Goal: Task Accomplishment & Management: Use online tool/utility

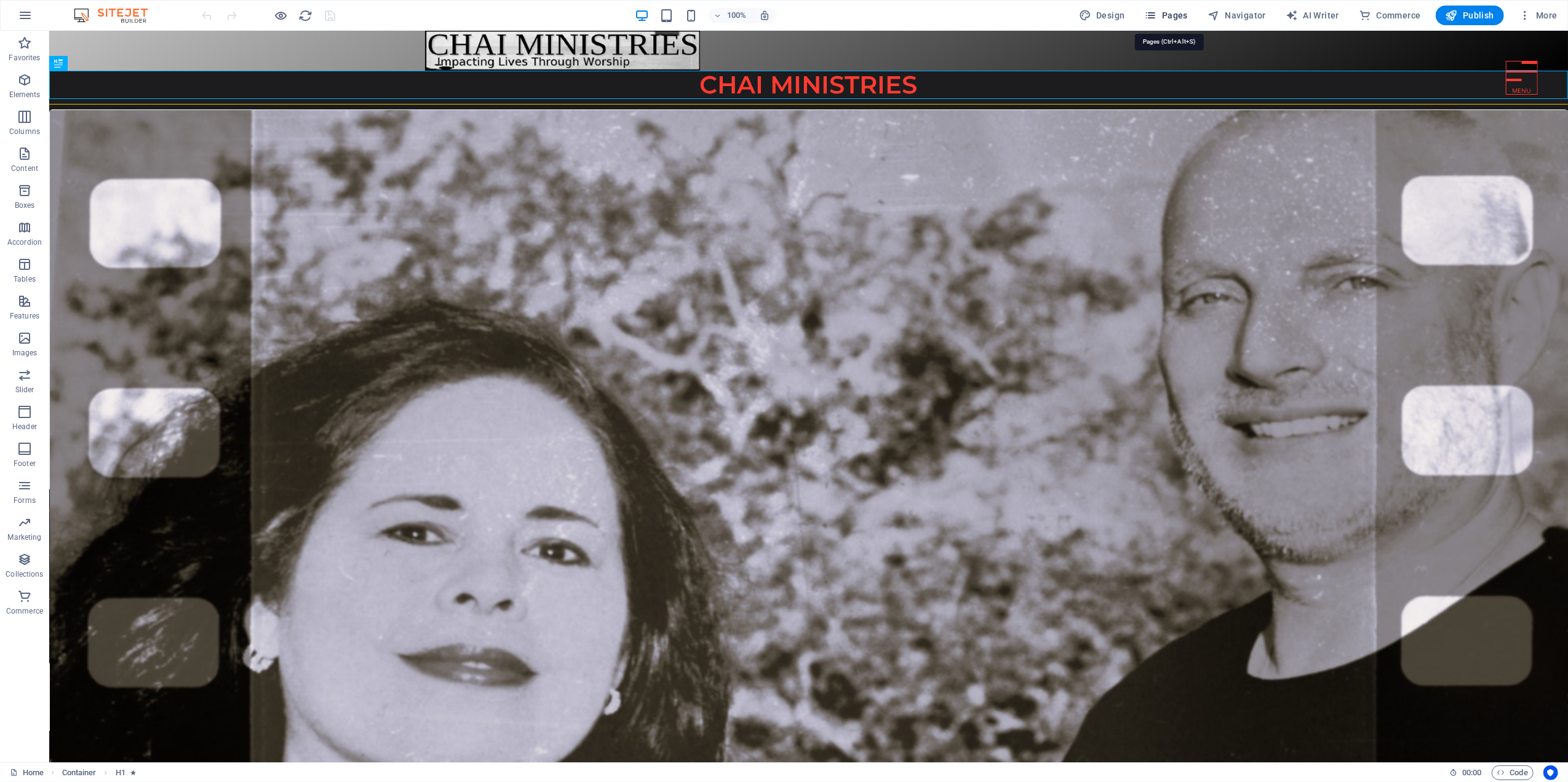
click at [1171, 13] on span "Pages" at bounding box center [1166, 16] width 43 height 13
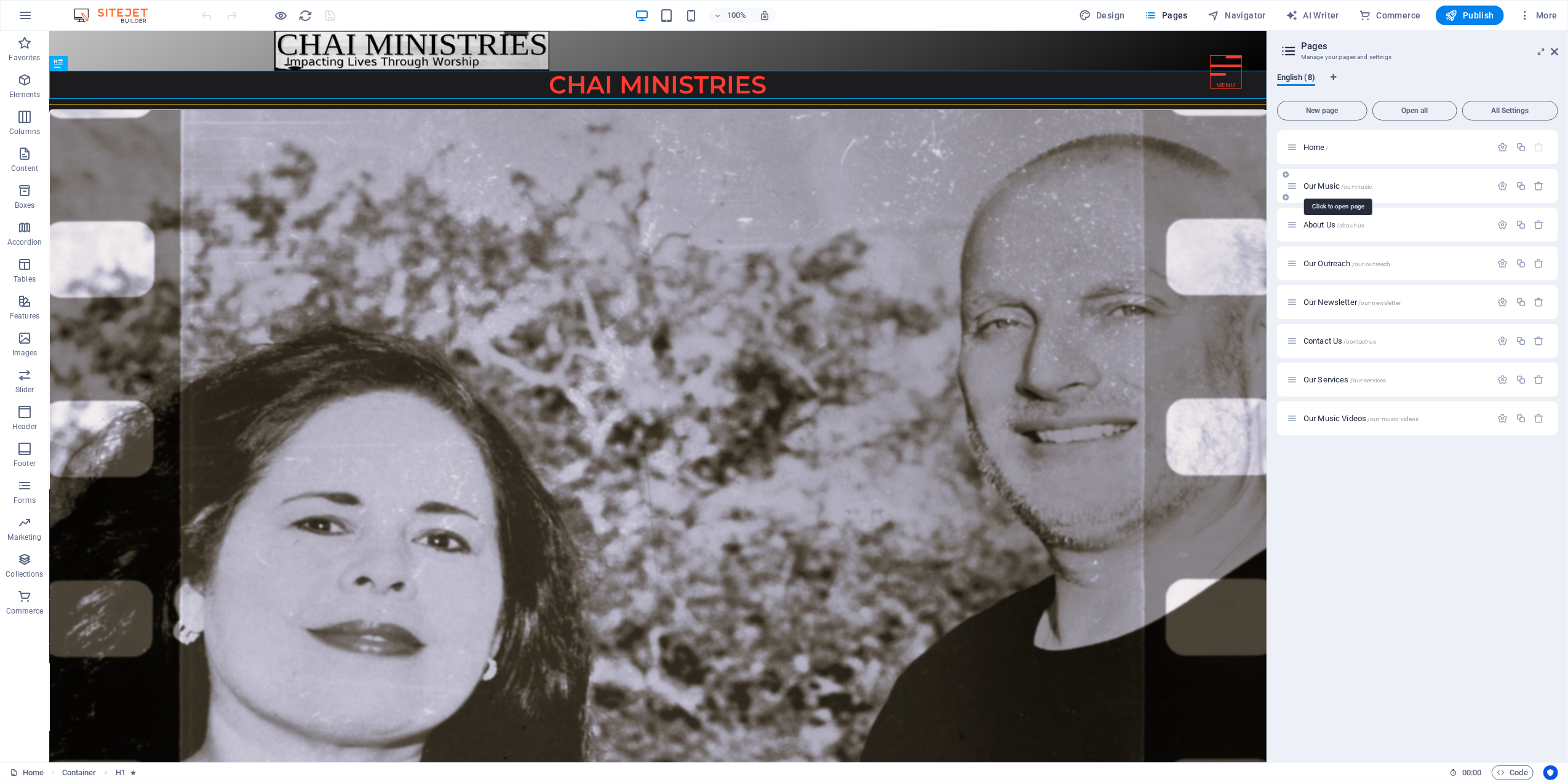
click at [1317, 182] on span "Our Music /our-music" at bounding box center [1337, 186] width 69 height 10
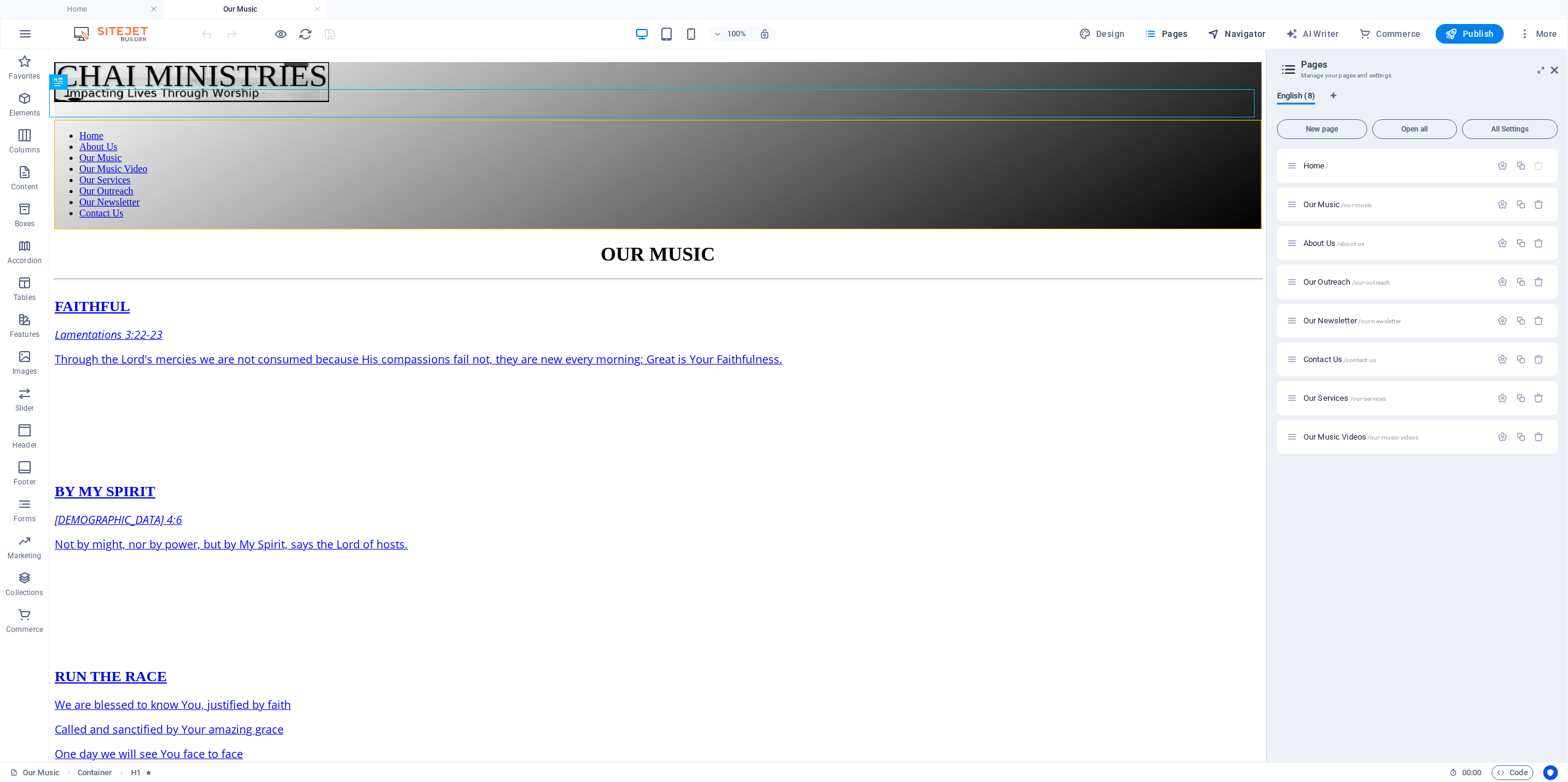
click at [1251, 29] on span "Navigator" at bounding box center [1237, 34] width 59 height 13
select select "16088748-en"
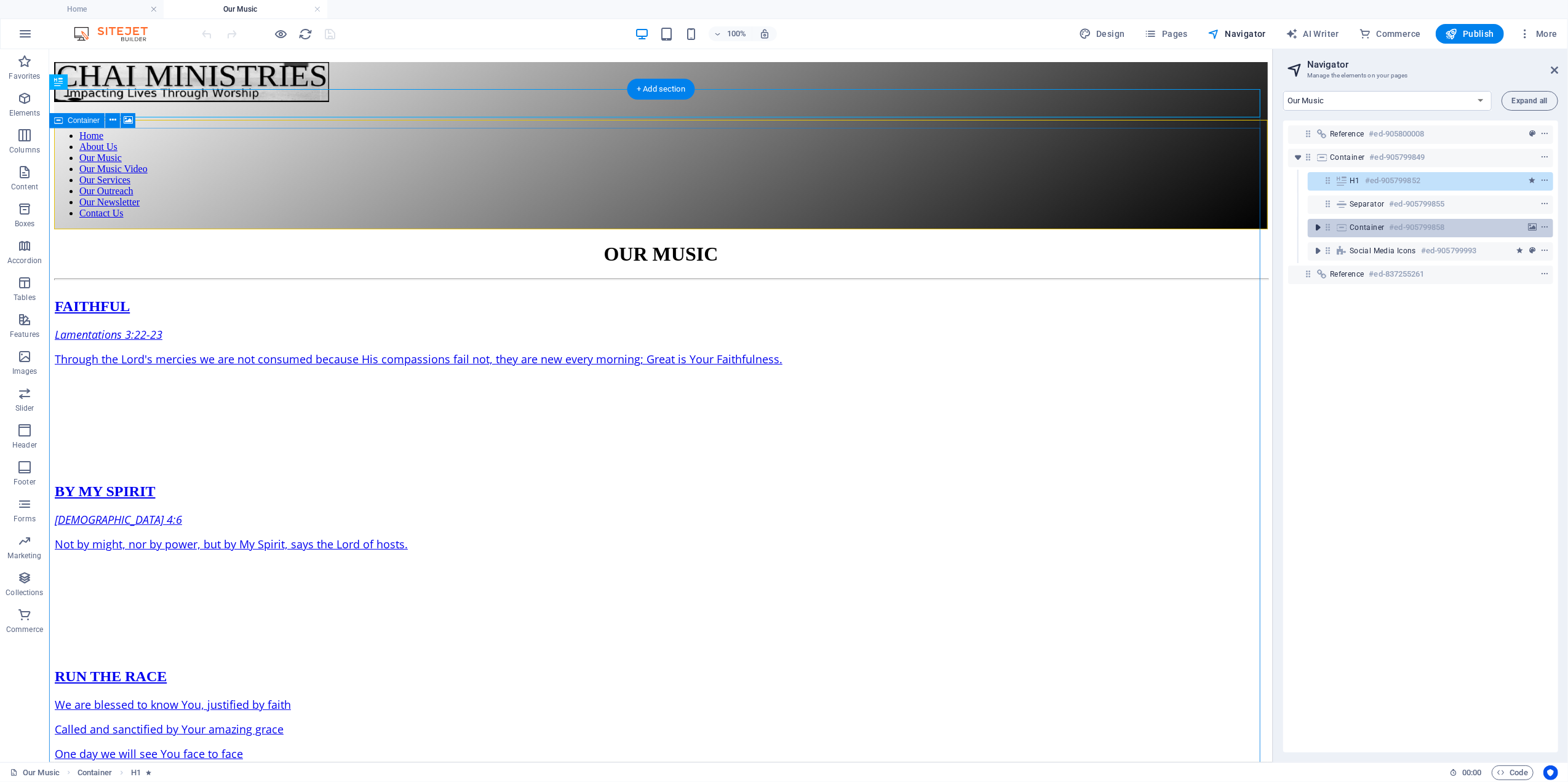
click at [1317, 231] on icon "toggle-expand" at bounding box center [1318, 228] width 13 height 13
click at [1343, 229] on icon at bounding box center [1341, 228] width 13 height 10
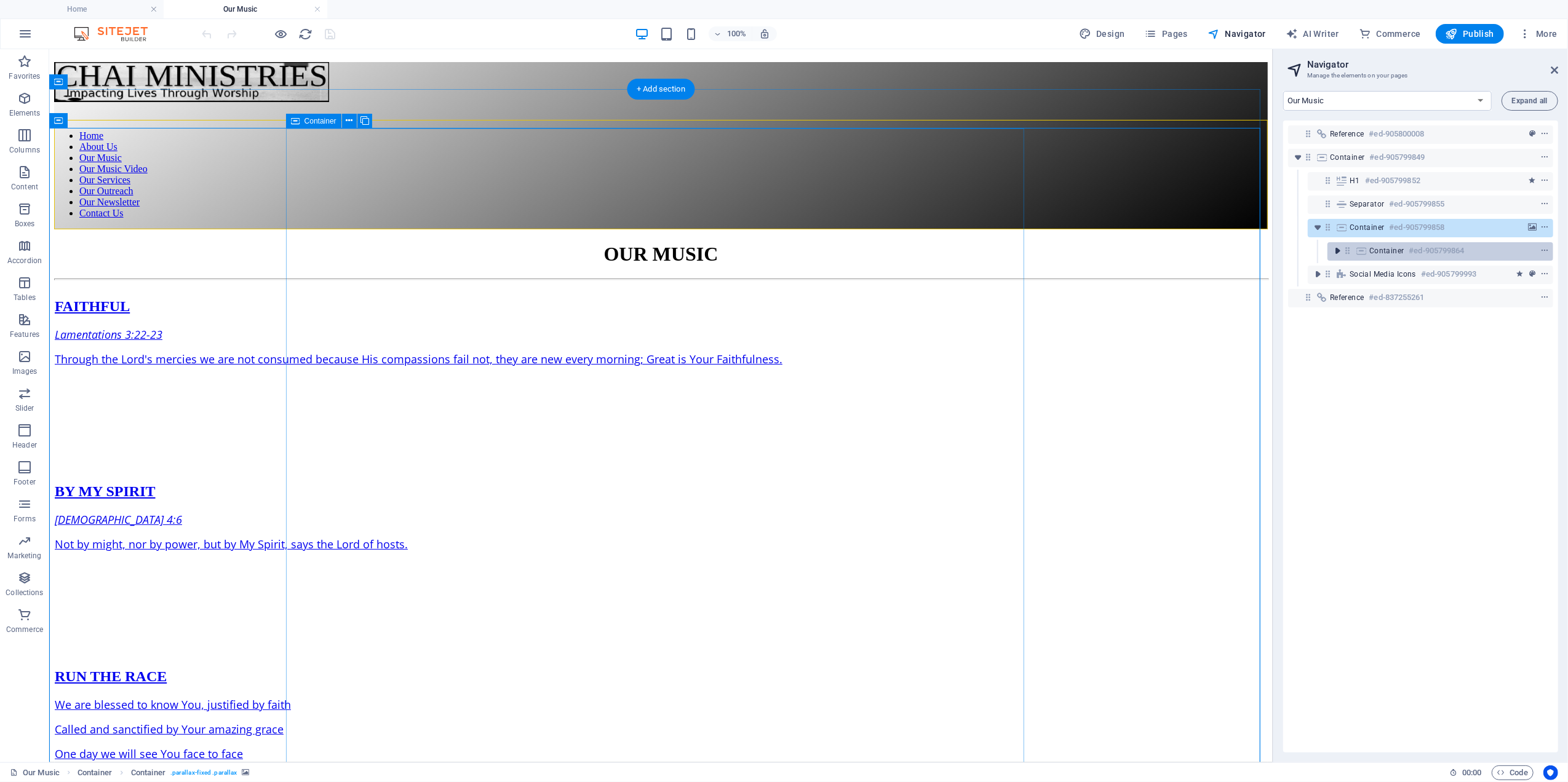
click at [1337, 252] on icon "toggle-expand" at bounding box center [1337, 251] width 13 height 13
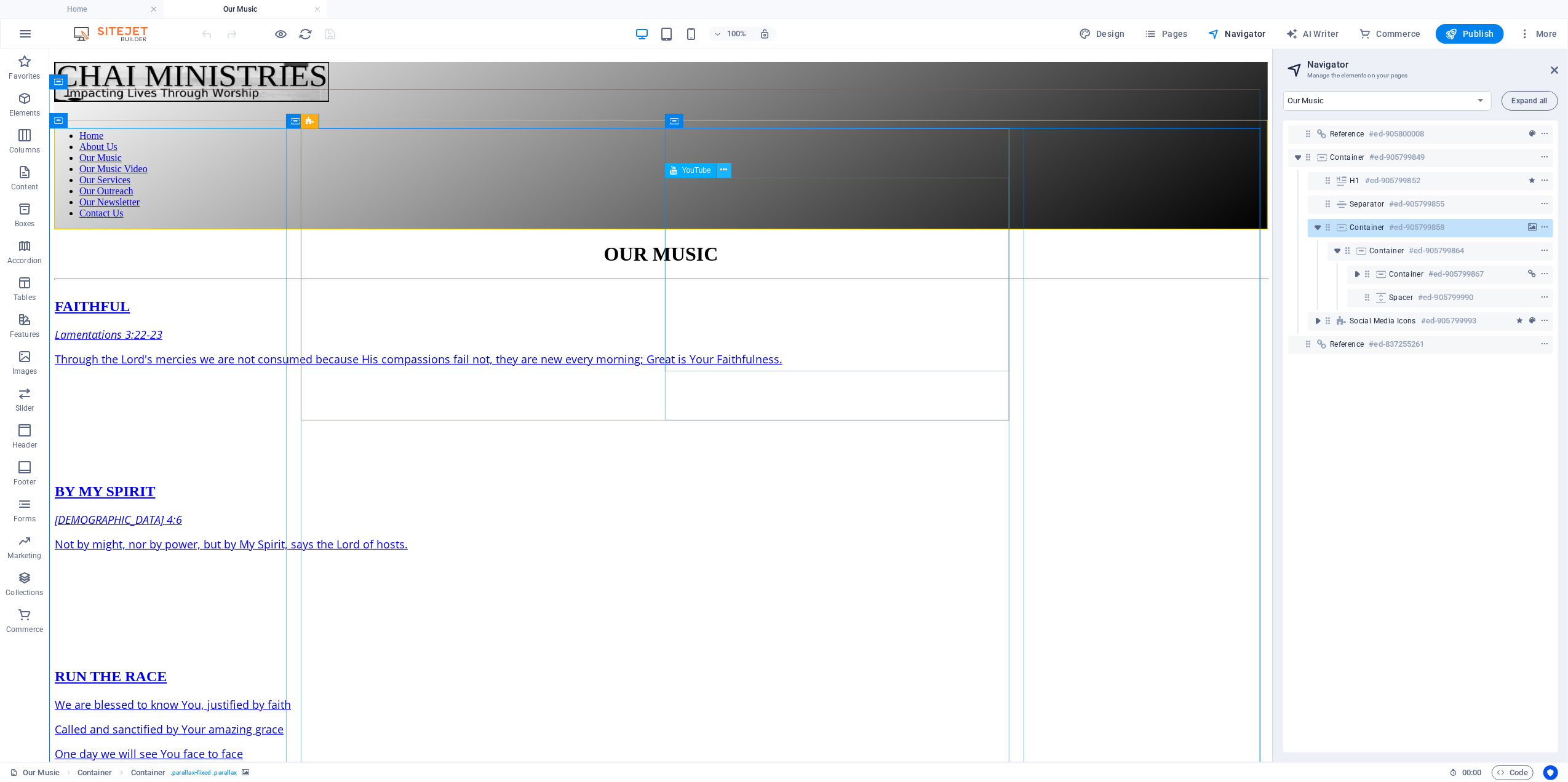
click at [722, 170] on icon at bounding box center [724, 170] width 7 height 13
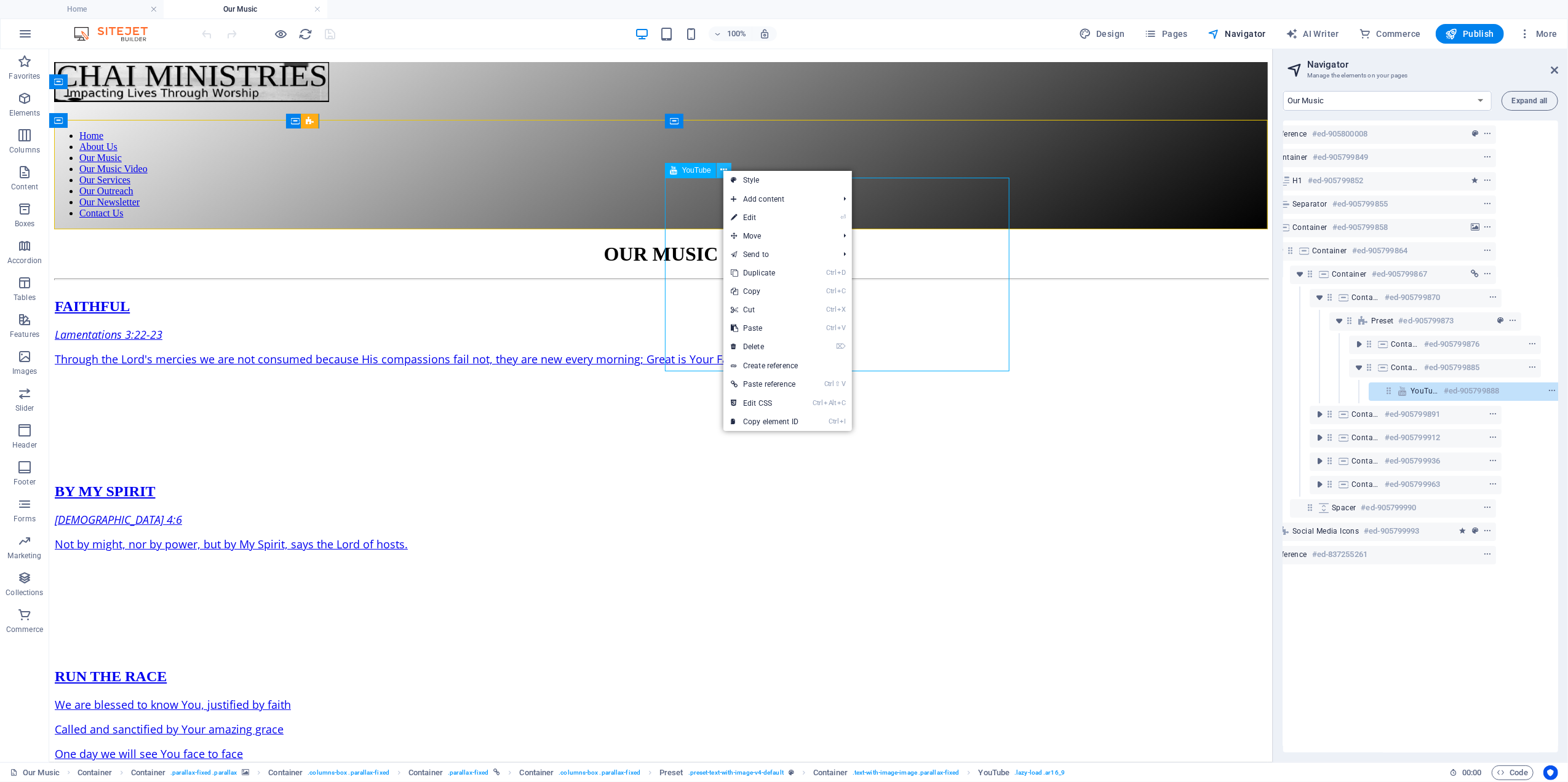
scroll to position [0, 62]
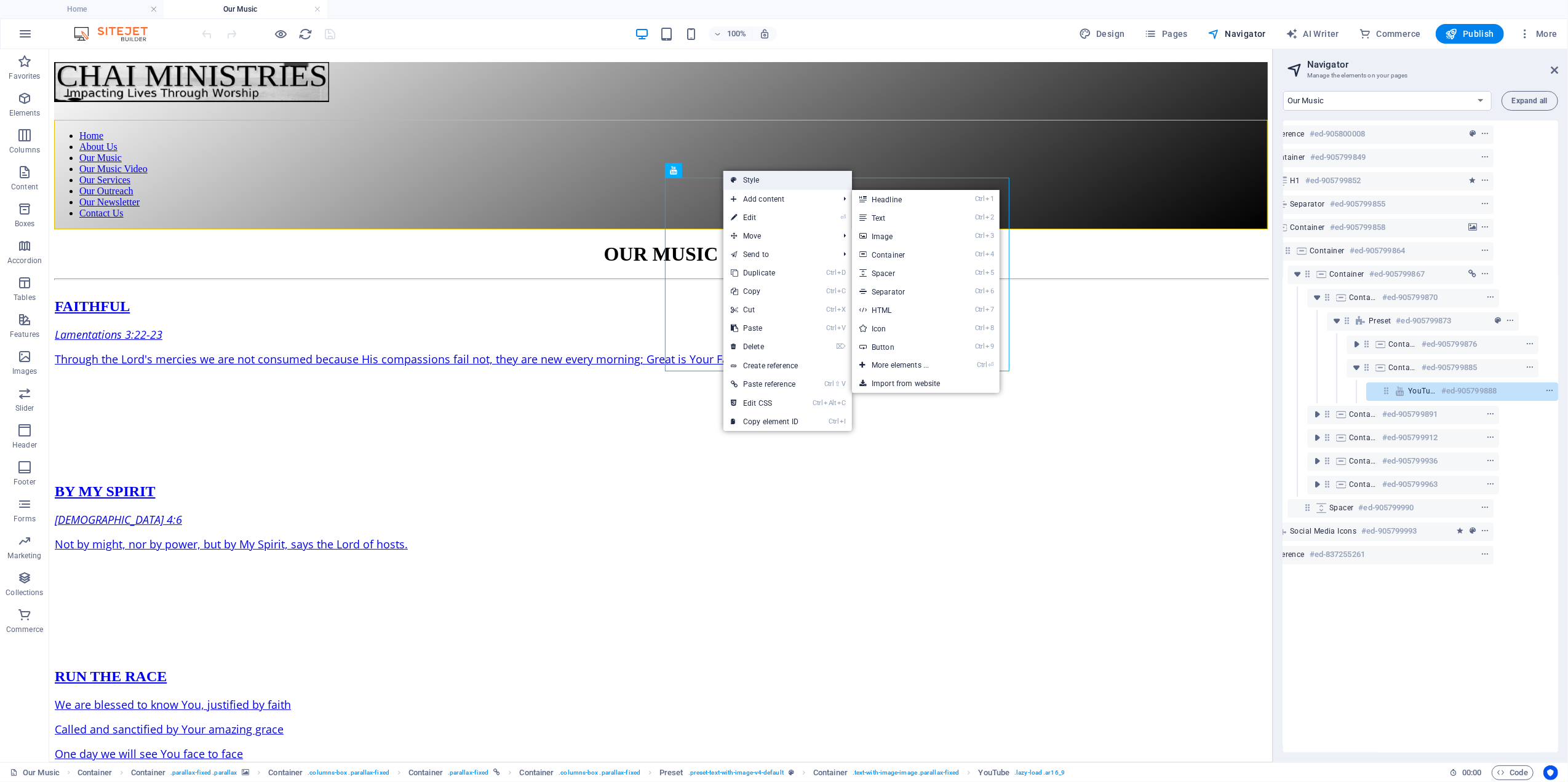
click at [749, 178] on link "Style" at bounding box center [788, 179] width 129 height 18
select select "rem"
select select "px"
select select "preset-text-with-image-v4-default"
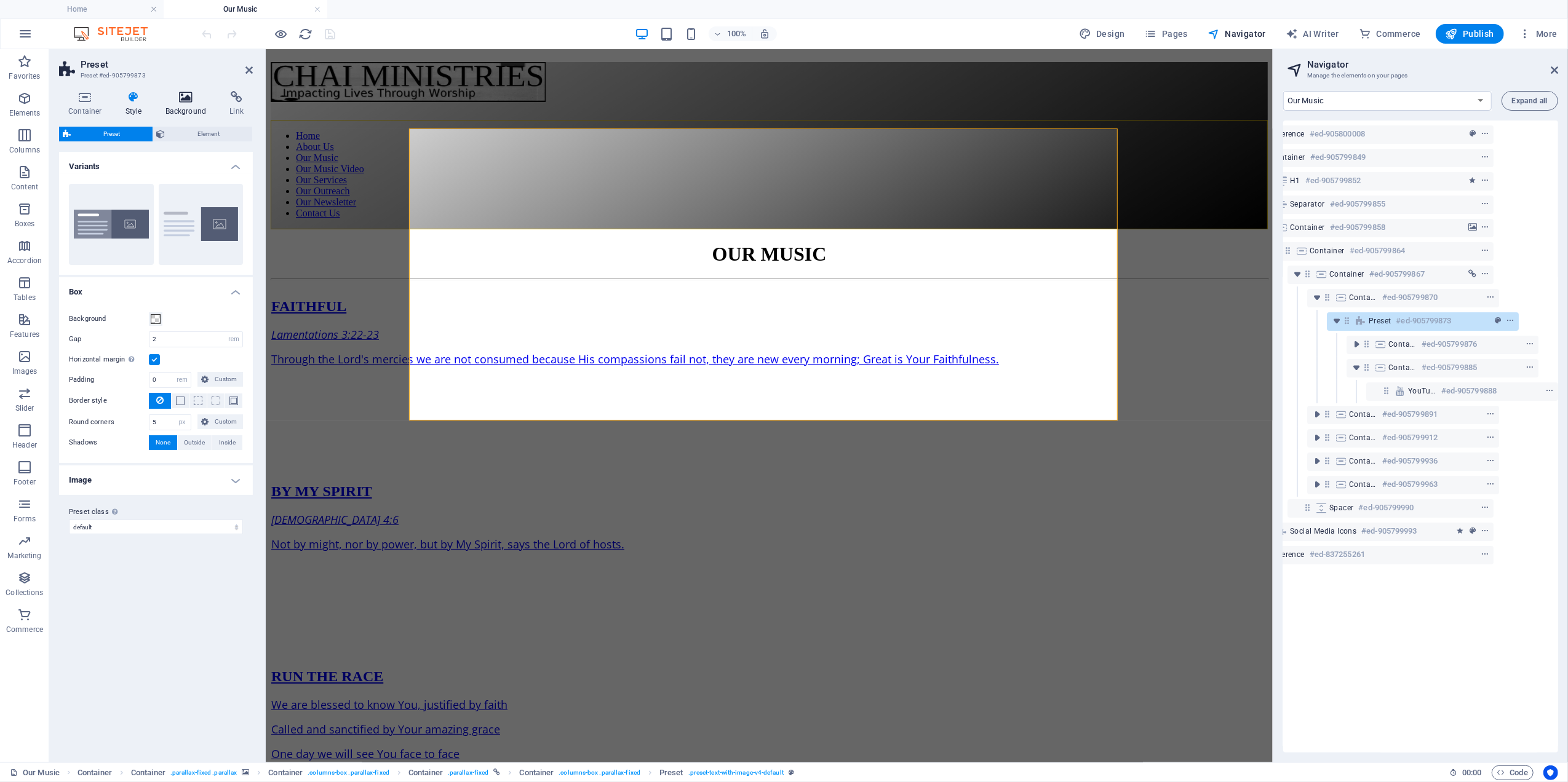
click at [181, 103] on h4 "Background" at bounding box center [188, 104] width 64 height 26
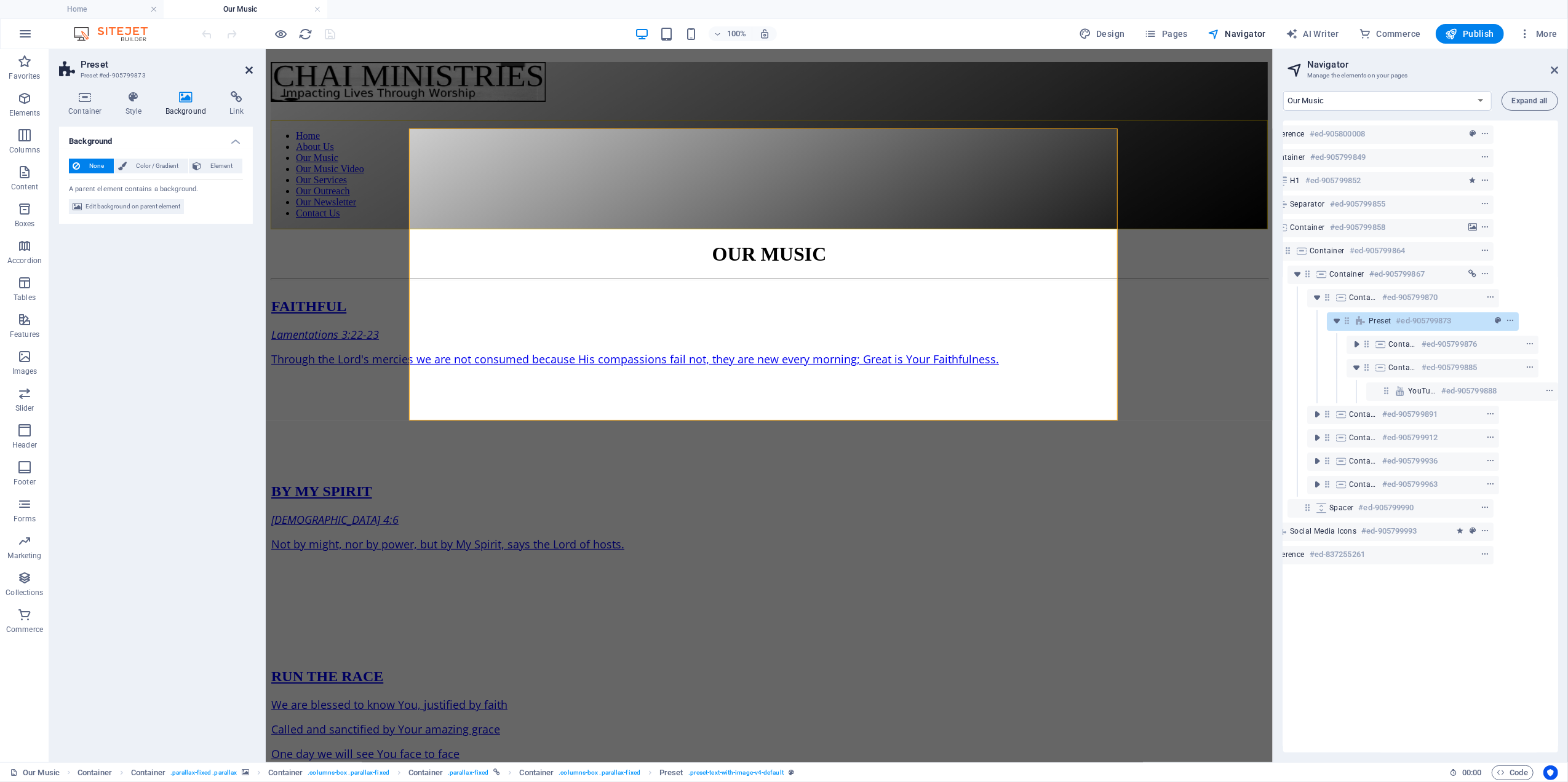
drag, startPoint x: 250, startPoint y: 70, endPoint x: 203, endPoint y: 29, distance: 62.4
click at [250, 70] on icon at bounding box center [248, 70] width 7 height 10
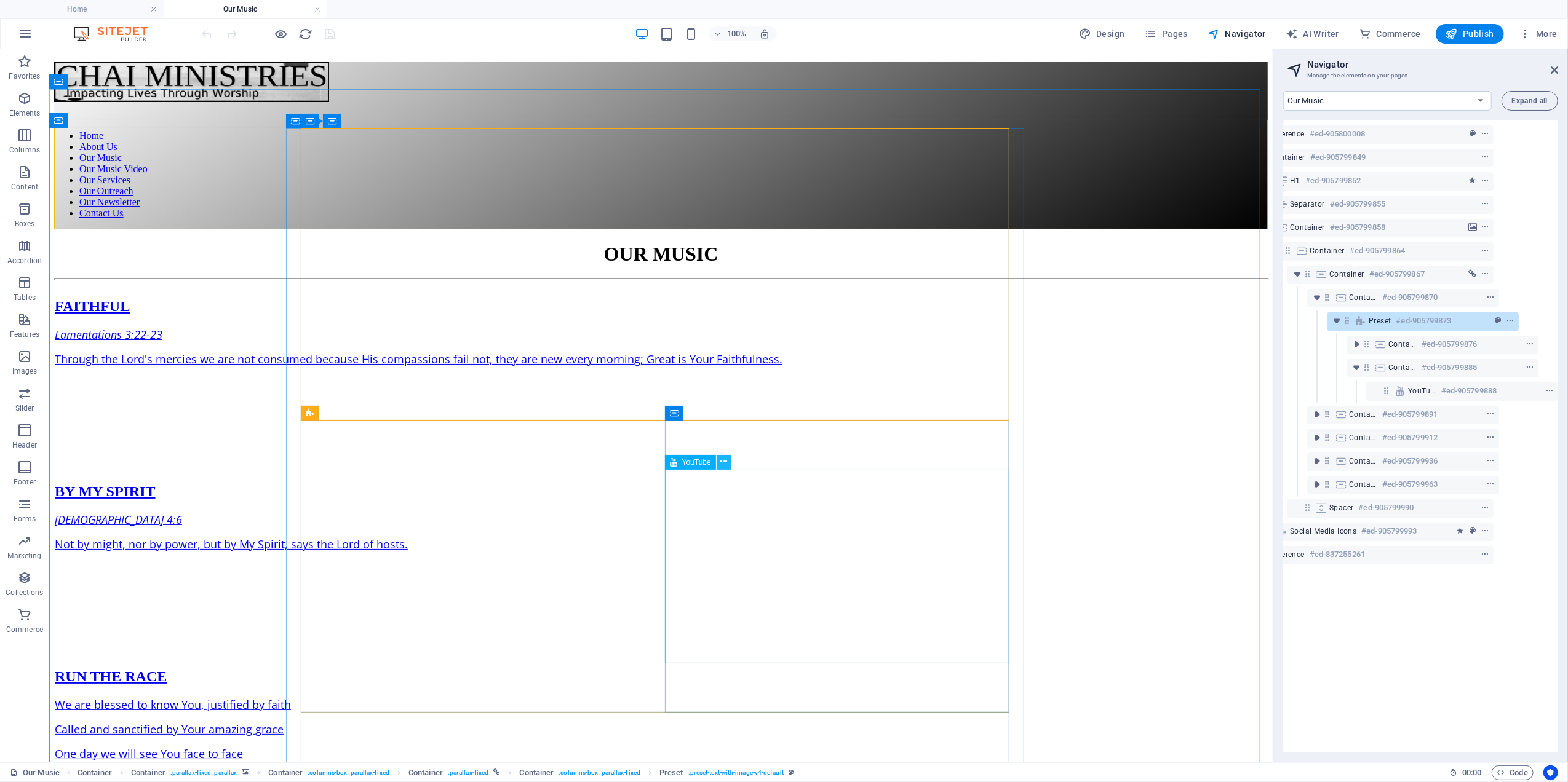
click at [722, 463] on icon at bounding box center [724, 462] width 7 height 13
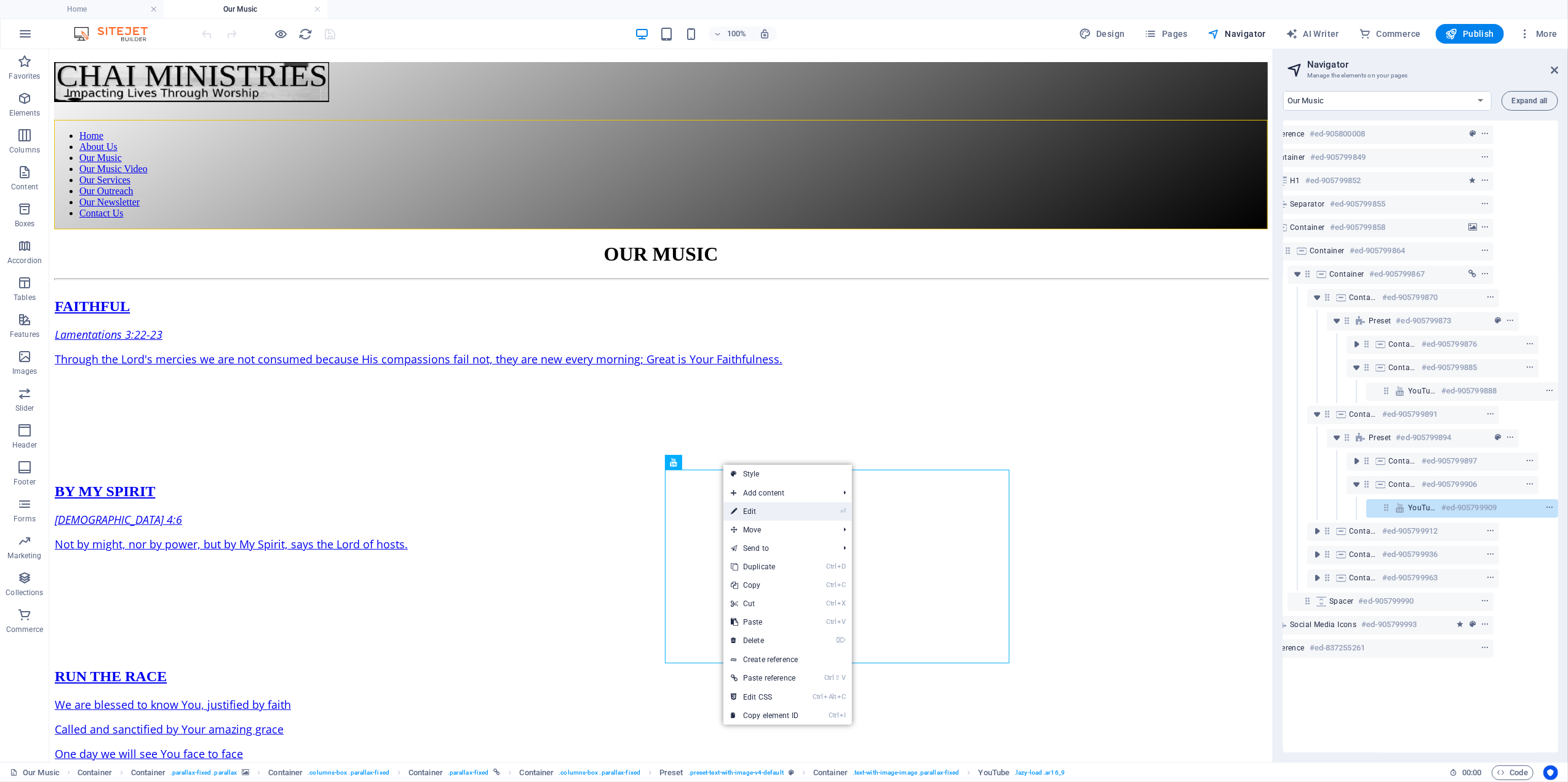
click at [747, 509] on link "⏎ Edit" at bounding box center [765, 511] width 83 height 18
select select "ar16_9"
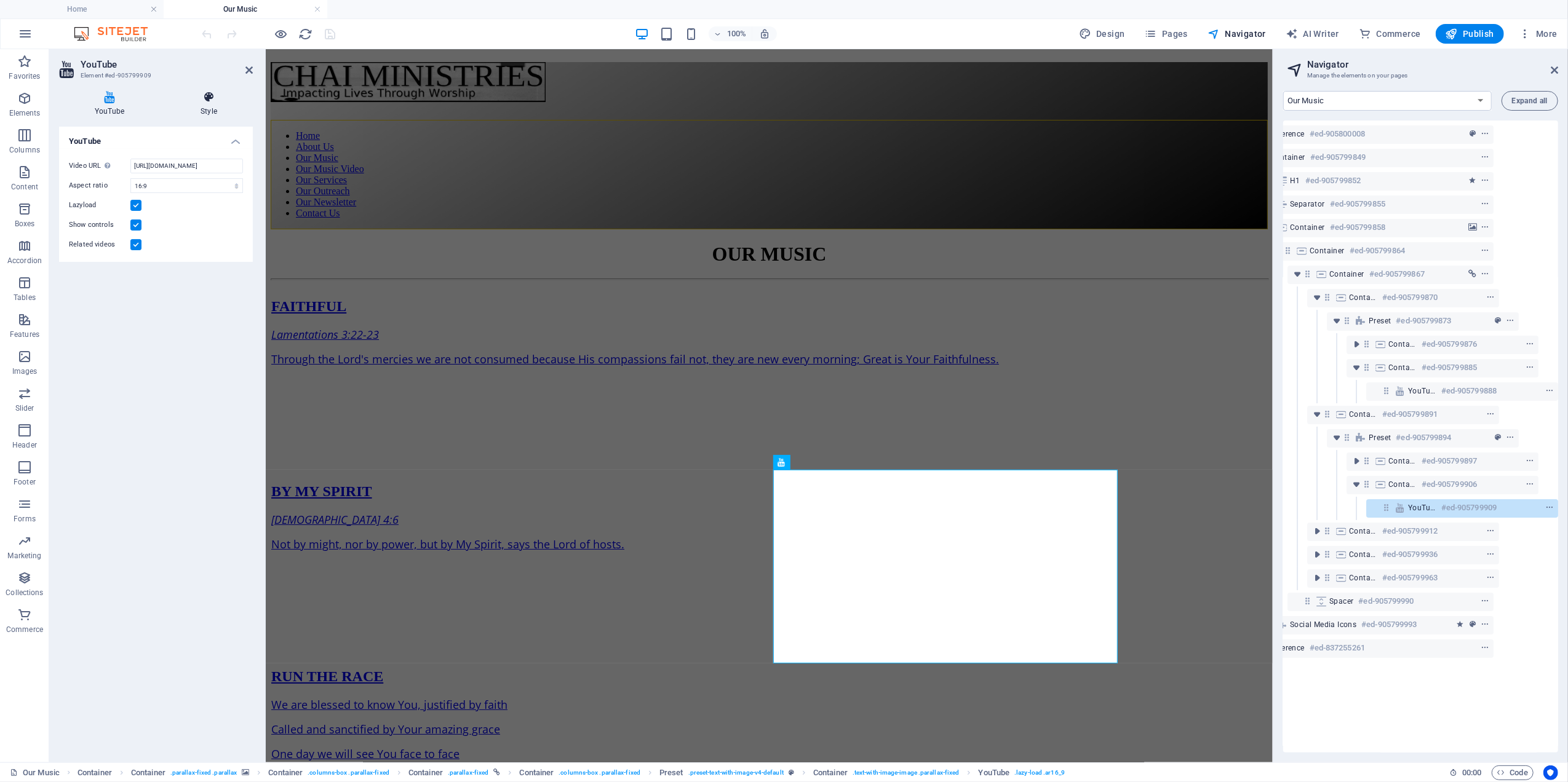
click at [209, 102] on h4 "Style" at bounding box center [209, 104] width 88 height 26
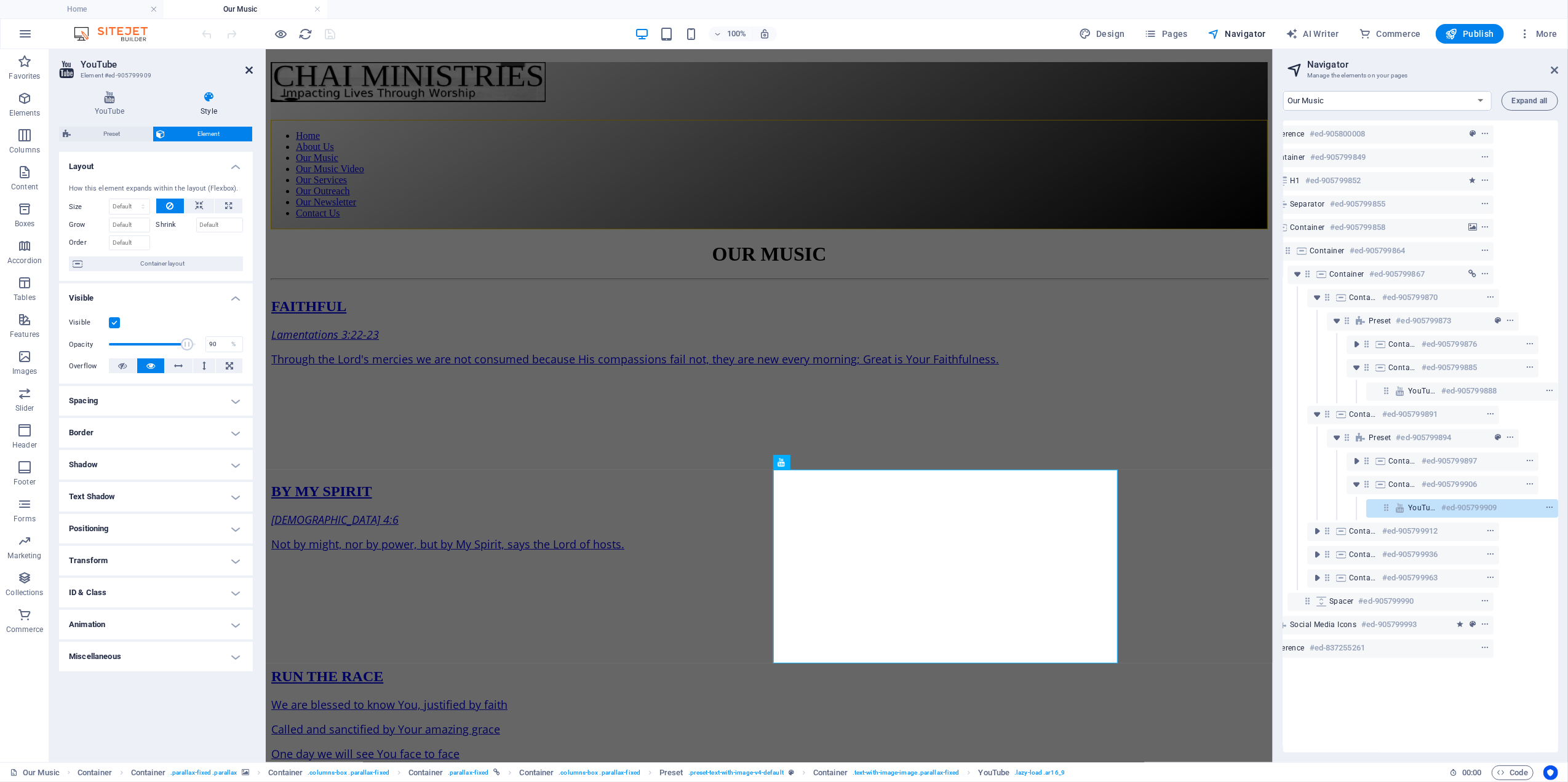
click at [250, 69] on icon at bounding box center [248, 70] width 7 height 10
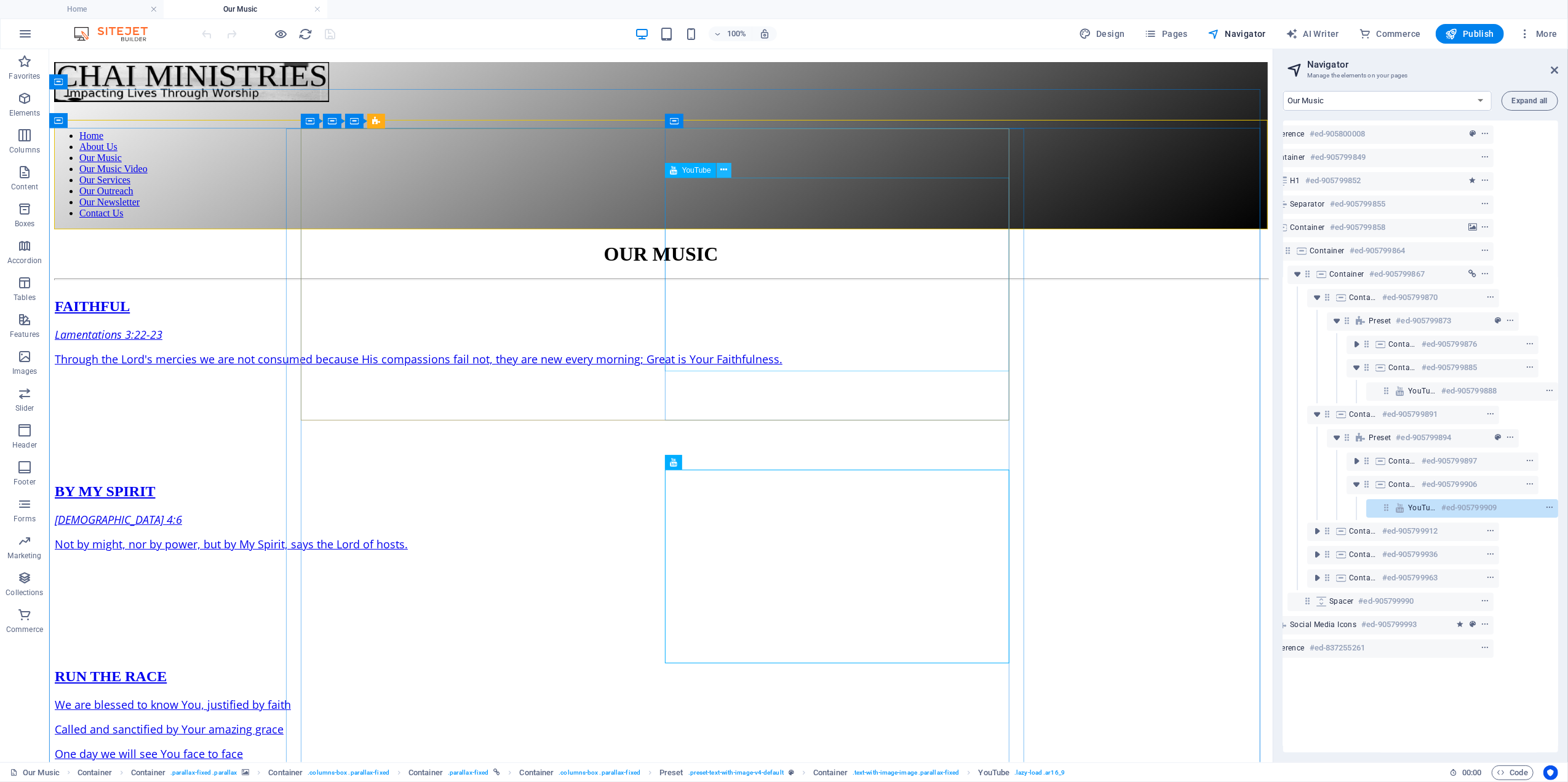
click at [724, 168] on icon at bounding box center [724, 170] width 7 height 13
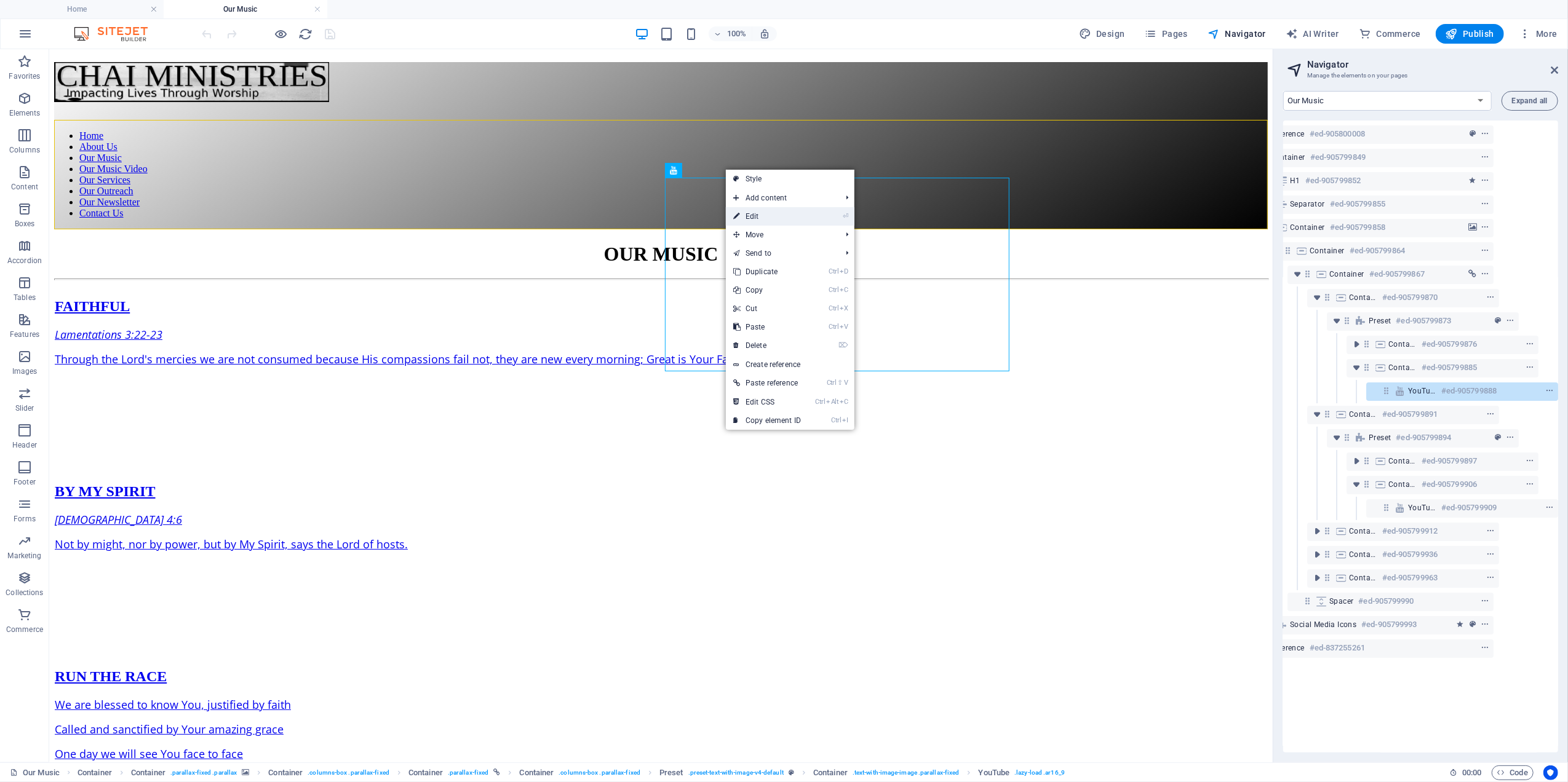
click at [746, 215] on link "⏎ Edit" at bounding box center [767, 216] width 83 height 18
select select "ar16_9"
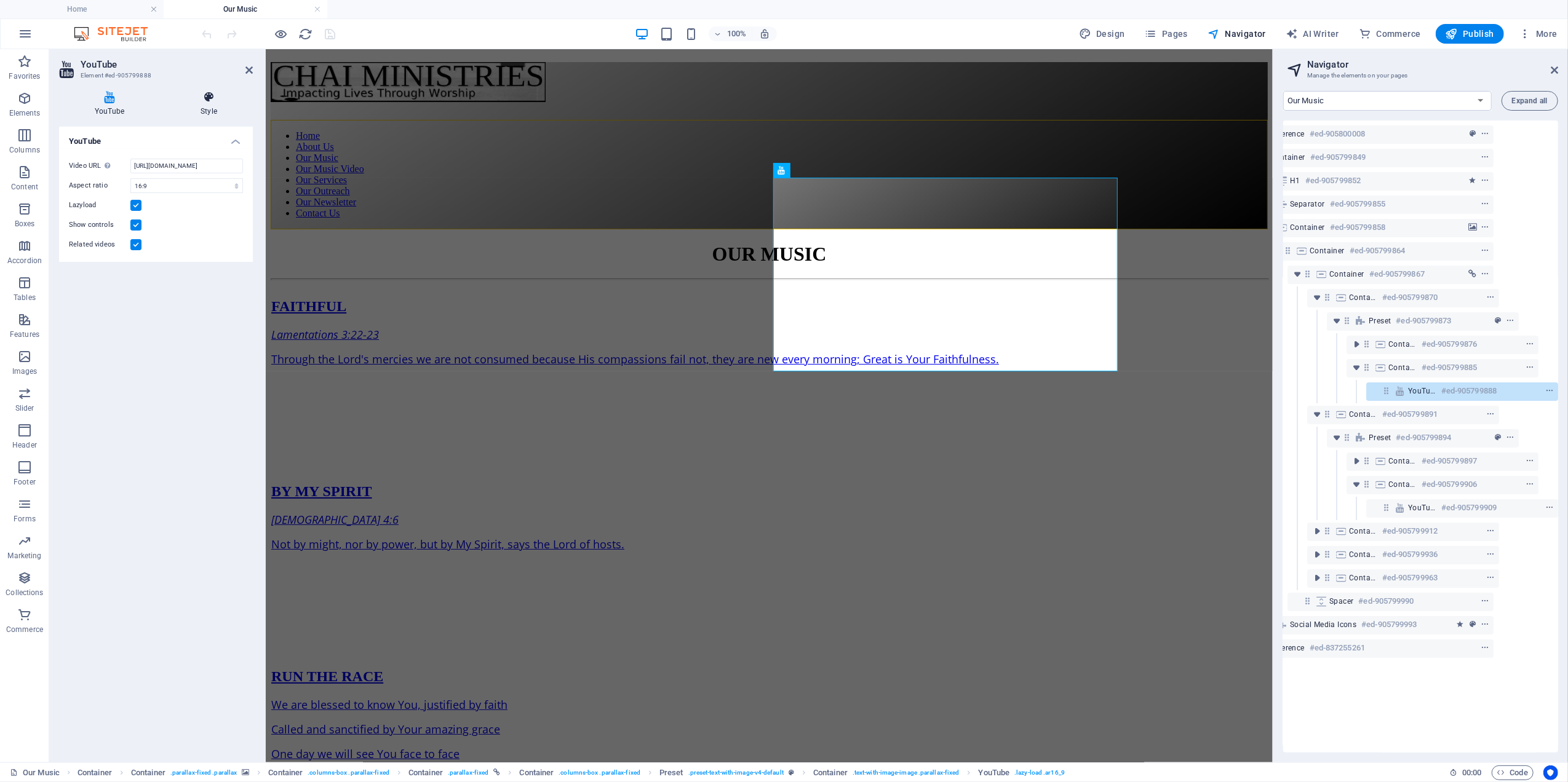
click at [205, 105] on h4 "Style" at bounding box center [209, 104] width 88 height 26
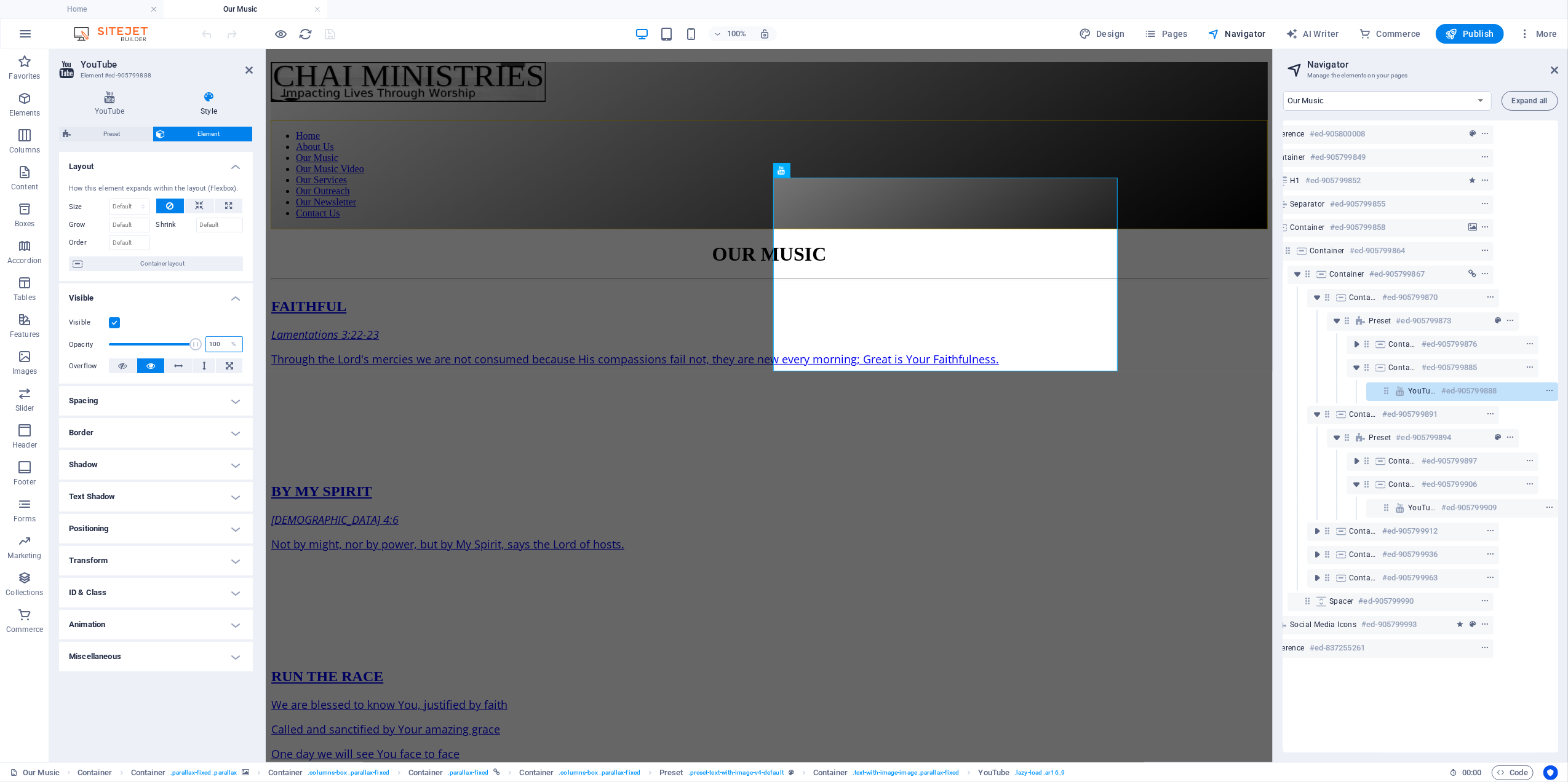
drag, startPoint x: 220, startPoint y: 343, endPoint x: 167, endPoint y: 332, distance: 54.1
click at [175, 337] on div "Opacity 100 %" at bounding box center [156, 343] width 174 height 18
type input "90"
click at [136, 696] on div "Layout How this element expands within the layout (Flexbox). Size Default auto …" at bounding box center [156, 451] width 194 height 600
click at [328, 30] on icon "save" at bounding box center [331, 34] width 14 height 14
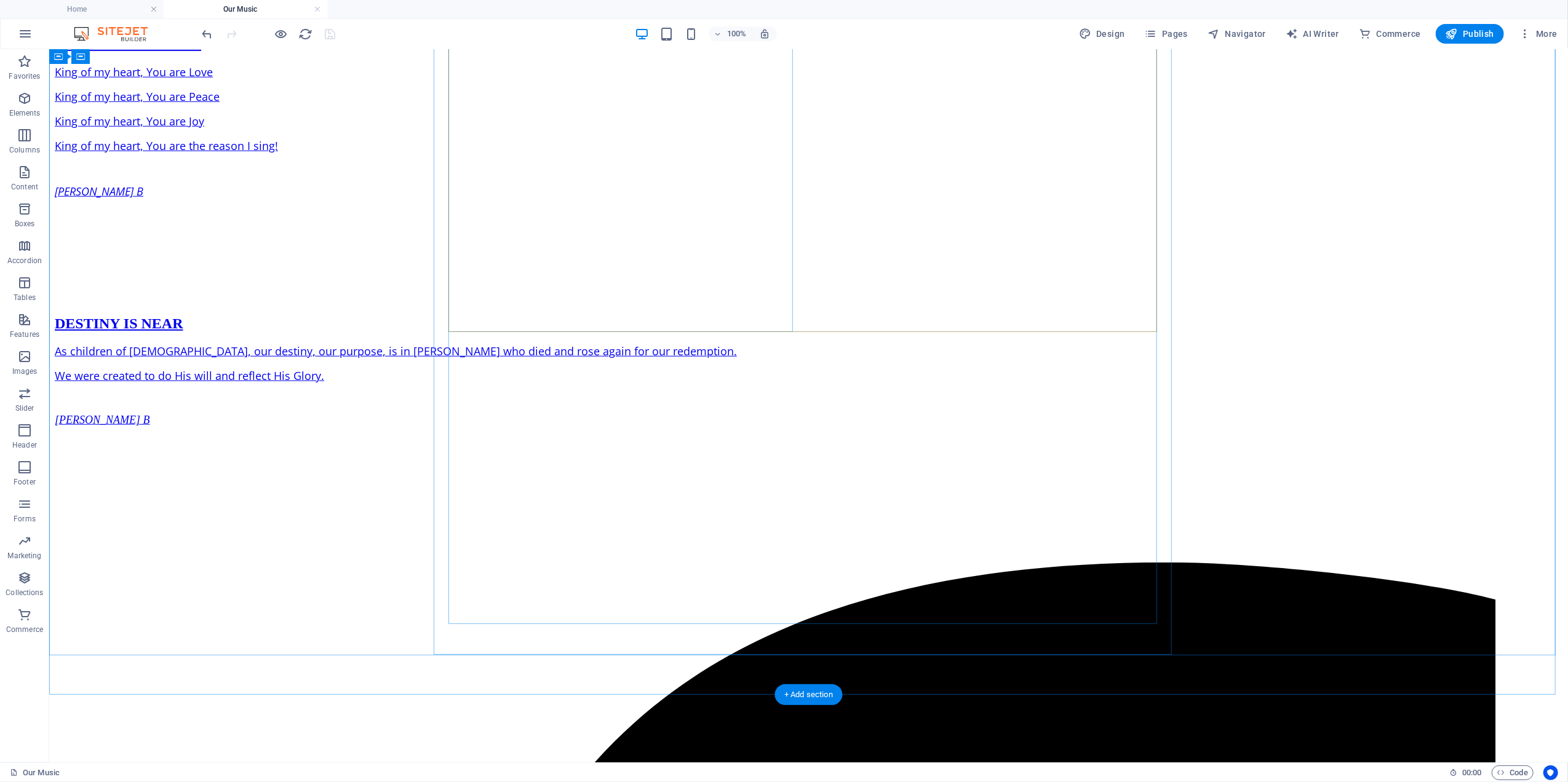
scroll to position [964, 0]
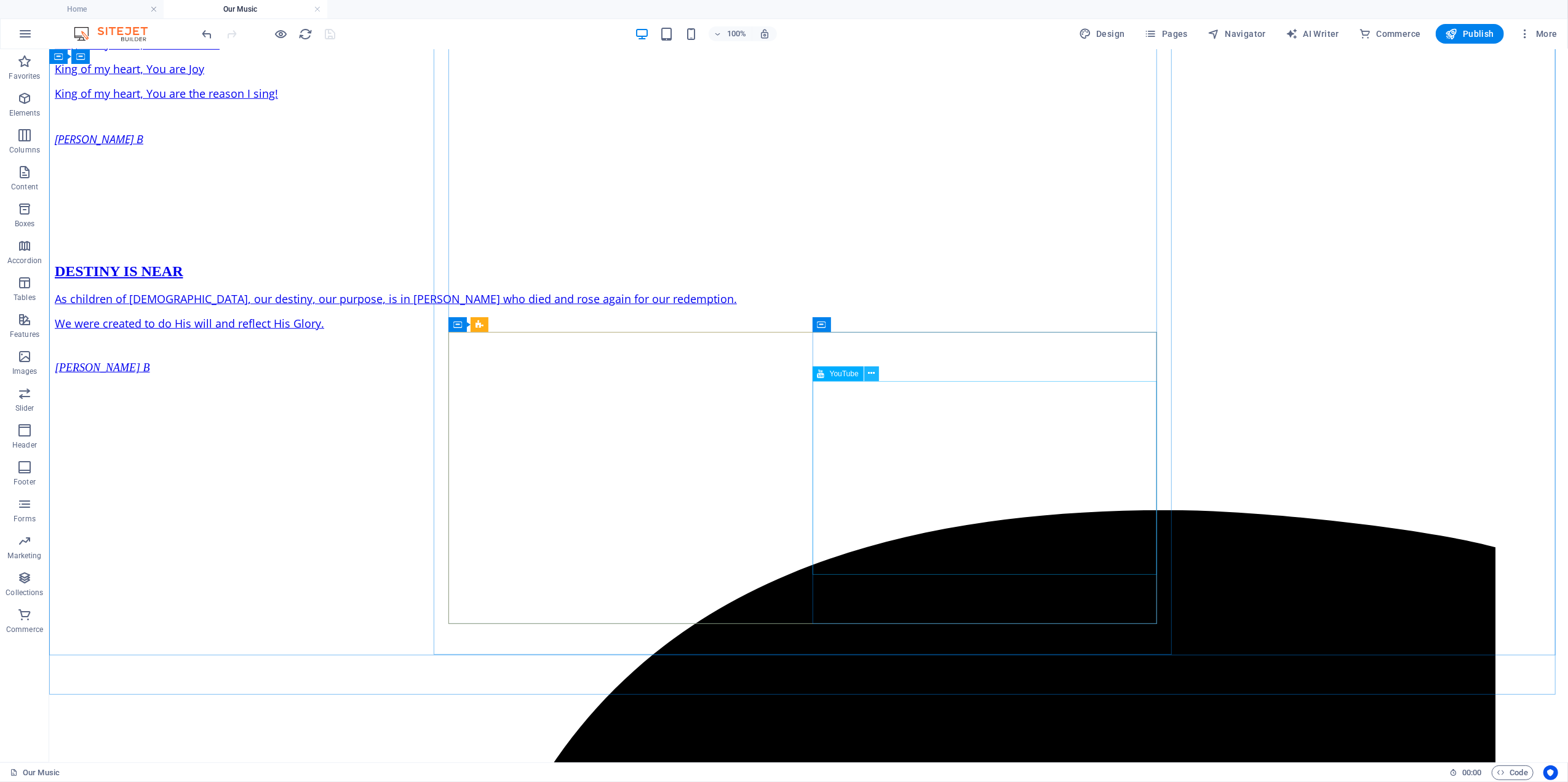
click at [871, 374] on icon at bounding box center [871, 374] width 7 height 13
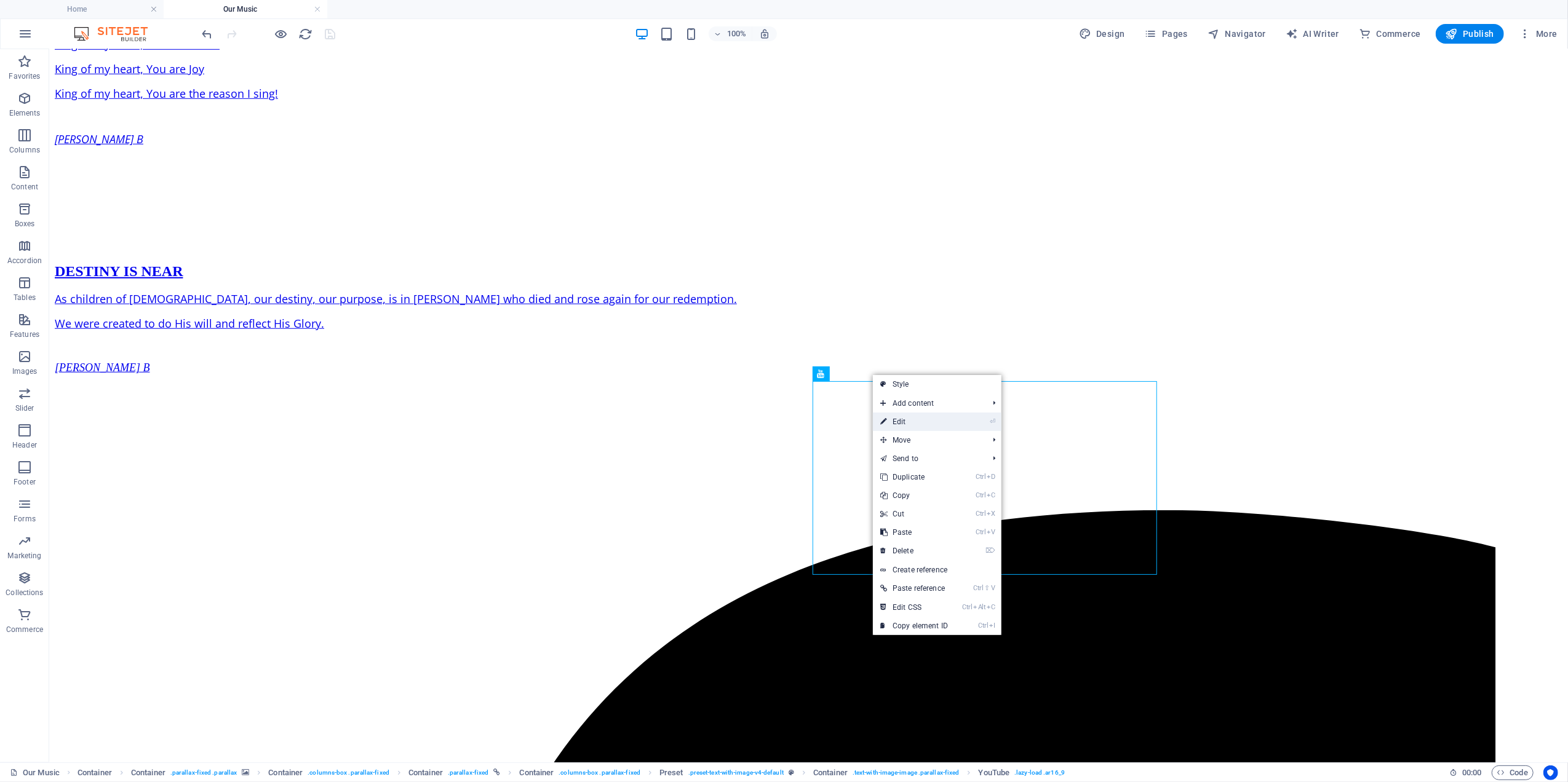
click at [901, 419] on link "⏎ Edit" at bounding box center [914, 421] width 83 height 18
select select "ar16_9"
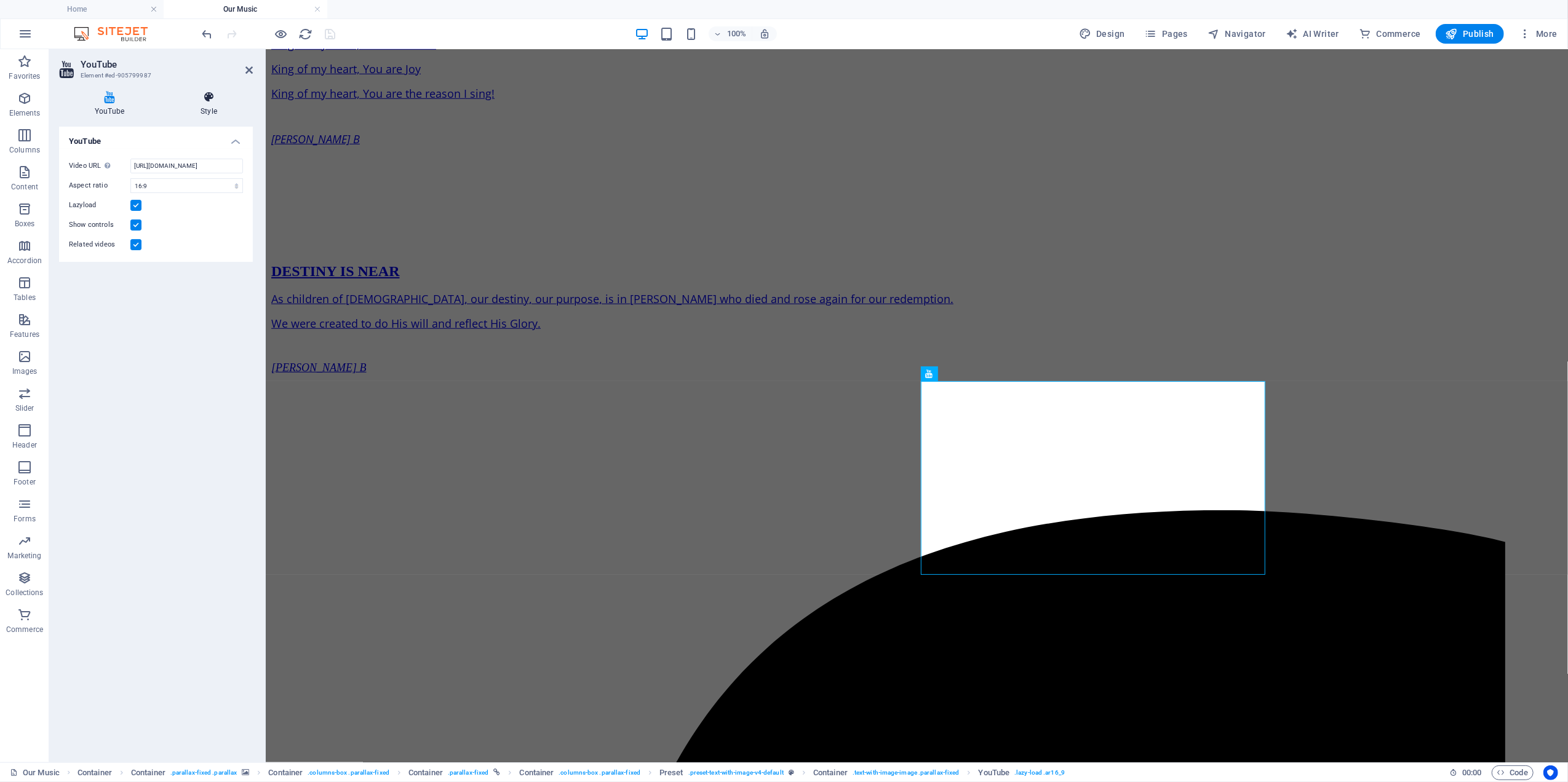
click at [206, 94] on icon at bounding box center [209, 98] width 88 height 13
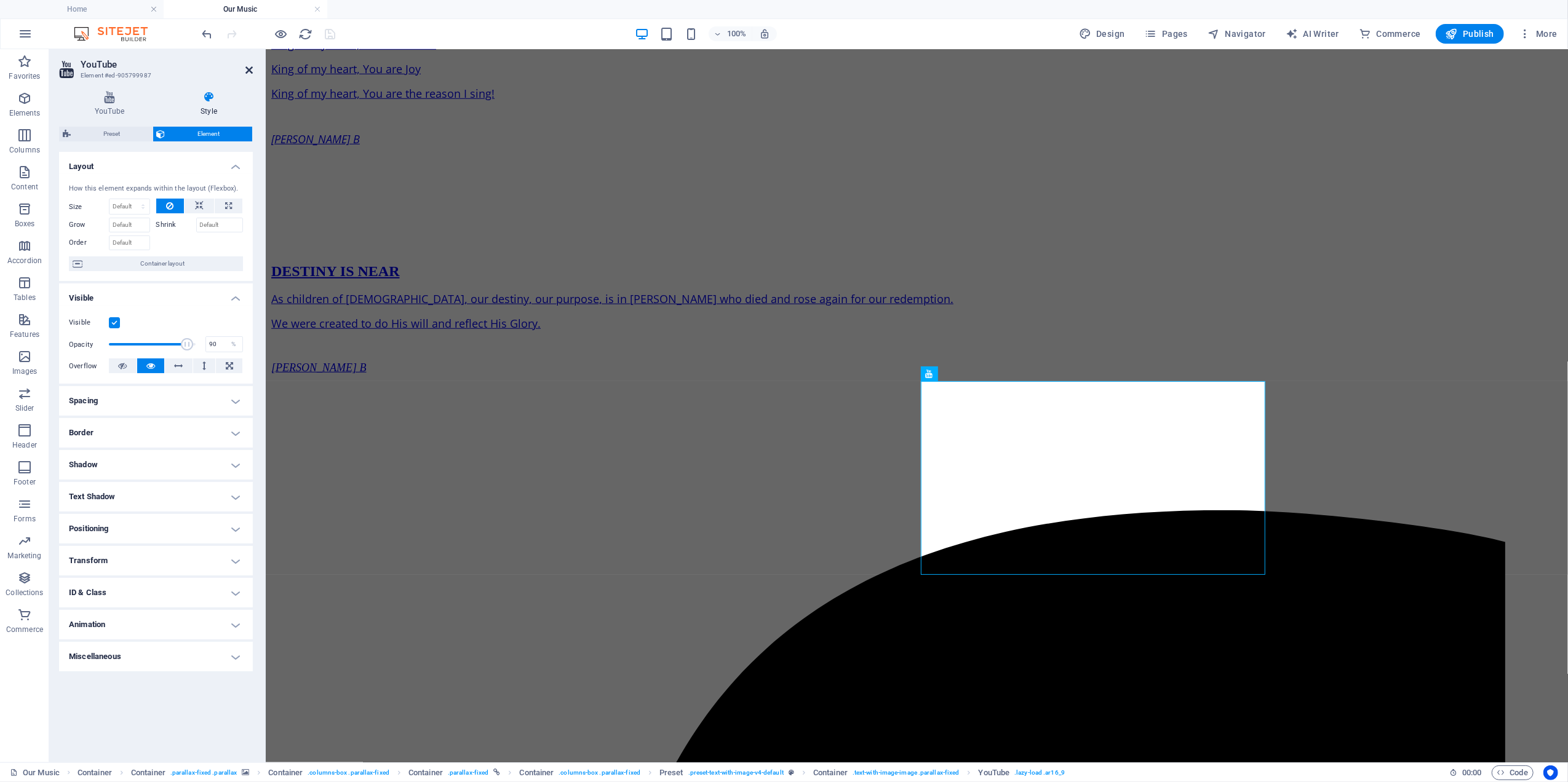
click at [248, 72] on icon at bounding box center [248, 70] width 7 height 10
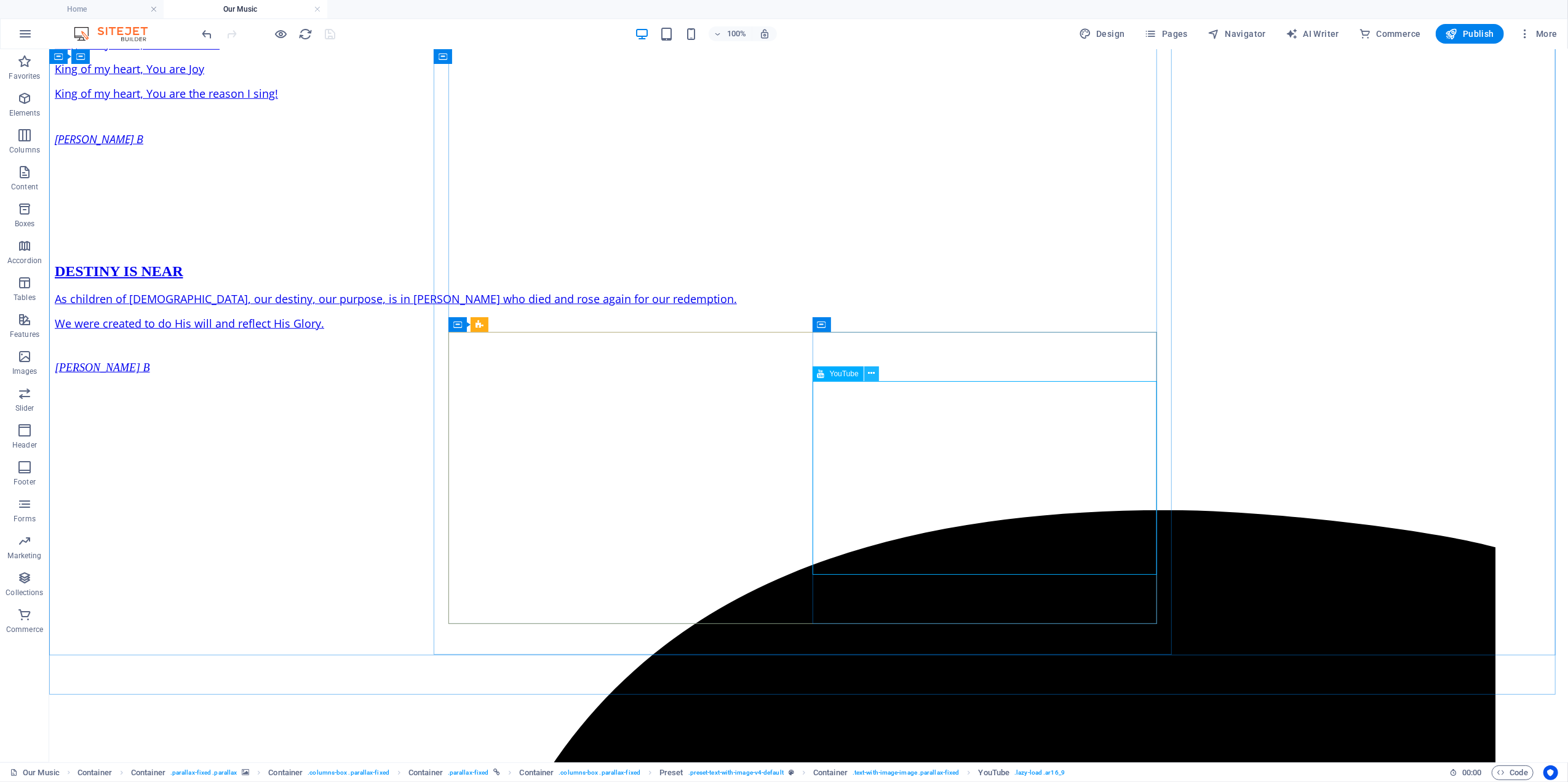
click at [869, 374] on icon at bounding box center [871, 374] width 7 height 13
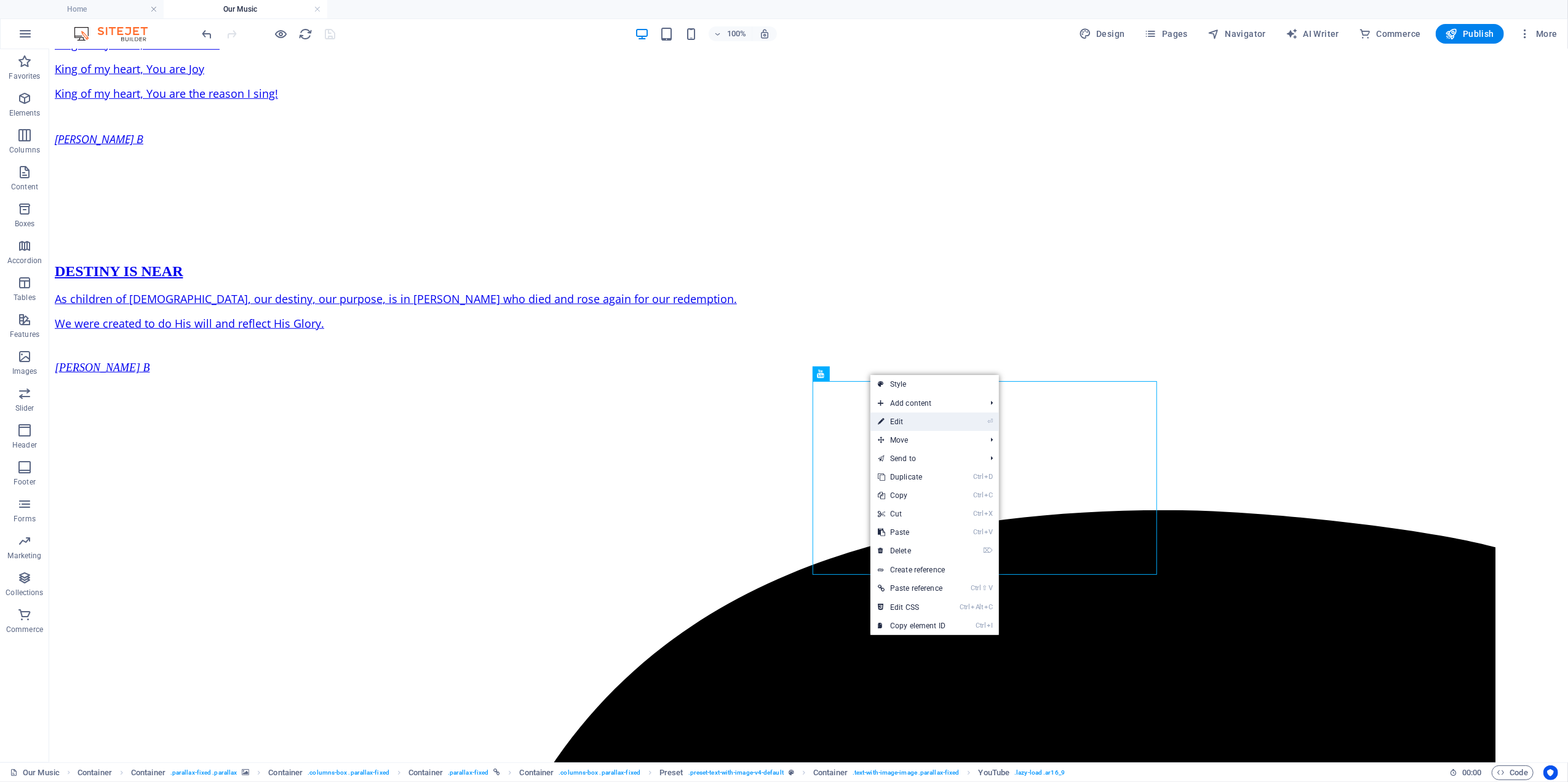
click at [891, 419] on link "⏎ Edit" at bounding box center [912, 421] width 83 height 18
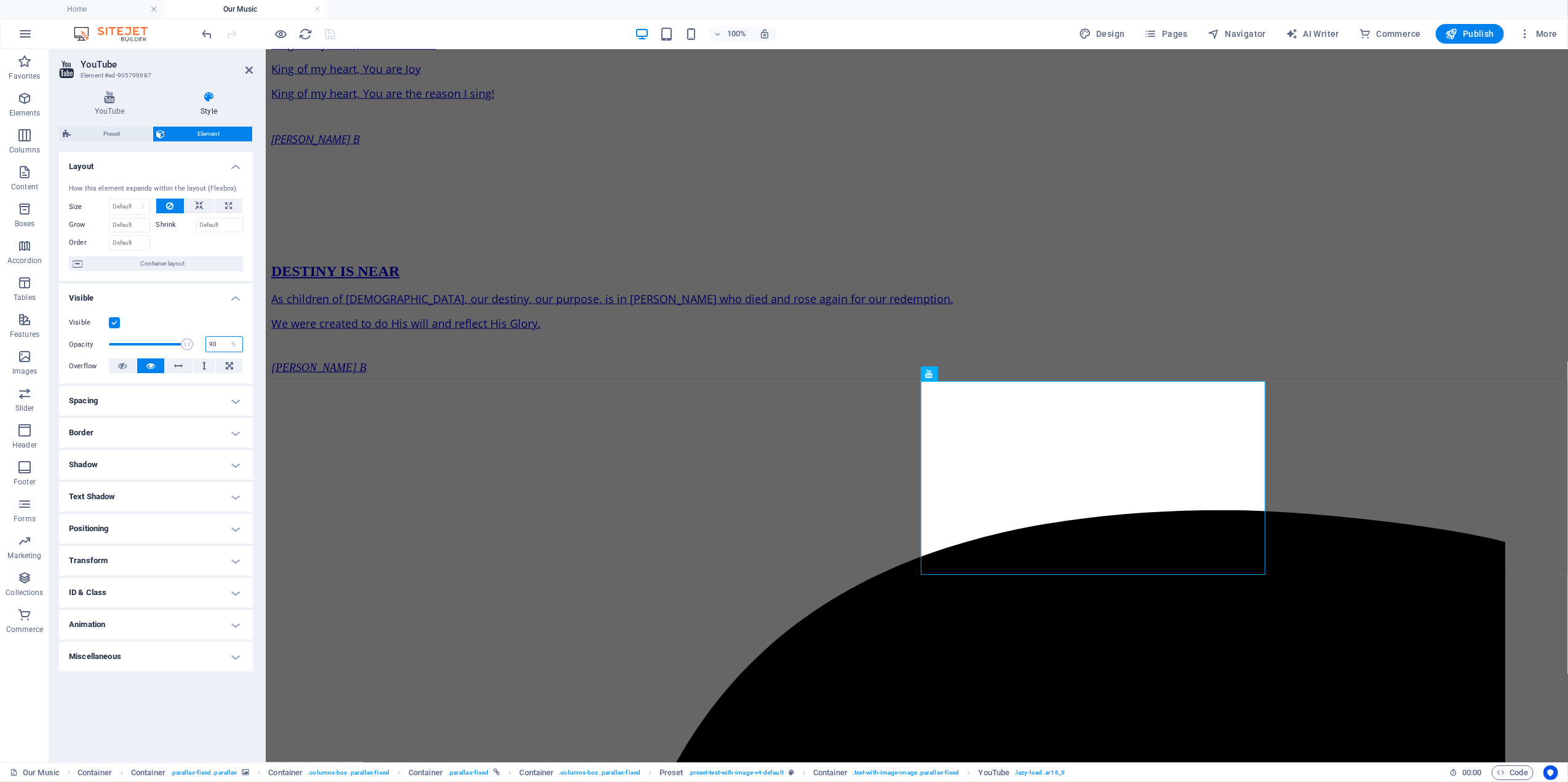
drag, startPoint x: 221, startPoint y: 346, endPoint x: 187, endPoint y: 335, distance: 35.7
click at [194, 340] on div "Opacity 90 %" at bounding box center [156, 343] width 174 height 18
drag, startPoint x: 213, startPoint y: 344, endPoint x: 182, endPoint y: 333, distance: 32.9
click at [183, 335] on div "Opacity 80 %" at bounding box center [156, 343] width 174 height 18
type input "70"
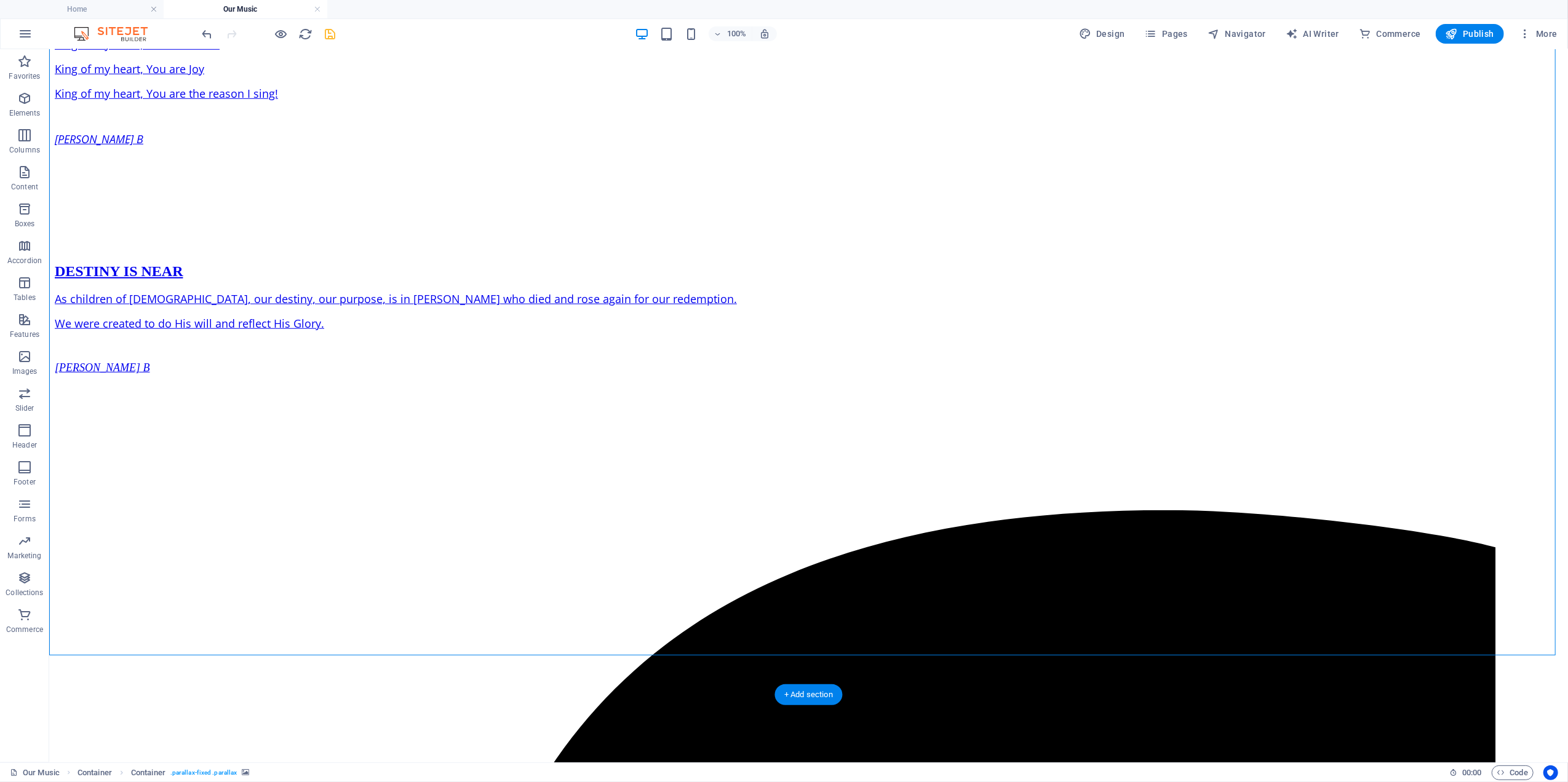
scroll to position [719, 0]
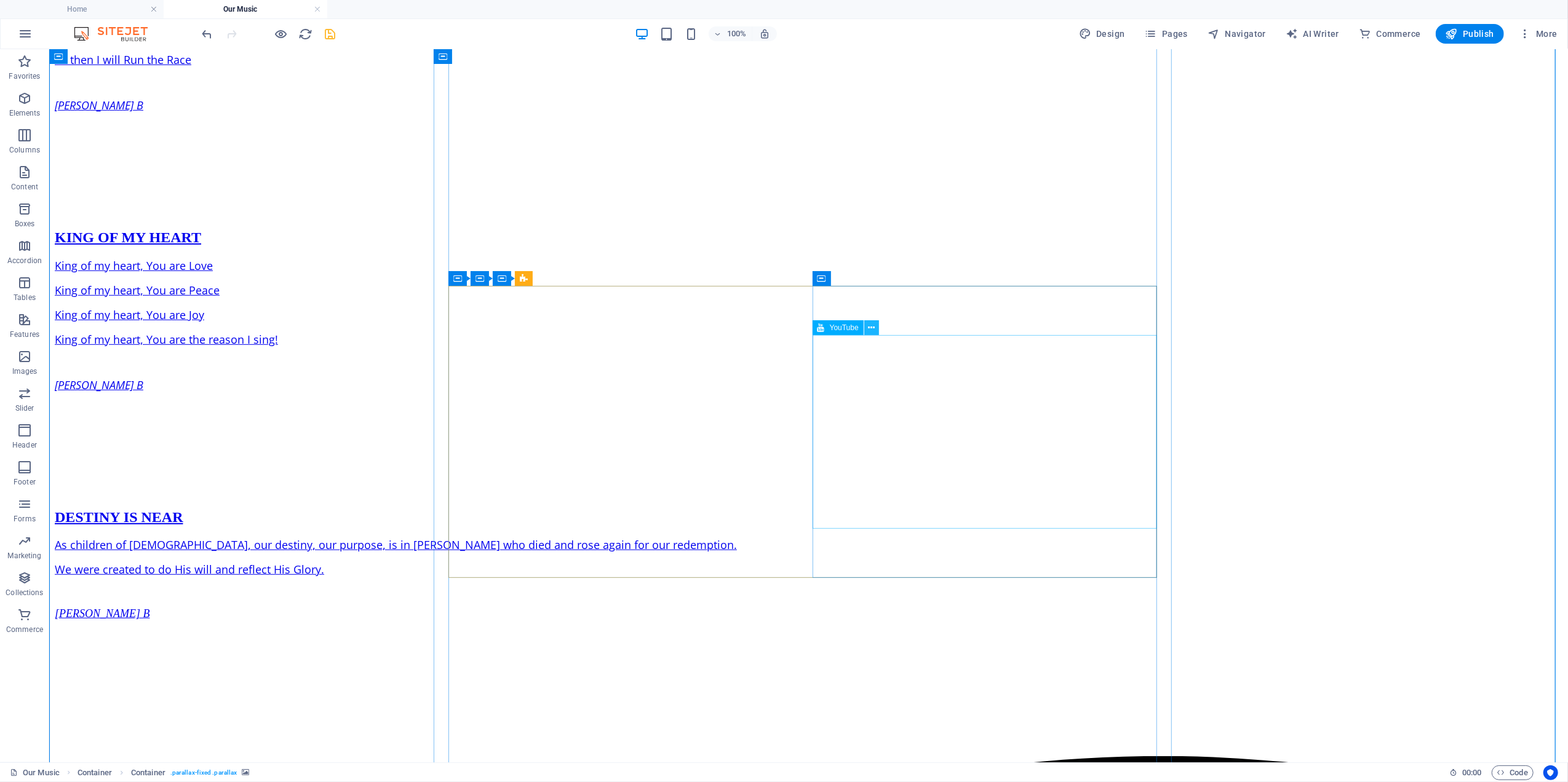
click at [871, 329] on icon at bounding box center [871, 328] width 7 height 13
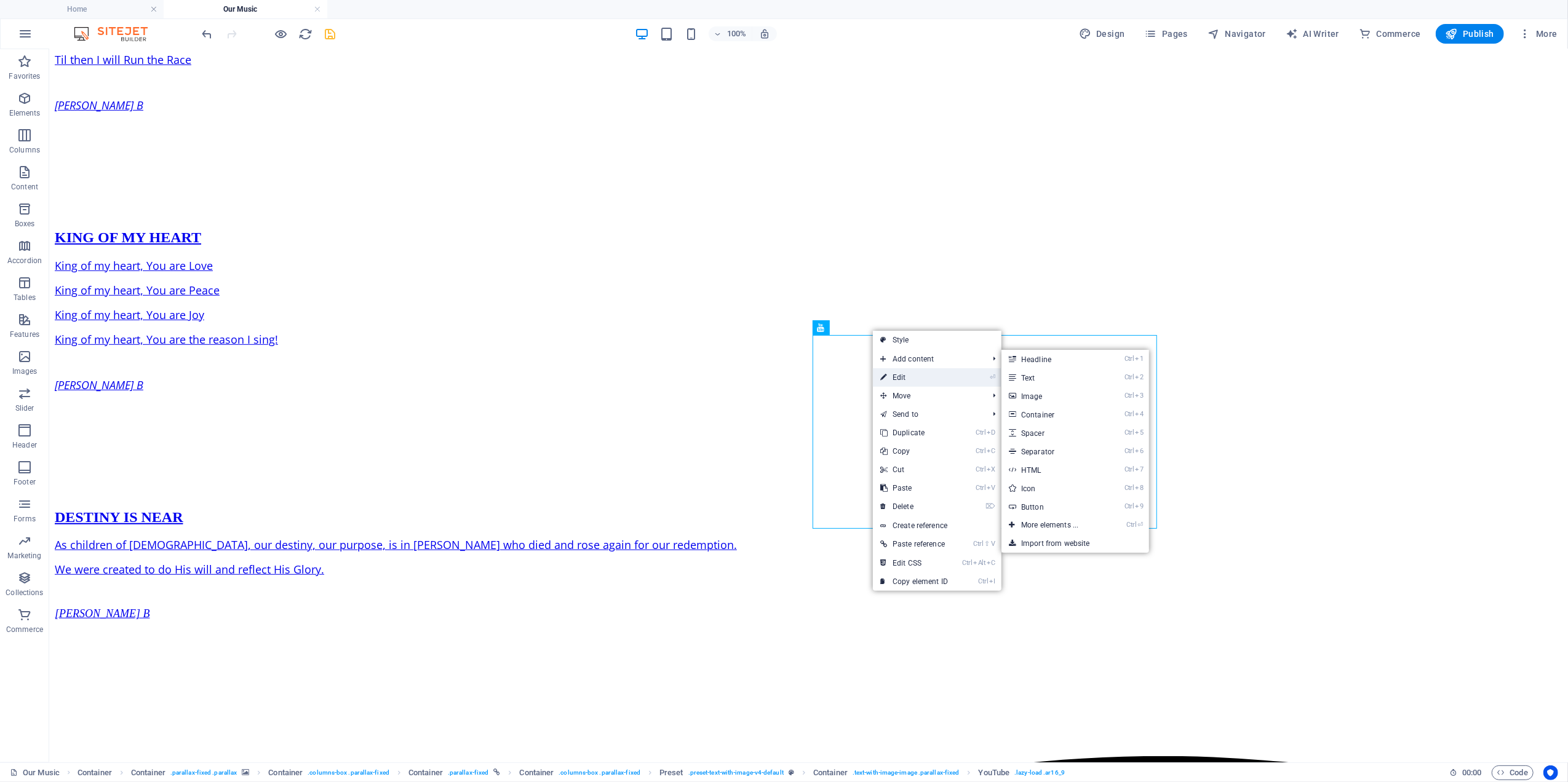
click at [898, 374] on link "⏎ Edit" at bounding box center [914, 377] width 83 height 18
select select "ar16_9"
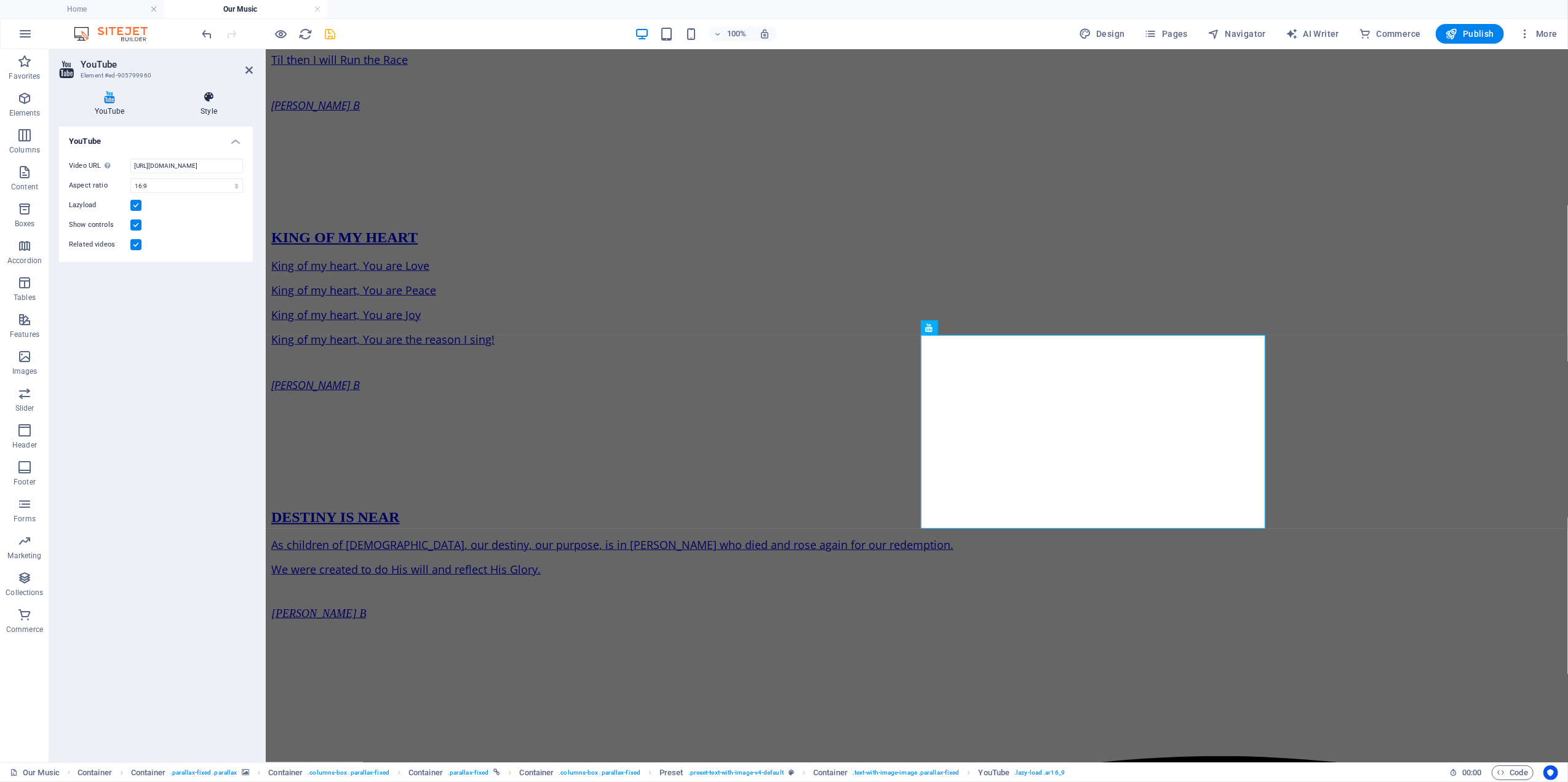
click at [210, 114] on h4 "Style" at bounding box center [209, 104] width 88 height 26
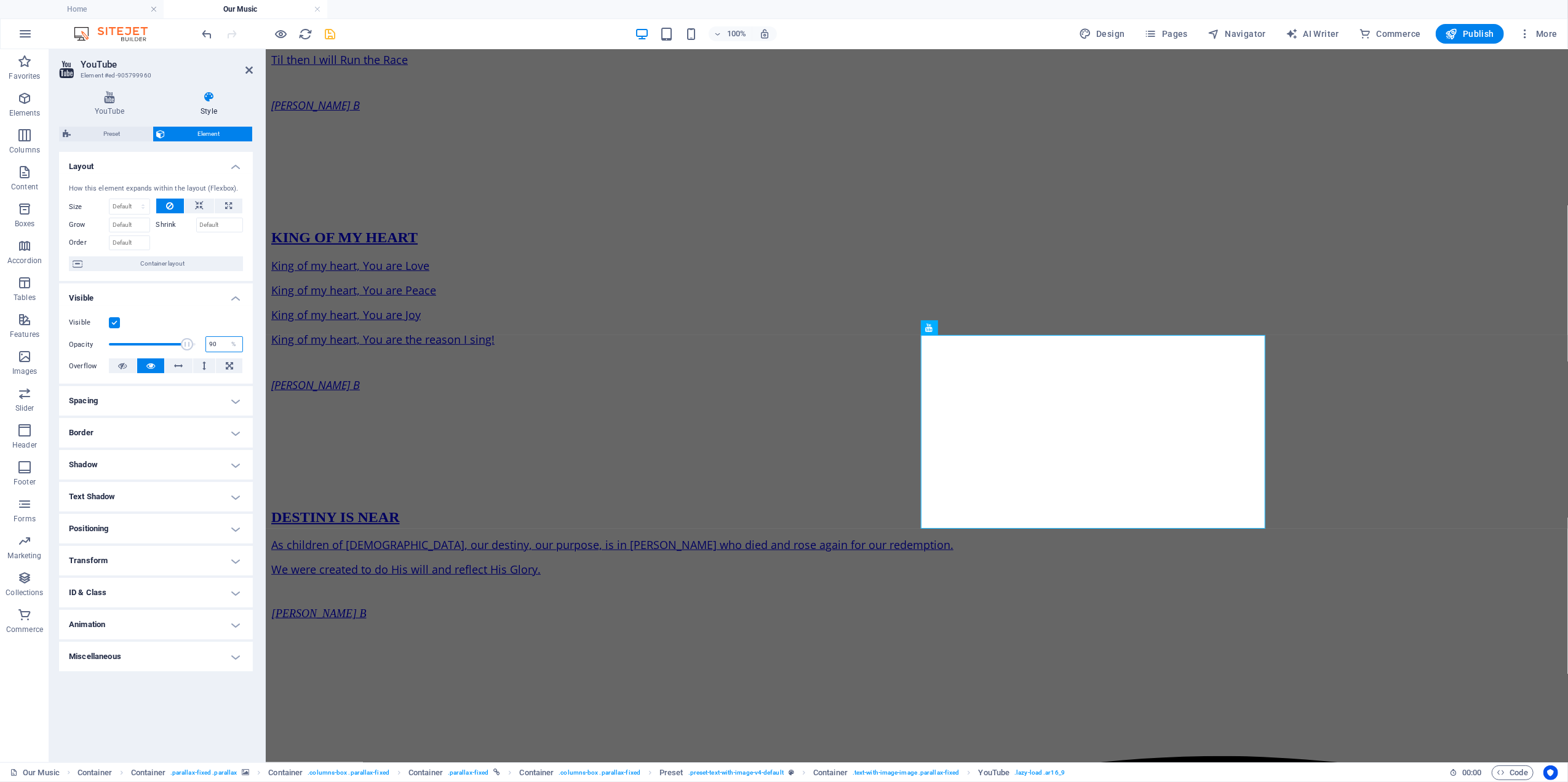
drag, startPoint x: 222, startPoint y: 347, endPoint x: 178, endPoint y: 337, distance: 45.1
click at [179, 337] on div "Opacity 90 %" at bounding box center [156, 343] width 174 height 18
type input "70"
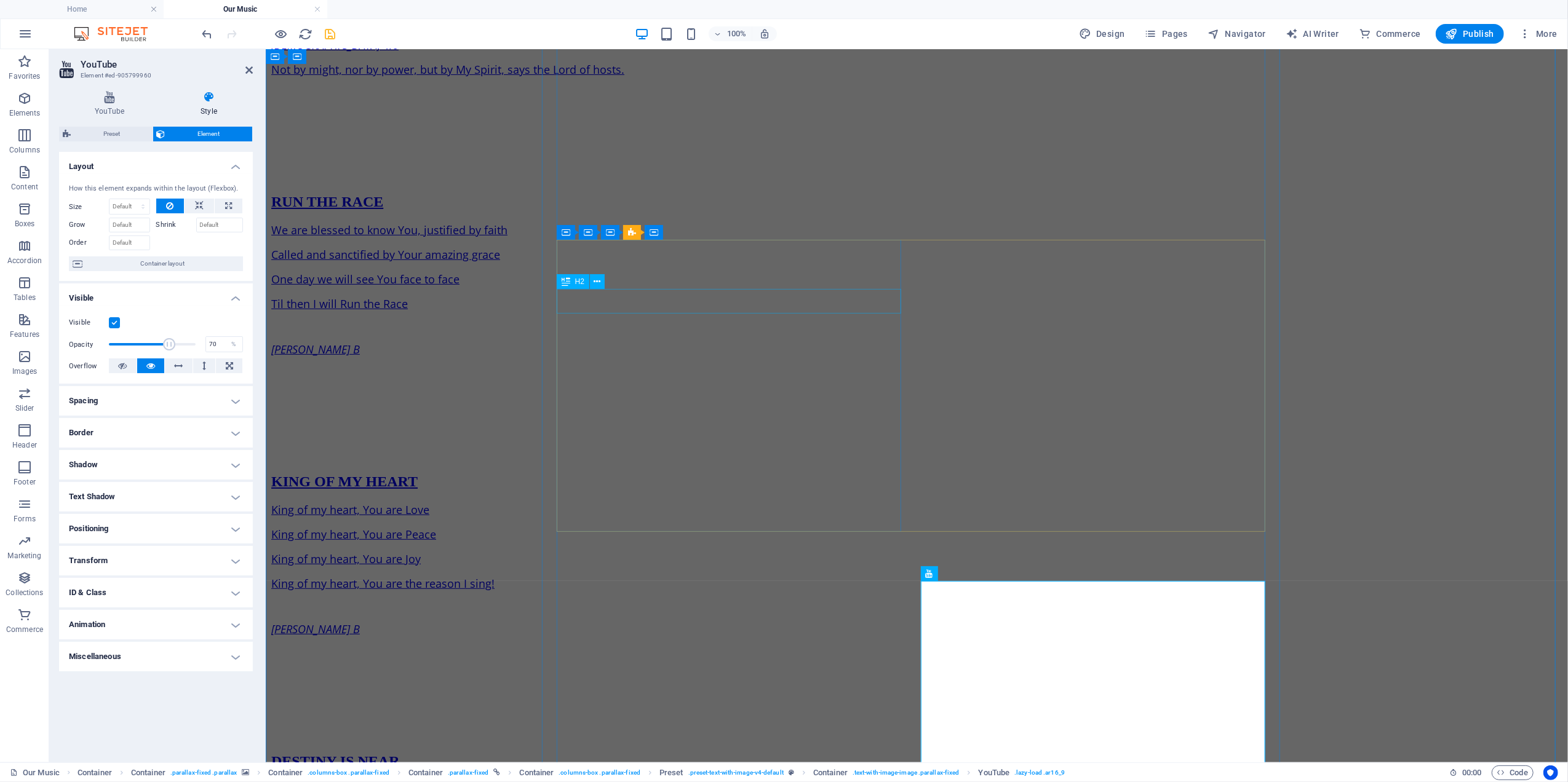
scroll to position [473, 0]
click at [978, 281] on icon at bounding box center [979, 282] width 7 height 13
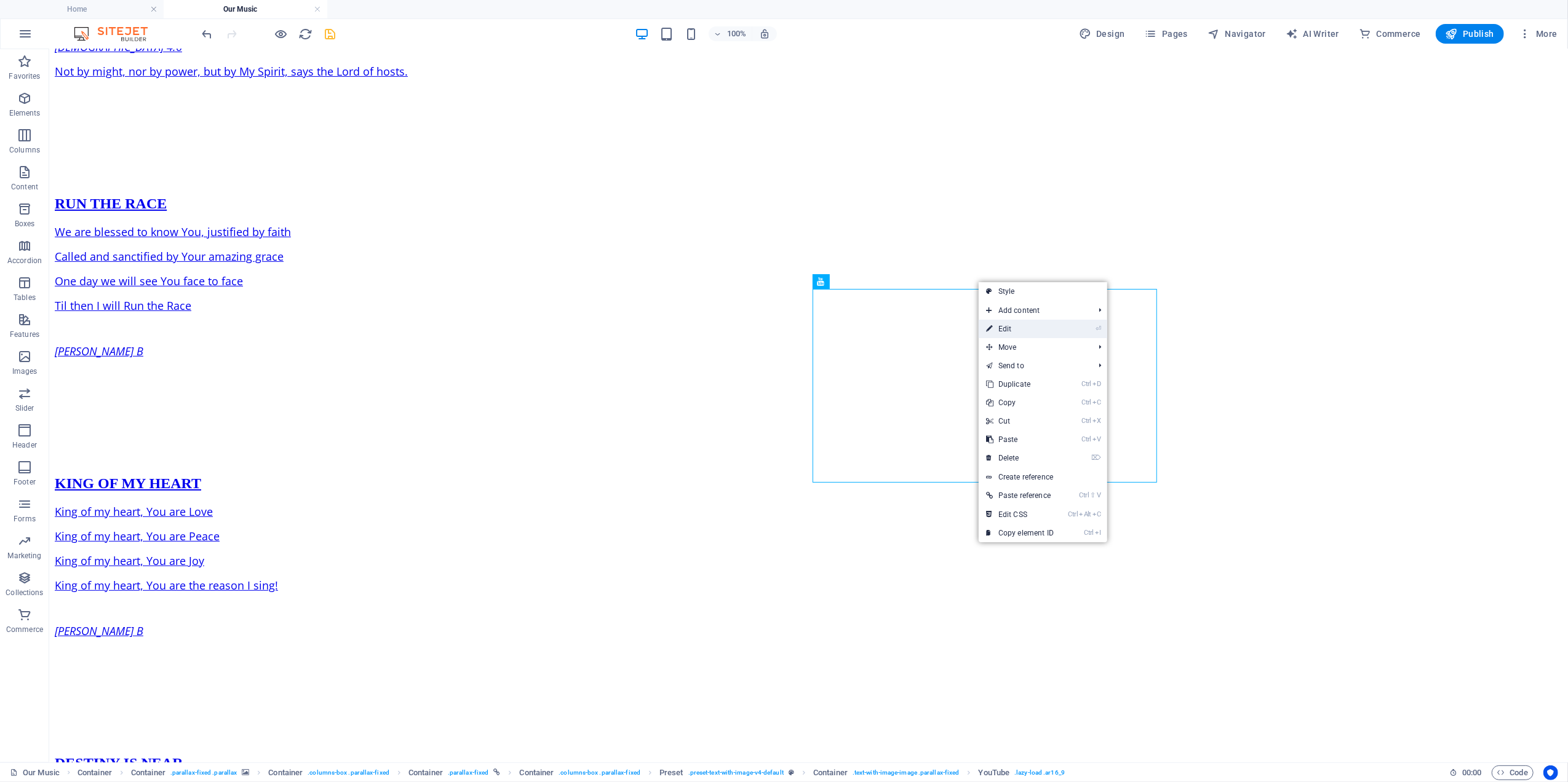
click at [1002, 328] on link "⏎ Edit" at bounding box center [1020, 328] width 83 height 18
select select "ar16_9"
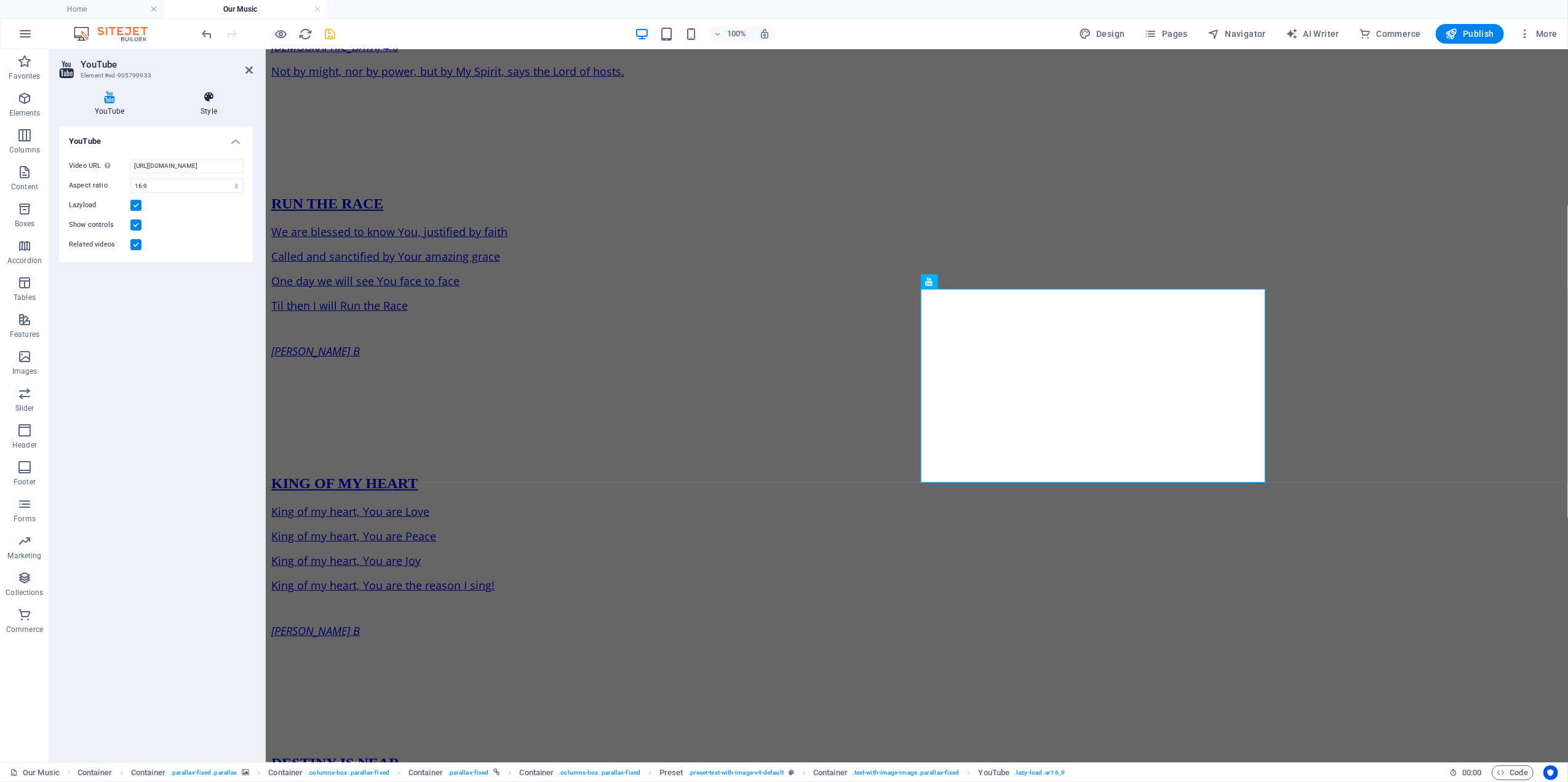
click at [206, 100] on icon at bounding box center [209, 98] width 88 height 13
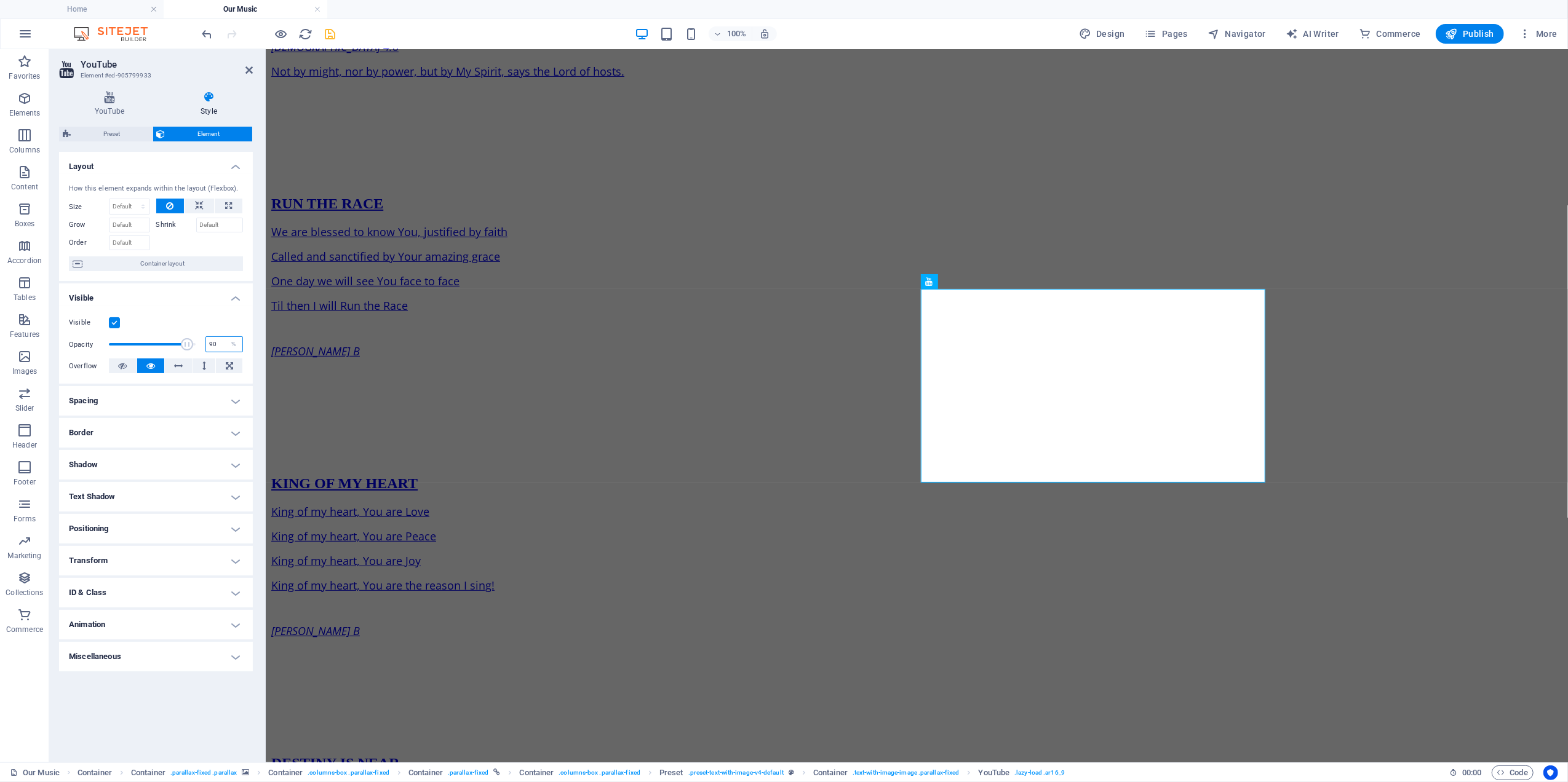
drag, startPoint x: 217, startPoint y: 347, endPoint x: 183, endPoint y: 337, distance: 35.4
click at [183, 338] on div "Opacity 90 %" at bounding box center [156, 343] width 174 height 18
type input "70"
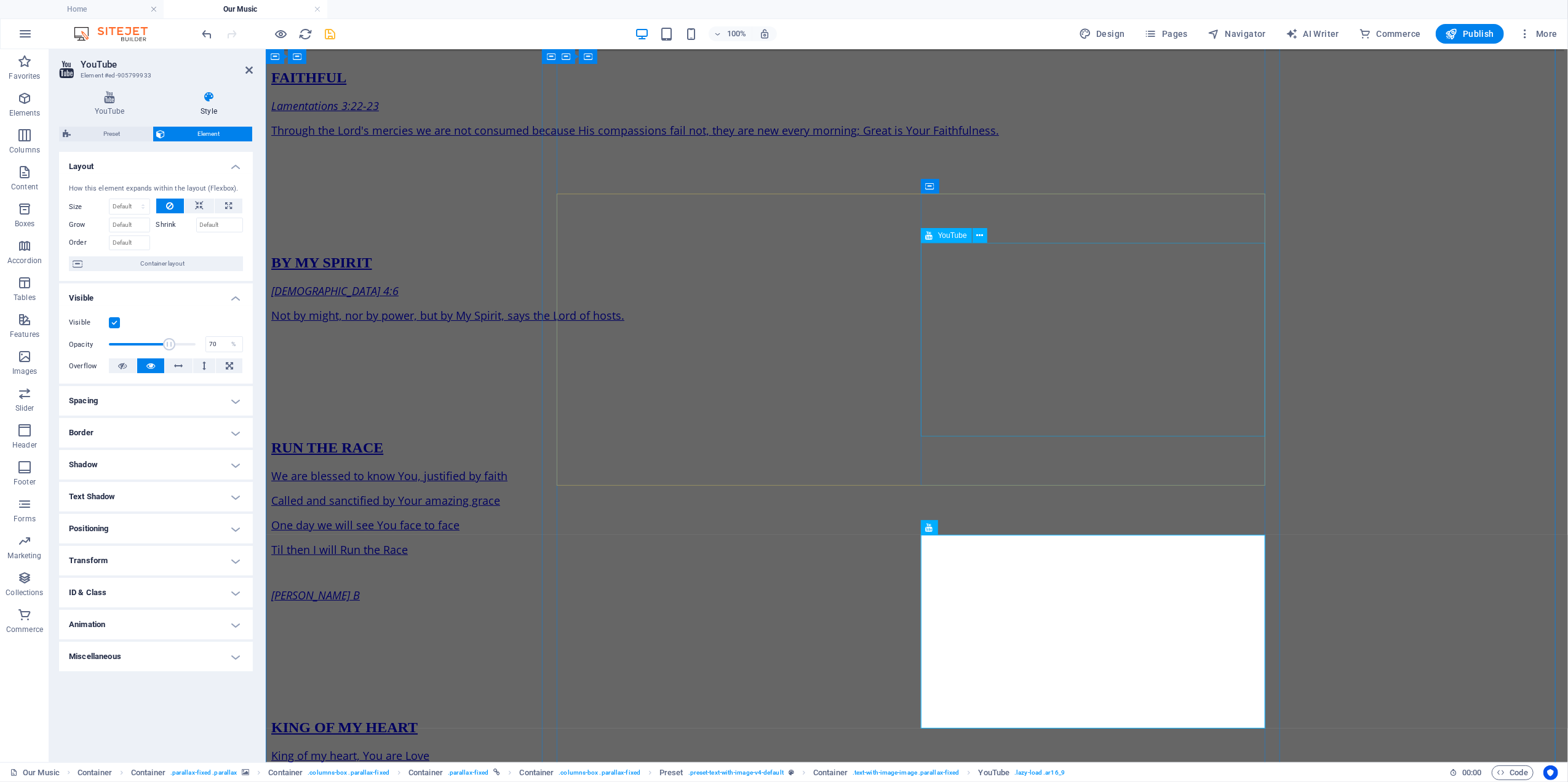
scroll to position [227, 0]
click at [981, 232] on icon at bounding box center [979, 236] width 7 height 13
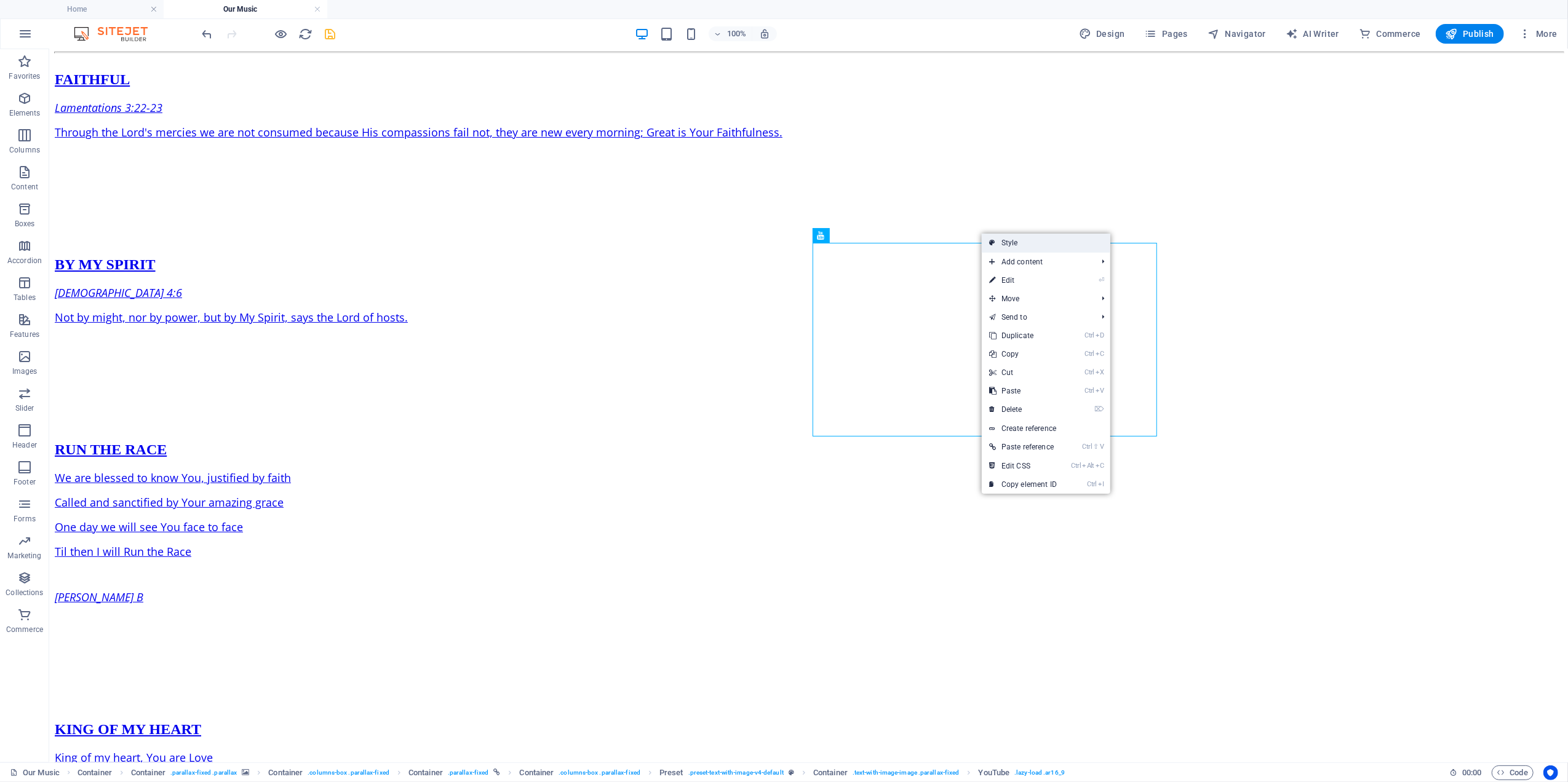
drag, startPoint x: 1012, startPoint y: 245, endPoint x: 110, endPoint y: 145, distance: 907.5
click at [1012, 245] on link "Style" at bounding box center [1046, 243] width 129 height 18
select select "rem"
select select "px"
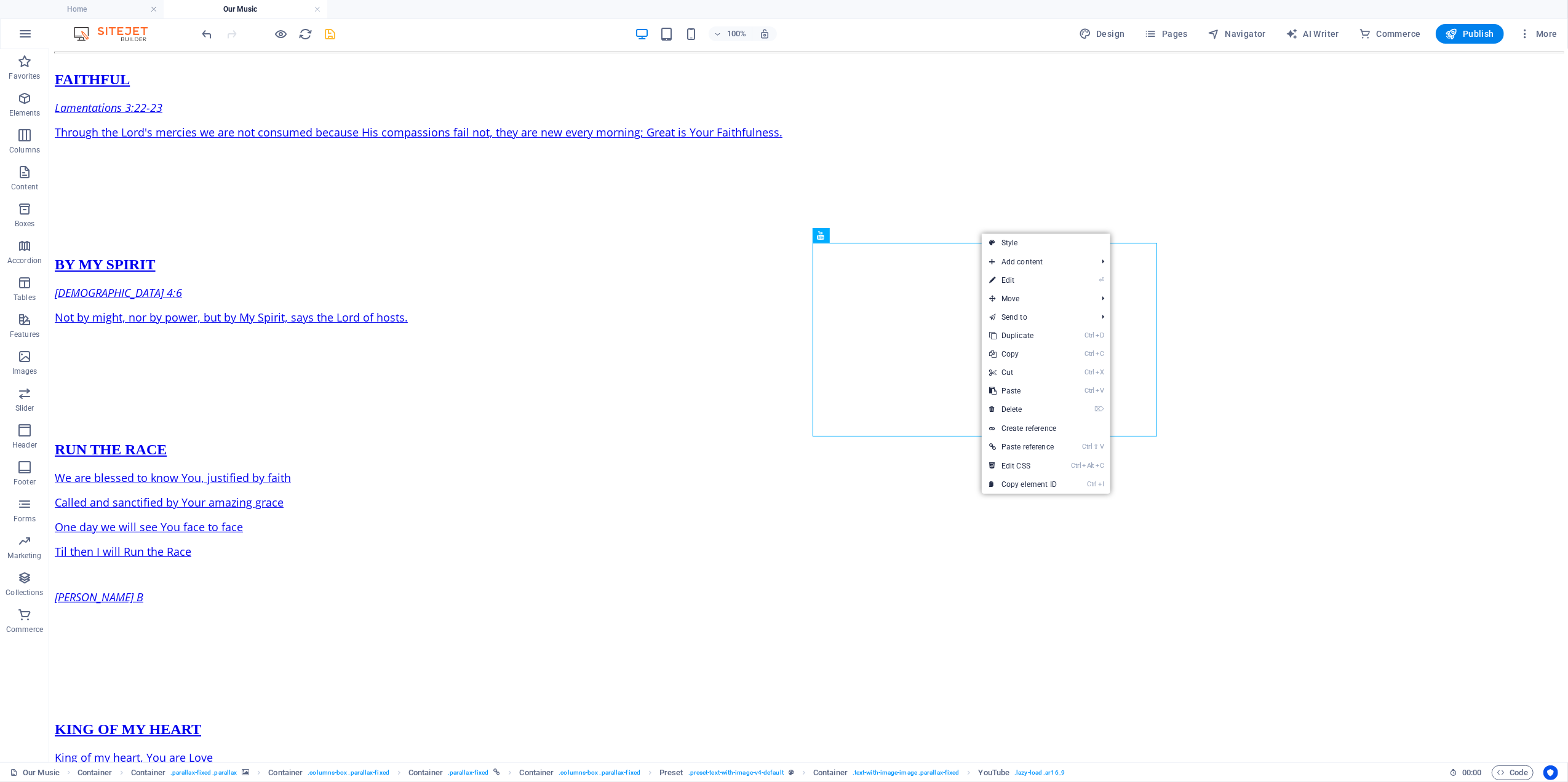
select select "preset-text-with-image-v4-default"
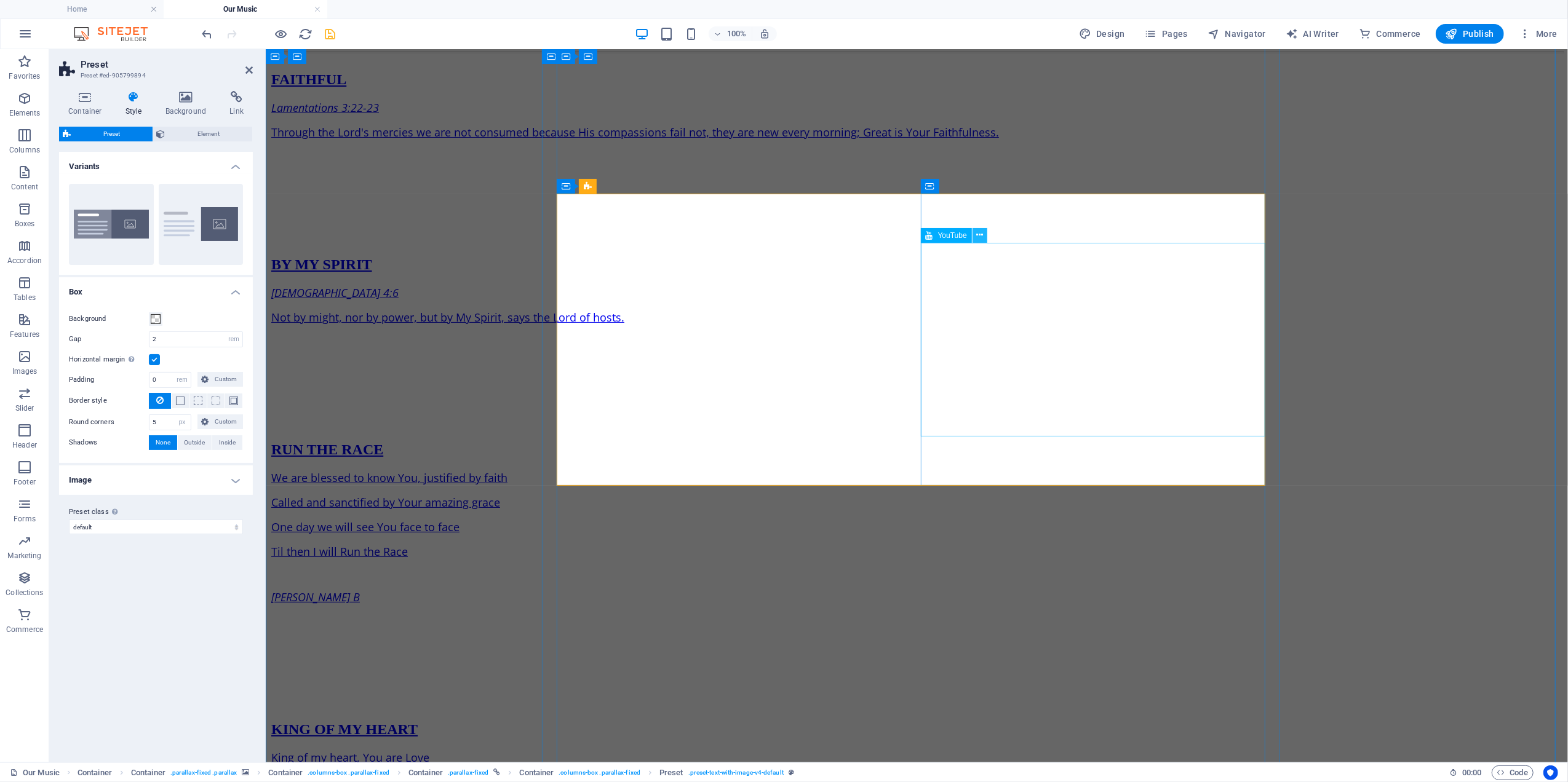
click at [982, 236] on icon at bounding box center [979, 235] width 7 height 13
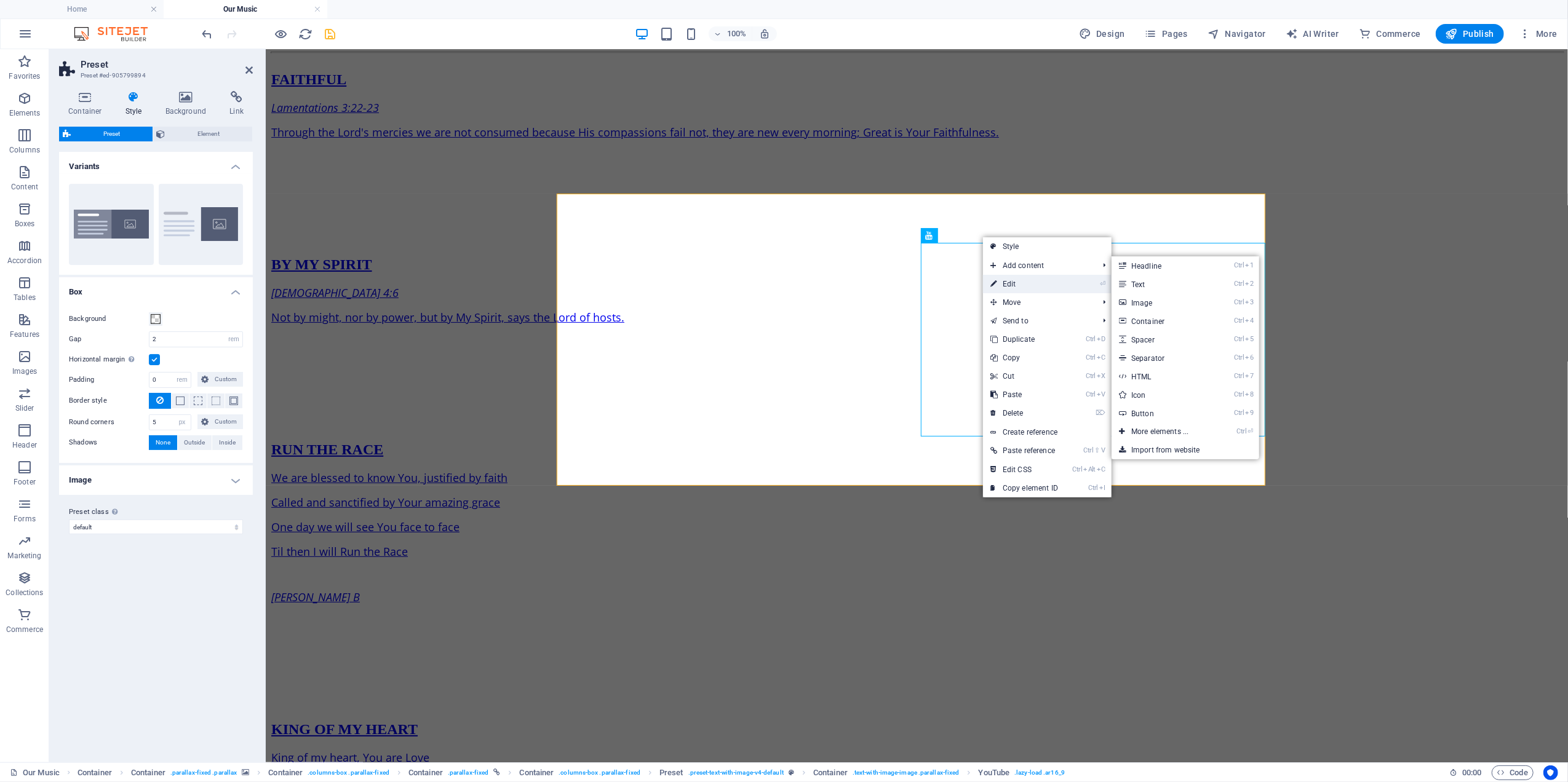
click at [1007, 286] on link "⏎ Edit" at bounding box center [1024, 283] width 83 height 18
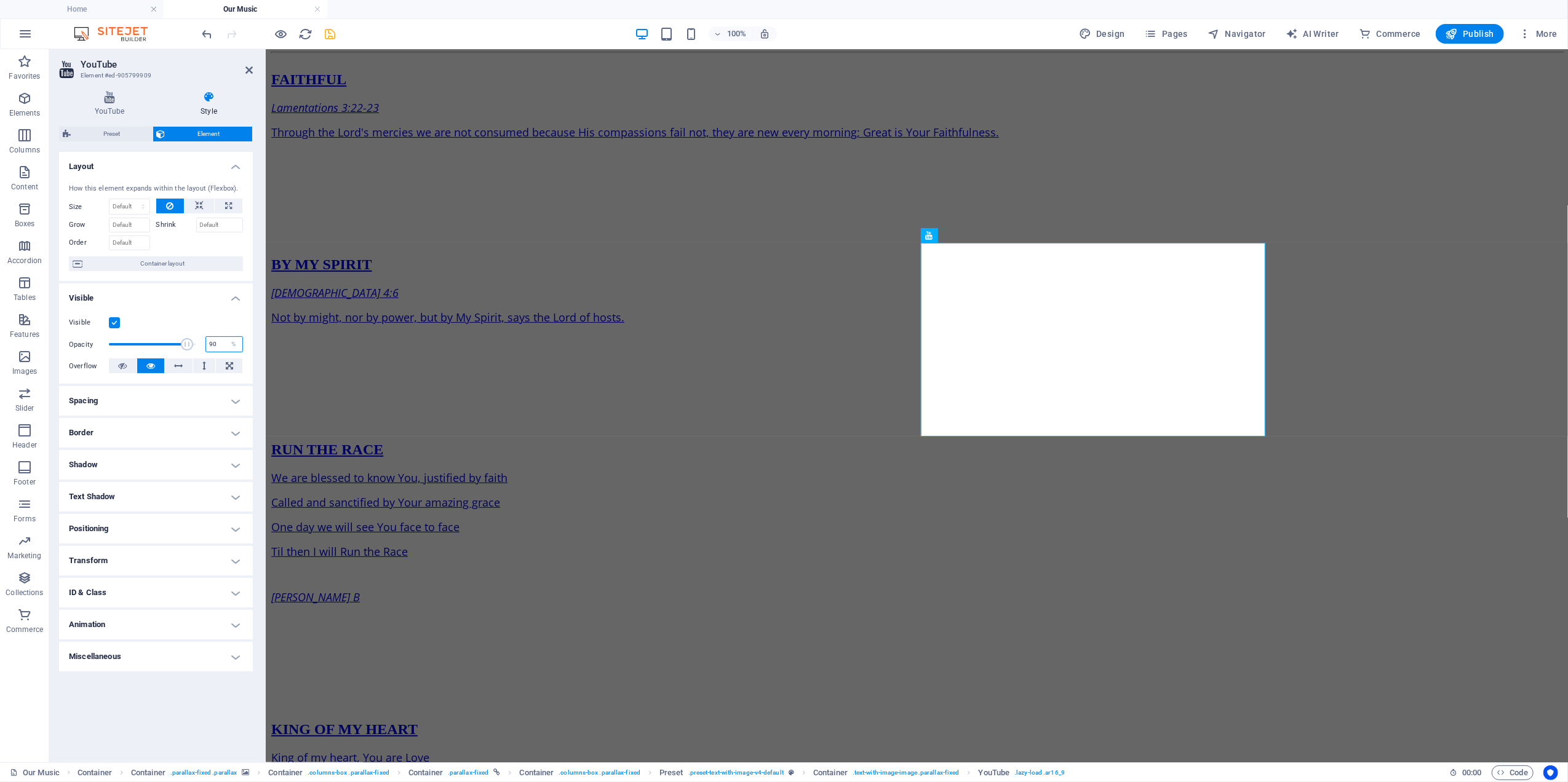
drag, startPoint x: 223, startPoint y: 343, endPoint x: 171, endPoint y: 324, distance: 55.4
click at [171, 335] on div "Visible Opacity 90 % Overflow" at bounding box center [156, 344] width 194 height 78
type input "70"
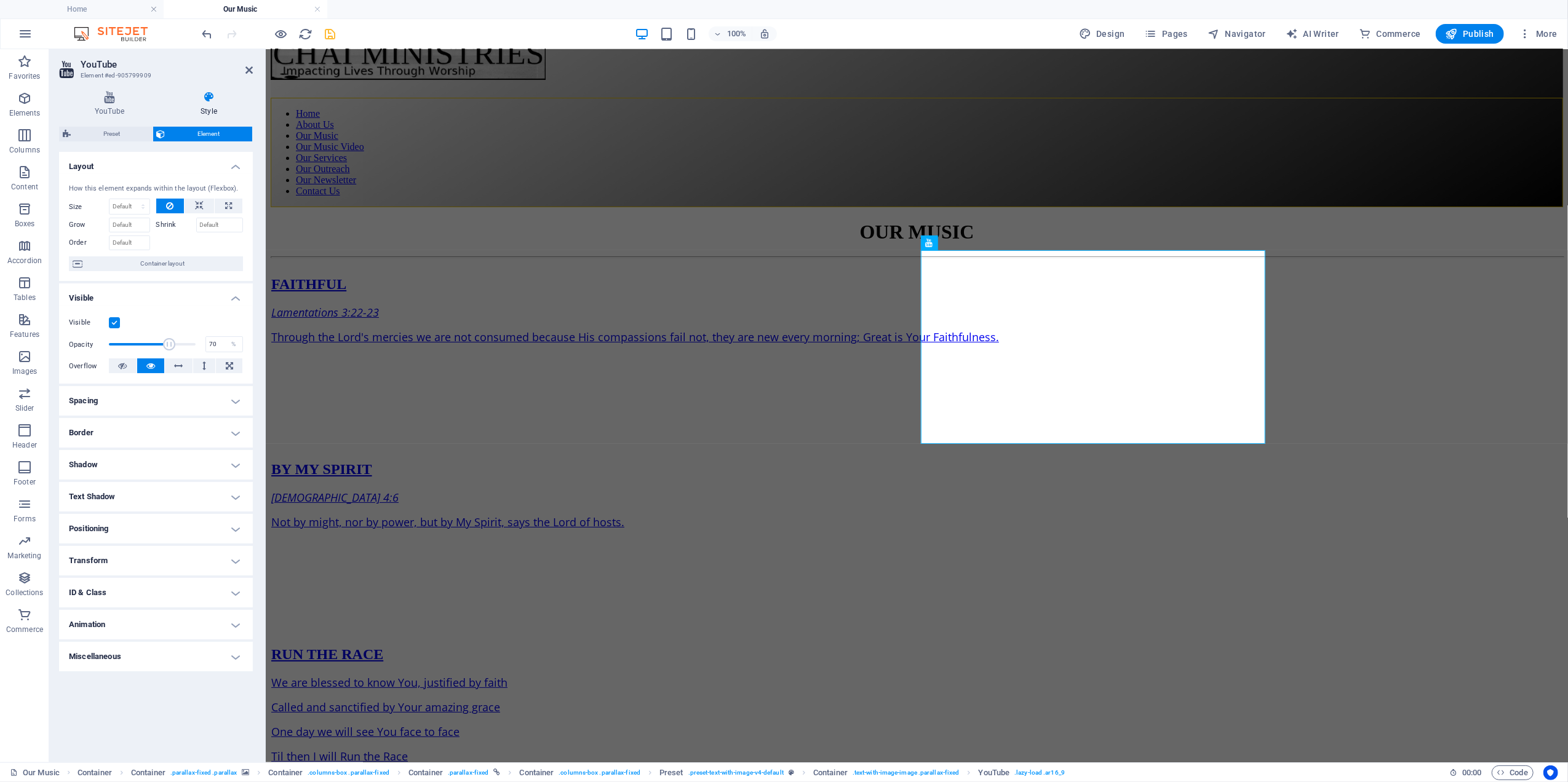
scroll to position [0, 0]
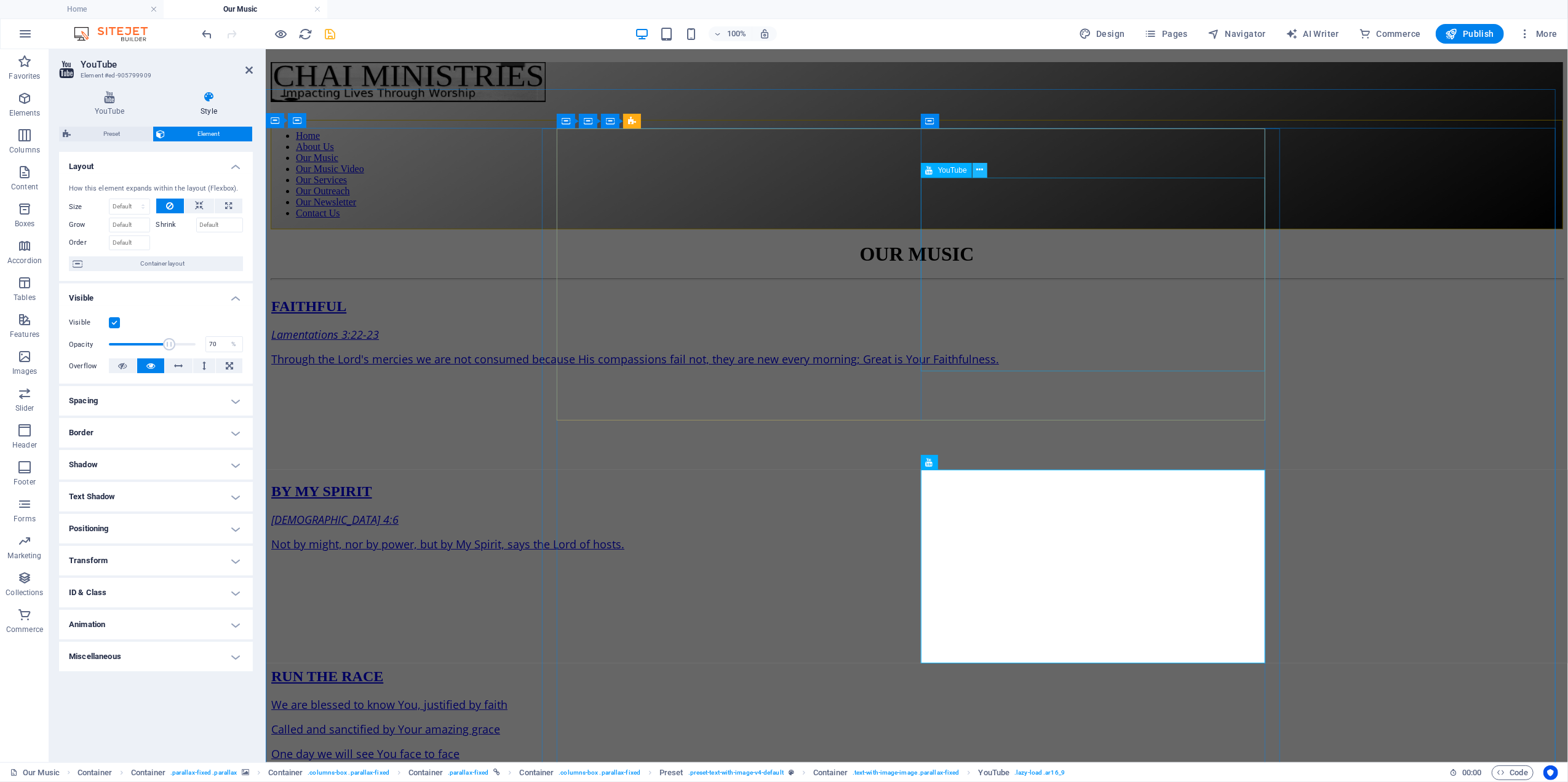
click at [979, 166] on icon at bounding box center [979, 170] width 7 height 13
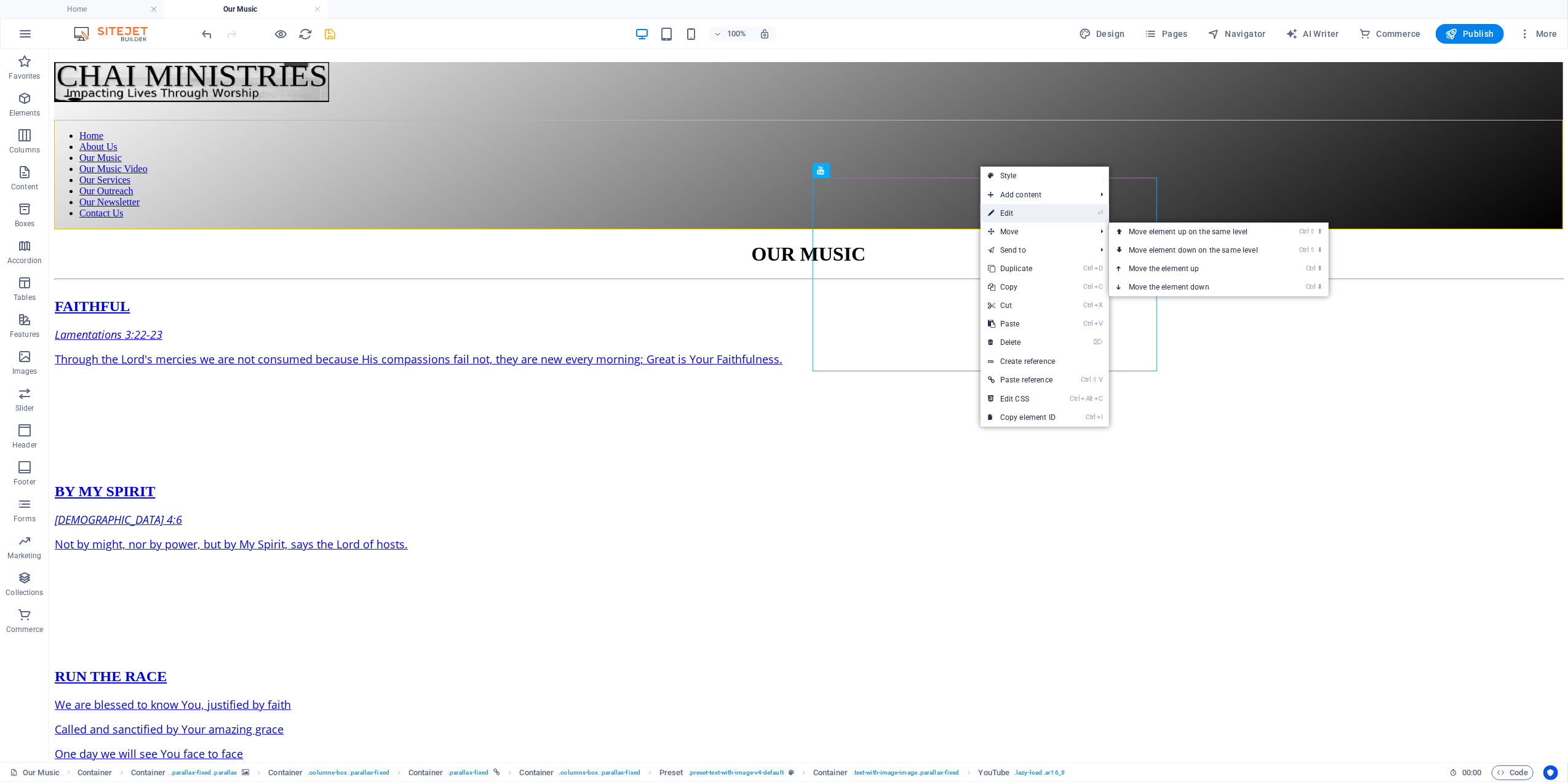
click at [1005, 209] on link "⏎ Edit" at bounding box center [1022, 213] width 83 height 18
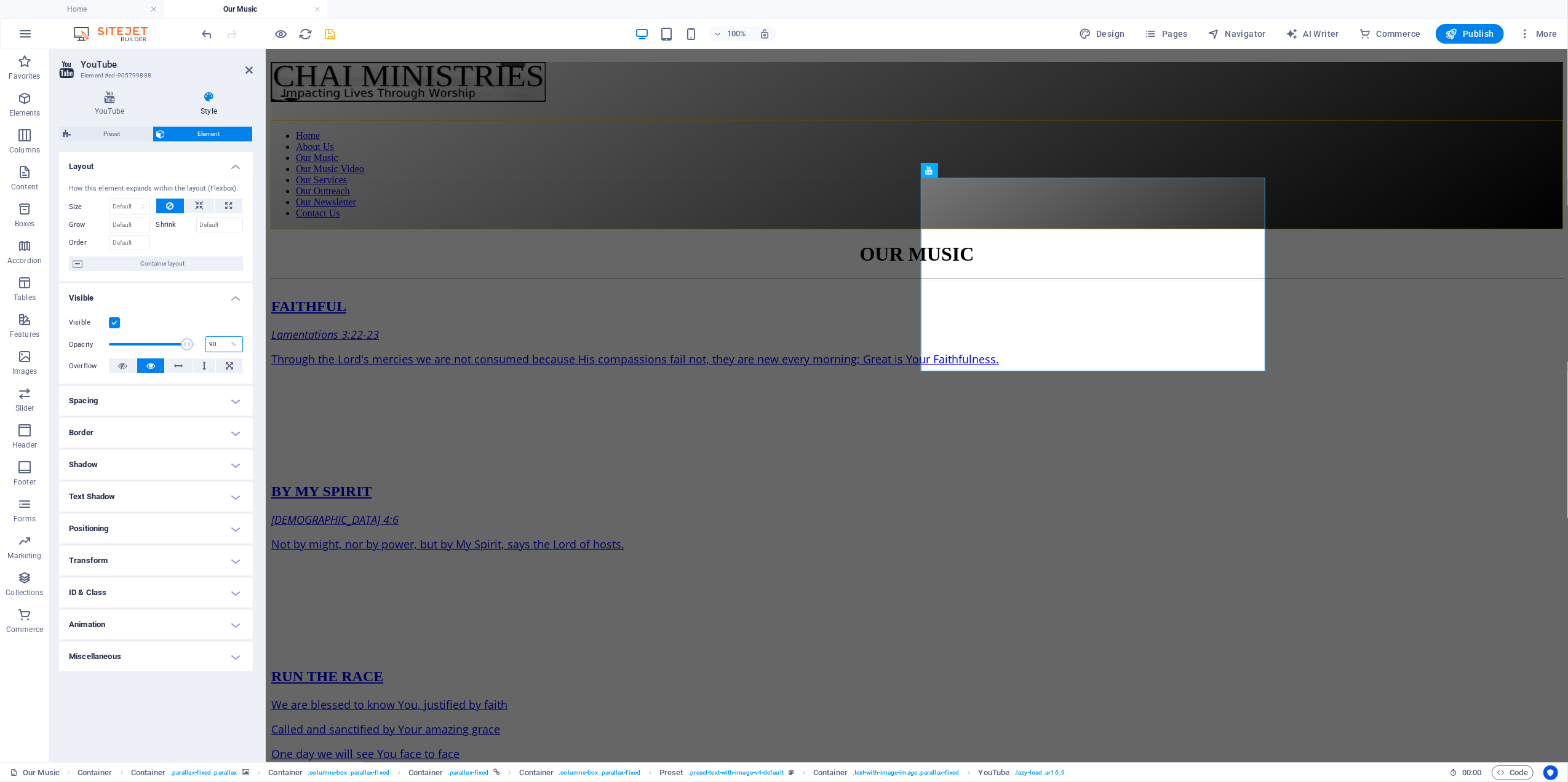
drag, startPoint x: 210, startPoint y: 346, endPoint x: 188, endPoint y: 328, distance: 28.4
click at [193, 340] on div "Opacity 90 %" at bounding box center [156, 343] width 174 height 18
type input "70"
click at [249, 67] on icon at bounding box center [248, 70] width 7 height 10
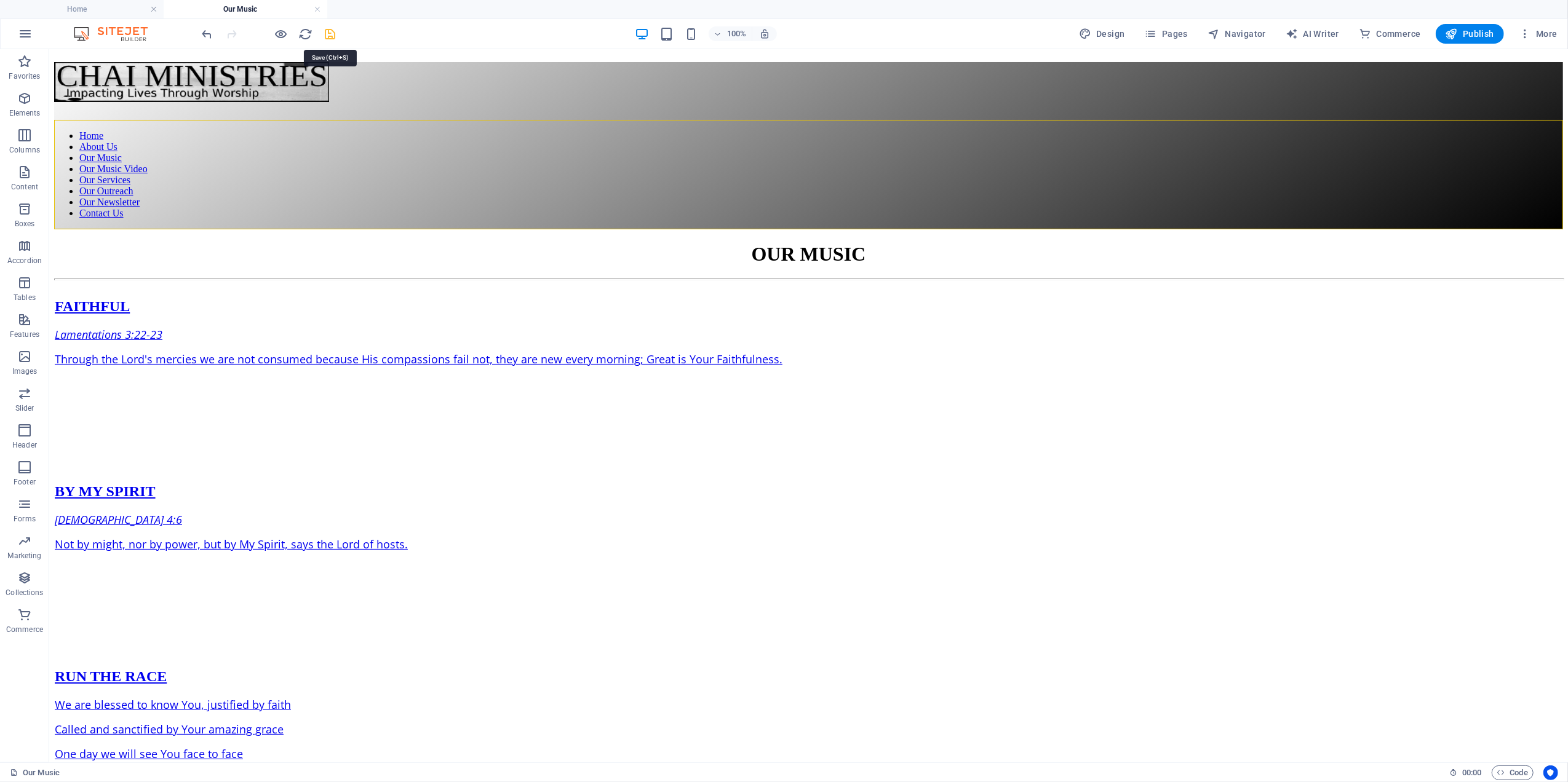
click at [330, 32] on icon "save" at bounding box center [331, 34] width 14 height 14
click at [125, 116] on icon at bounding box center [129, 120] width 10 height 13
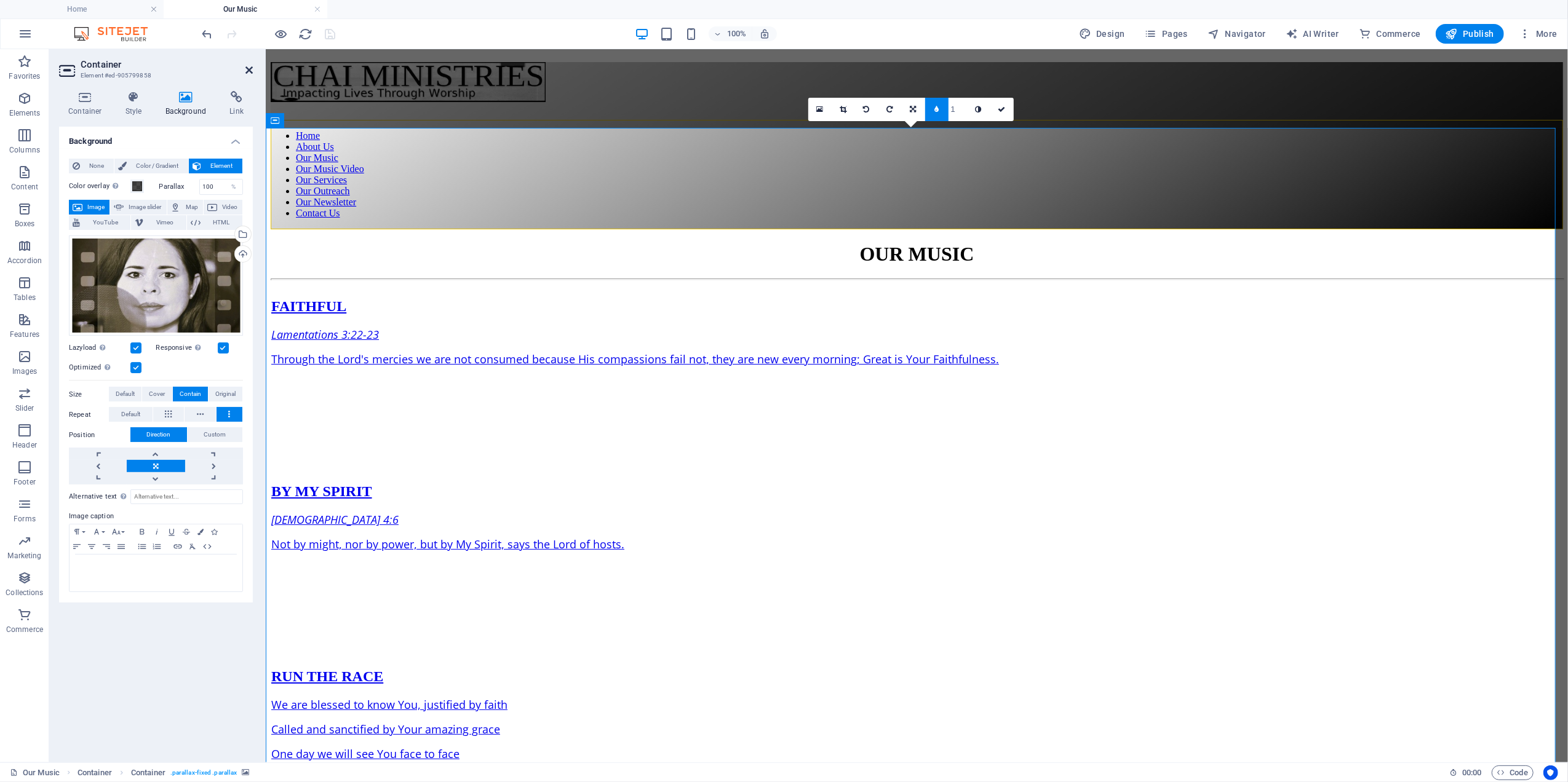
click at [248, 69] on icon at bounding box center [248, 70] width 7 height 10
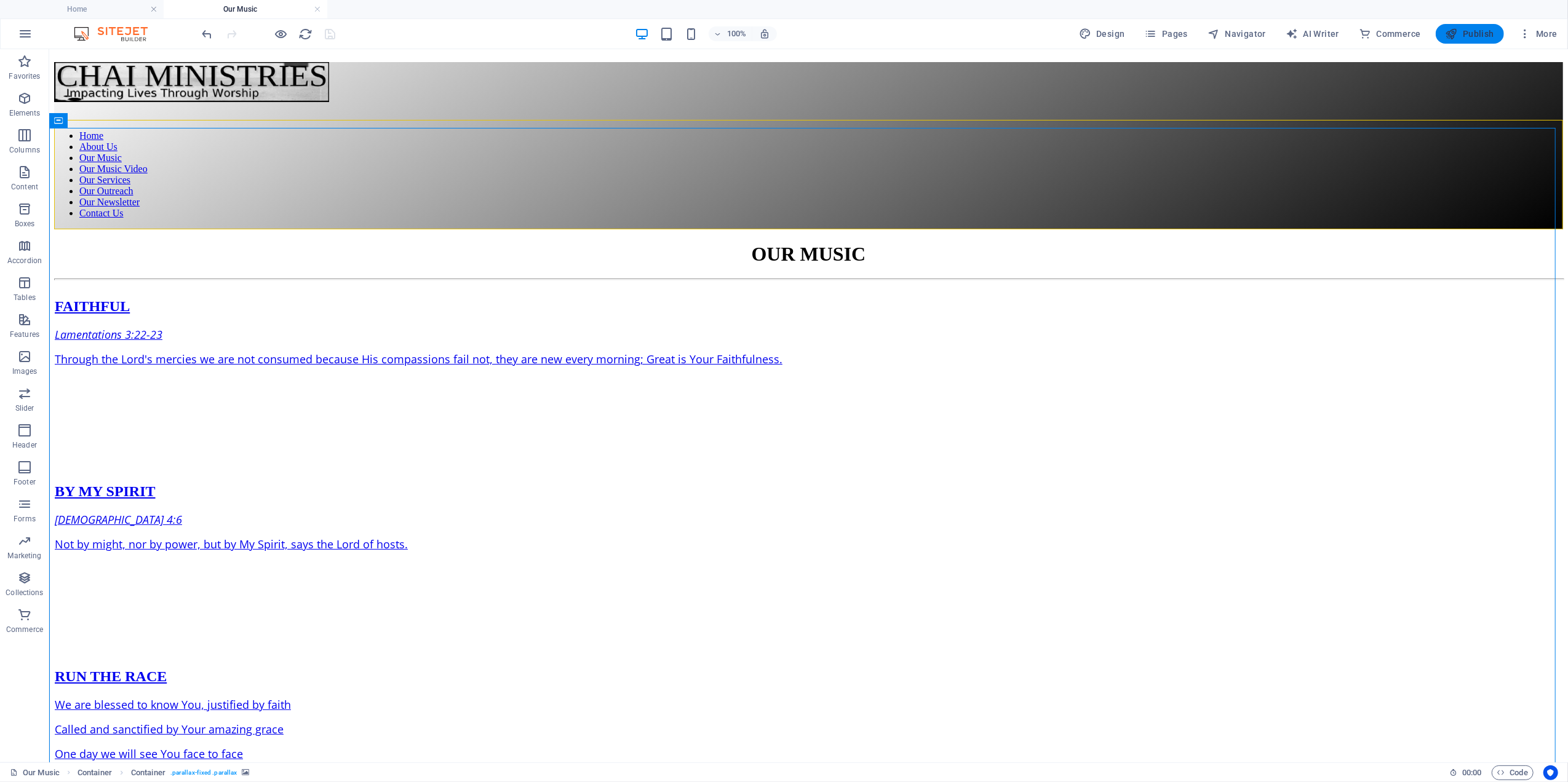
click at [1484, 33] on span "Publish" at bounding box center [1470, 34] width 48 height 13
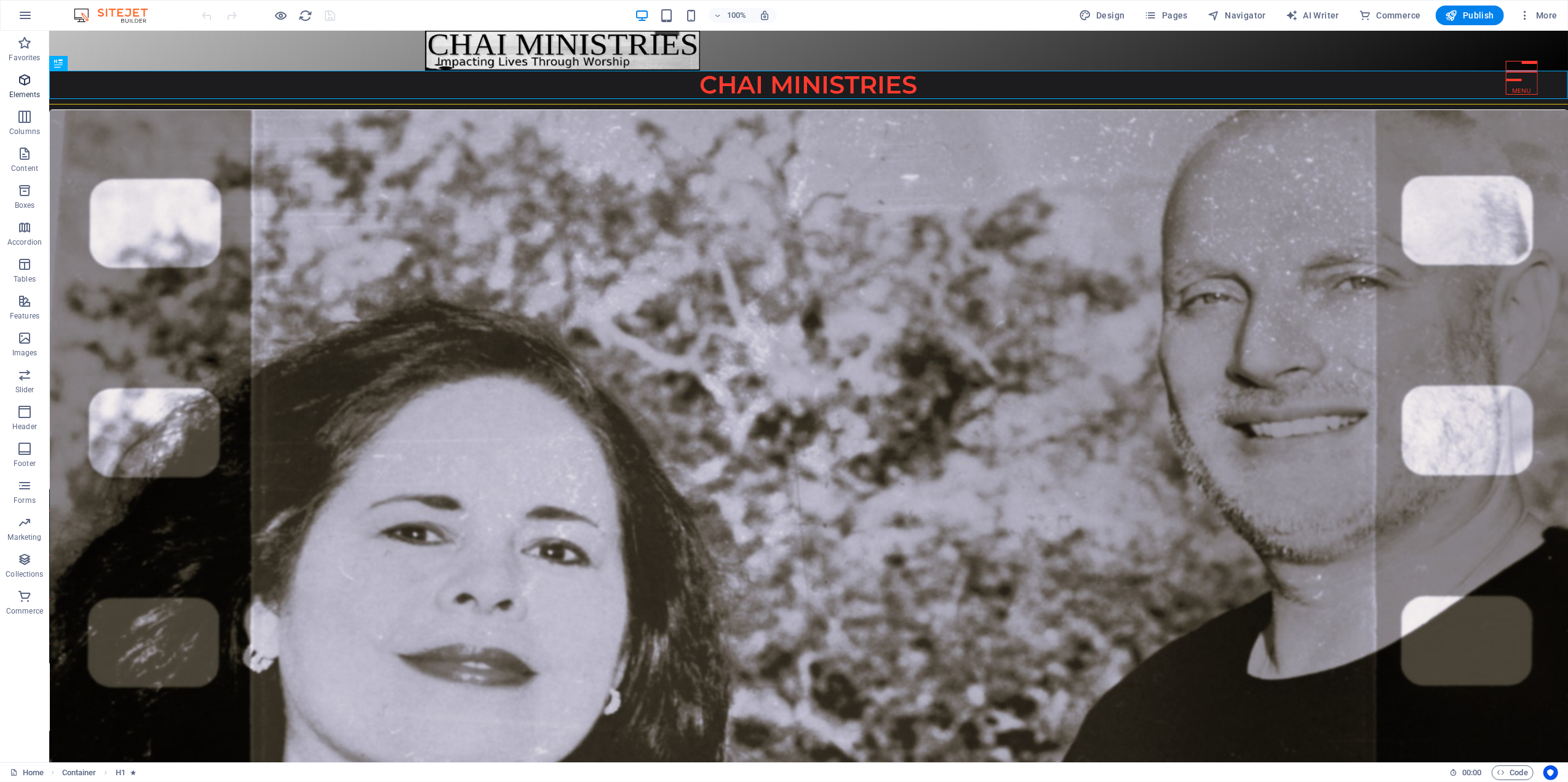
click at [21, 82] on icon "button" at bounding box center [25, 79] width 15 height 15
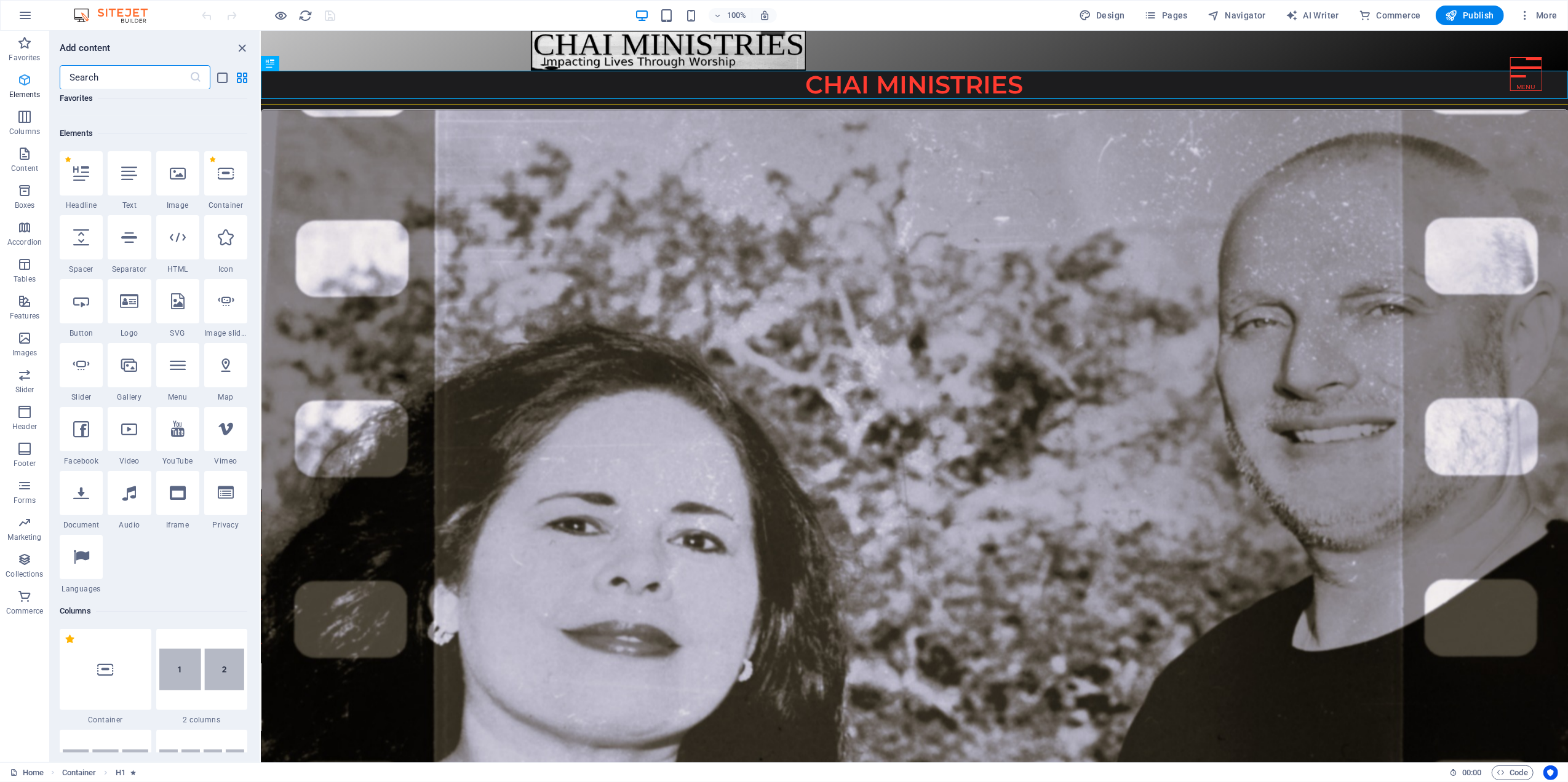
scroll to position [131, 0]
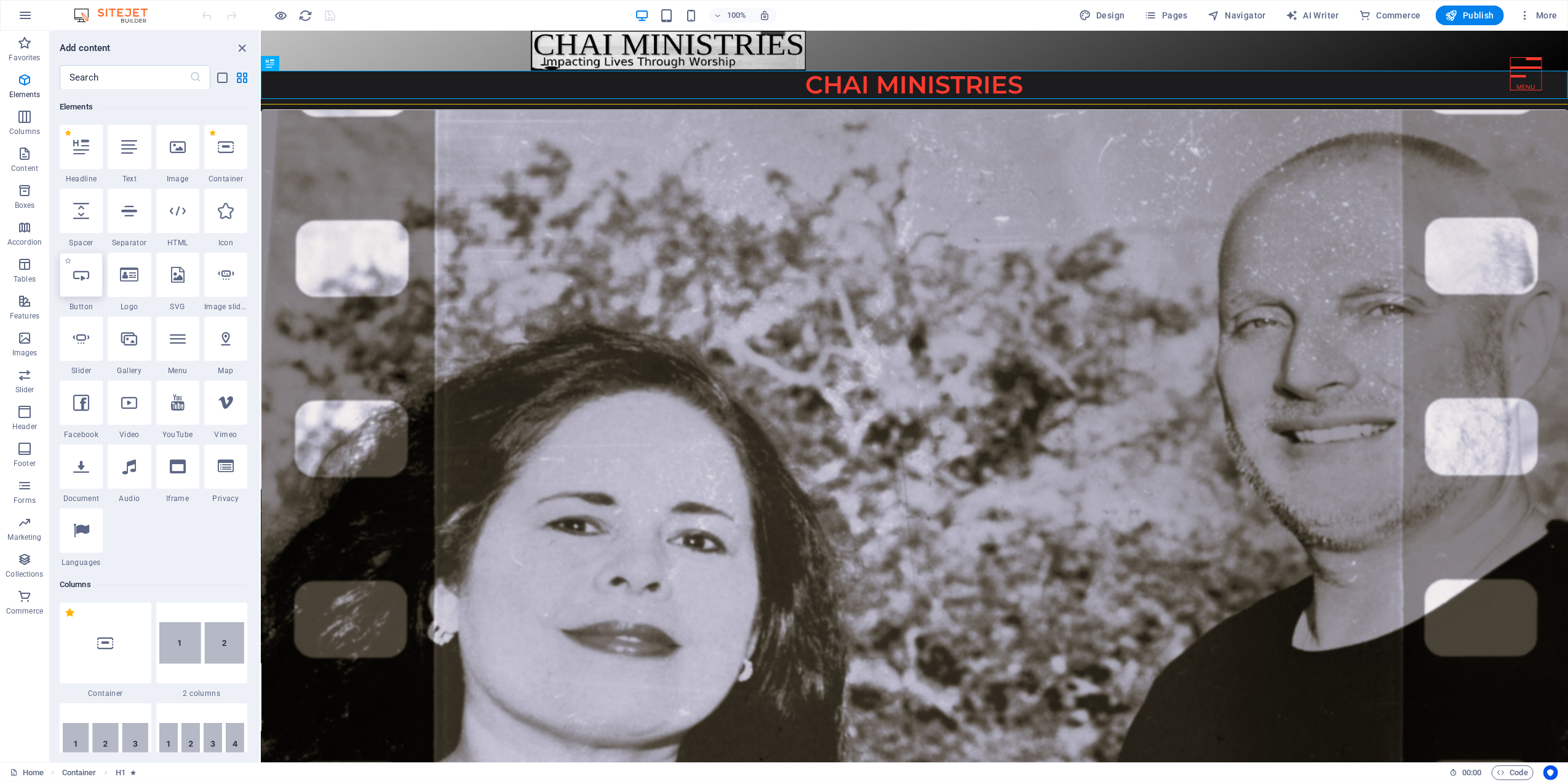
click at [83, 281] on icon at bounding box center [81, 274] width 16 height 16
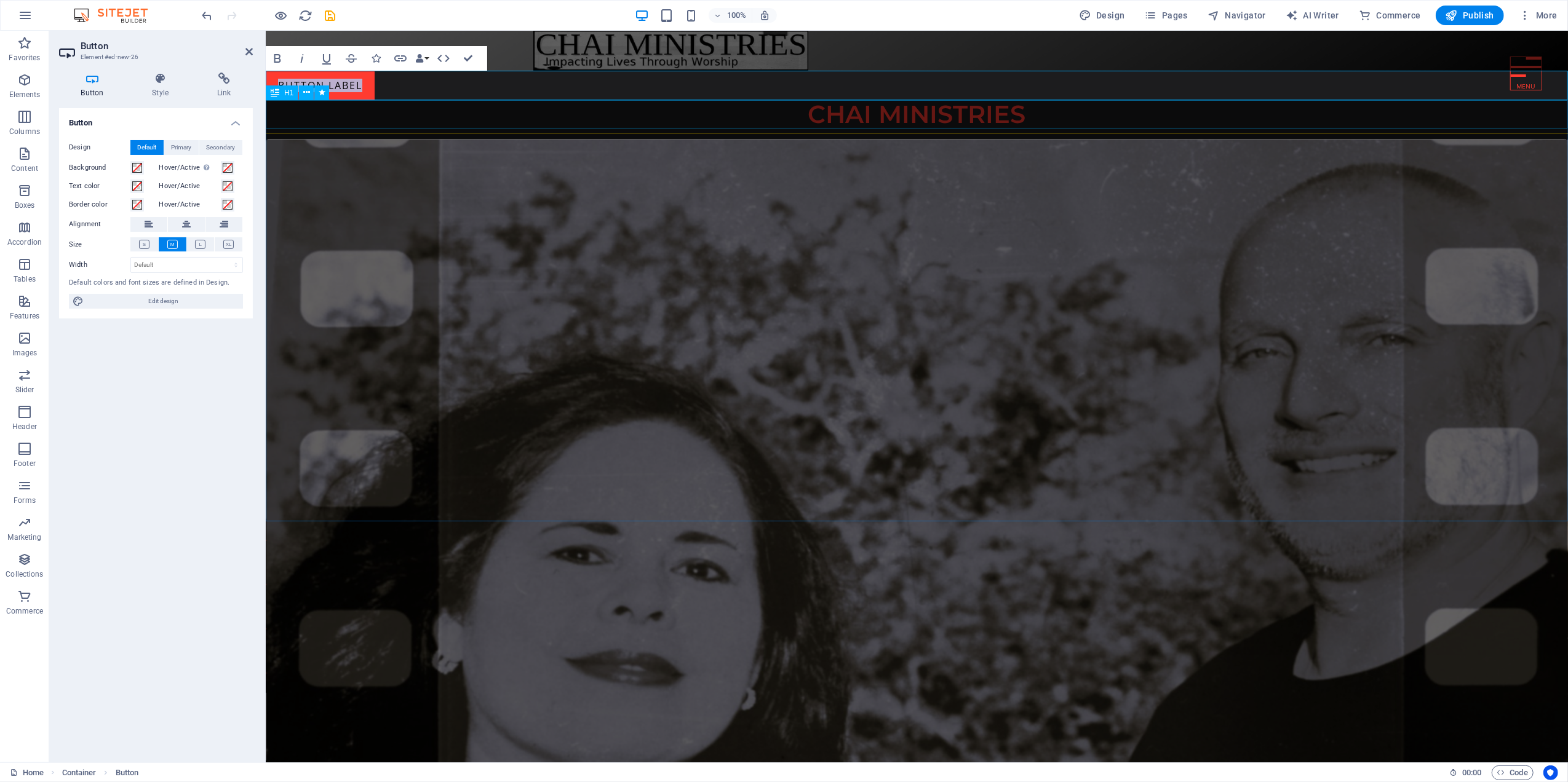
click at [363, 112] on div "CHAI MINISTRIES" at bounding box center [916, 114] width 1302 height 29
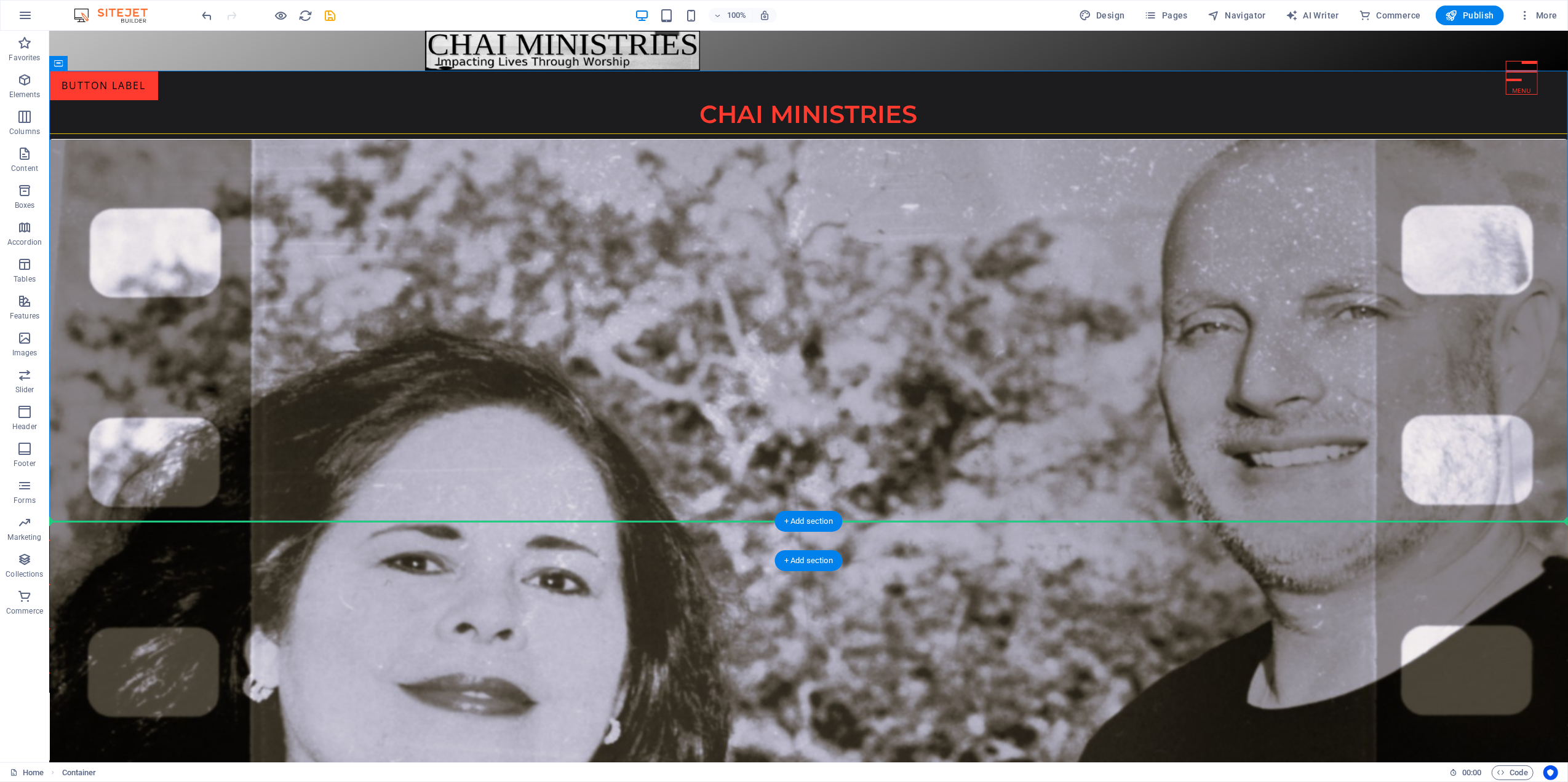
drag, startPoint x: 122, startPoint y: 94, endPoint x: 185, endPoint y: 523, distance: 433.6
drag, startPoint x: 113, startPoint y: 90, endPoint x: 96, endPoint y: 527, distance: 437.3
drag, startPoint x: 152, startPoint y: 93, endPoint x: 138, endPoint y: 527, distance: 434.2
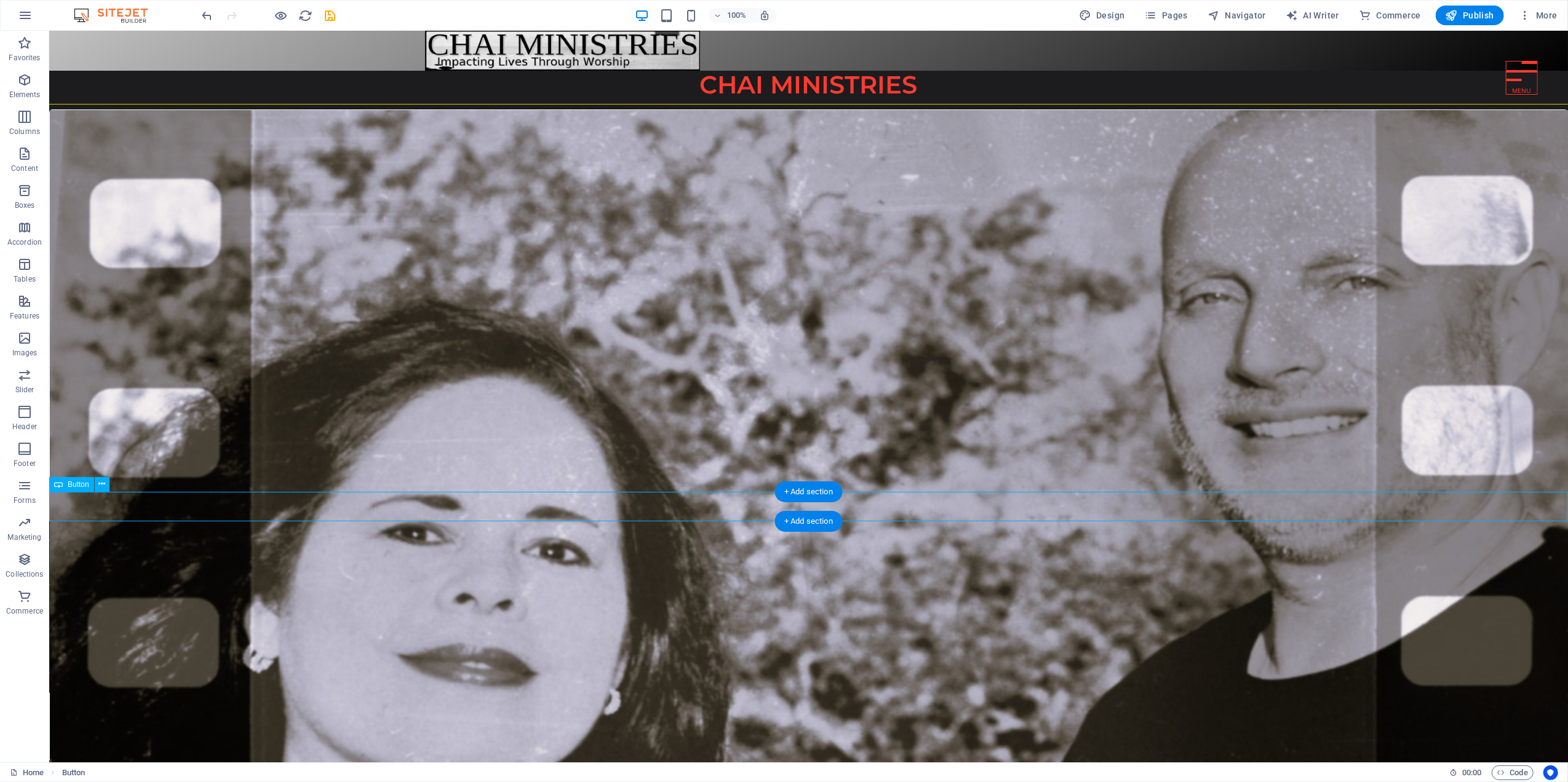
click at [113, 502] on div "Button label" at bounding box center [808, 505] width 1519 height 29
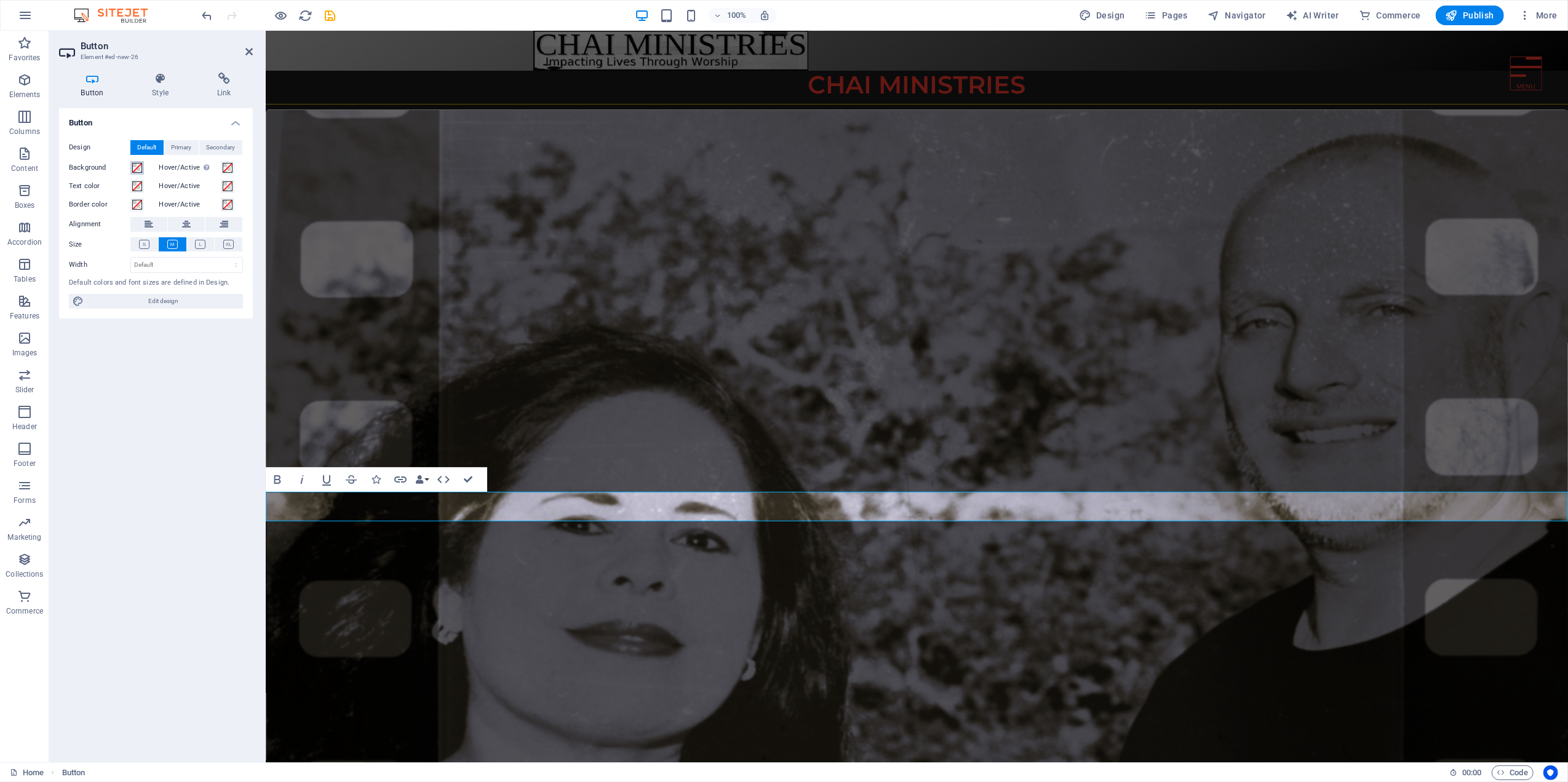
click at [136, 168] on span at bounding box center [137, 167] width 10 height 10
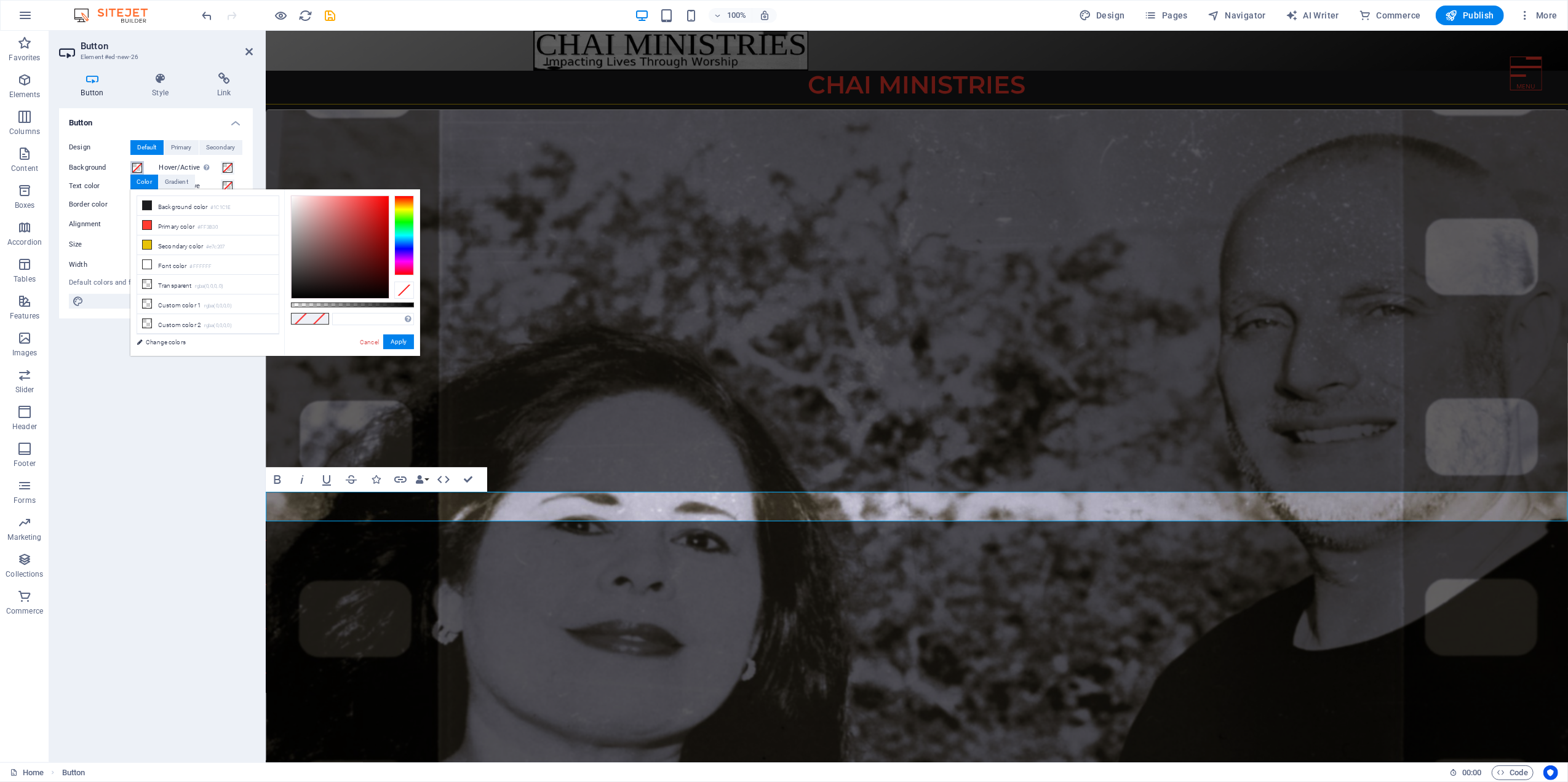
click at [136, 166] on span at bounding box center [137, 167] width 10 height 10
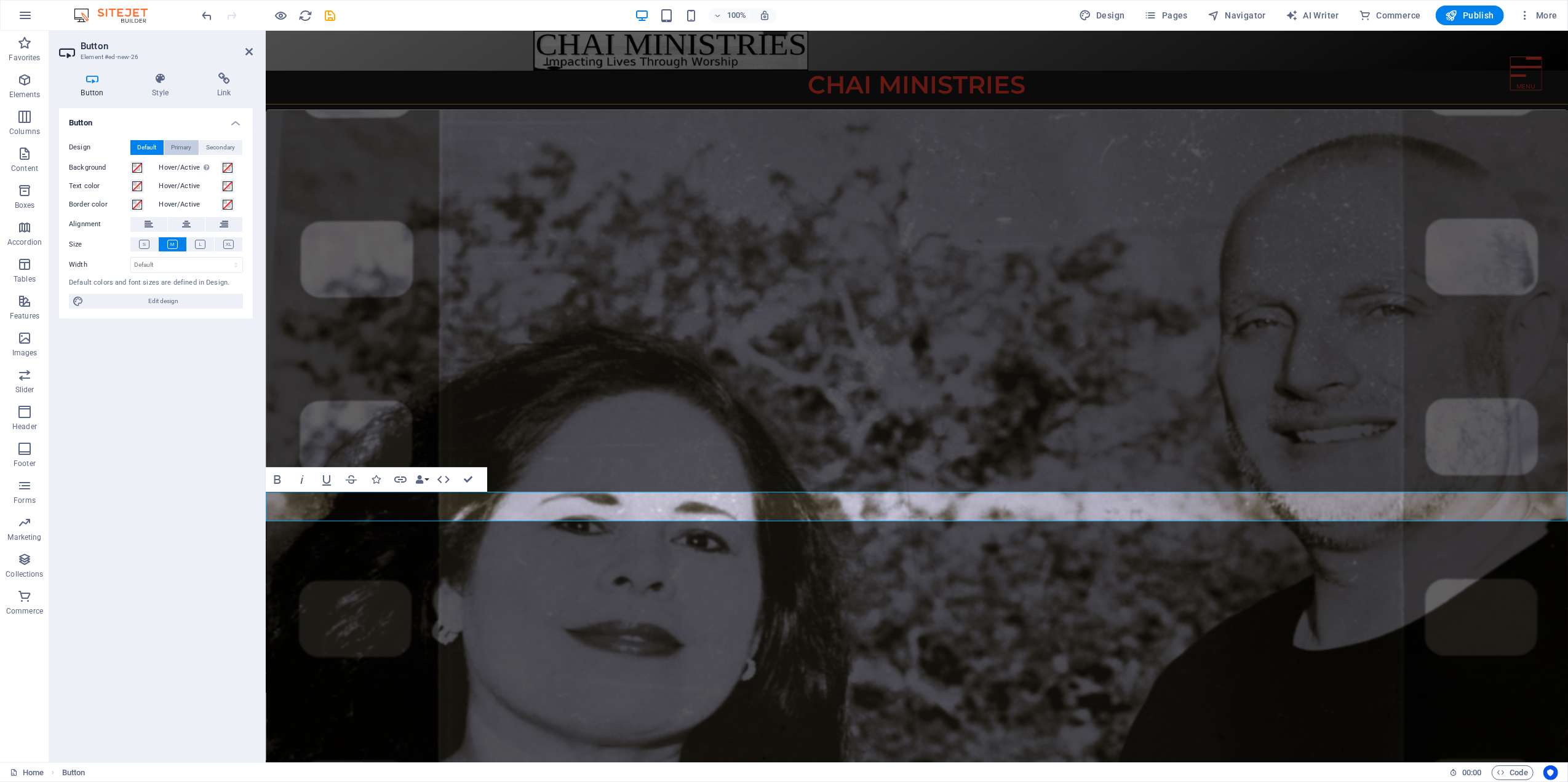
click at [181, 144] on span "Primary" at bounding box center [182, 148] width 21 height 15
click at [215, 140] on span "Secondary" at bounding box center [221, 148] width 29 height 15
click at [150, 144] on span "Default" at bounding box center [148, 148] width 19 height 15
click at [141, 262] on select "Default px rem % em vh vw" at bounding box center [186, 265] width 111 height 15
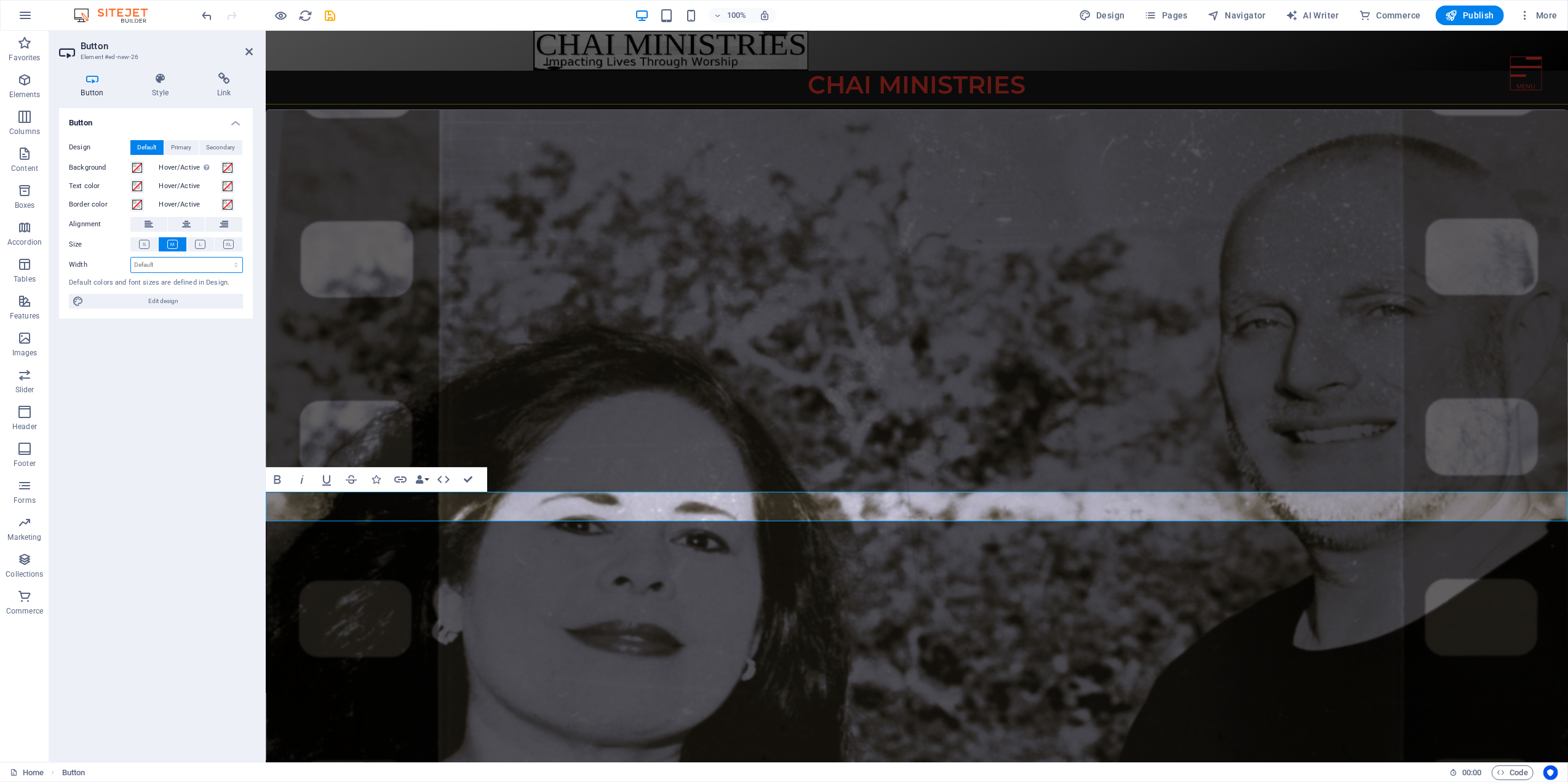
click at [141, 263] on select "Default px rem % em vh vw" at bounding box center [186, 265] width 111 height 15
click at [136, 186] on span at bounding box center [137, 186] width 10 height 10
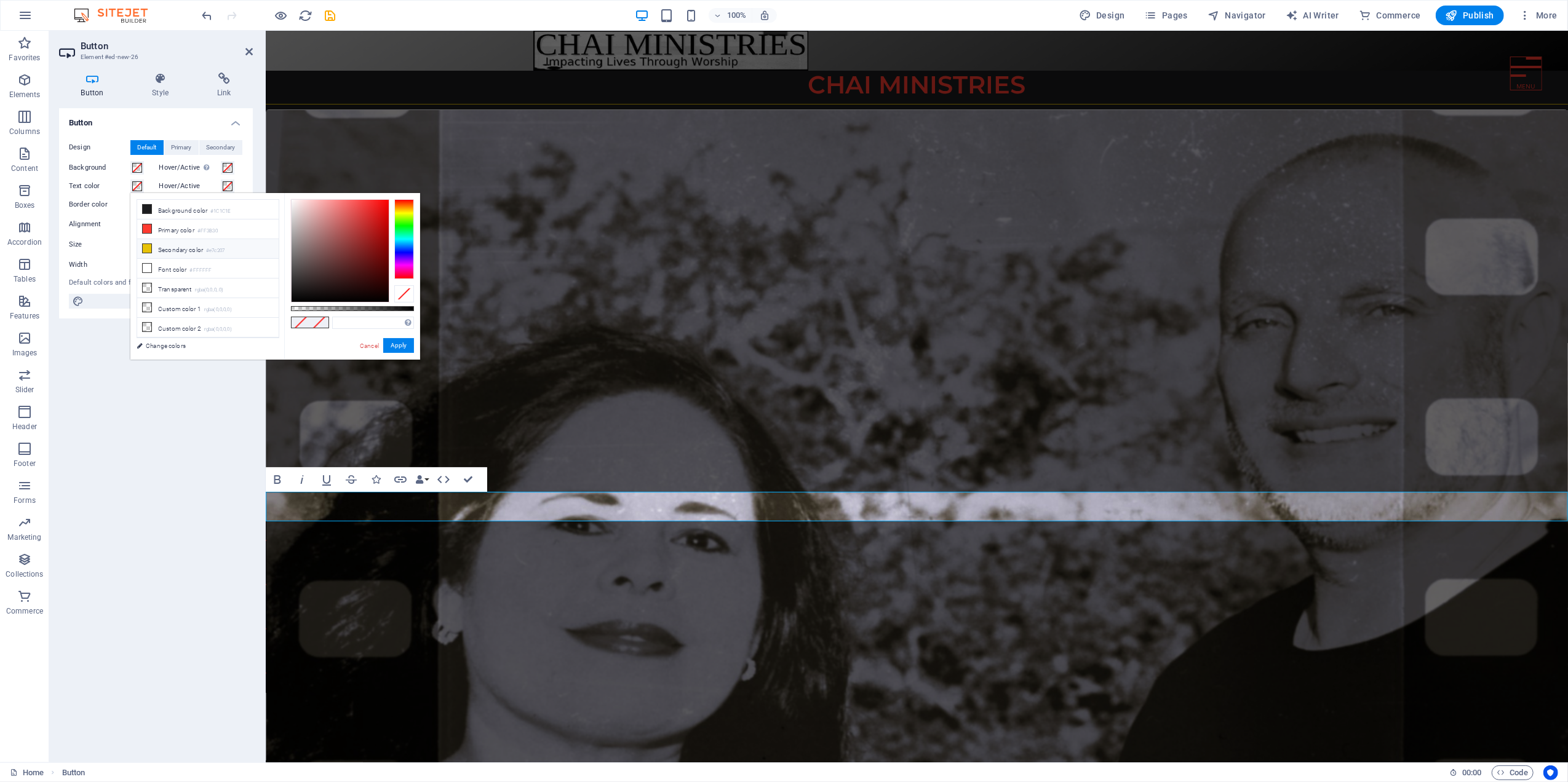
click at [149, 245] on icon at bounding box center [147, 248] width 9 height 9
type input "#e7c207"
click at [397, 340] on button "Apply" at bounding box center [398, 345] width 31 height 15
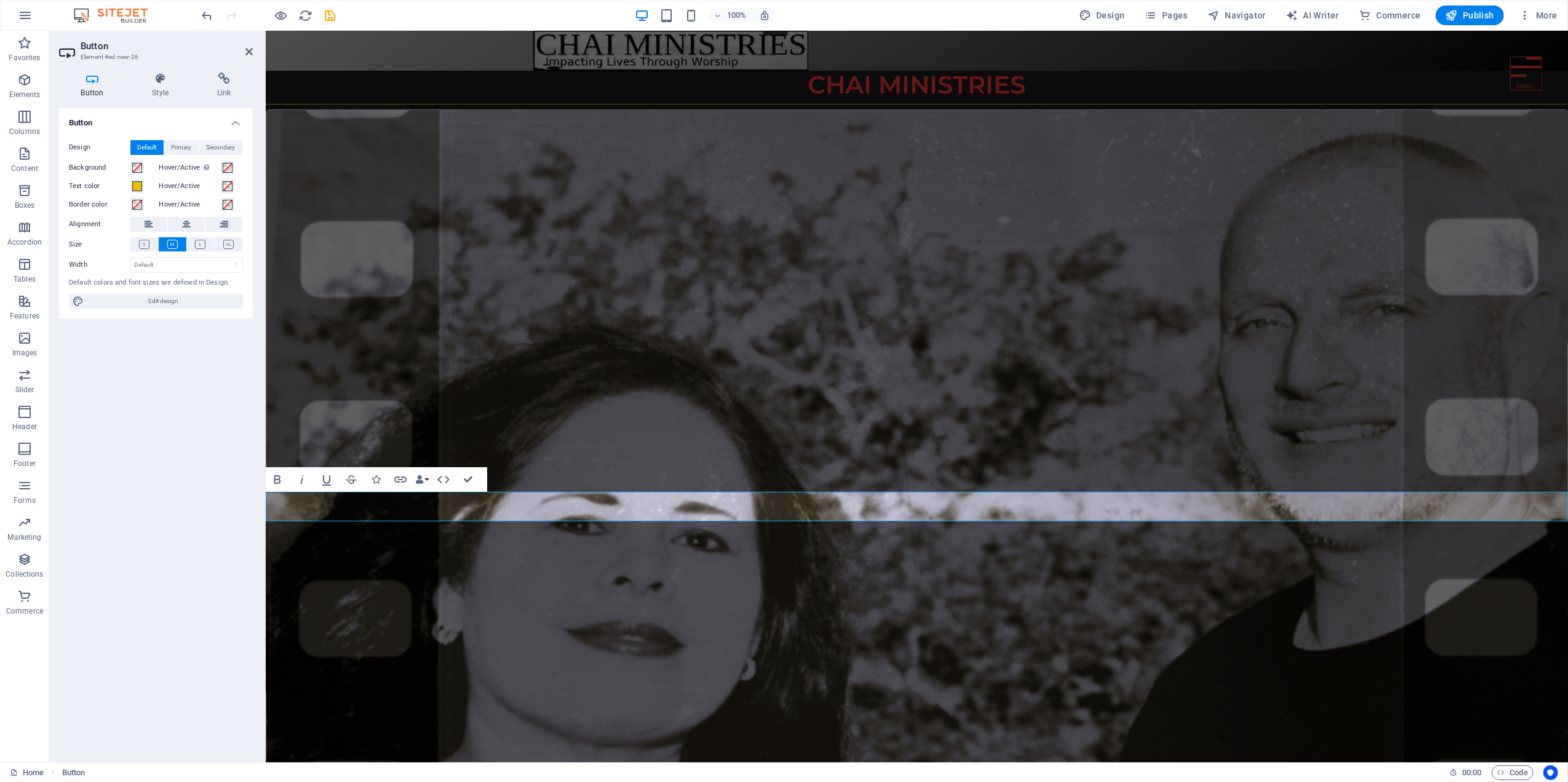
click at [310, 385] on figure at bounding box center [917, 476] width 1302 height 731
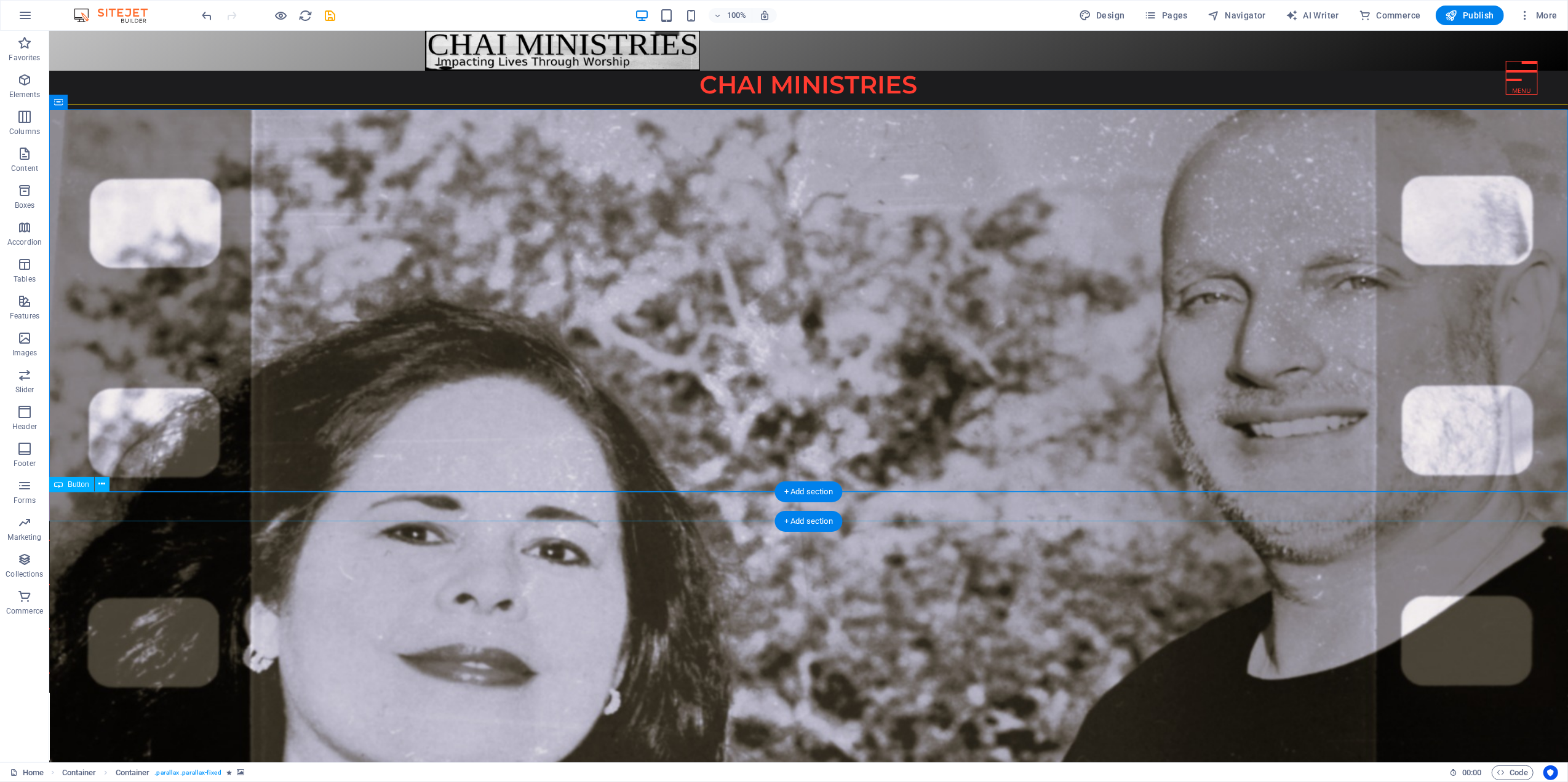
click at [173, 502] on div "Button label" at bounding box center [808, 505] width 1519 height 29
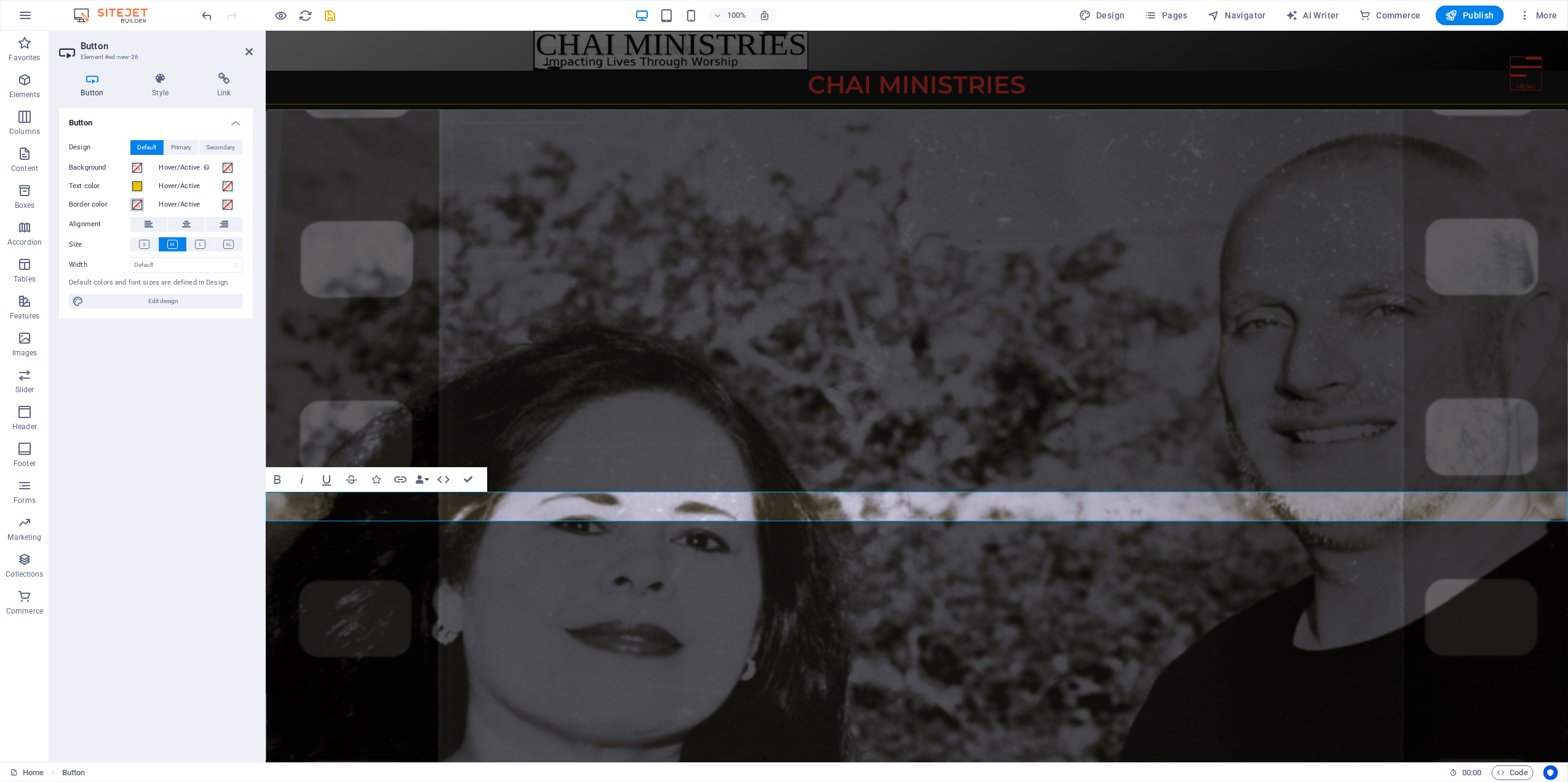
click at [136, 204] on span at bounding box center [137, 205] width 10 height 10
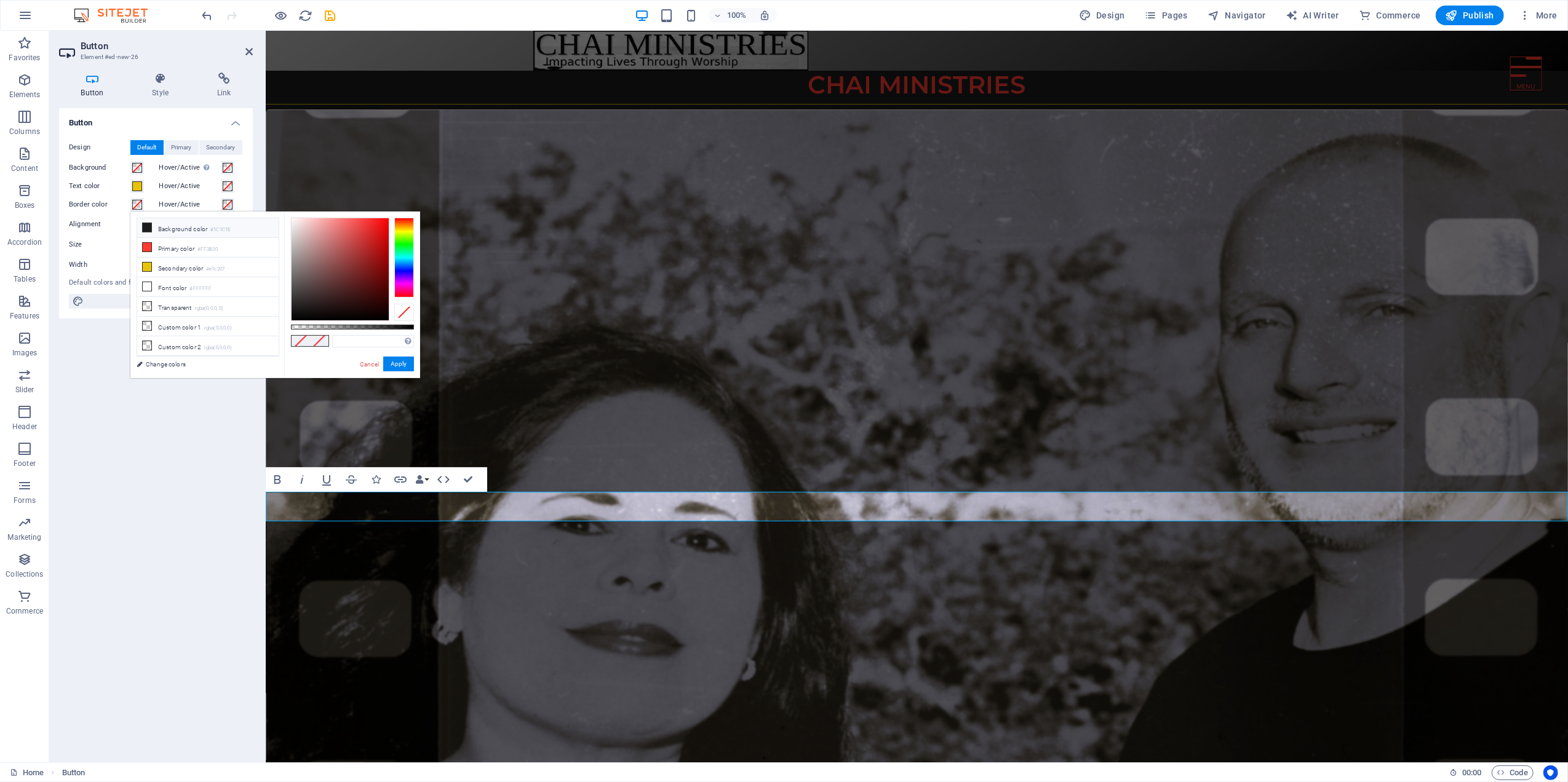
click at [166, 226] on li "Background color #1C1C1E" at bounding box center [208, 228] width 141 height 20
type input "#1c1c1e"
click at [391, 362] on button "Apply" at bounding box center [398, 364] width 31 height 15
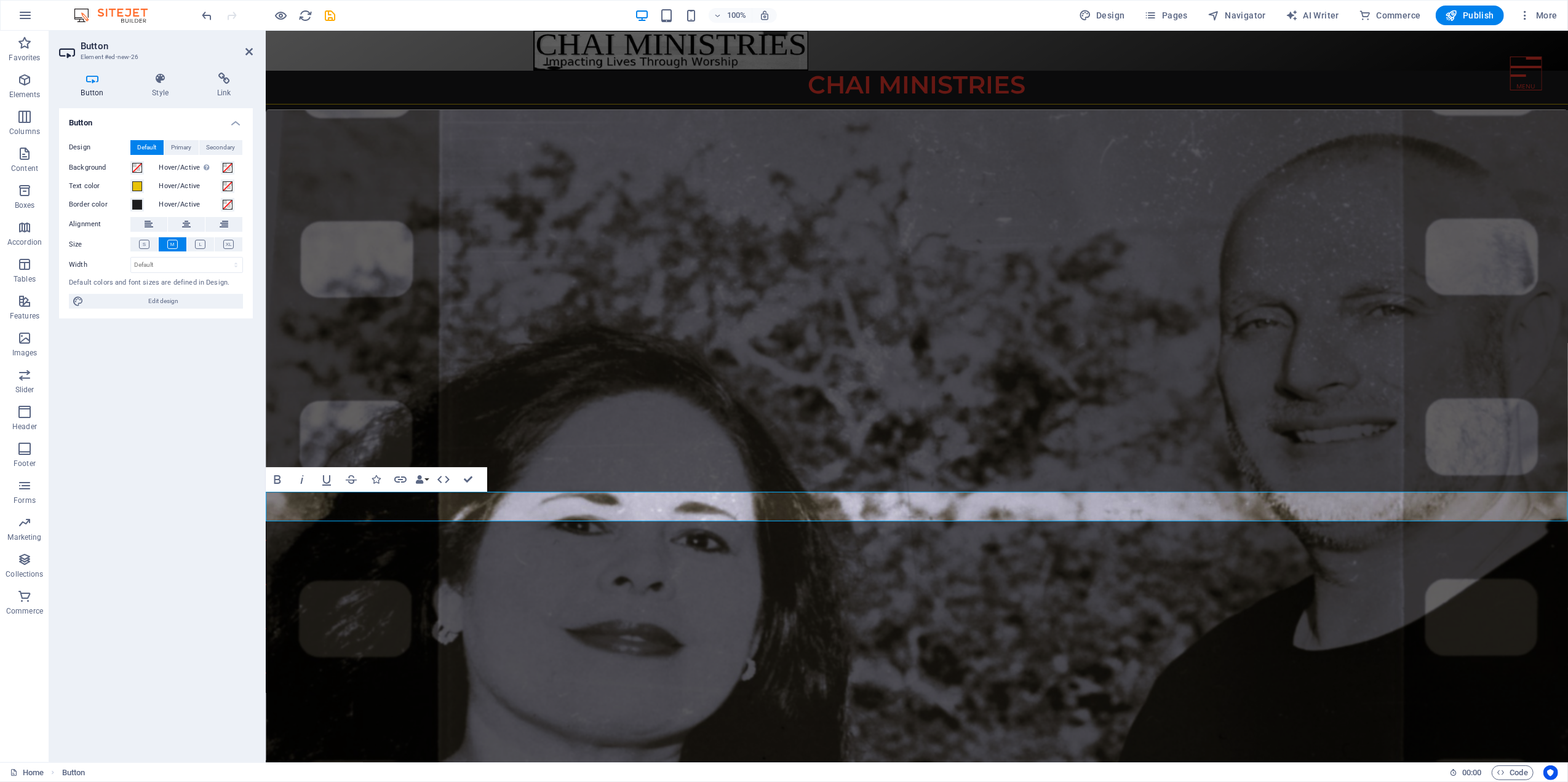
click at [322, 404] on figure at bounding box center [917, 476] width 1302 height 731
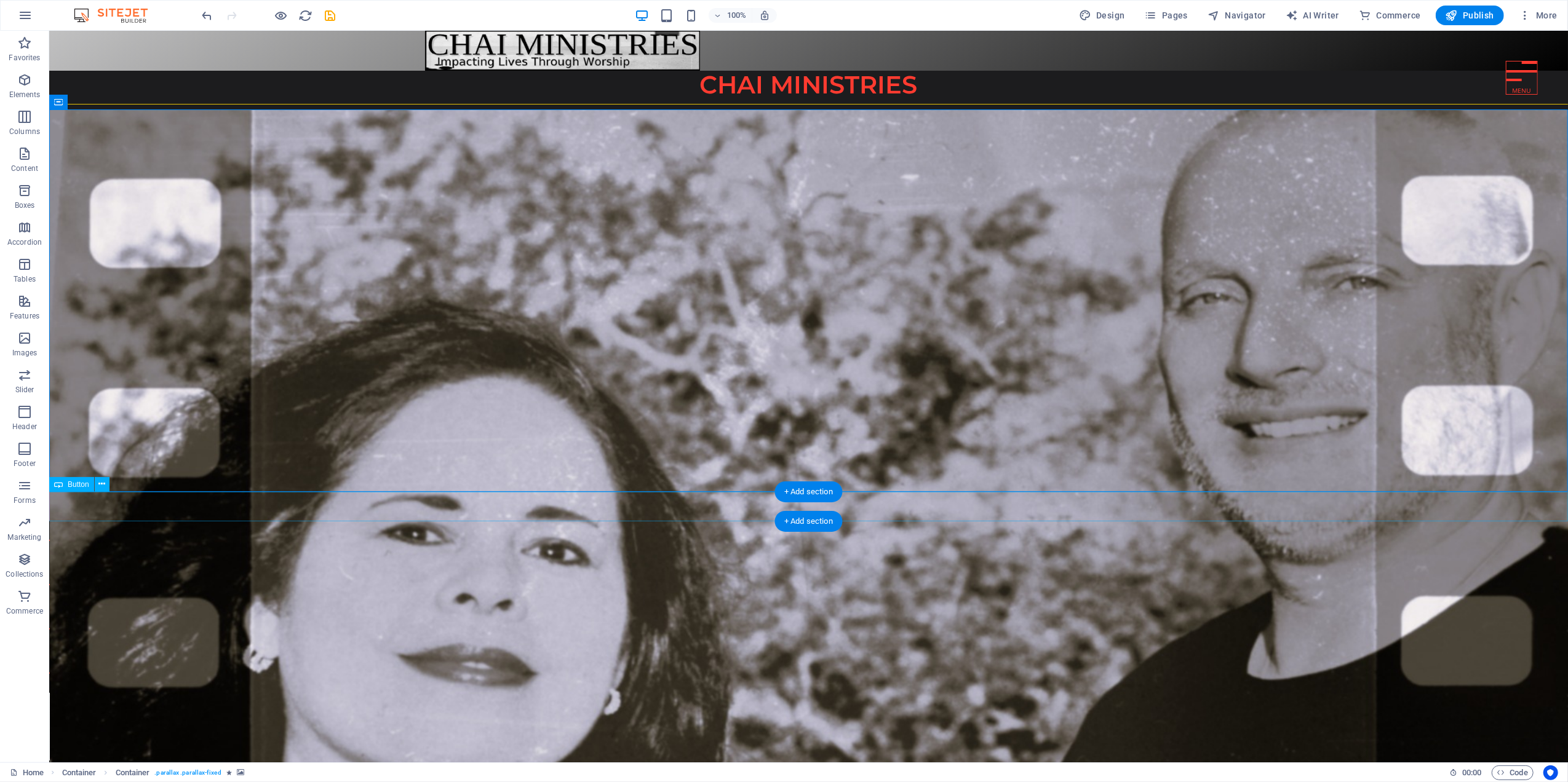
click at [144, 508] on div "Button label" at bounding box center [808, 505] width 1519 height 29
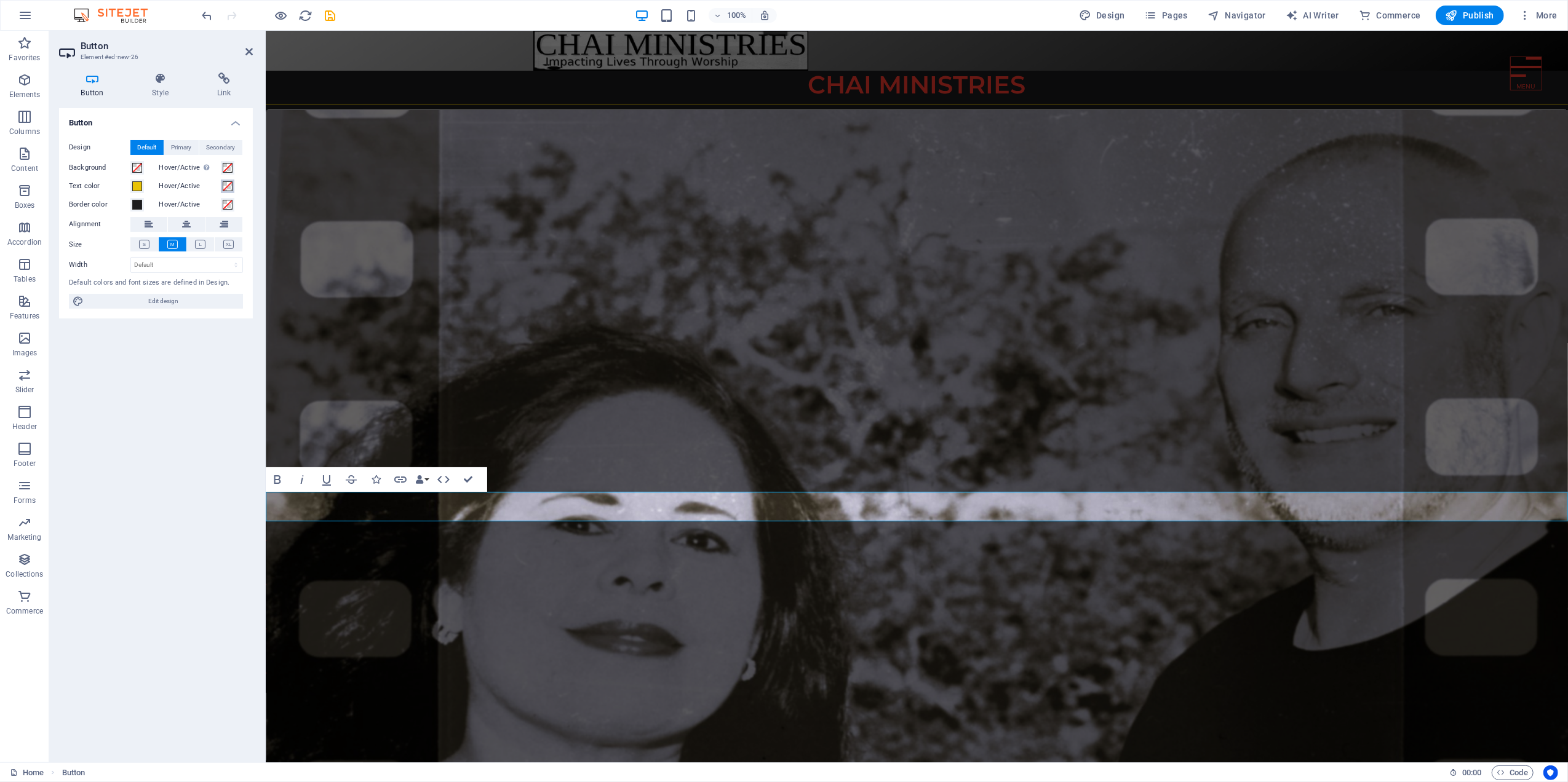
click at [226, 187] on span at bounding box center [228, 186] width 10 height 10
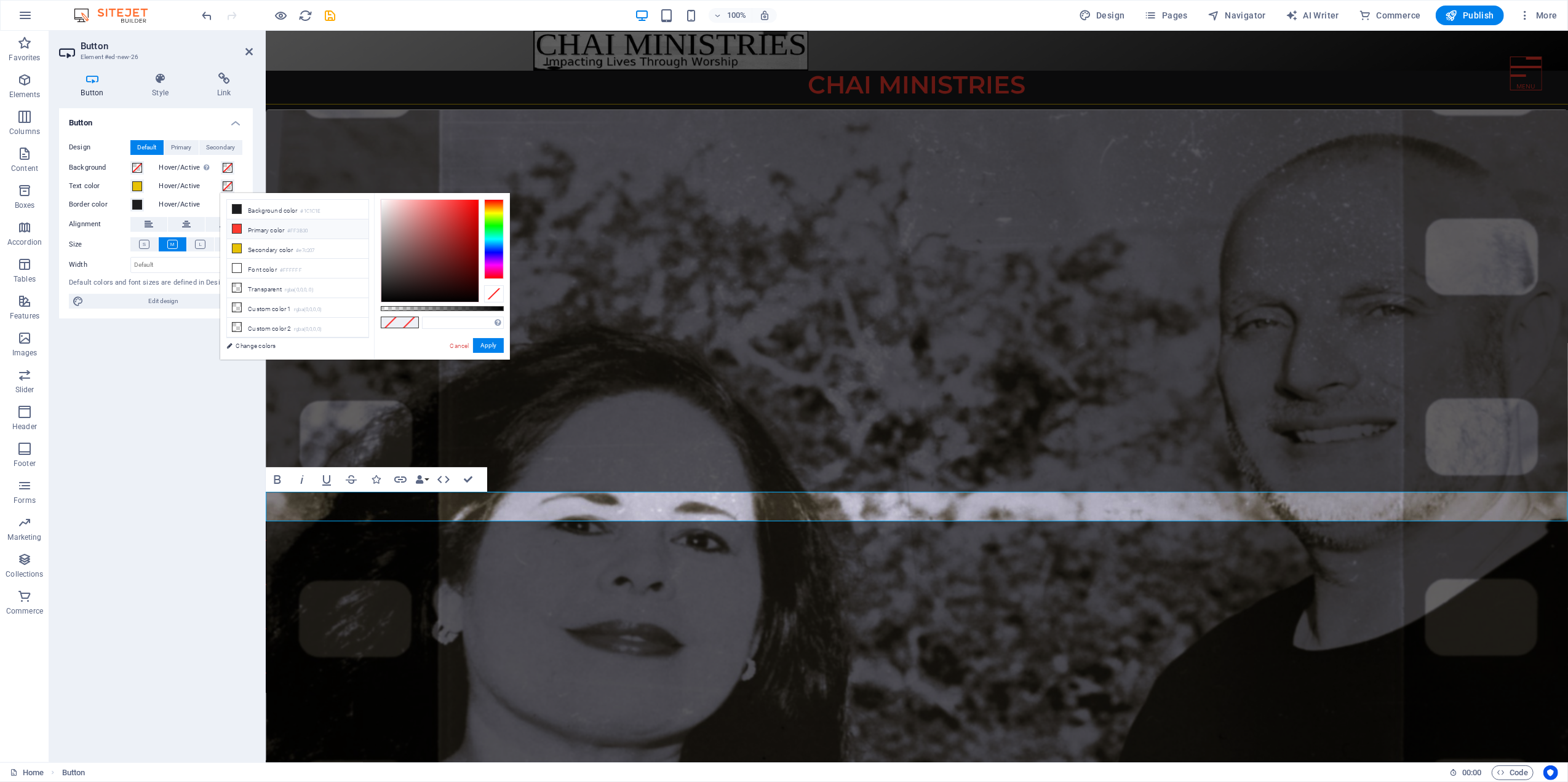
click at [252, 234] on li "Primary color #FF3B30" at bounding box center [298, 229] width 141 height 20
type input "#ff3b30"
click at [488, 347] on button "Apply" at bounding box center [488, 345] width 31 height 15
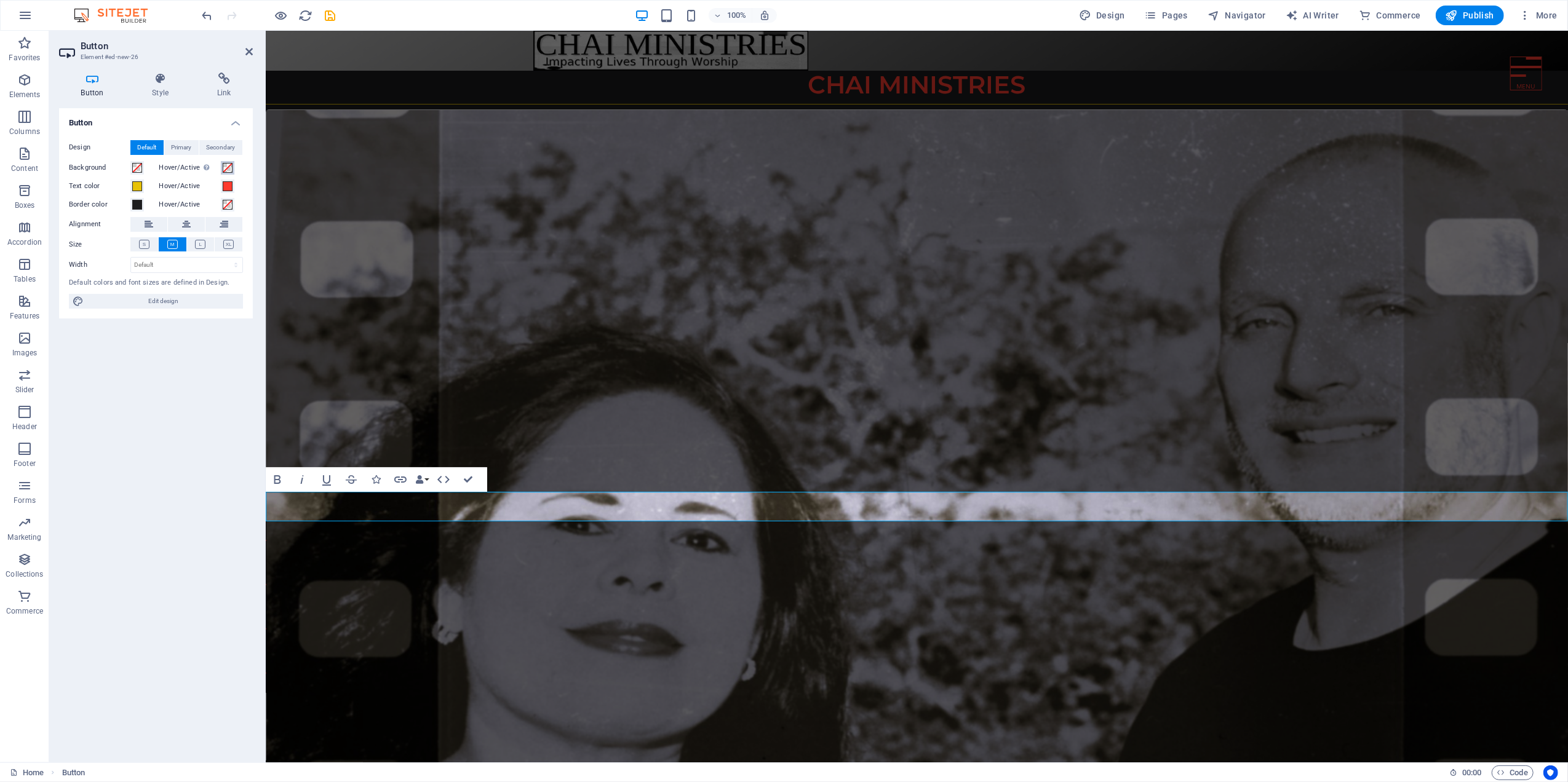
click at [226, 165] on span at bounding box center [228, 167] width 10 height 10
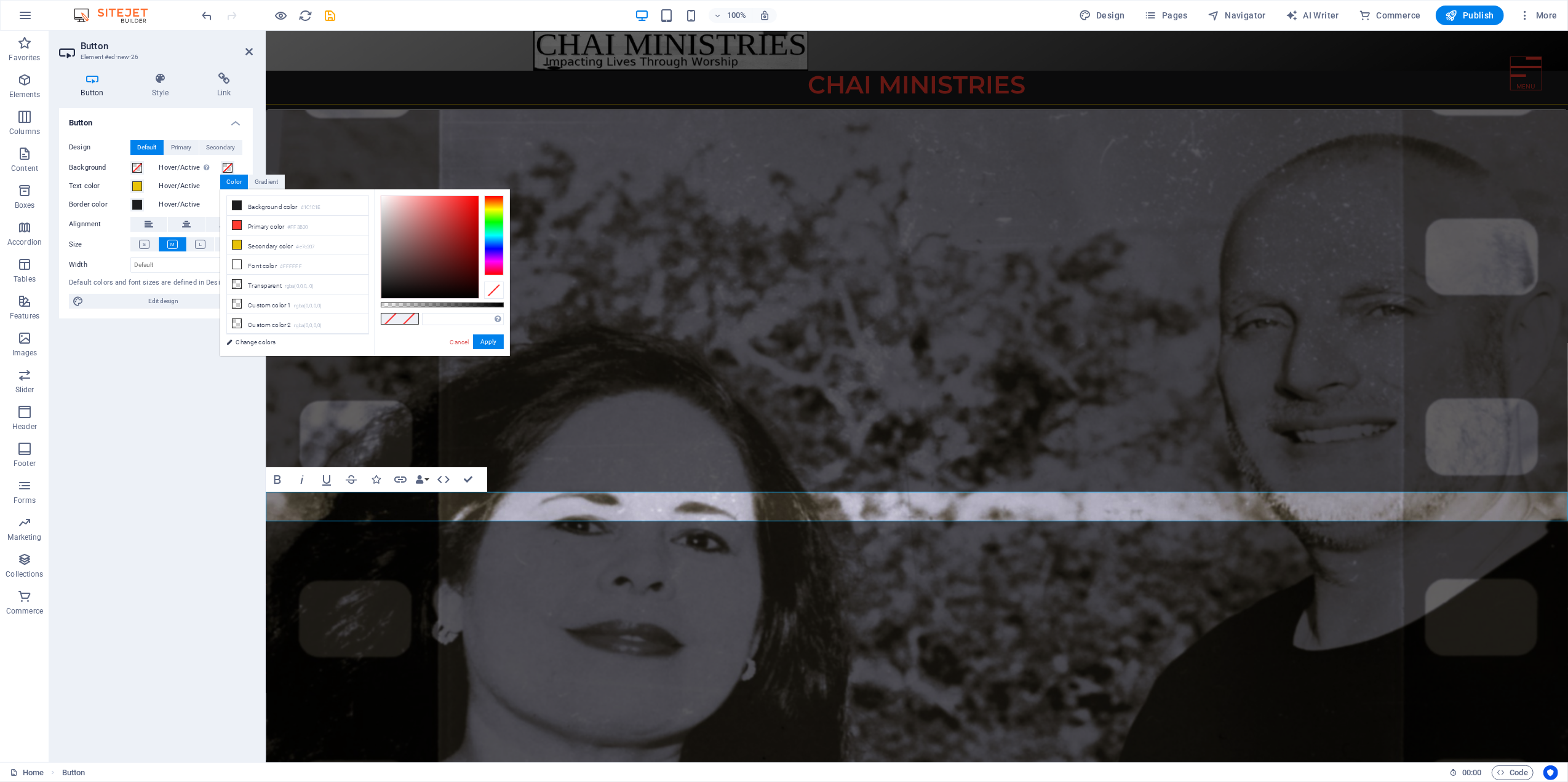
drag, startPoint x: 119, startPoint y: 384, endPoint x: 121, endPoint y: 376, distance: 8.2
click at [119, 384] on div "Button Design Default Primary Secondary Background Hover/Active Switch to previ…" at bounding box center [156, 430] width 194 height 644
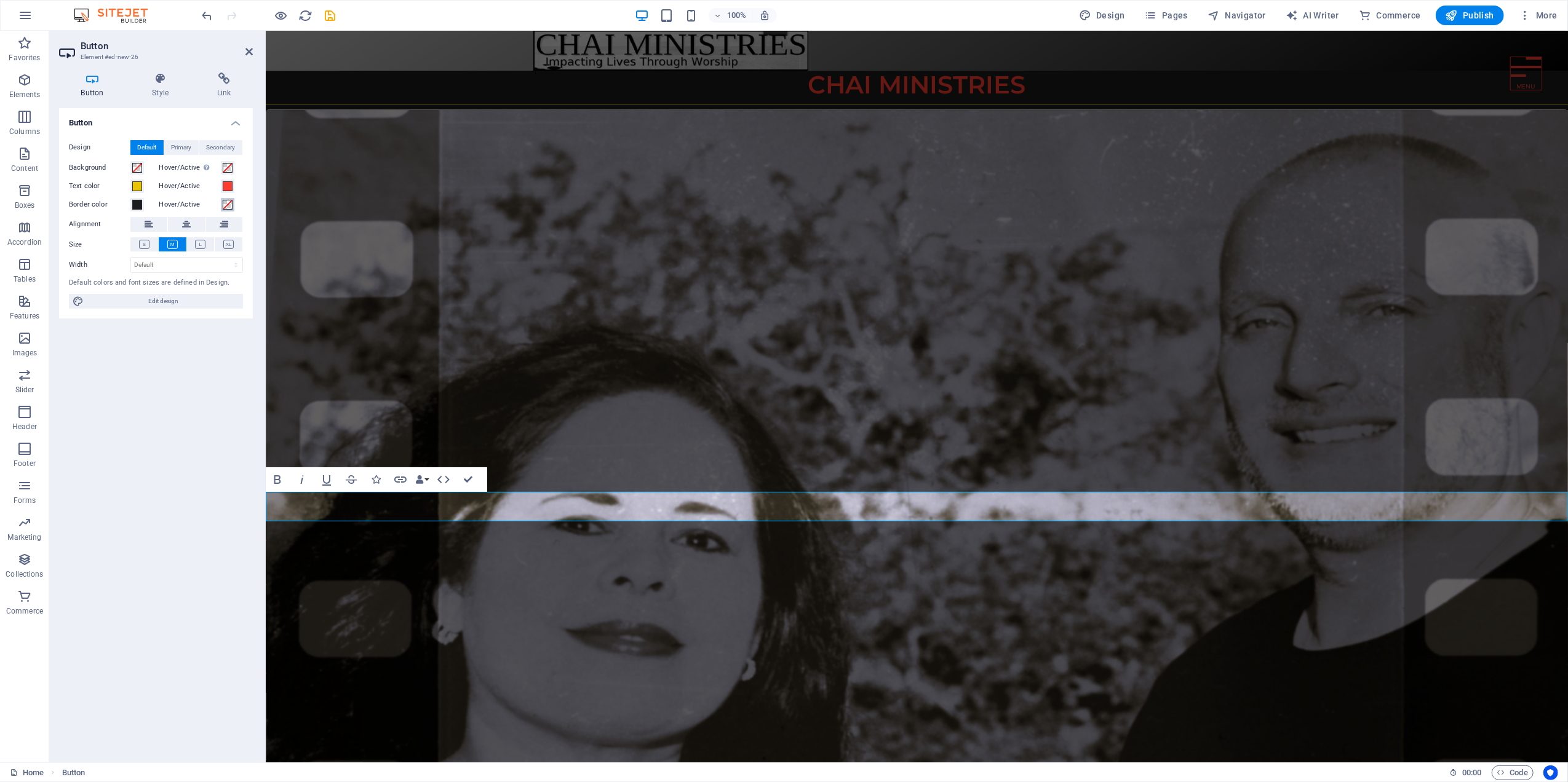
click at [226, 205] on span at bounding box center [228, 205] width 10 height 10
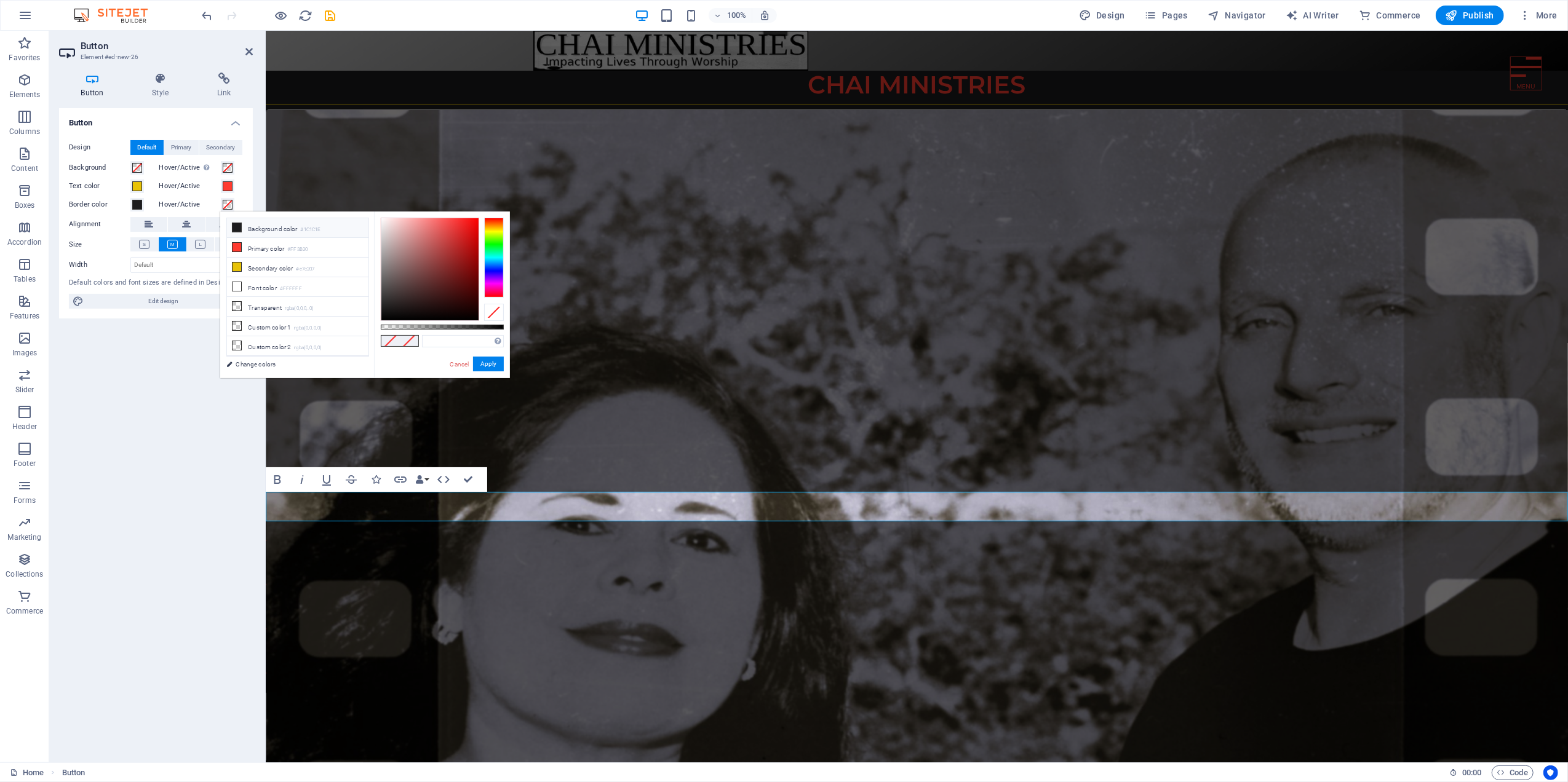
click at [242, 225] on span at bounding box center [236, 228] width 10 height 10
type input "#1c1c1e"
drag, startPoint x: 488, startPoint y: 359, endPoint x: 166, endPoint y: 326, distance: 323.7
click at [488, 359] on button "Apply" at bounding box center [488, 364] width 31 height 15
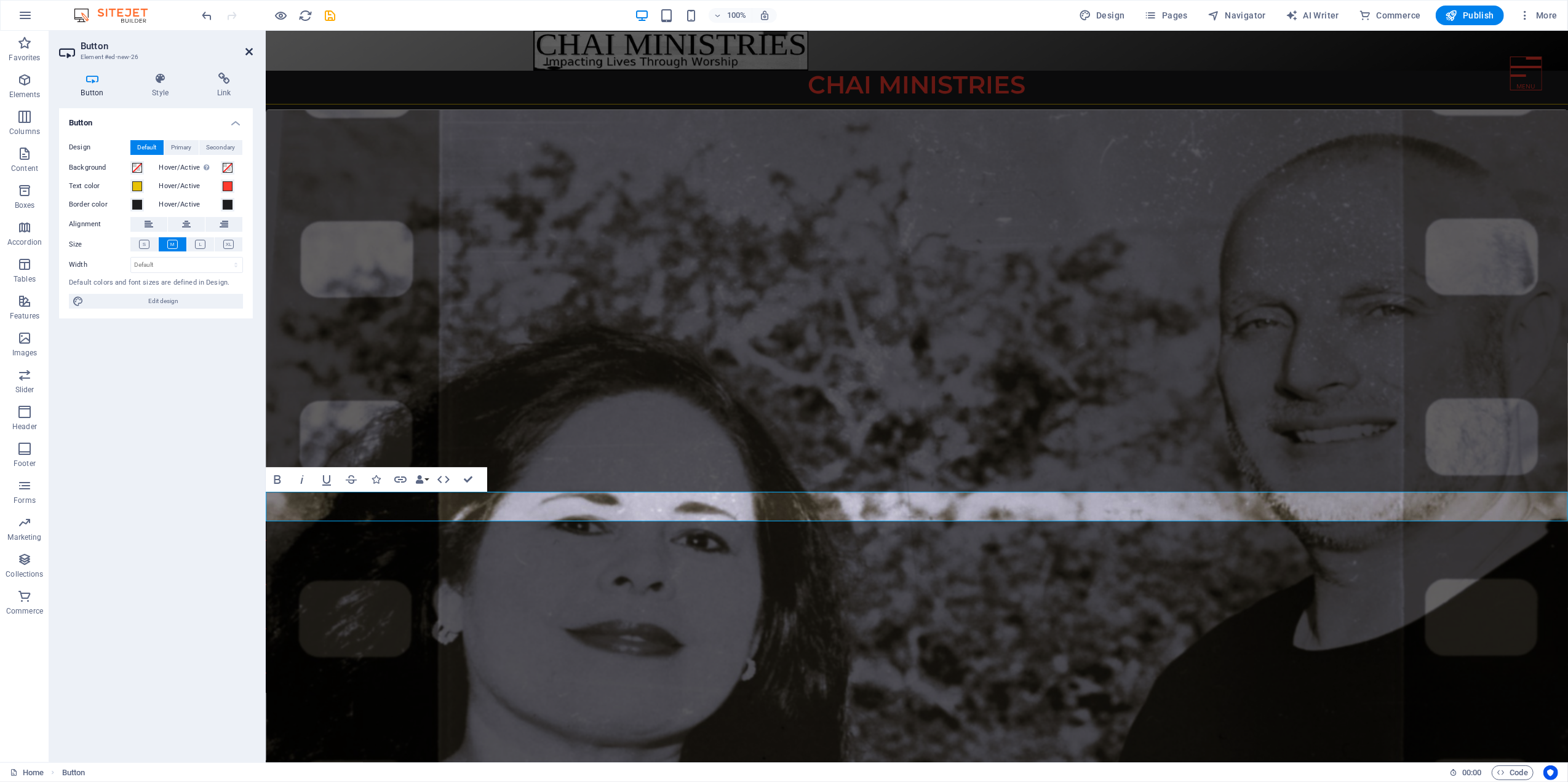
click at [245, 48] on icon at bounding box center [248, 52] width 7 height 10
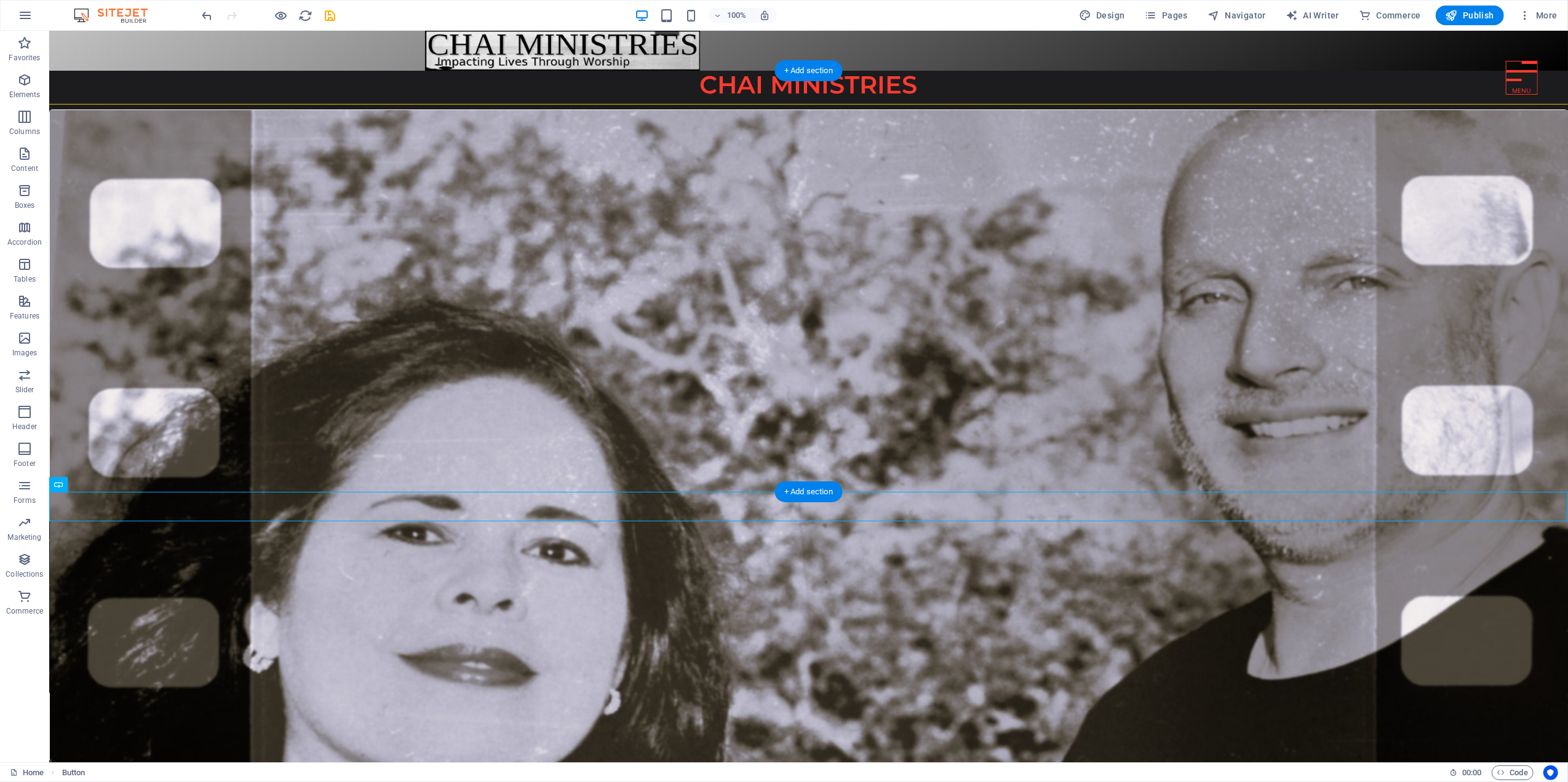
click at [290, 461] on figure at bounding box center [809, 476] width 1519 height 731
click at [127, 504] on div "Button label" at bounding box center [808, 505] width 1519 height 29
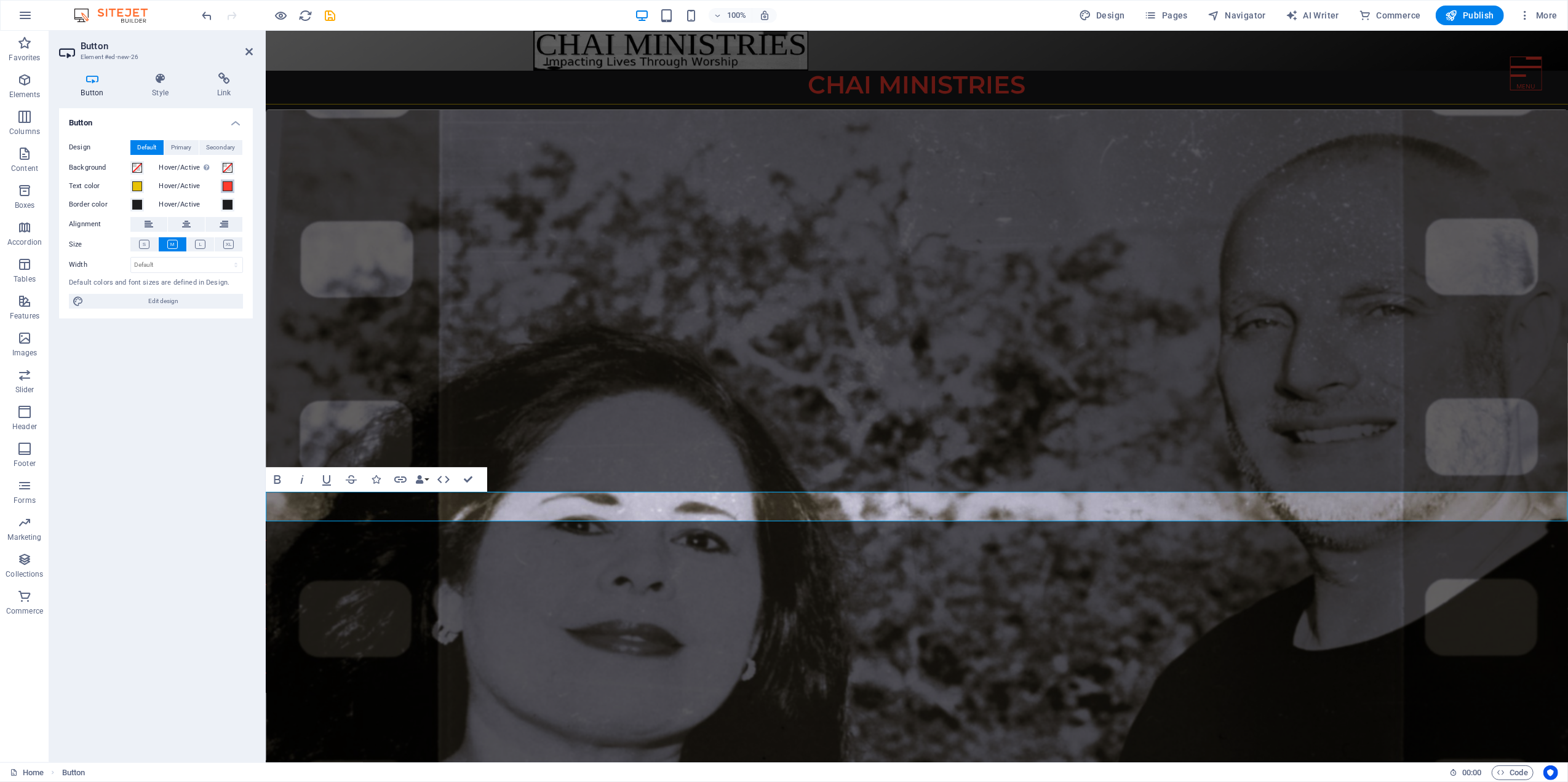
click at [228, 183] on span at bounding box center [228, 186] width 10 height 10
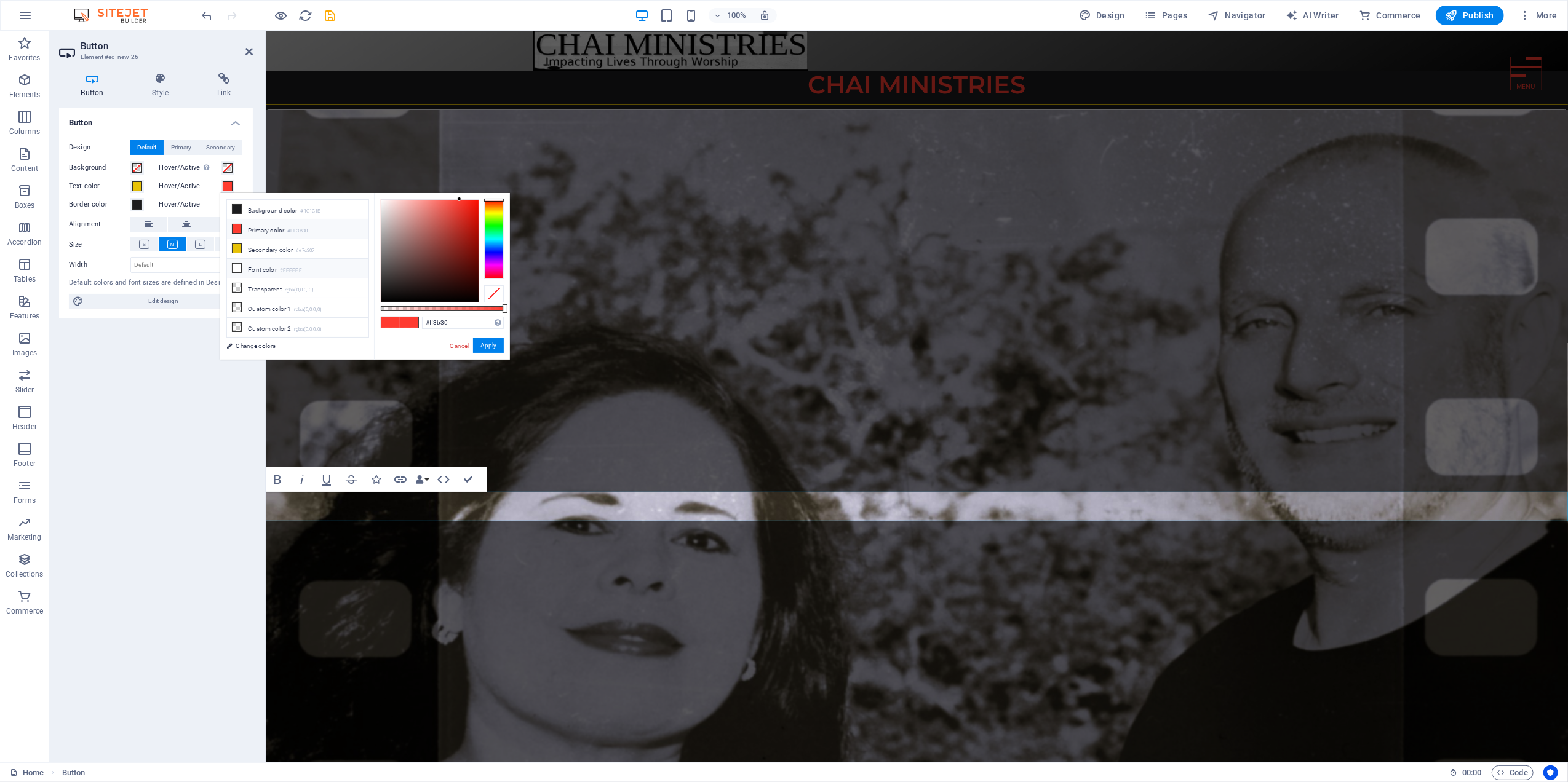
click at [240, 269] on icon at bounding box center [236, 268] width 9 height 9
type input "#ffffff"
click at [488, 340] on button "Apply" at bounding box center [488, 345] width 31 height 15
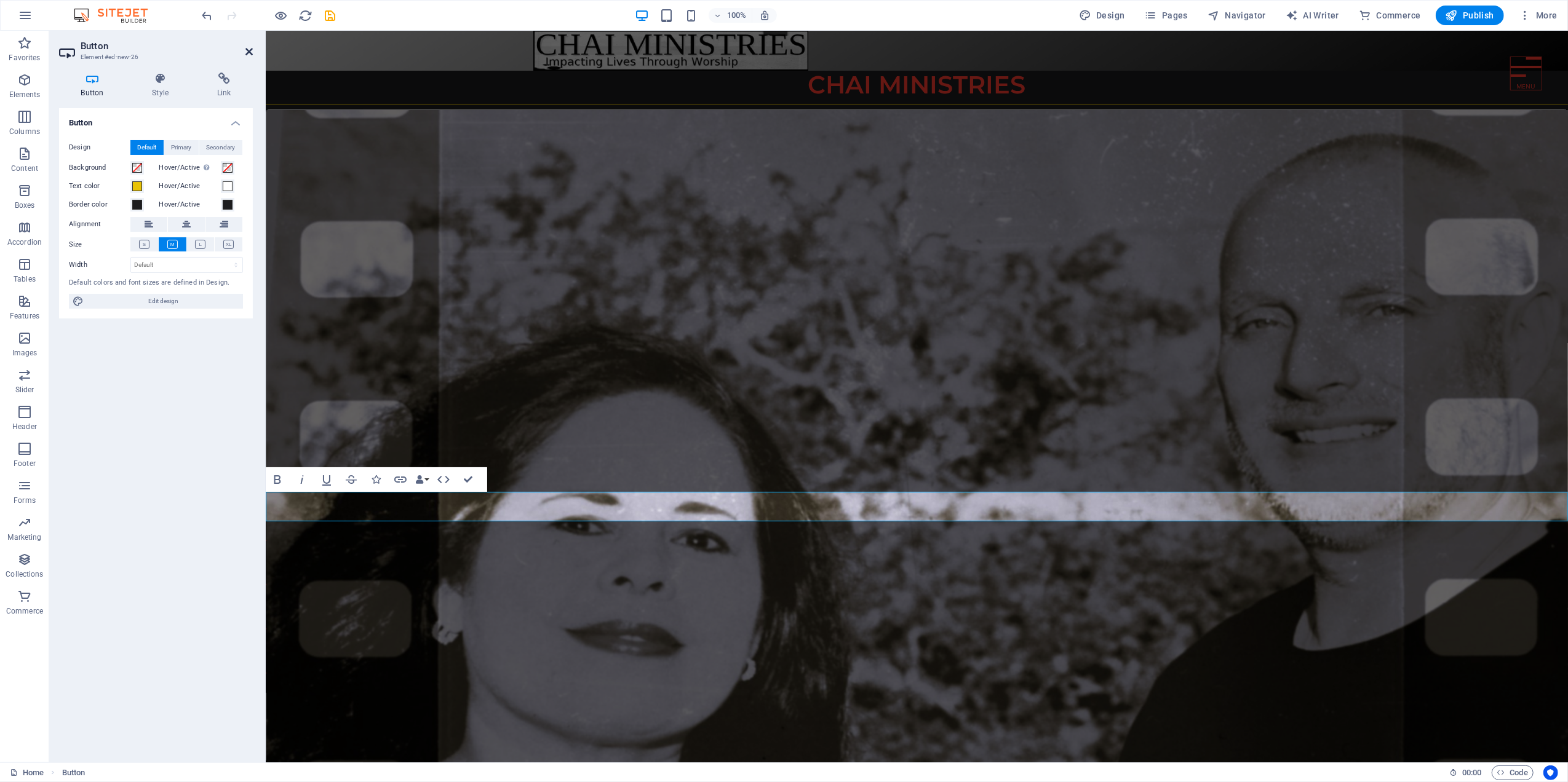
drag, startPoint x: 246, startPoint y: 47, endPoint x: 195, endPoint y: 18, distance: 58.7
click at [246, 47] on icon at bounding box center [248, 52] width 7 height 10
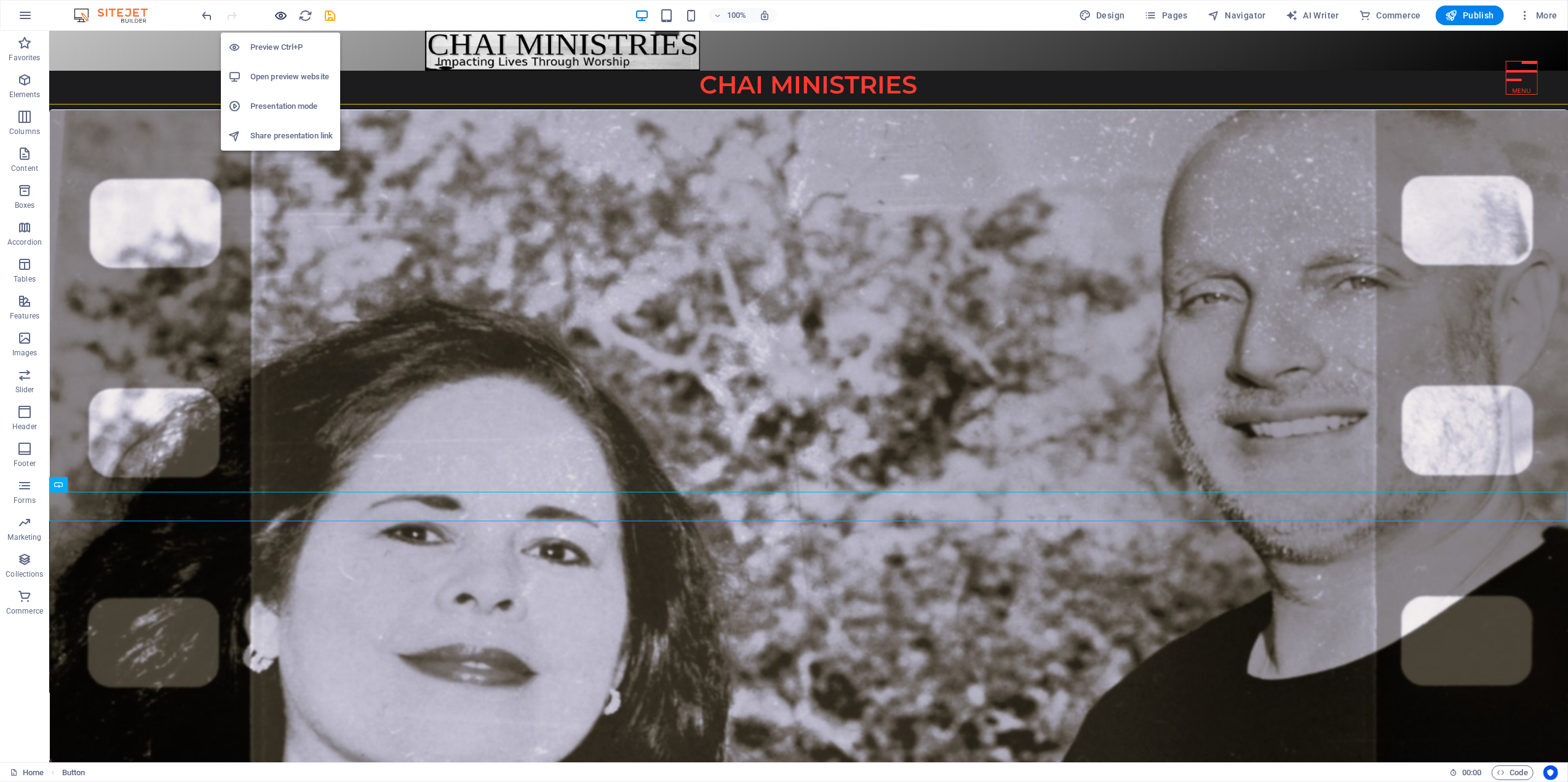
click at [280, 13] on icon "button" at bounding box center [282, 16] width 14 height 14
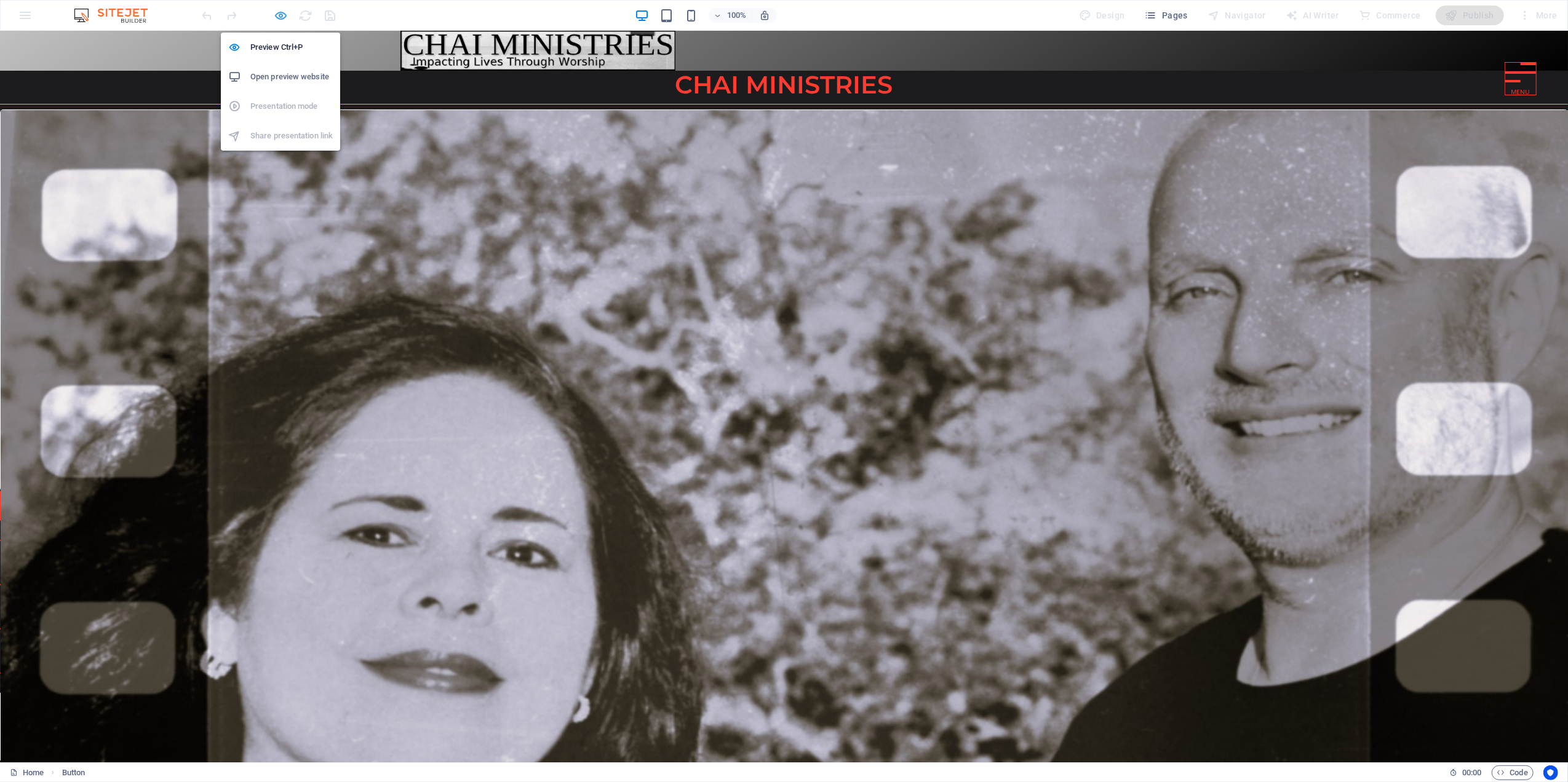
click at [279, 13] on icon "button" at bounding box center [282, 16] width 14 height 14
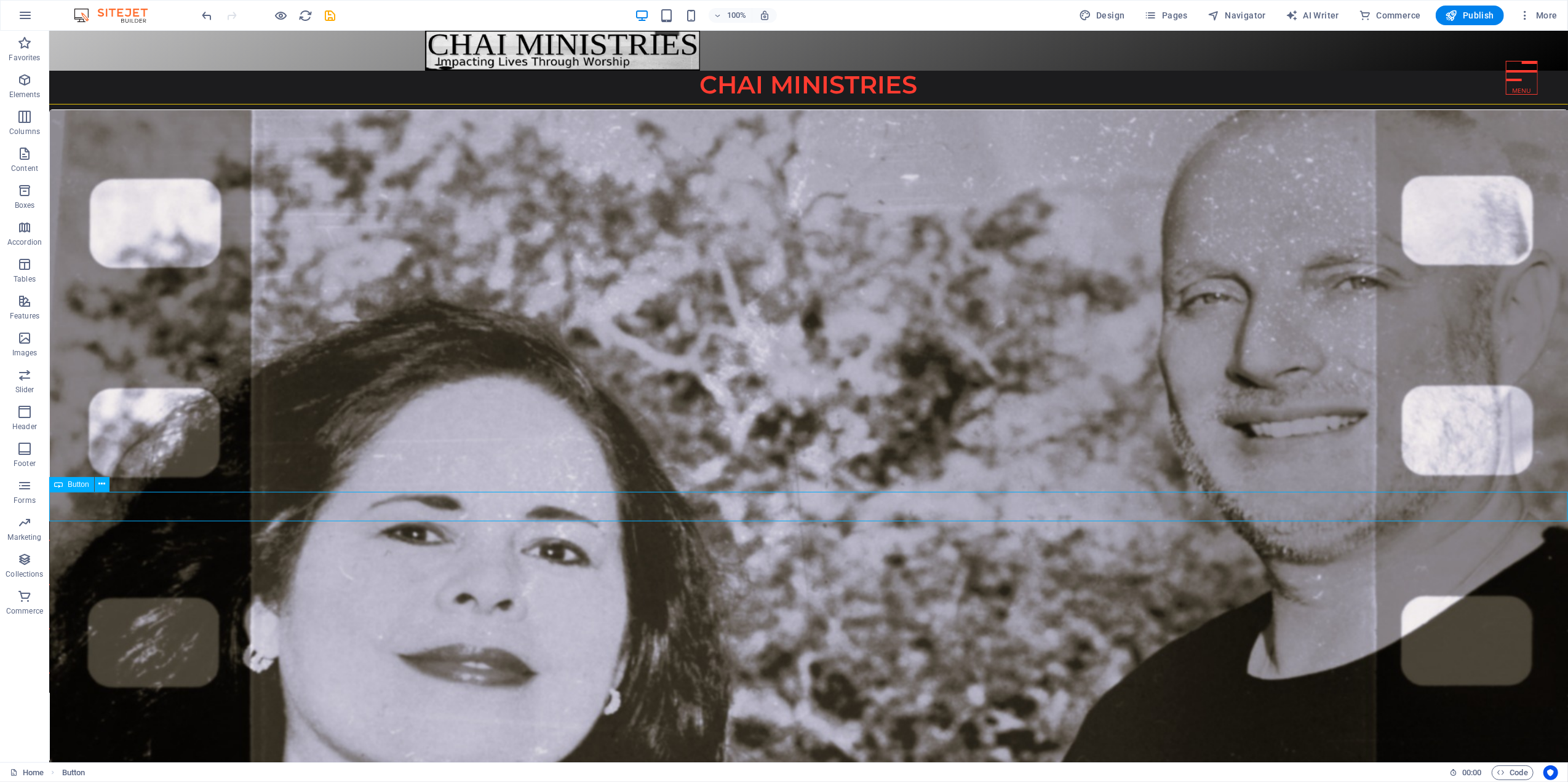
click at [83, 485] on span "Button" at bounding box center [78, 484] width 21 height 7
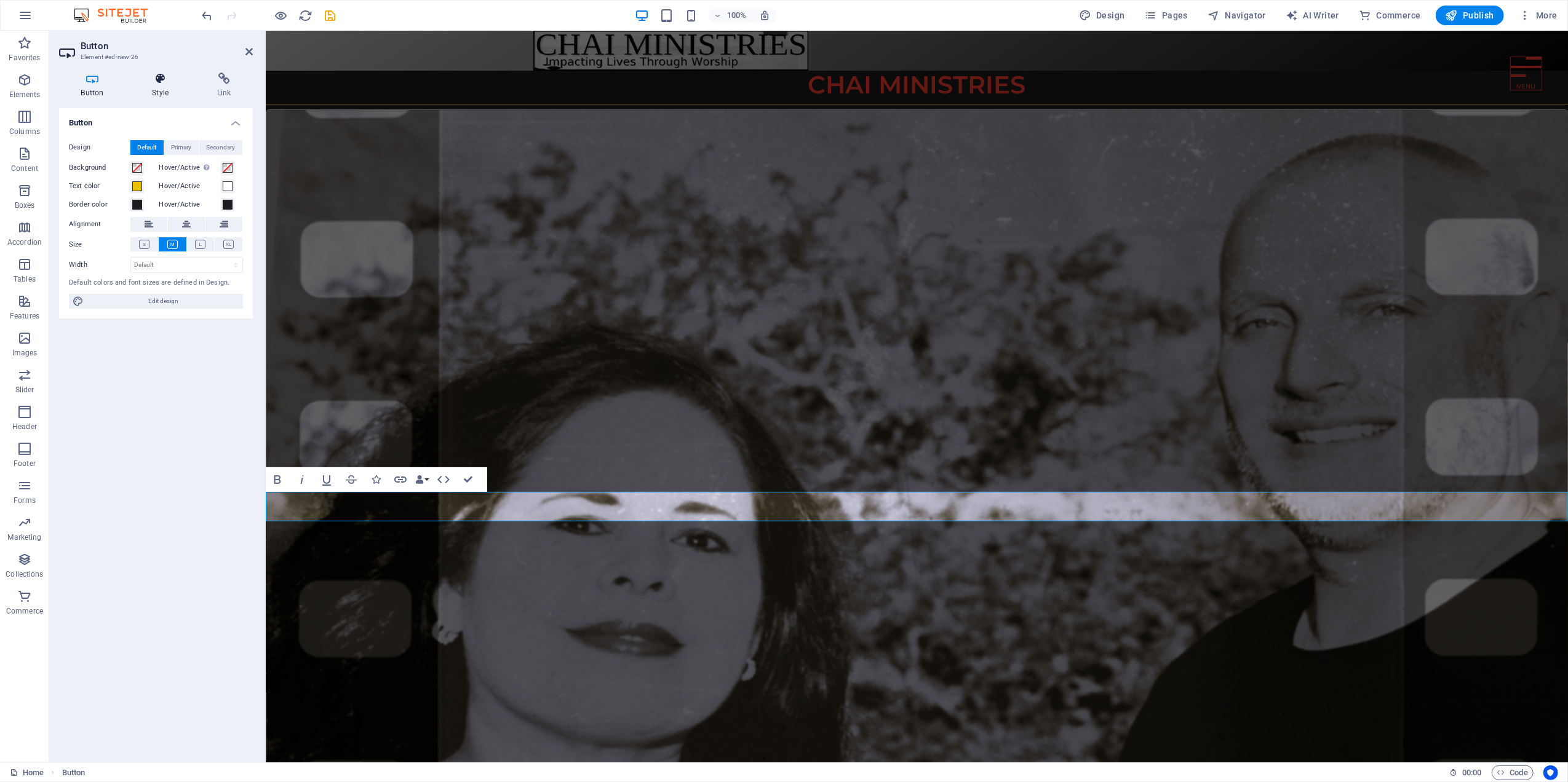
click at [168, 82] on icon at bounding box center [160, 79] width 60 height 13
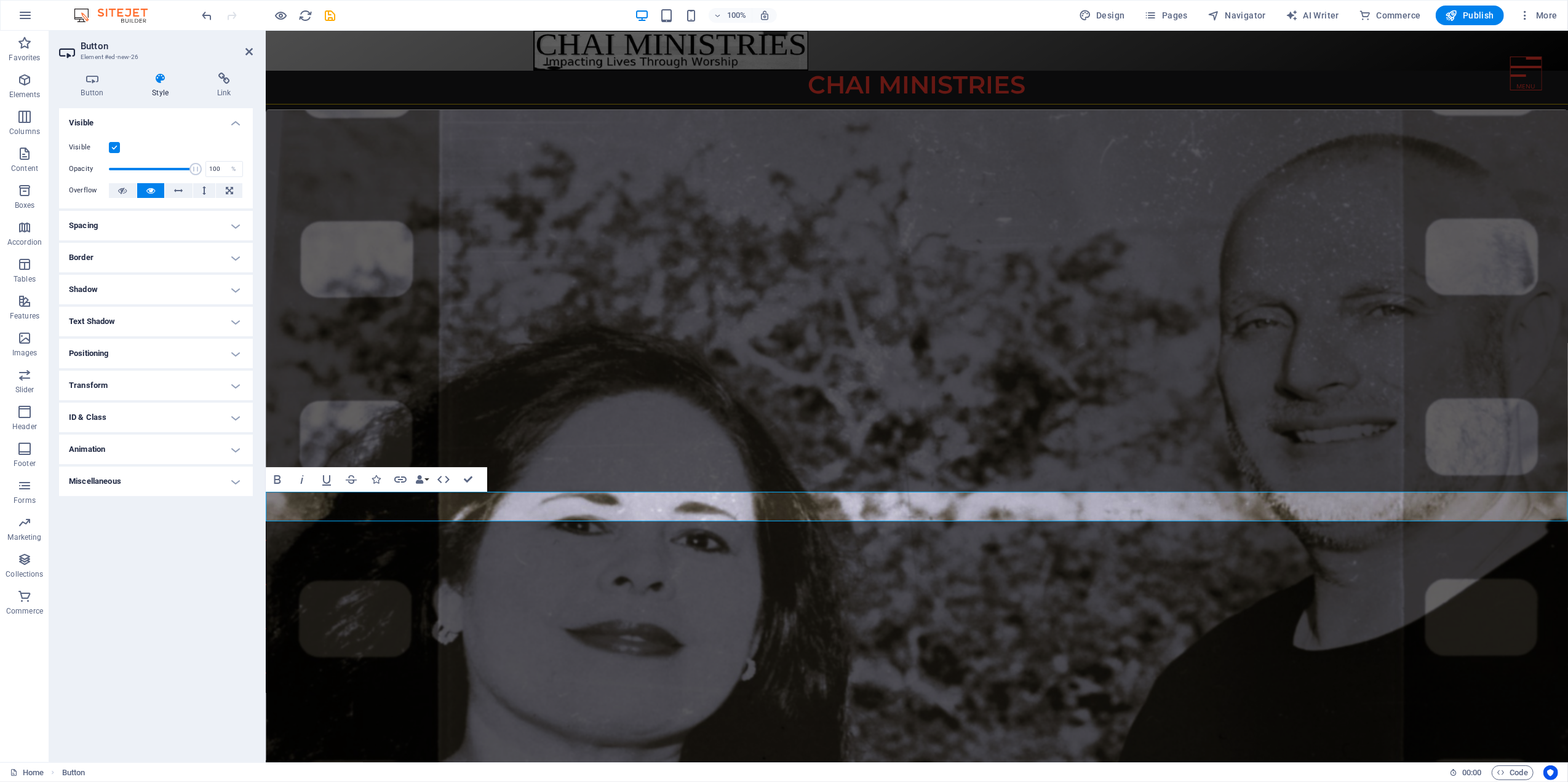
click at [153, 255] on h4 "Border" at bounding box center [156, 257] width 194 height 29
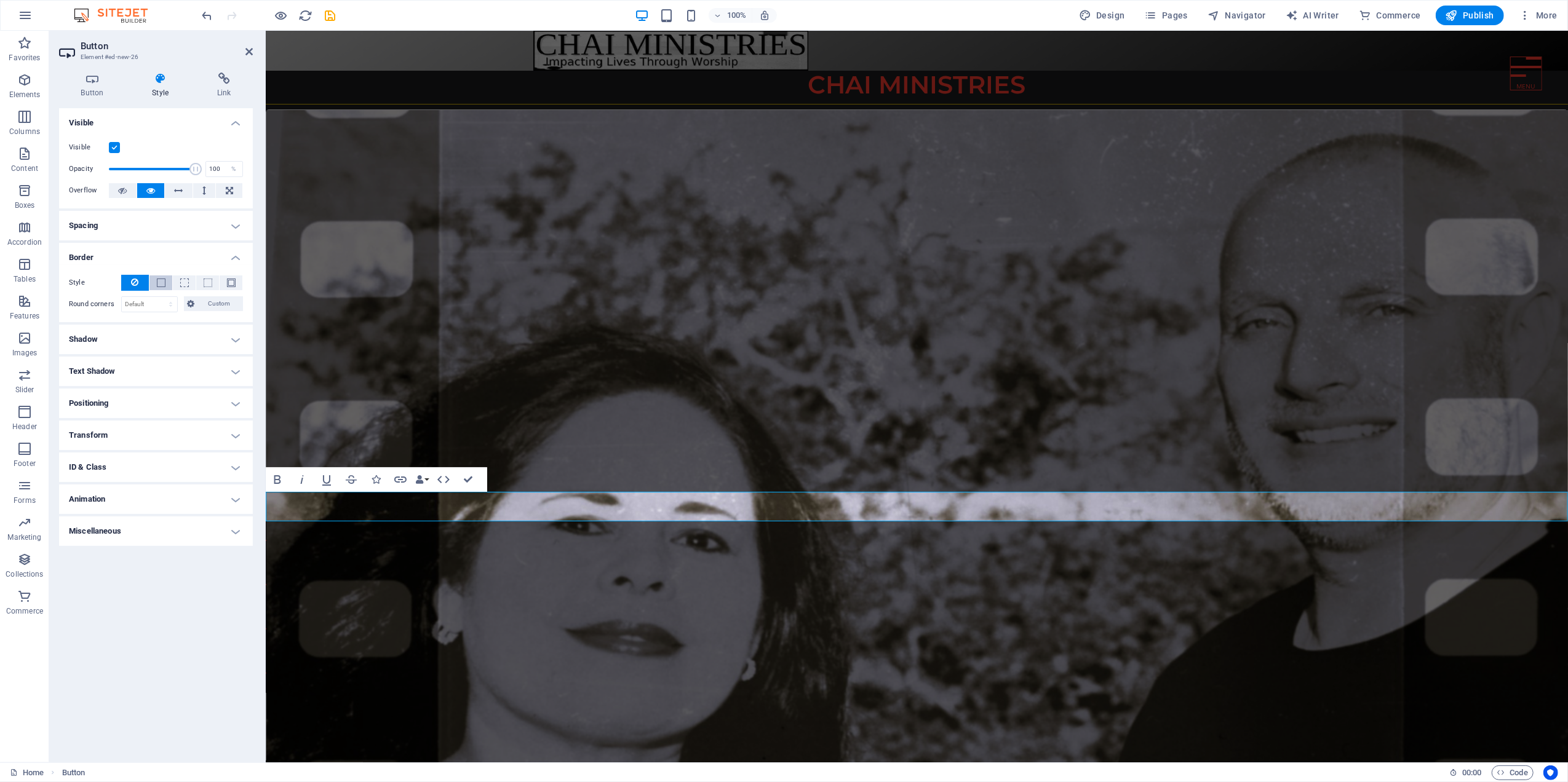
click at [157, 279] on span at bounding box center [161, 282] width 9 height 9
click at [128, 324] on span at bounding box center [128, 324] width 10 height 10
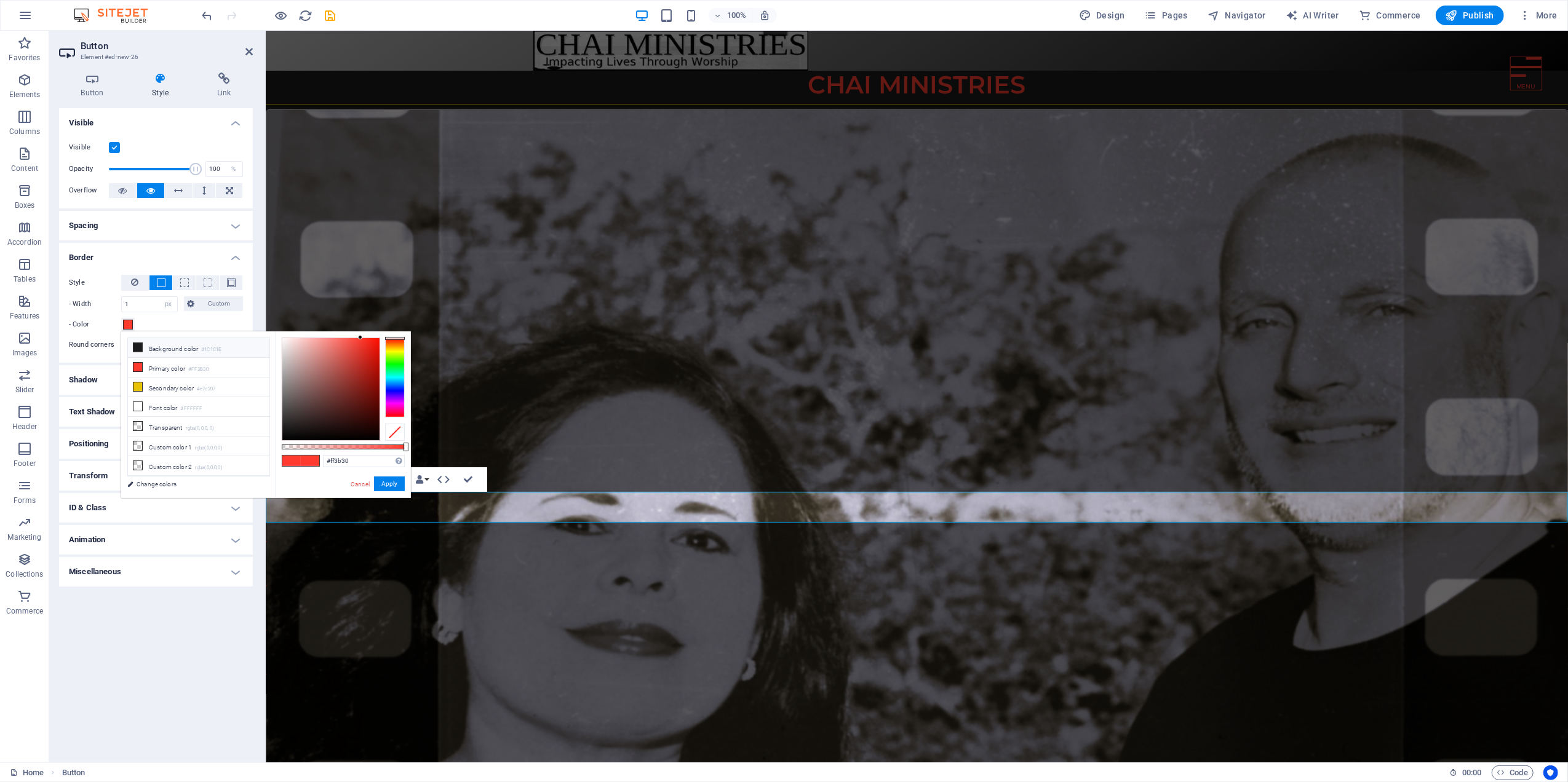
click at [160, 347] on li "Background color #1C1C1E" at bounding box center [198, 347] width 141 height 20
type input "#1c1c1e"
click at [394, 483] on button "Apply" at bounding box center [389, 484] width 31 height 15
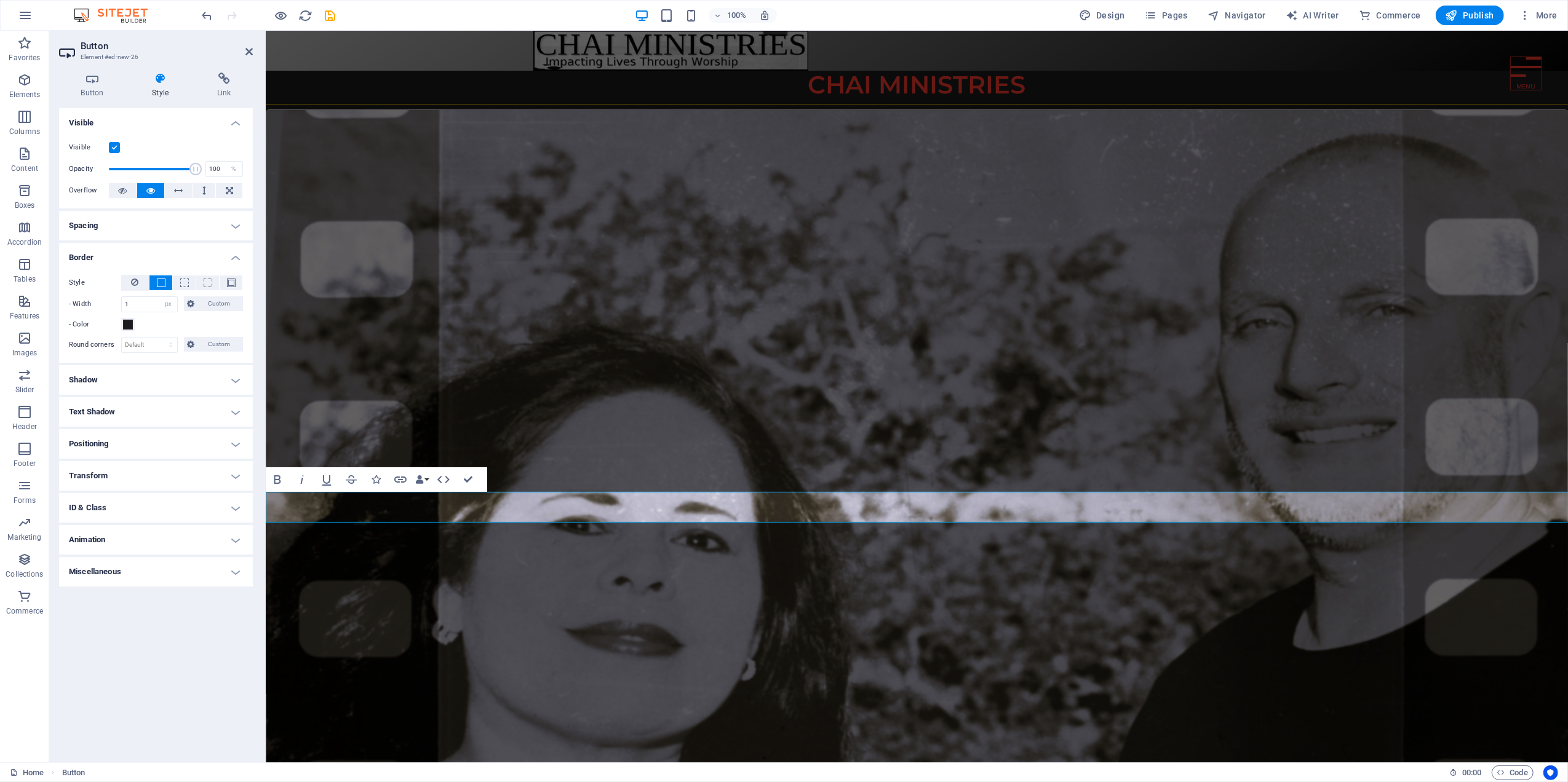
click at [168, 382] on h4 "Shadow" at bounding box center [156, 379] width 194 height 29
click at [160, 278] on span at bounding box center [161, 282] width 9 height 9
click at [91, 226] on h4 "Spacing" at bounding box center [156, 225] width 194 height 29
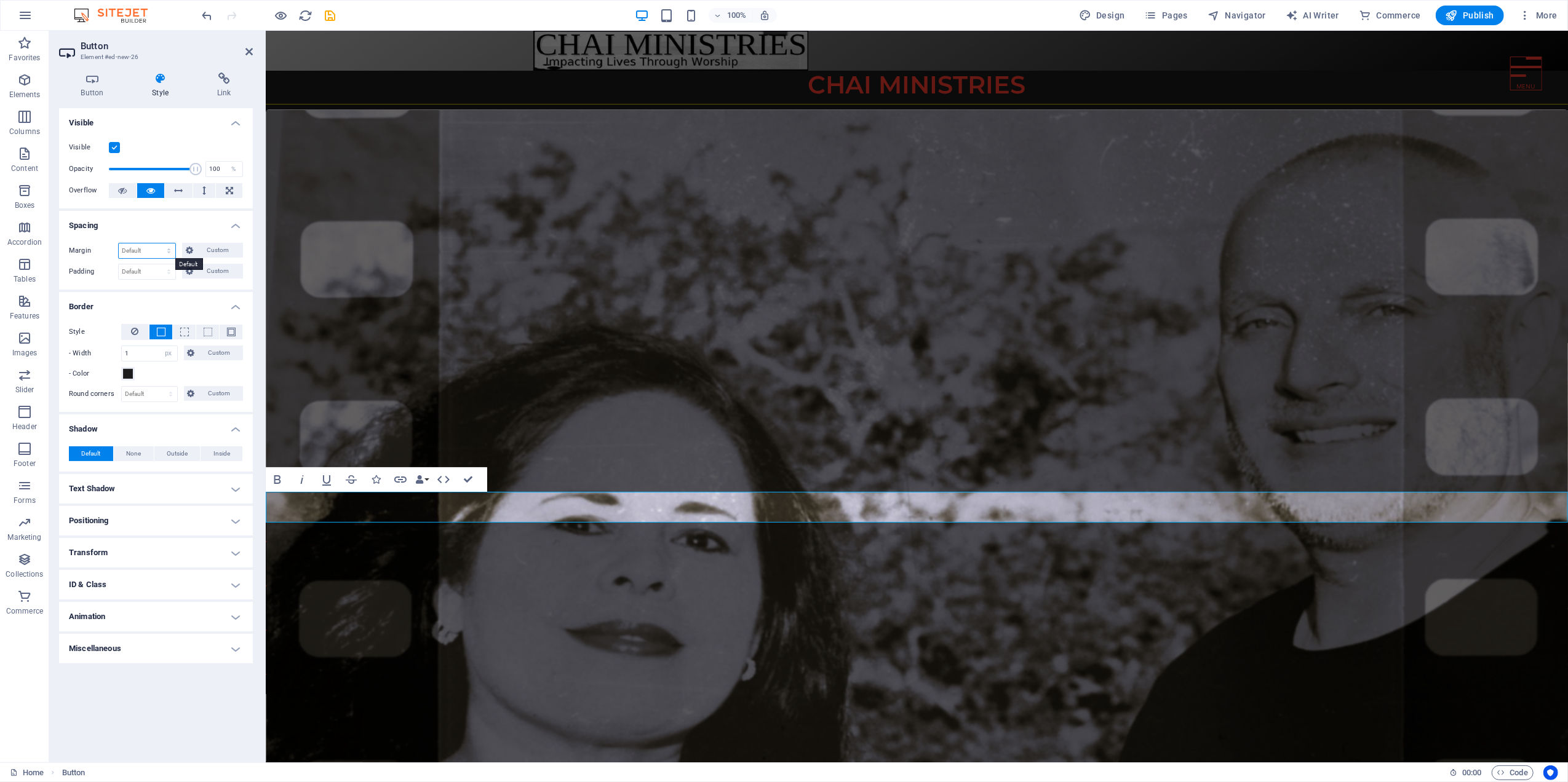
click at [171, 247] on select "Default auto px % rem vw vh Custom" at bounding box center [147, 251] width 56 height 15
click at [119, 243] on select "Default auto px % rem vw vh Custom" at bounding box center [147, 251] width 56 height 15
select select "DISABLED_OPTION_VALUE"
click at [152, 266] on select "Default px rem % vh vw Custom" at bounding box center [147, 271] width 56 height 15
select select "px"
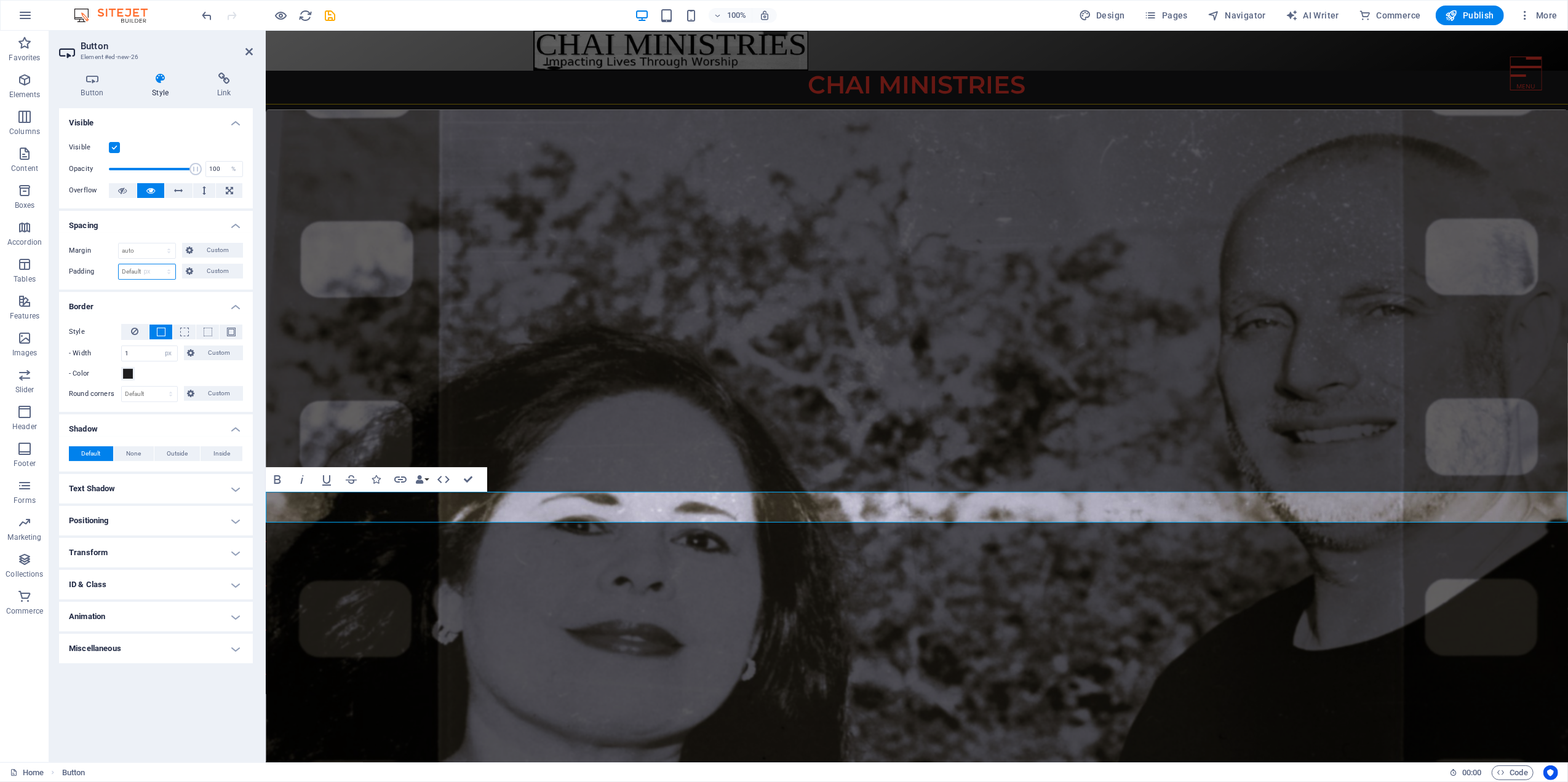
click at [158, 264] on select "Default px rem % vh vw Custom" at bounding box center [147, 271] width 56 height 15
type input "0"
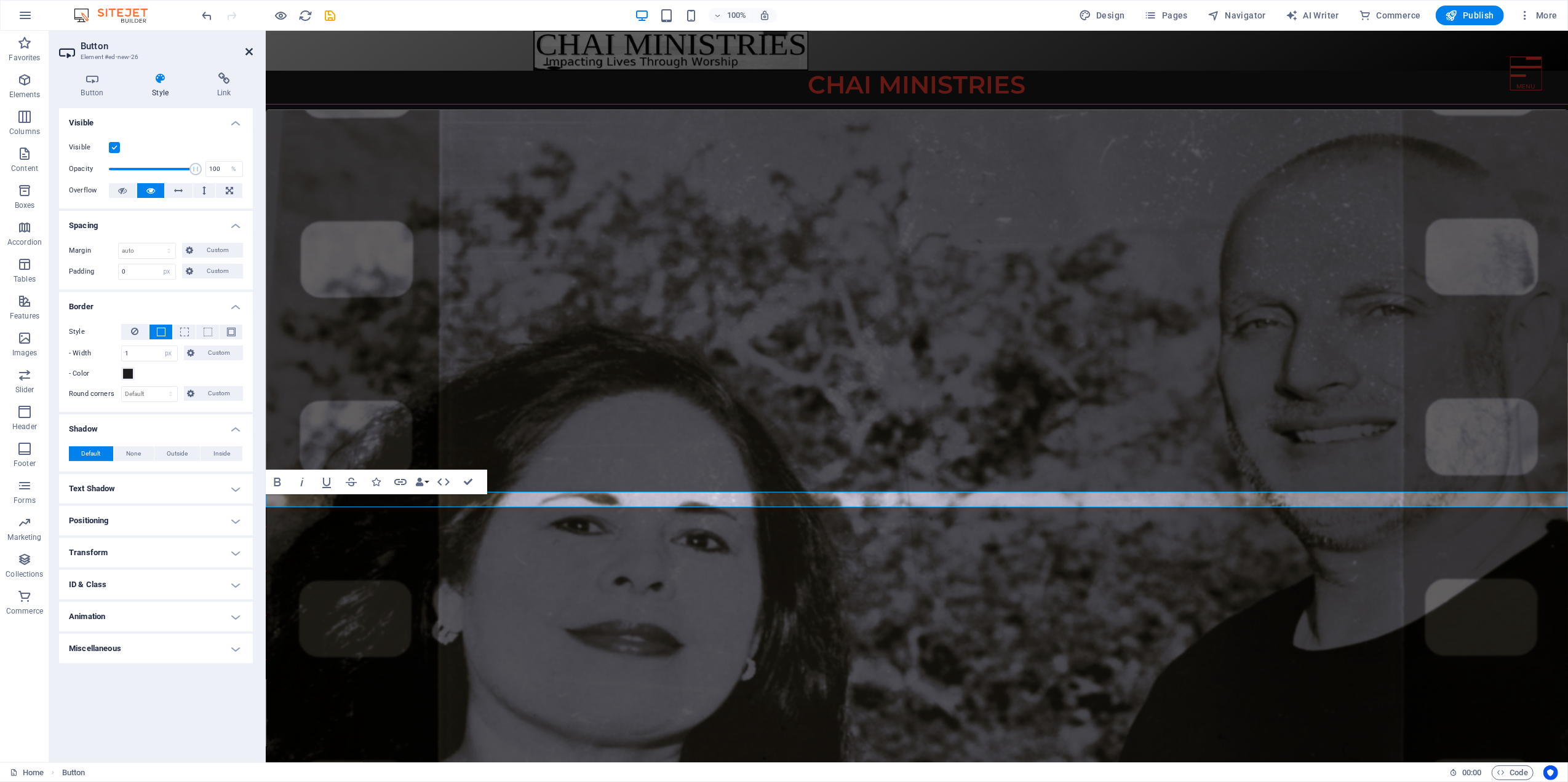
click at [250, 49] on icon at bounding box center [248, 52] width 7 height 10
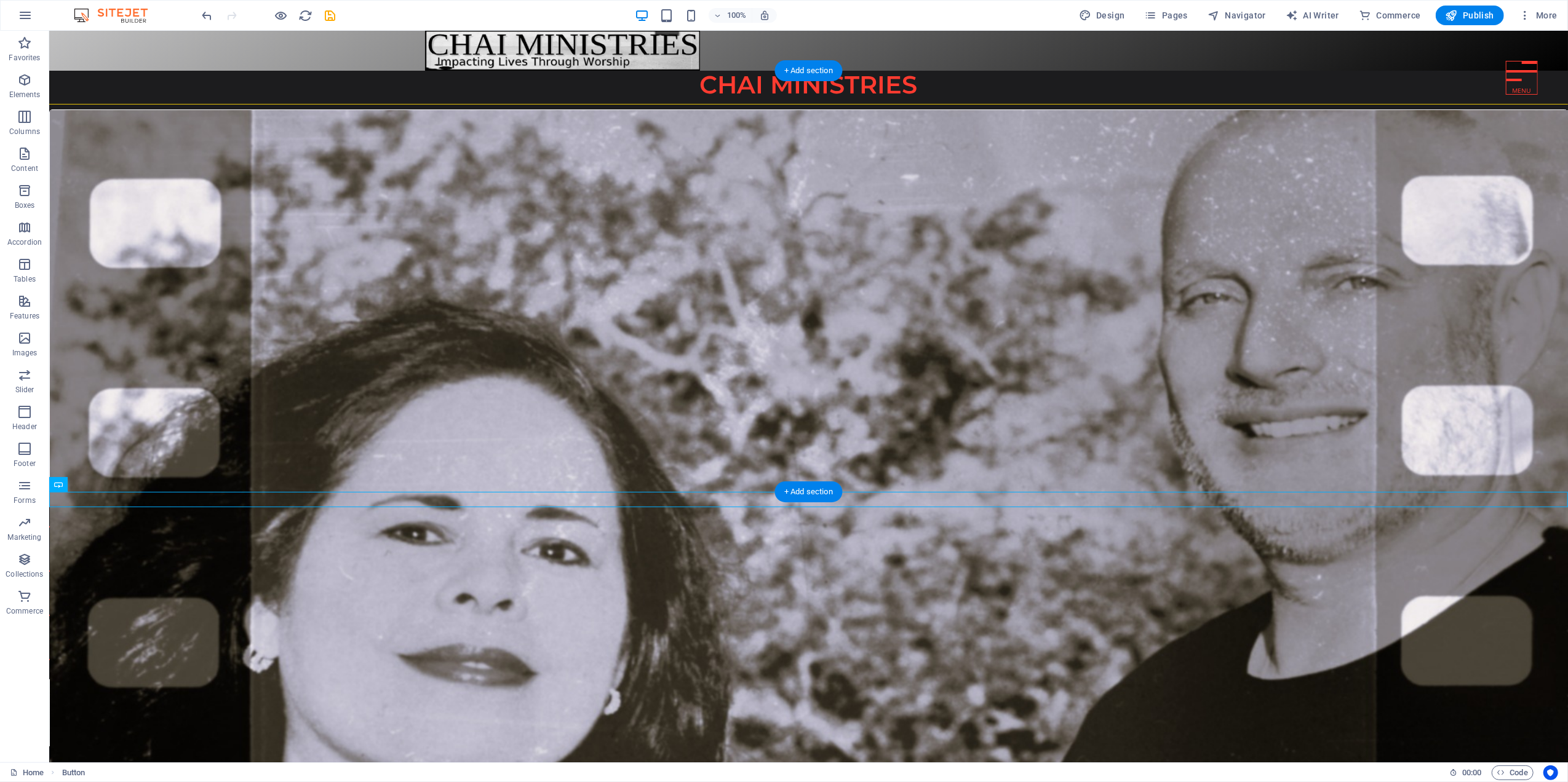
click at [209, 395] on figure at bounding box center [809, 476] width 1519 height 731
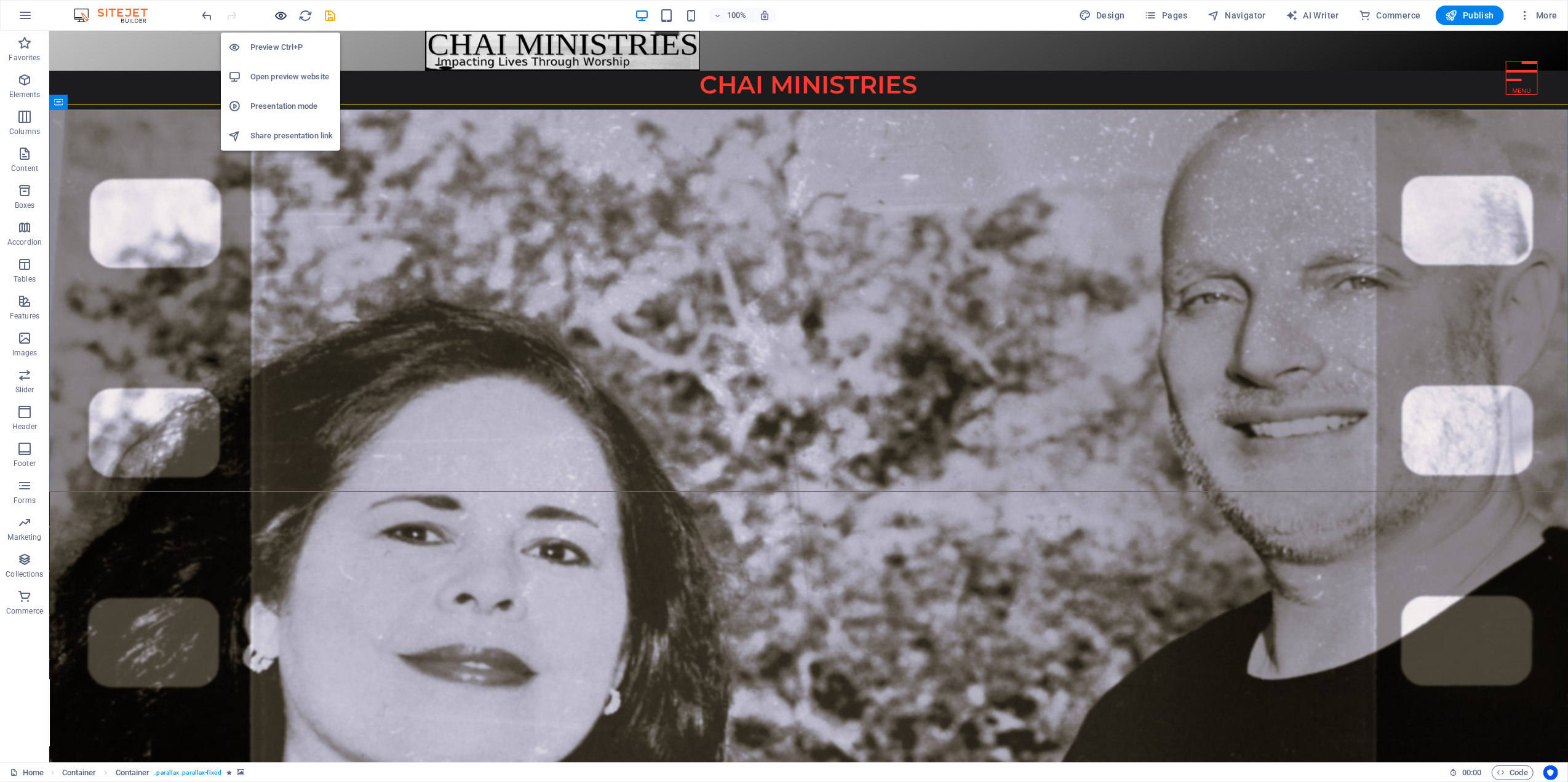
click at [276, 11] on icon "button" at bounding box center [282, 16] width 14 height 14
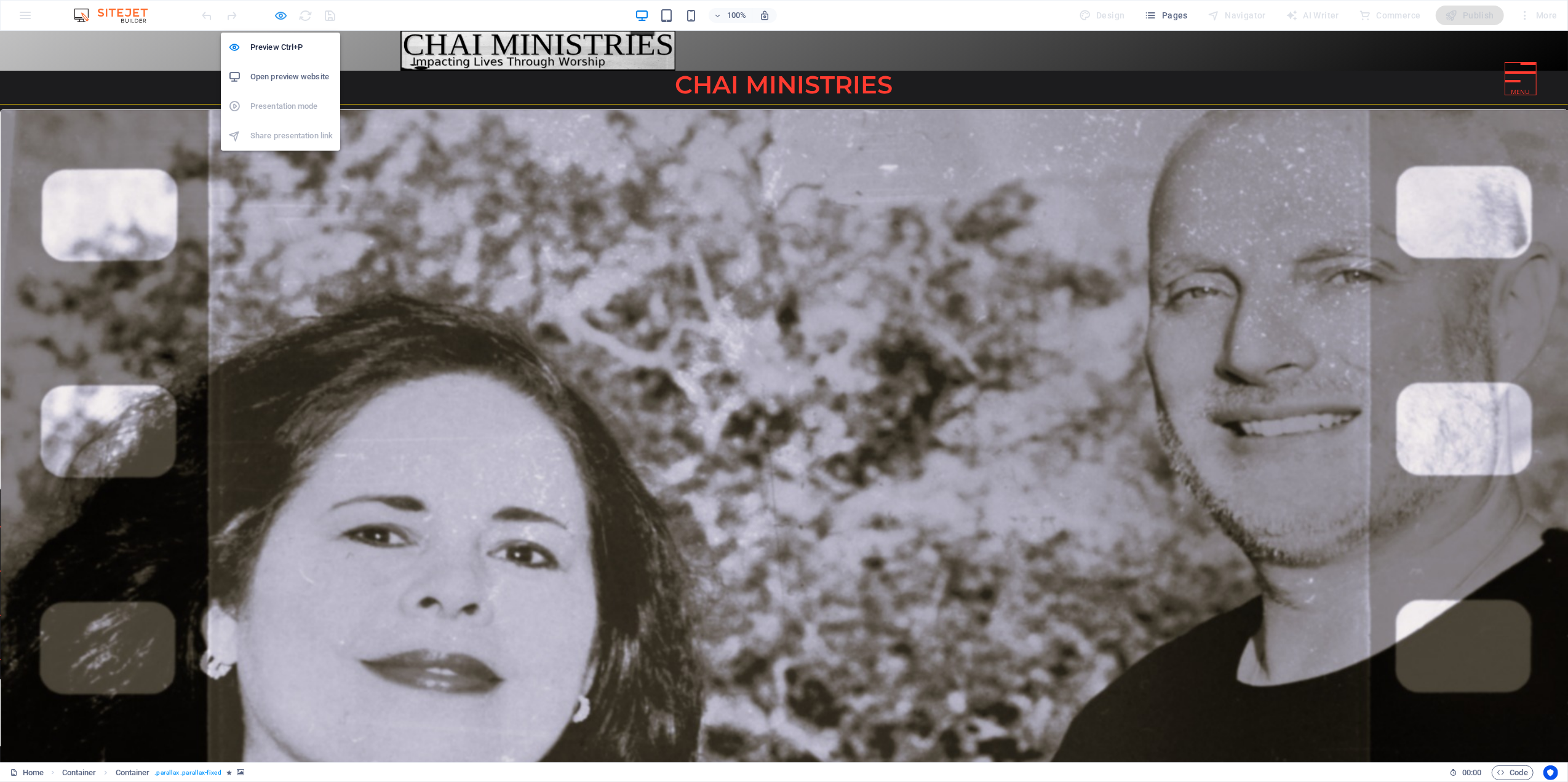
click at [282, 10] on icon "button" at bounding box center [282, 16] width 14 height 14
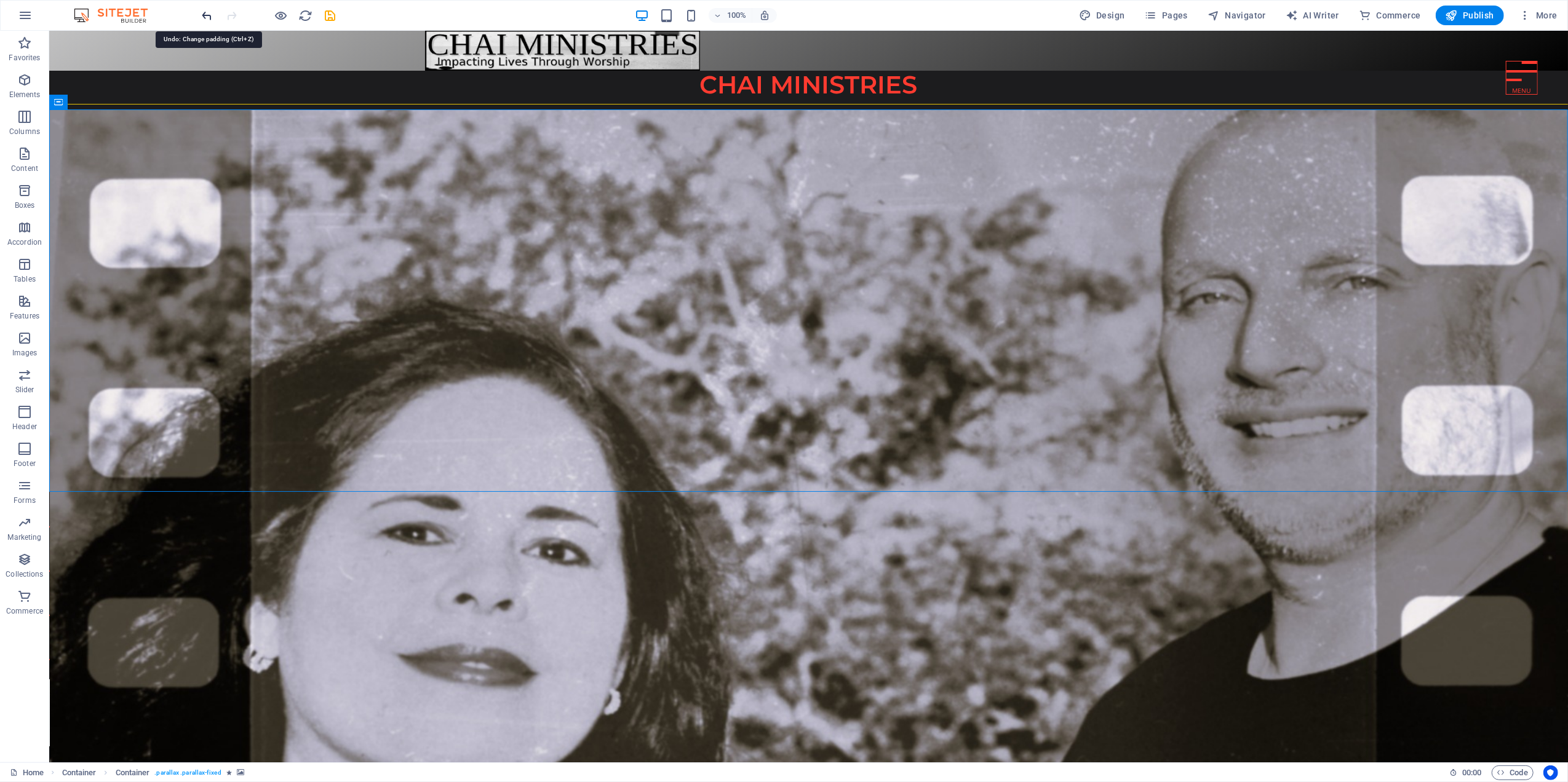
click at [206, 11] on icon "undo" at bounding box center [208, 16] width 14 height 14
click at [176, 508] on div "Button label" at bounding box center [808, 506] width 1519 height 31
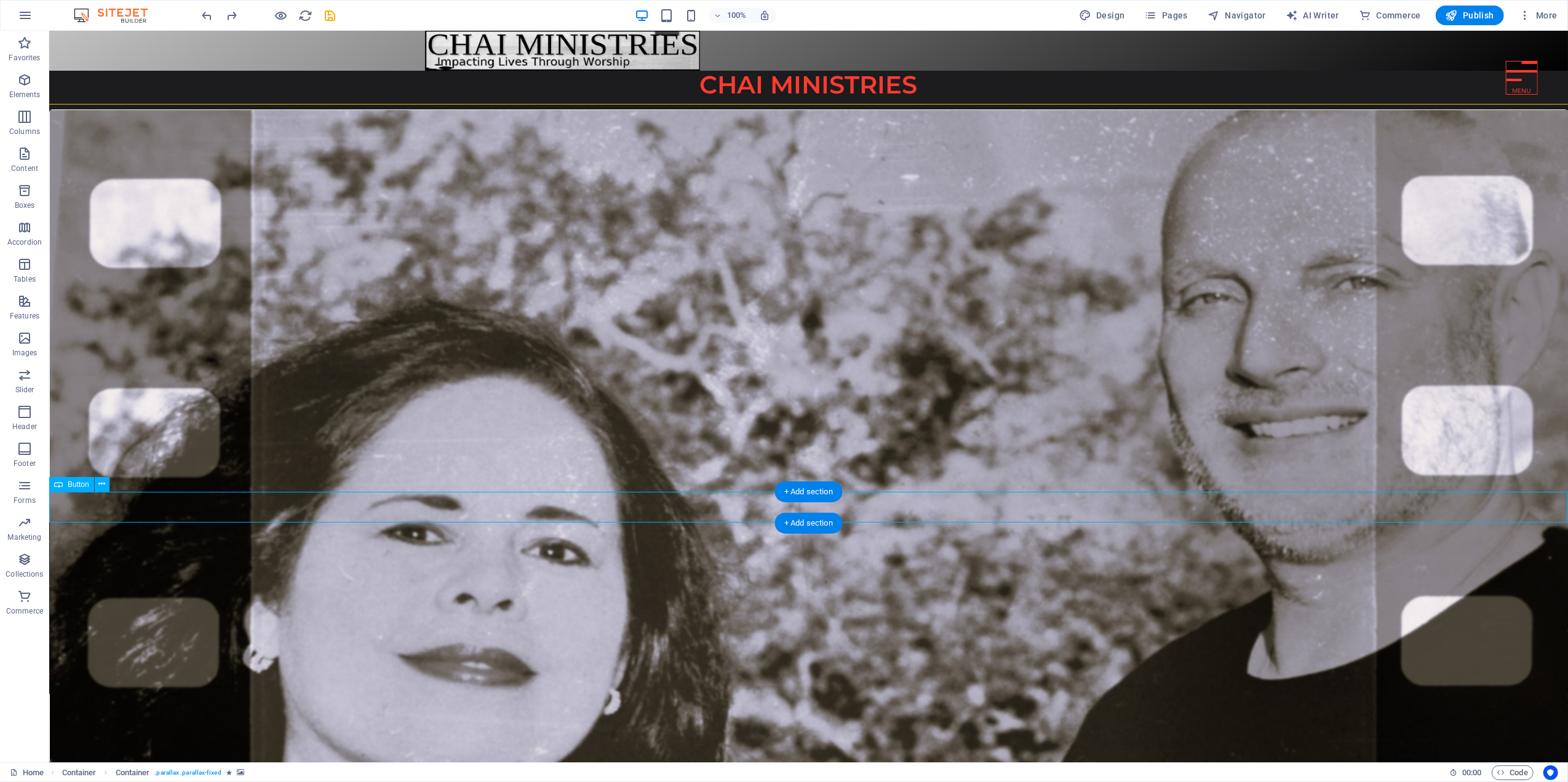
click at [176, 508] on div "Button label" at bounding box center [808, 506] width 1519 height 31
select select "px"
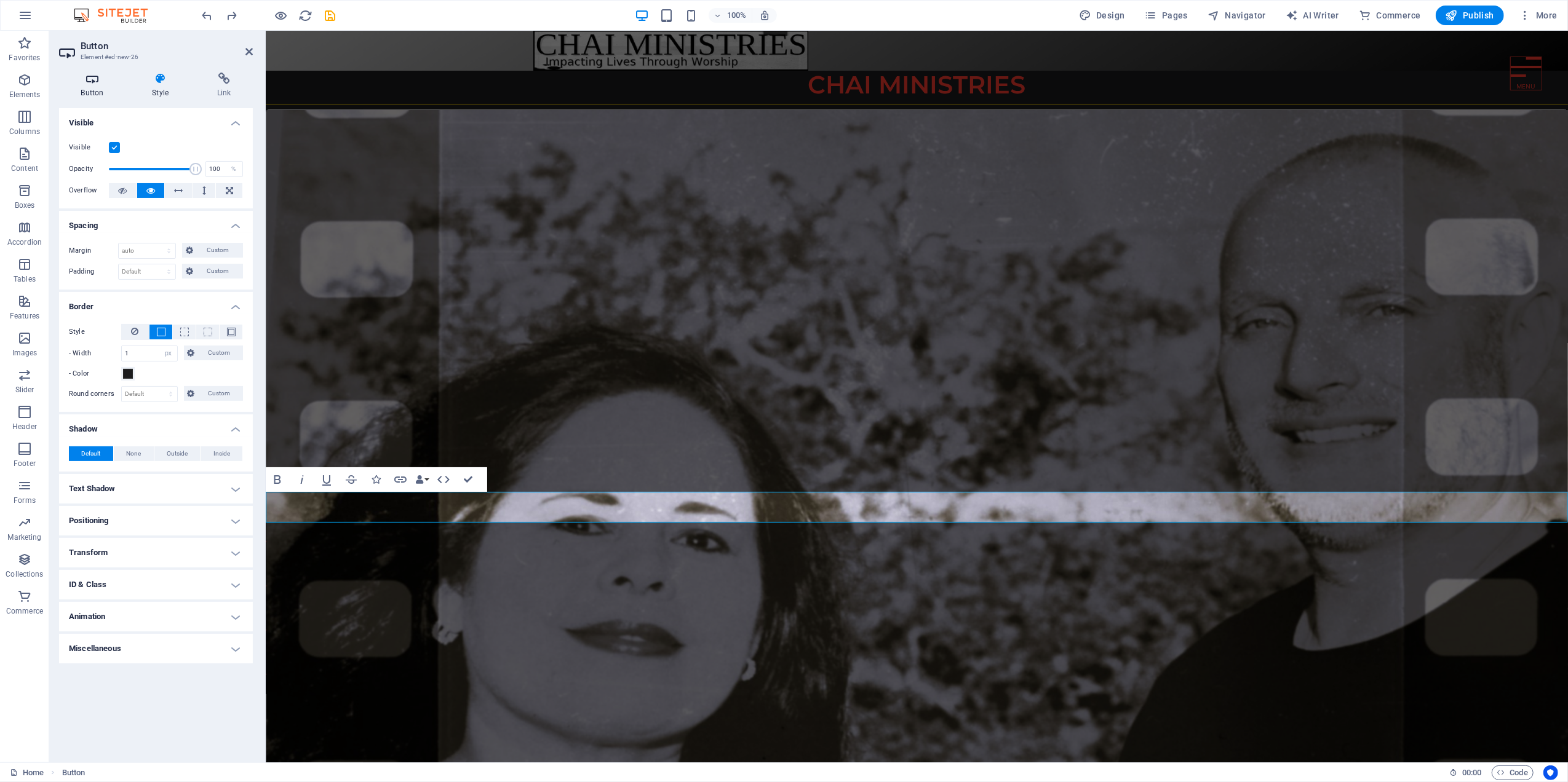
click at [91, 83] on icon at bounding box center [92, 79] width 67 height 13
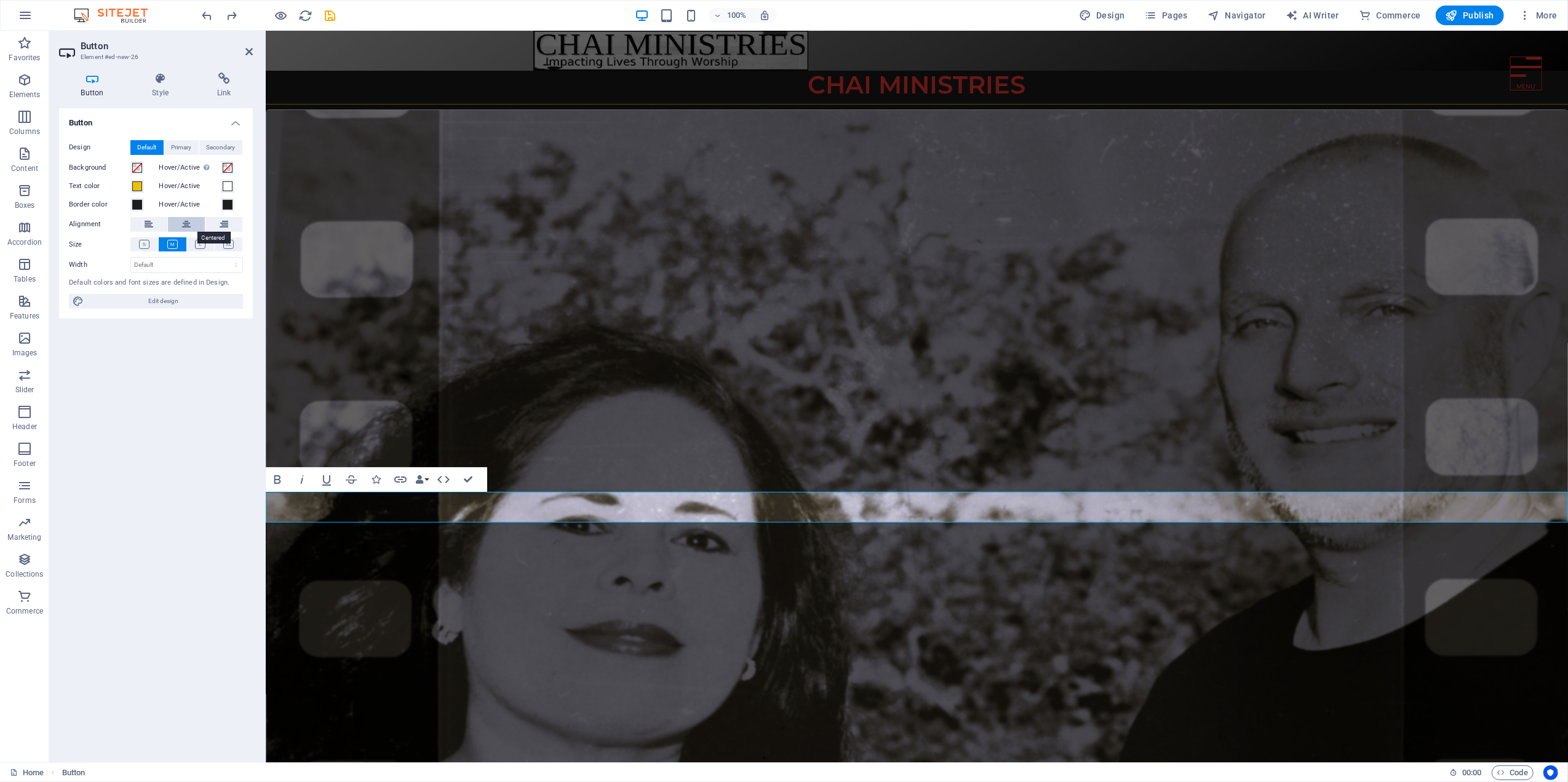
click at [186, 220] on icon at bounding box center [186, 224] width 9 height 15
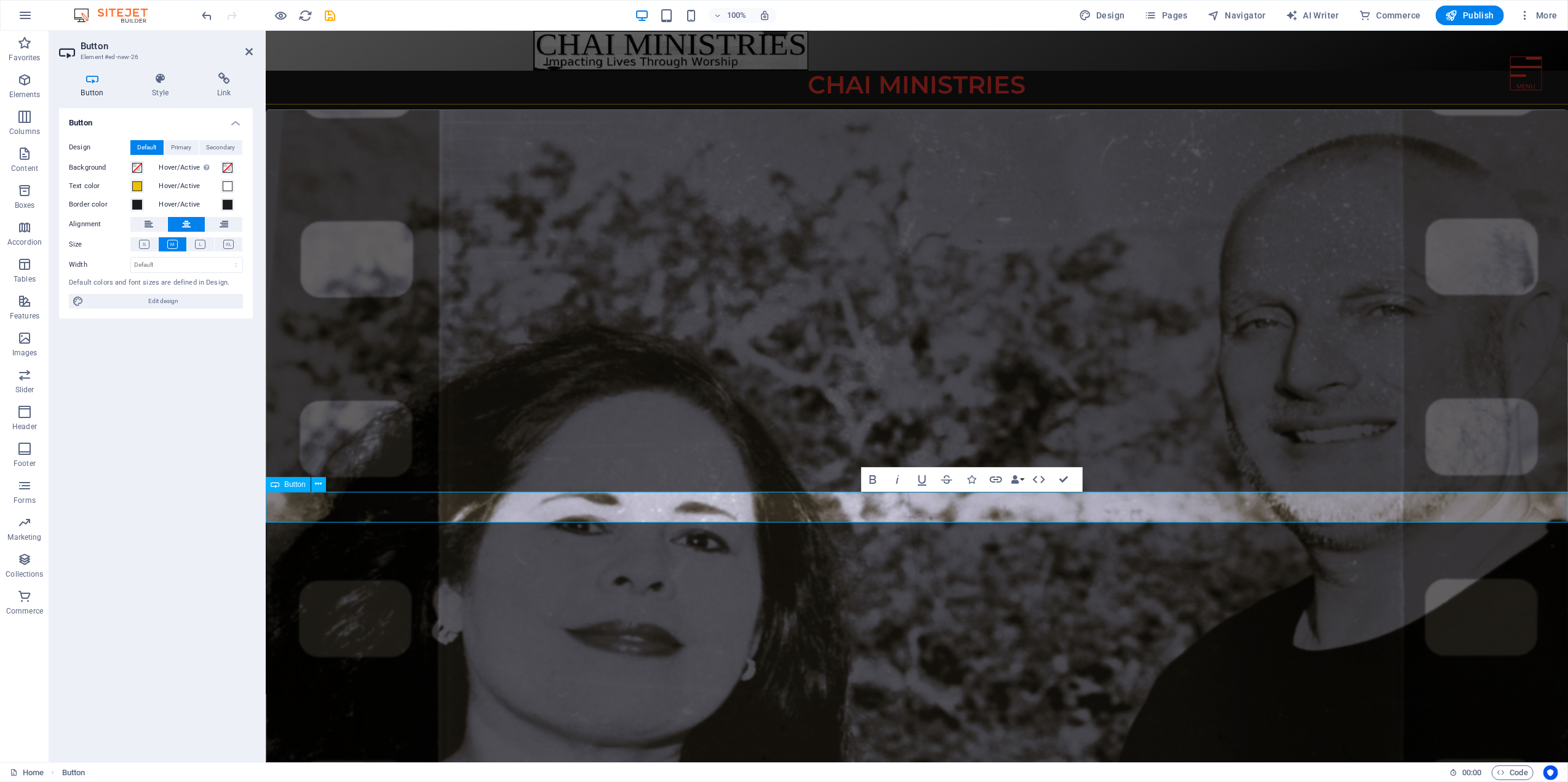
click at [895, 503] on link "Button label" at bounding box center [916, 506] width 110 height 31
click at [867, 478] on icon "button" at bounding box center [867, 479] width 7 height 9
click at [908, 478] on icon "button" at bounding box center [909, 479] width 15 height 15
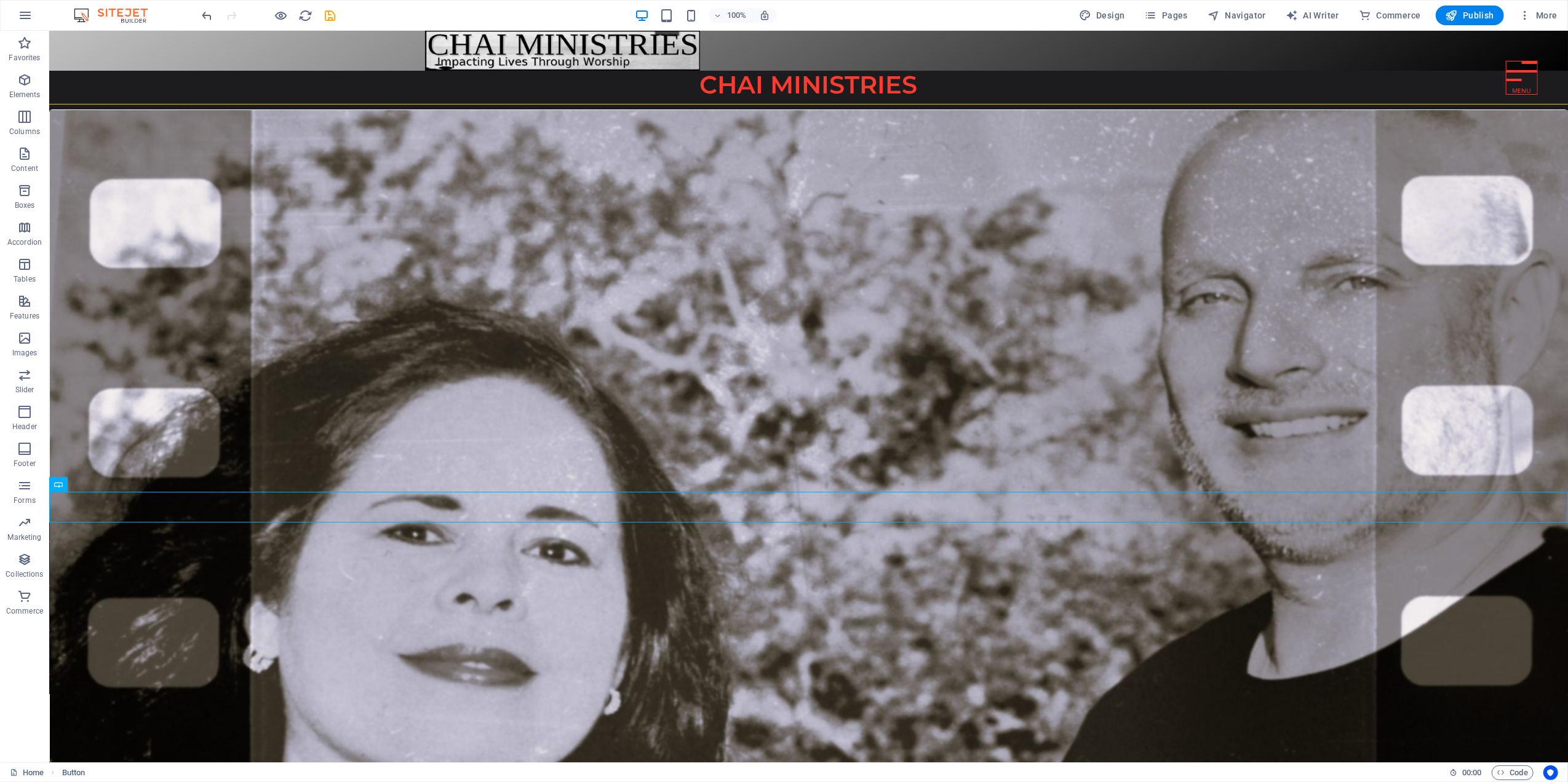
click at [419, 680] on html "Home About Us Our Music Our Music Video Our Services Our Outreach Our Newslette…" at bounding box center [808, 397] width 1519 height 731
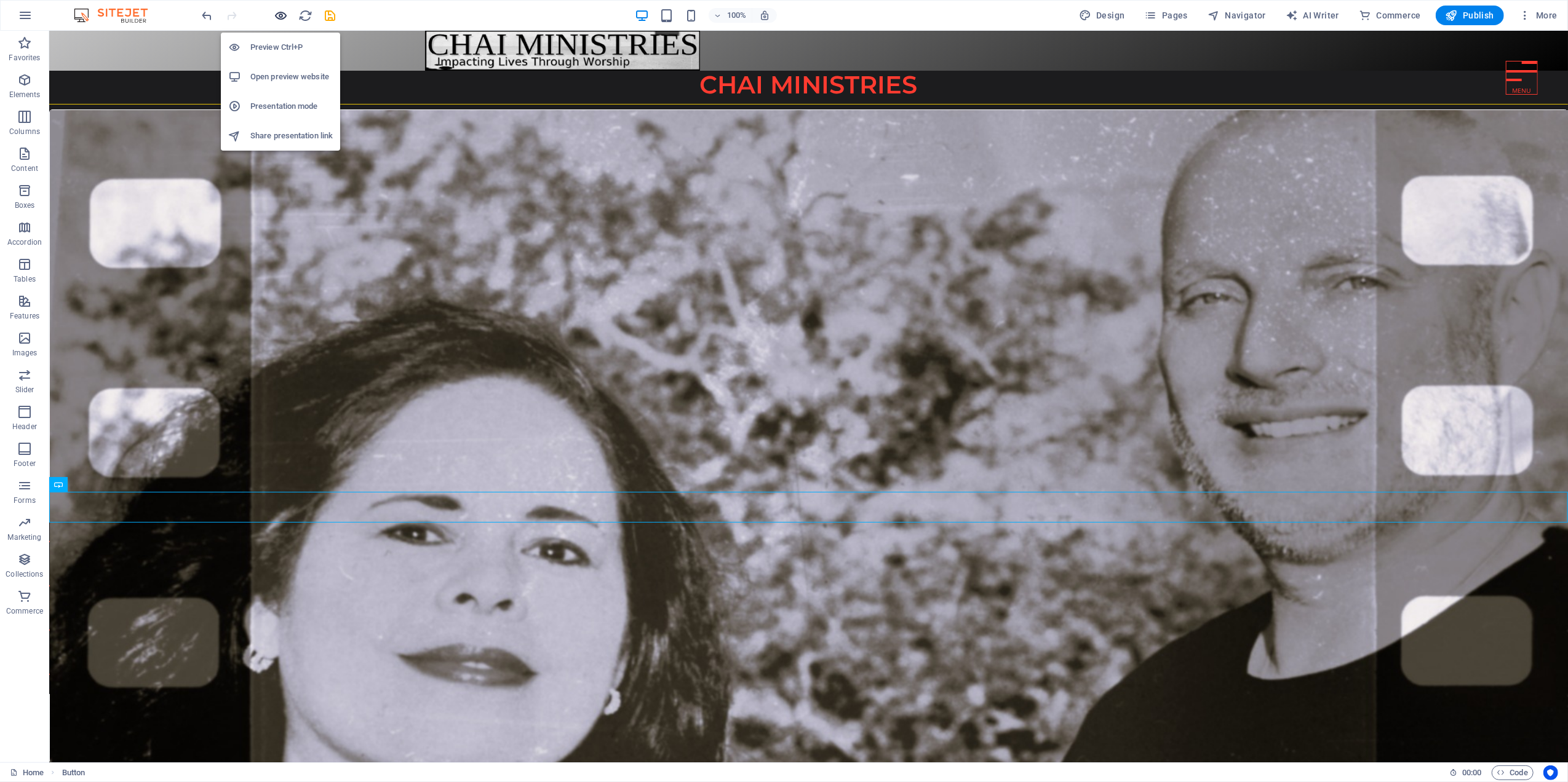
click at [275, 11] on icon "button" at bounding box center [282, 16] width 14 height 14
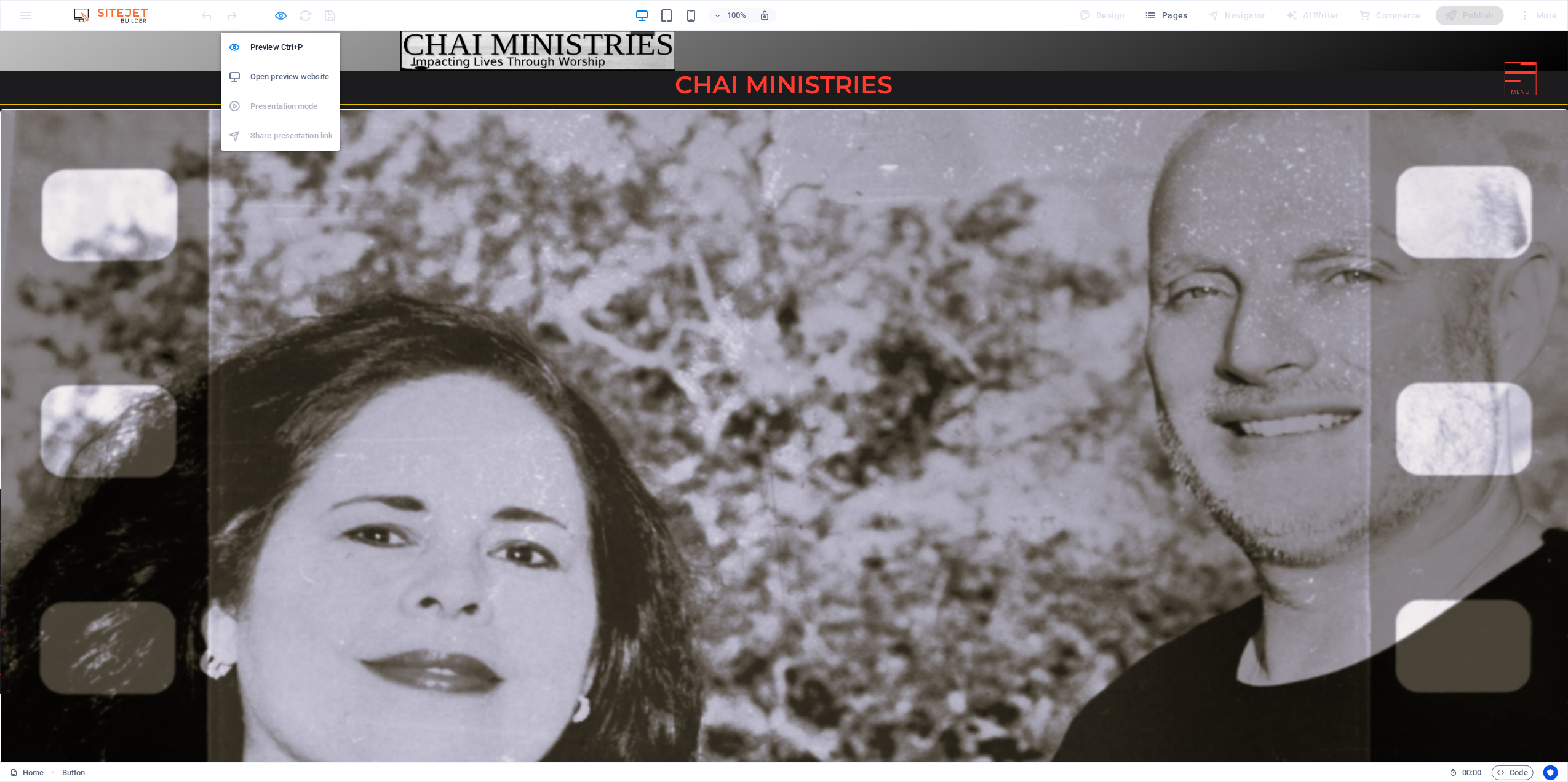
click at [277, 13] on icon "button" at bounding box center [282, 16] width 14 height 14
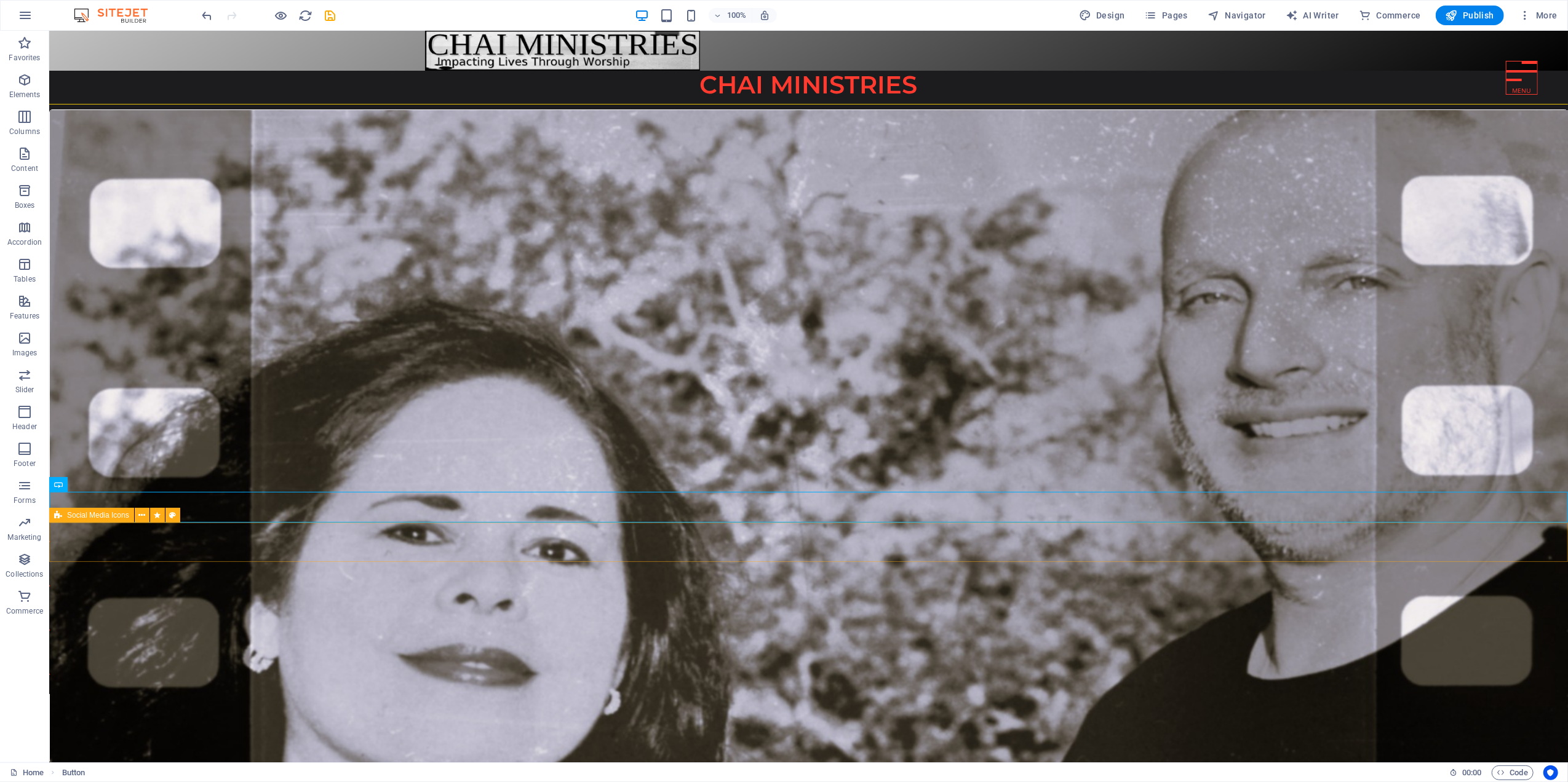
click at [111, 518] on span "Social Media Icons" at bounding box center [98, 515] width 62 height 7
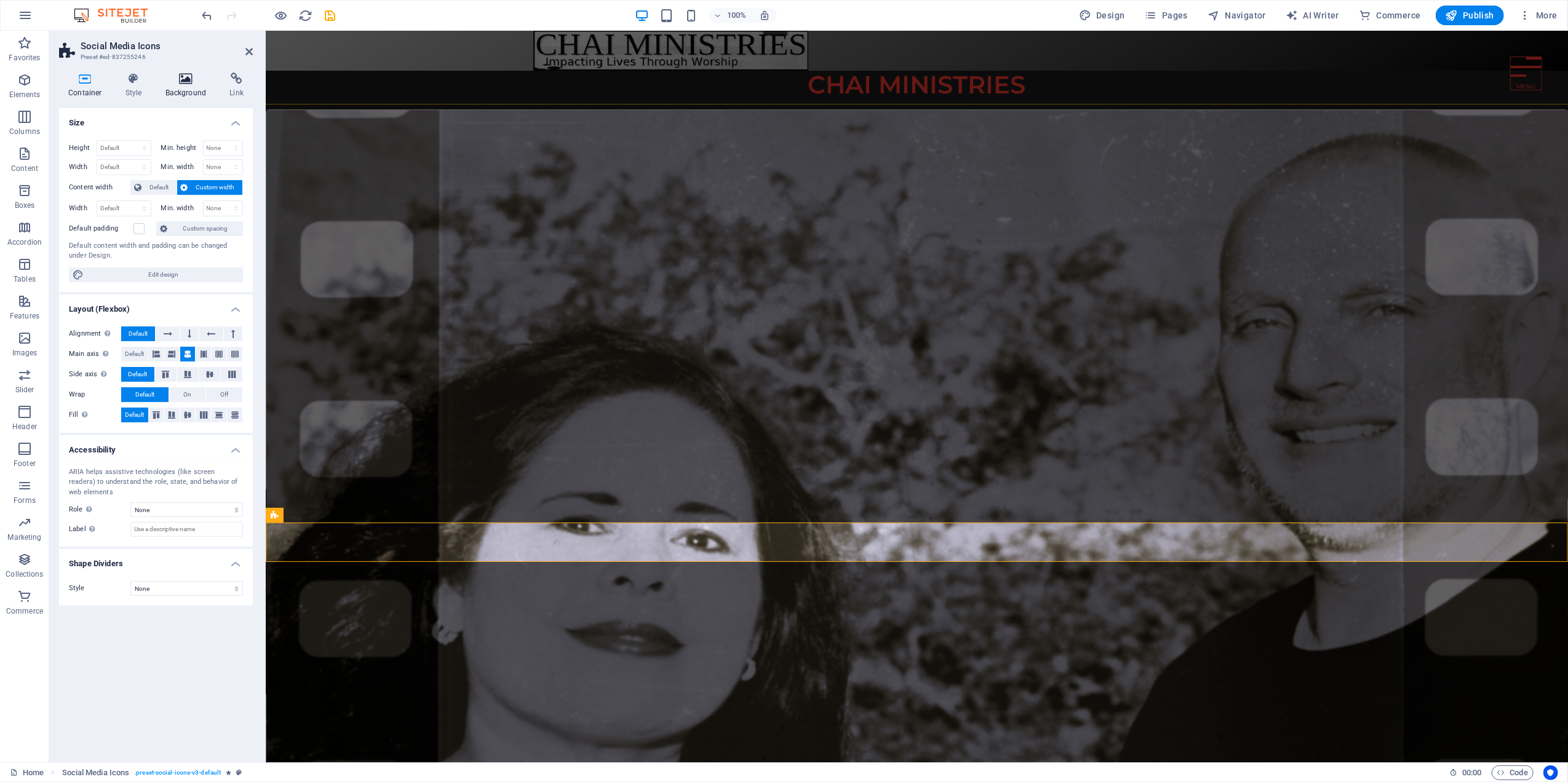
click at [188, 74] on icon at bounding box center [186, 79] width 60 height 13
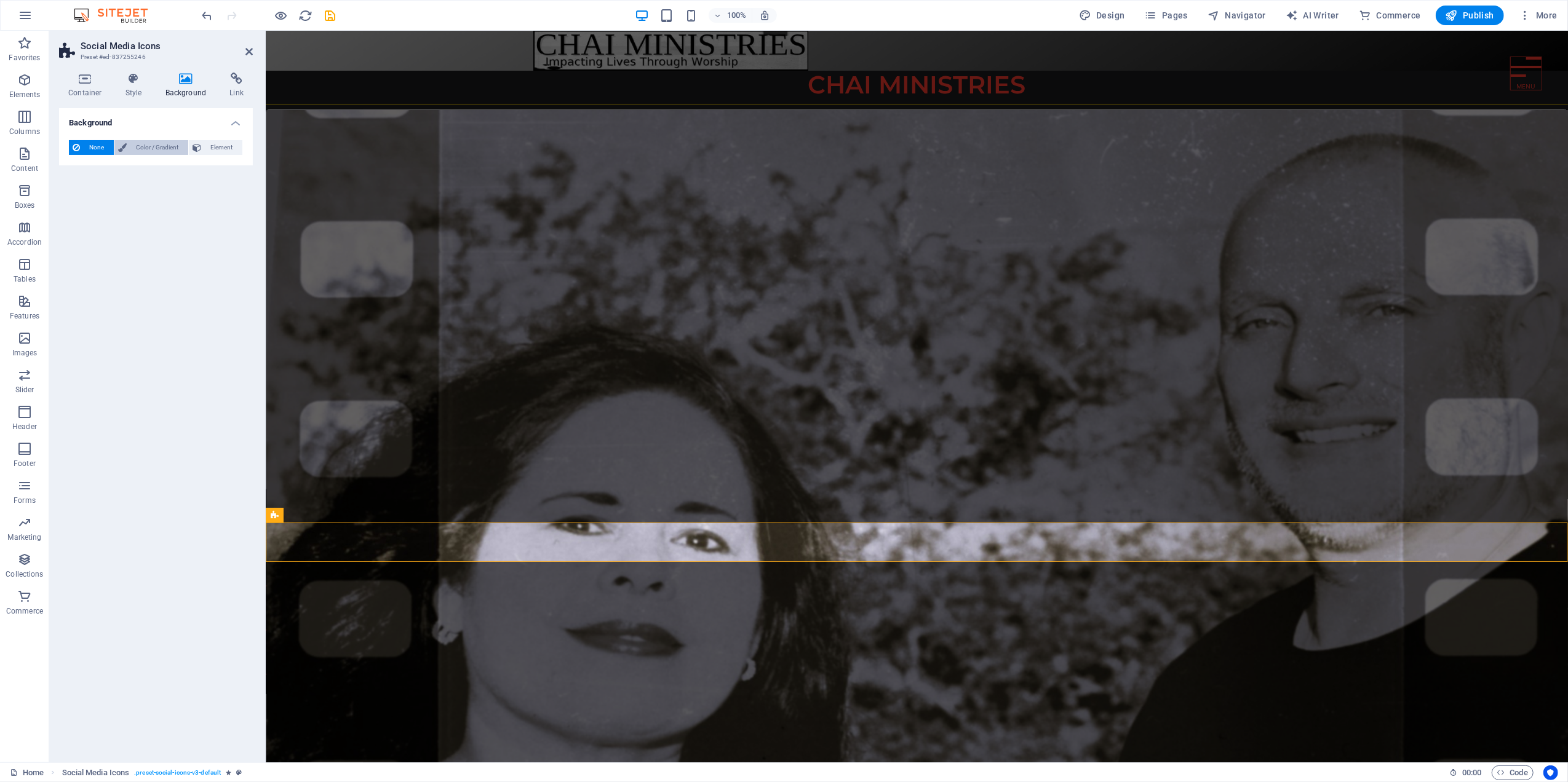
click at [152, 151] on span "Color / Gradient" at bounding box center [157, 148] width 54 height 15
click at [119, 163] on div "Color Gradient Color" at bounding box center [156, 180] width 174 height 49
click at [113, 170] on span "Gradient" at bounding box center [117, 171] width 31 height 17
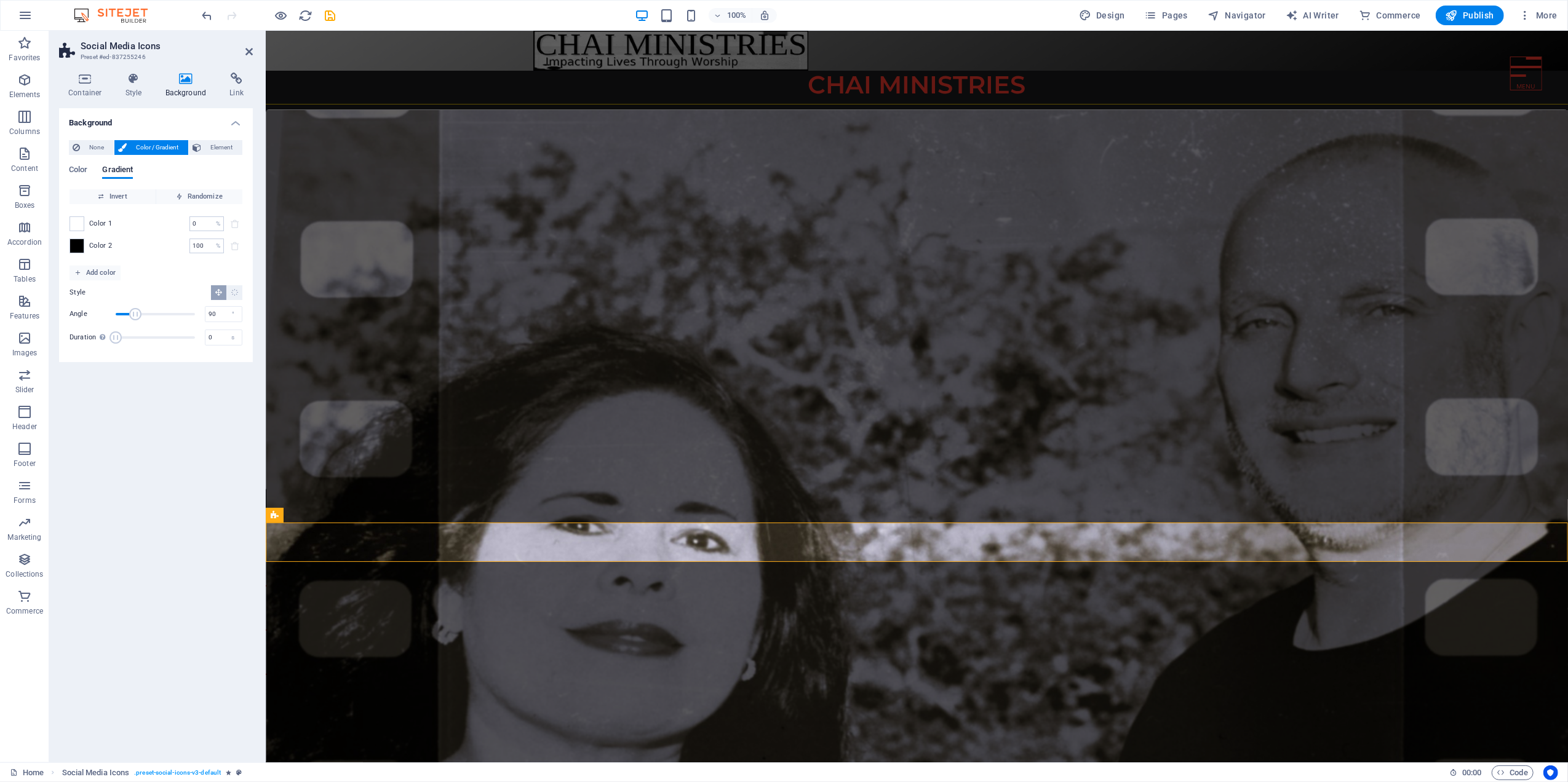
click at [344, 209] on figure at bounding box center [917, 476] width 1302 height 731
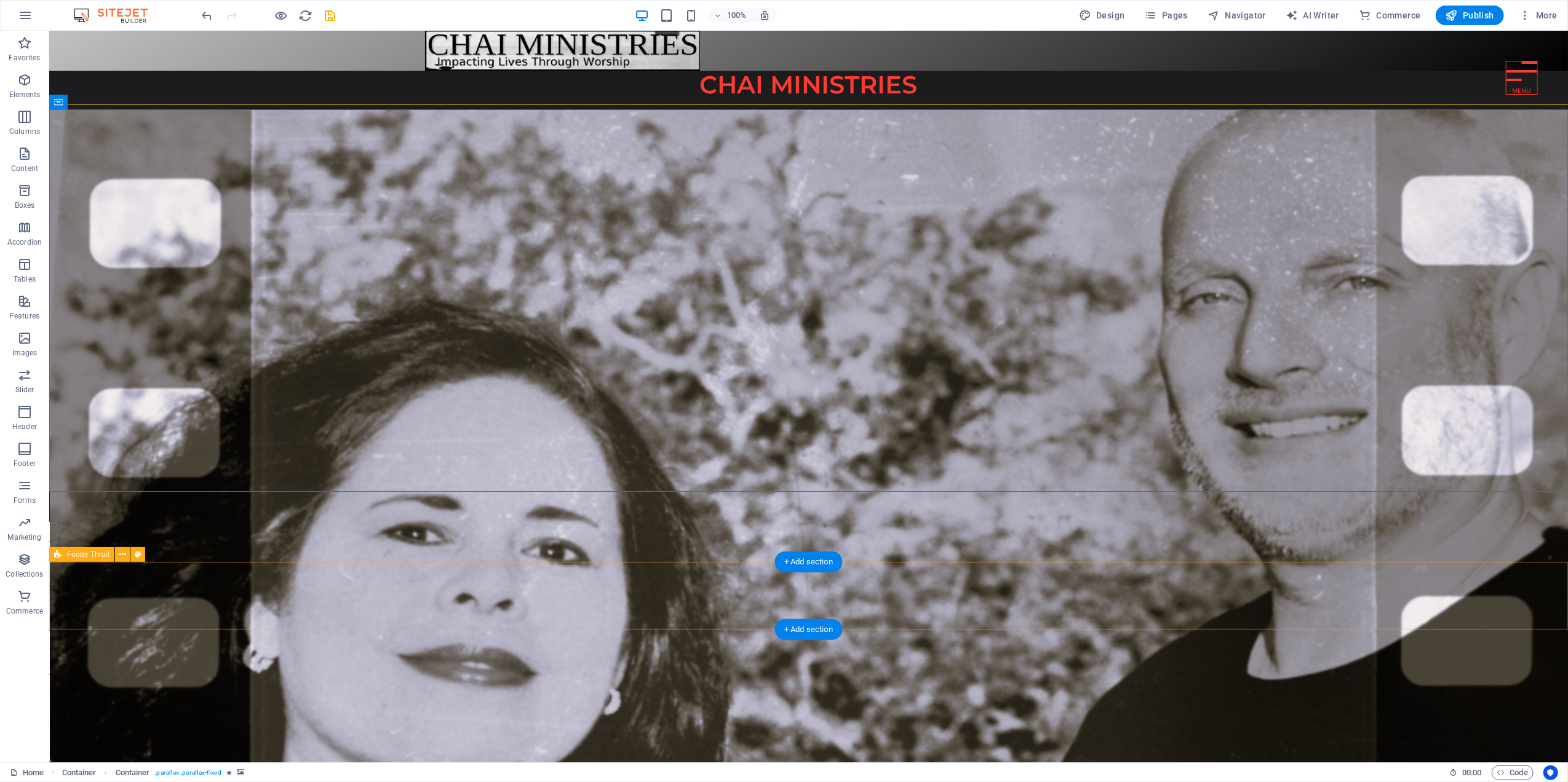
click at [187, 694] on div "2025 Chai Ministries . All rights reserved." at bounding box center [808, 727] width 1519 height 67
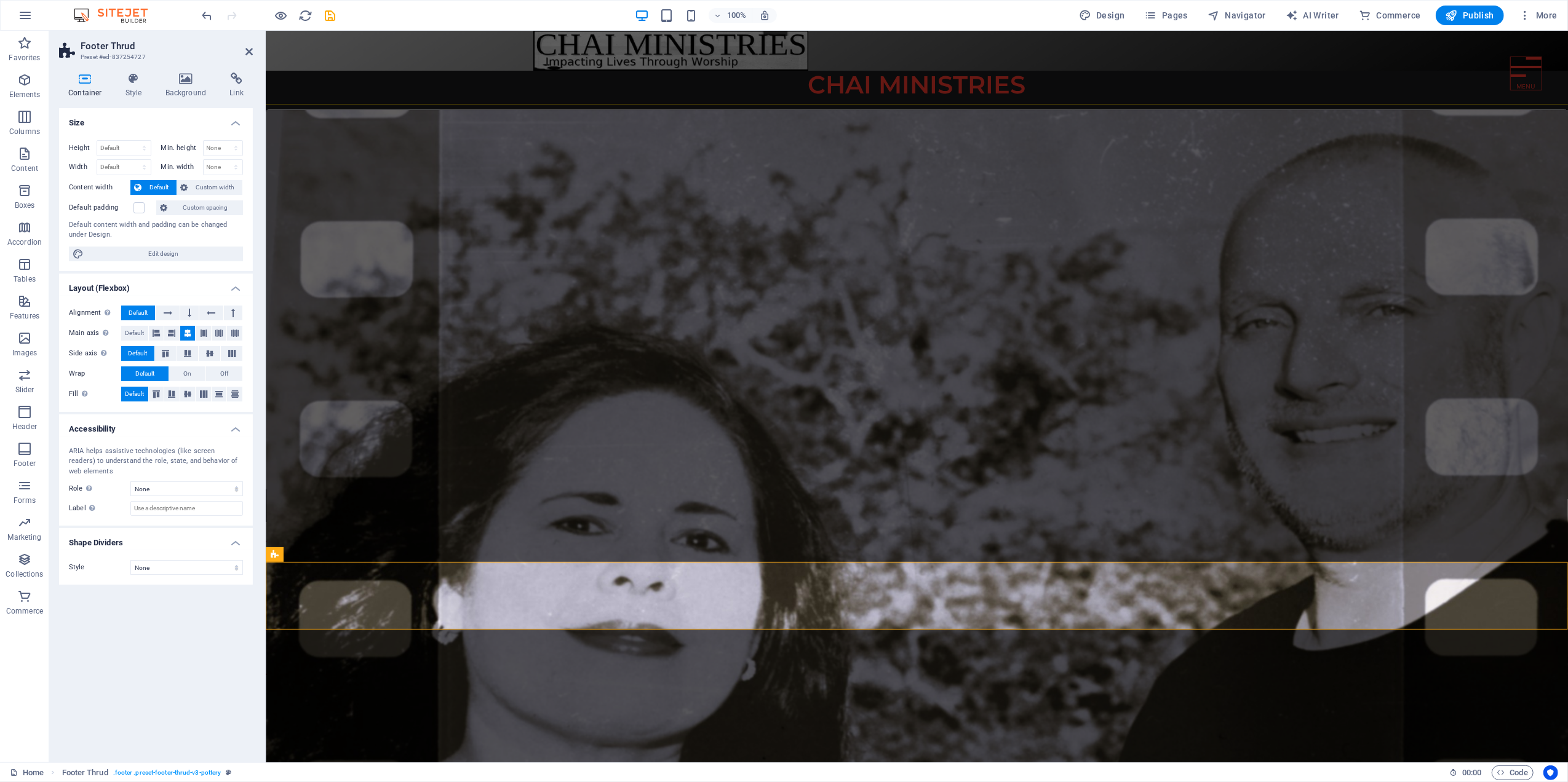
click at [83, 84] on icon at bounding box center [85, 79] width 52 height 13
click at [139, 207] on label at bounding box center [139, 208] width 11 height 11
click at [0, 0] on input "Default padding" at bounding box center [0, 0] width 0 height 0
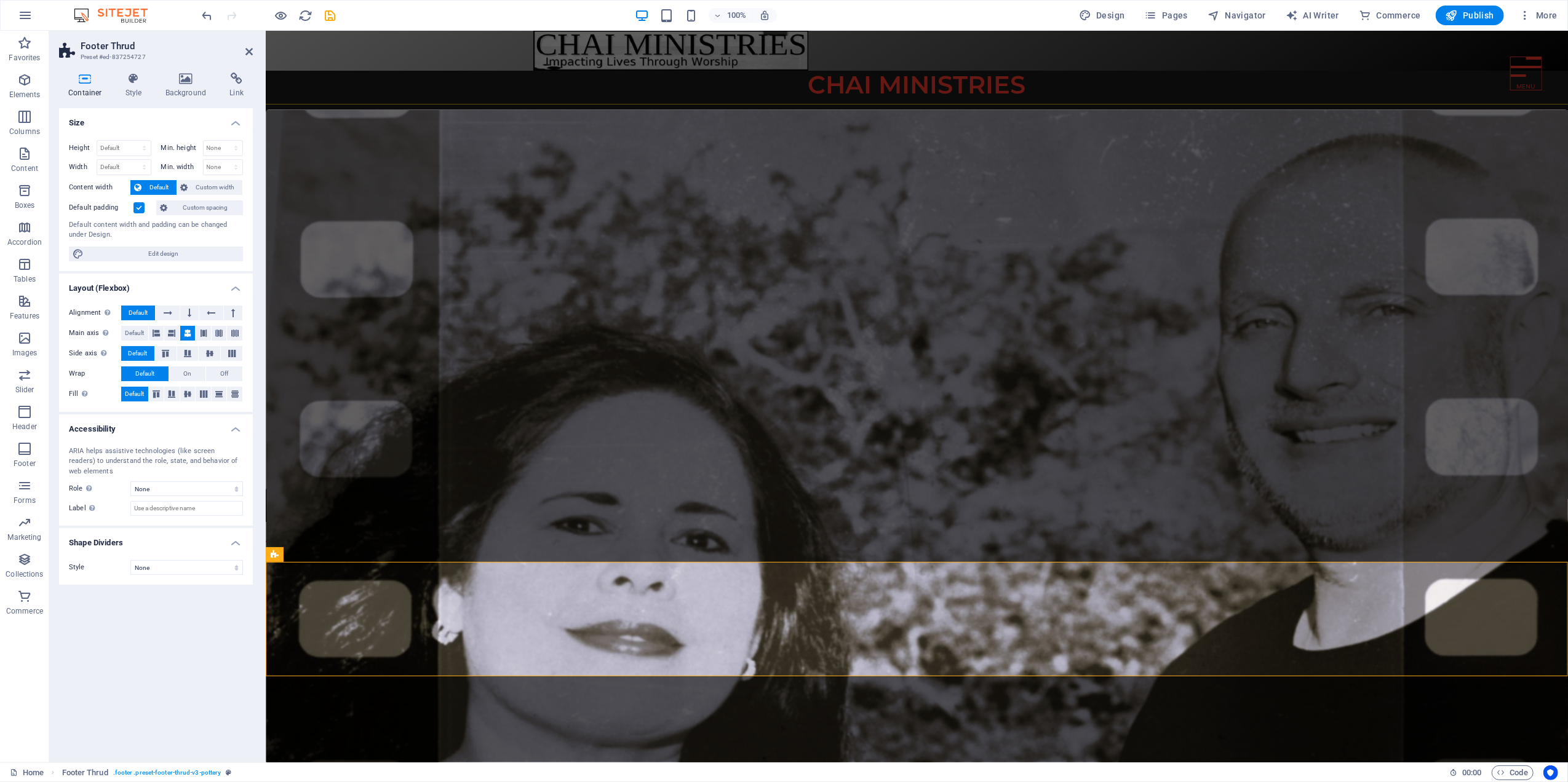
click at [136, 205] on label at bounding box center [139, 208] width 11 height 11
click at [0, 0] on input "Default padding" at bounding box center [0, 0] width 0 height 0
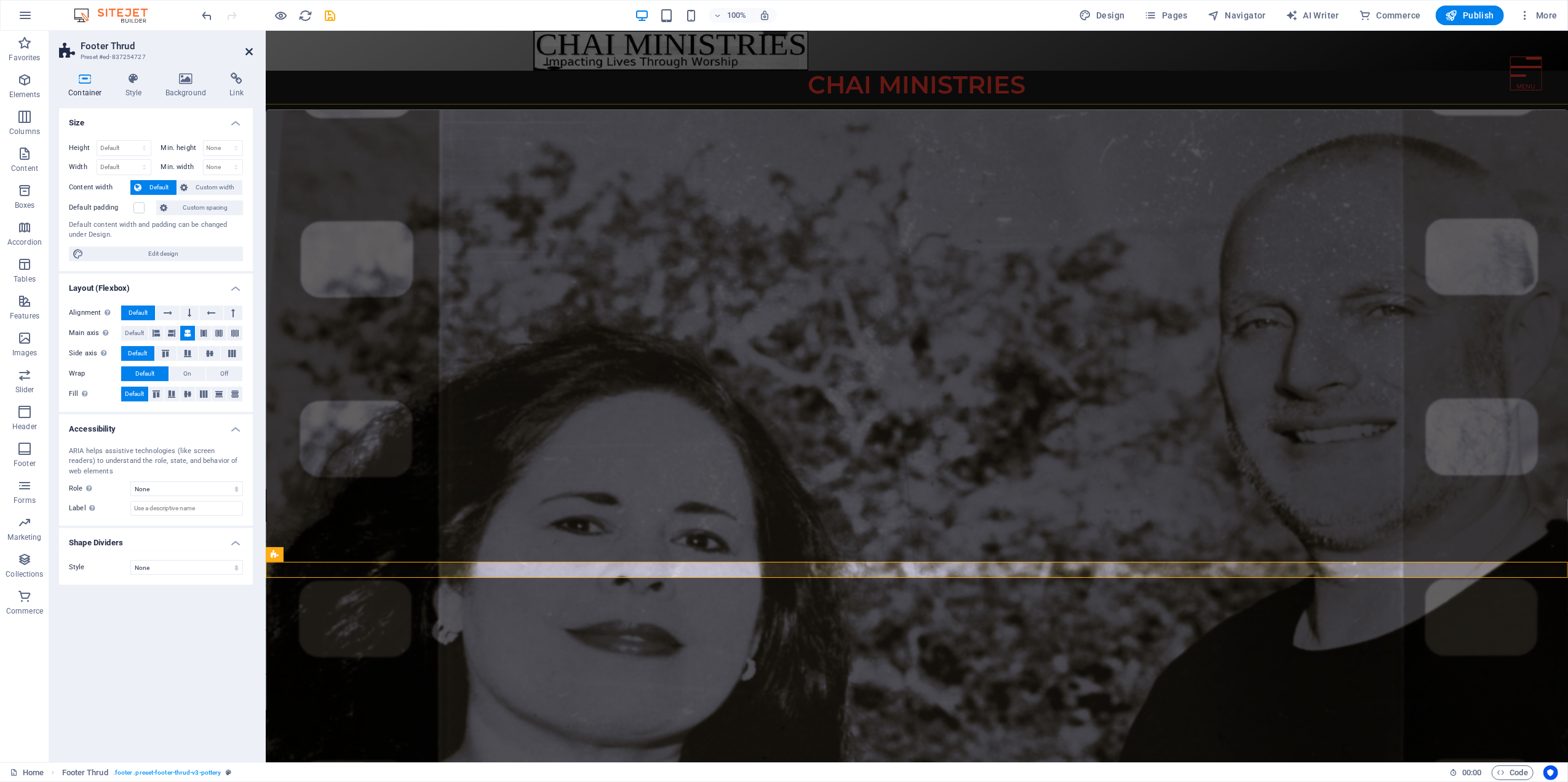
click at [245, 53] on icon at bounding box center [248, 52] width 7 height 10
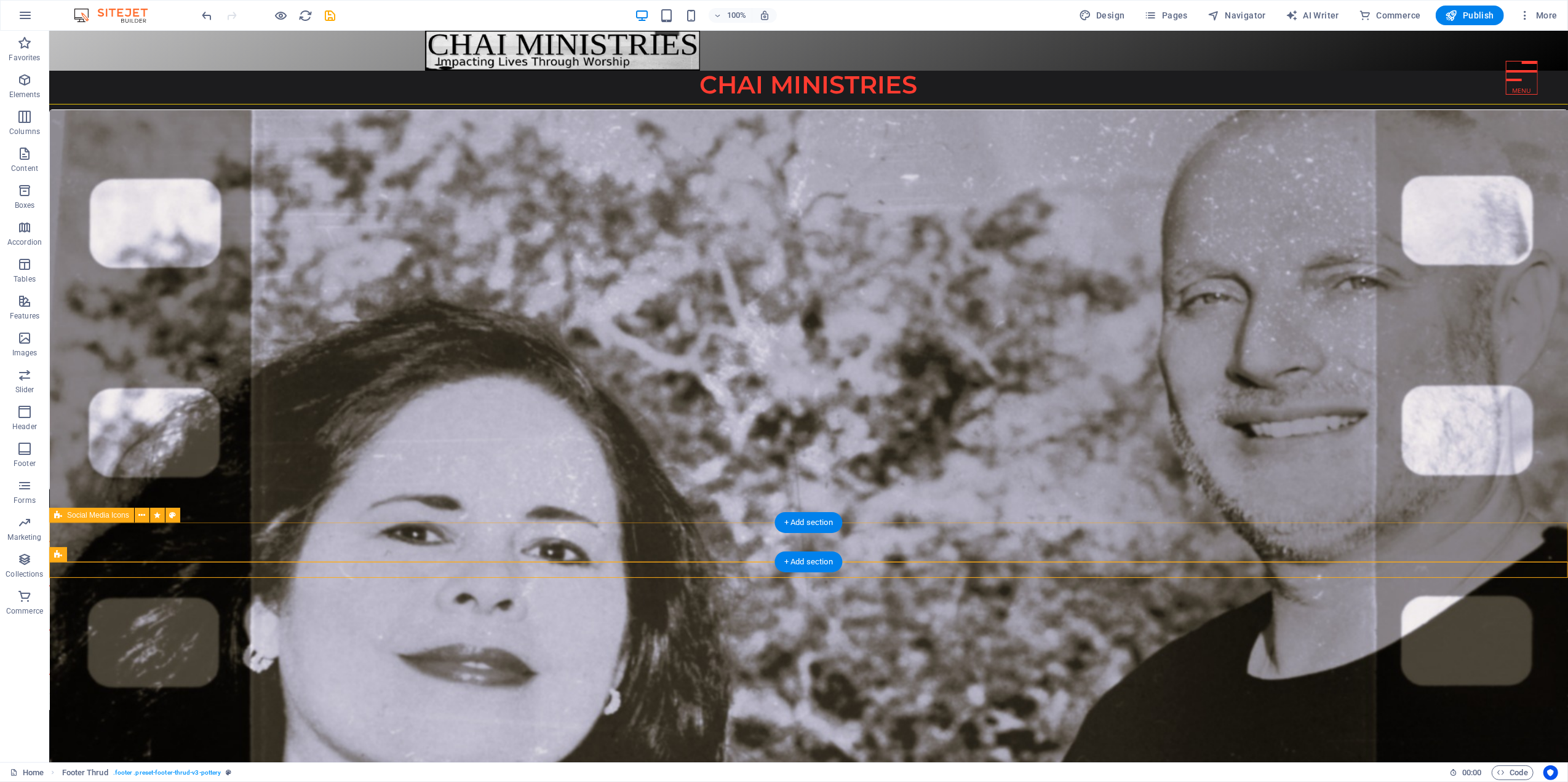
click at [283, 536] on div at bounding box center [808, 608] width 1519 height 172
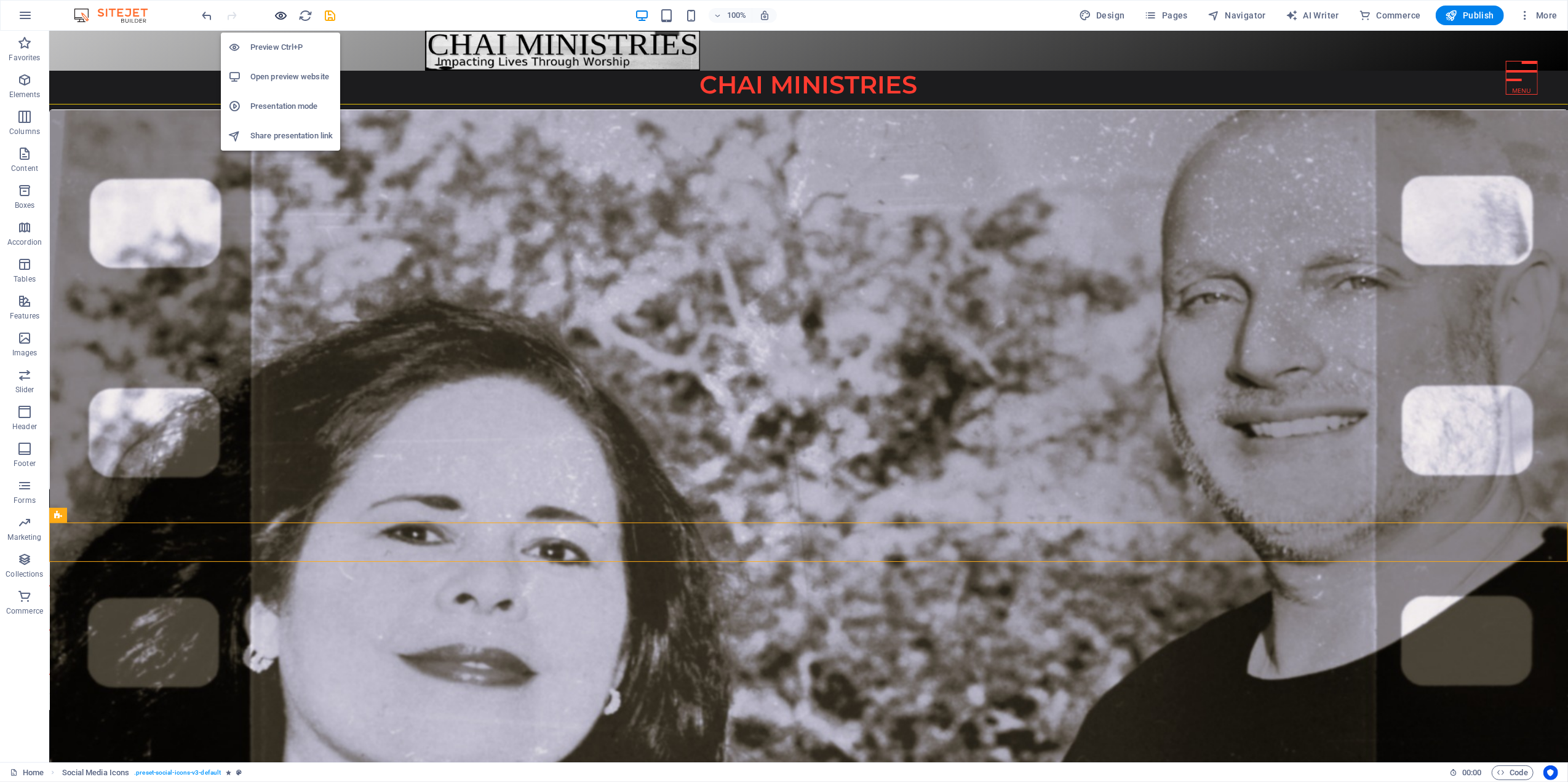
drag, startPoint x: 280, startPoint y: 13, endPoint x: 275, endPoint y: 16, distance: 5.8
click at [279, 13] on icon "button" at bounding box center [282, 16] width 14 height 14
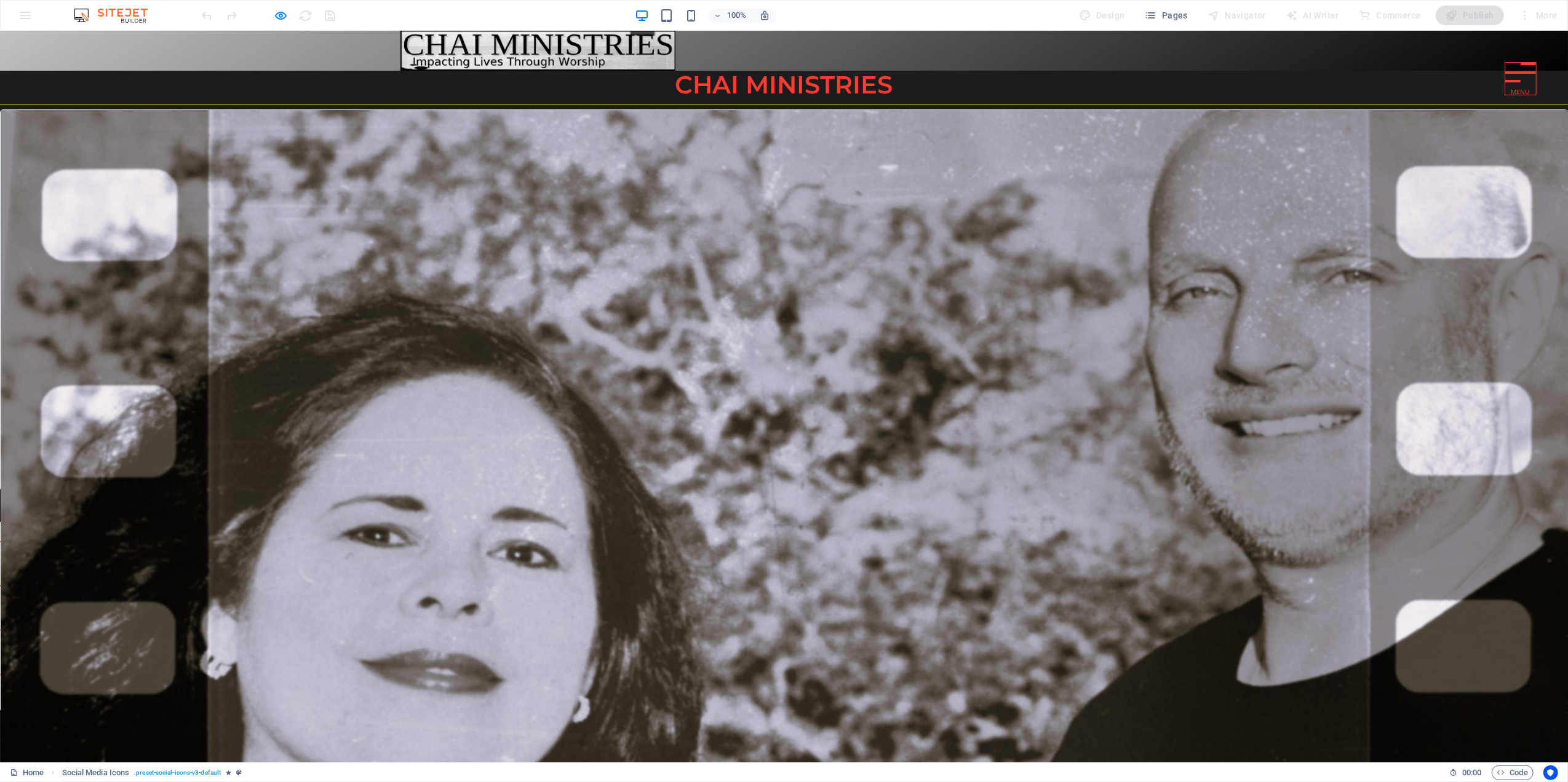
click at [613, 502] on div "go to about us" at bounding box center [784, 506] width 1568 height 31
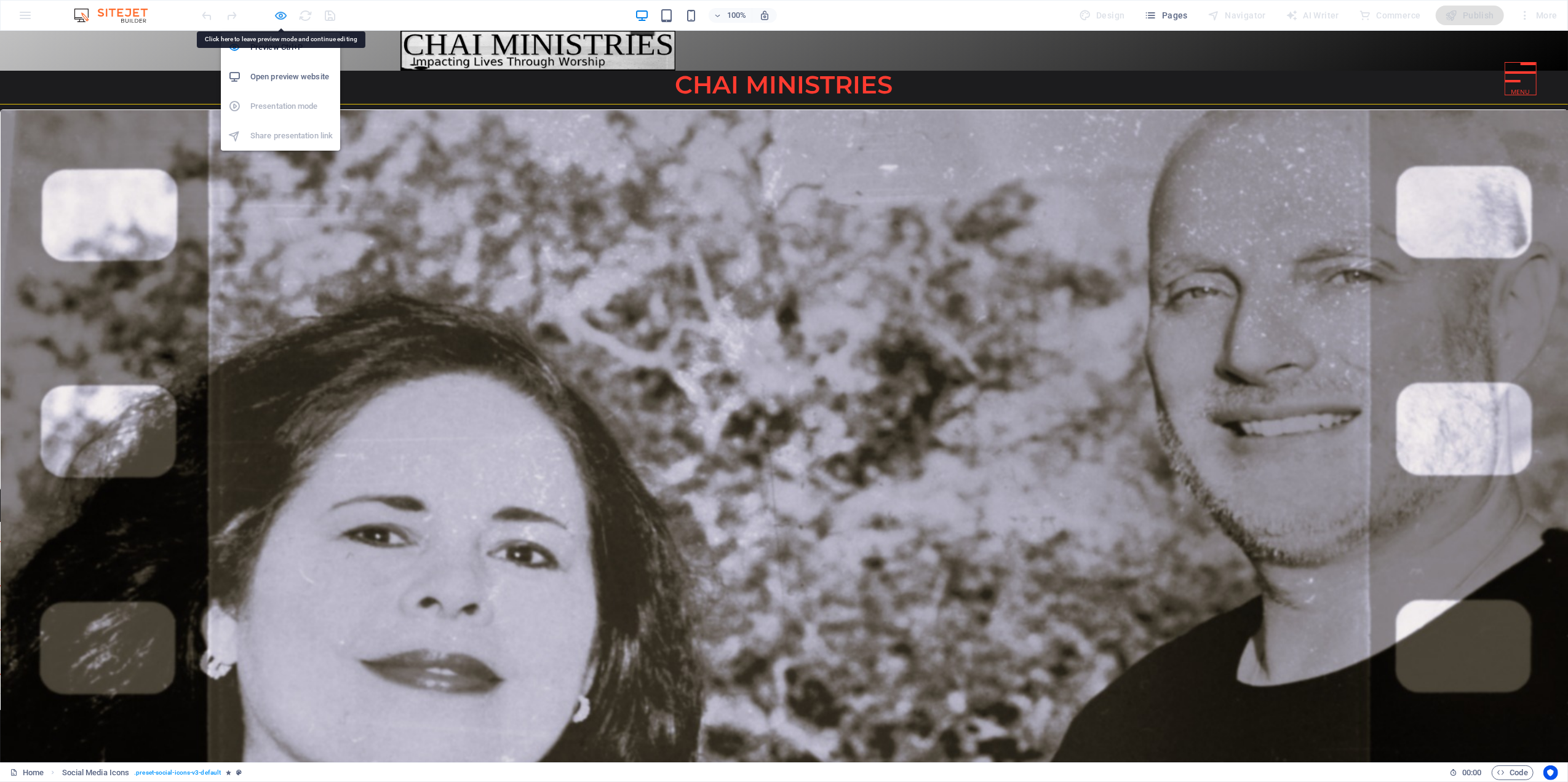
click at [281, 11] on icon "button" at bounding box center [282, 16] width 14 height 14
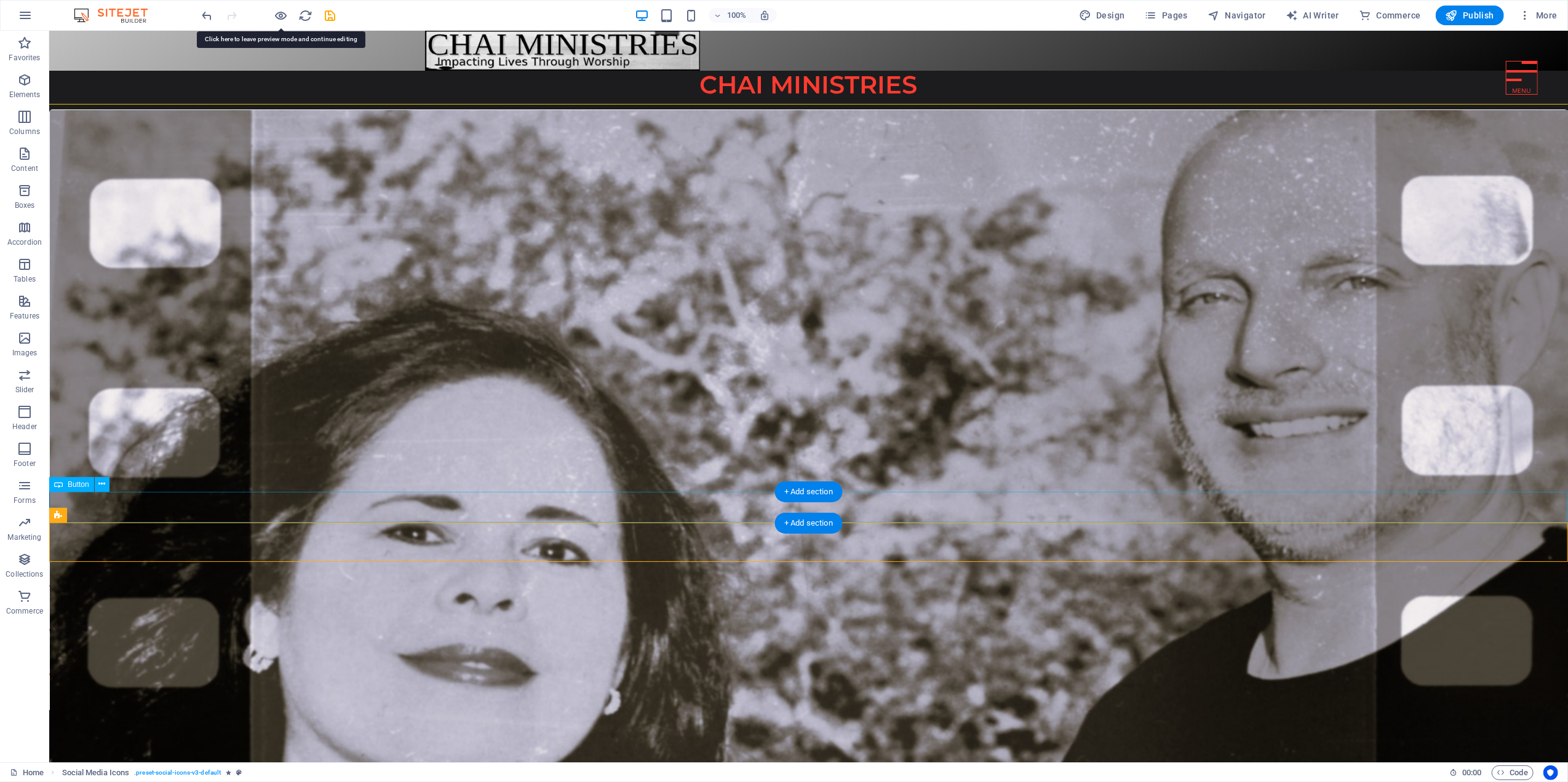
click at [658, 502] on div "go to about us" at bounding box center [808, 506] width 1519 height 31
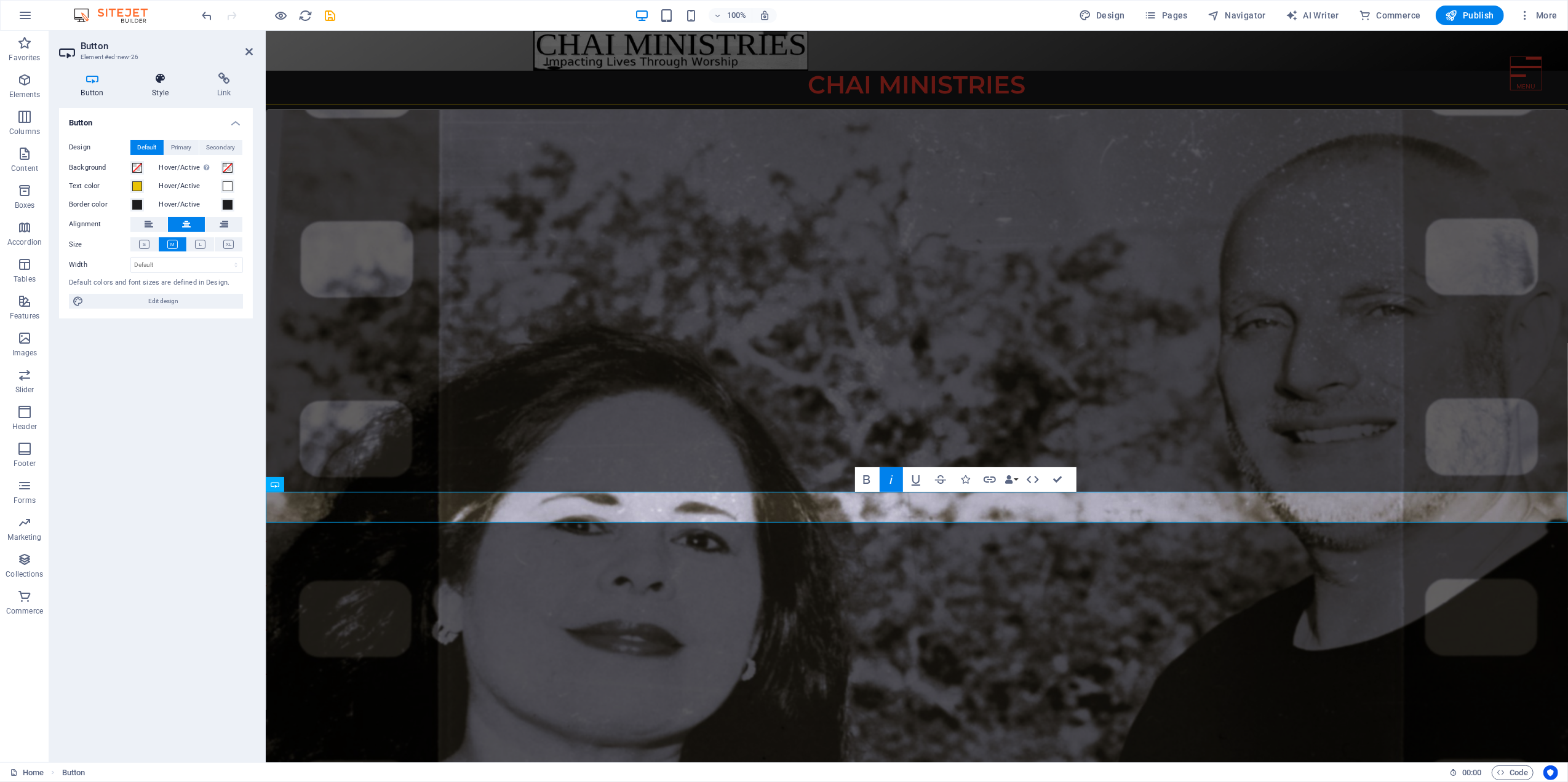
click at [160, 79] on icon at bounding box center [160, 79] width 60 height 13
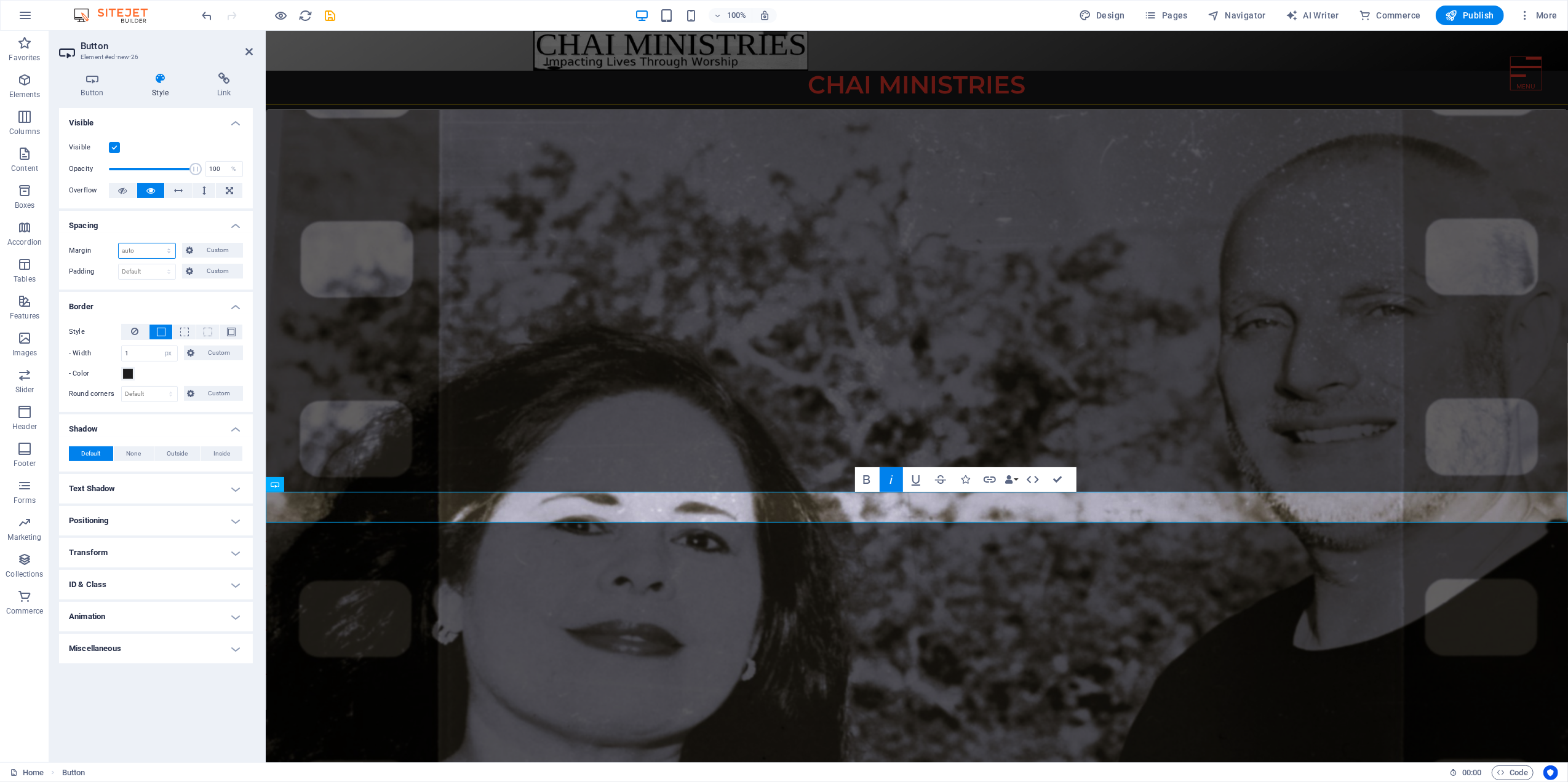
click at [154, 249] on select "Default auto px % rem vw vh Custom" at bounding box center [147, 251] width 56 height 15
select select "px"
click at [158, 243] on select "Default auto px % rem vw vh Custom" at bounding box center [147, 251] width 56 height 15
type input "0"
click at [139, 272] on select "Default px rem % vh vw Custom" at bounding box center [147, 271] width 56 height 15
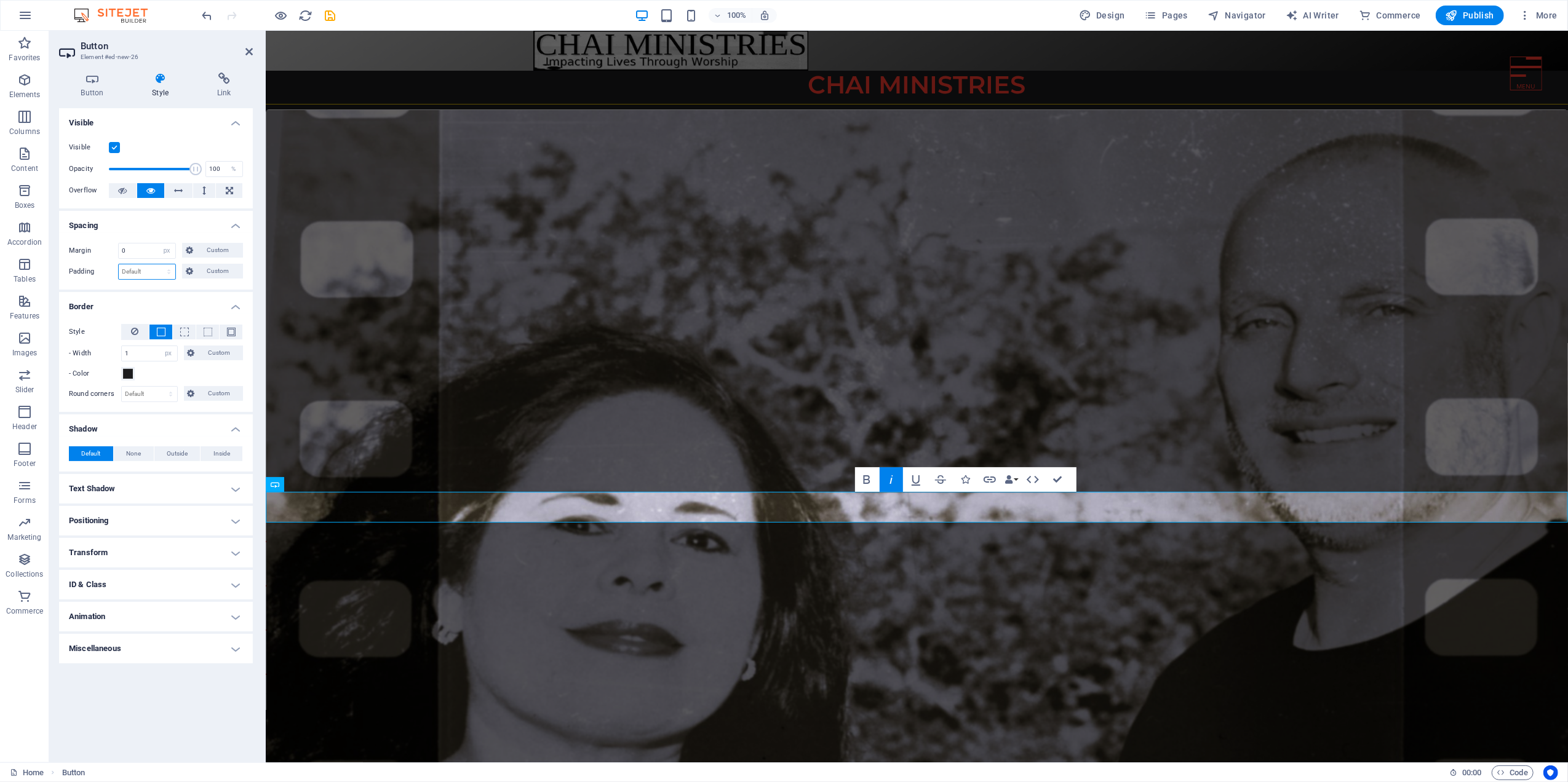
select select "px"
click at [158, 264] on select "Default px rem % vh vw Custom" at bounding box center [147, 271] width 56 height 15
type input "0"
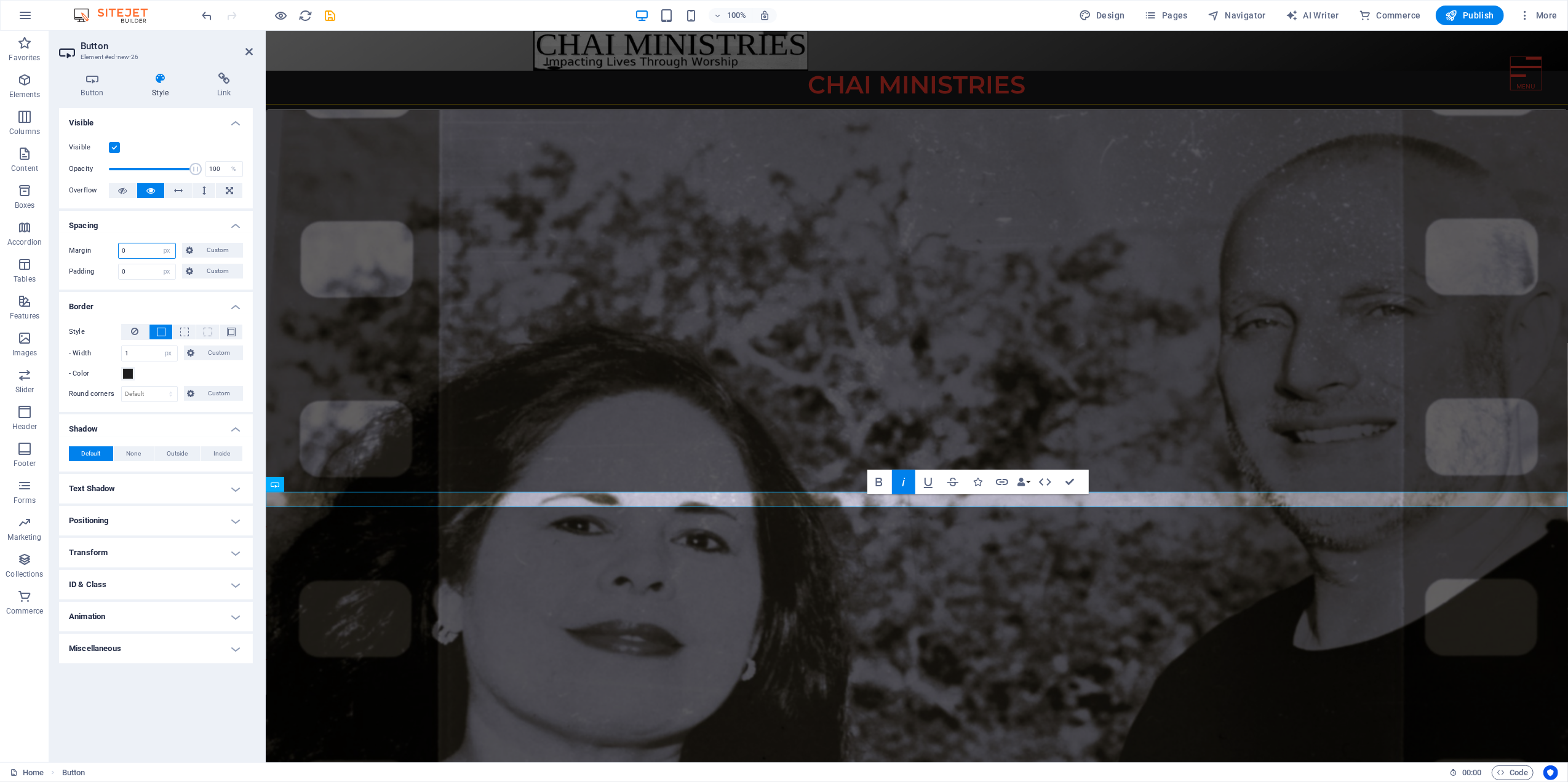
click at [144, 245] on input "0" at bounding box center [147, 251] width 56 height 15
drag, startPoint x: 143, startPoint y: 247, endPoint x: 111, endPoint y: 245, distance: 32.1
click at [111, 245] on div "Margin 0 Default auto px % rem vw vh Custom Custom" at bounding box center [156, 251] width 174 height 16
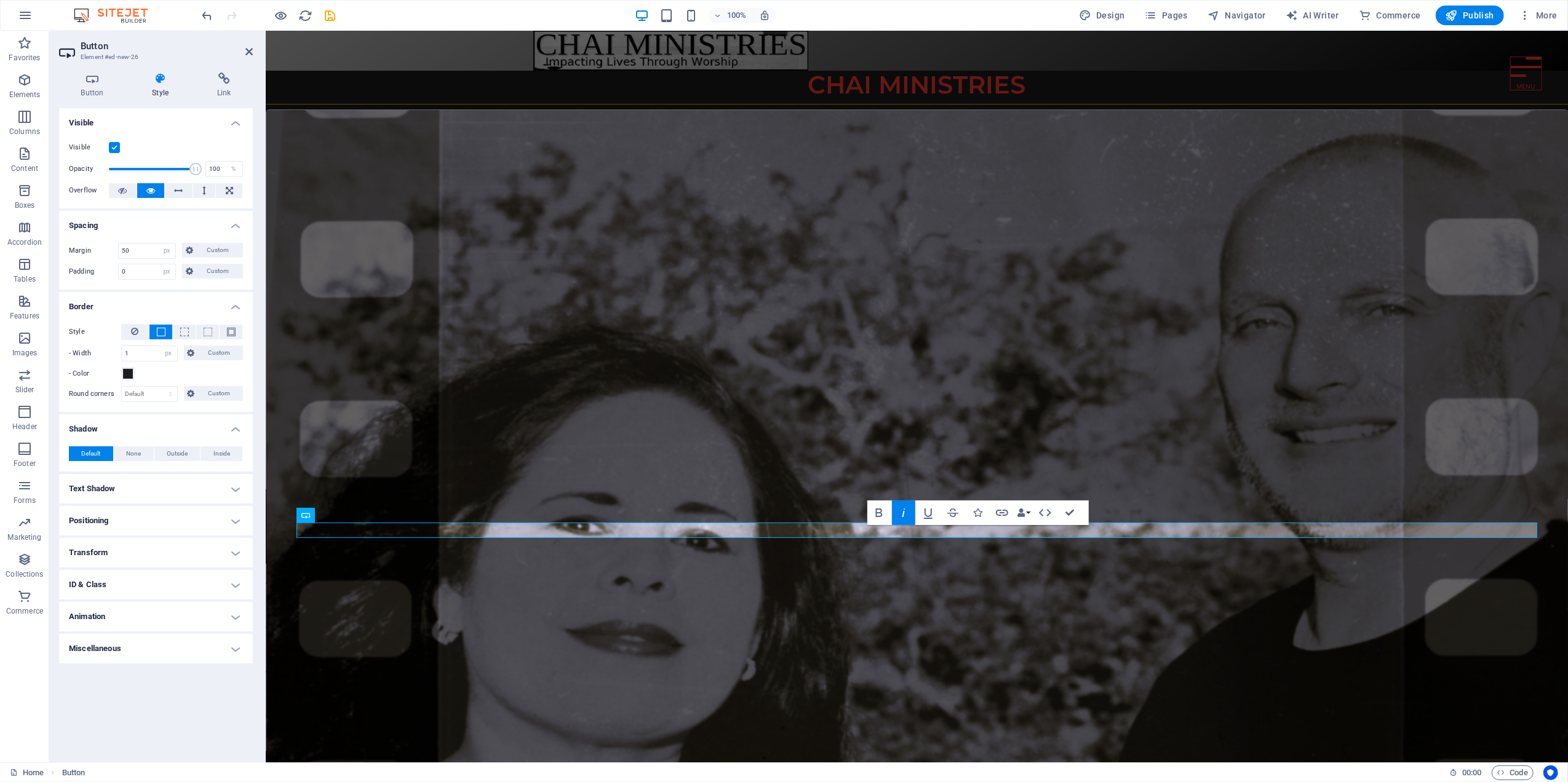
drag, startPoint x: 139, startPoint y: 242, endPoint x: 111, endPoint y: 244, distance: 28.1
click at [111, 244] on div "Margin 50 Default auto px % rem vw vh Custom Custom" at bounding box center [156, 251] width 174 height 16
drag, startPoint x: 116, startPoint y: 251, endPoint x: 110, endPoint y: 251, distance: 6.0
click at [110, 251] on div "Margin 50 Default auto px % rem vw vh Custom Custom" at bounding box center [156, 251] width 174 height 16
type input "25"
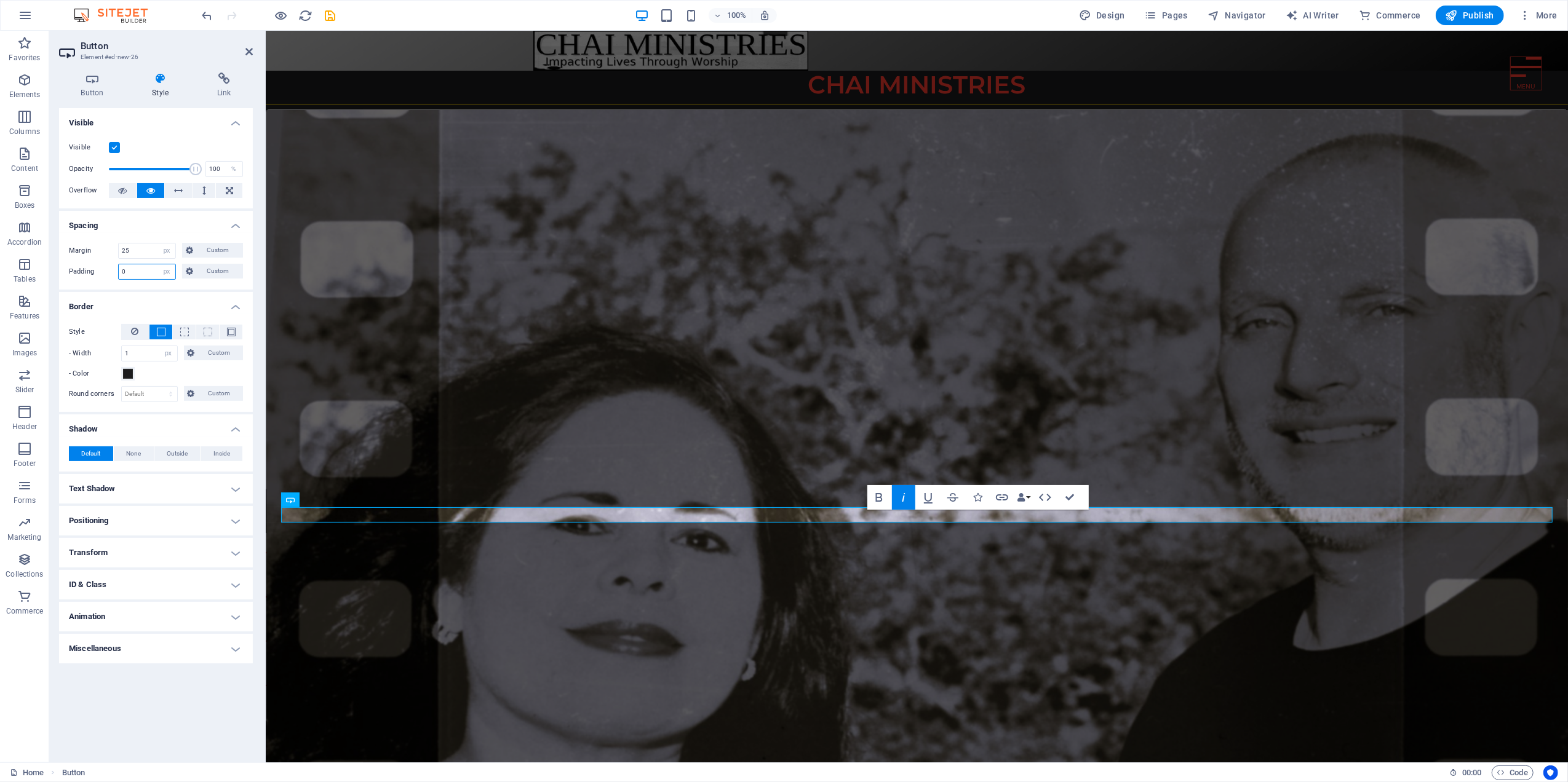
drag, startPoint x: 134, startPoint y: 271, endPoint x: 82, endPoint y: 263, distance: 52.6
click at [82, 264] on div "Padding 0 Default px rem % vh vw Custom Custom" at bounding box center [156, 272] width 174 height 16
type input "25"
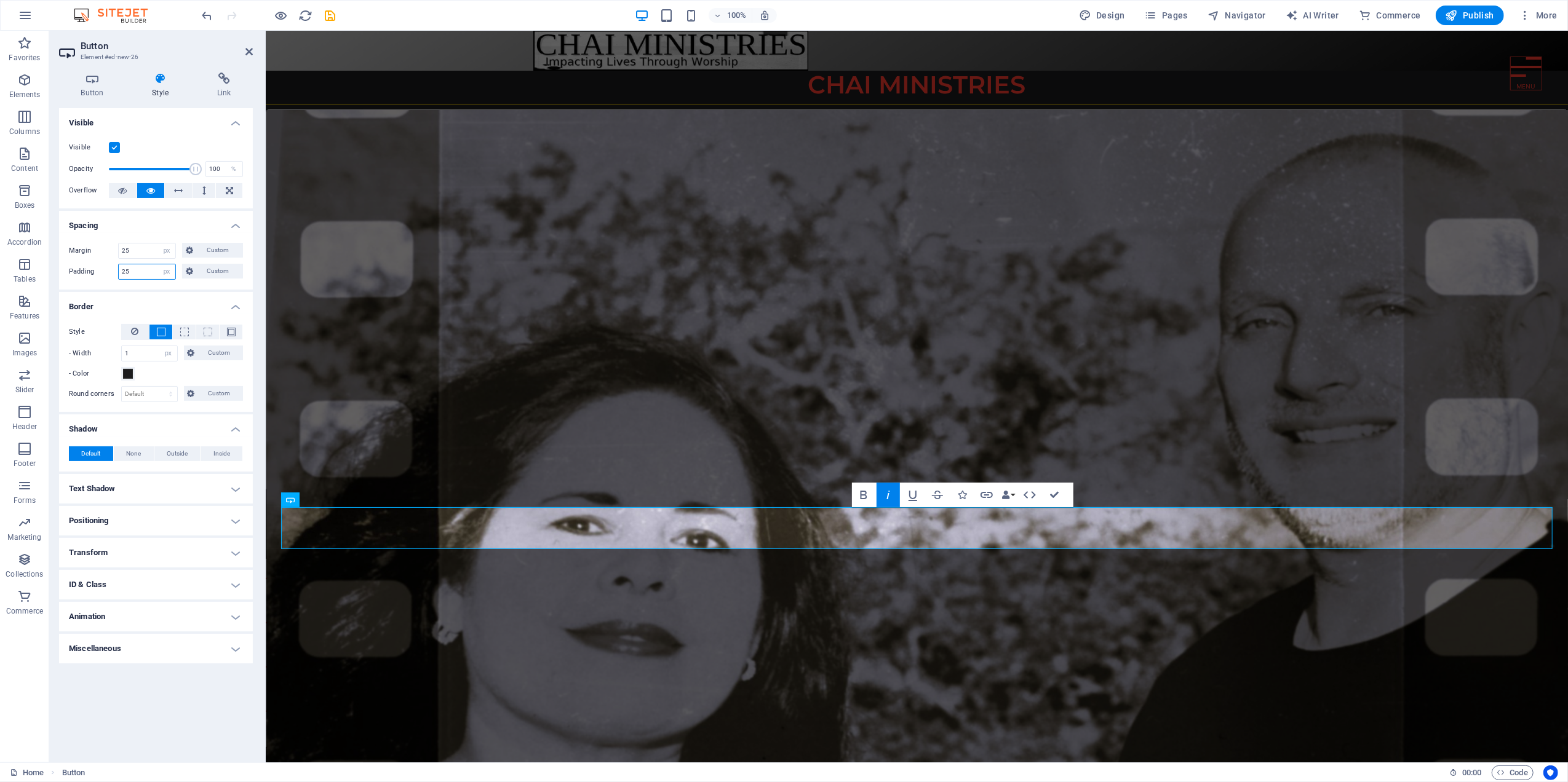
drag, startPoint x: 136, startPoint y: 268, endPoint x: 112, endPoint y: 266, distance: 24.1
click at [112, 266] on div "Padding 25 Default px rem % vh vw Custom Custom" at bounding box center [156, 272] width 174 height 16
click at [100, 286] on div "Margin 25 Default auto px % rem vw vh Custom Custom 25 auto px % rem vw vh 25 a…" at bounding box center [156, 261] width 194 height 56
click at [166, 274] on select "Default px rem % vh vw Custom" at bounding box center [167, 271] width 17 height 15
select select "default"
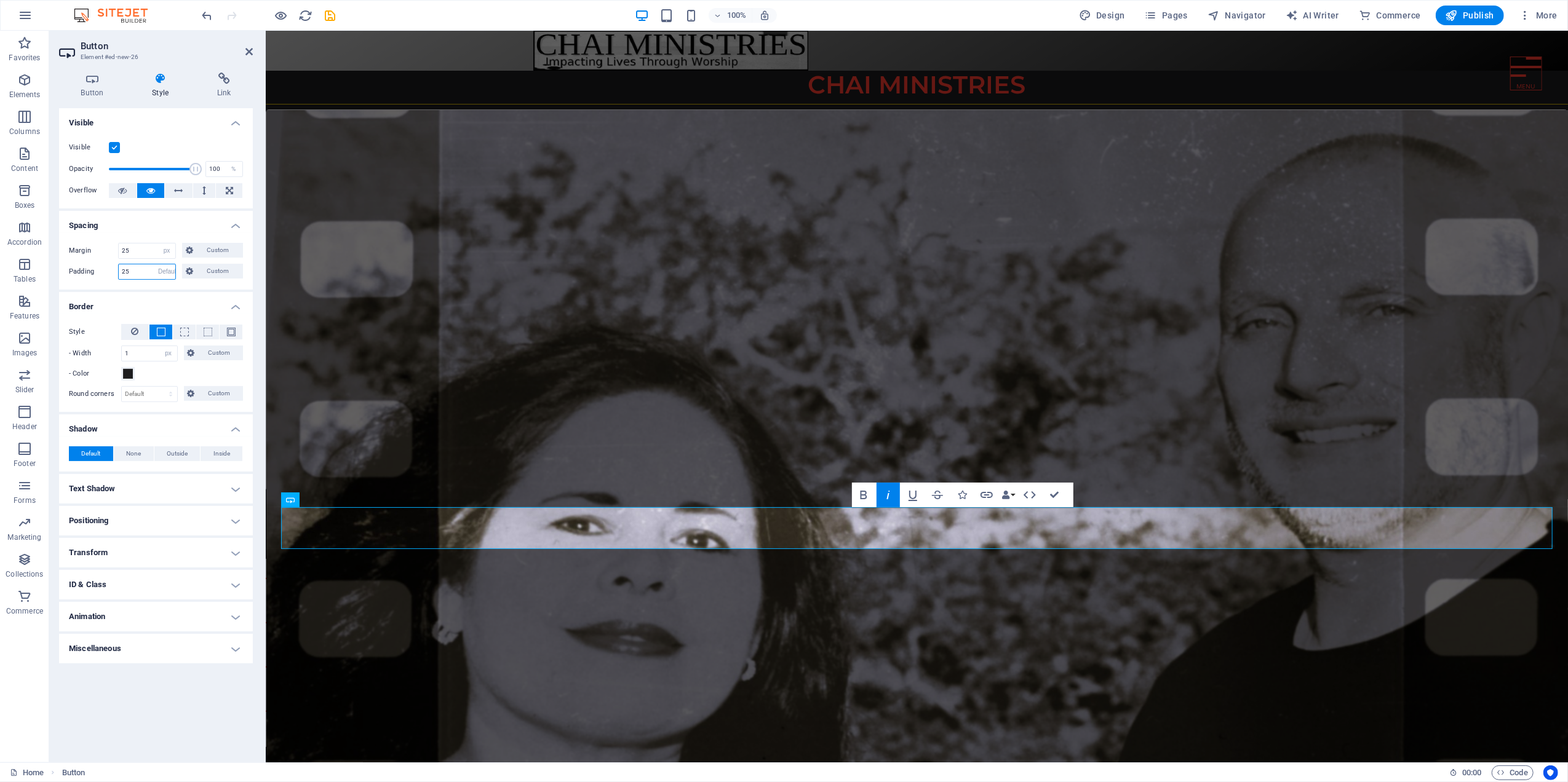
click at [158, 264] on select "Default px rem % vh vw Custom" at bounding box center [167, 271] width 17 height 15
select select "DISABLED_OPTION_VALUE"
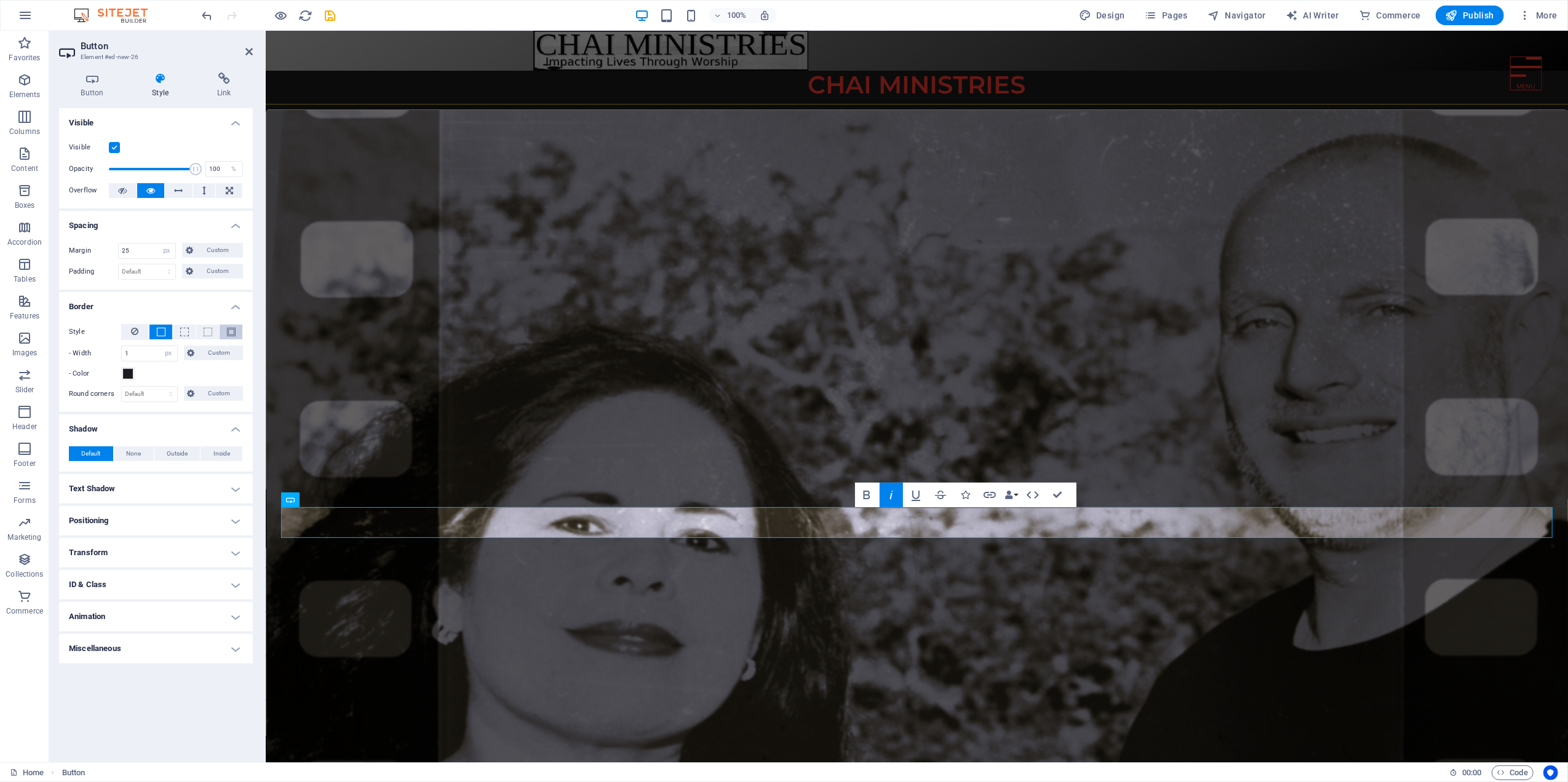
click at [233, 330] on span at bounding box center [231, 332] width 9 height 9
drag, startPoint x: 134, startPoint y: 351, endPoint x: 116, endPoint y: 349, distance: 18.1
click at [116, 349] on div "- Width 1 auto px rem % vh vw Custom Custom" at bounding box center [156, 354] width 174 height 16
type input "2"
click at [250, 48] on icon at bounding box center [248, 52] width 7 height 10
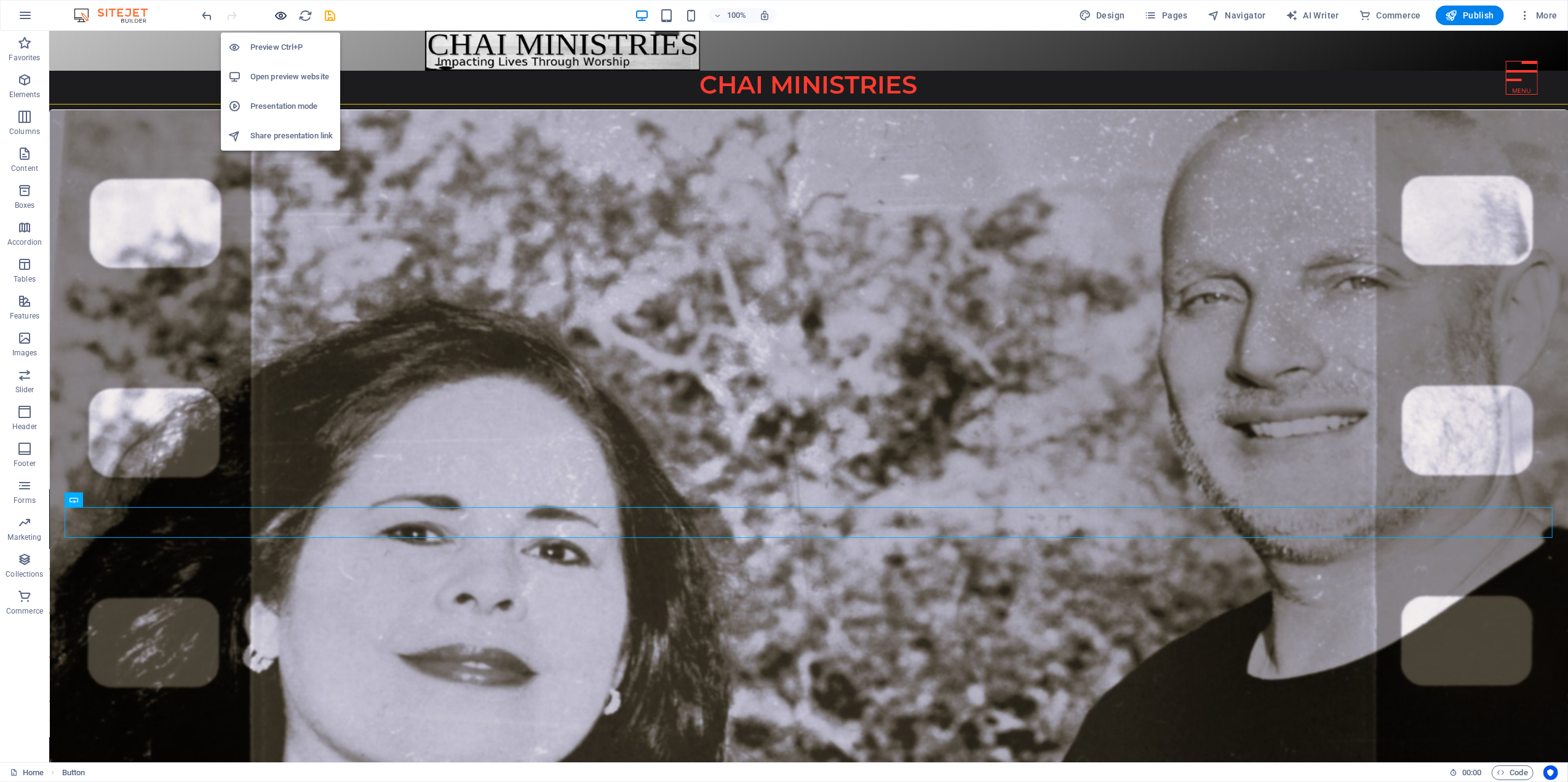
click at [279, 13] on icon "button" at bounding box center [282, 16] width 14 height 14
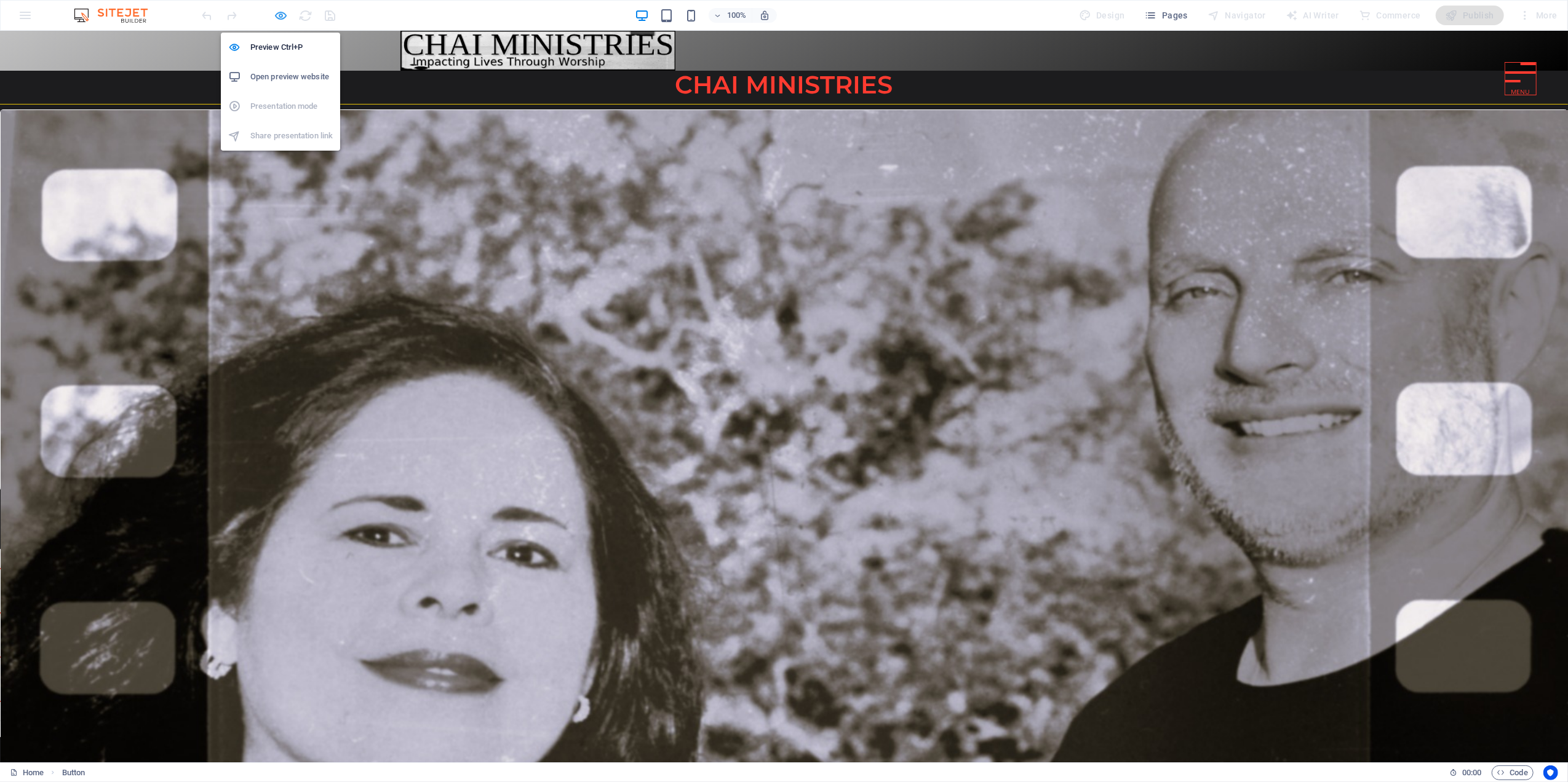
click at [279, 15] on icon "button" at bounding box center [282, 16] width 14 height 14
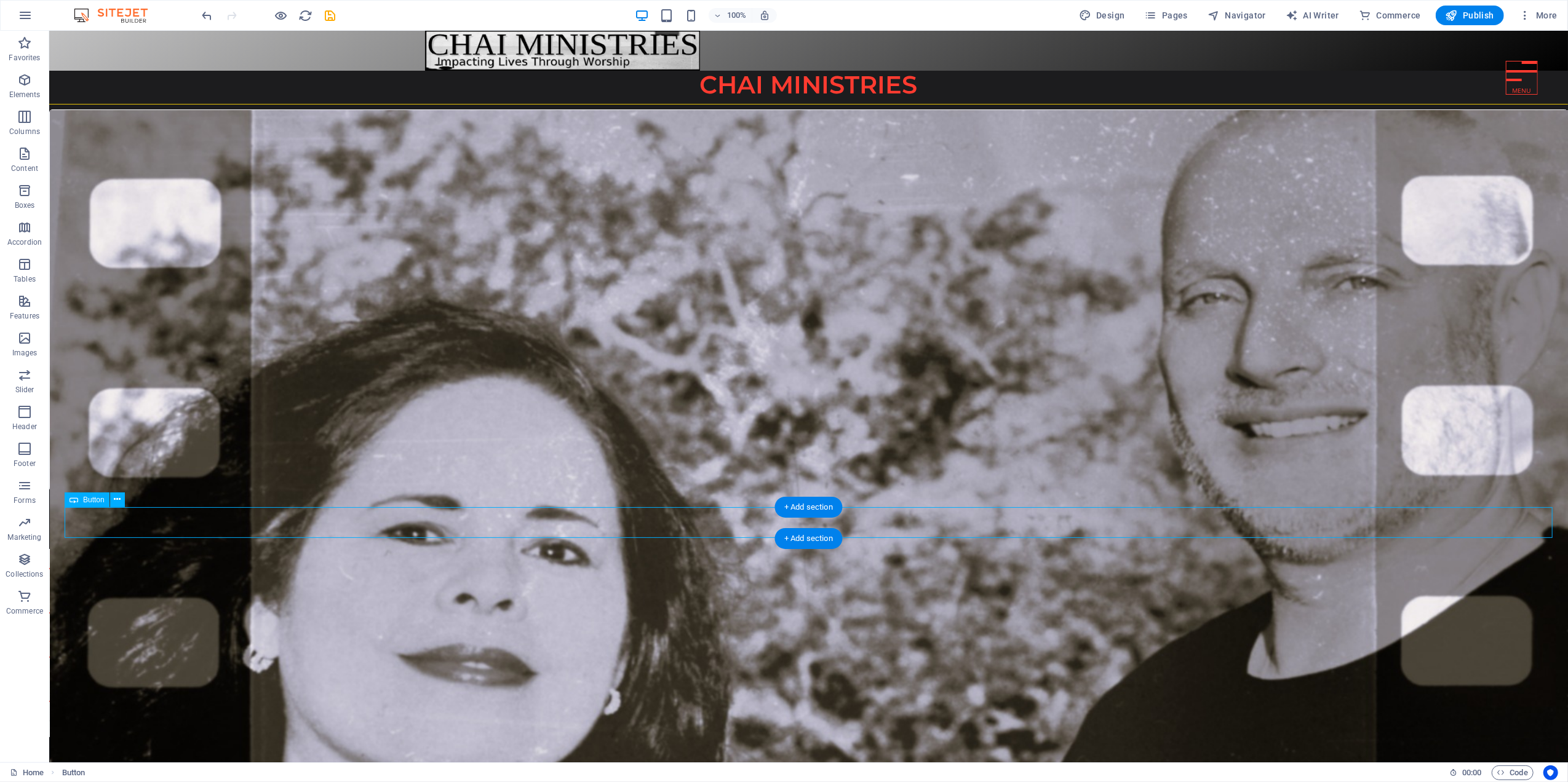
click at [703, 518] on div "go to about us" at bounding box center [808, 523] width 1488 height 32
select select "px"
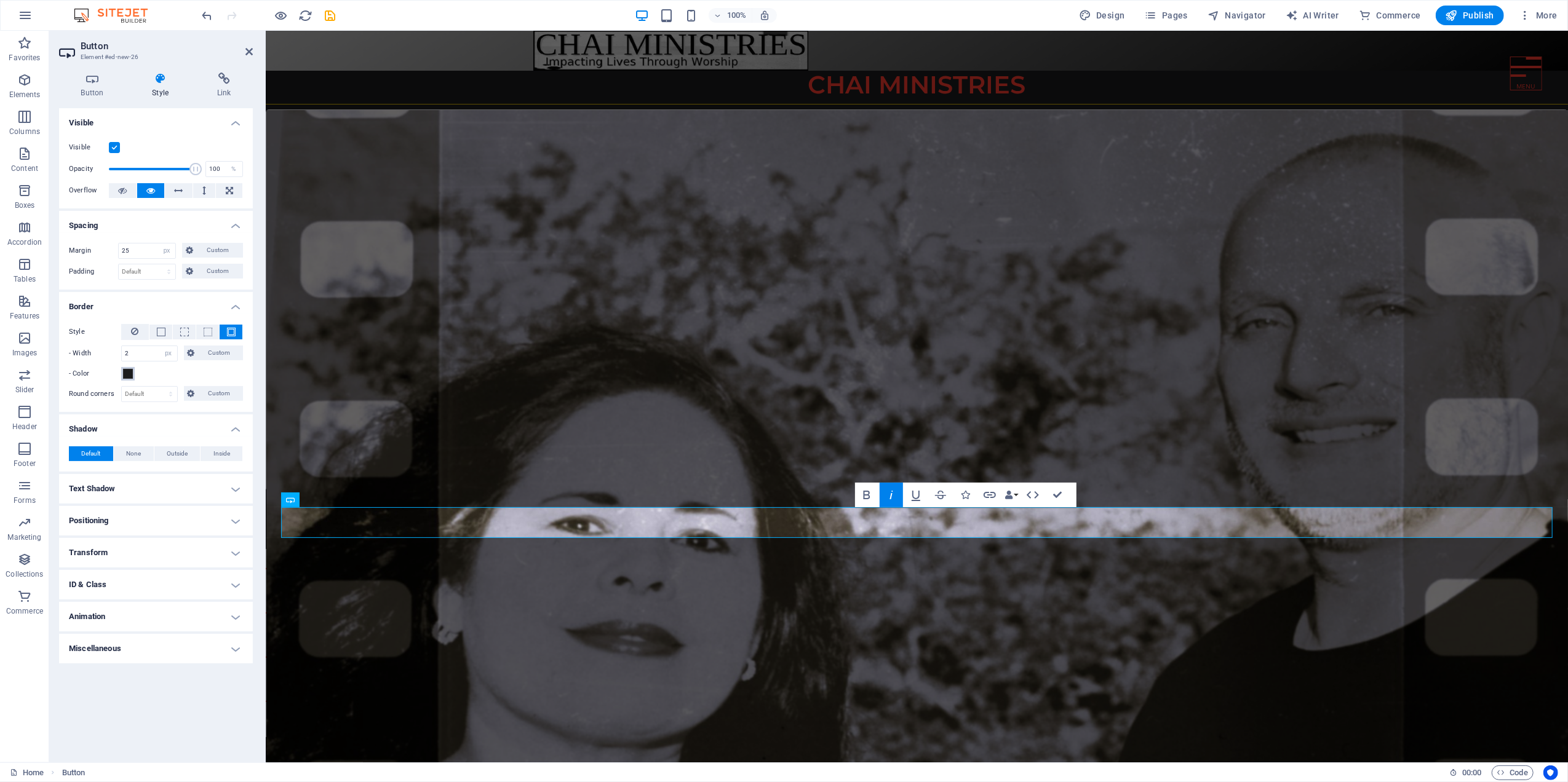
click at [126, 373] on span at bounding box center [128, 374] width 10 height 10
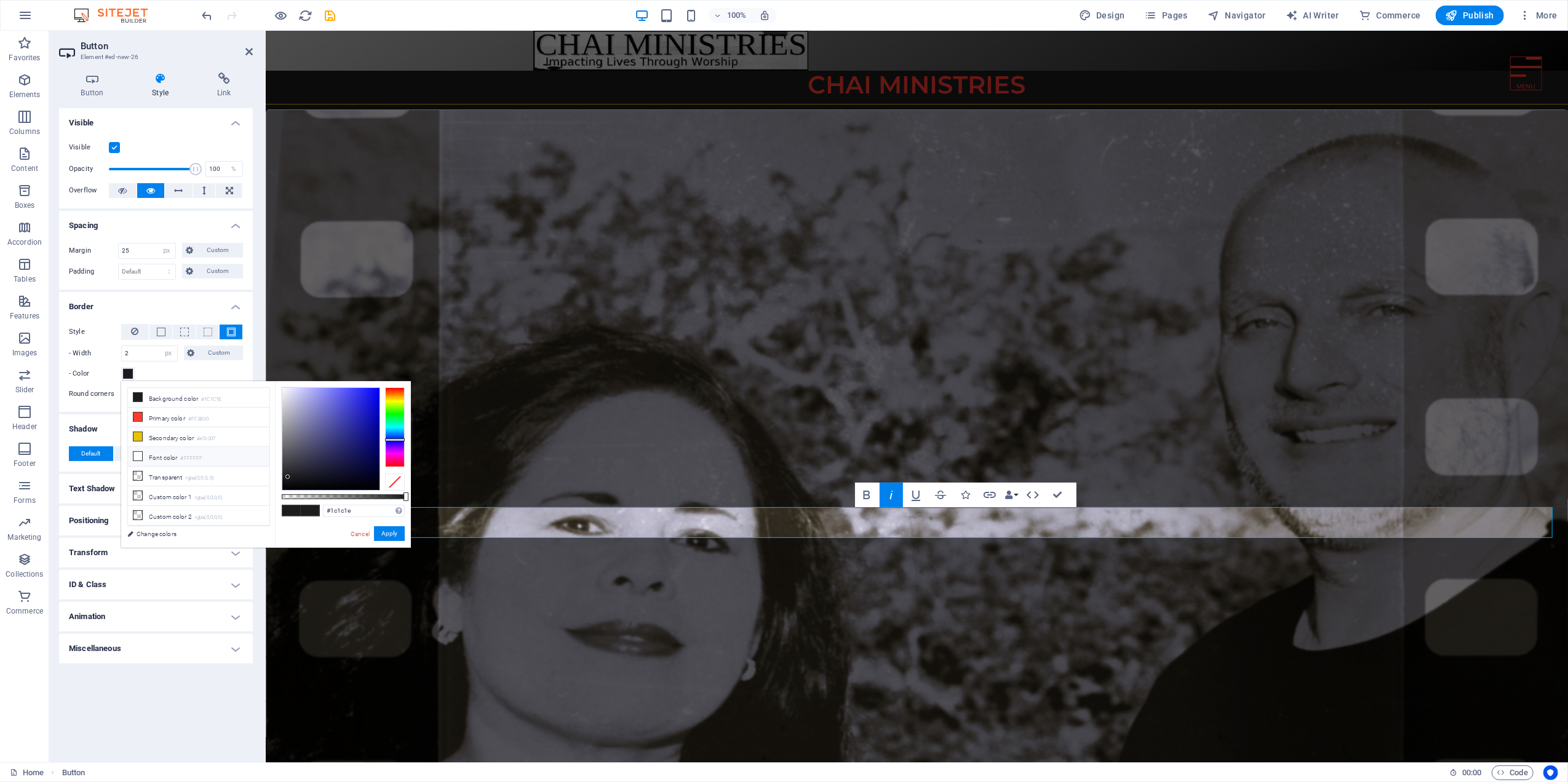
click at [136, 458] on icon at bounding box center [137, 456] width 9 height 9
type input "#ffffff"
click at [392, 529] on button "Apply" at bounding box center [389, 534] width 31 height 15
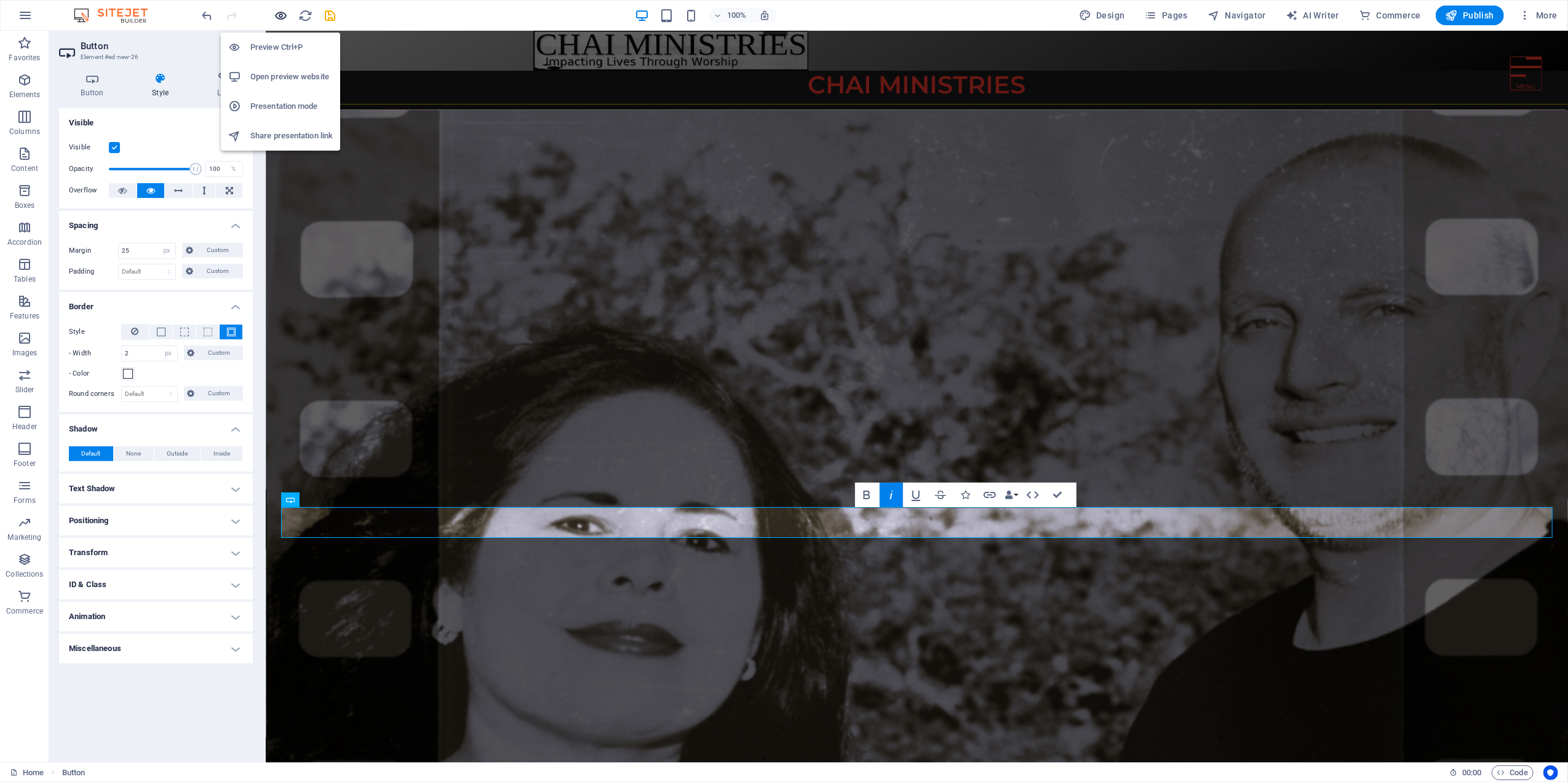
click at [279, 15] on icon "button" at bounding box center [282, 16] width 14 height 14
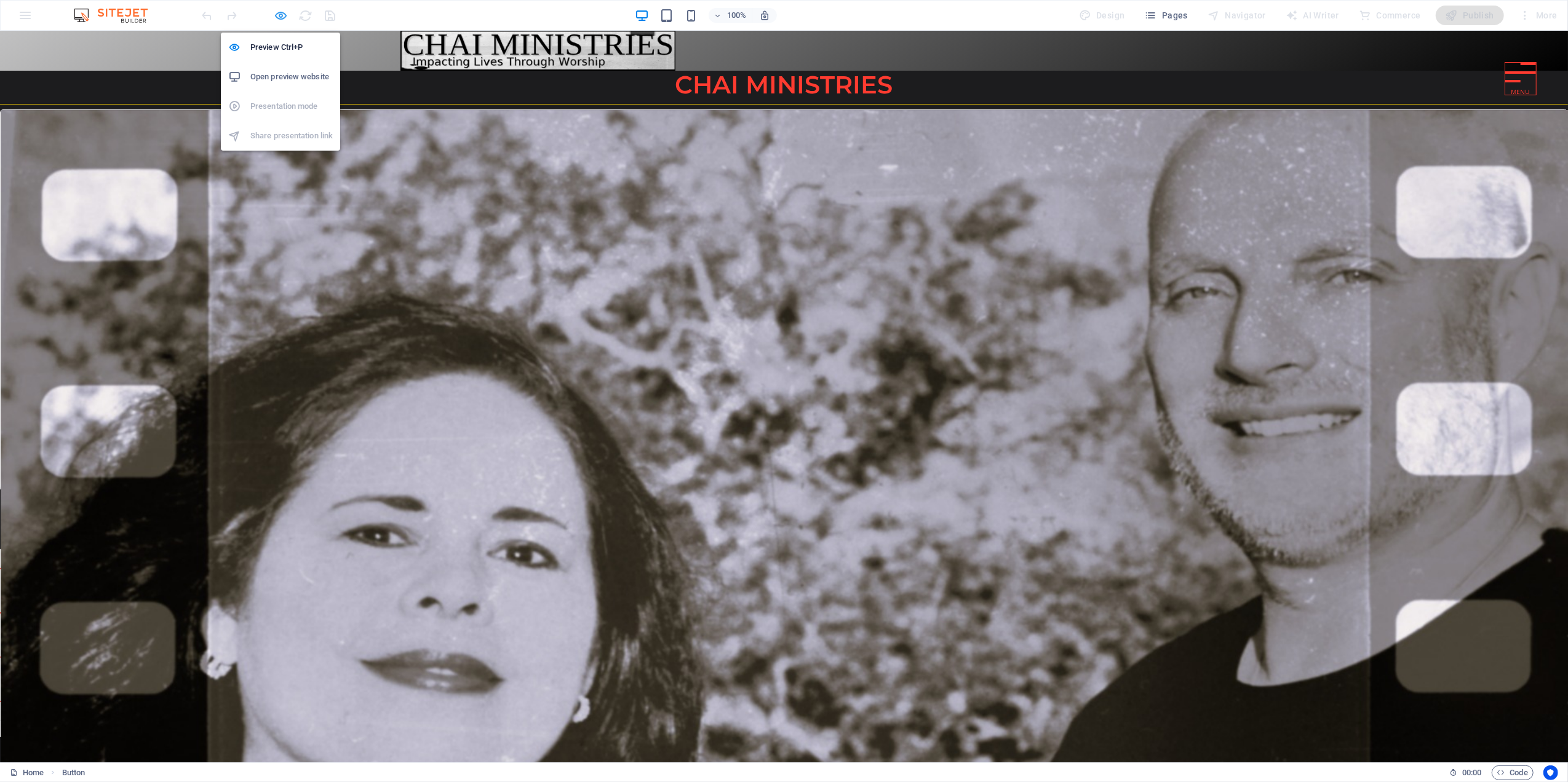
click at [282, 13] on icon "button" at bounding box center [282, 16] width 14 height 14
select select "px"
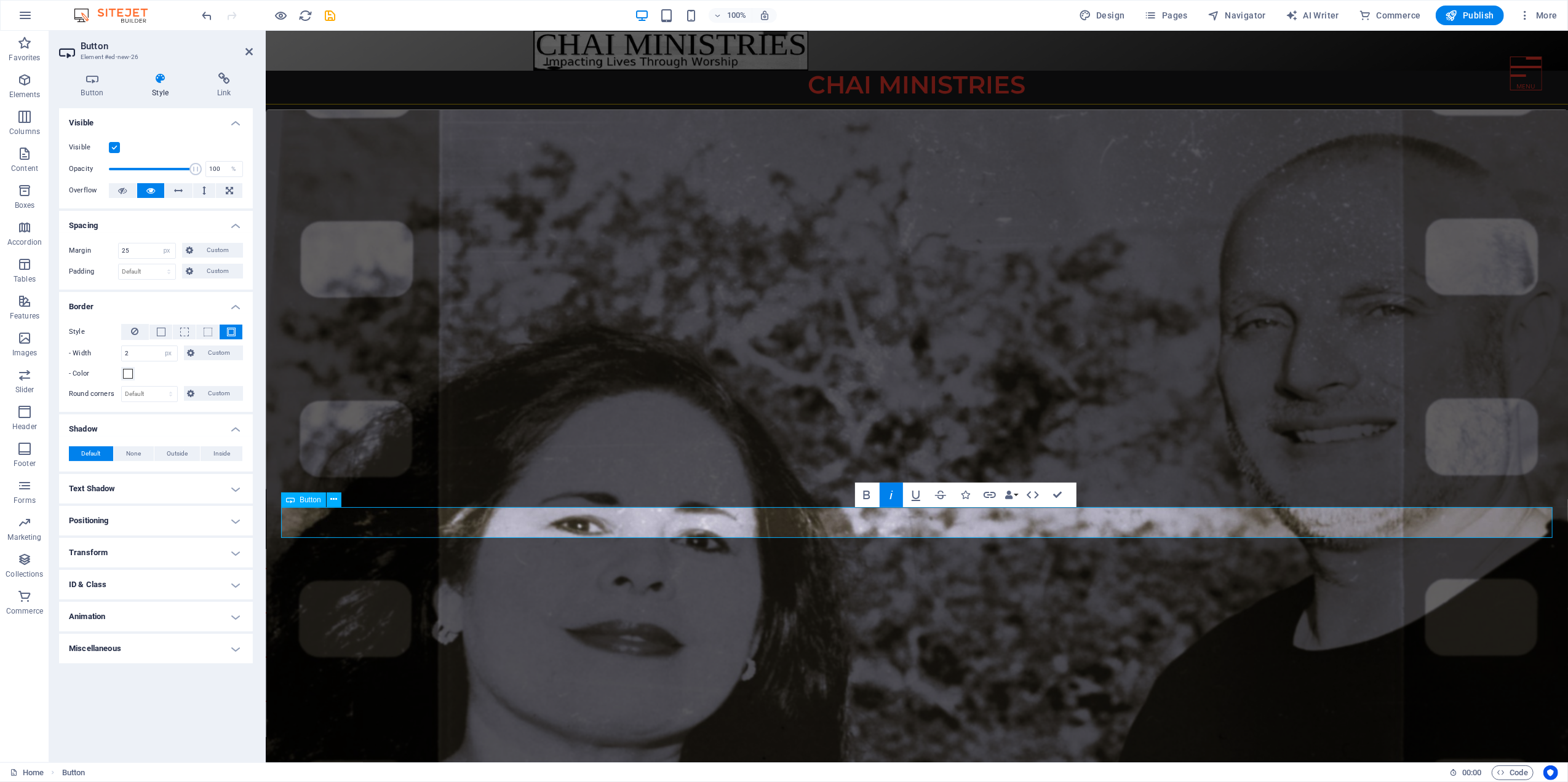
click at [374, 519] on div "go to about us" at bounding box center [916, 523] width 1271 height 32
drag, startPoint x: 152, startPoint y: 353, endPoint x: 111, endPoint y: 353, distance: 41.0
click at [111, 353] on div "- Width 2 auto px rem % vh vw Custom Custom" at bounding box center [156, 354] width 174 height 16
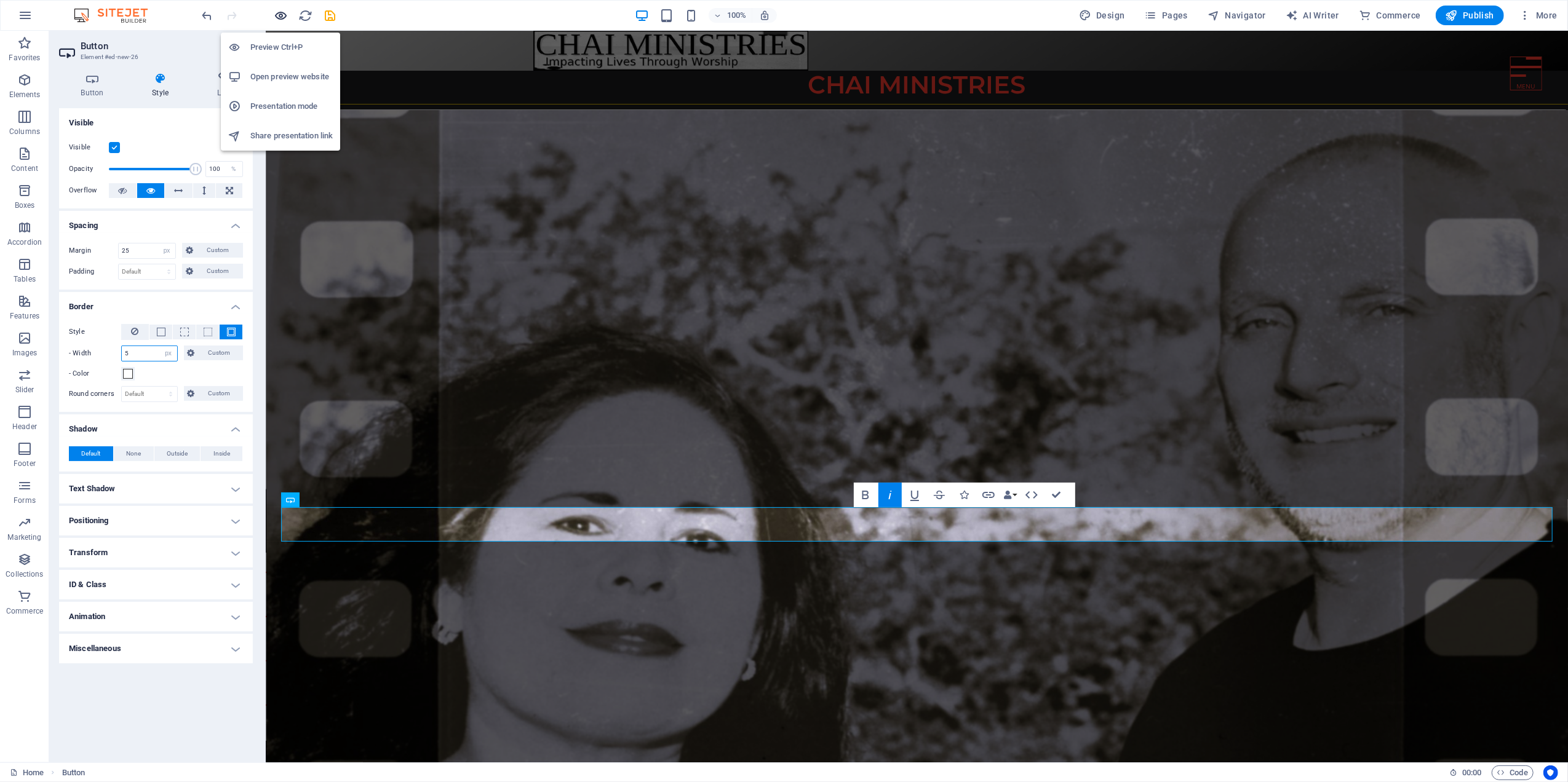
type input "5"
click at [280, 13] on icon "button" at bounding box center [282, 16] width 14 height 14
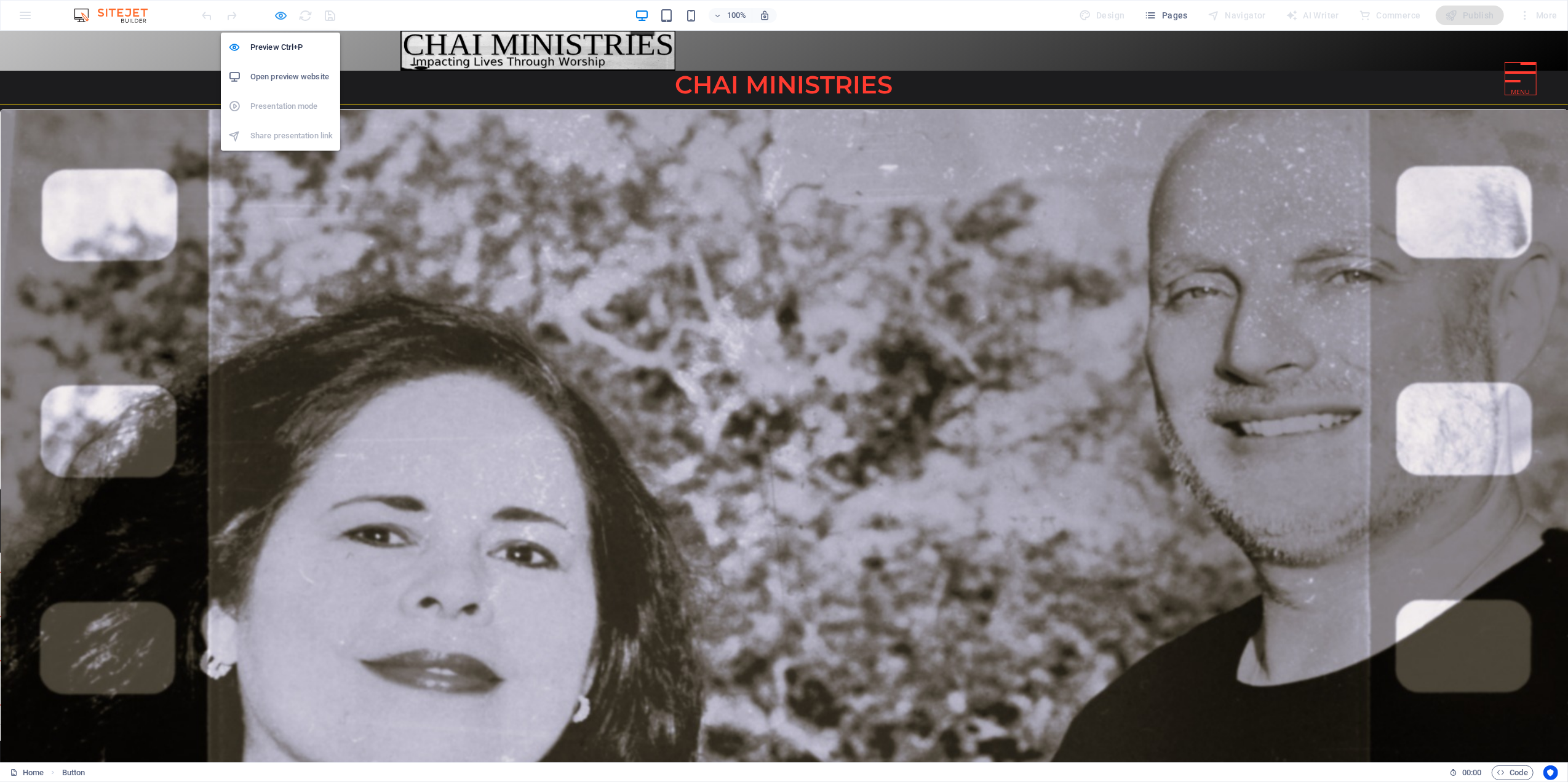
click at [282, 15] on icon "button" at bounding box center [282, 16] width 14 height 14
select select "px"
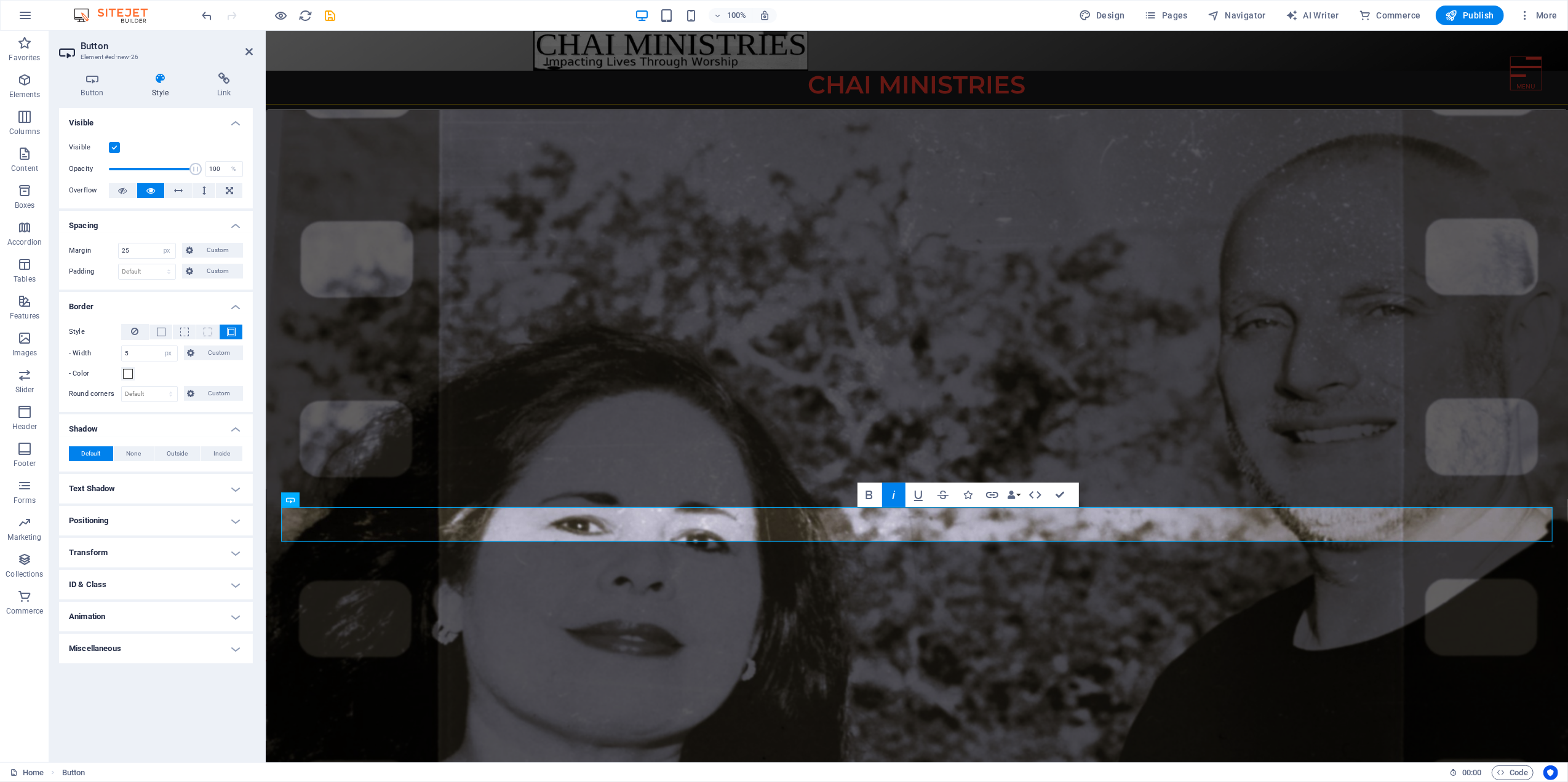
click at [470, 379] on figure at bounding box center [917, 476] width 1302 height 731
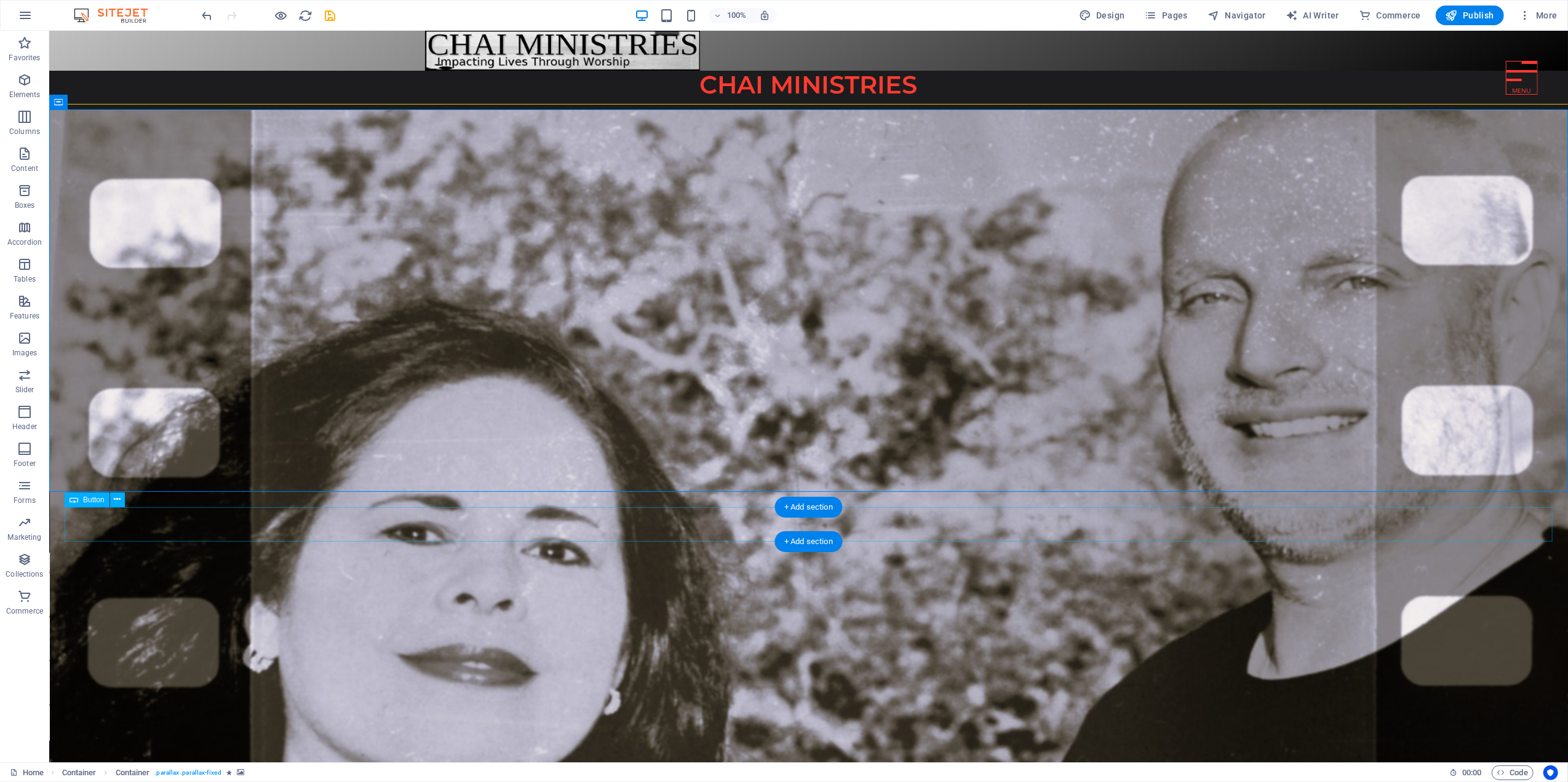
click at [795, 522] on div "More about us" at bounding box center [808, 524] width 1488 height 36
click at [795, 521] on div "More about us" at bounding box center [808, 524] width 1488 height 36
select select "px"
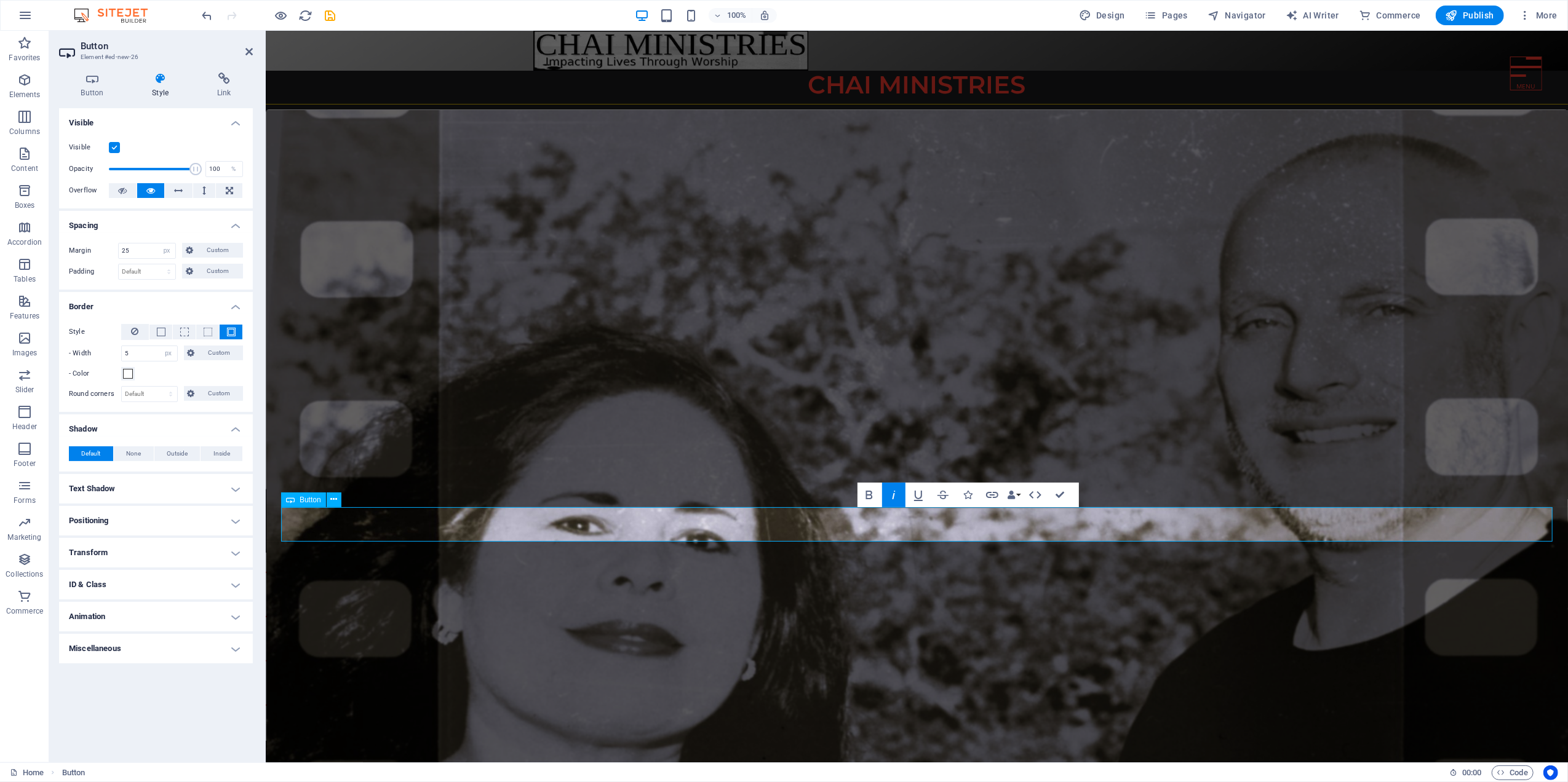
click at [944, 527] on em "More about us" at bounding box center [916, 524] width 89 height 13
drag, startPoint x: 907, startPoint y: 520, endPoint x: 959, endPoint y: 523, distance: 52.1
click at [967, 525] on link "More about us" at bounding box center [916, 524] width 120 height 36
click at [896, 496] on icon "button" at bounding box center [894, 495] width 15 height 15
click at [458, 354] on figure at bounding box center [917, 476] width 1302 height 731
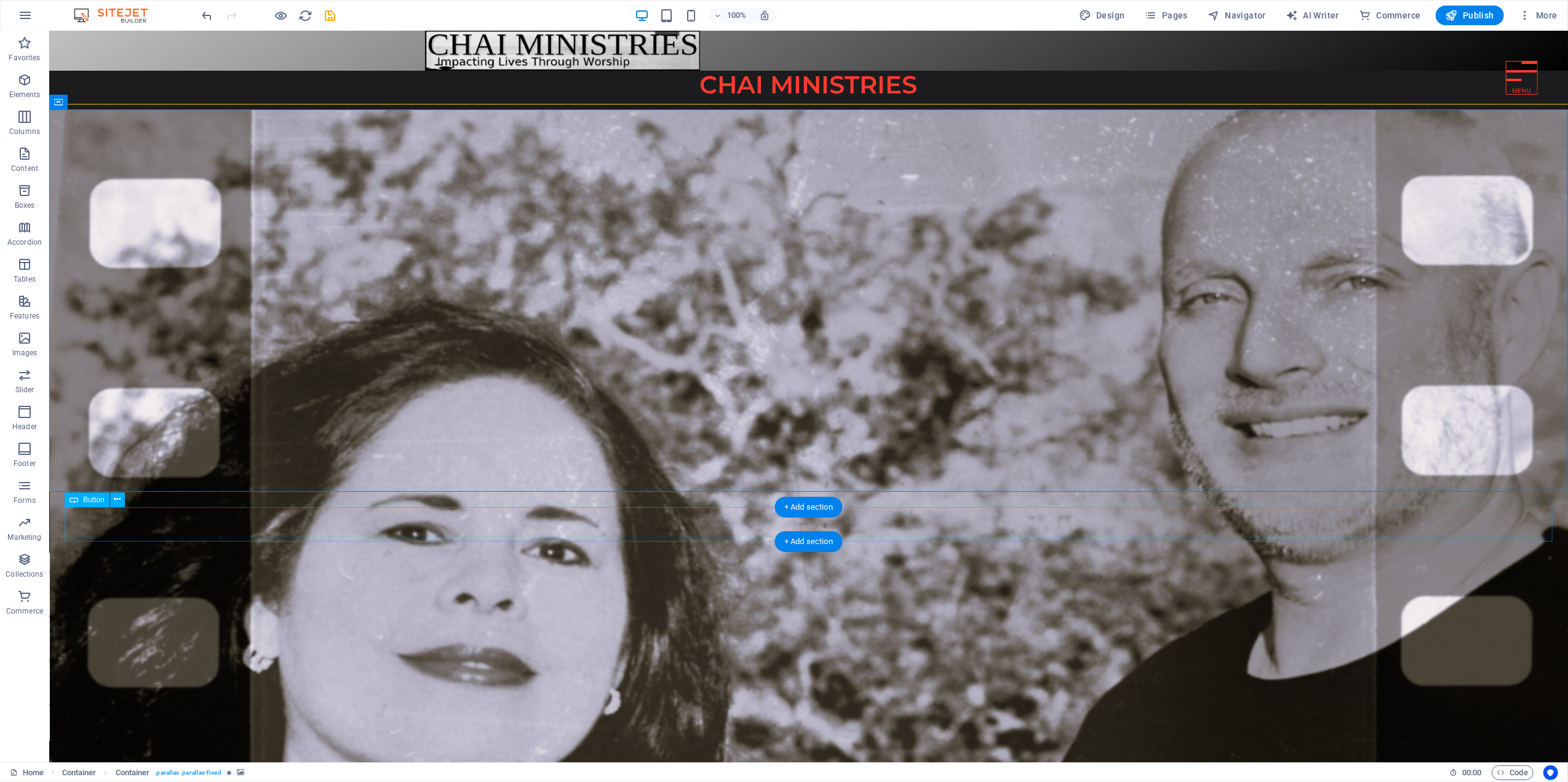
click at [806, 519] on div "More about us" at bounding box center [808, 524] width 1488 height 36
select select "px"
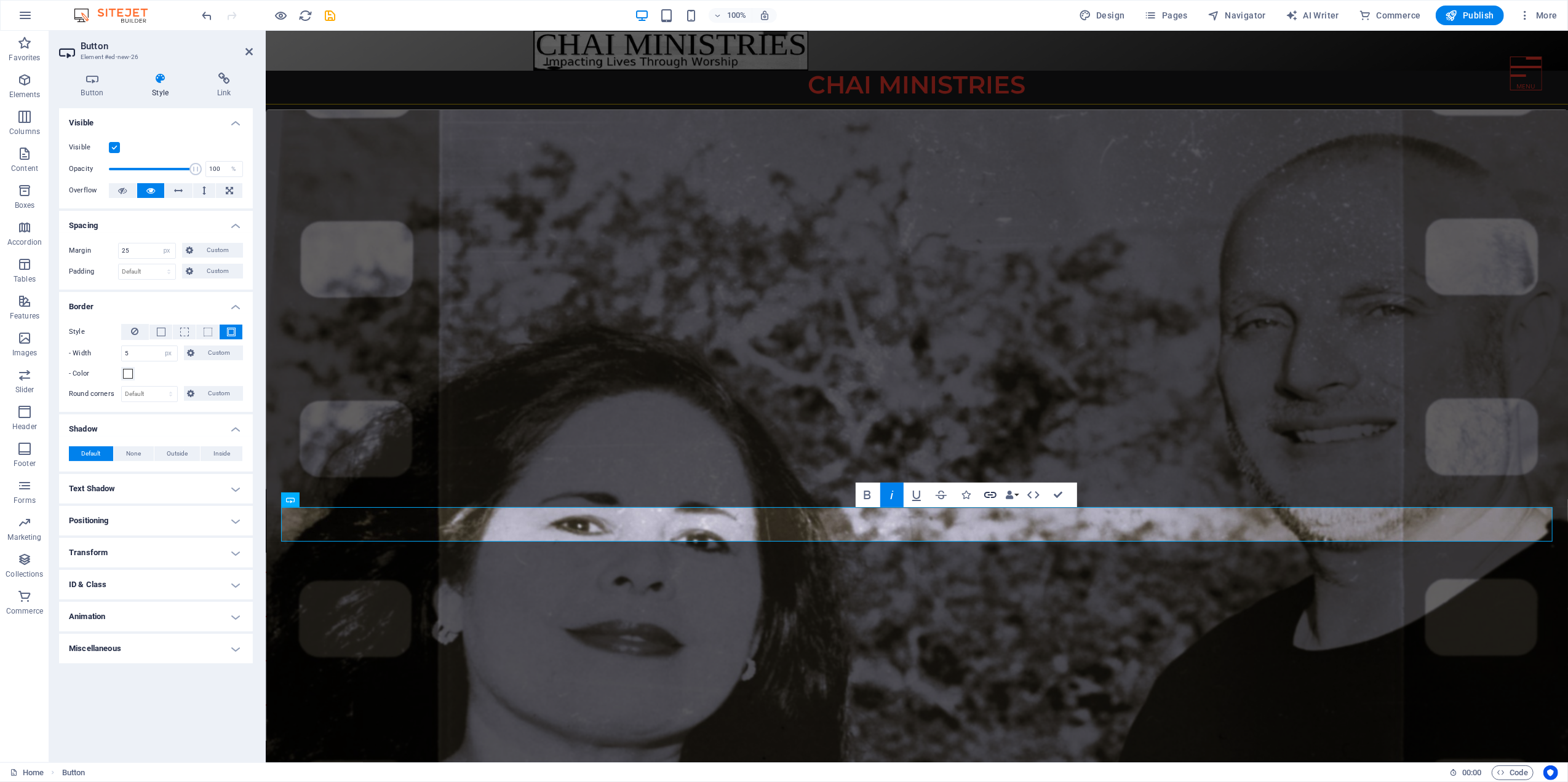
click at [990, 493] on icon "button" at bounding box center [990, 495] width 15 height 15
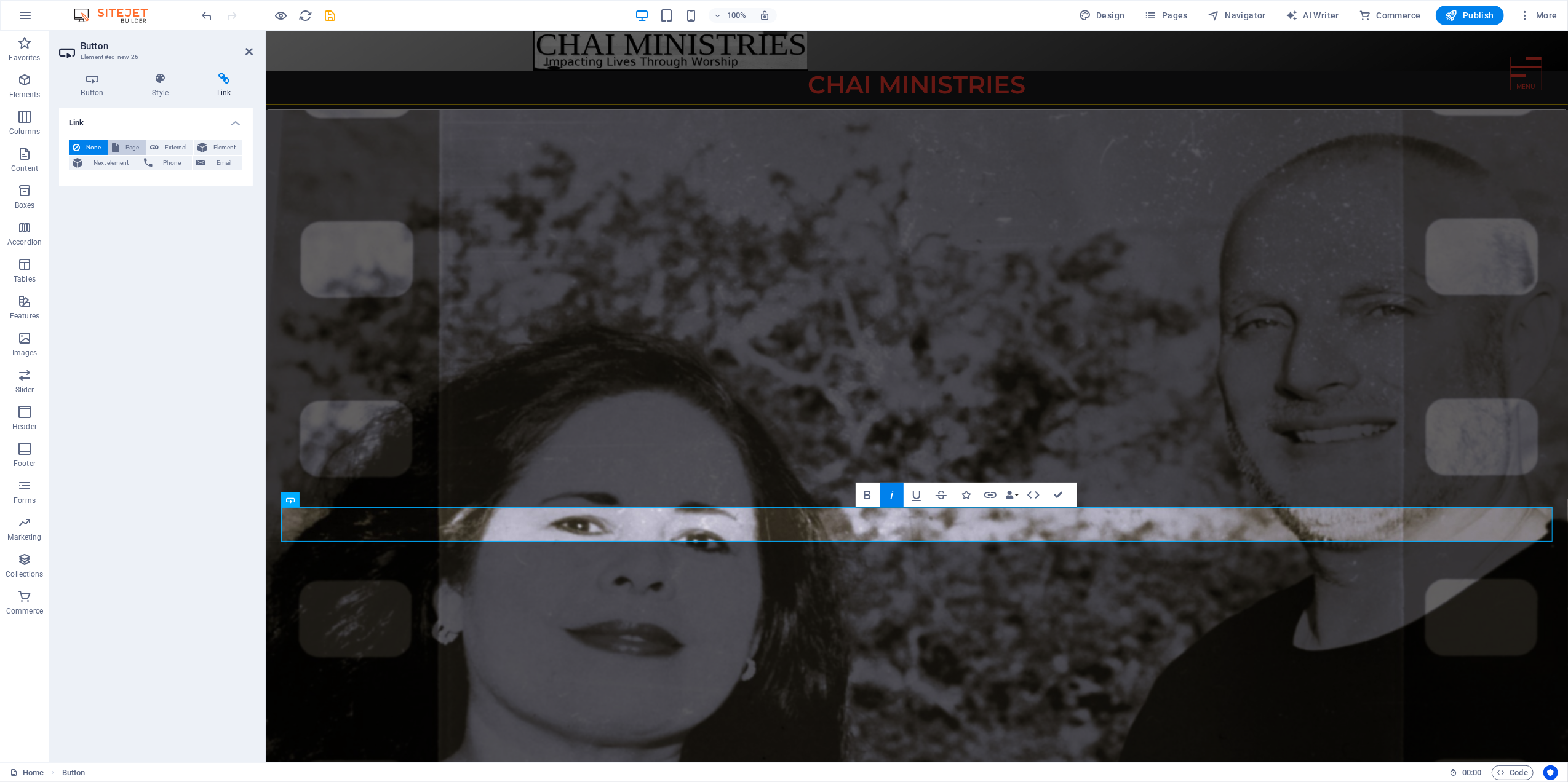
click at [133, 144] on span "Page" at bounding box center [133, 148] width 19 height 15
click at [151, 178] on select "Home Our Music About Us Our Outreach Our Newsletter Contact Us Our Services Our…" at bounding box center [186, 183] width 113 height 15
select select "2"
click at [130, 176] on select "Home Our Music About Us Our Outreach Our Newsletter Contact Us Our Services Our…" at bounding box center [186, 183] width 113 height 15
click at [156, 220] on input "Title Additional link description, should not be the same as the link text. The…" at bounding box center [186, 222] width 113 height 15
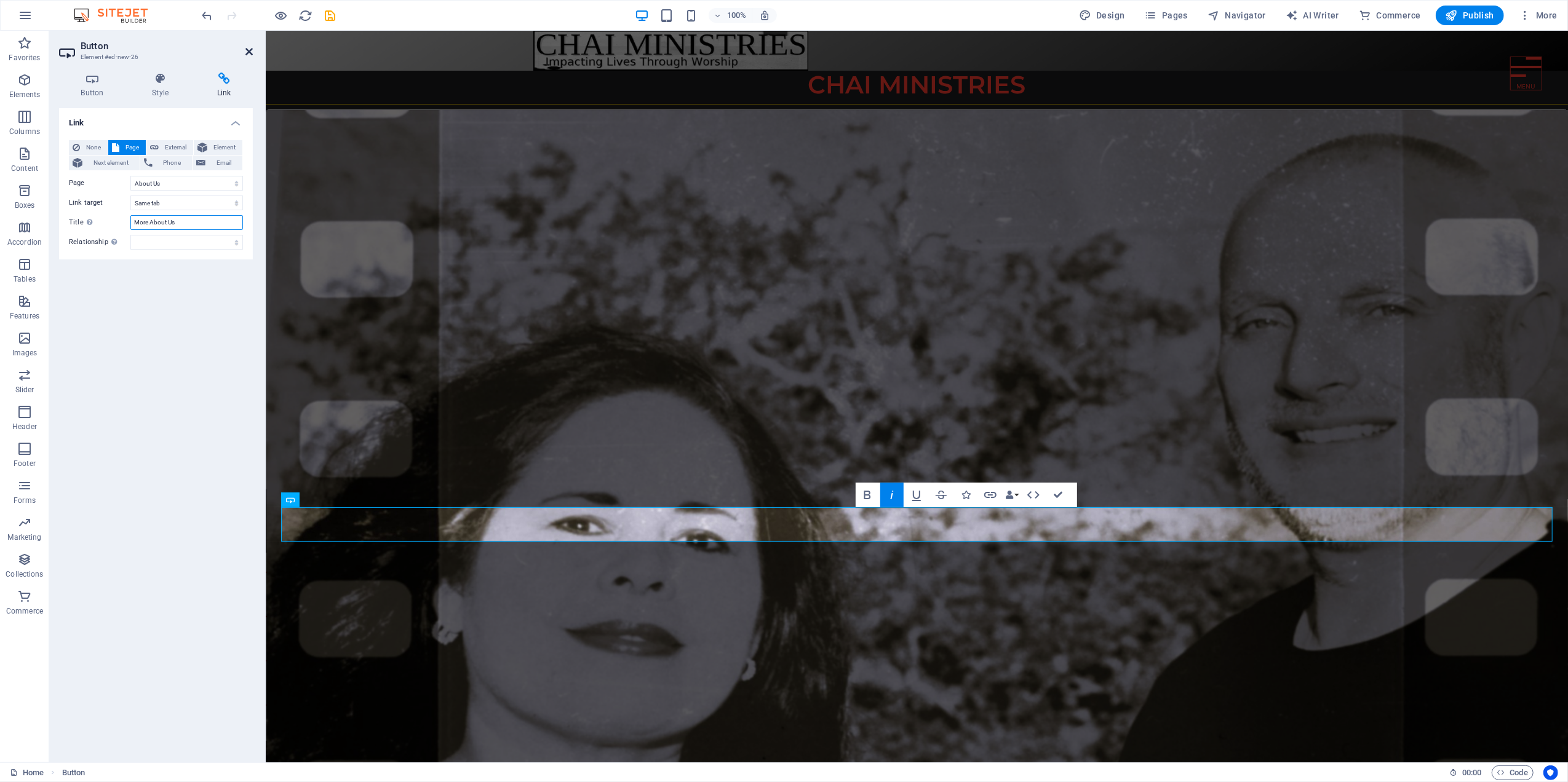
type input "More About Us"
drag, startPoint x: 248, startPoint y: 51, endPoint x: 206, endPoint y: 17, distance: 54.0
click at [248, 51] on icon at bounding box center [248, 52] width 7 height 10
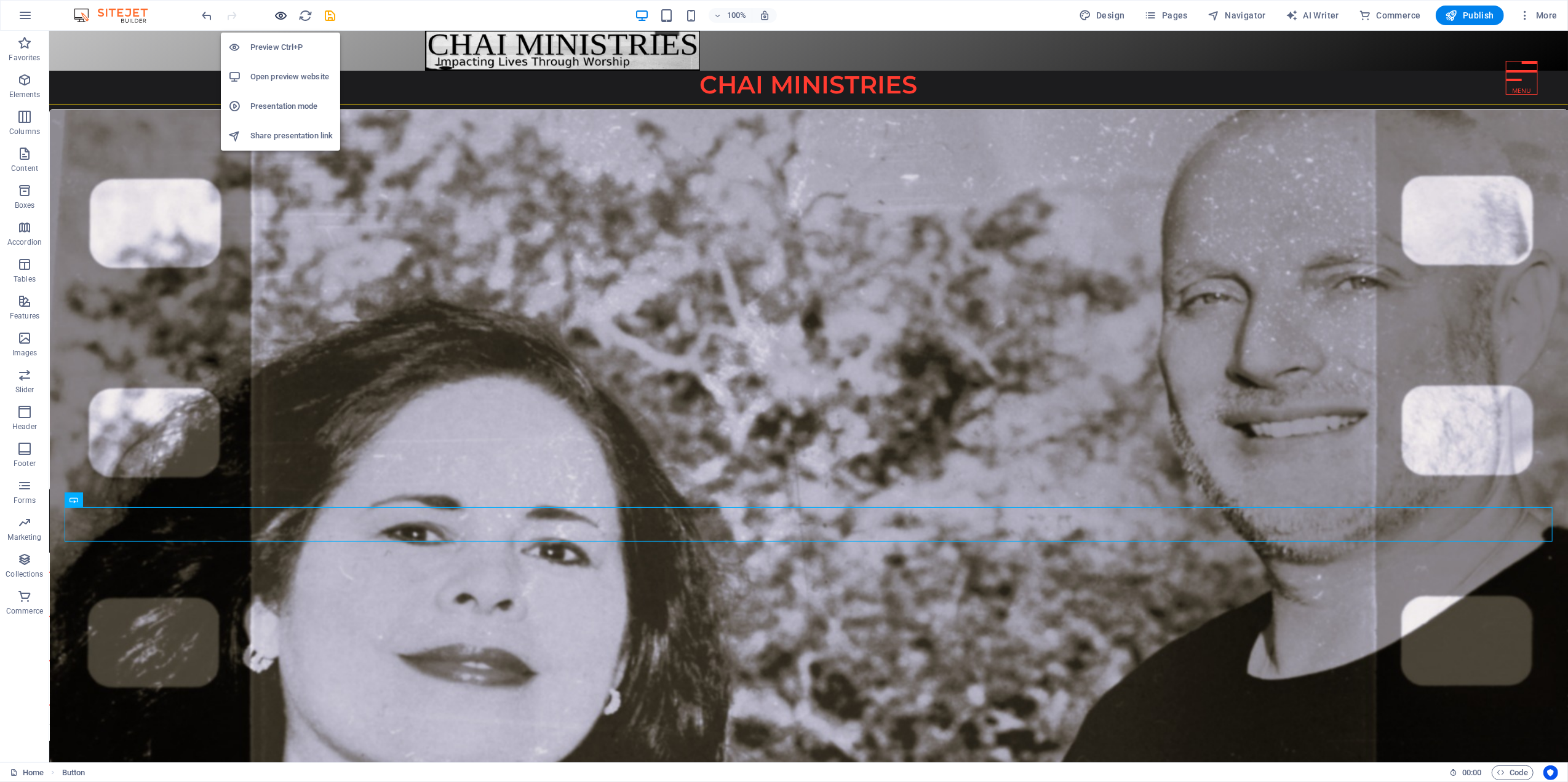
click at [279, 15] on icon "button" at bounding box center [282, 16] width 14 height 14
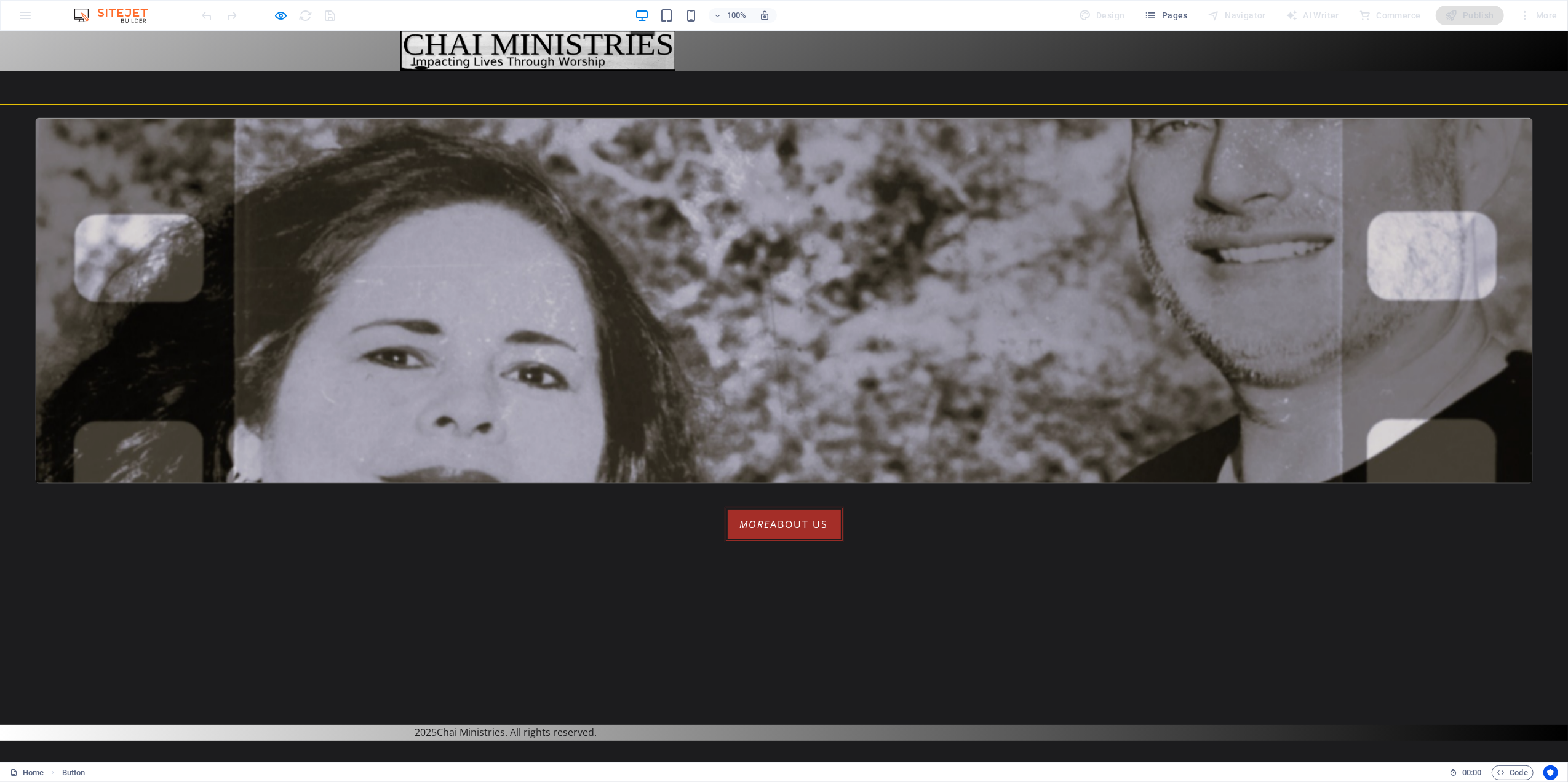
click at [800, 522] on link "More about us" at bounding box center [784, 524] width 119 height 36
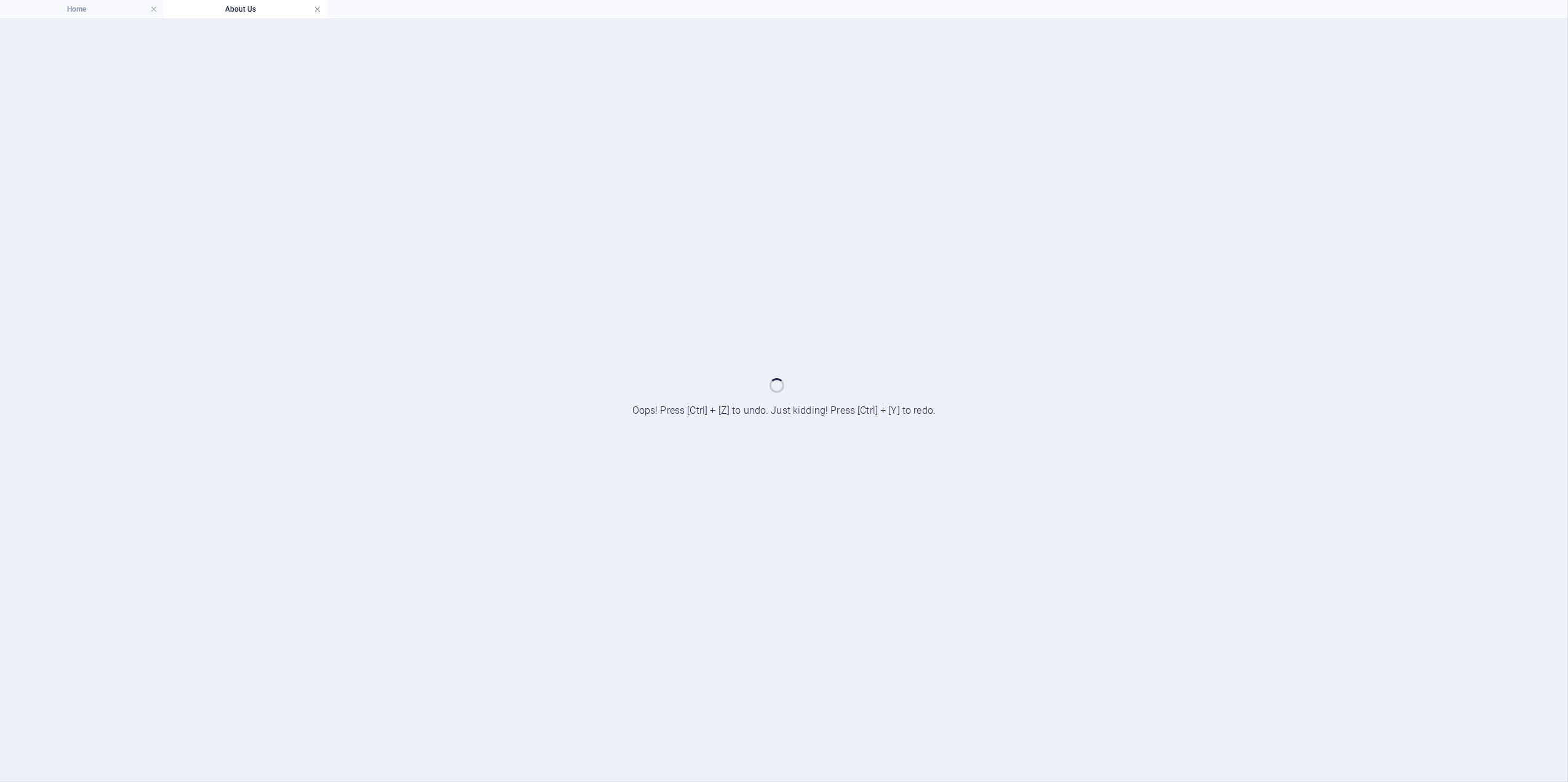
click at [317, 8] on link at bounding box center [317, 10] width 7 height 12
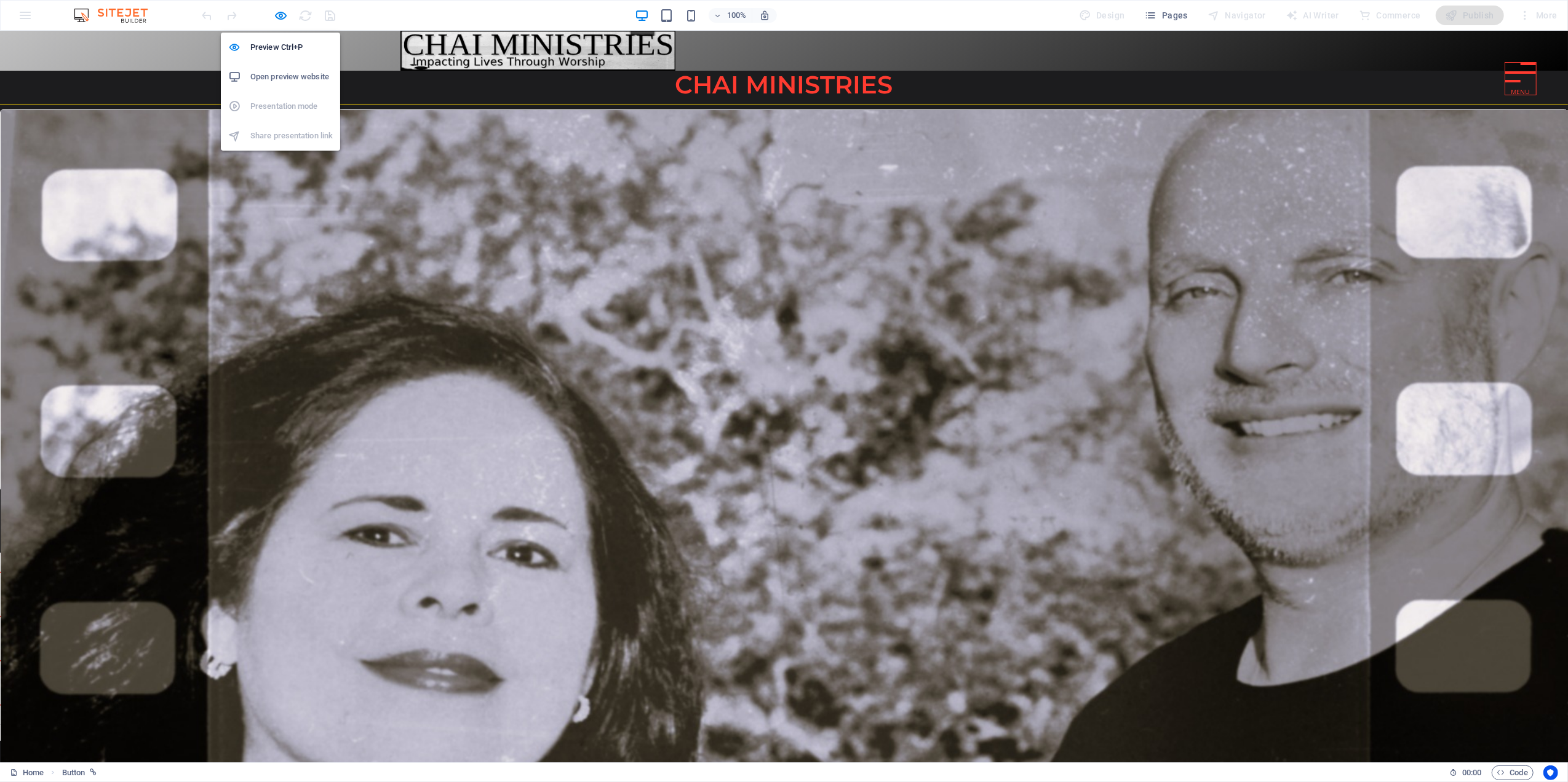
click at [277, 72] on h6 "Open preview website" at bounding box center [291, 77] width 83 height 15
click at [278, 17] on icon "button" at bounding box center [282, 16] width 14 height 14
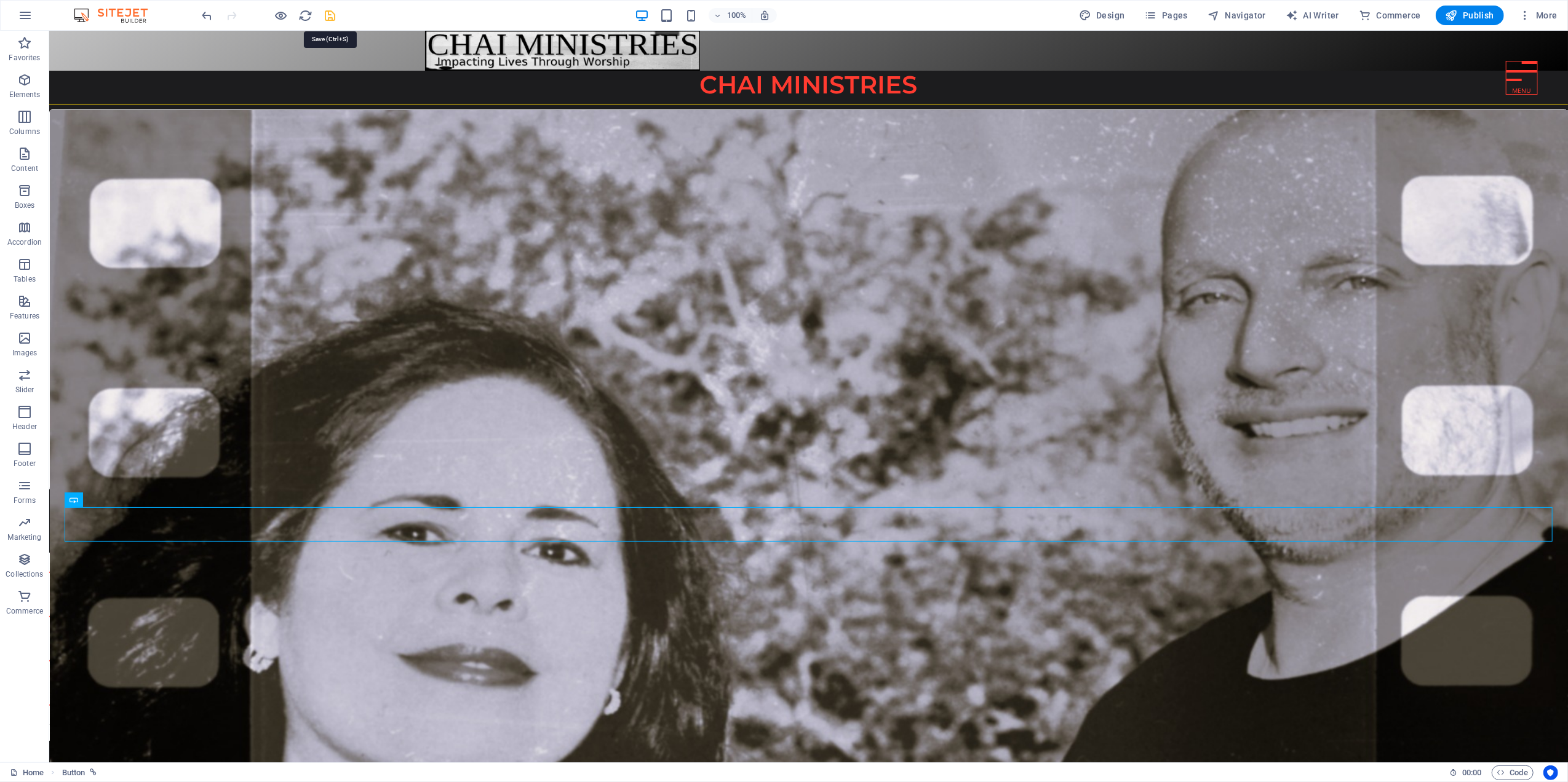
click at [332, 15] on icon "save" at bounding box center [331, 16] width 14 height 14
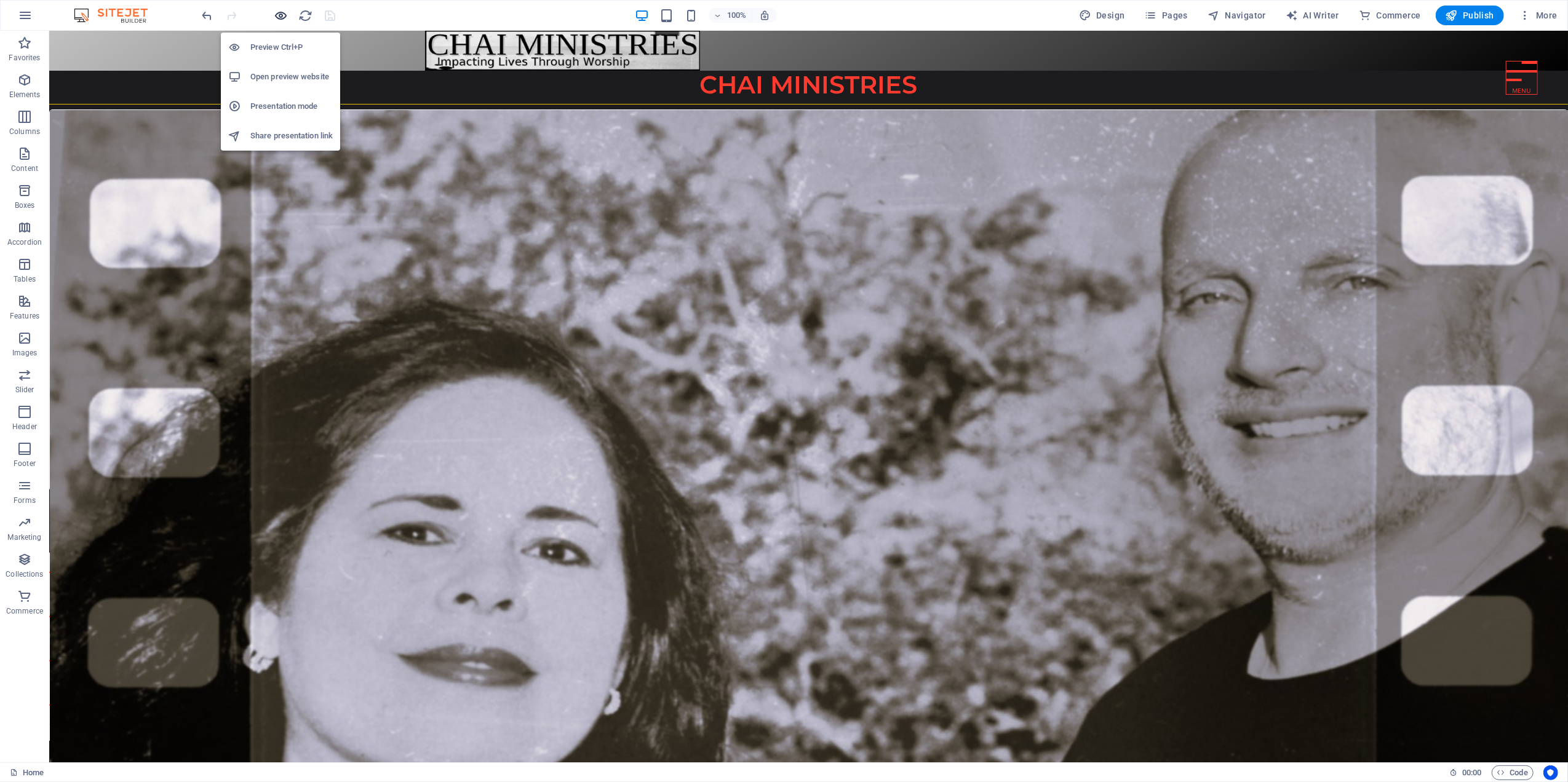
click at [283, 16] on icon "button" at bounding box center [282, 16] width 14 height 14
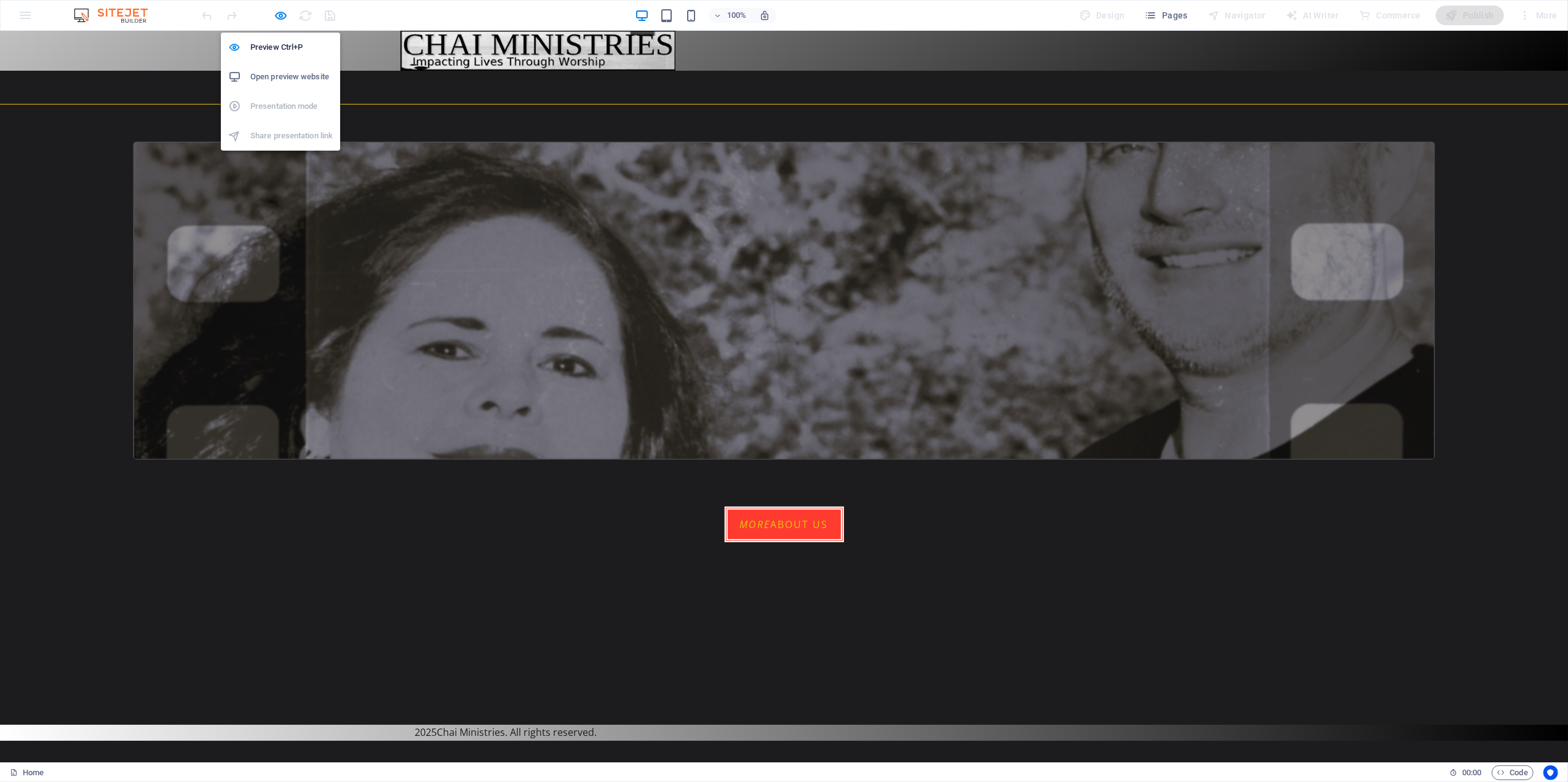
click at [262, 77] on h6 "Open preview website" at bounding box center [291, 77] width 83 height 15
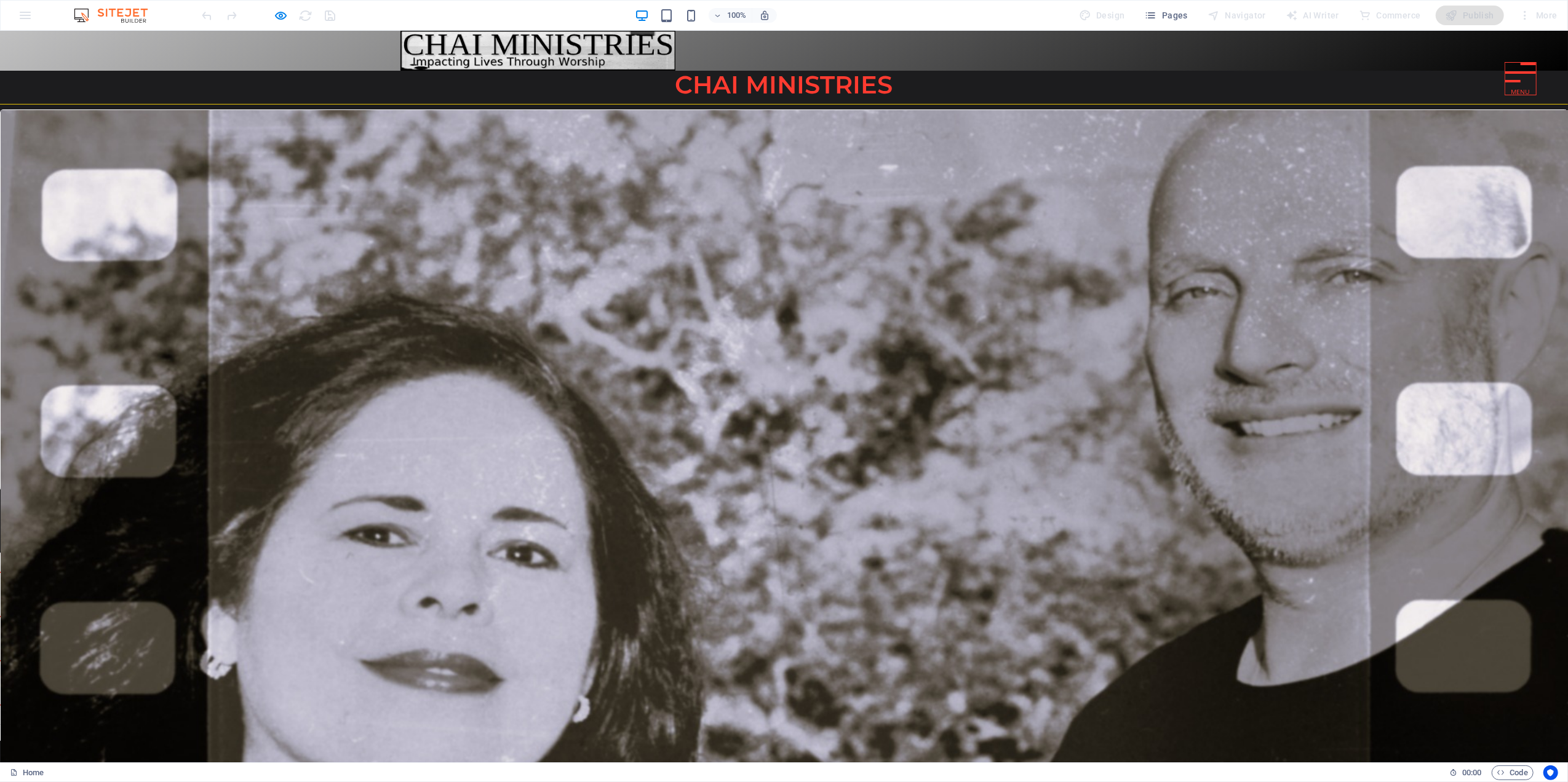
click at [790, 522] on link "More about us" at bounding box center [784, 524] width 119 height 36
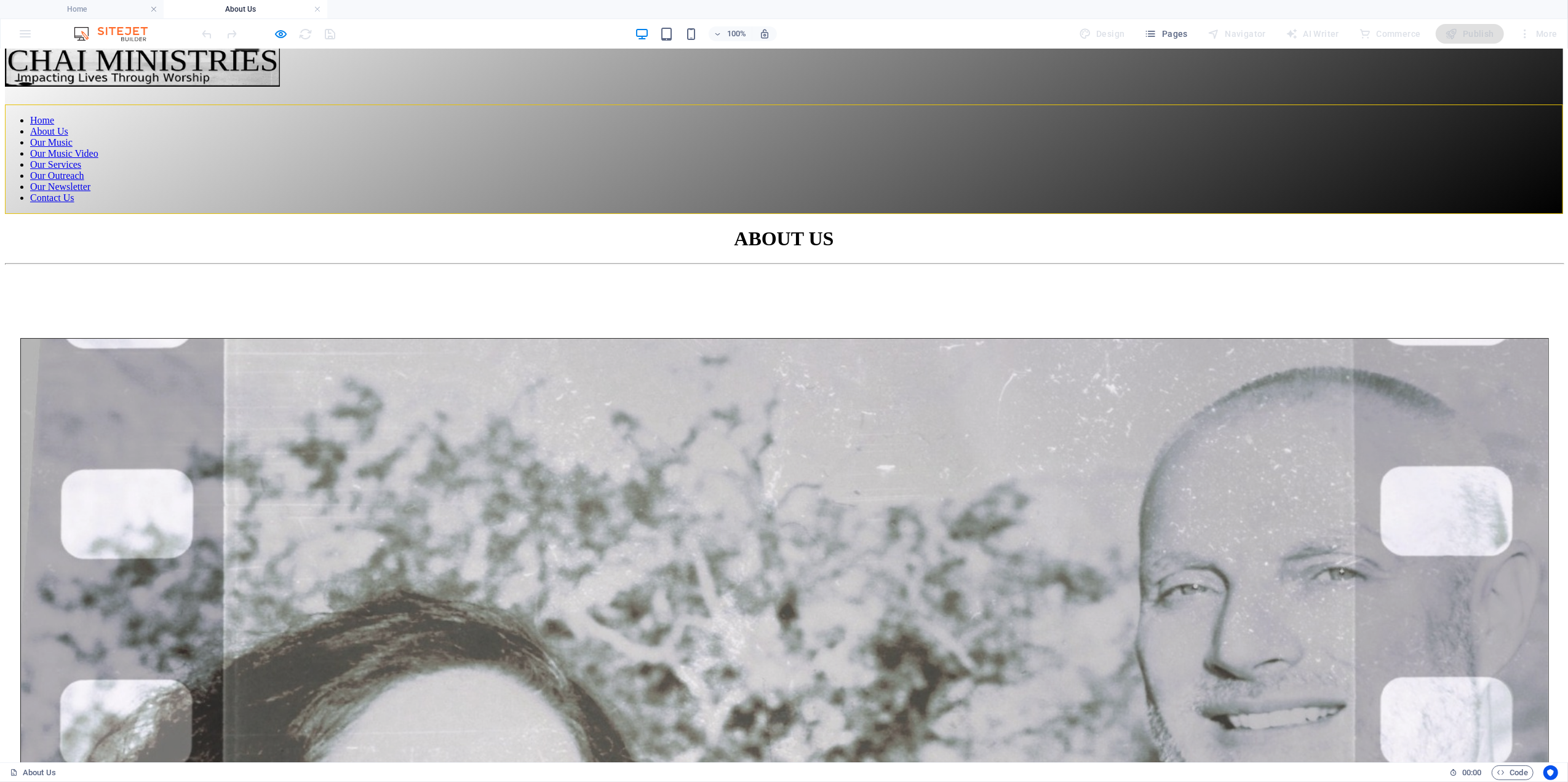
scroll to position [0, 0]
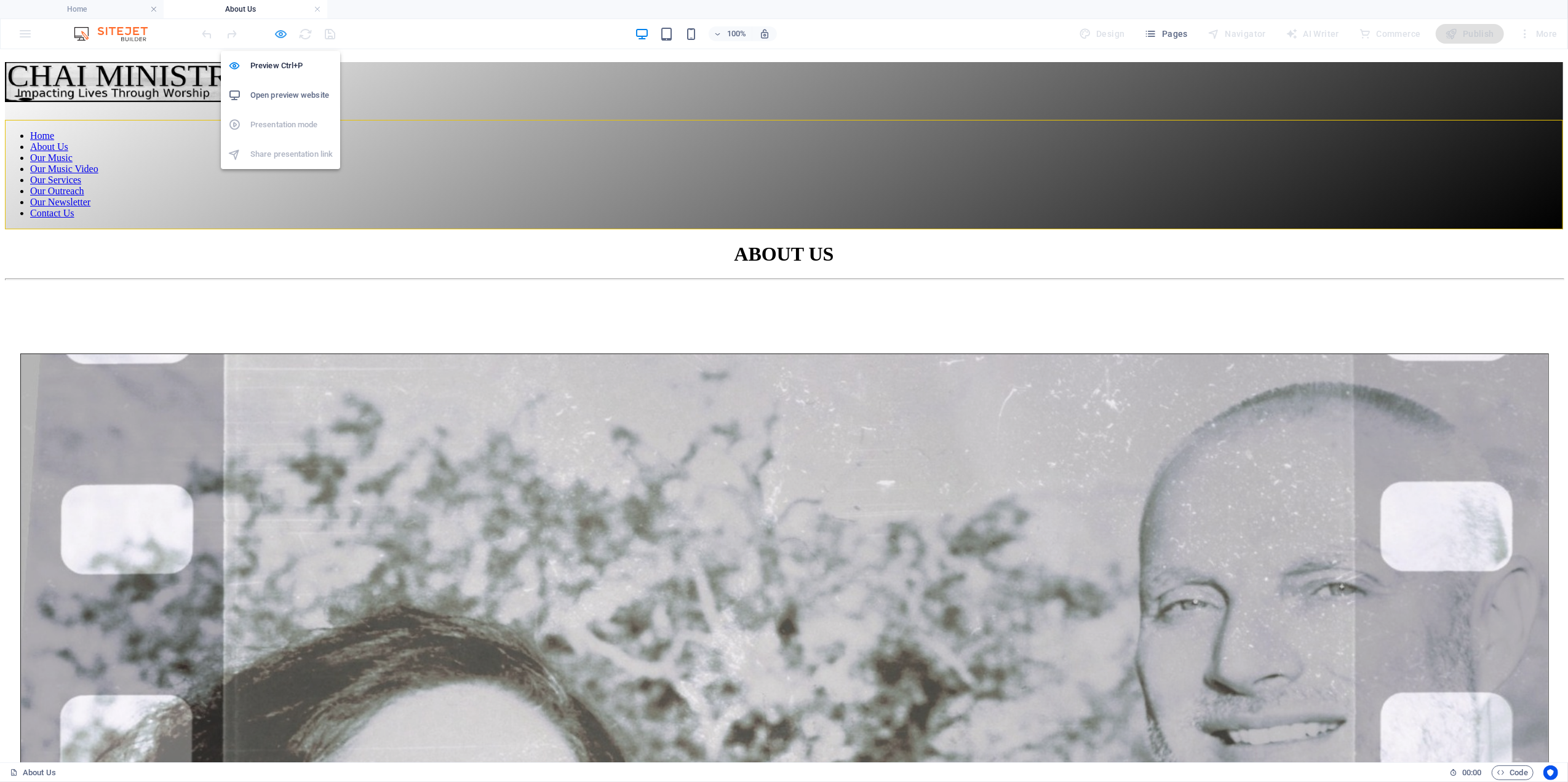
click at [283, 33] on icon "button" at bounding box center [282, 34] width 14 height 14
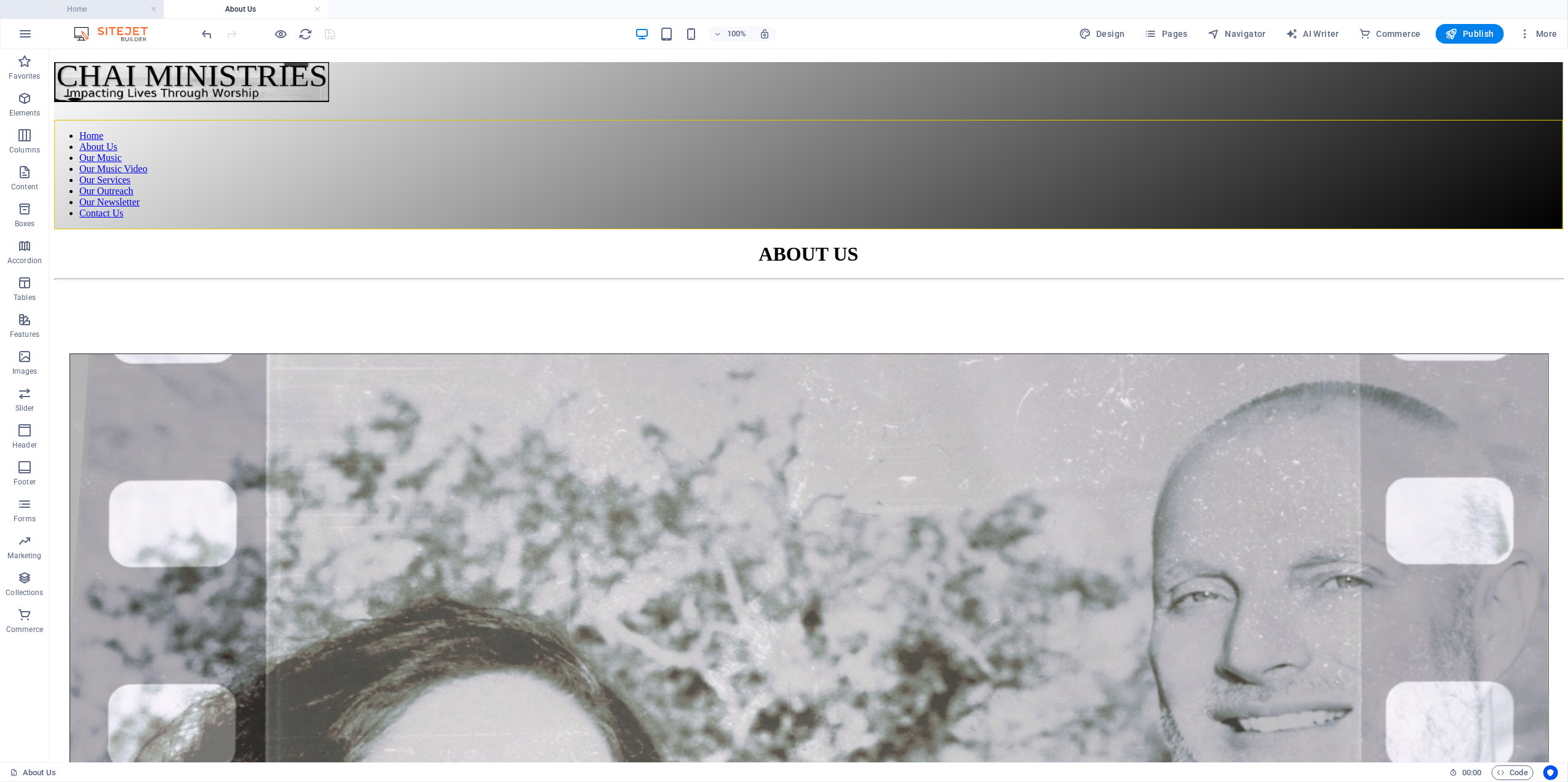
click at [109, 6] on h4 "Home" at bounding box center [82, 9] width 163 height 13
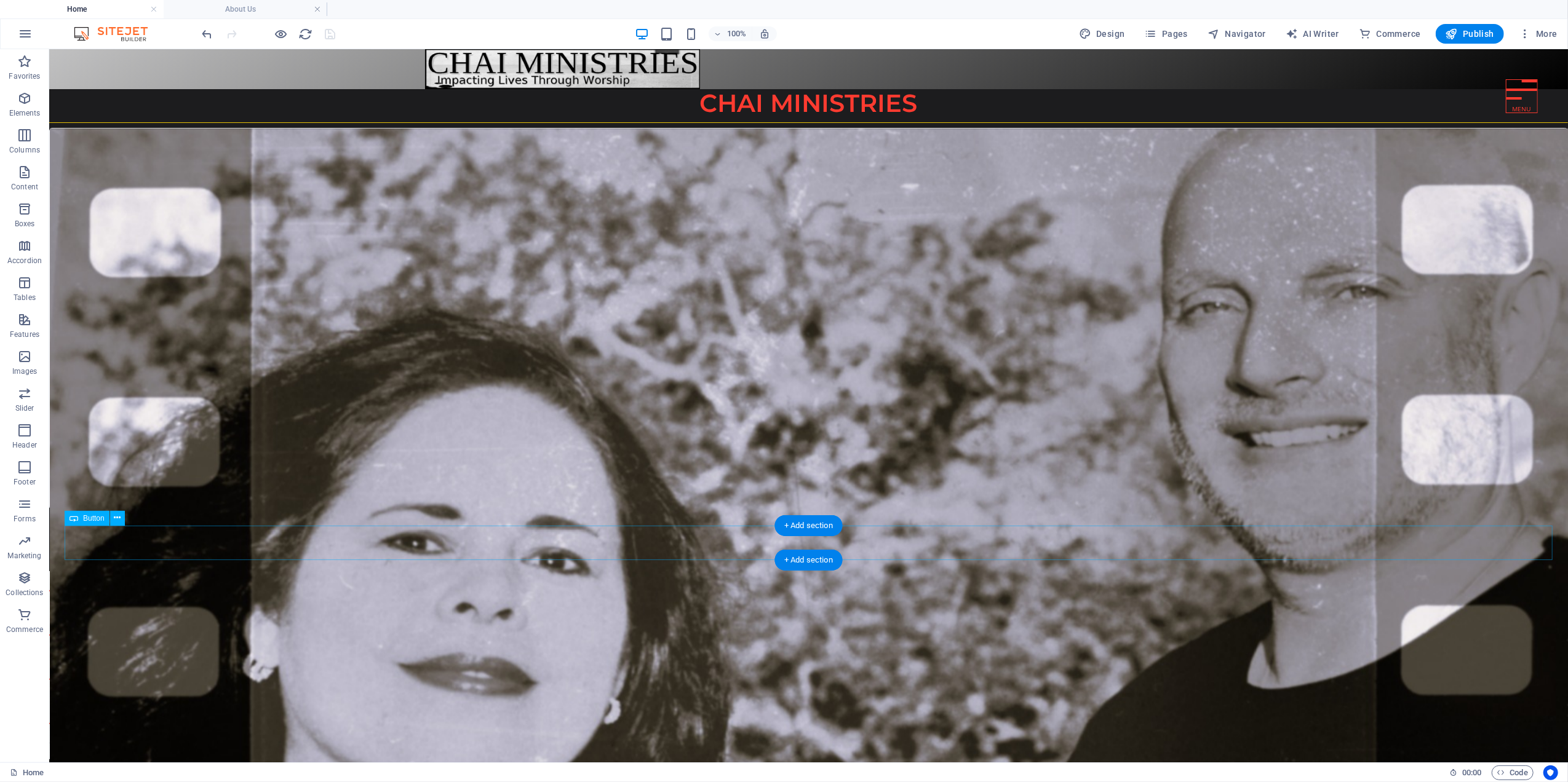
click at [100, 531] on div "More about us" at bounding box center [808, 542] width 1488 height 36
click at [56, 515] on div "Home About Us Our Music Our Music Video Our Services Our Outreach Our Newslette…" at bounding box center [808, 403] width 1519 height 710
click at [110, 548] on div "More about us" at bounding box center [808, 542] width 1488 height 36
click at [272, 10] on h4 "About Us" at bounding box center [245, 9] width 163 height 13
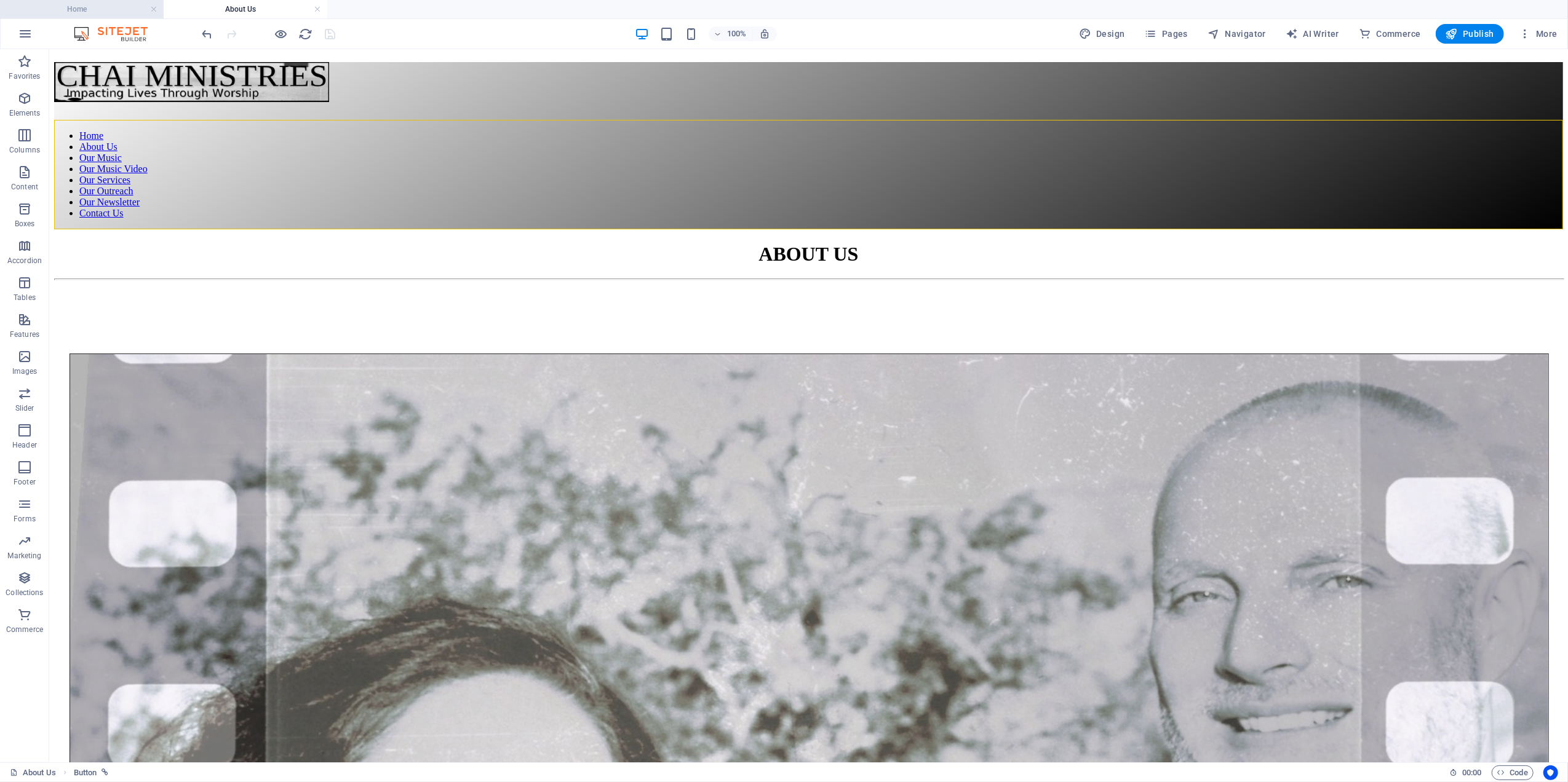
click at [110, 8] on h4 "Home" at bounding box center [82, 9] width 163 height 13
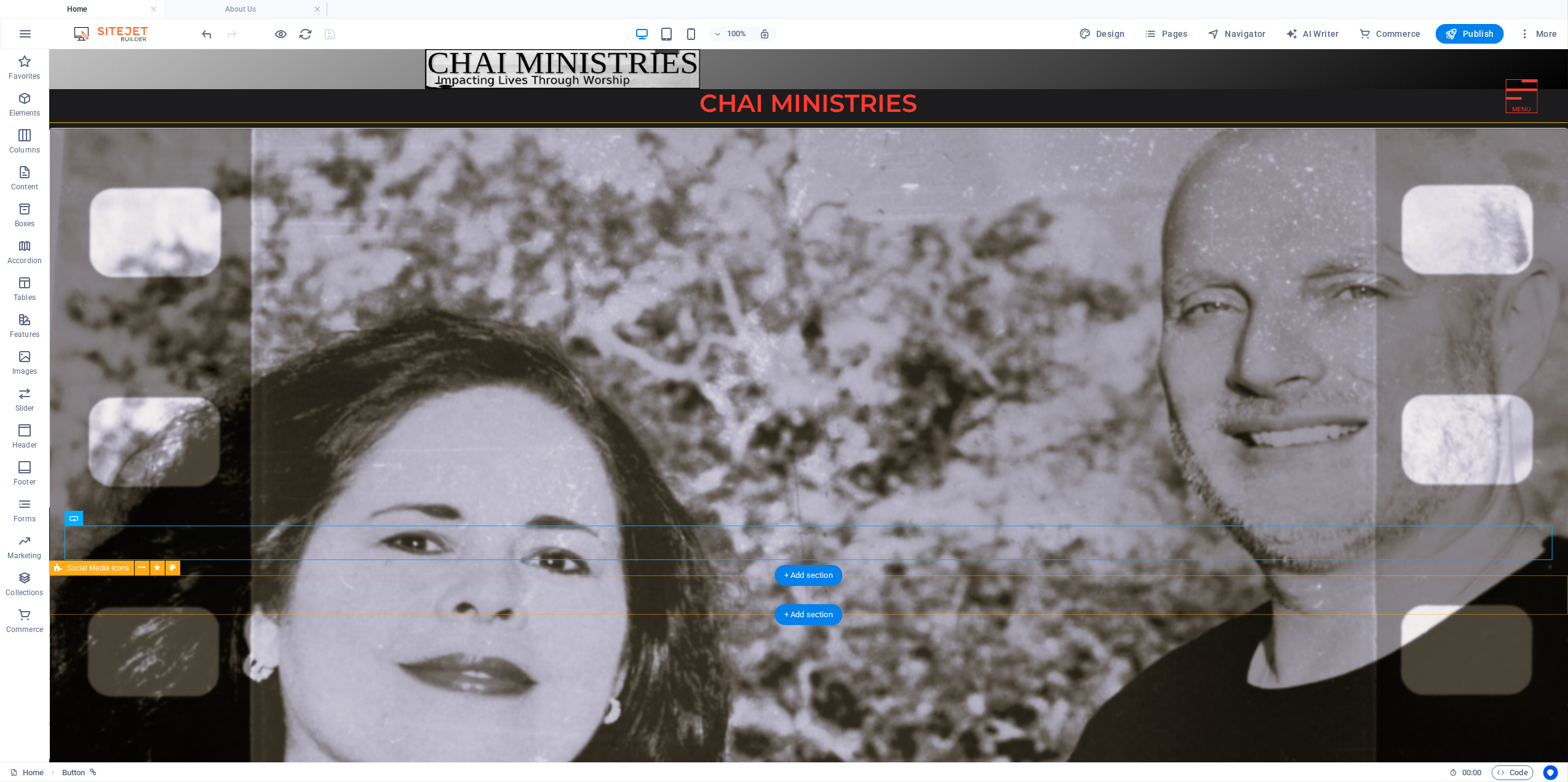
click at [323, 595] on div at bounding box center [808, 656] width 1519 height 172
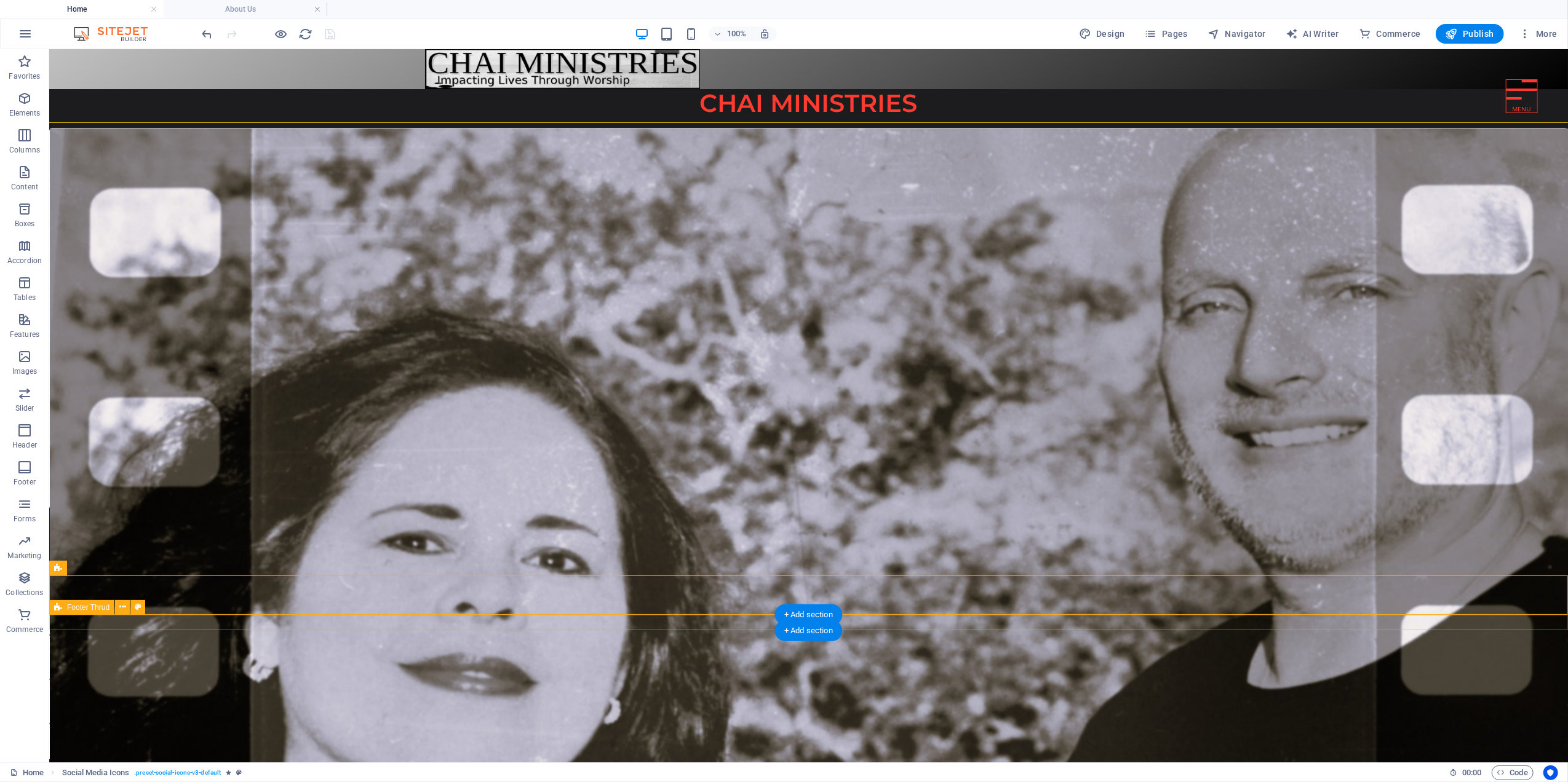
click at [286, 742] on div "2025 Chai Ministries . All rights reserved." at bounding box center [808, 750] width 1519 height 16
click at [241, 13] on h4 "About Us" at bounding box center [245, 9] width 163 height 13
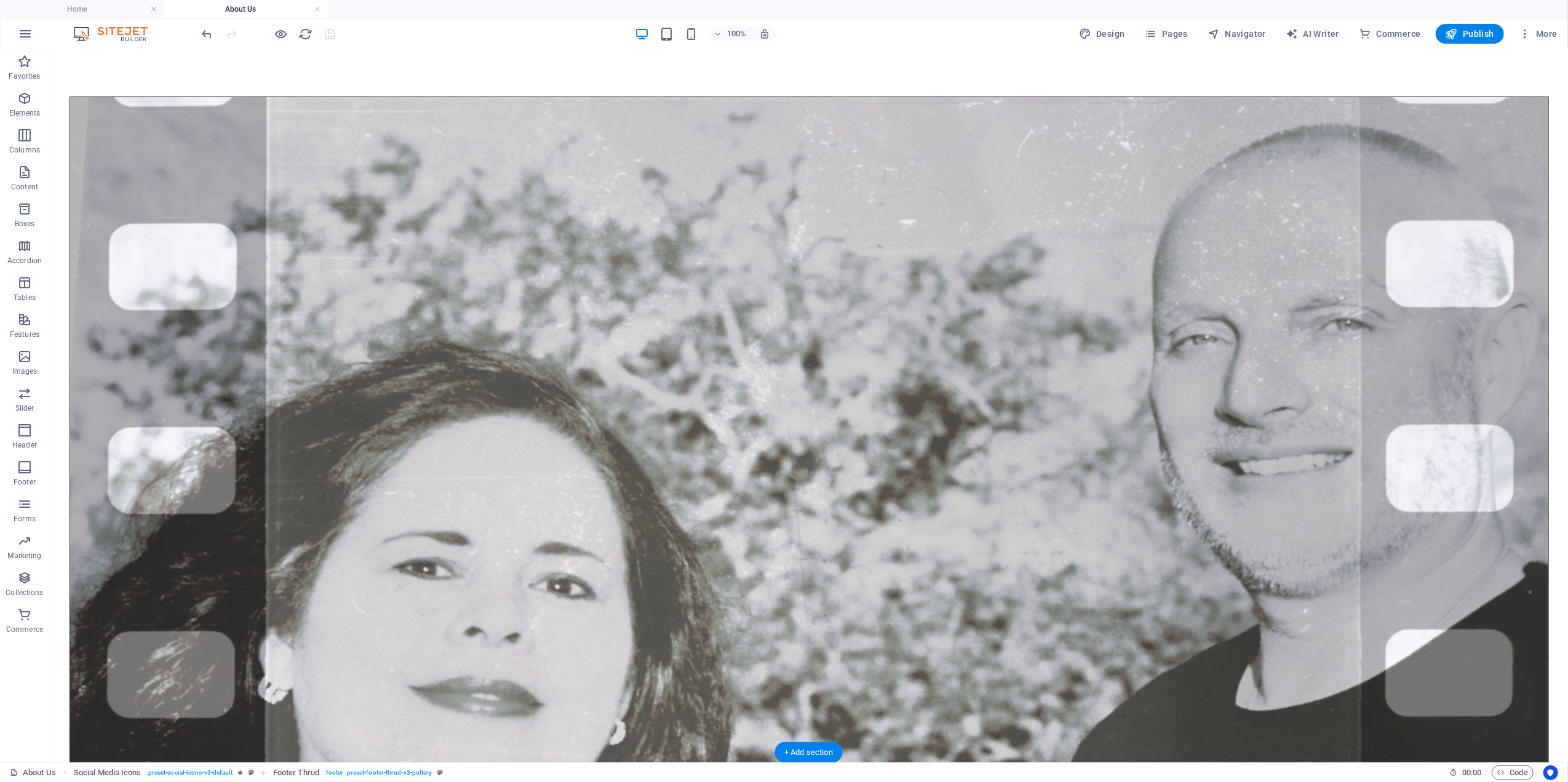
scroll to position [335, 0]
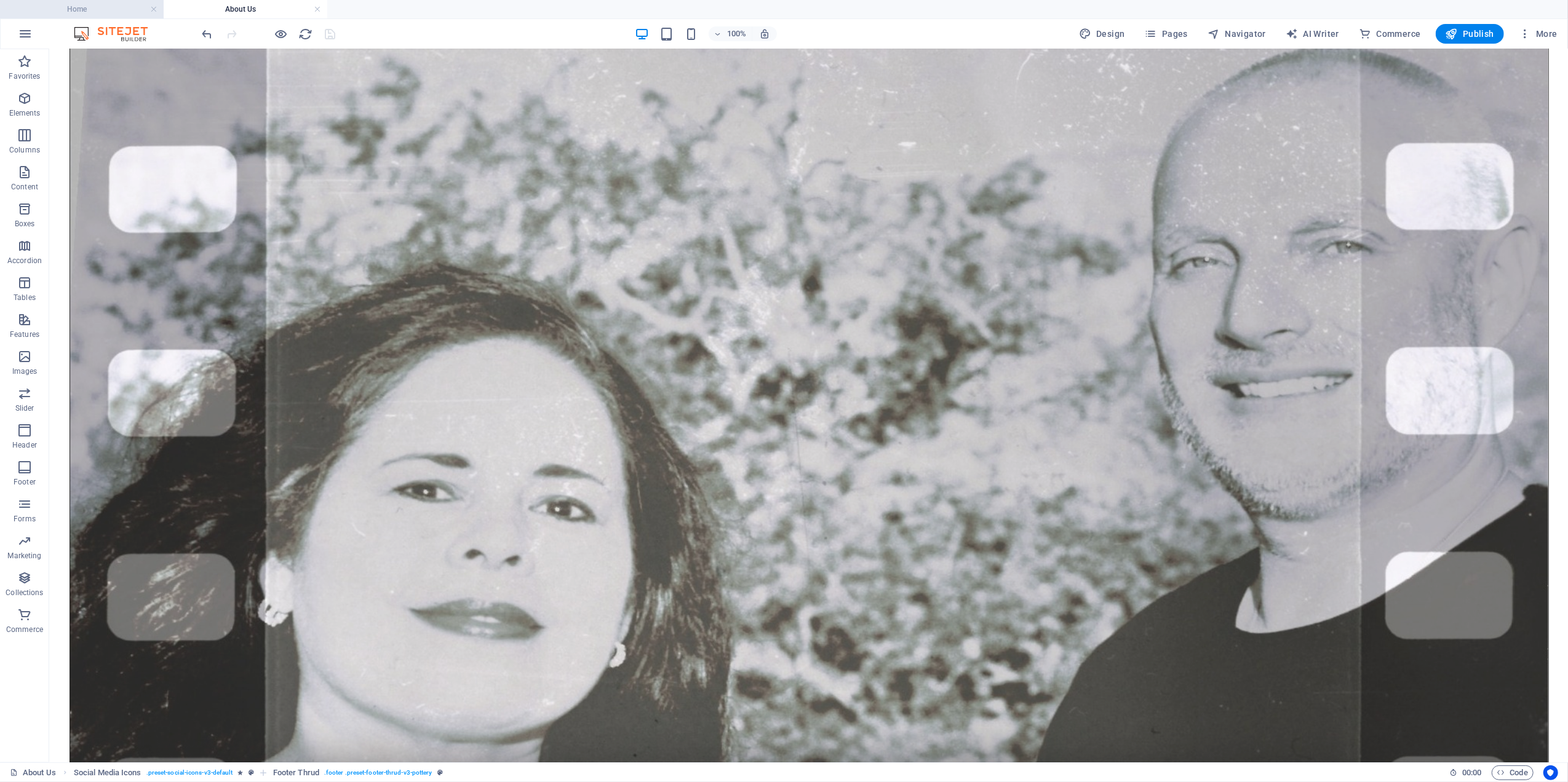
click at [111, 8] on h4 "Home" at bounding box center [82, 9] width 163 height 13
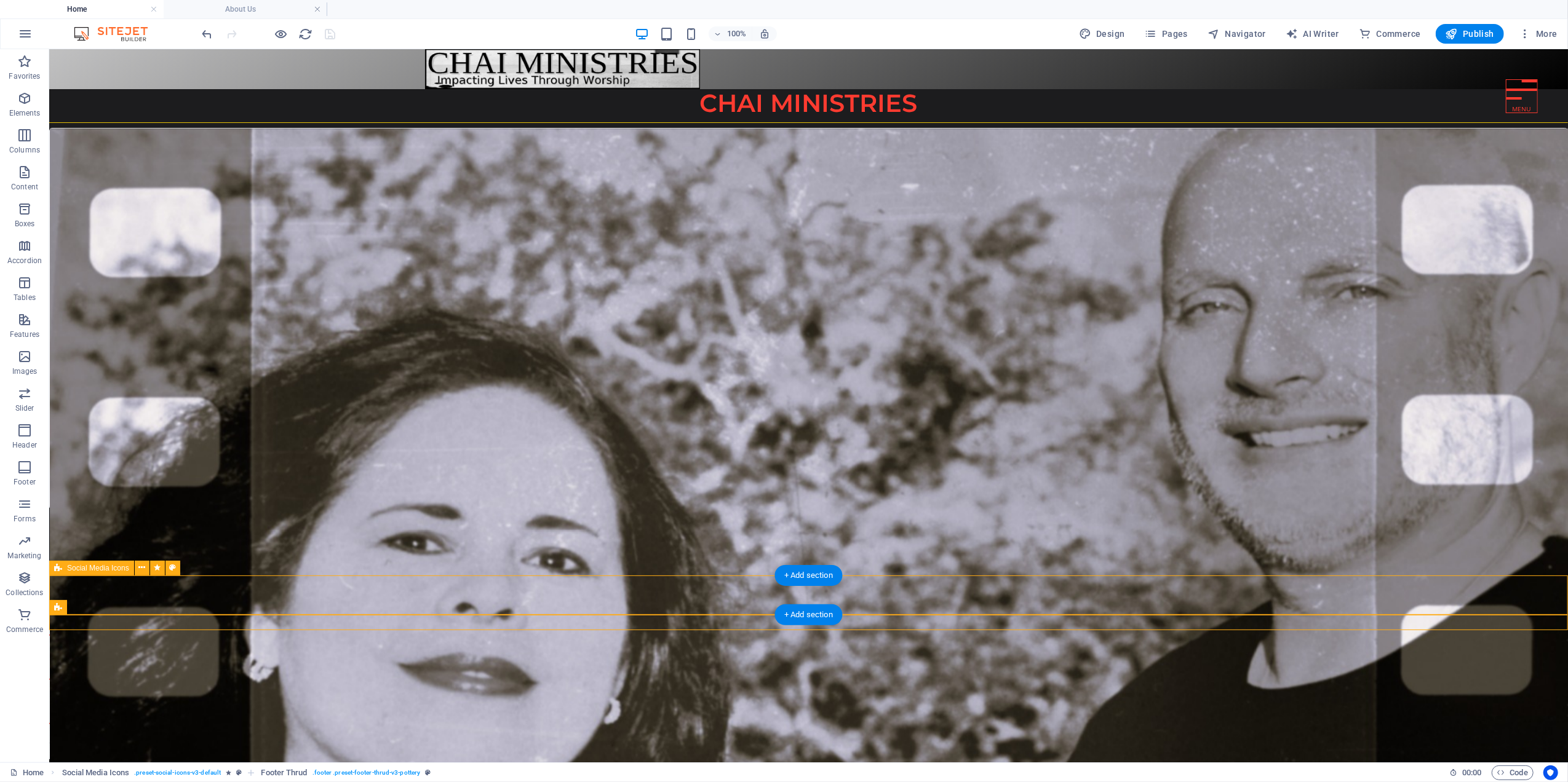
click at [152, 587] on div at bounding box center [808, 656] width 1519 height 172
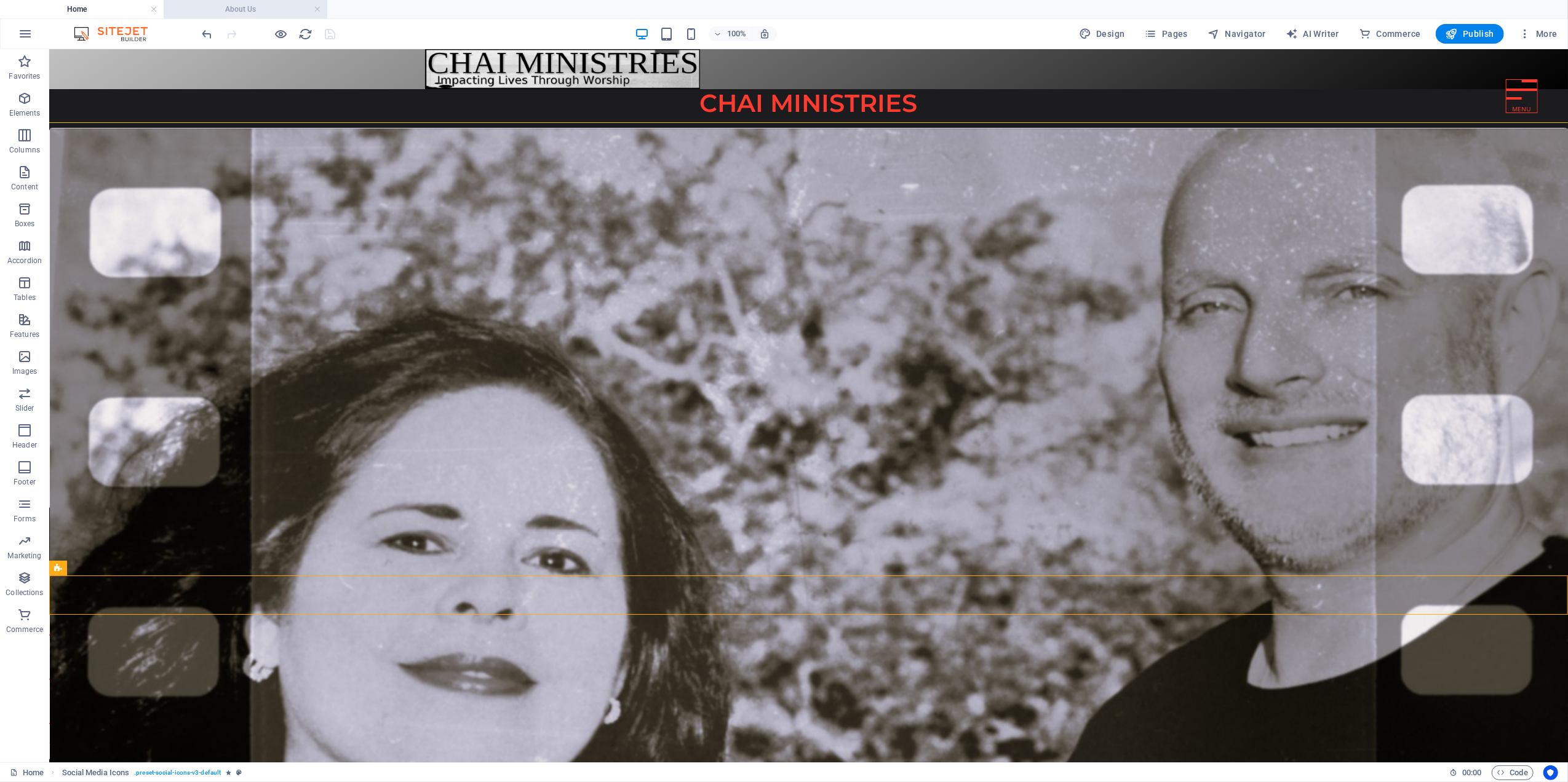
click at [245, 10] on h4 "About Us" at bounding box center [245, 9] width 163 height 13
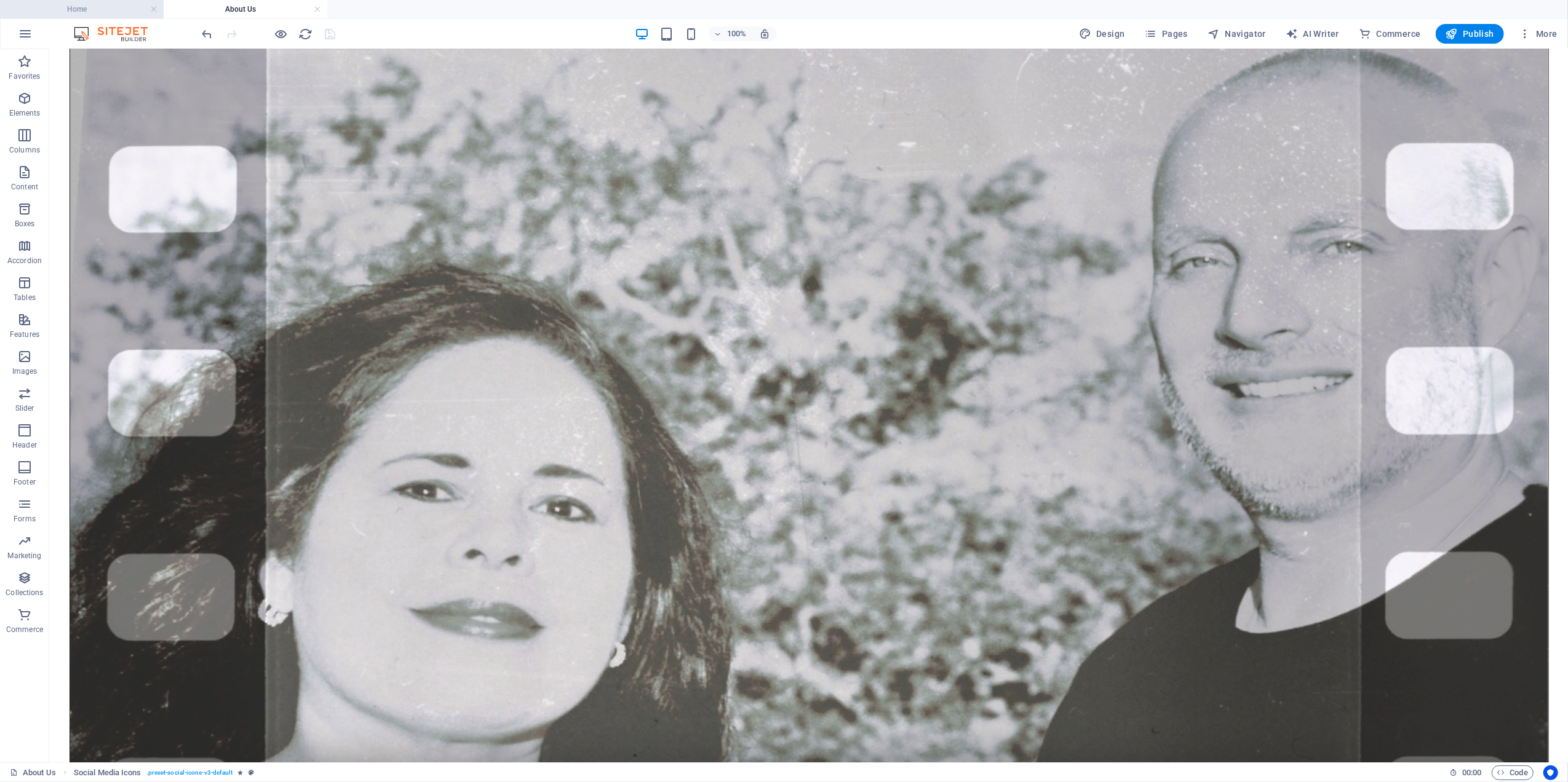
click at [111, 9] on h4 "Home" at bounding box center [82, 9] width 163 height 13
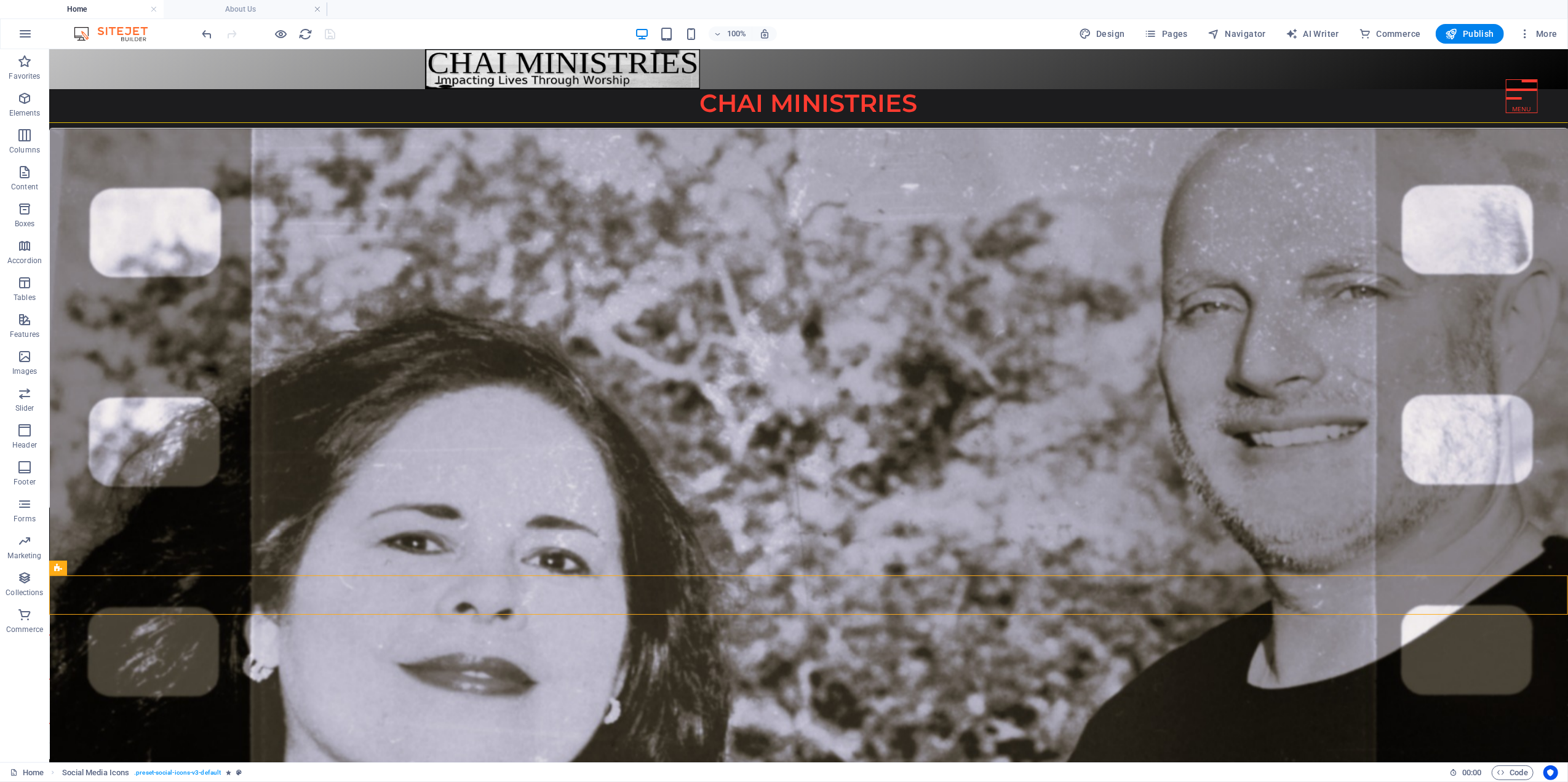
scroll to position [0, 0]
click at [125, 581] on div at bounding box center [808, 656] width 1519 height 172
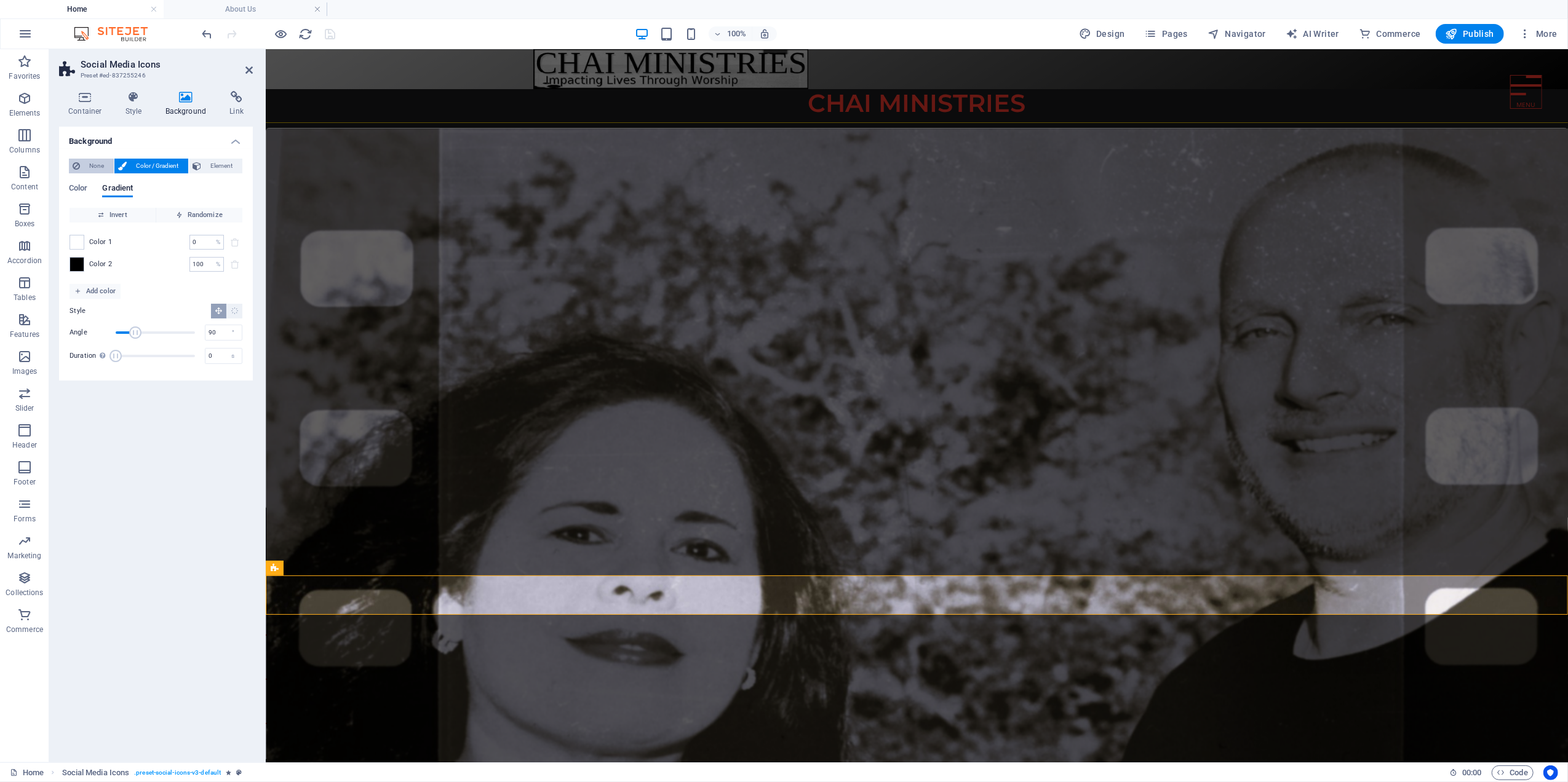
click at [77, 163] on icon at bounding box center [75, 166] width 7 height 15
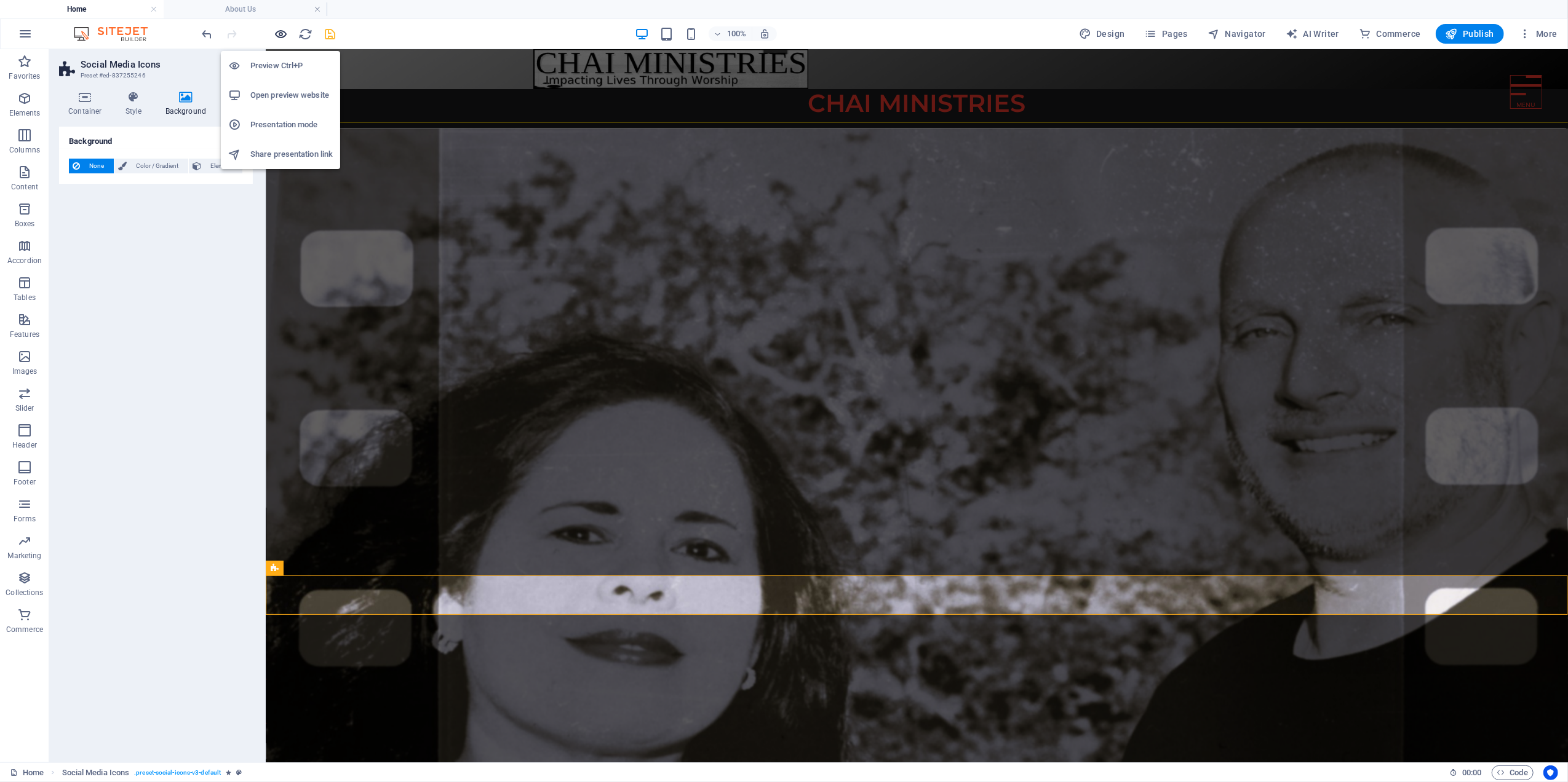
click at [280, 34] on icon "button" at bounding box center [282, 34] width 14 height 14
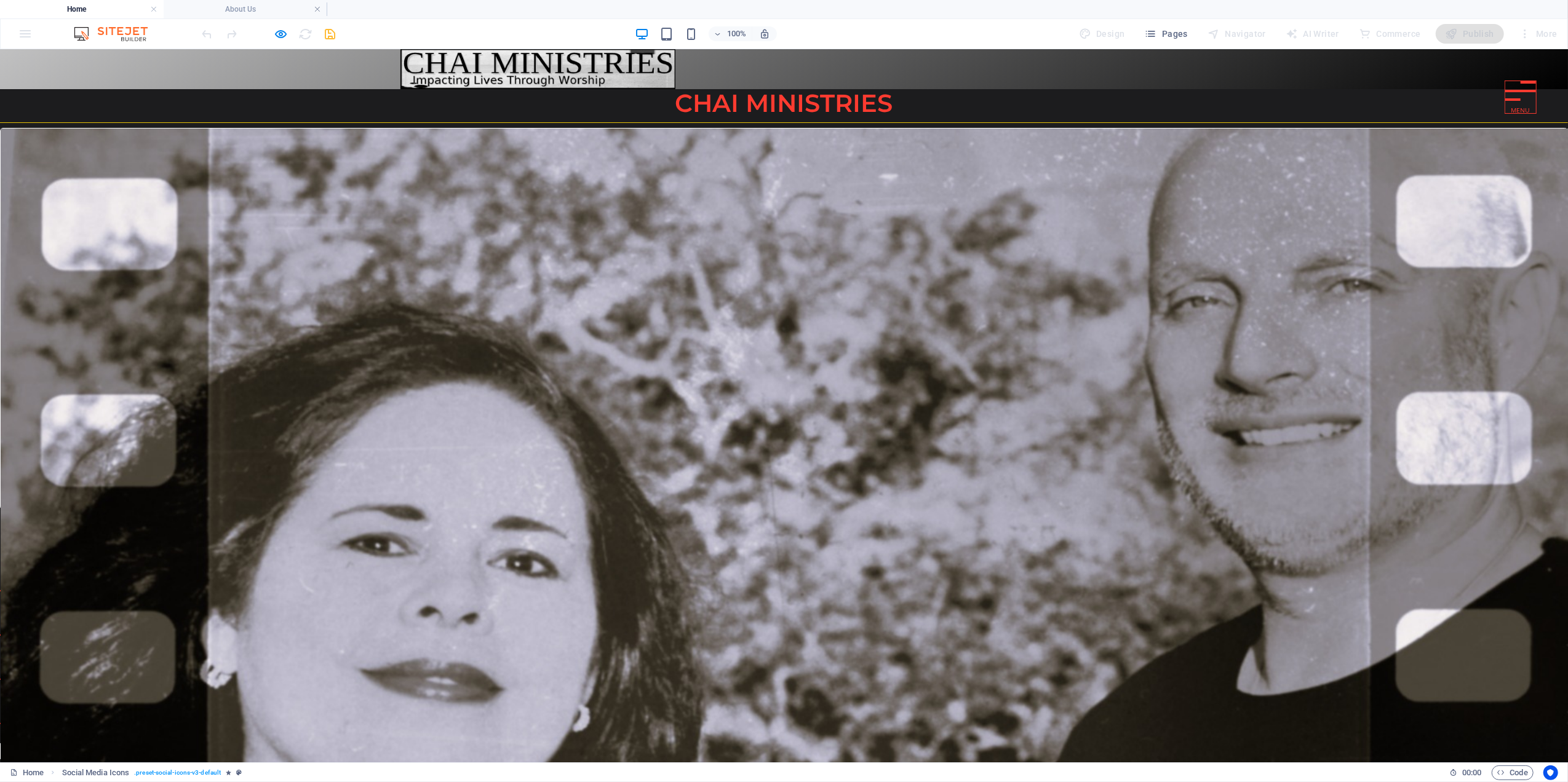
click at [141, 533] on div "More about us" at bounding box center [783, 542] width 1537 height 36
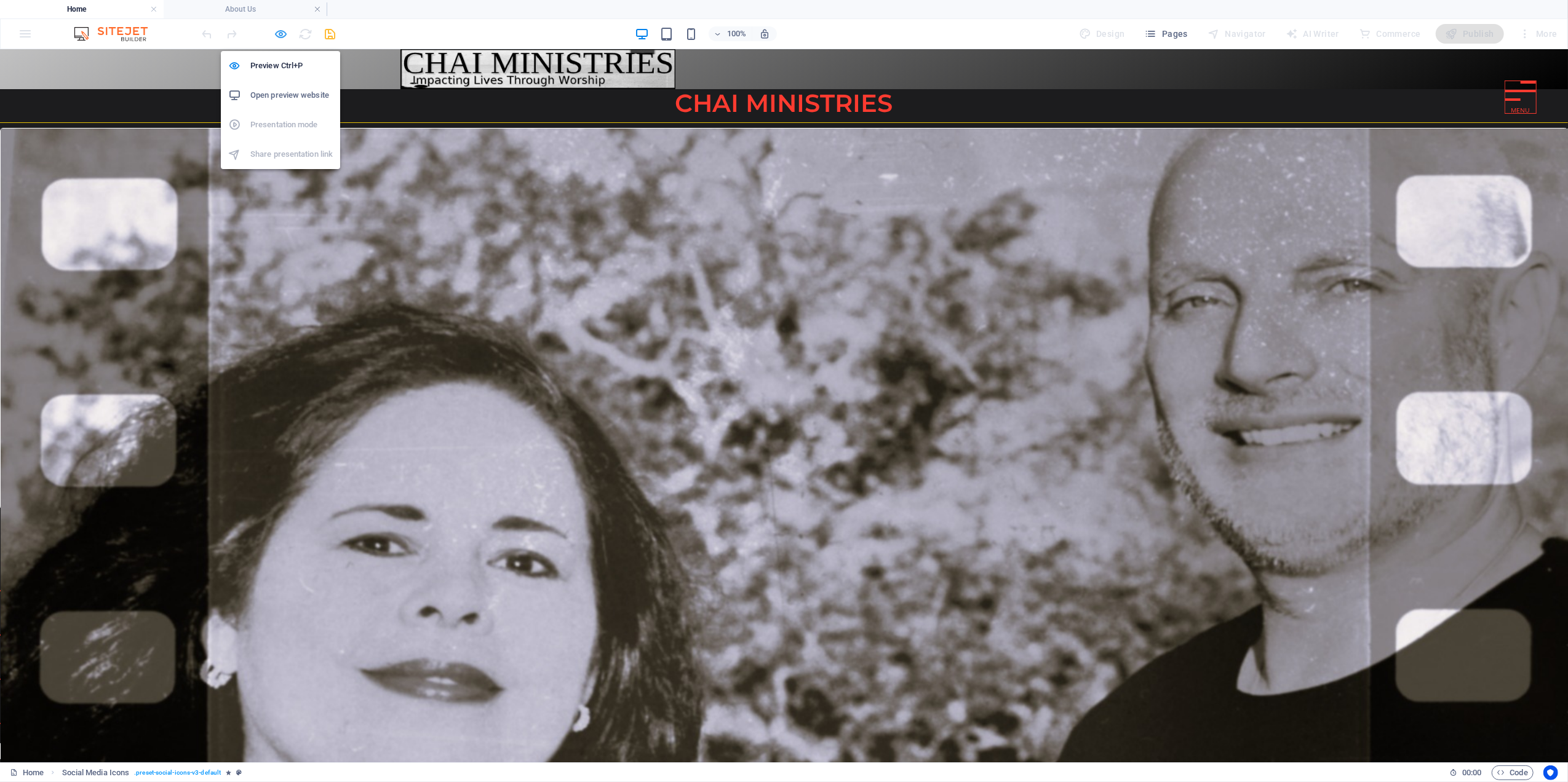
click at [277, 33] on icon "button" at bounding box center [282, 34] width 14 height 14
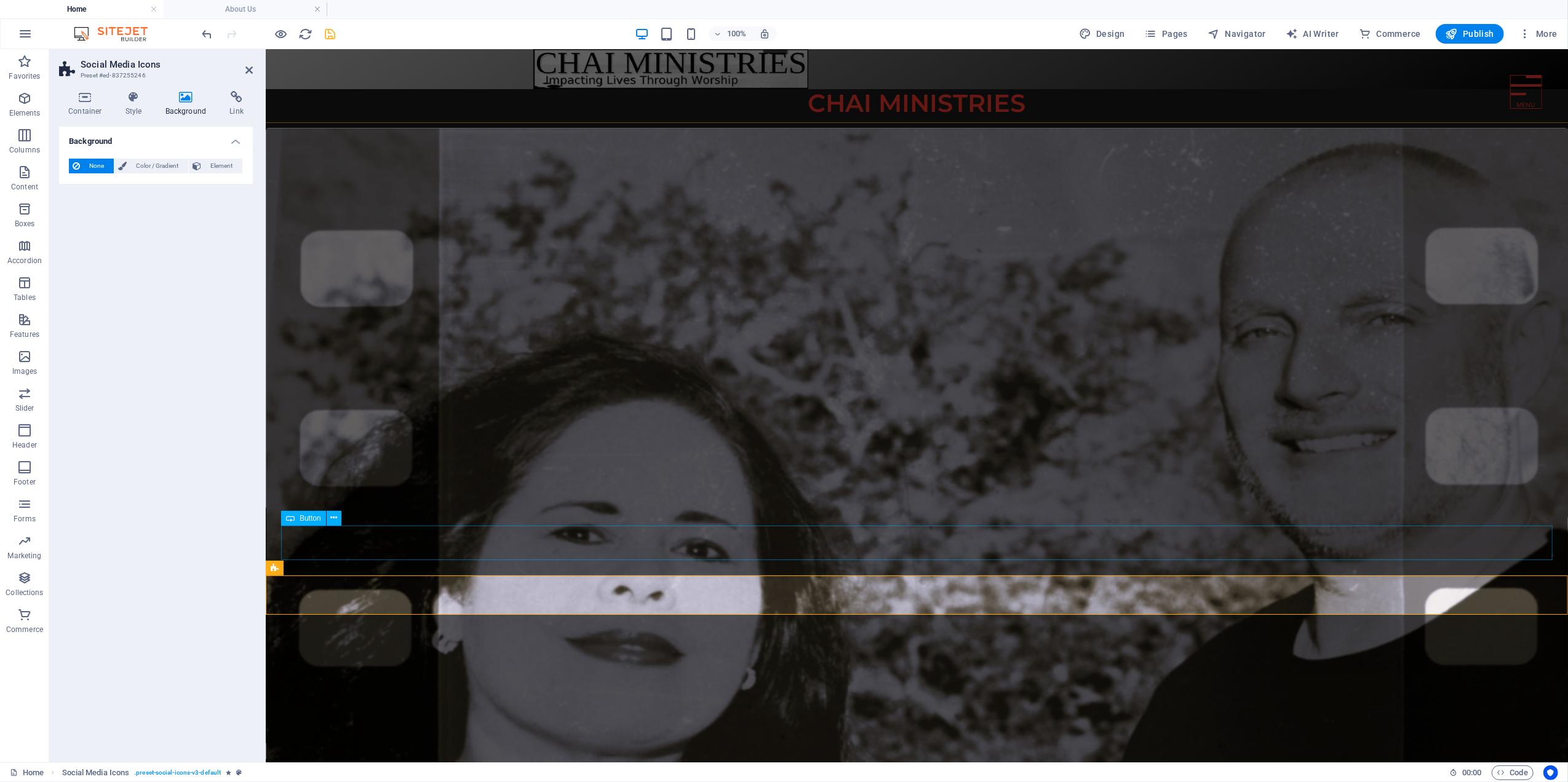
click at [371, 539] on div "More about us" at bounding box center [916, 542] width 1271 height 36
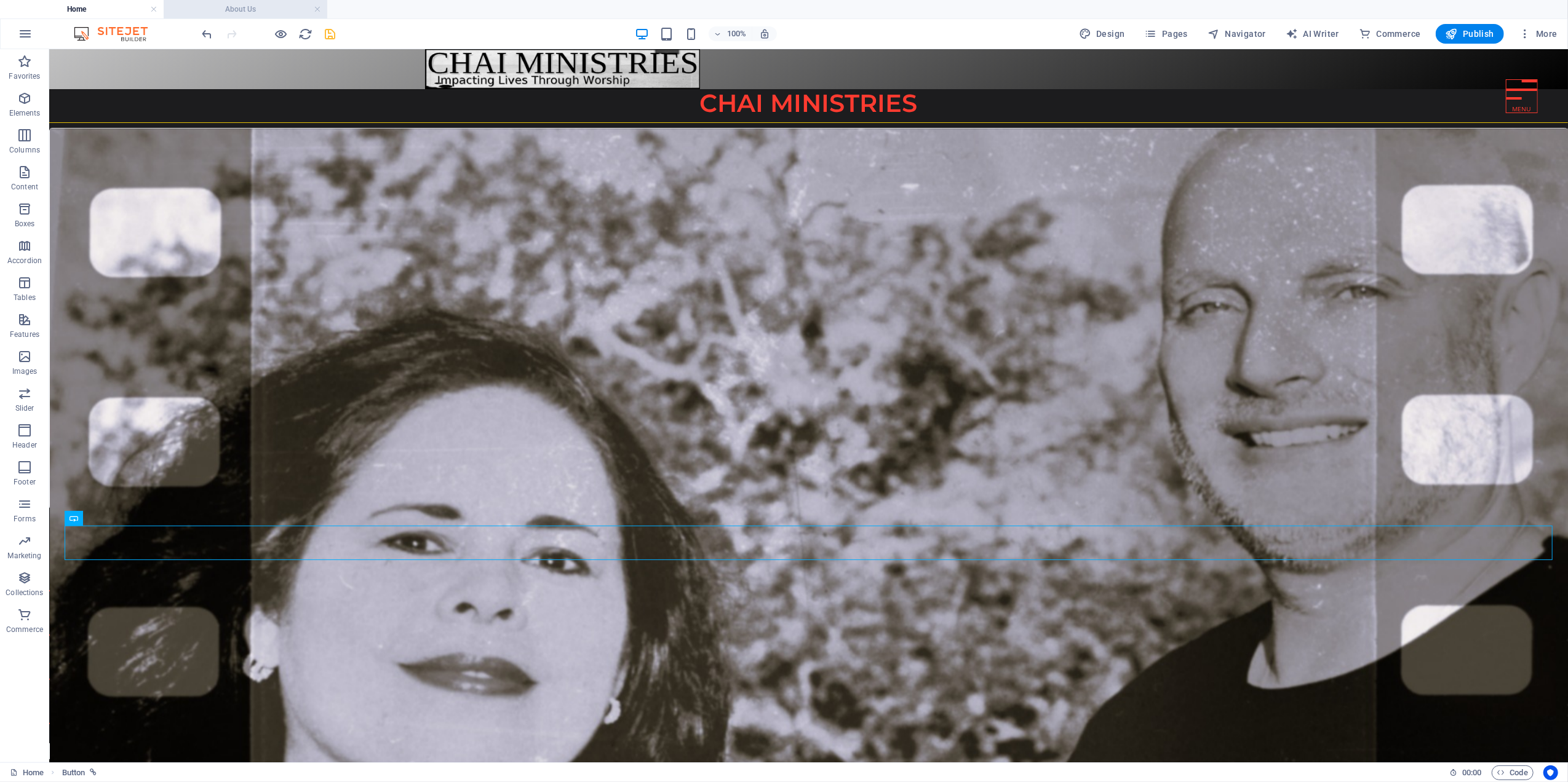
click at [266, 9] on h4 "About Us" at bounding box center [245, 9] width 163 height 13
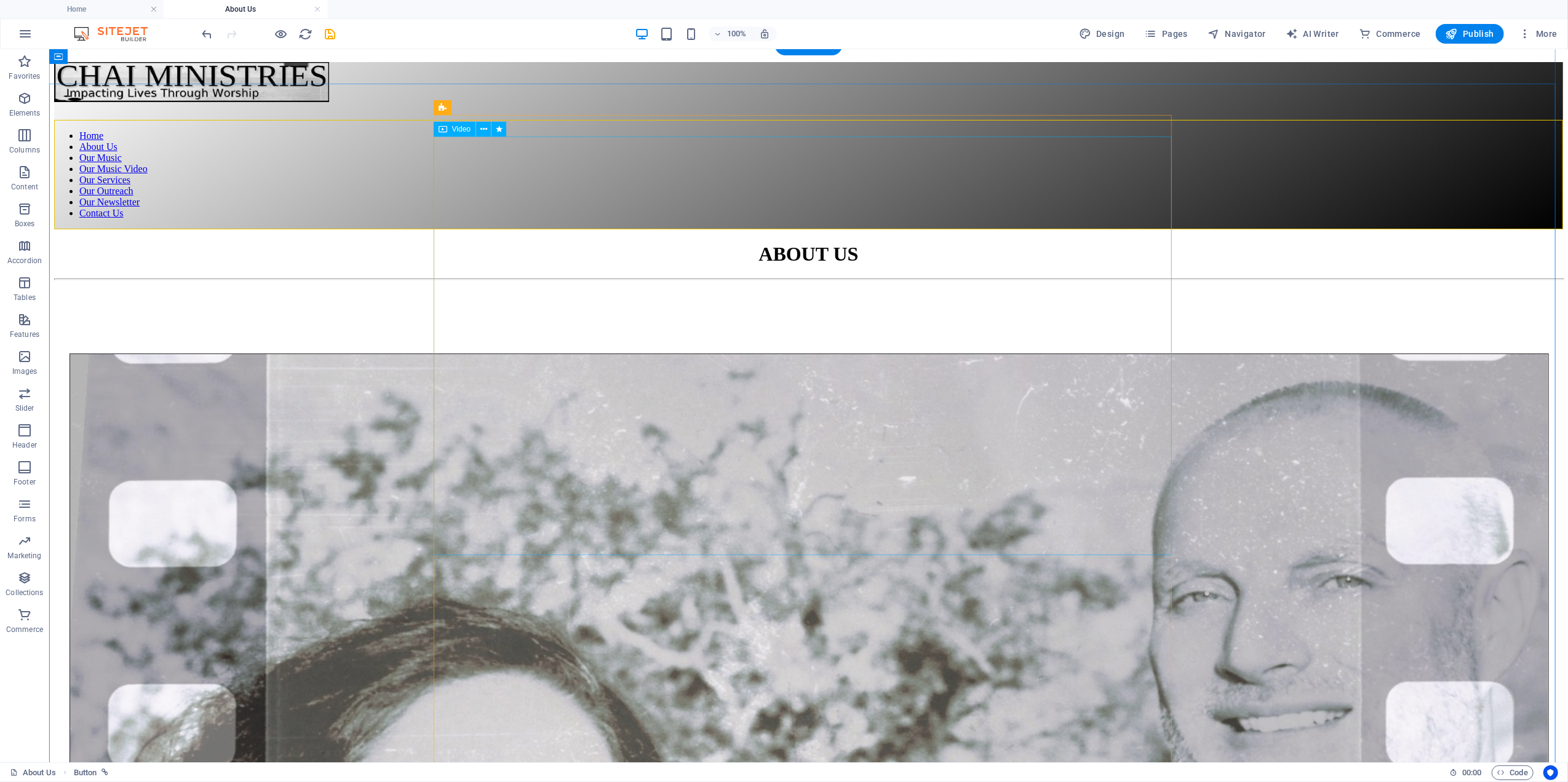
scroll to position [335, 0]
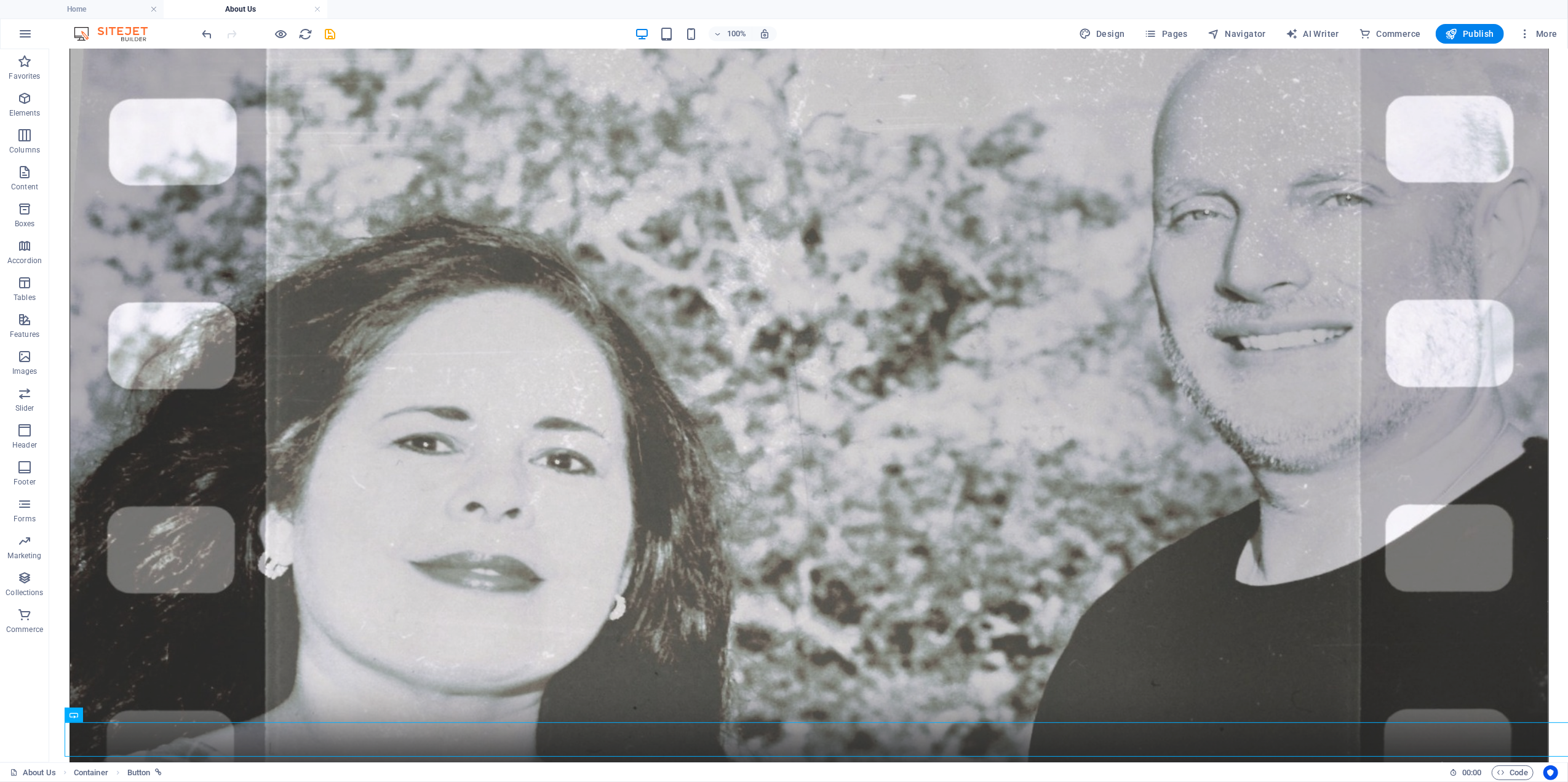
scroll to position [399, 0]
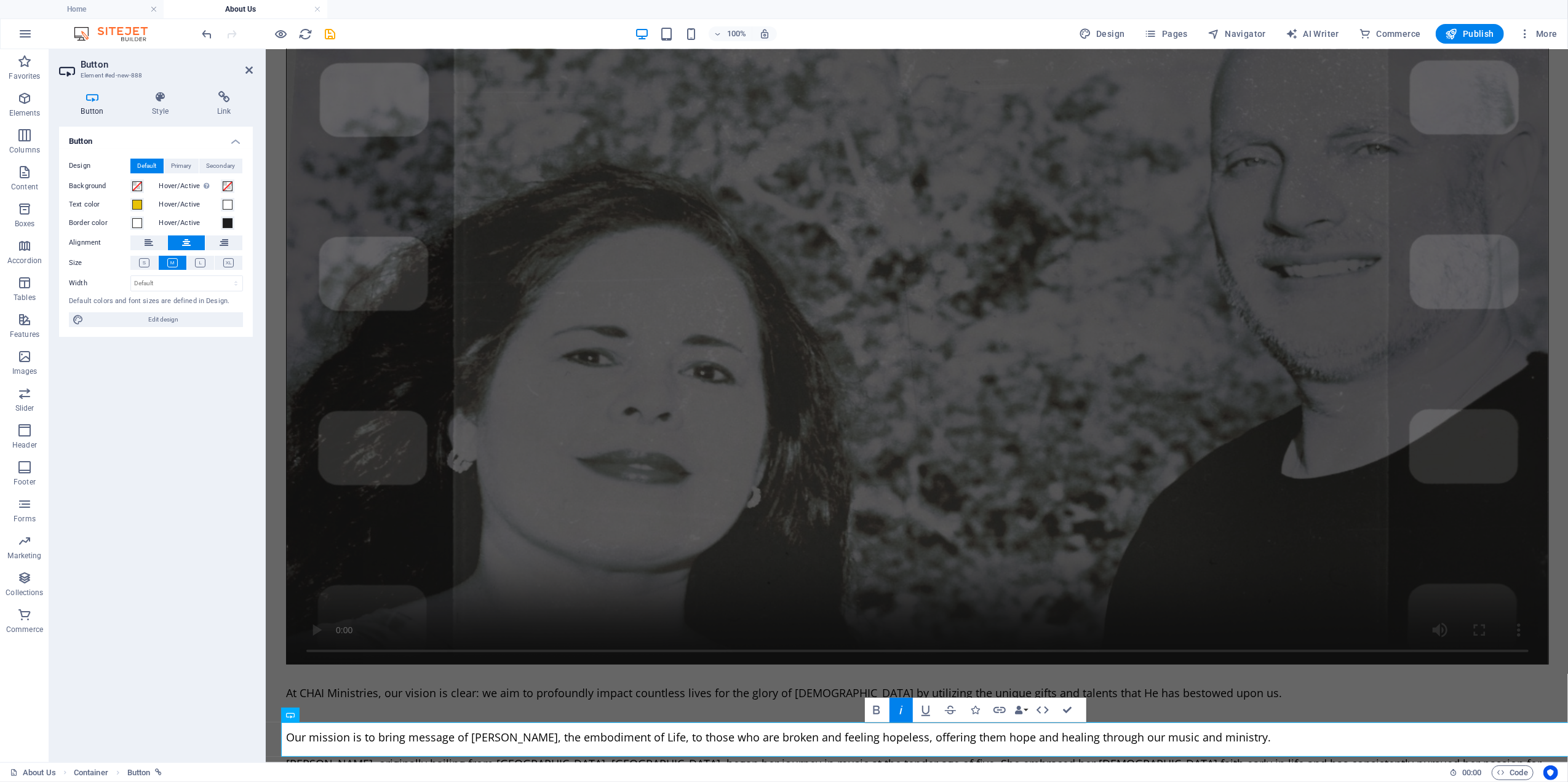
scroll to position [335, 0]
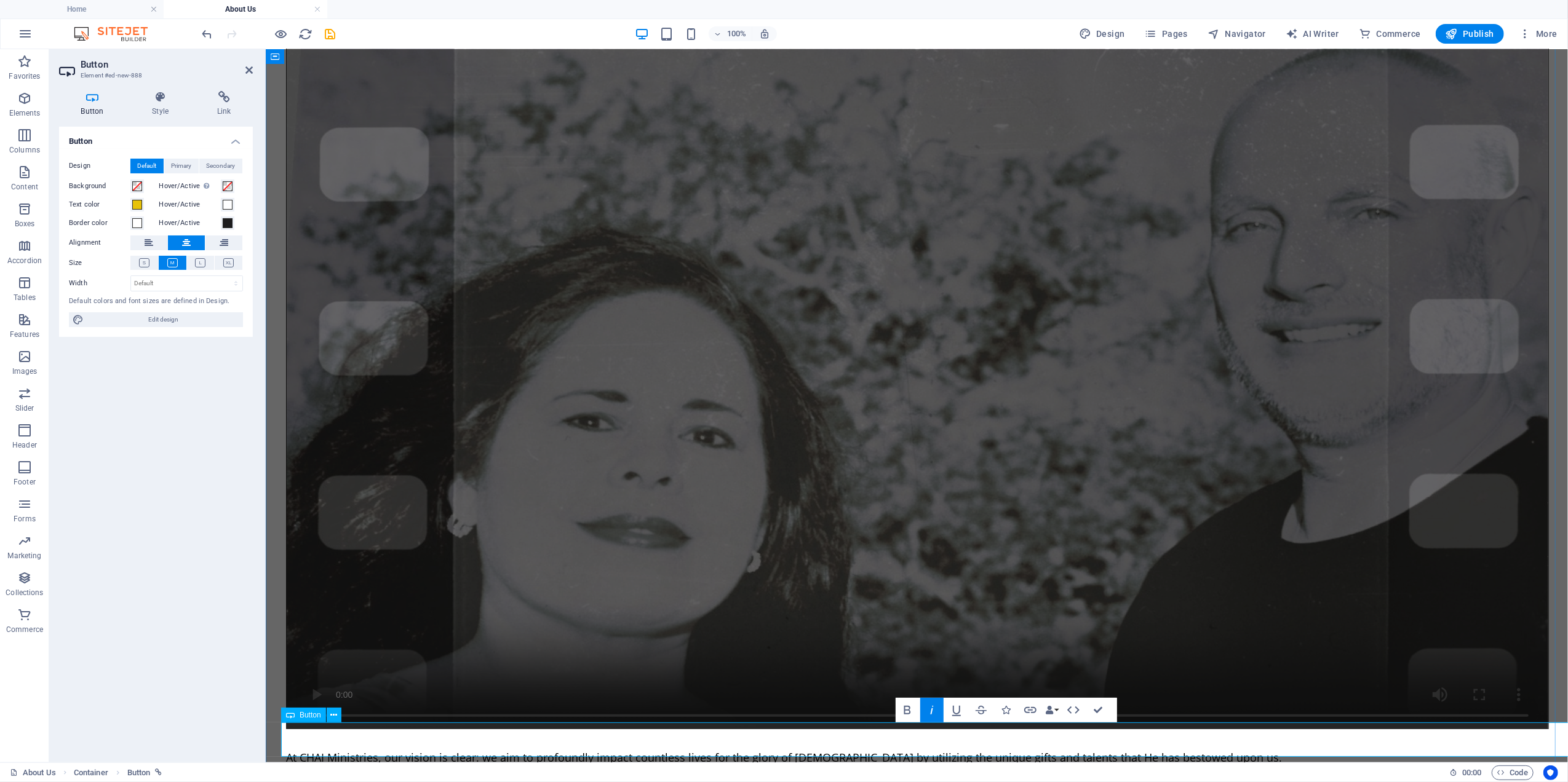
drag, startPoint x: 942, startPoint y: 737, endPoint x: 903, endPoint y: 737, distance: 39.0
click at [926, 711] on icon "button" at bounding box center [930, 710] width 15 height 15
click at [932, 712] on icon "button" at bounding box center [932, 710] width 3 height 9
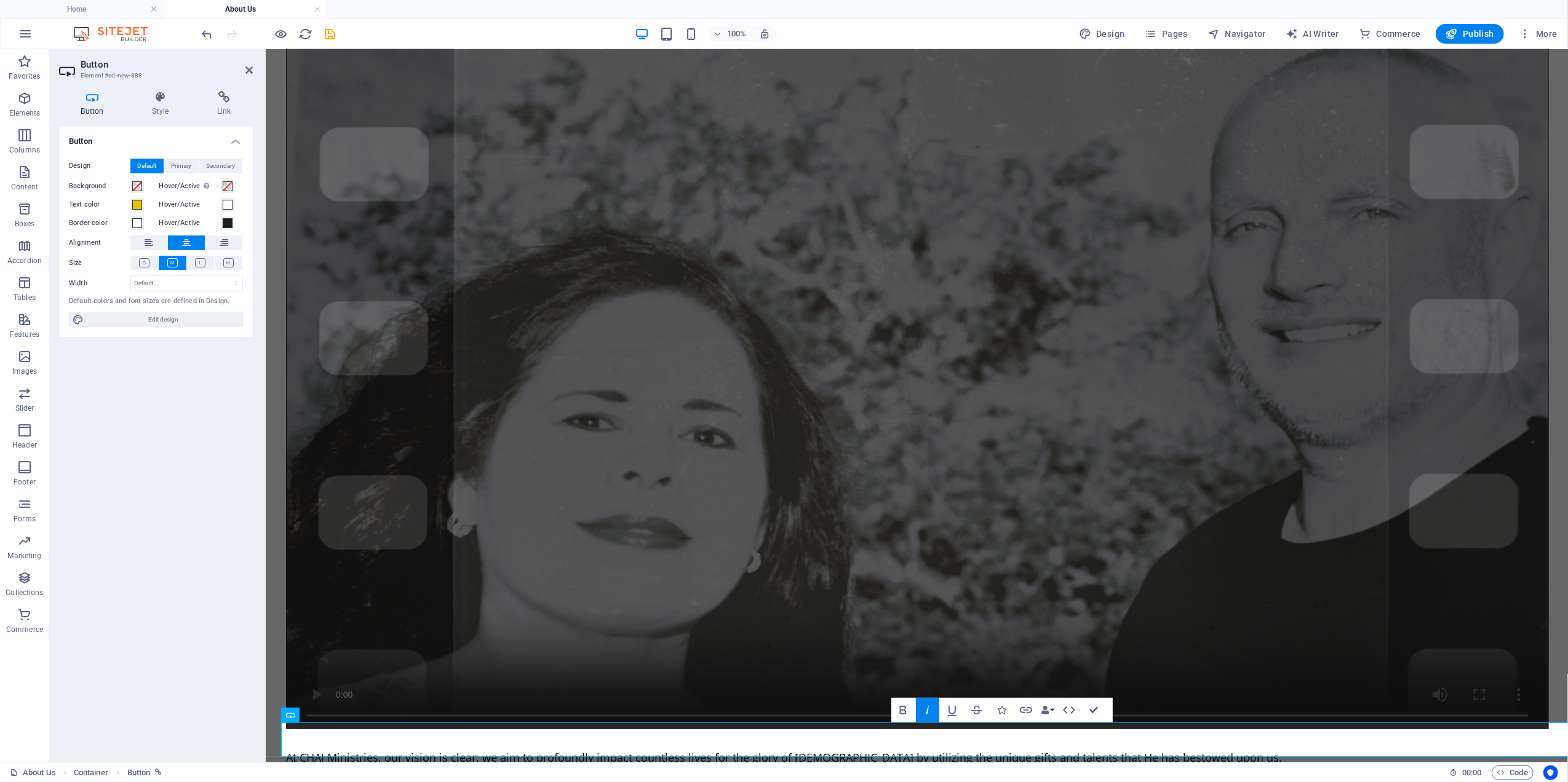
click at [926, 709] on icon "button" at bounding box center [928, 710] width 15 height 15
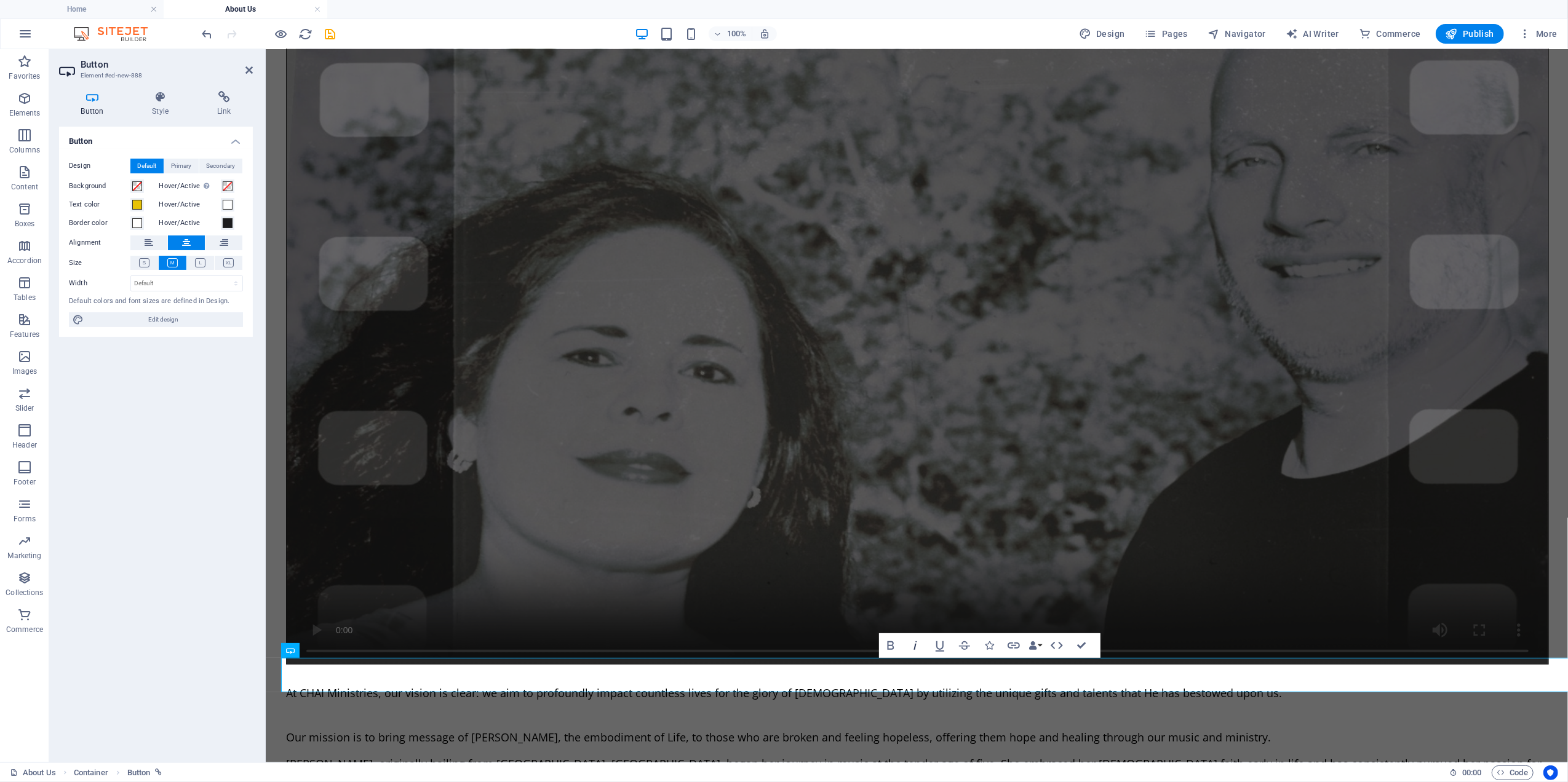
click at [912, 642] on icon "button" at bounding box center [915, 646] width 15 height 15
click at [224, 94] on icon at bounding box center [224, 98] width 58 height 13
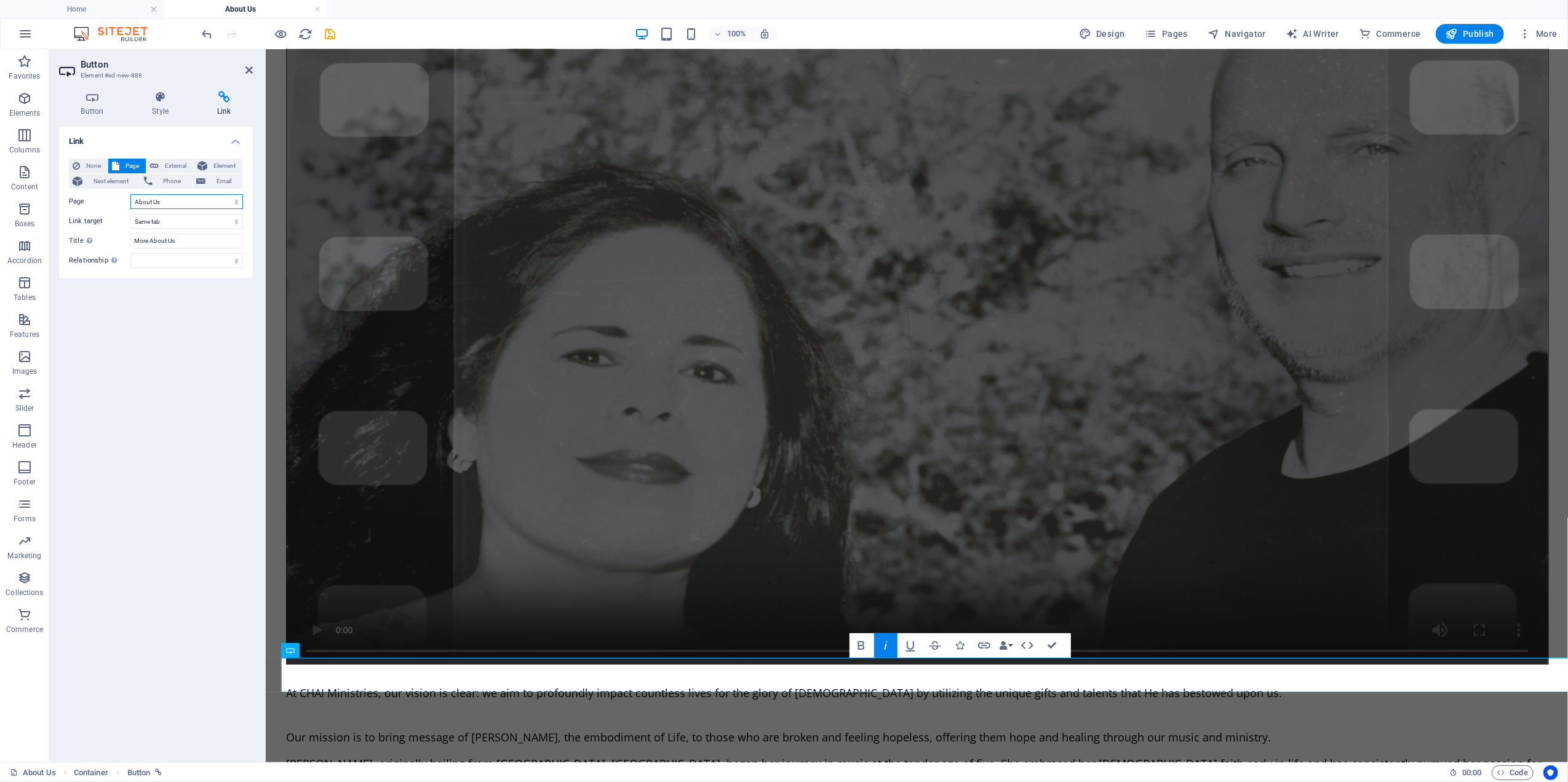
click at [163, 205] on select "Home Our Music About Us Our Outreach Our Newsletter Contact Us Our Services Our…" at bounding box center [186, 201] width 113 height 15
select select "1"
click at [130, 194] on select "Home Our Music About Us Our Outreach Our Newsletter Contact Us Our Services Our…" at bounding box center [186, 201] width 113 height 15
click at [193, 240] on input "More About Us" at bounding box center [186, 241] width 113 height 15
type input "M"
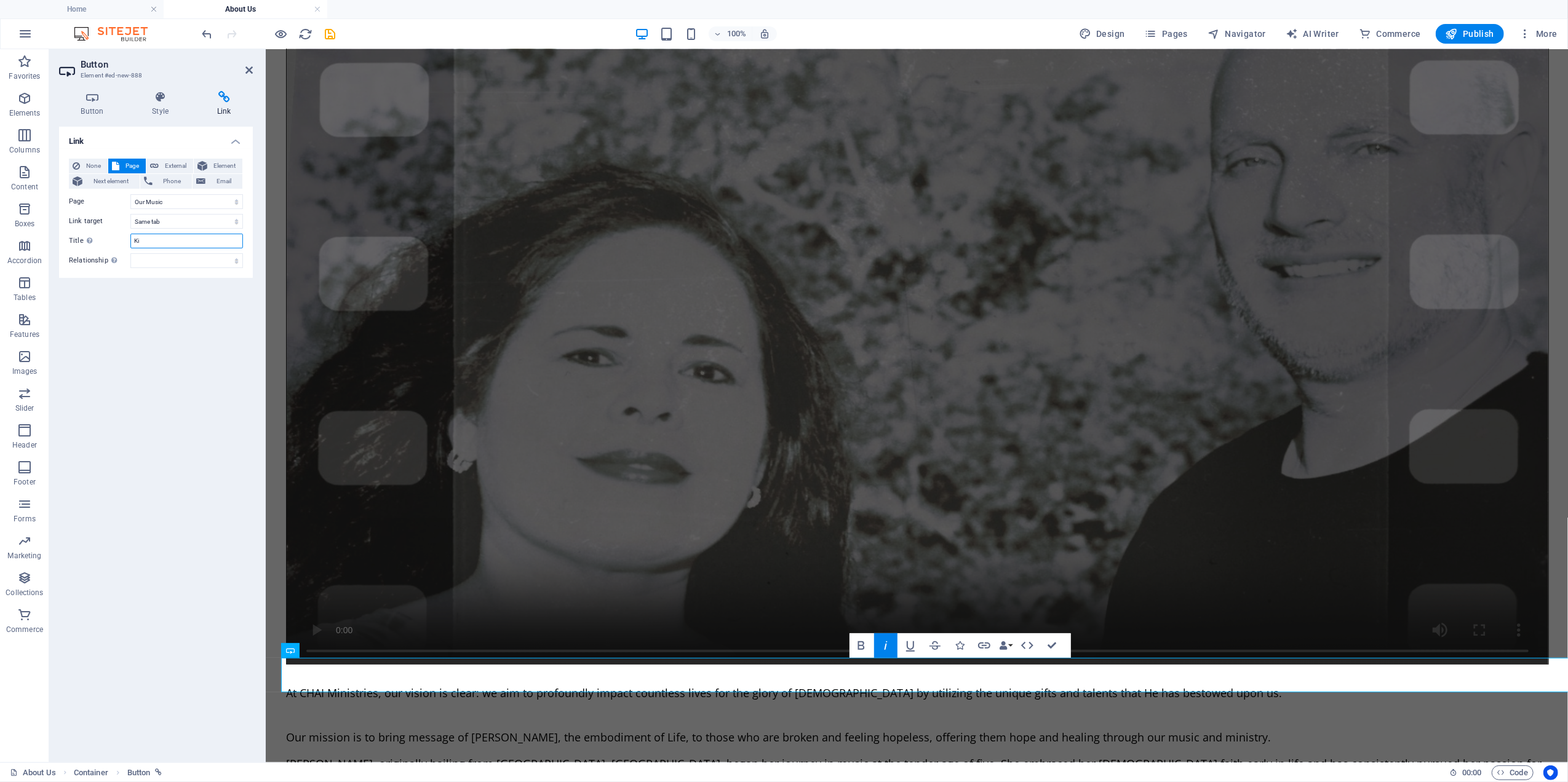
type input "K"
type input "Listen To Our Music"
click at [152, 331] on div "Link None Page External Element Next element Phone Email Page Home Our Music Ab…" at bounding box center [156, 439] width 194 height 626
click at [282, 29] on icon "button" at bounding box center [282, 34] width 14 height 14
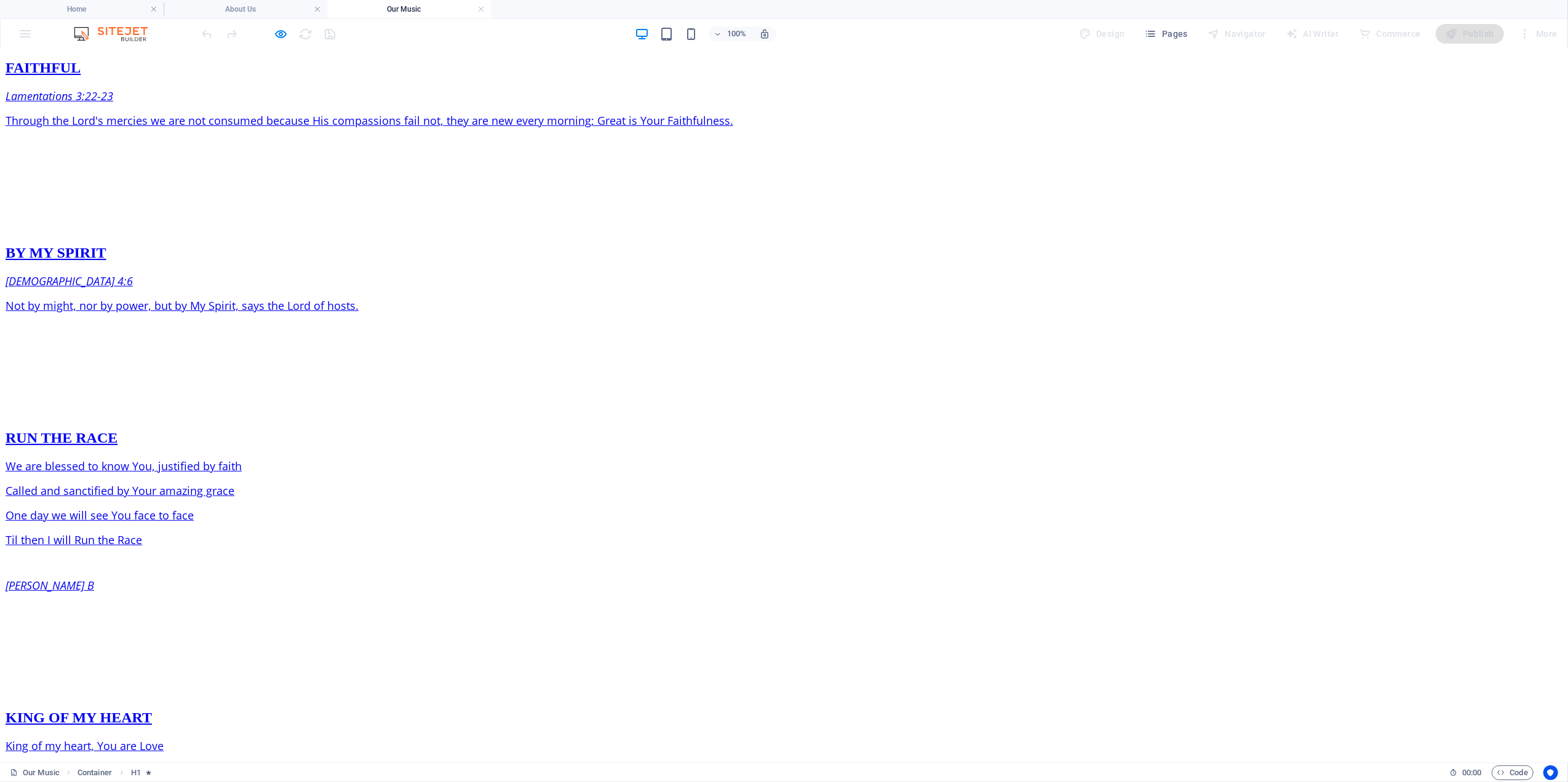
scroll to position [0, 0]
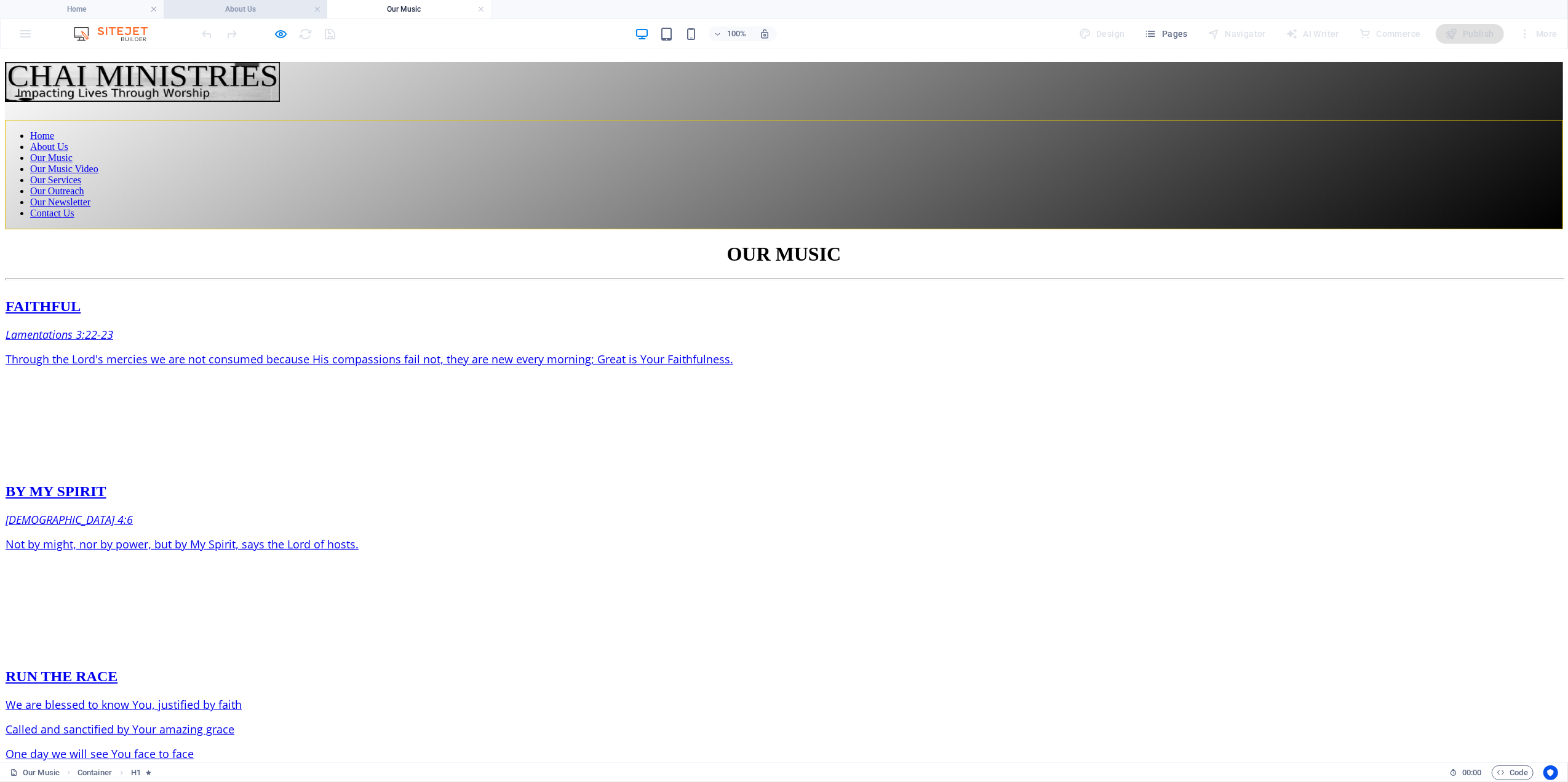
click at [264, 11] on h4 "About Us" at bounding box center [245, 9] width 163 height 13
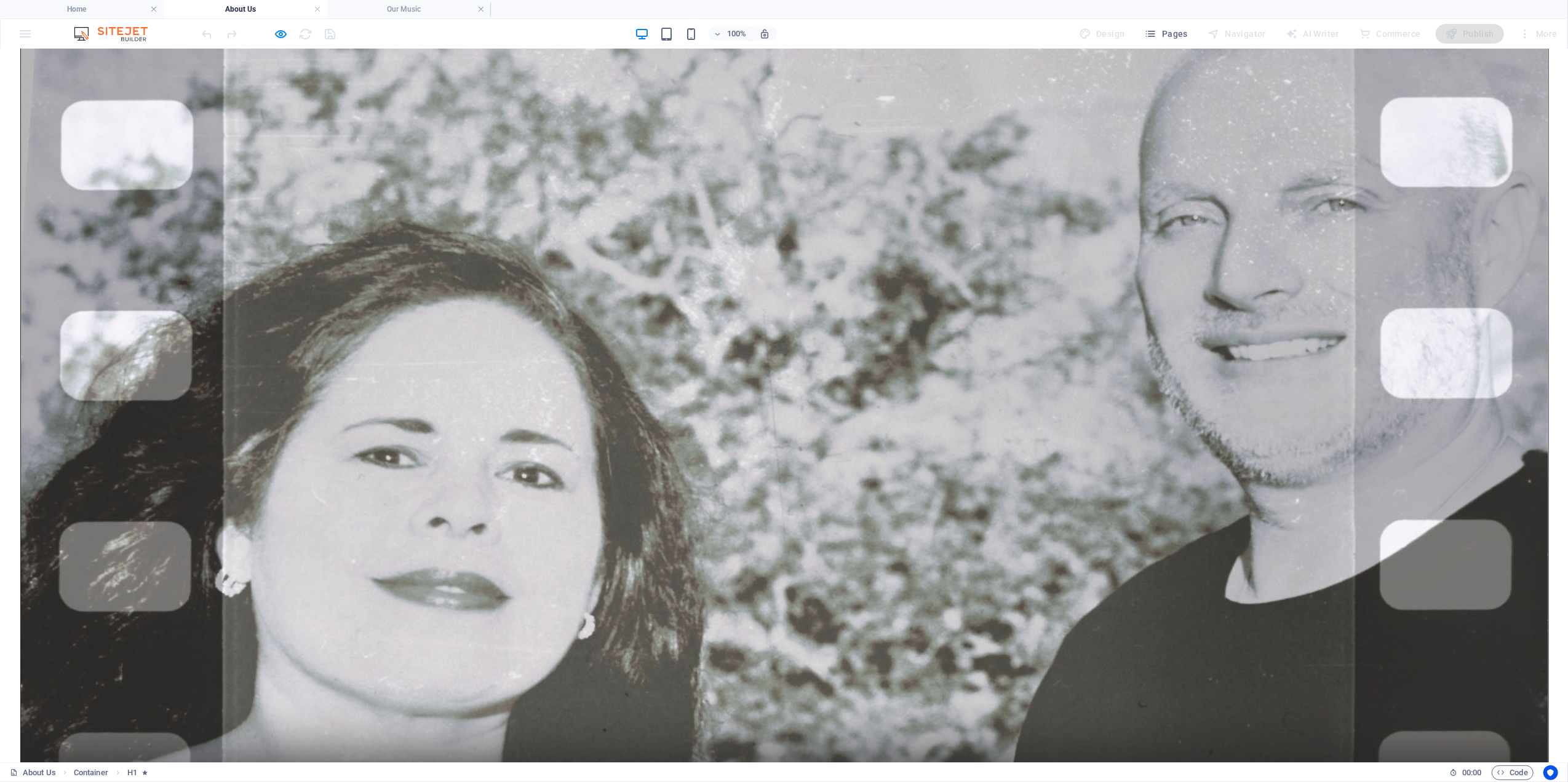
scroll to position [399, 0]
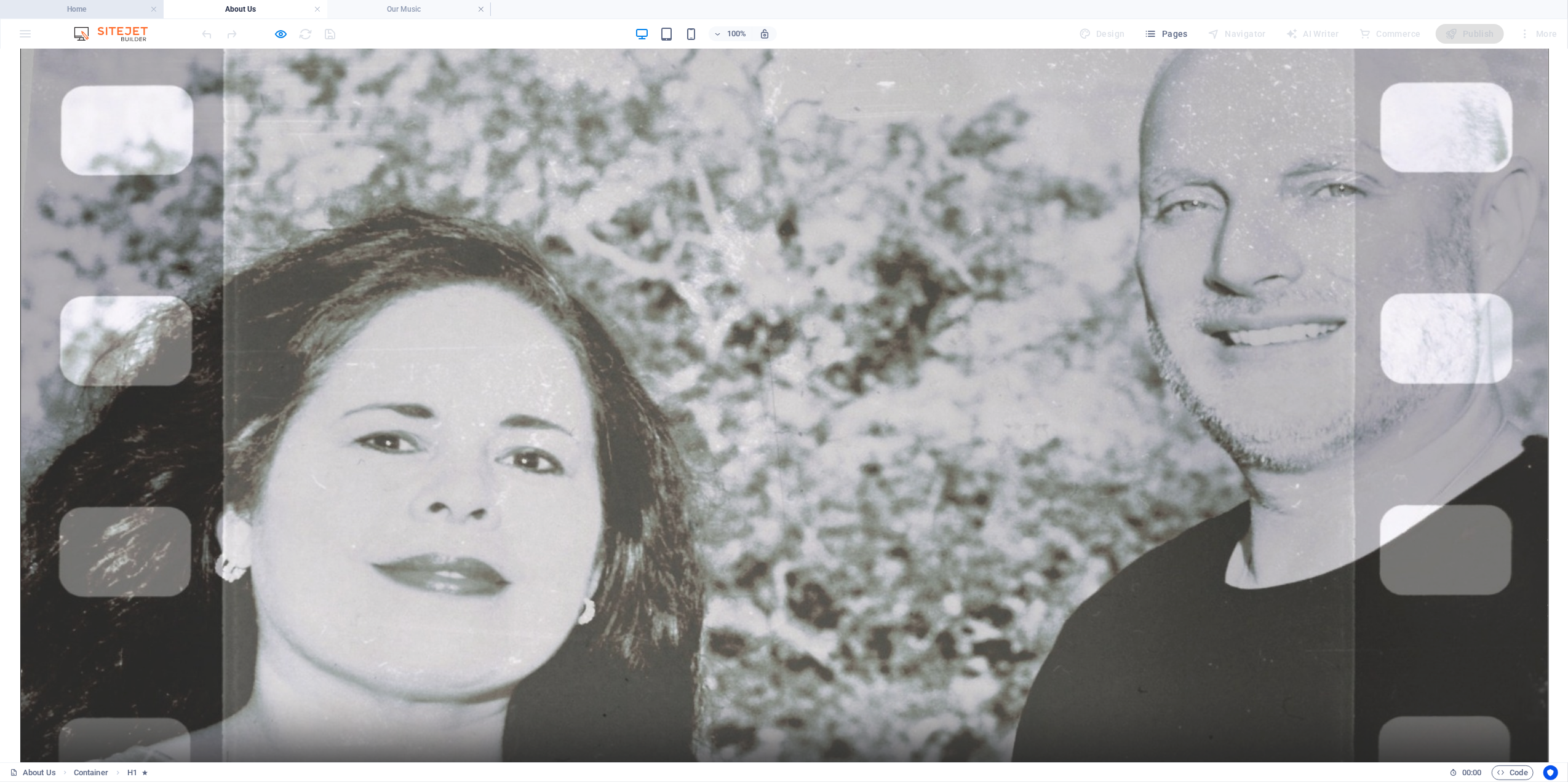
click at [94, 8] on h4 "Home" at bounding box center [82, 9] width 163 height 13
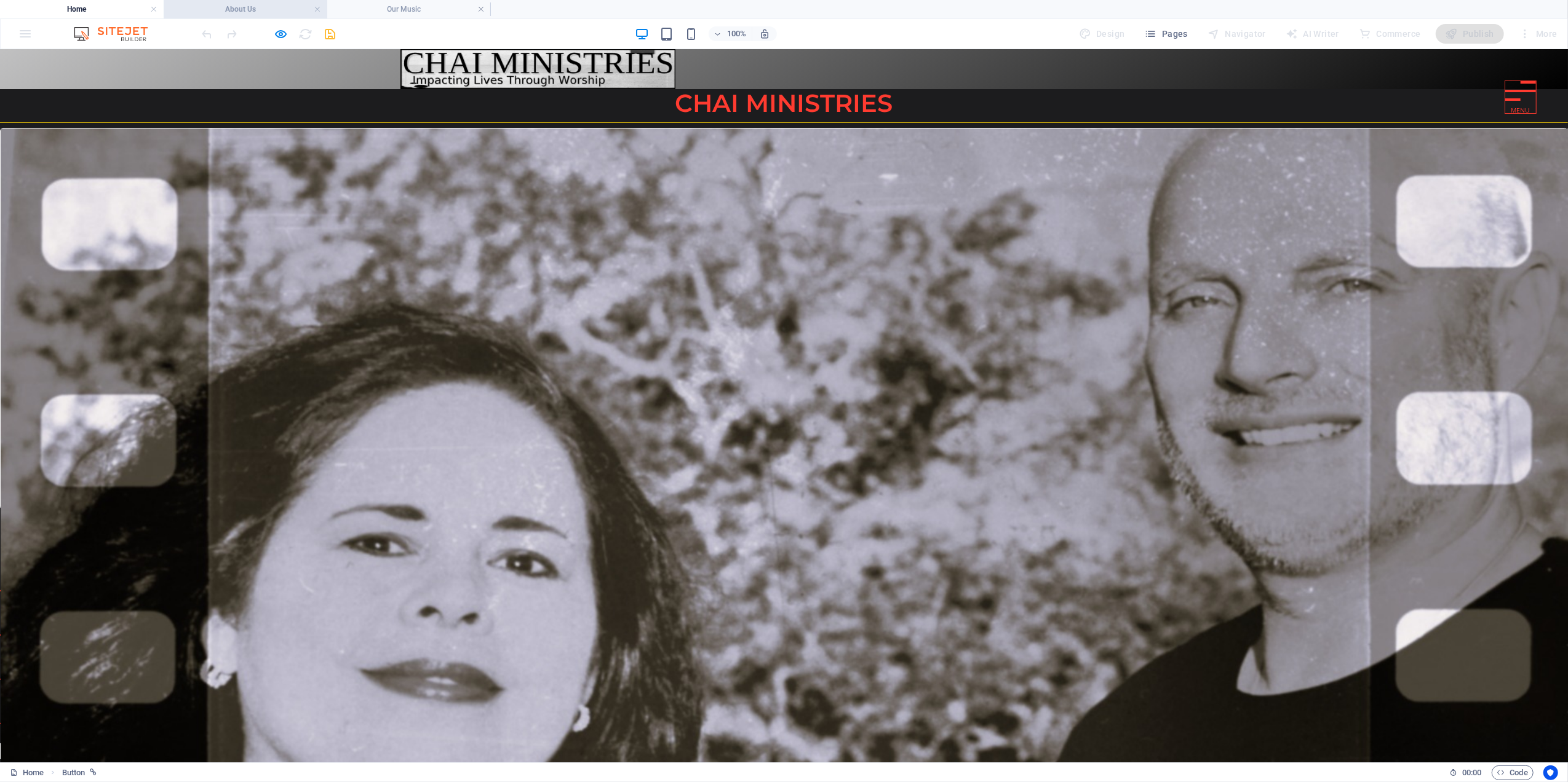
click at [248, 4] on h4 "About Us" at bounding box center [245, 9] width 163 height 13
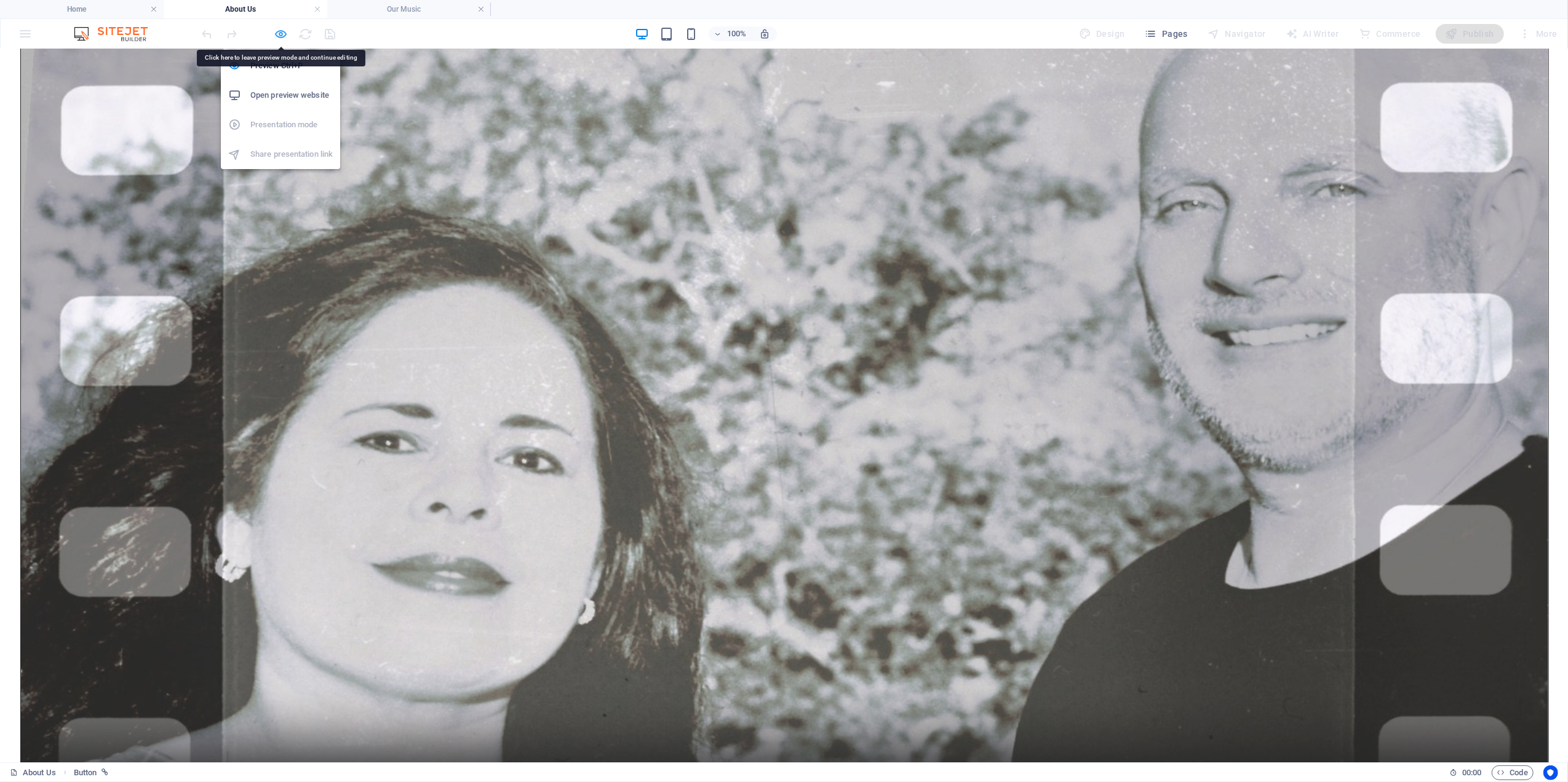
click at [282, 30] on icon "button" at bounding box center [282, 34] width 14 height 14
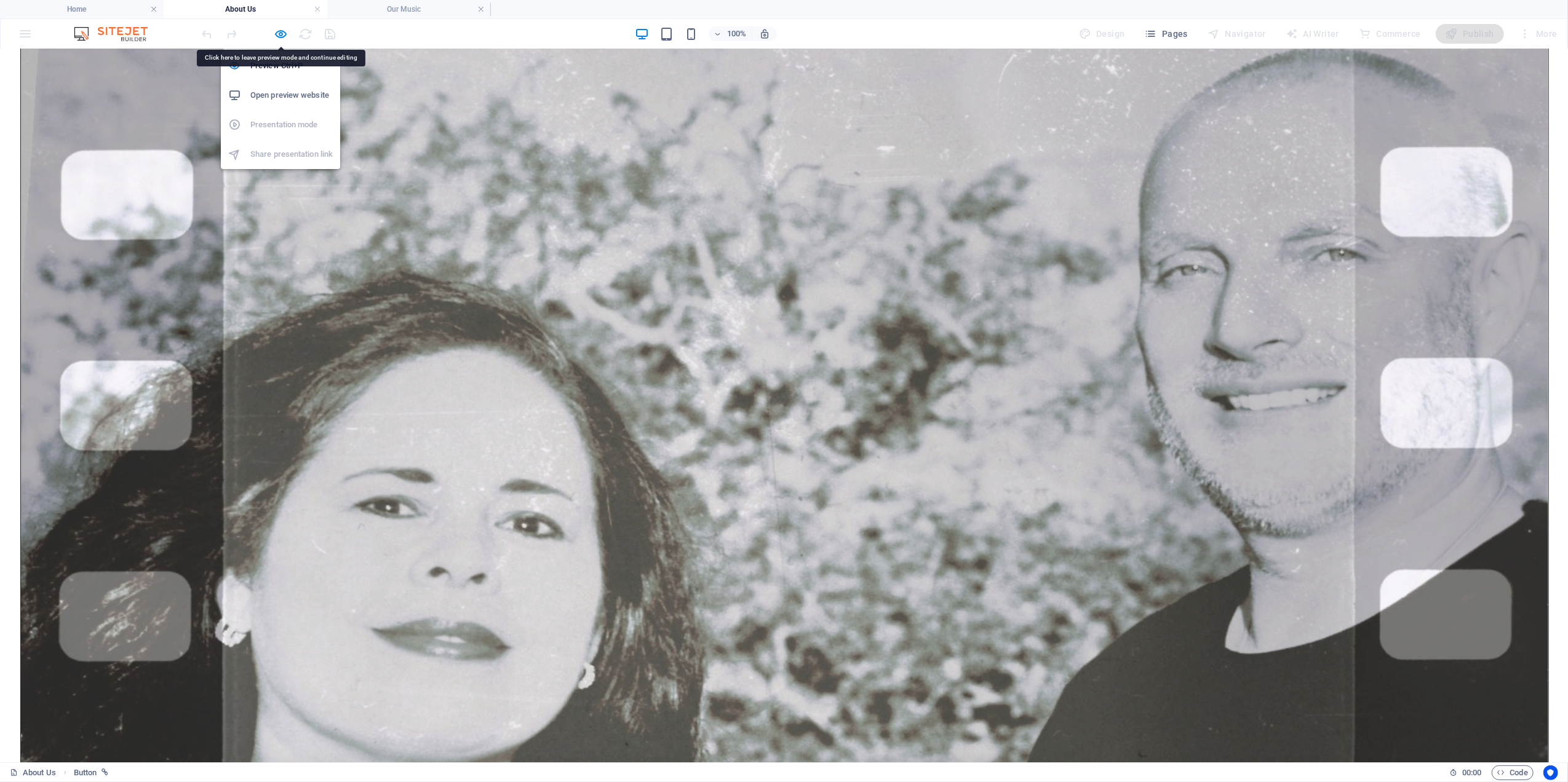
select select "1"
select select
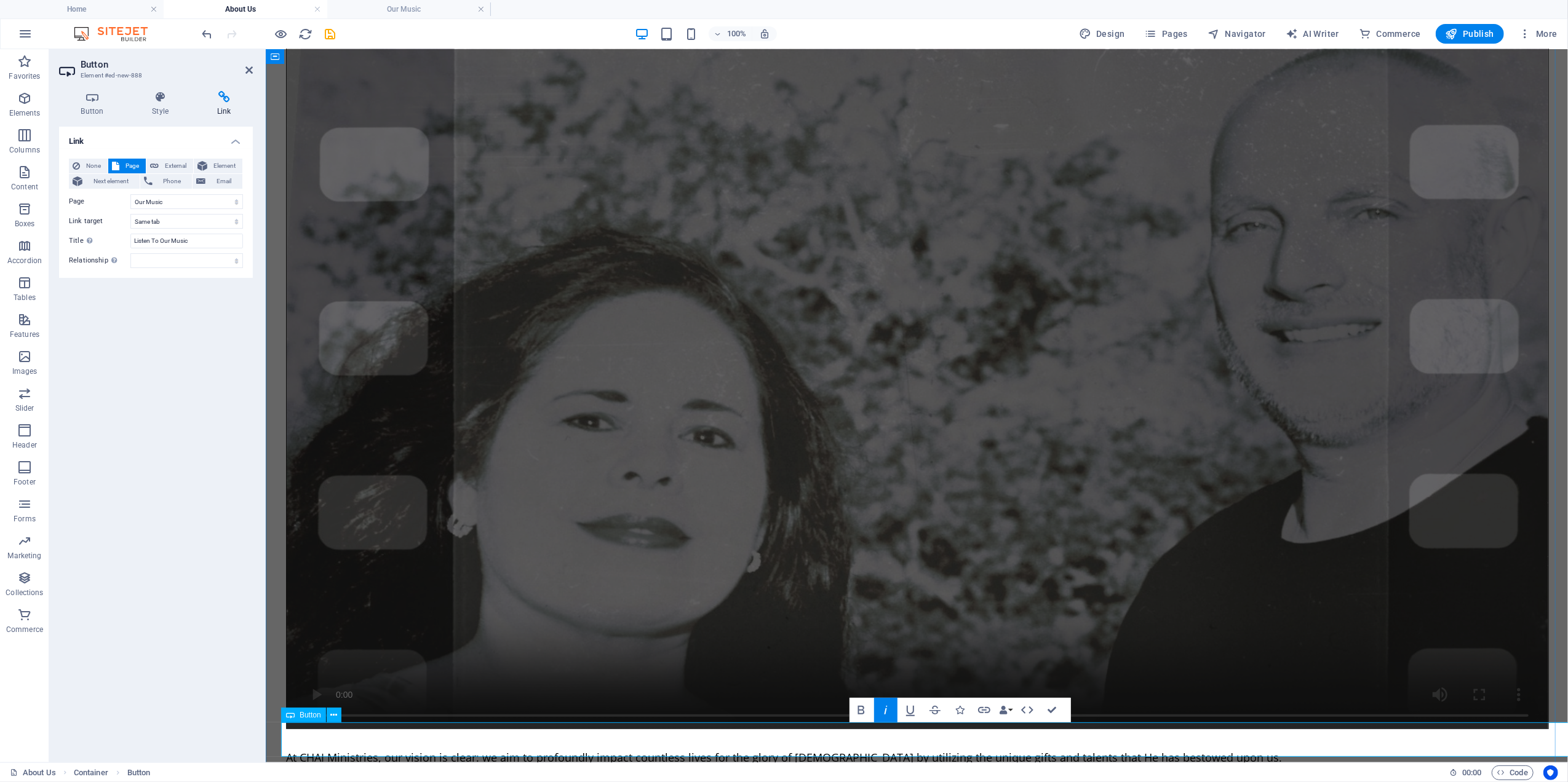
click at [156, 101] on icon at bounding box center [160, 98] width 60 height 13
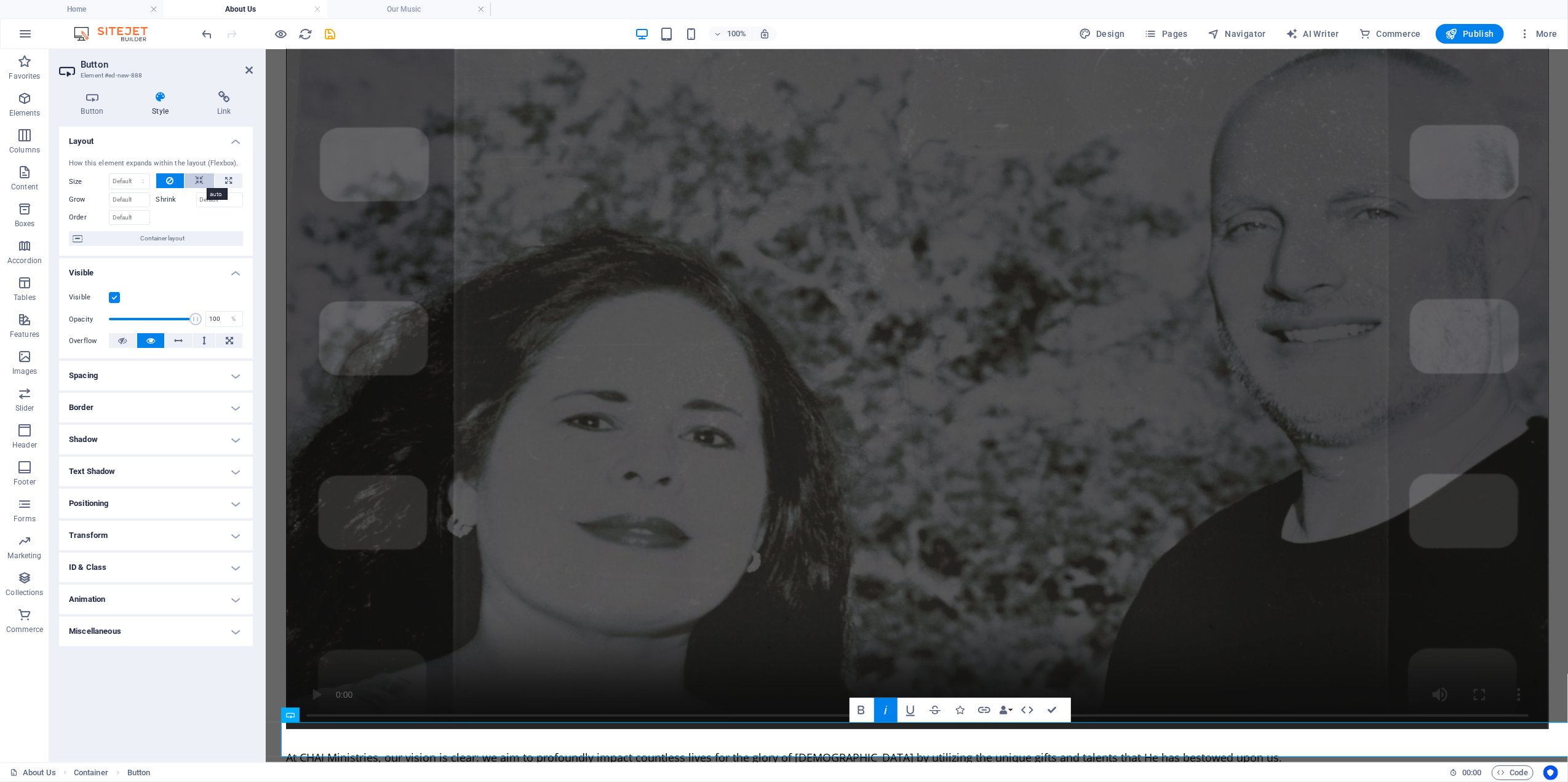
click at [195, 177] on icon at bounding box center [199, 181] width 9 height 15
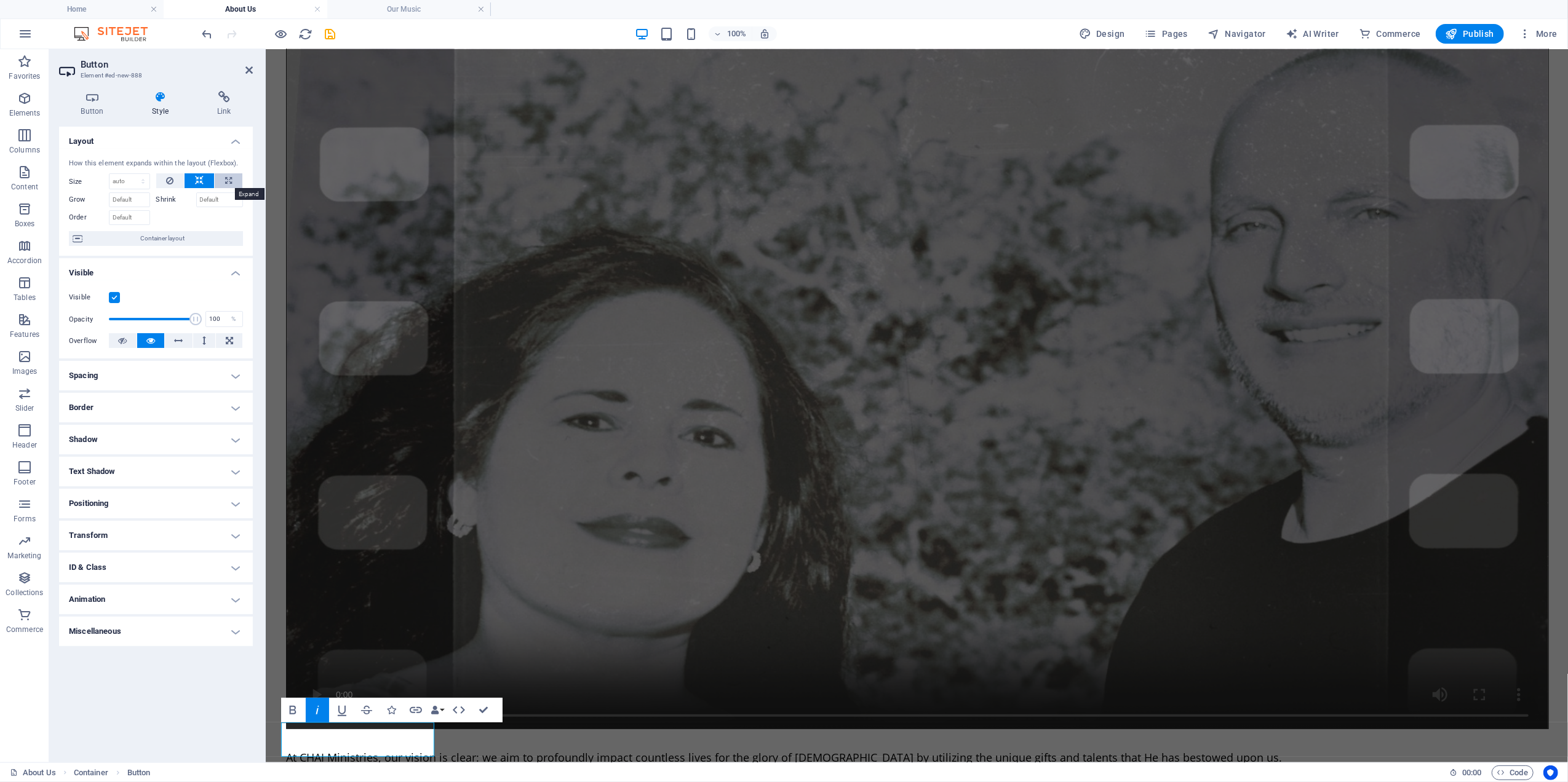
click at [226, 177] on icon at bounding box center [229, 181] width 7 height 15
type input "100"
select select "%"
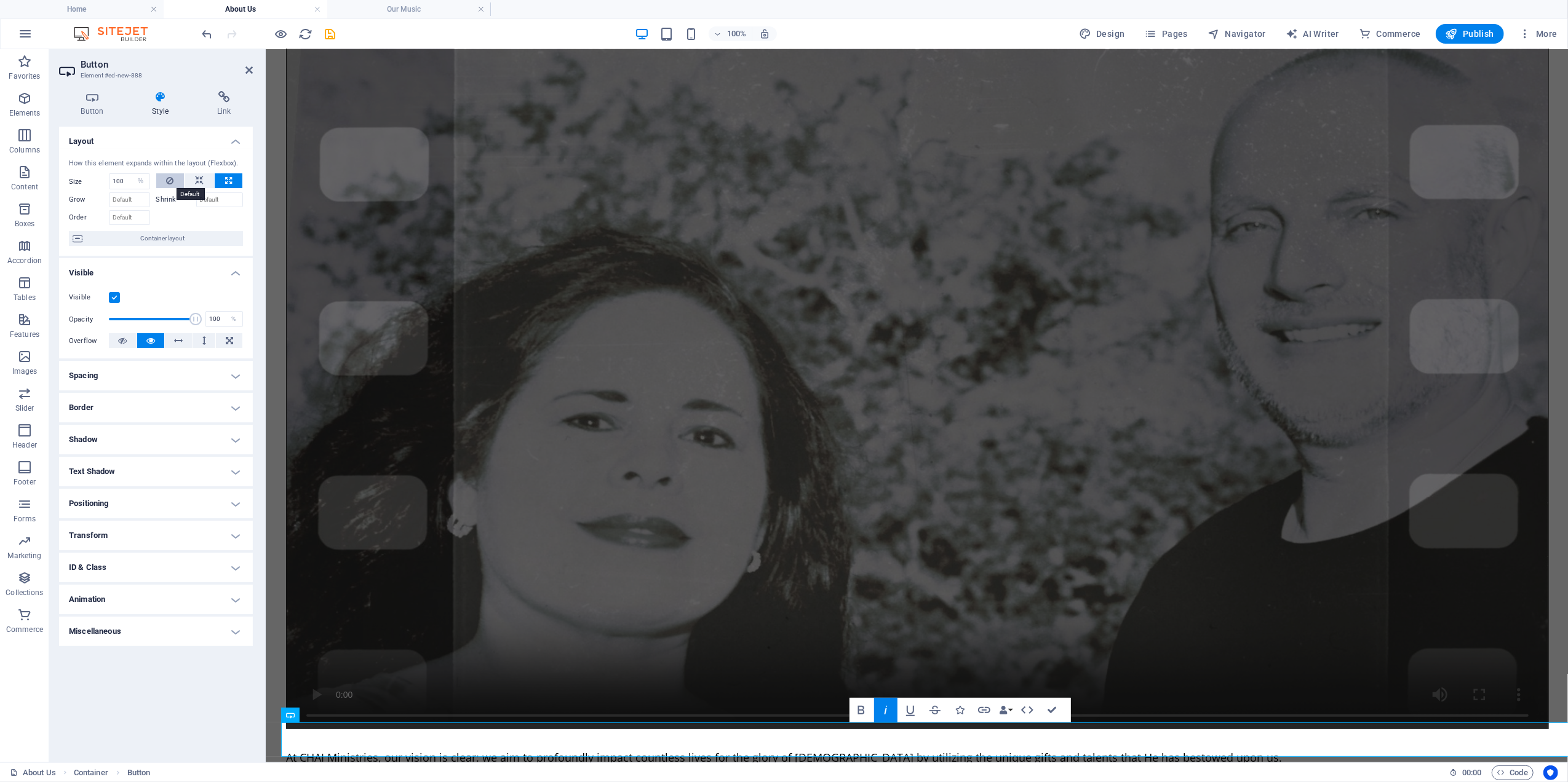
click at [160, 178] on button at bounding box center [171, 181] width 29 height 15
select select "DISABLED_OPTION_VALUE"
click at [229, 179] on icon at bounding box center [229, 181] width 7 height 15
type input "100"
select select "%"
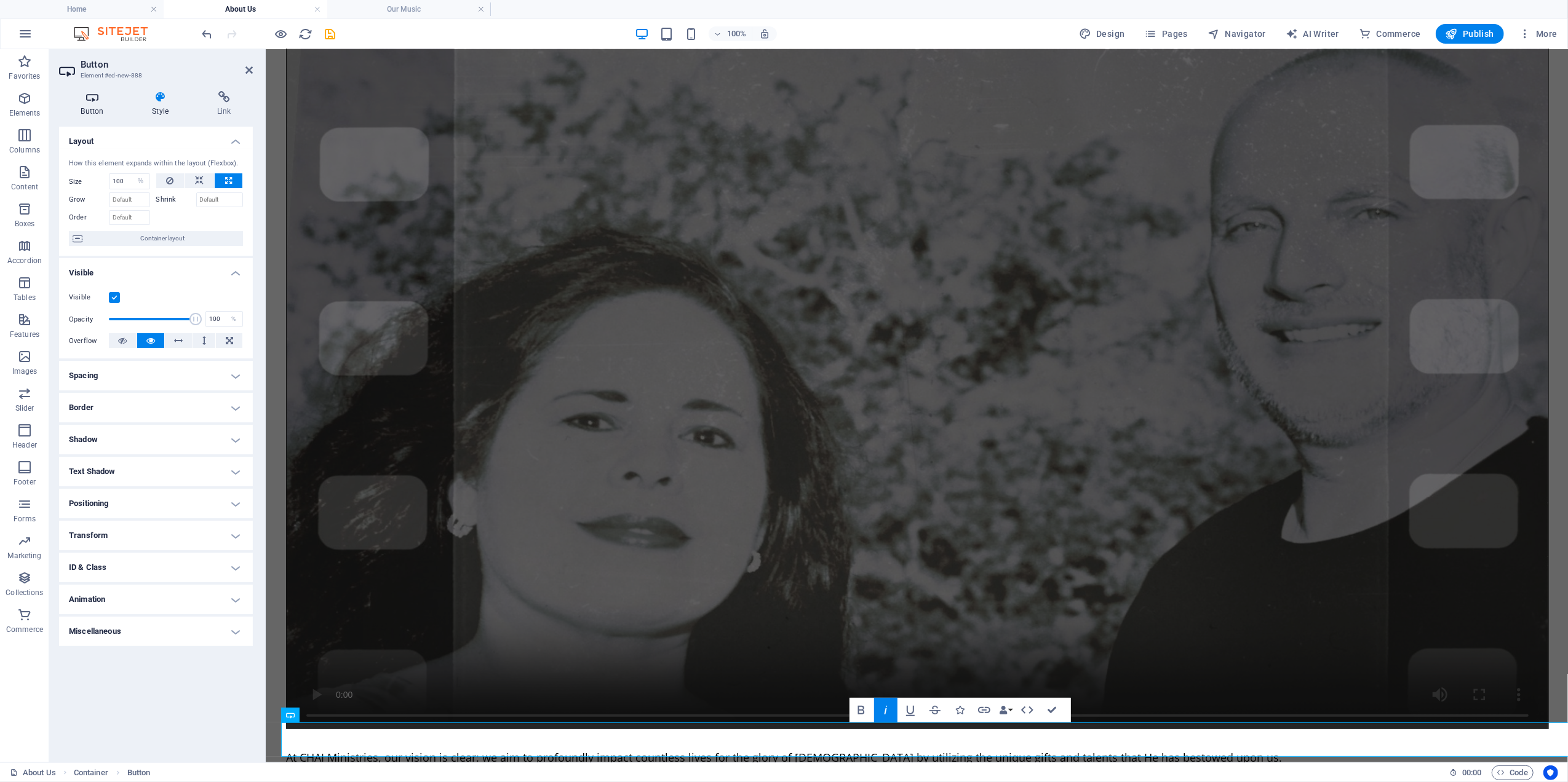
click at [94, 104] on h4 "Button" at bounding box center [94, 104] width 71 height 26
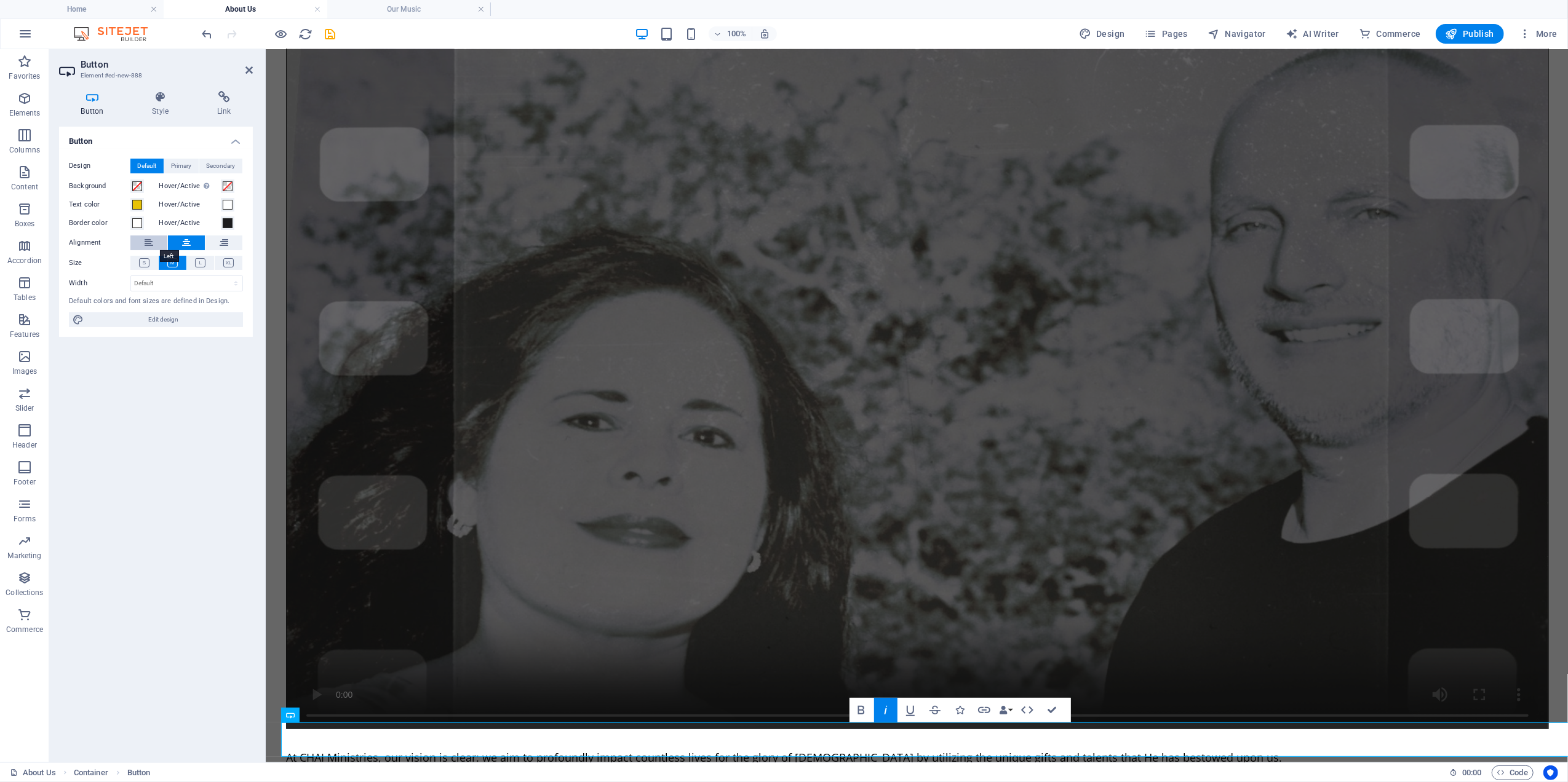
click at [149, 242] on icon at bounding box center [148, 243] width 9 height 15
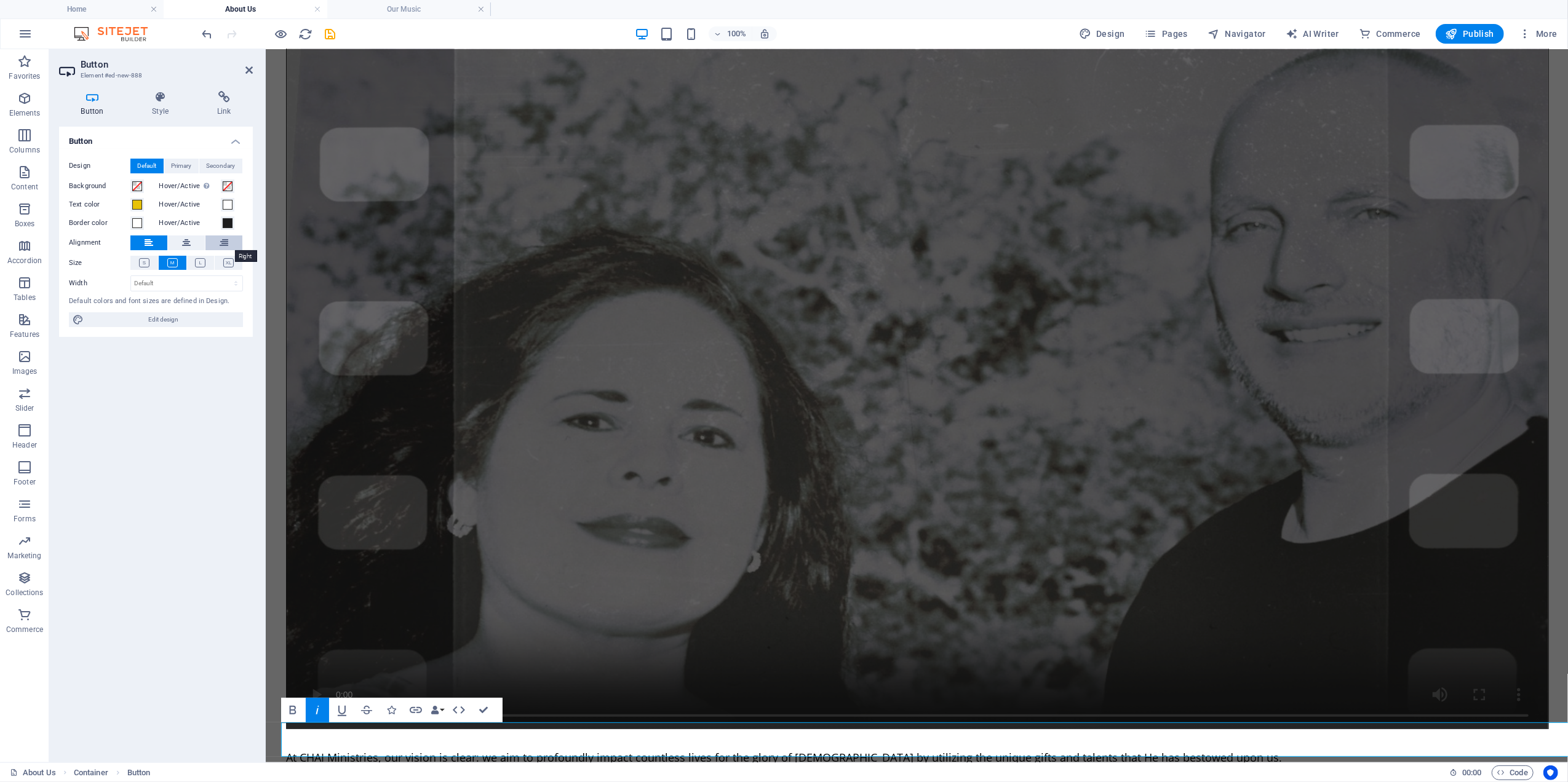
click at [217, 240] on button at bounding box center [224, 243] width 37 height 15
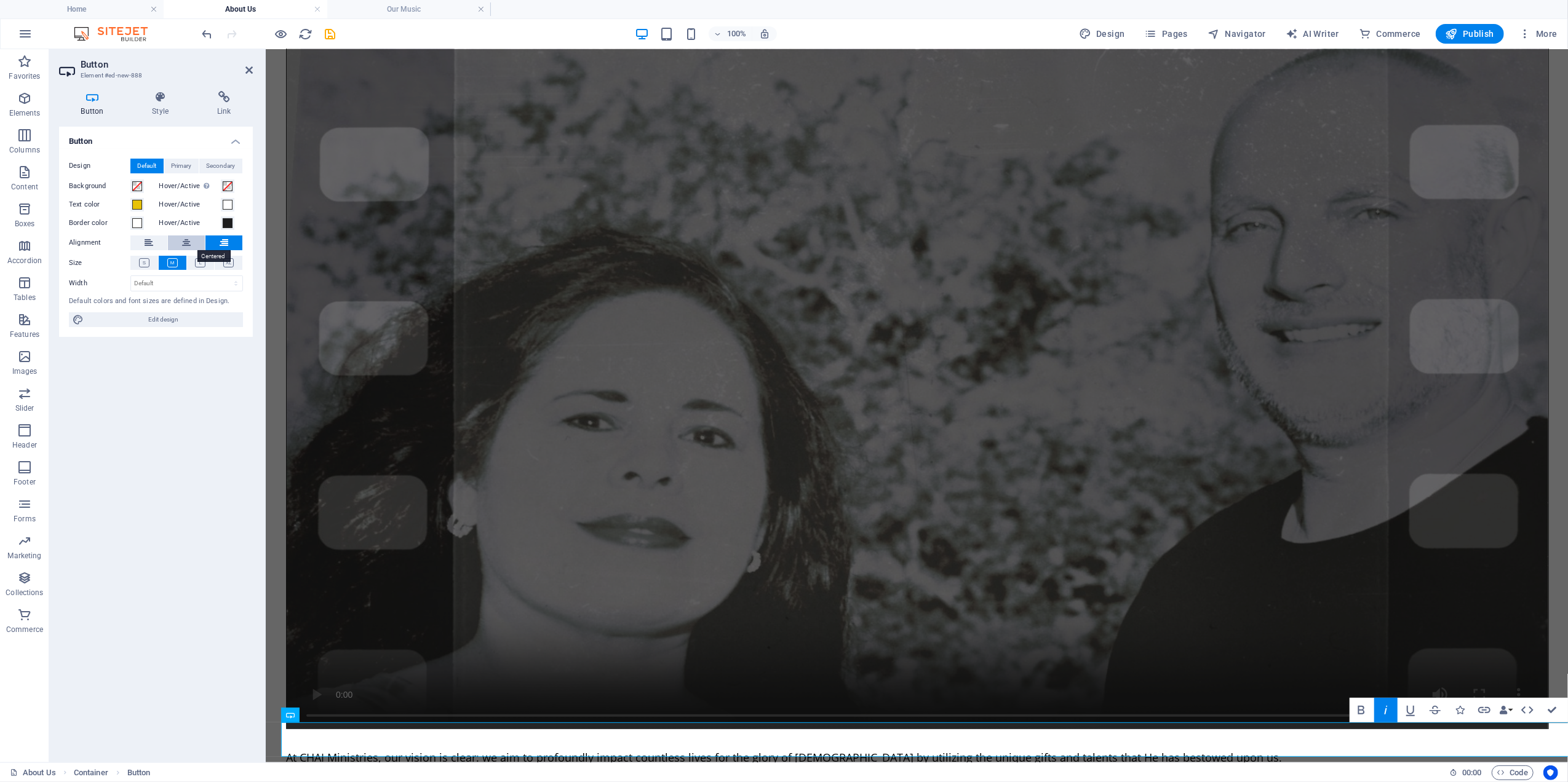
click at [179, 236] on button at bounding box center [186, 243] width 37 height 15
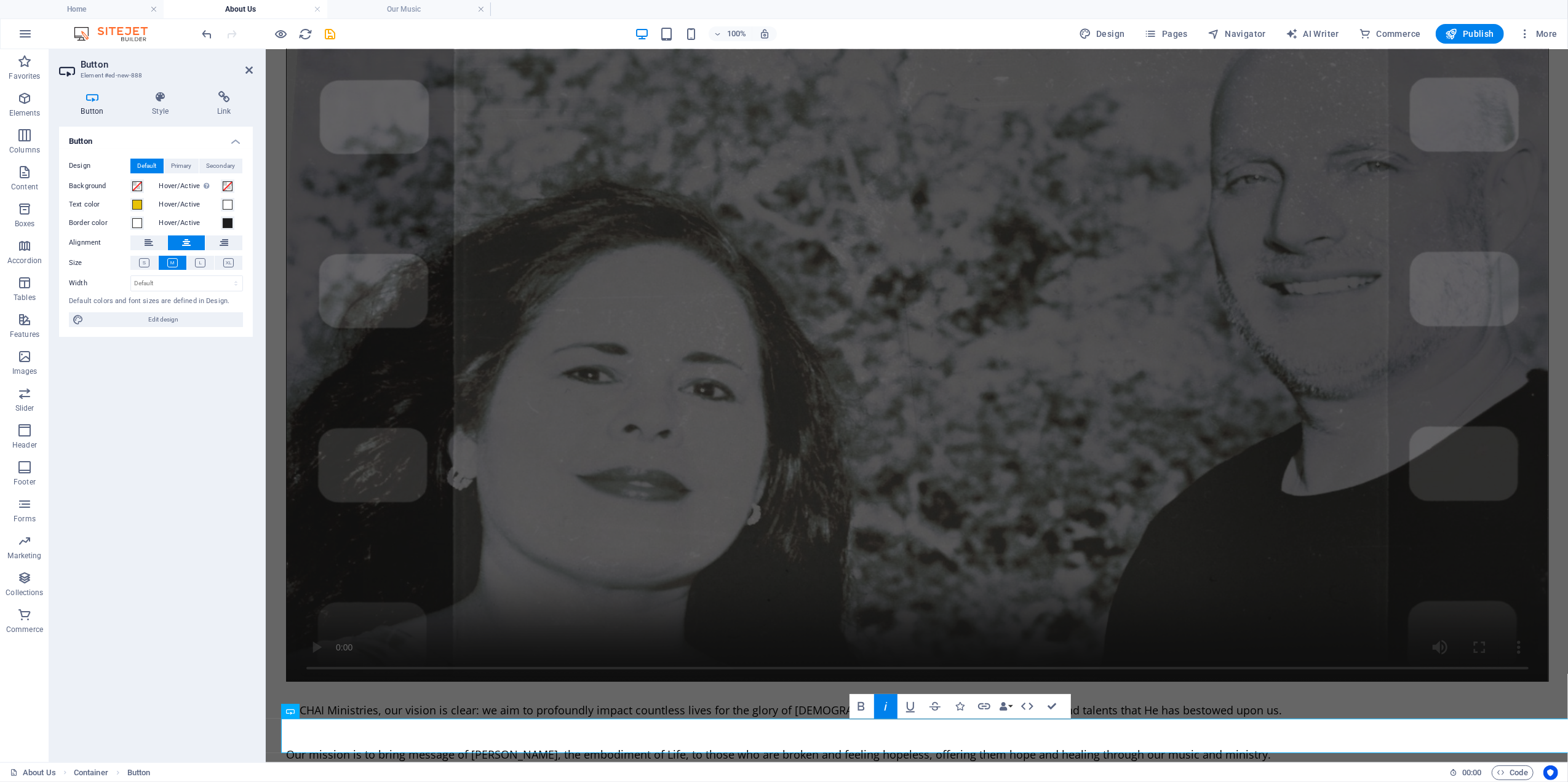
scroll to position [399, 0]
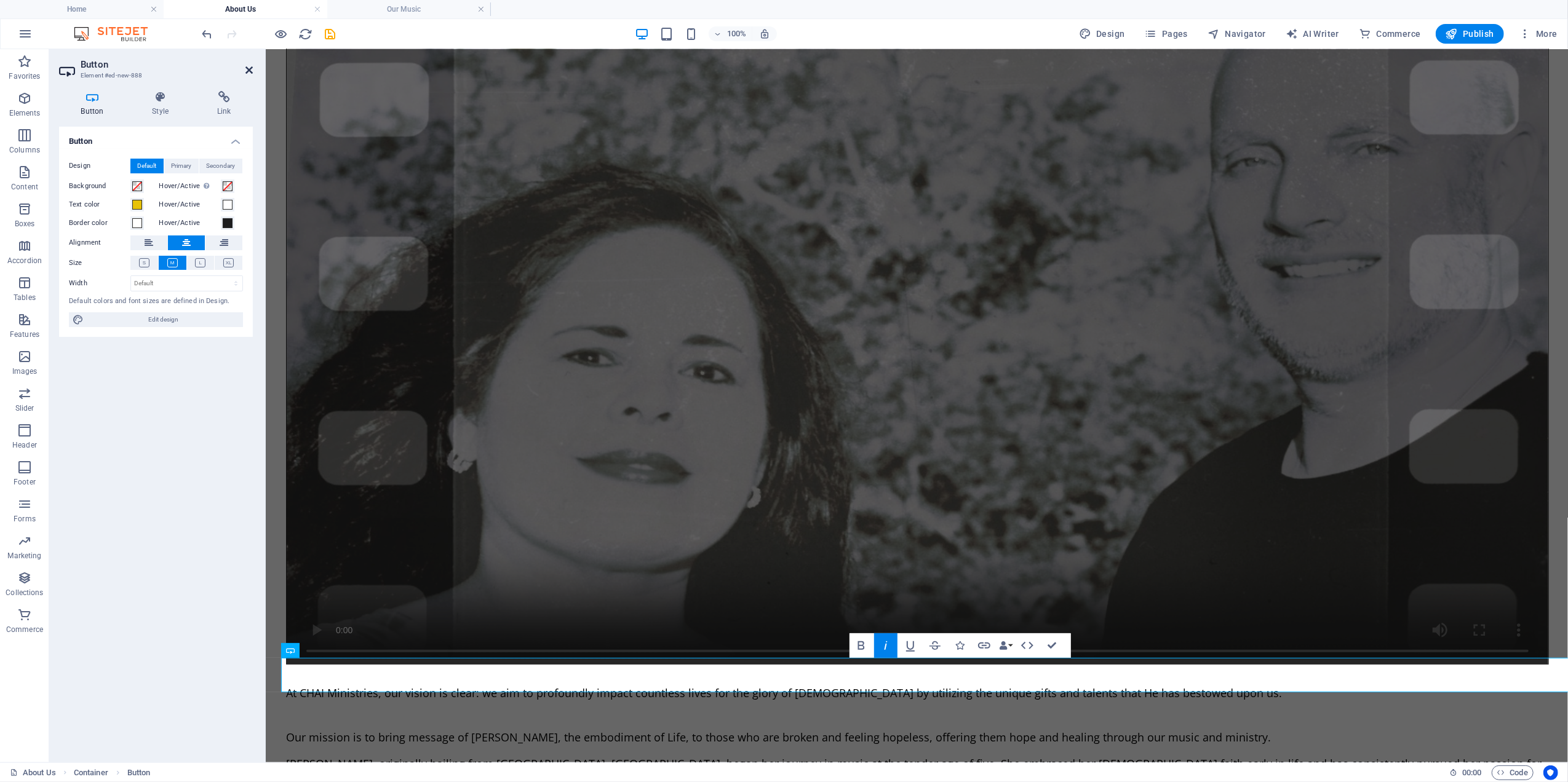
click at [250, 70] on icon at bounding box center [248, 70] width 7 height 10
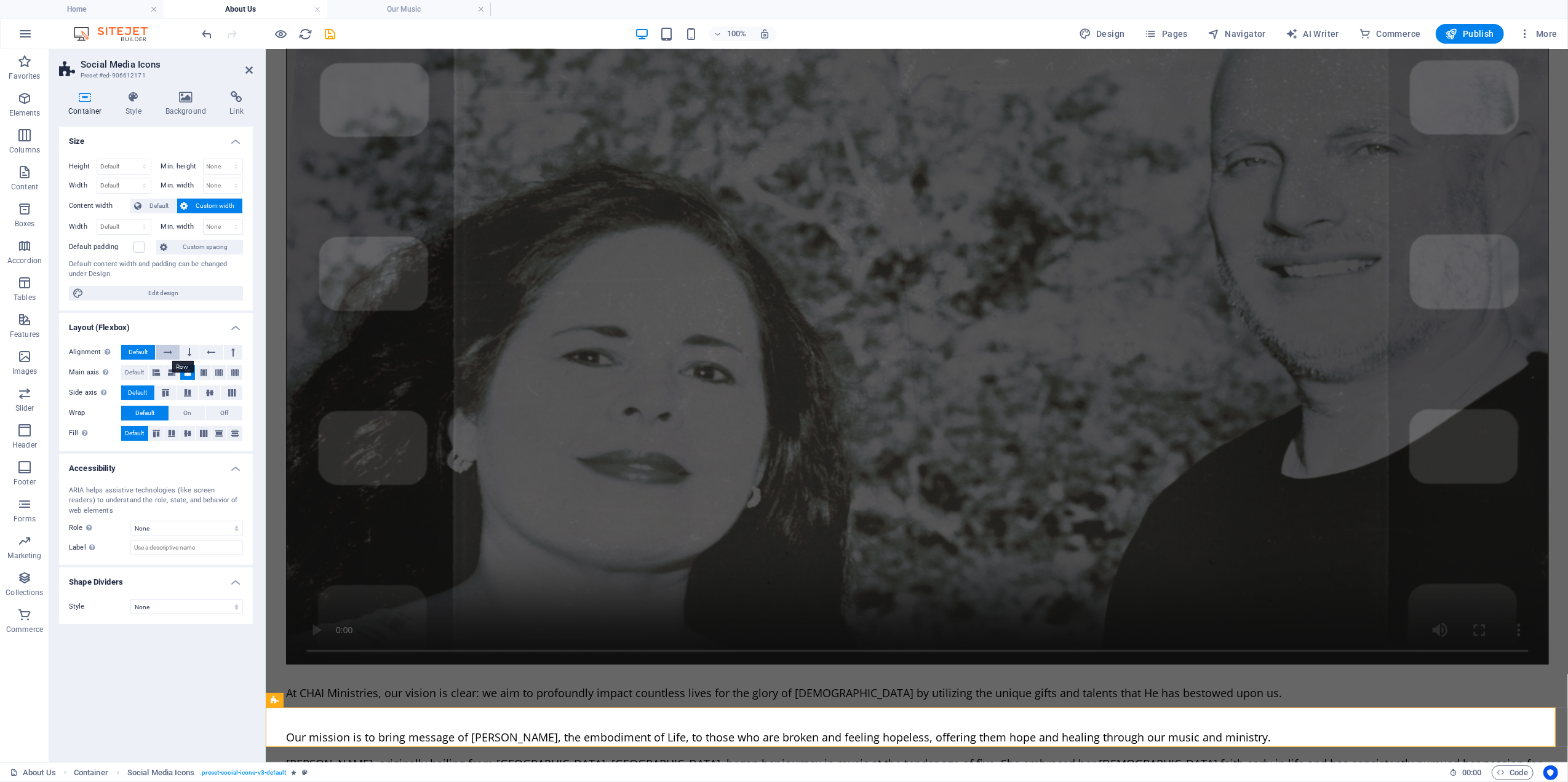
click at [168, 349] on icon at bounding box center [167, 352] width 9 height 15
click at [138, 347] on span "Default" at bounding box center [138, 352] width 19 height 15
click at [136, 247] on label at bounding box center [139, 247] width 11 height 11
click at [0, 0] on input "Default padding" at bounding box center [0, 0] width 0 height 0
click at [136, 247] on label at bounding box center [139, 247] width 11 height 11
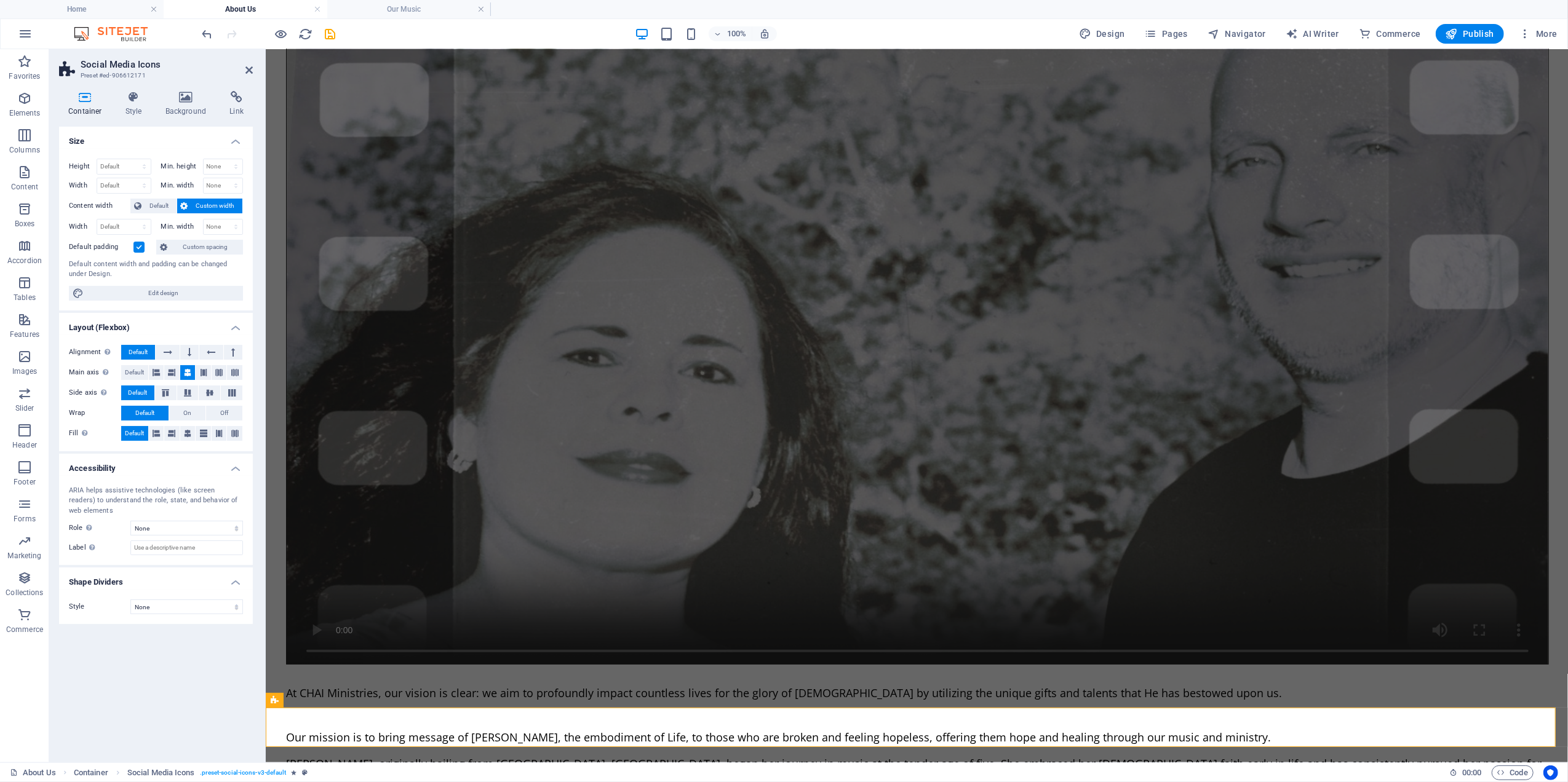
click at [0, 0] on input "Default padding" at bounding box center [0, 0] width 0 height 0
click at [248, 70] on icon at bounding box center [248, 70] width 7 height 10
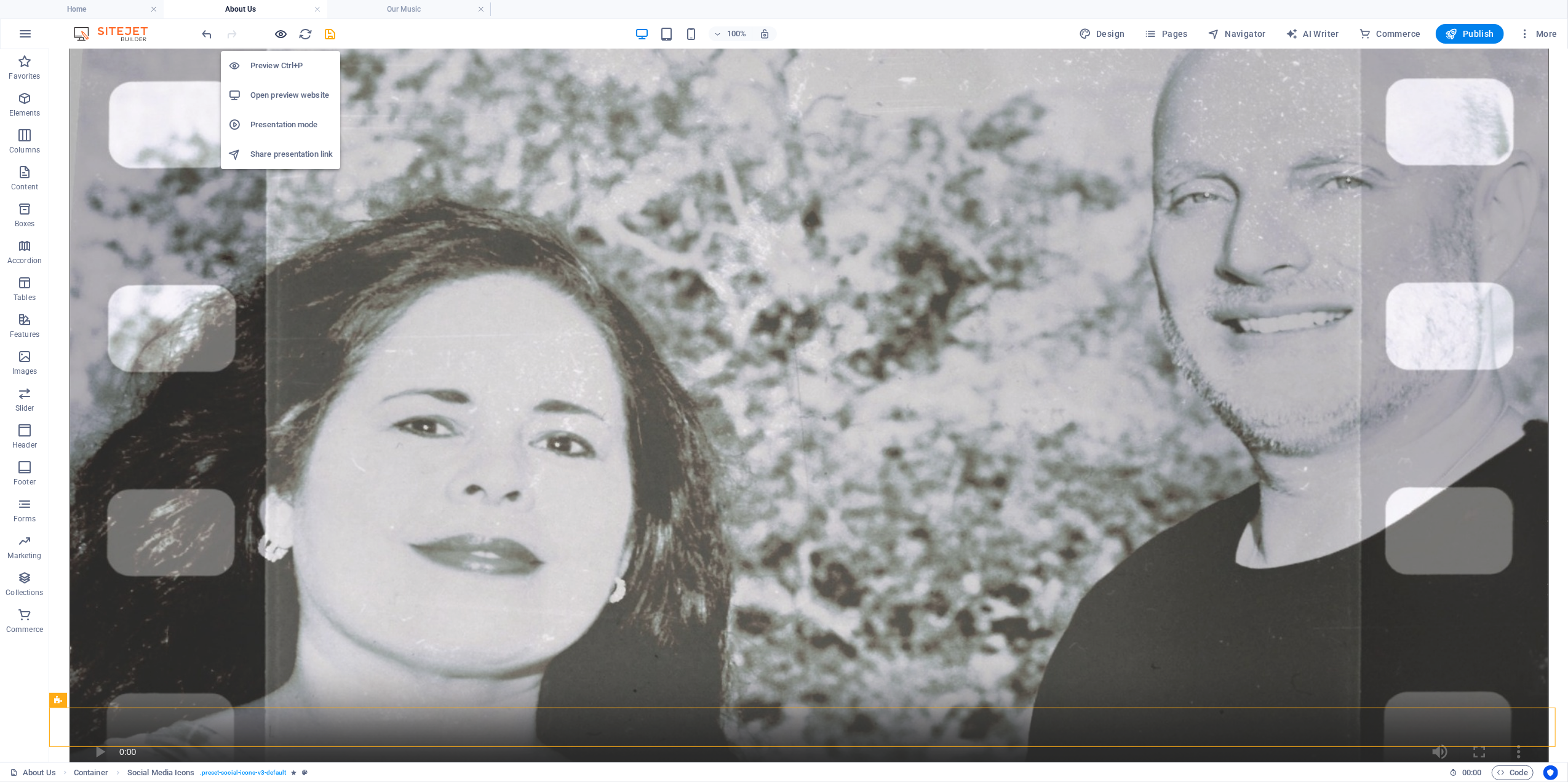
click at [280, 31] on icon "button" at bounding box center [282, 34] width 14 height 14
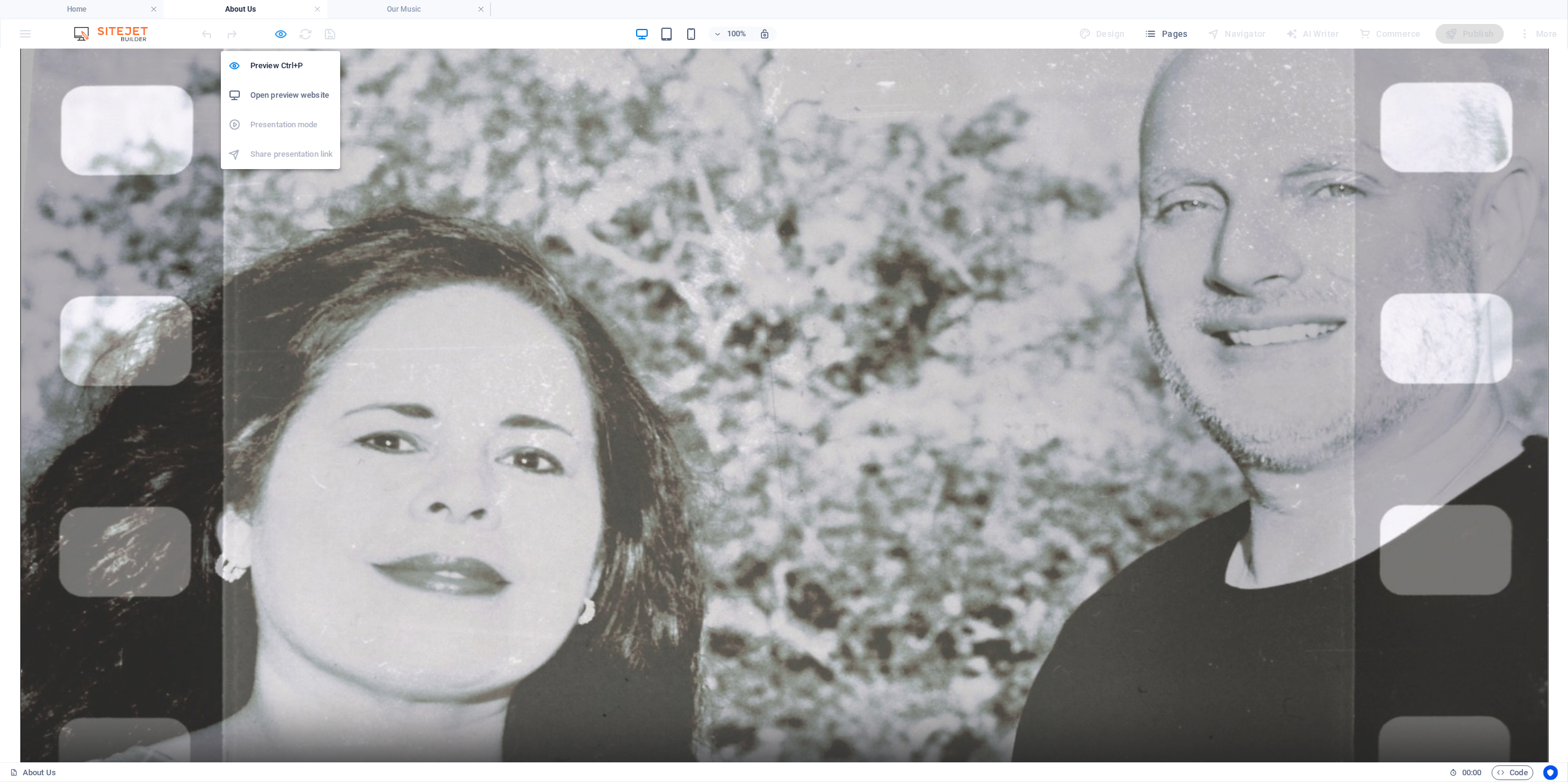
click at [278, 34] on icon "button" at bounding box center [282, 34] width 14 height 14
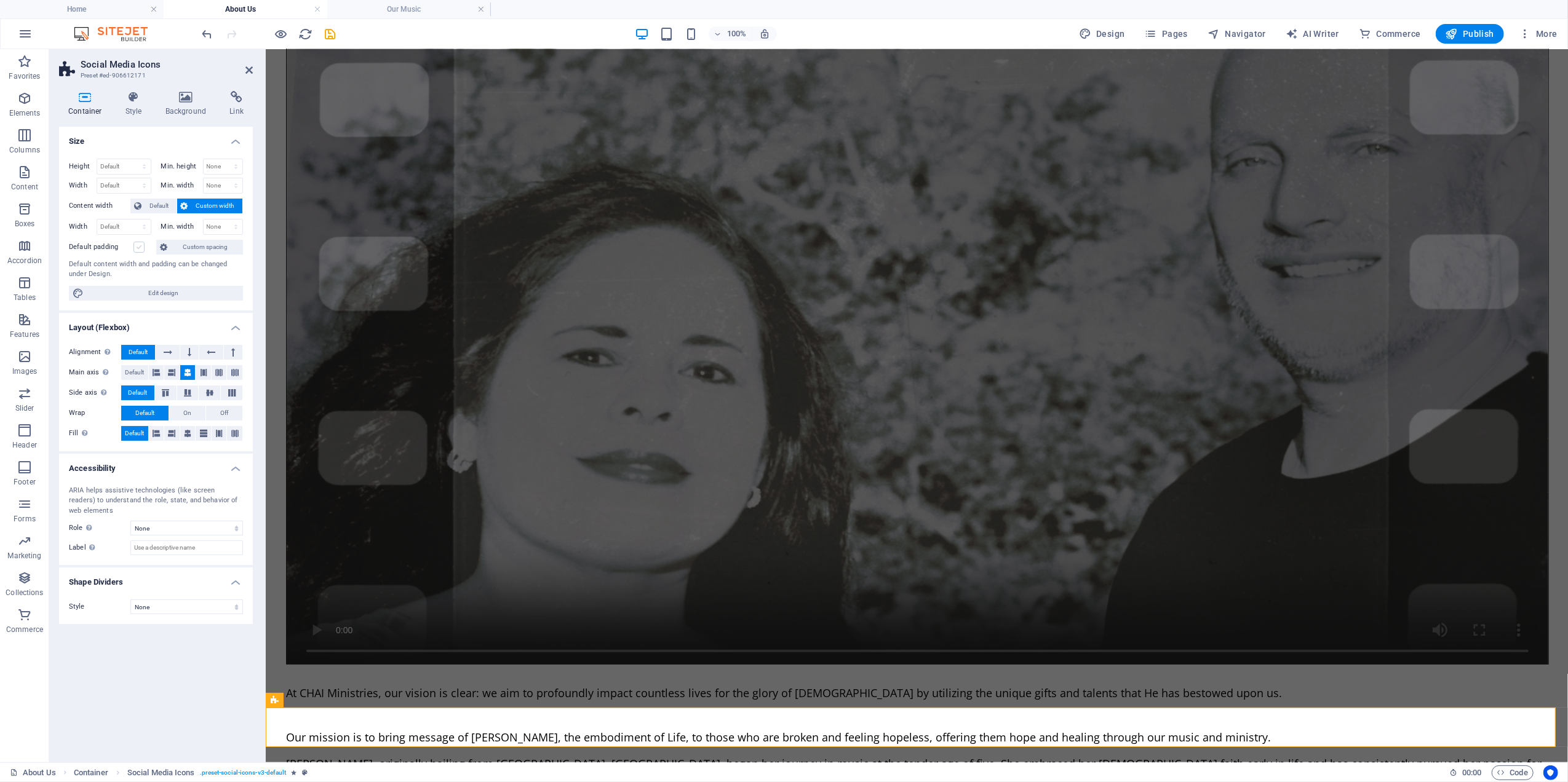
click at [138, 249] on label at bounding box center [139, 247] width 11 height 11
click at [0, 0] on input "Default padding" at bounding box center [0, 0] width 0 height 0
click at [248, 69] on icon at bounding box center [248, 70] width 7 height 10
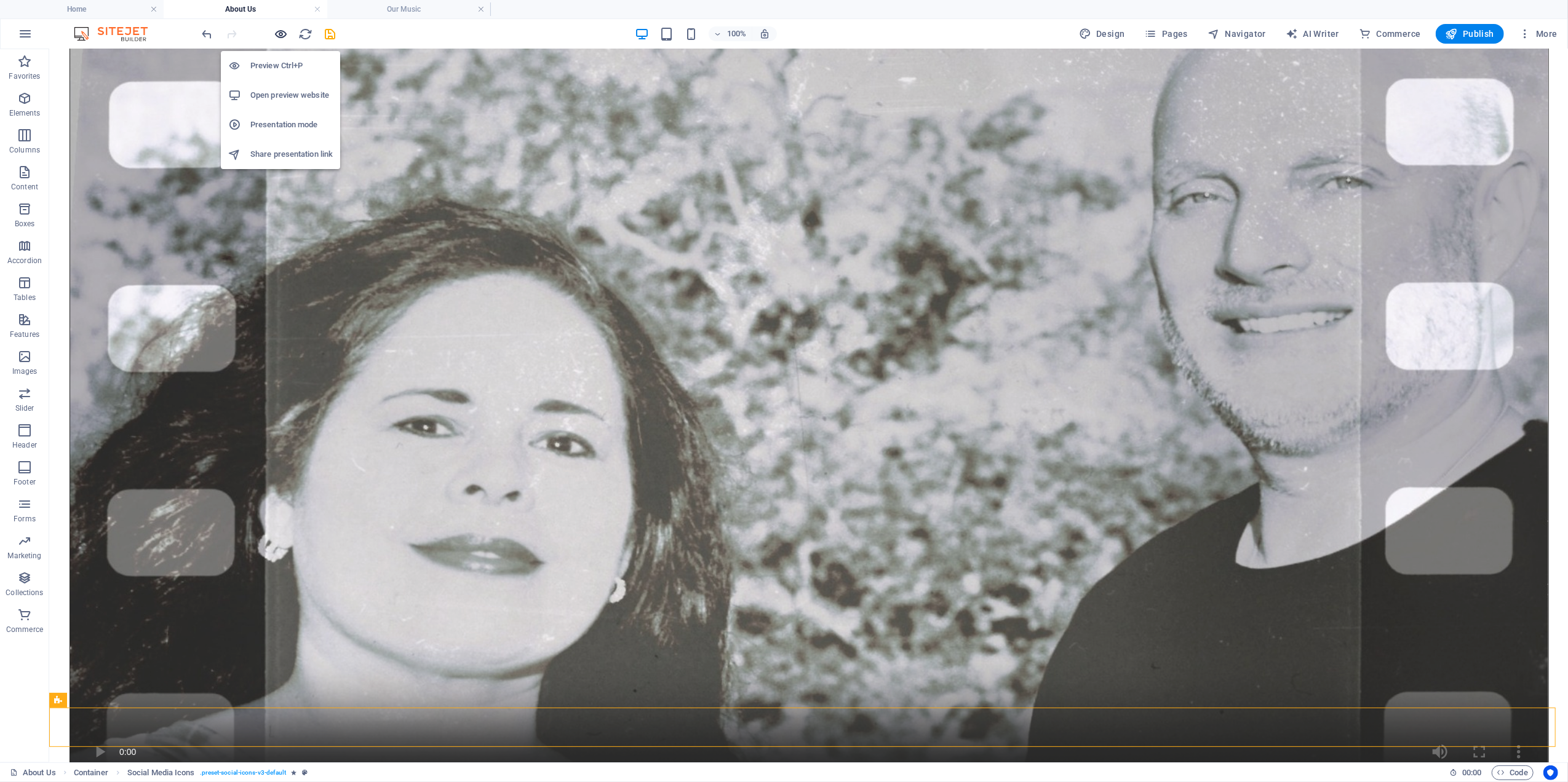
click at [279, 33] on icon "button" at bounding box center [282, 34] width 14 height 14
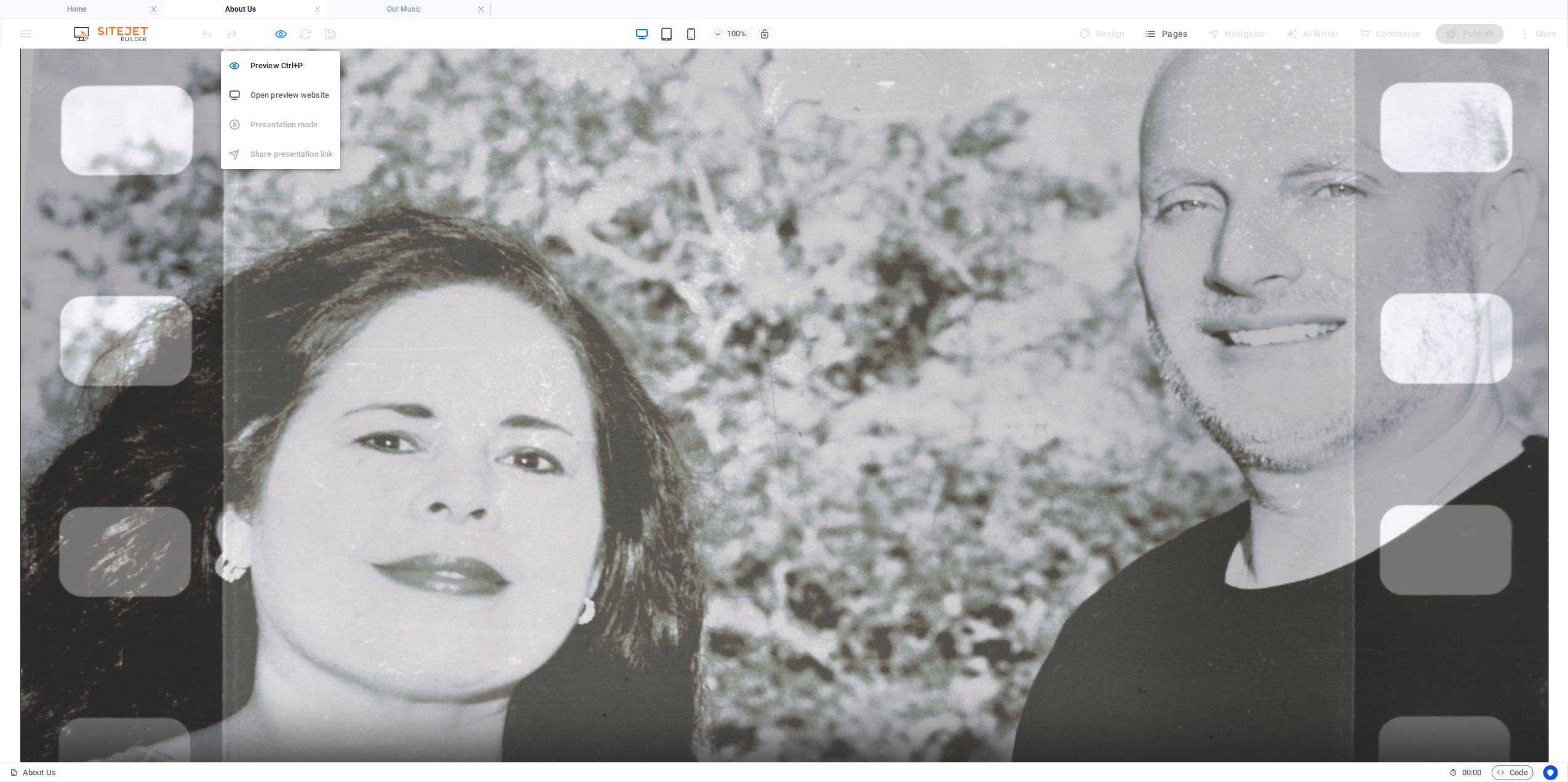
click at [281, 33] on icon "button" at bounding box center [282, 34] width 14 height 14
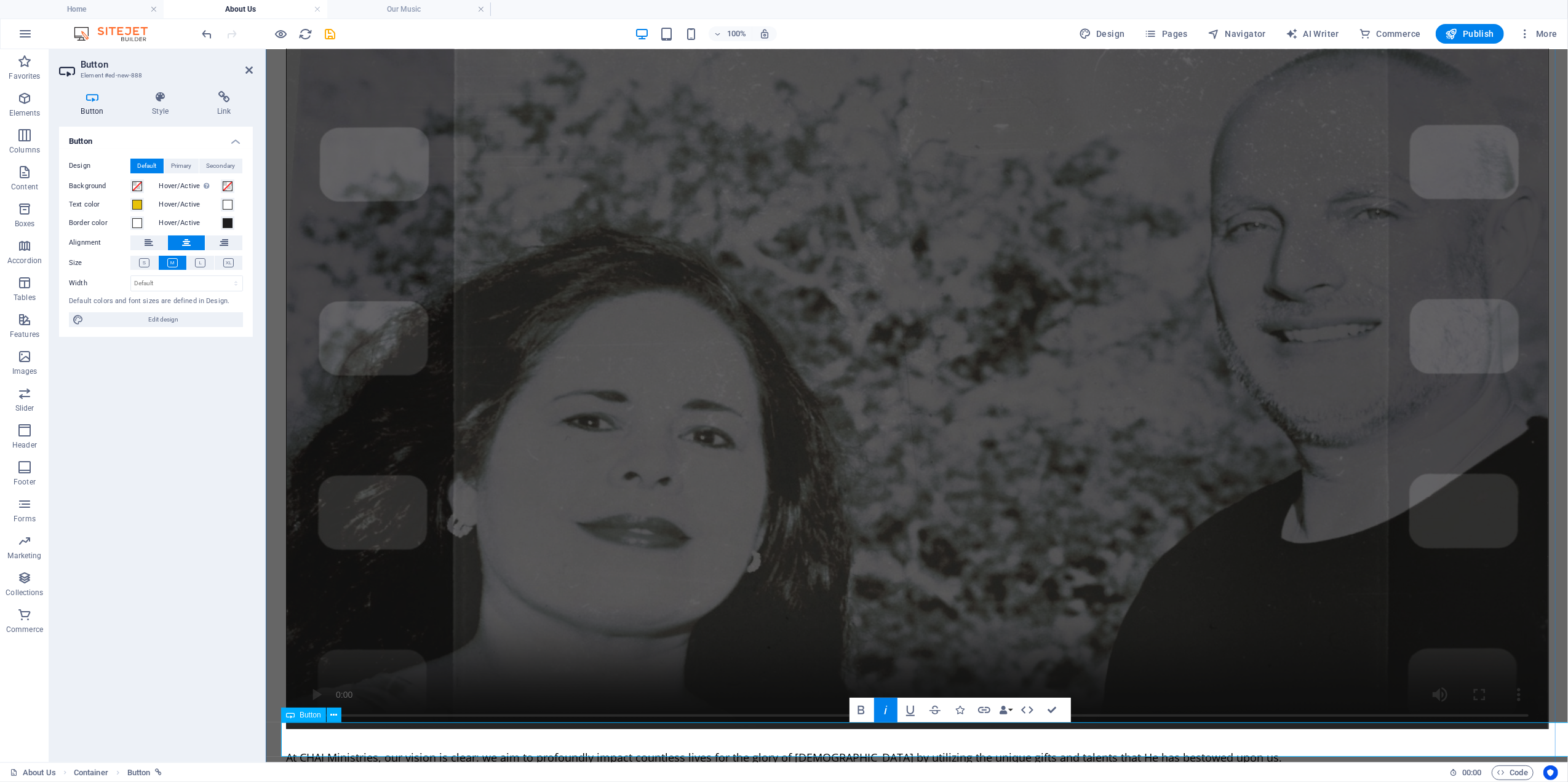
drag, startPoint x: 923, startPoint y: 736, endPoint x: 996, endPoint y: 736, distance: 73.0
click at [862, 706] on icon "button" at bounding box center [861, 710] width 15 height 15
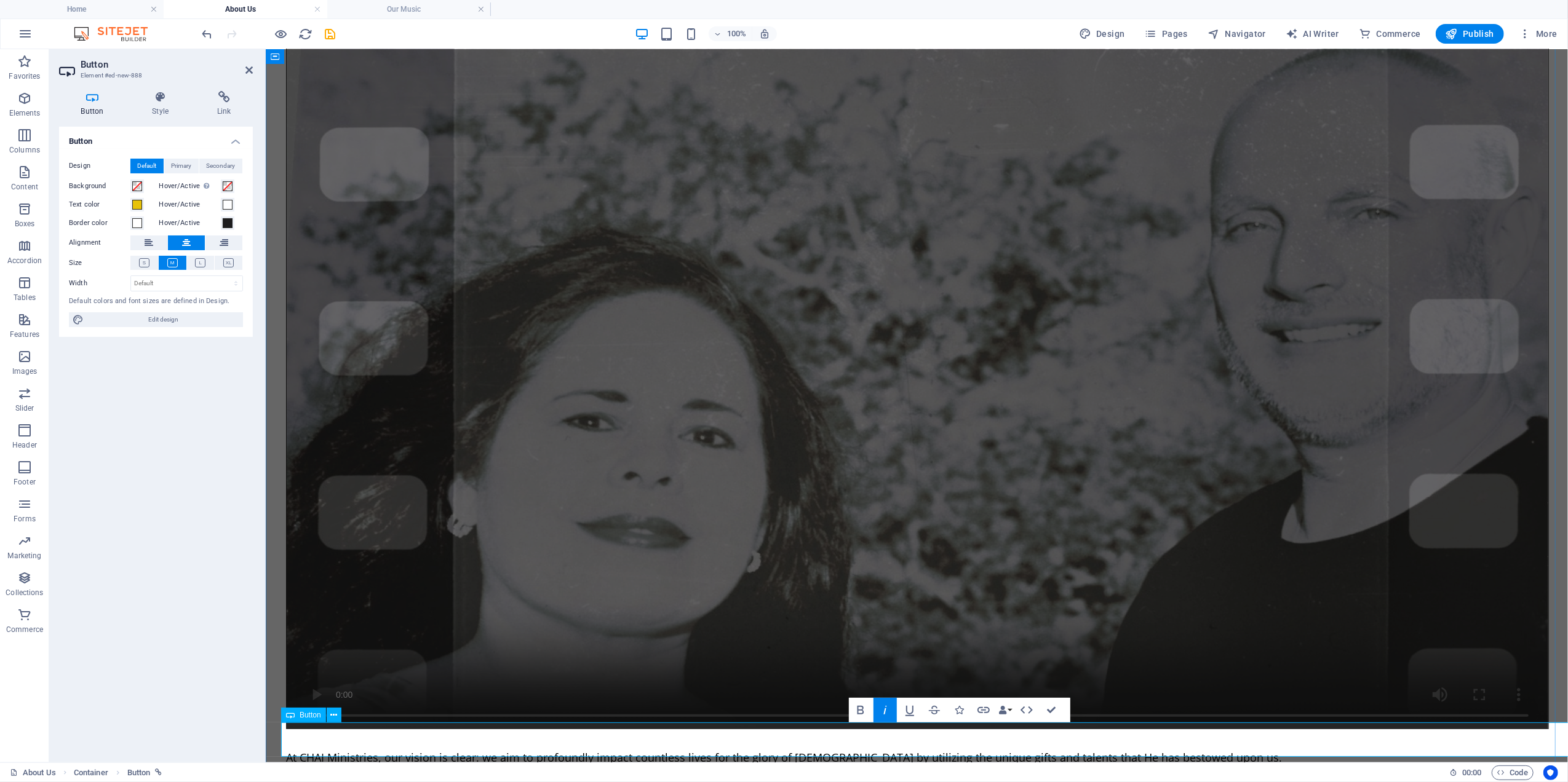
drag, startPoint x: 918, startPoint y: 738, endPoint x: 849, endPoint y: 739, distance: 69.0
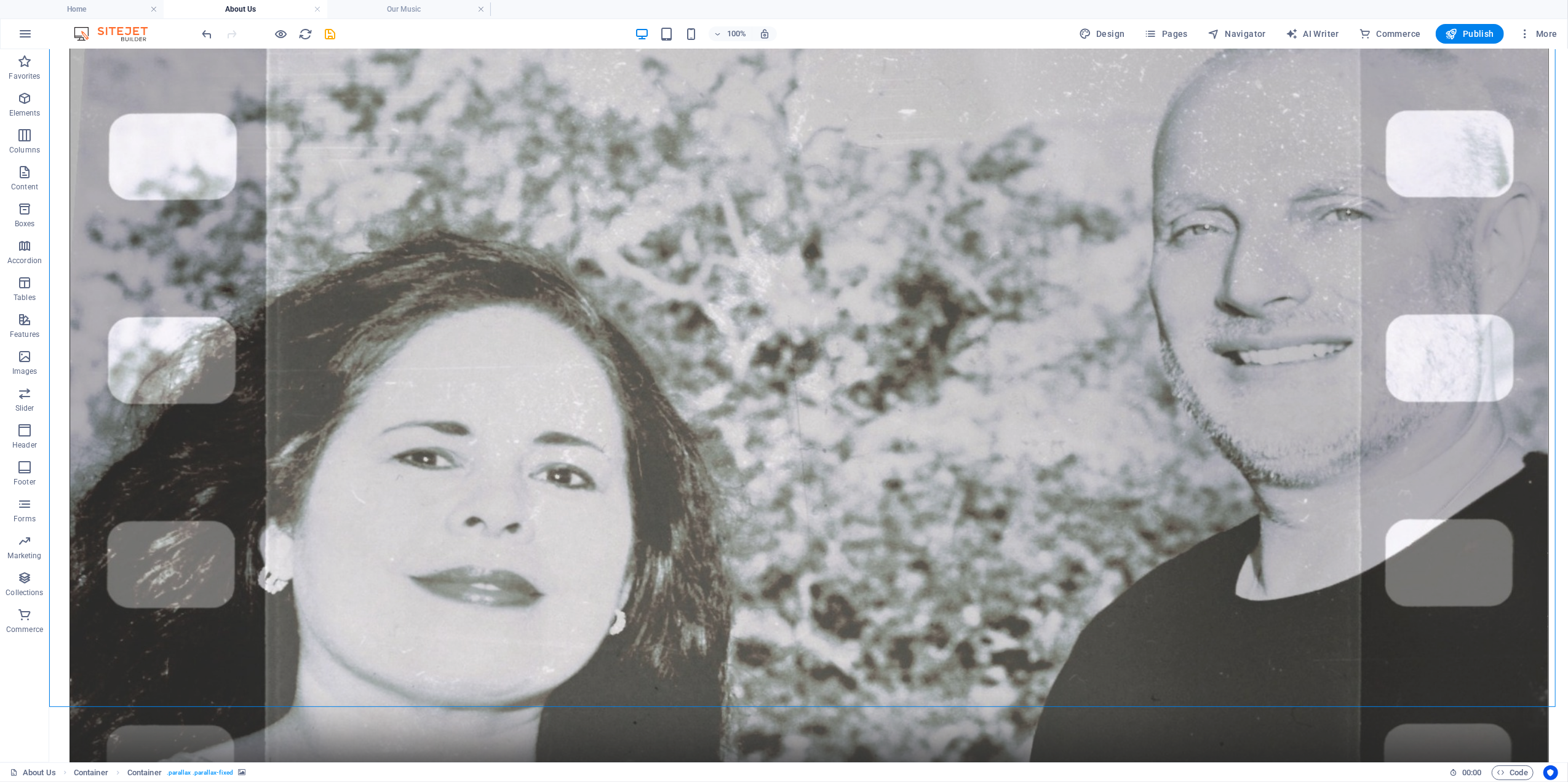
scroll to position [399, 0]
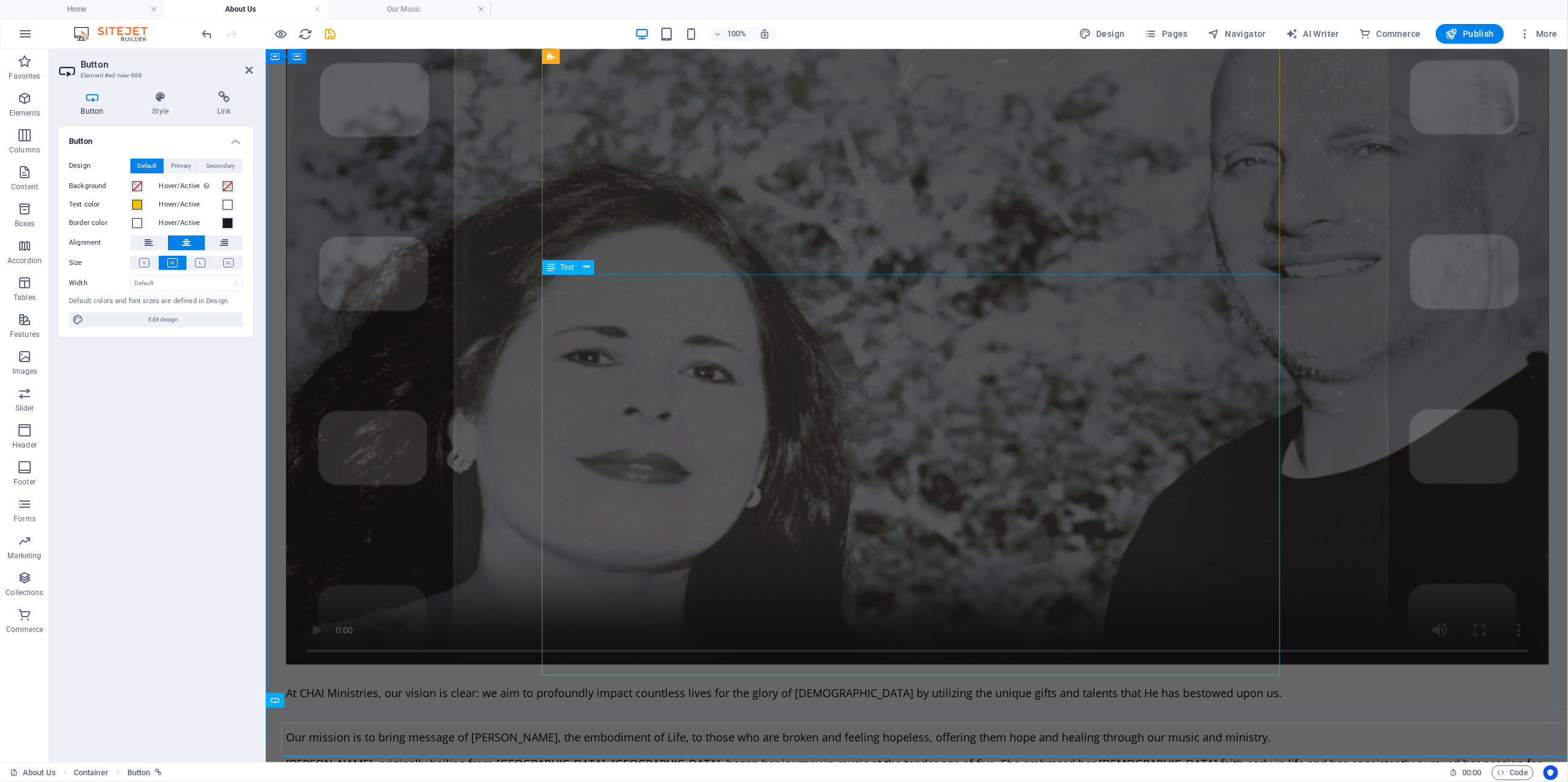
scroll to position [335, 0]
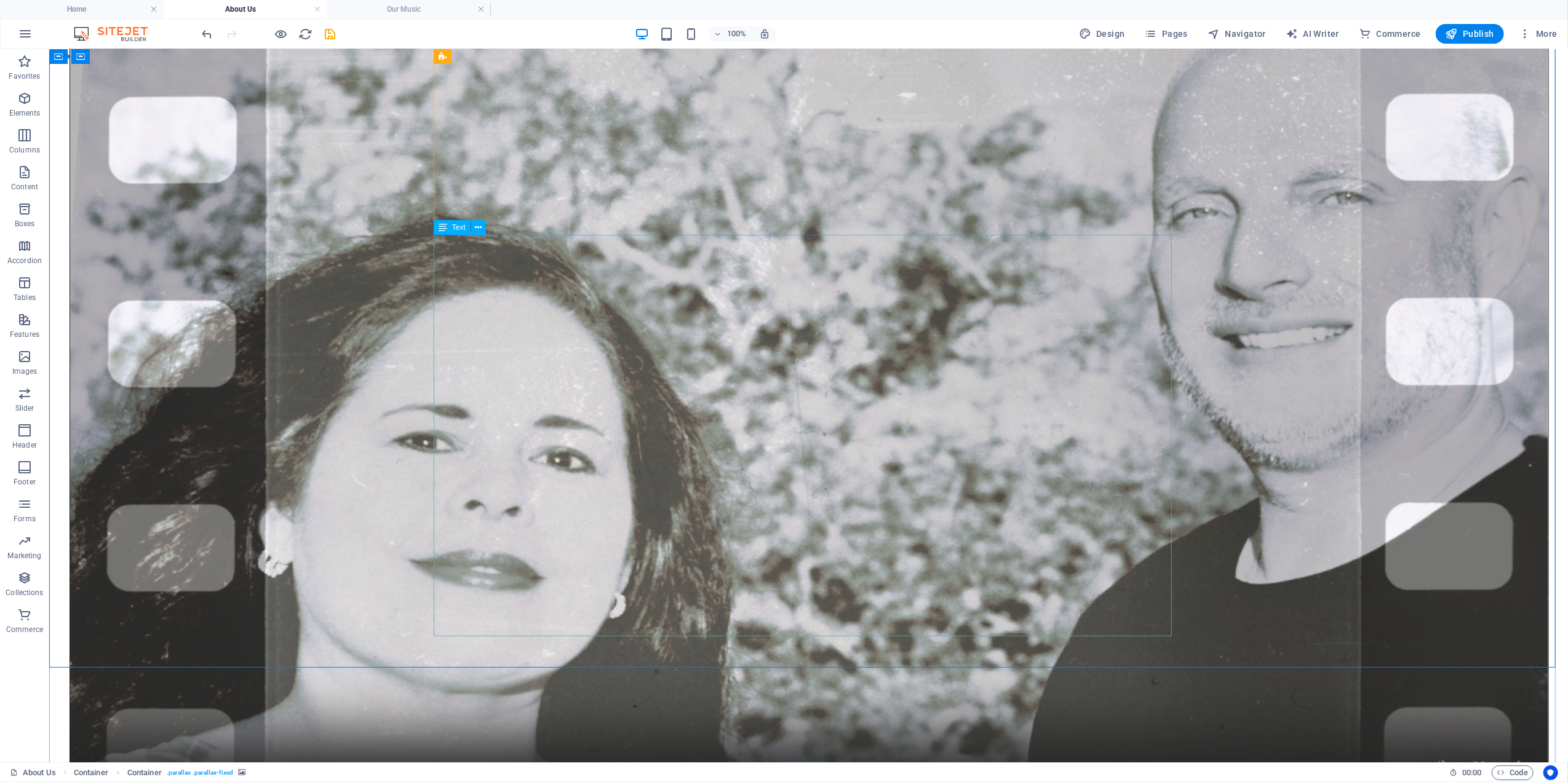
scroll to position [399, 0]
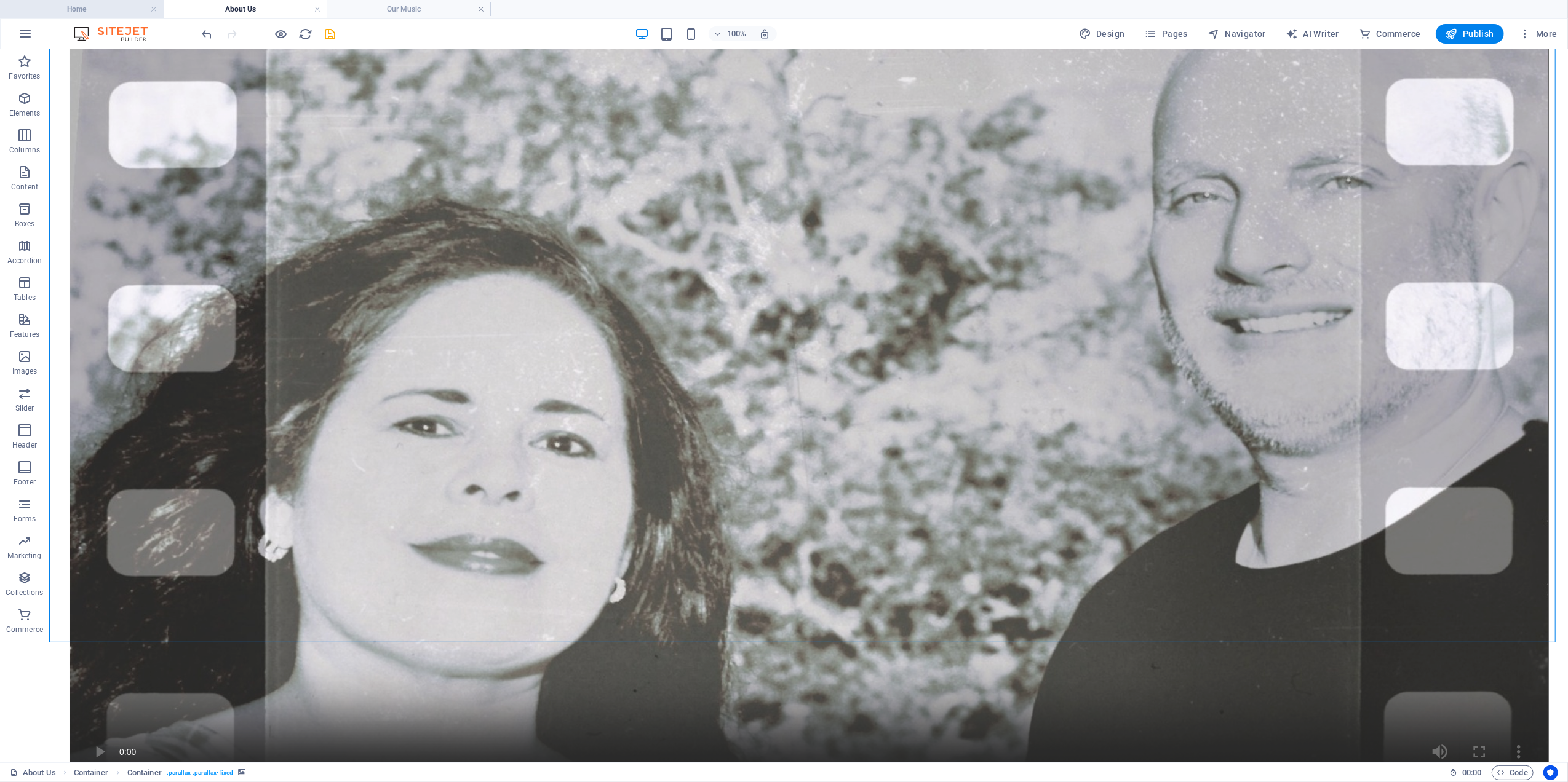
click at [94, 10] on h4 "Home" at bounding box center [82, 9] width 163 height 13
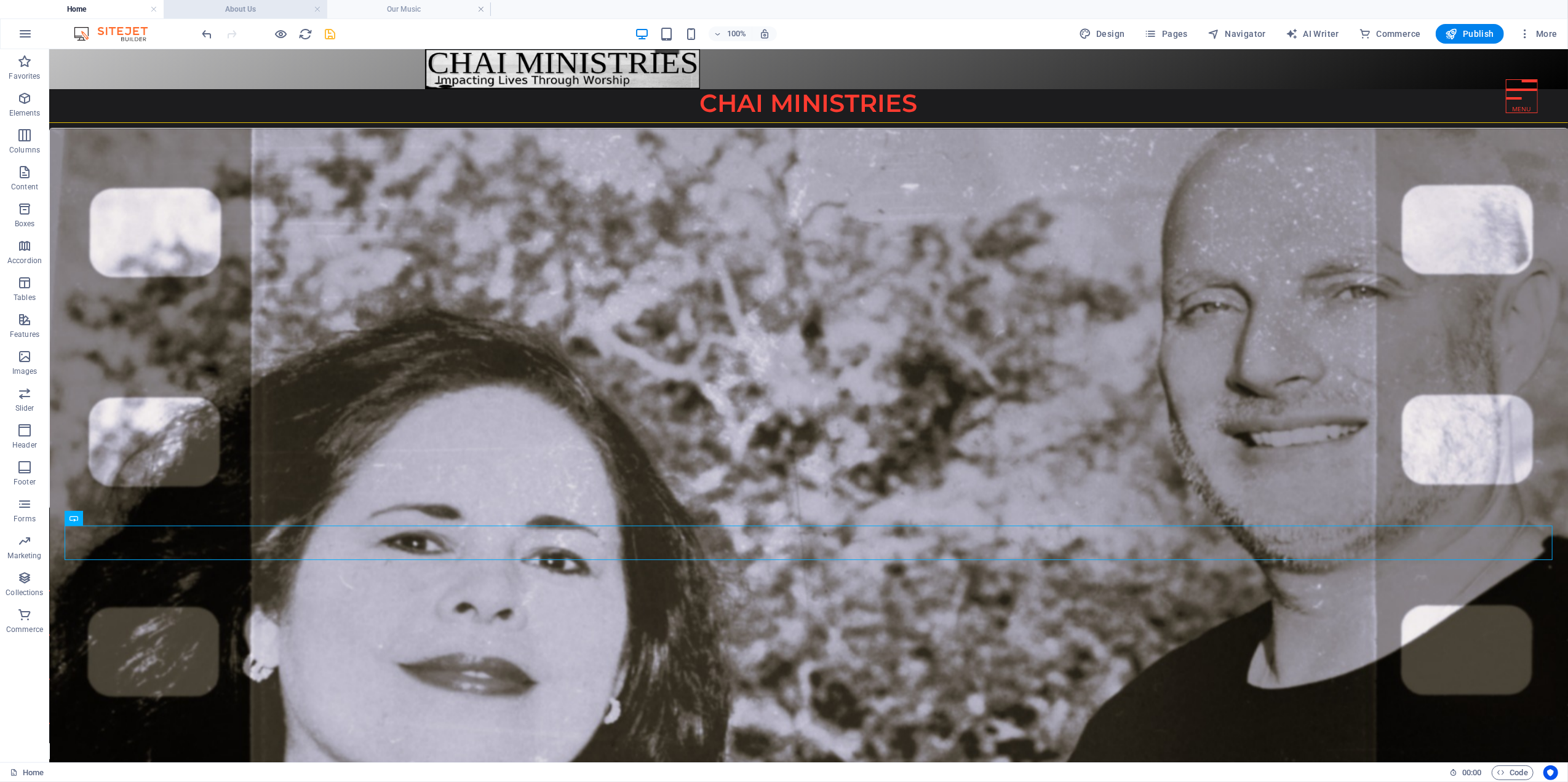
click at [240, 0] on li "About Us" at bounding box center [245, 9] width 163 height 18
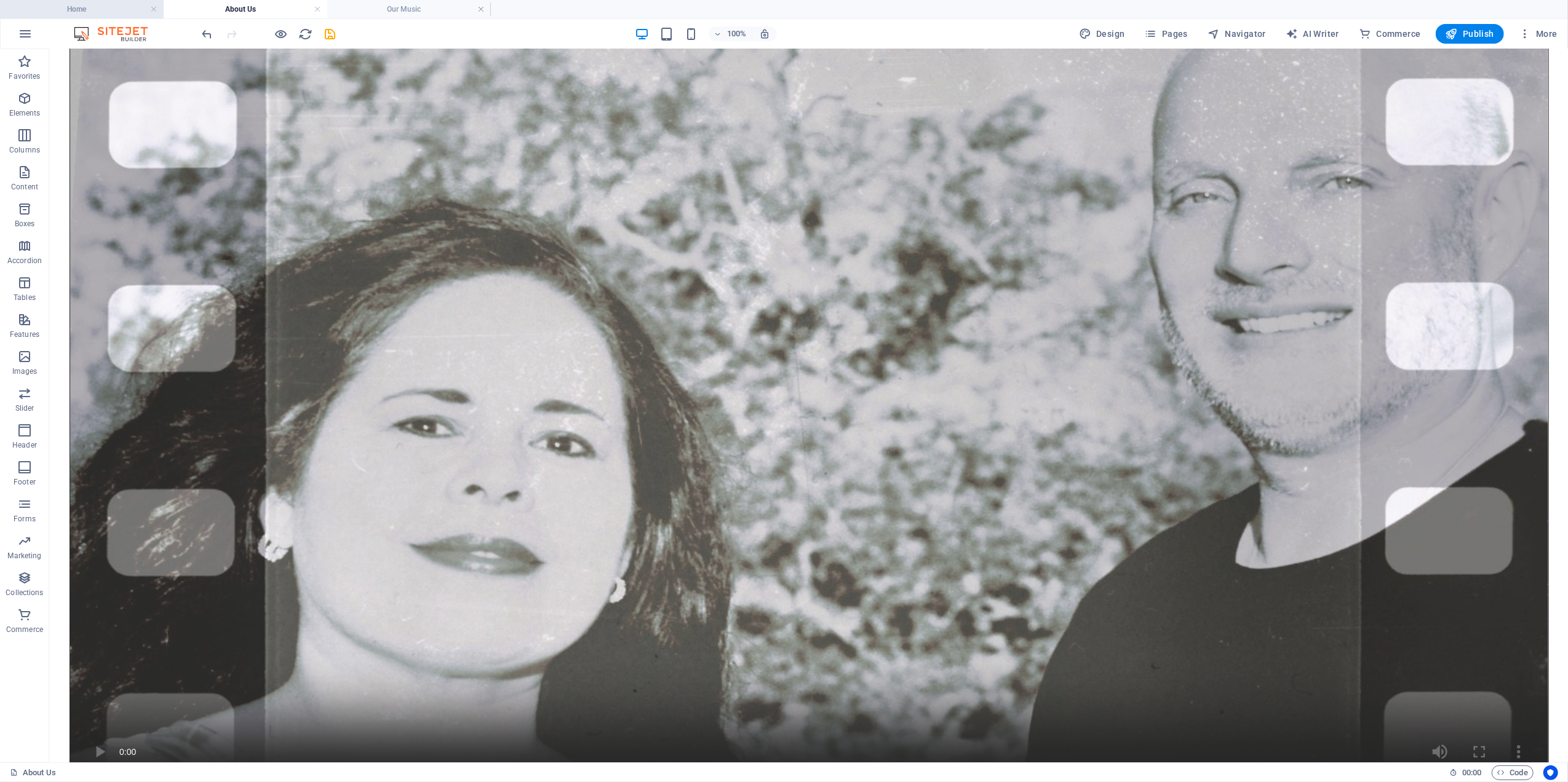
click at [83, 10] on h4 "Home" at bounding box center [82, 9] width 163 height 13
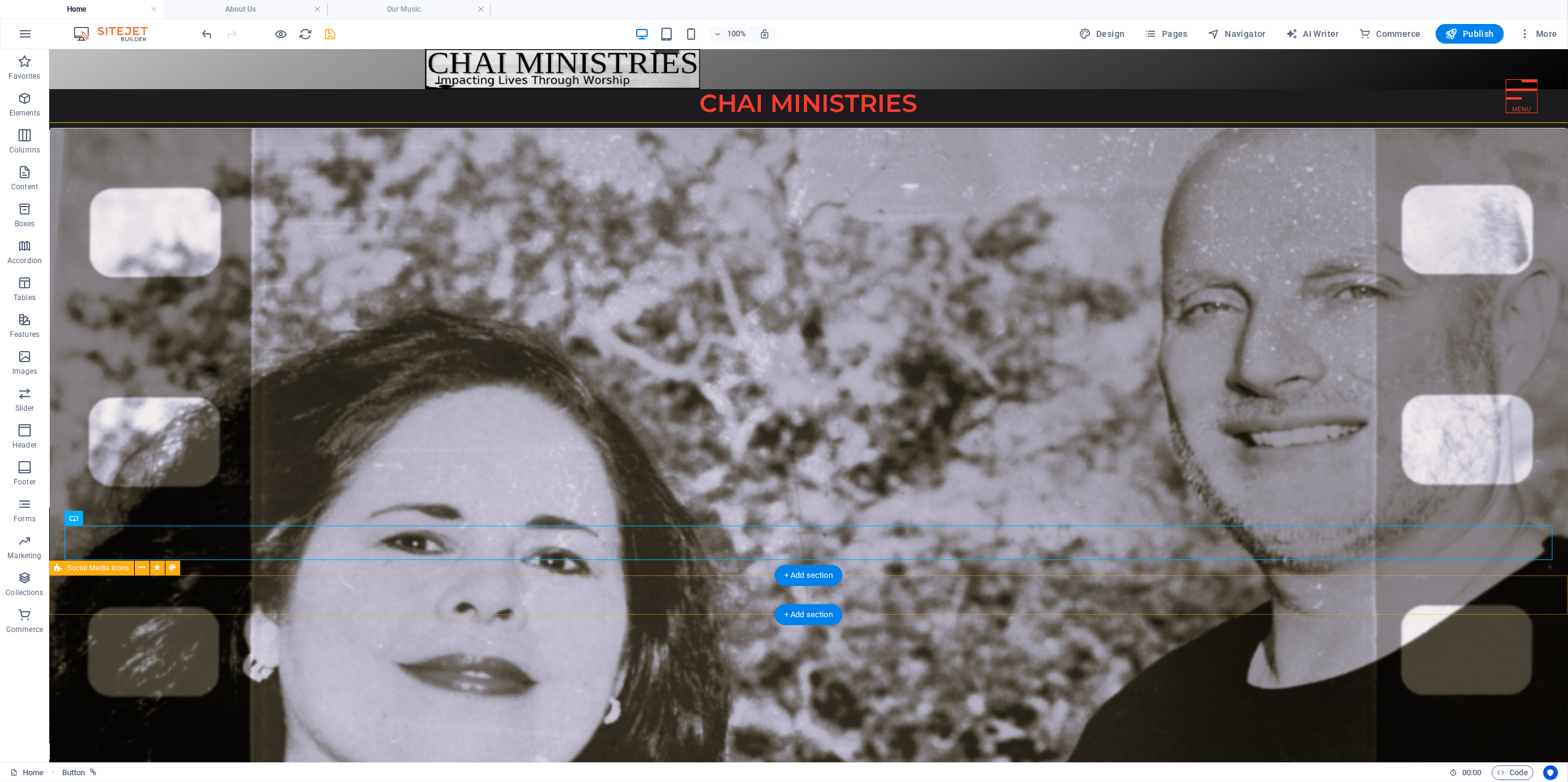
click at [616, 600] on div at bounding box center [808, 656] width 1519 height 172
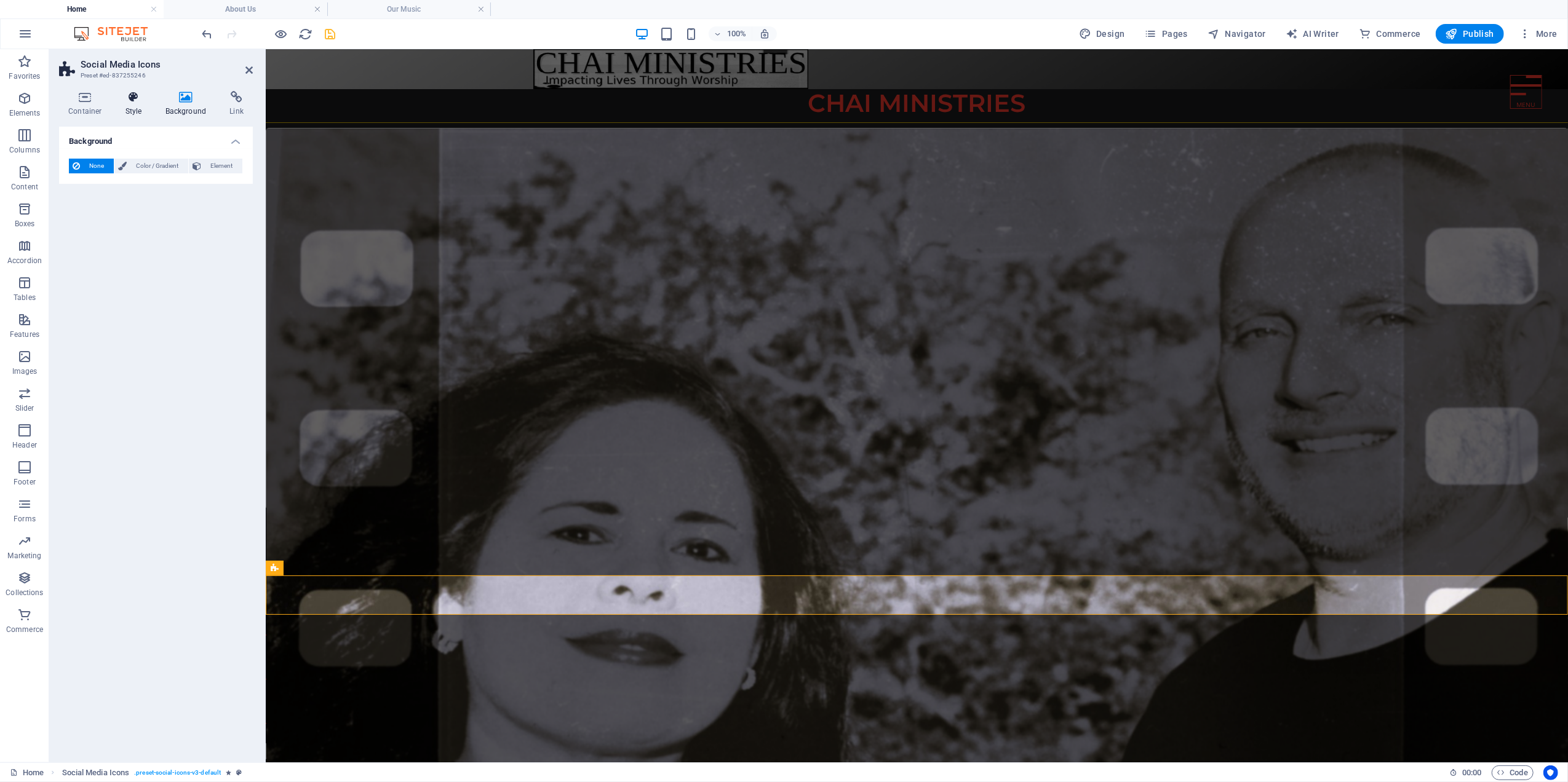
click at [125, 103] on h4 "Style" at bounding box center [136, 104] width 40 height 26
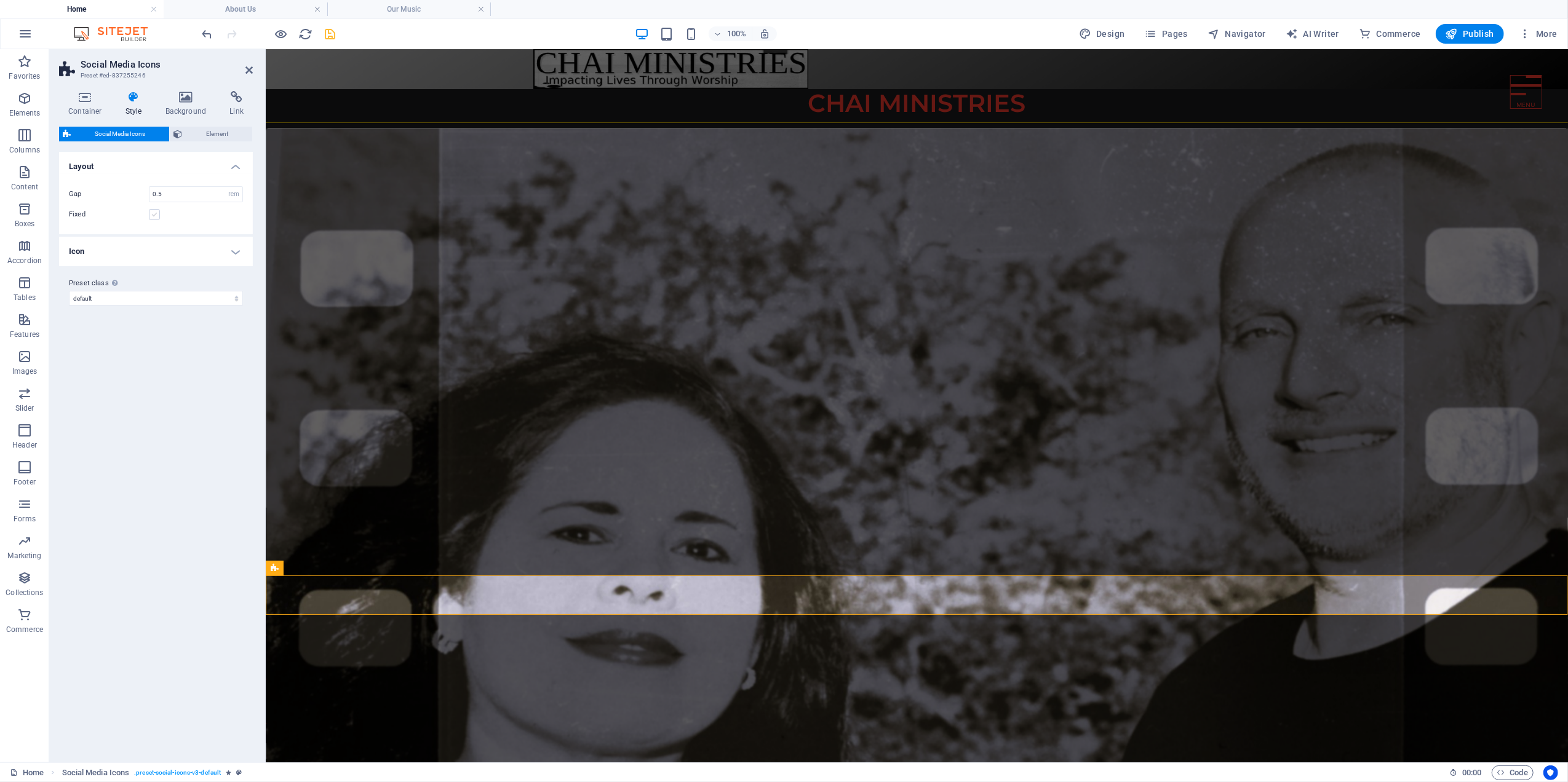
click at [152, 215] on label at bounding box center [155, 215] width 11 height 11
click at [0, 0] on input "Fixed" at bounding box center [0, 0] width 0 height 0
click at [152, 215] on label at bounding box center [155, 215] width 11 height 11
click at [0, 0] on input "Fixed" at bounding box center [0, 0] width 0 height 0
click at [91, 251] on h4 "Icon" at bounding box center [156, 251] width 194 height 29
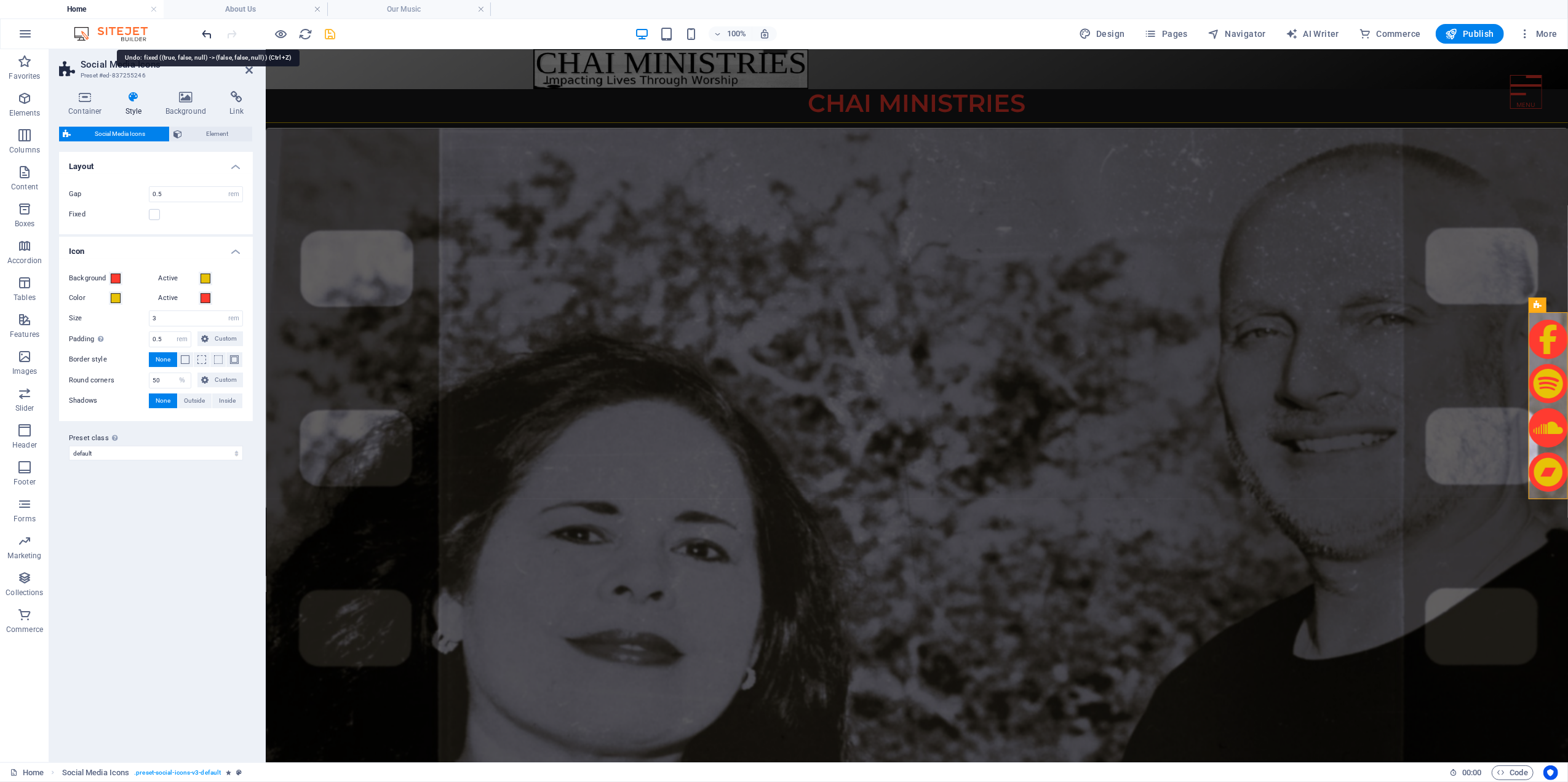
click at [204, 33] on icon "undo" at bounding box center [208, 34] width 14 height 14
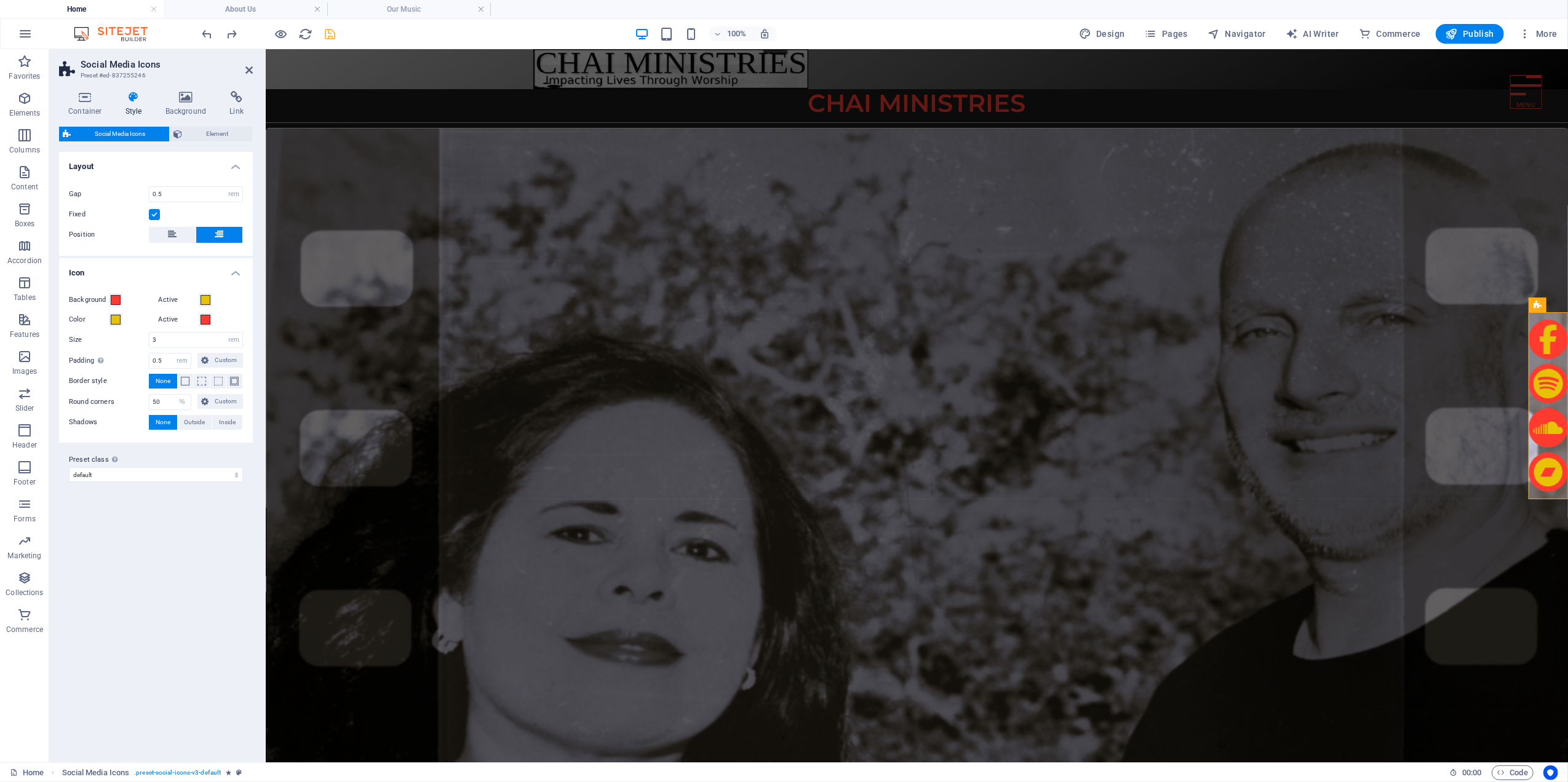
click at [168, 589] on div "Variants Default Layout Gap 0.5 px rem % vh vw Fixed Position Icon Background A…" at bounding box center [156, 451] width 194 height 600
click at [205, 35] on icon "undo" at bounding box center [208, 34] width 14 height 14
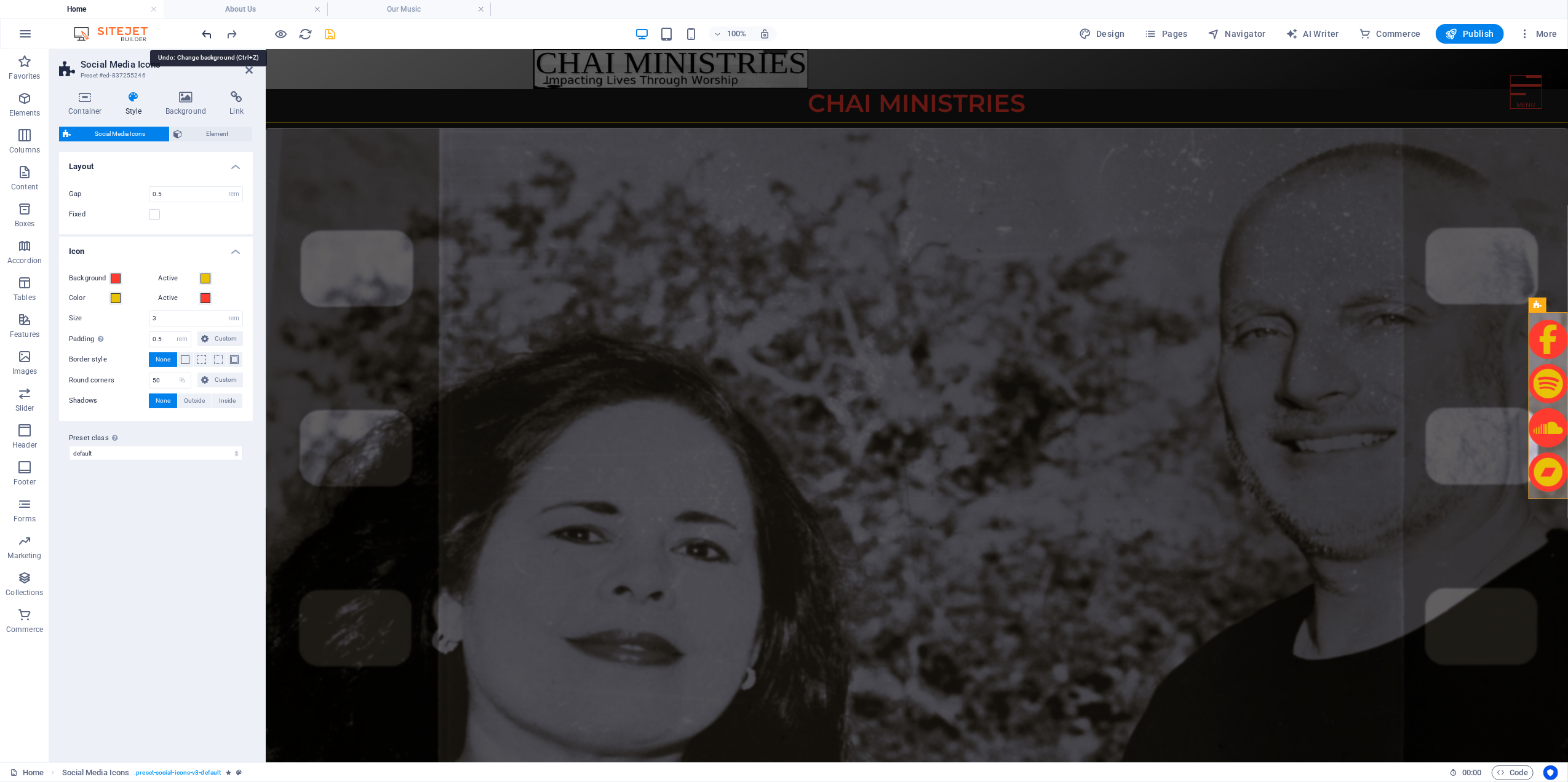
click at [206, 34] on icon "undo" at bounding box center [208, 34] width 14 height 14
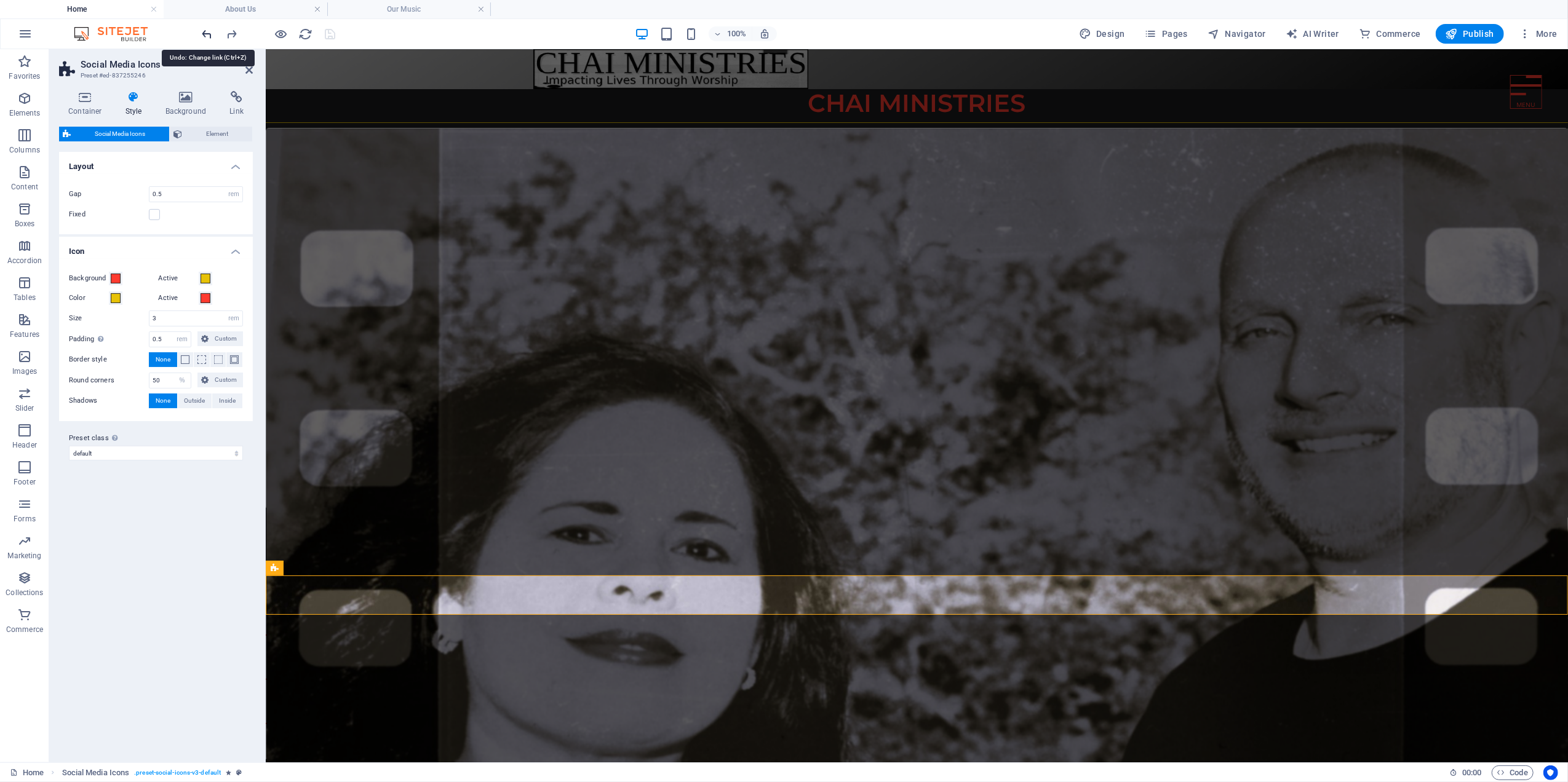
click at [206, 33] on icon "undo" at bounding box center [208, 34] width 14 height 14
click at [396, 699] on html "Home About Us Our Music Our Music Video Our Services Our Outreach Our Newslette…" at bounding box center [916, 403] width 1302 height 710
click at [232, 31] on icon "redo" at bounding box center [233, 34] width 14 height 14
click at [205, 33] on icon "undo" at bounding box center [208, 34] width 14 height 14
click at [206, 31] on icon "undo" at bounding box center [208, 34] width 14 height 14
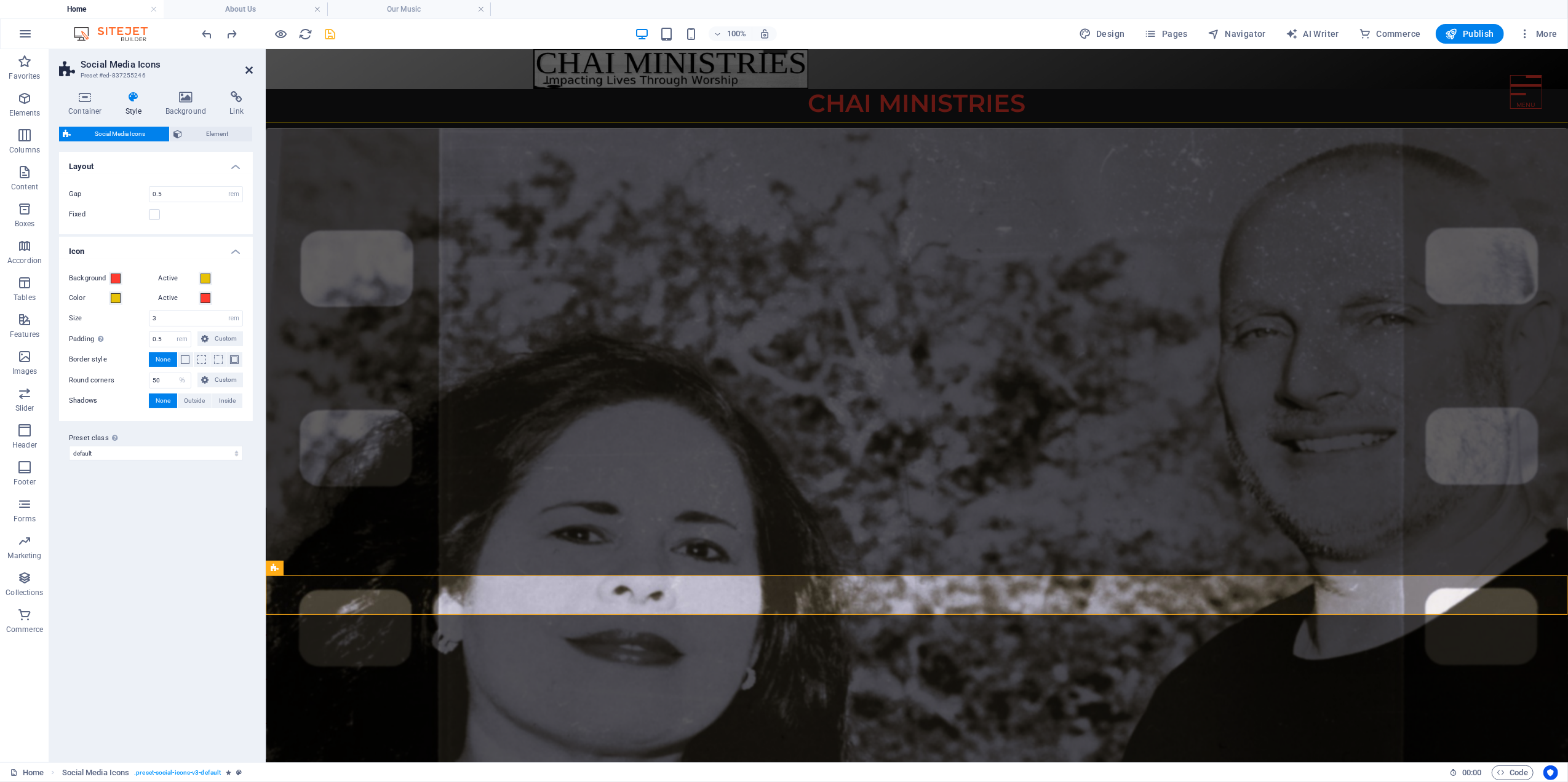
click at [248, 69] on icon at bounding box center [248, 70] width 7 height 10
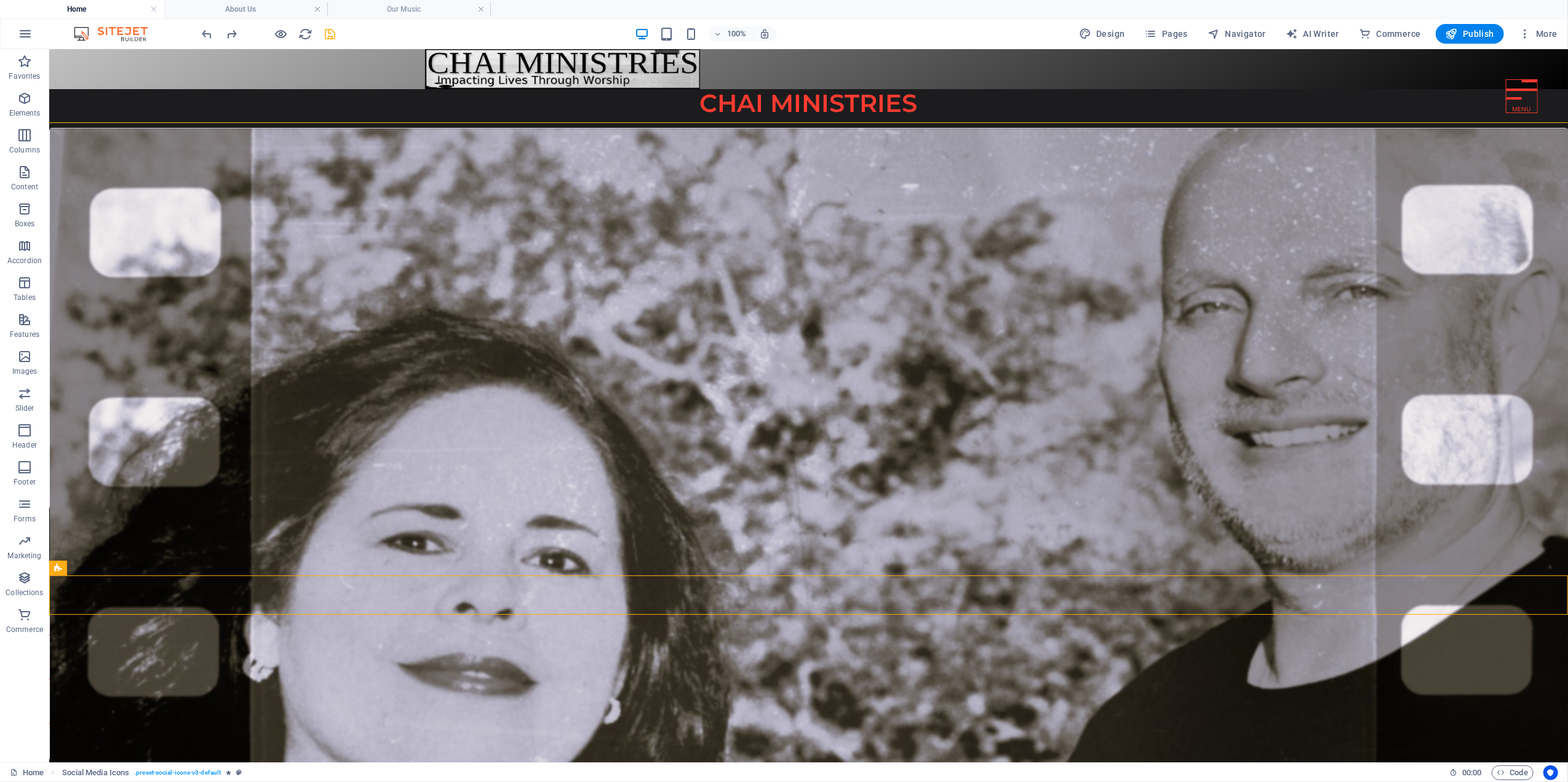
click at [276, 651] on html "Home About Us Our Music Our Music Video Our Services Our Outreach Our Newslette…" at bounding box center [808, 403] width 1519 height 710
click at [286, 533] on div "More about us" at bounding box center [808, 542] width 1488 height 36
click at [205, 33] on icon "undo" at bounding box center [208, 34] width 14 height 14
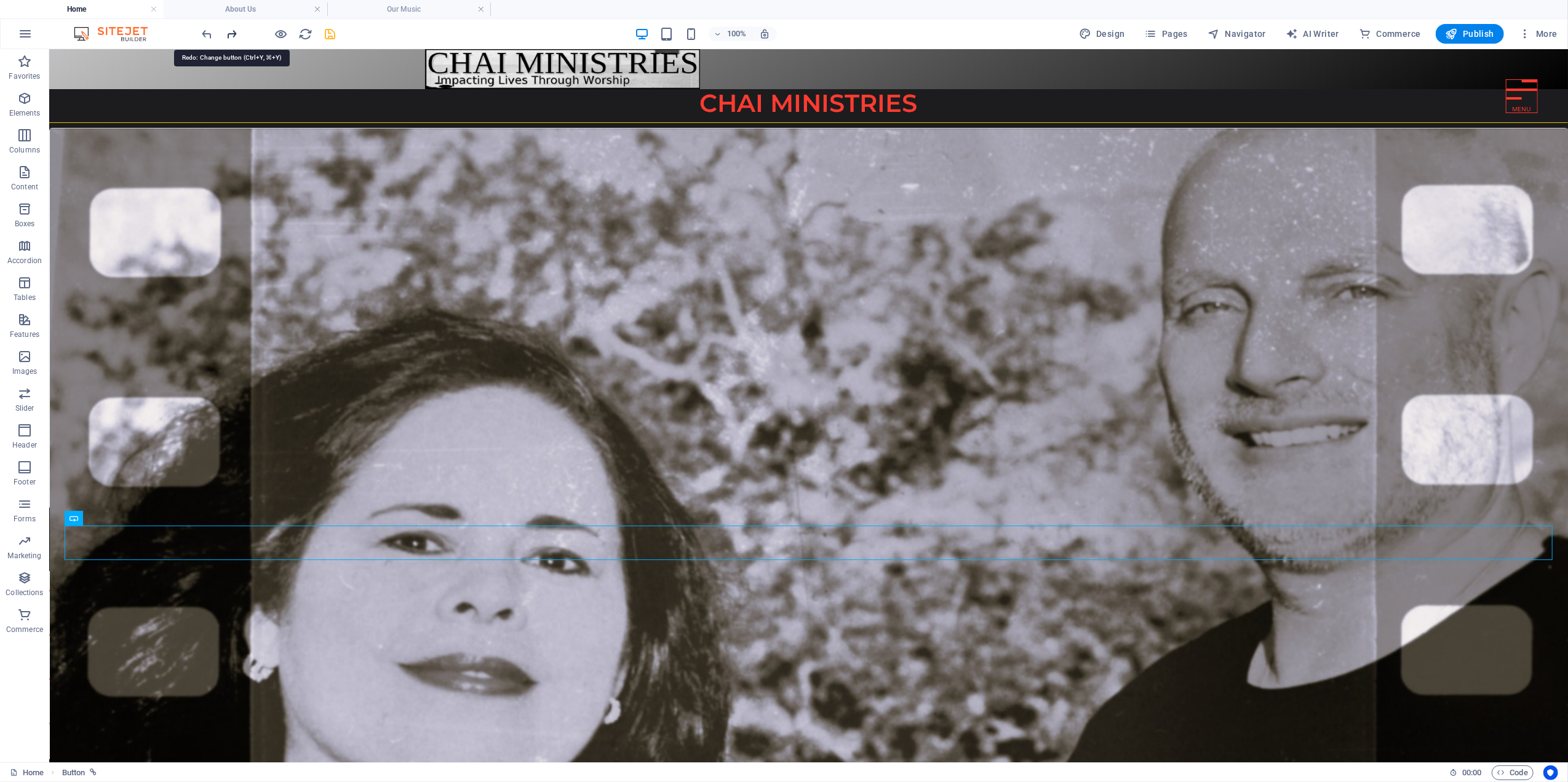
click at [233, 34] on icon "redo" at bounding box center [233, 34] width 14 height 14
click at [236, 589] on div at bounding box center [808, 656] width 1519 height 172
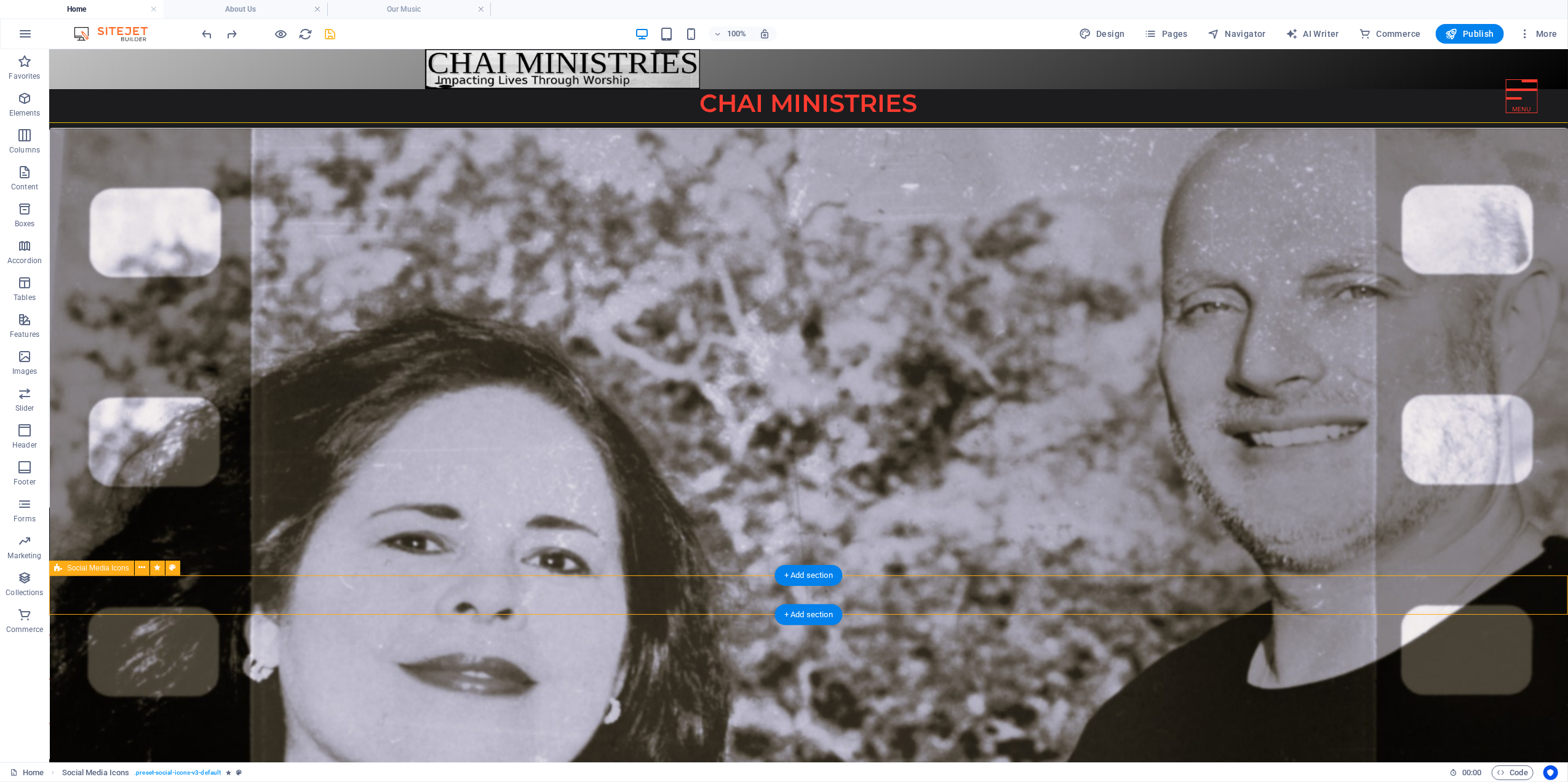
click at [233, 588] on div at bounding box center [808, 656] width 1519 height 172
select select "rem"
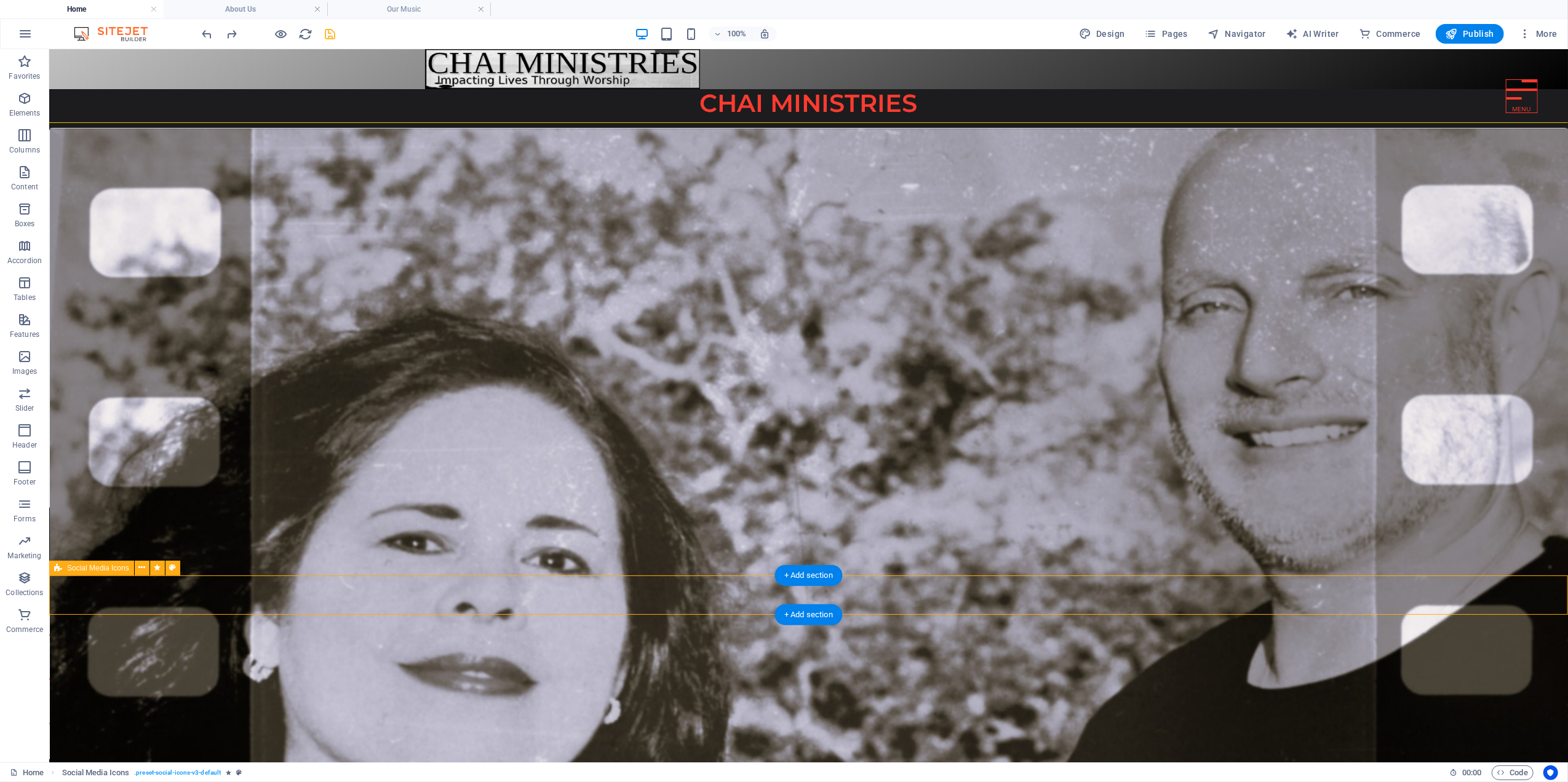
select select "%"
select select "preset-social-icons-v3-default"
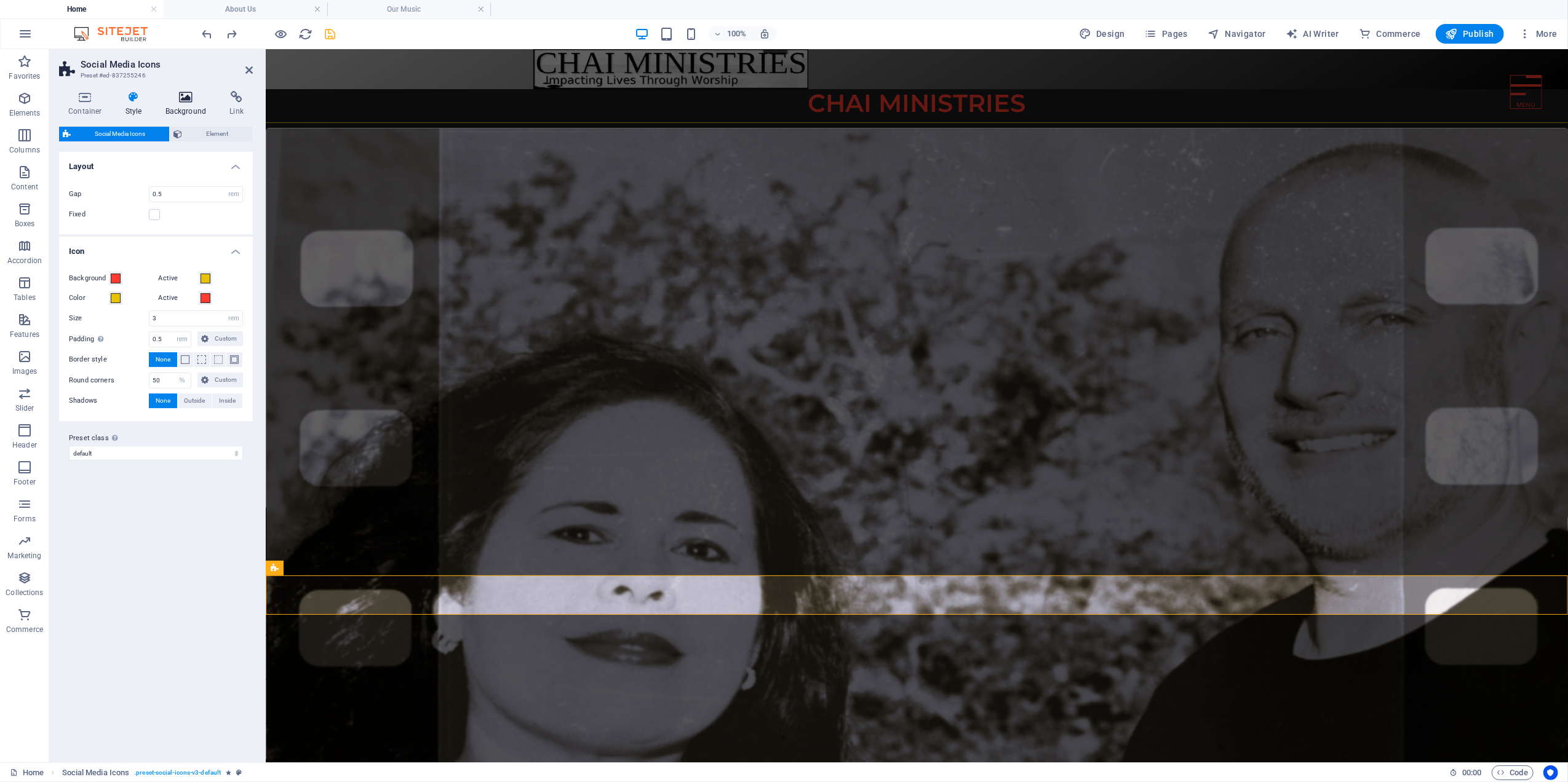
click at [182, 102] on icon at bounding box center [186, 98] width 60 height 13
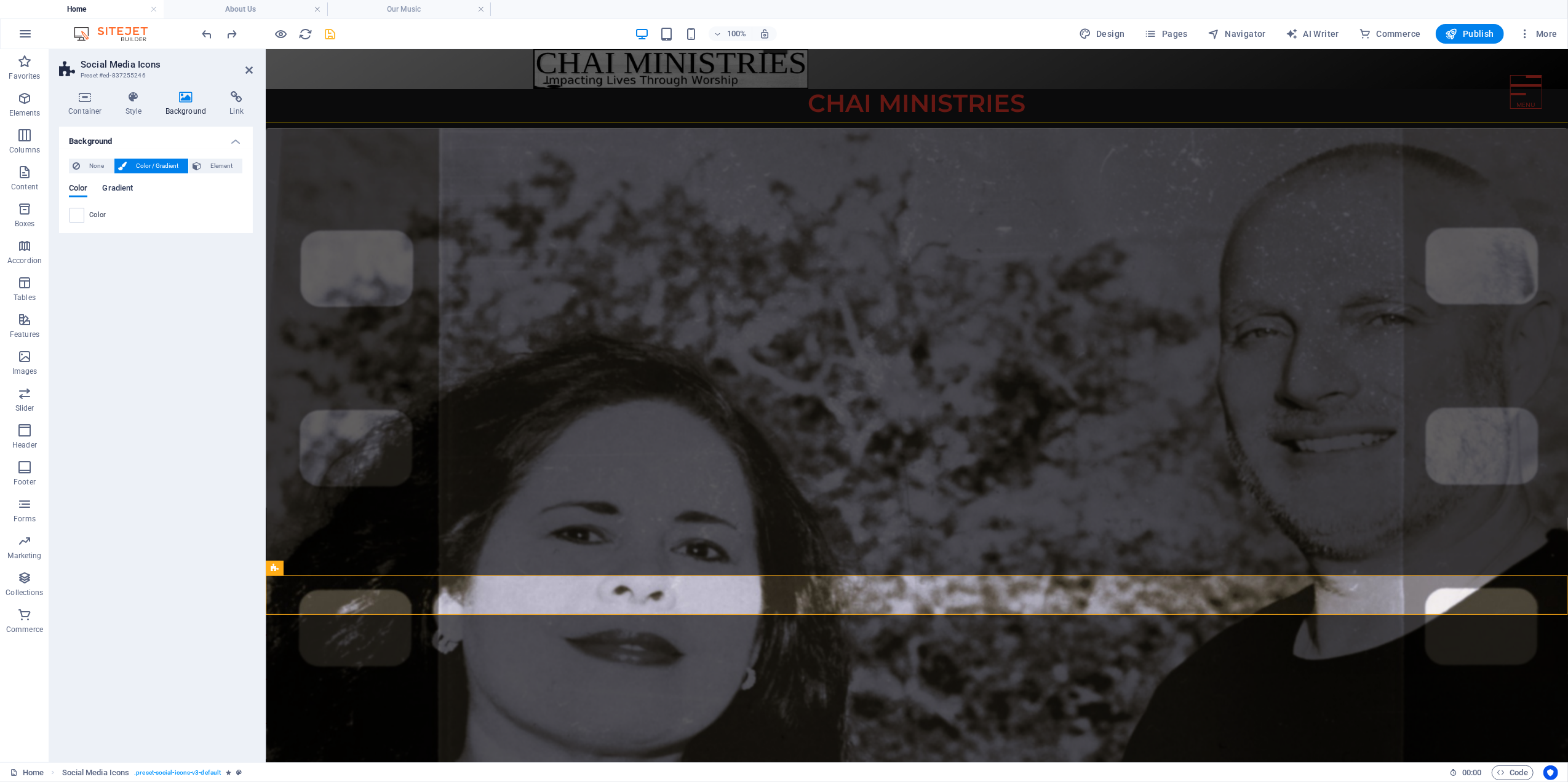
click at [121, 190] on span "Gradient" at bounding box center [117, 190] width 31 height 17
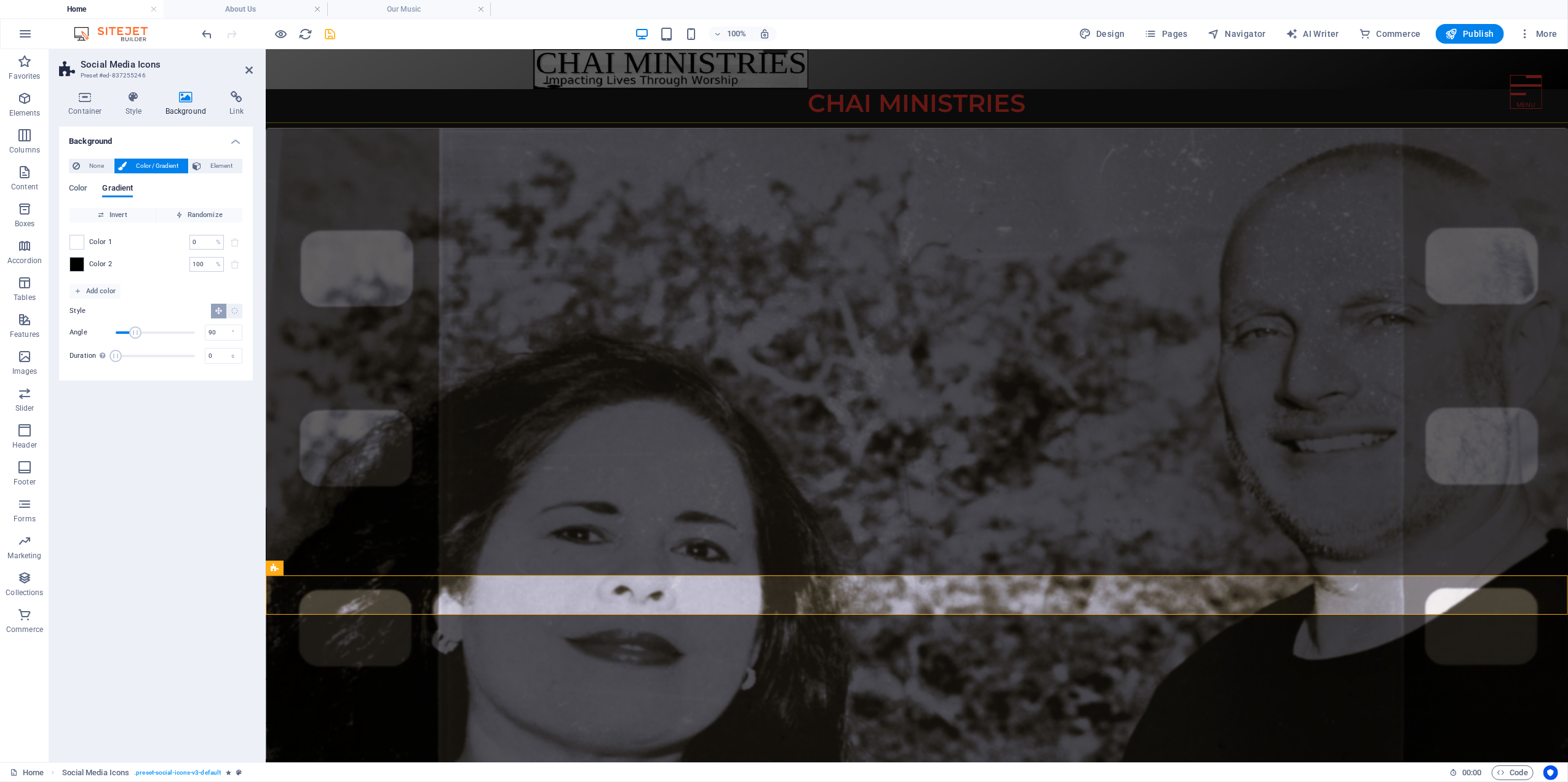
click at [354, 688] on html "Home About Us Our Music Our Music Video Our Services Our Outreach Our Newslette…" at bounding box center [916, 403] width 1302 height 710
click at [278, 34] on icon "button" at bounding box center [282, 34] width 14 height 14
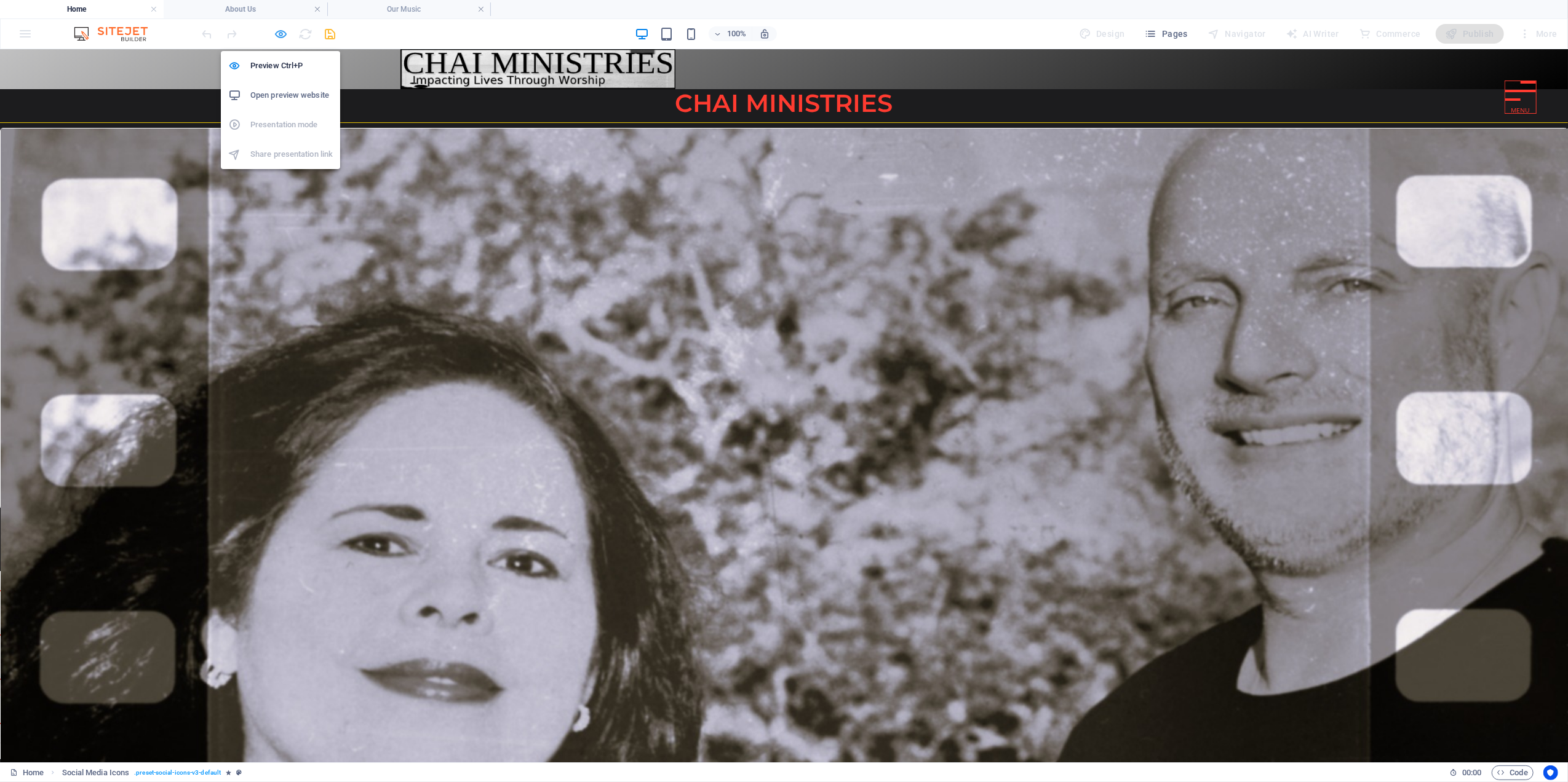
click at [282, 29] on icon "button" at bounding box center [282, 34] width 14 height 14
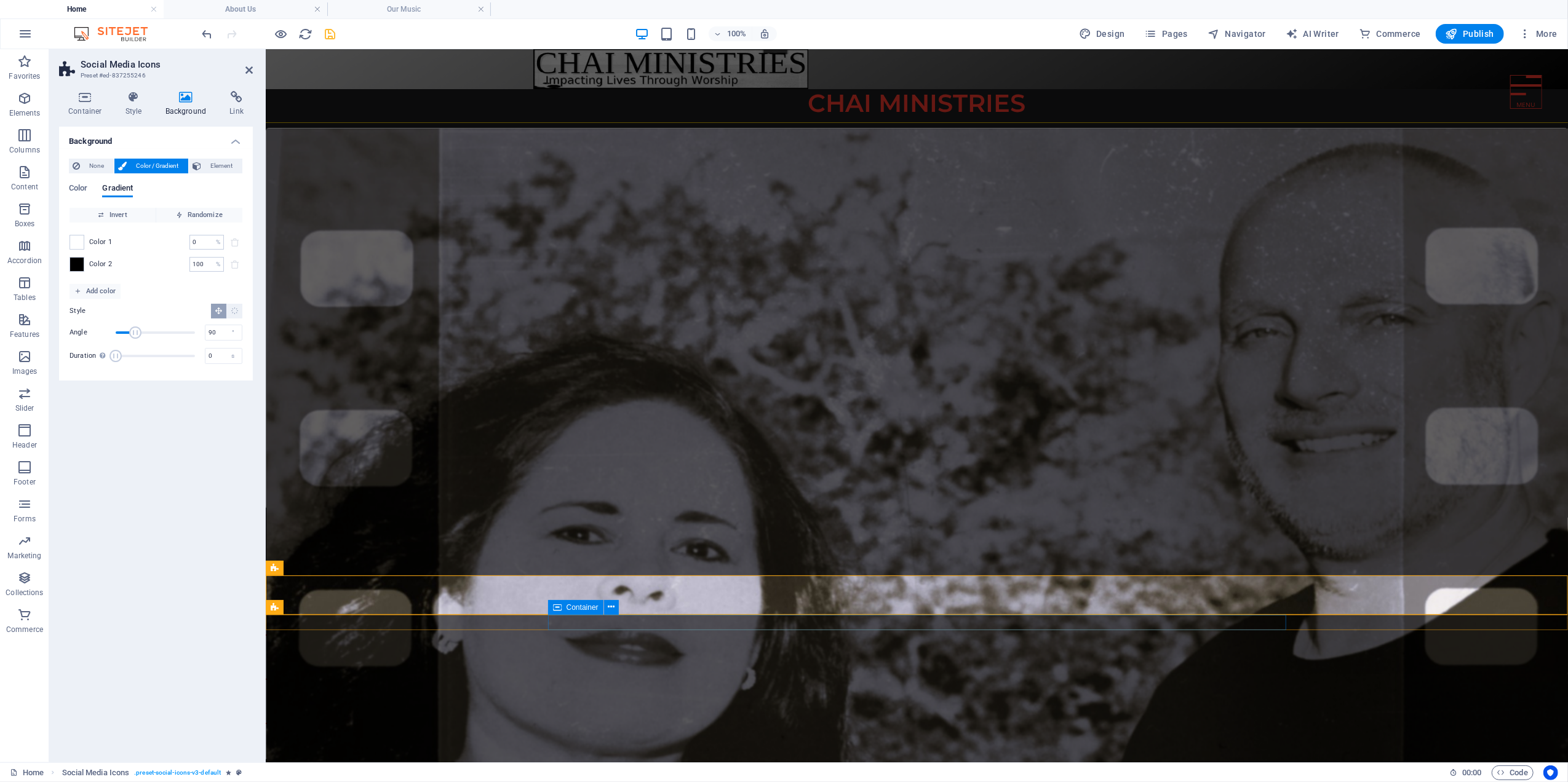
click at [684, 742] on div "2025 Chai Ministries . All rights reserved." at bounding box center [917, 750] width 738 height 16
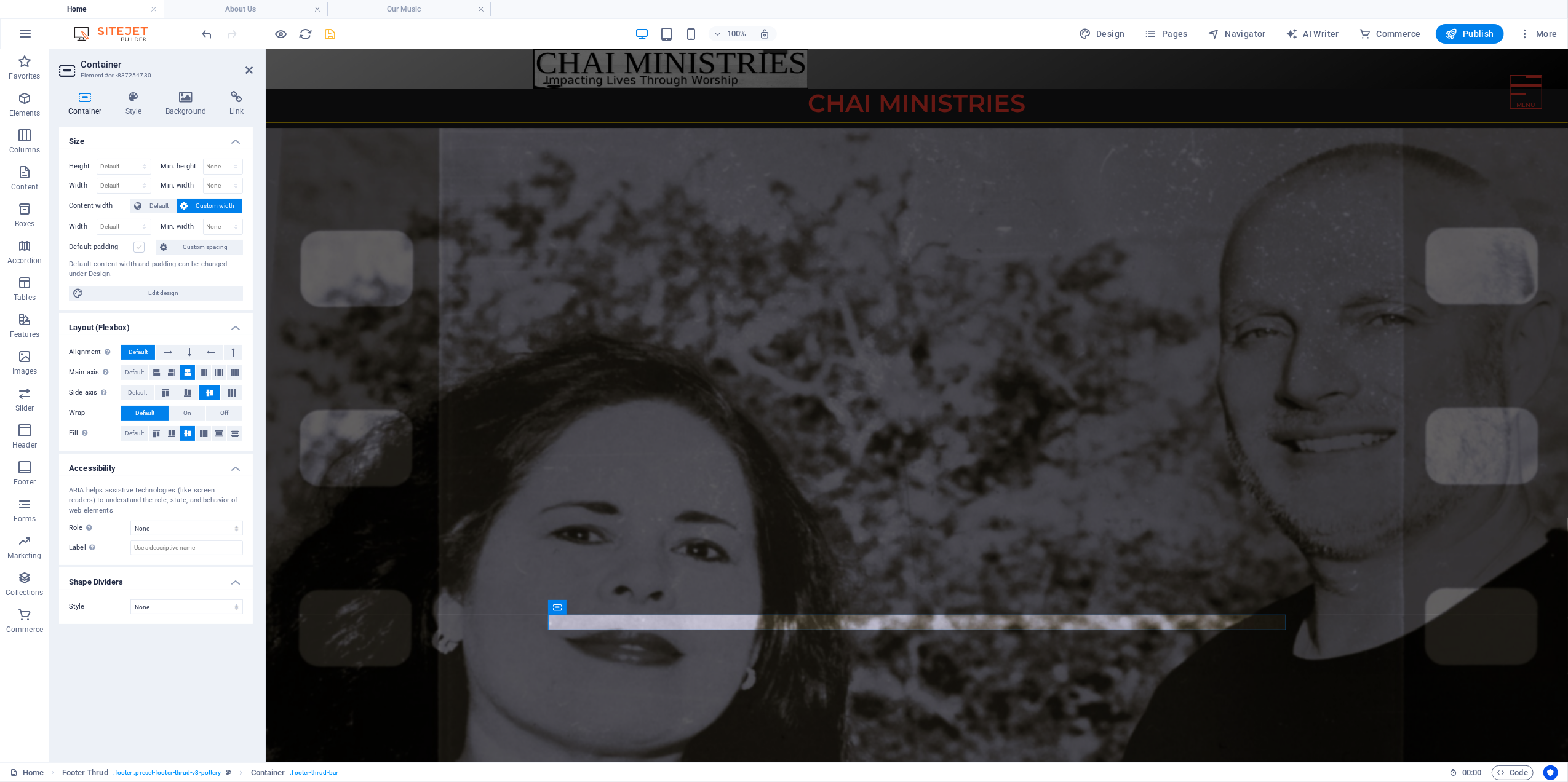
click at [136, 247] on label at bounding box center [139, 247] width 11 height 11
click at [0, 0] on input "Default padding" at bounding box center [0, 0] width 0 height 0
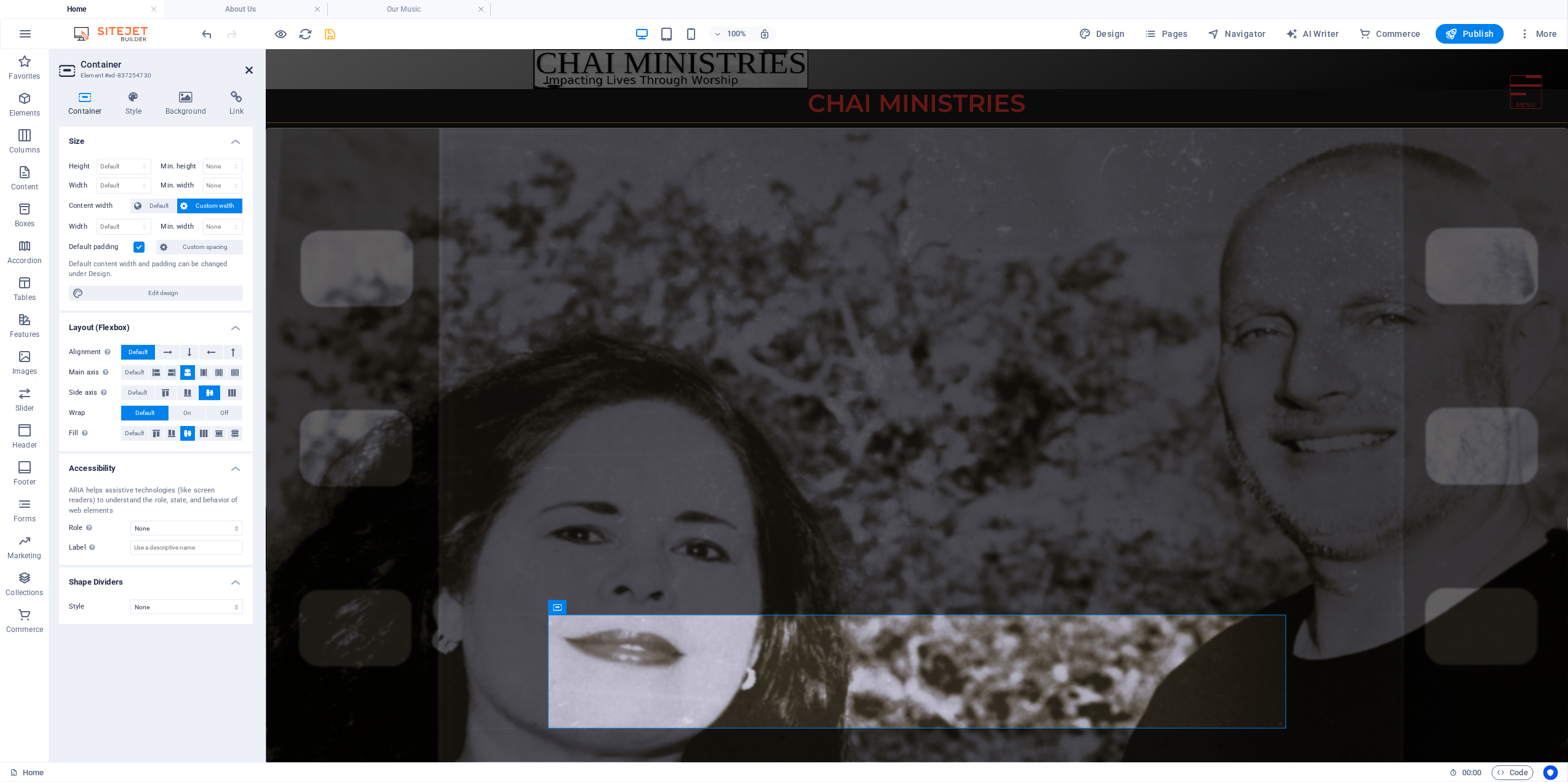
click at [249, 69] on icon at bounding box center [248, 70] width 7 height 10
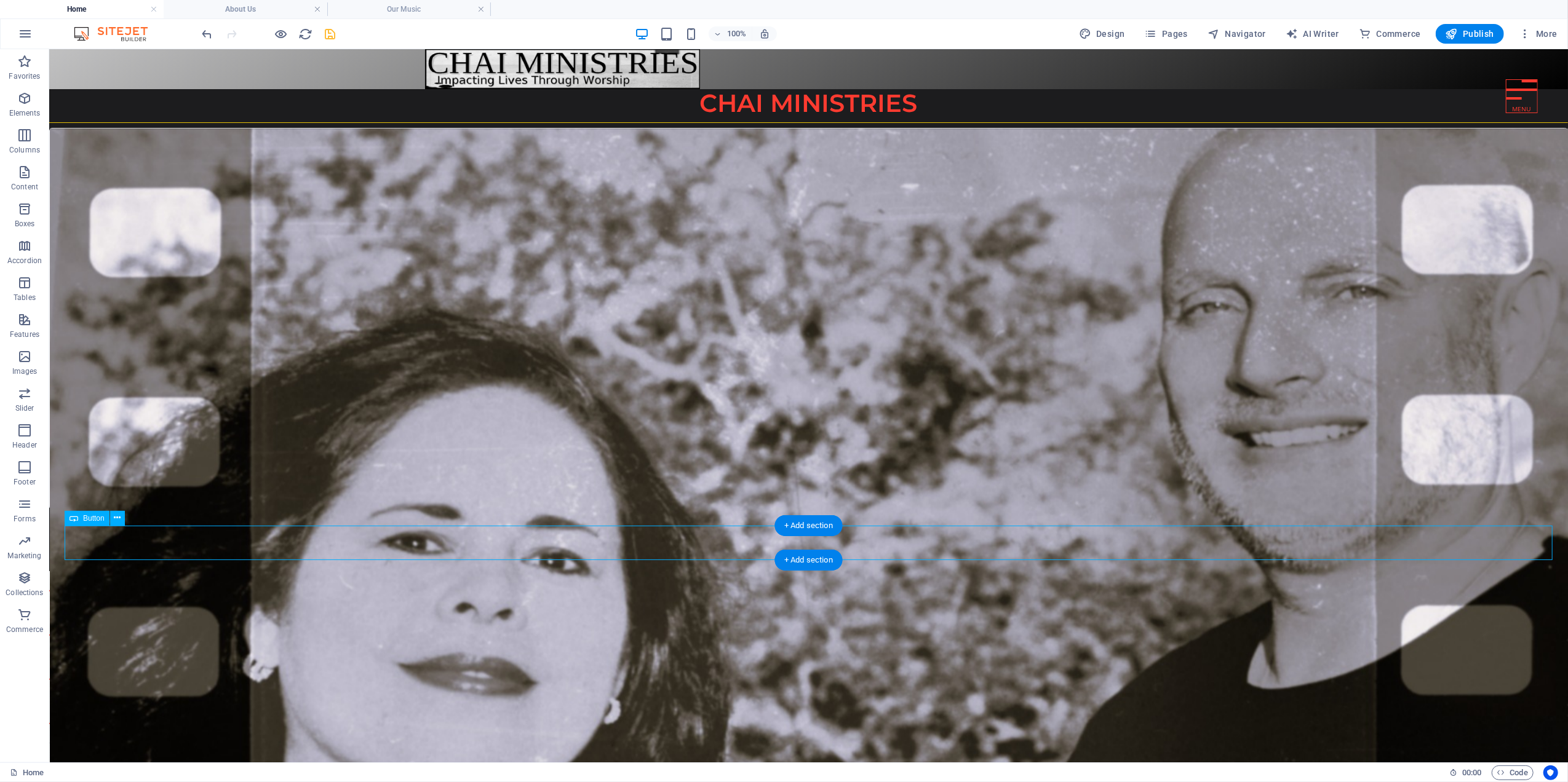
click at [270, 542] on div "More about us" at bounding box center [808, 542] width 1488 height 36
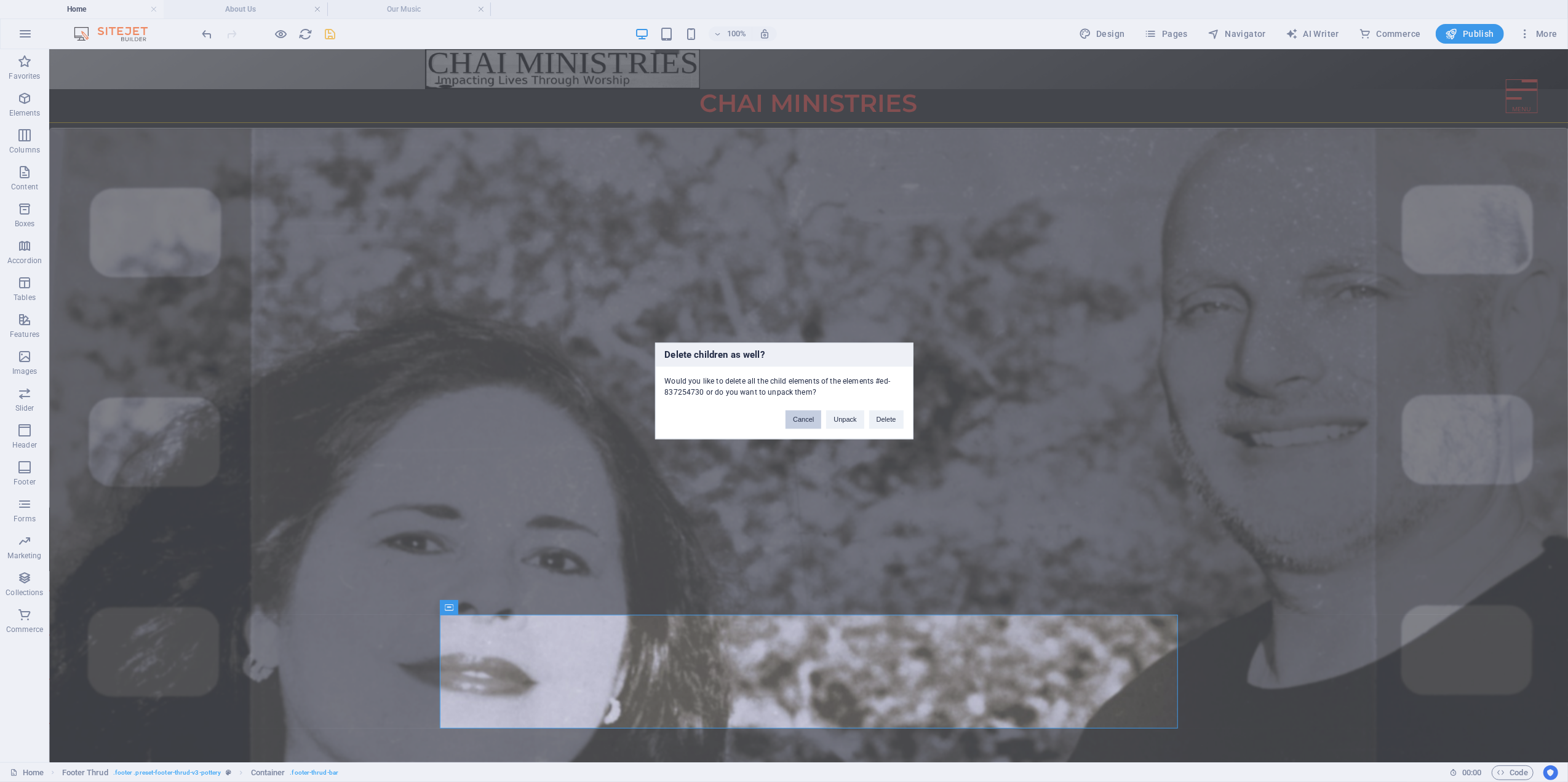
drag, startPoint x: 801, startPoint y: 422, endPoint x: 744, endPoint y: 378, distance: 72.0
click at [801, 422] on button "Cancel" at bounding box center [803, 420] width 36 height 18
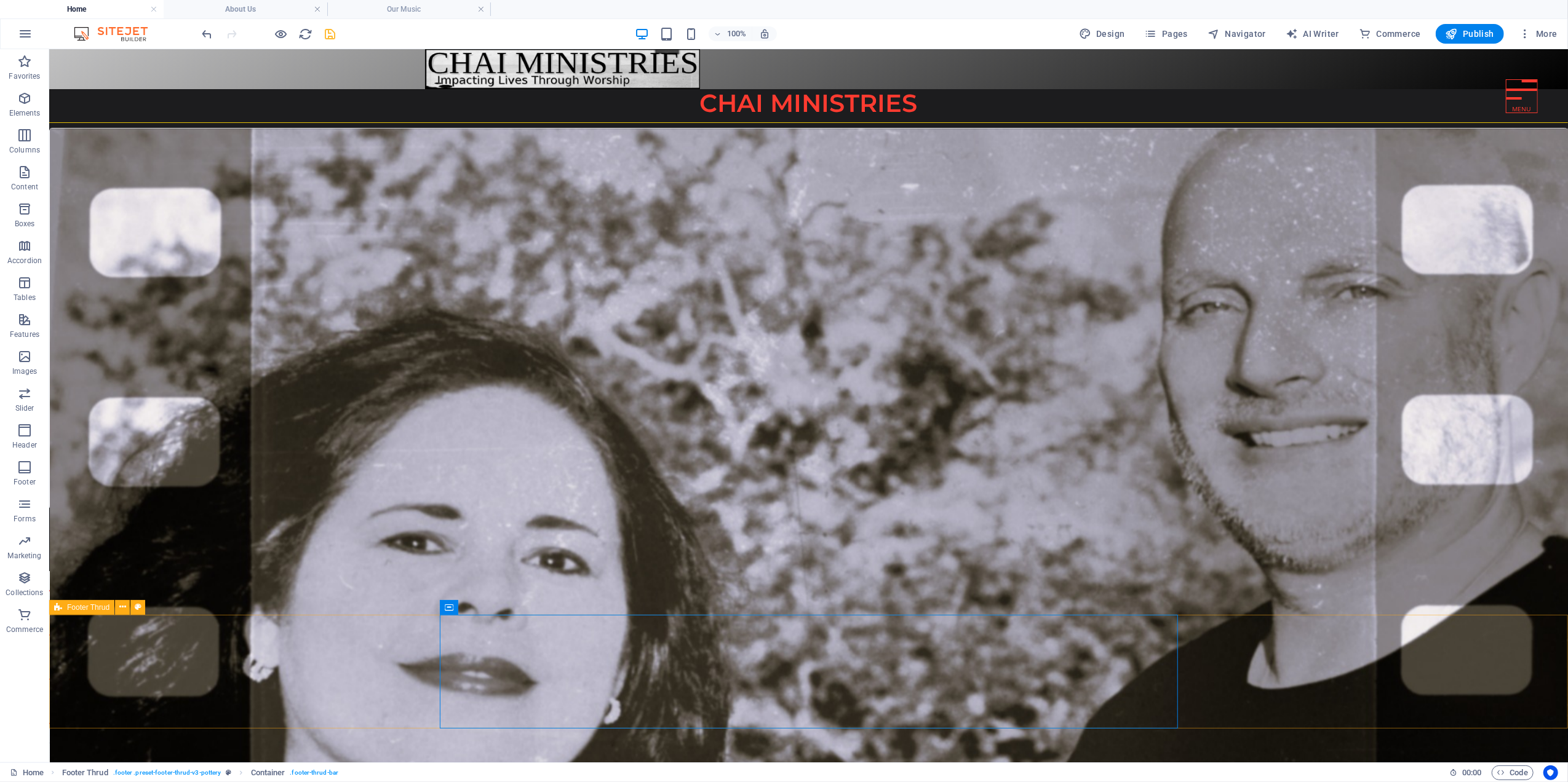
click at [94, 610] on span "Footer Thrud" at bounding box center [87, 607] width 42 height 7
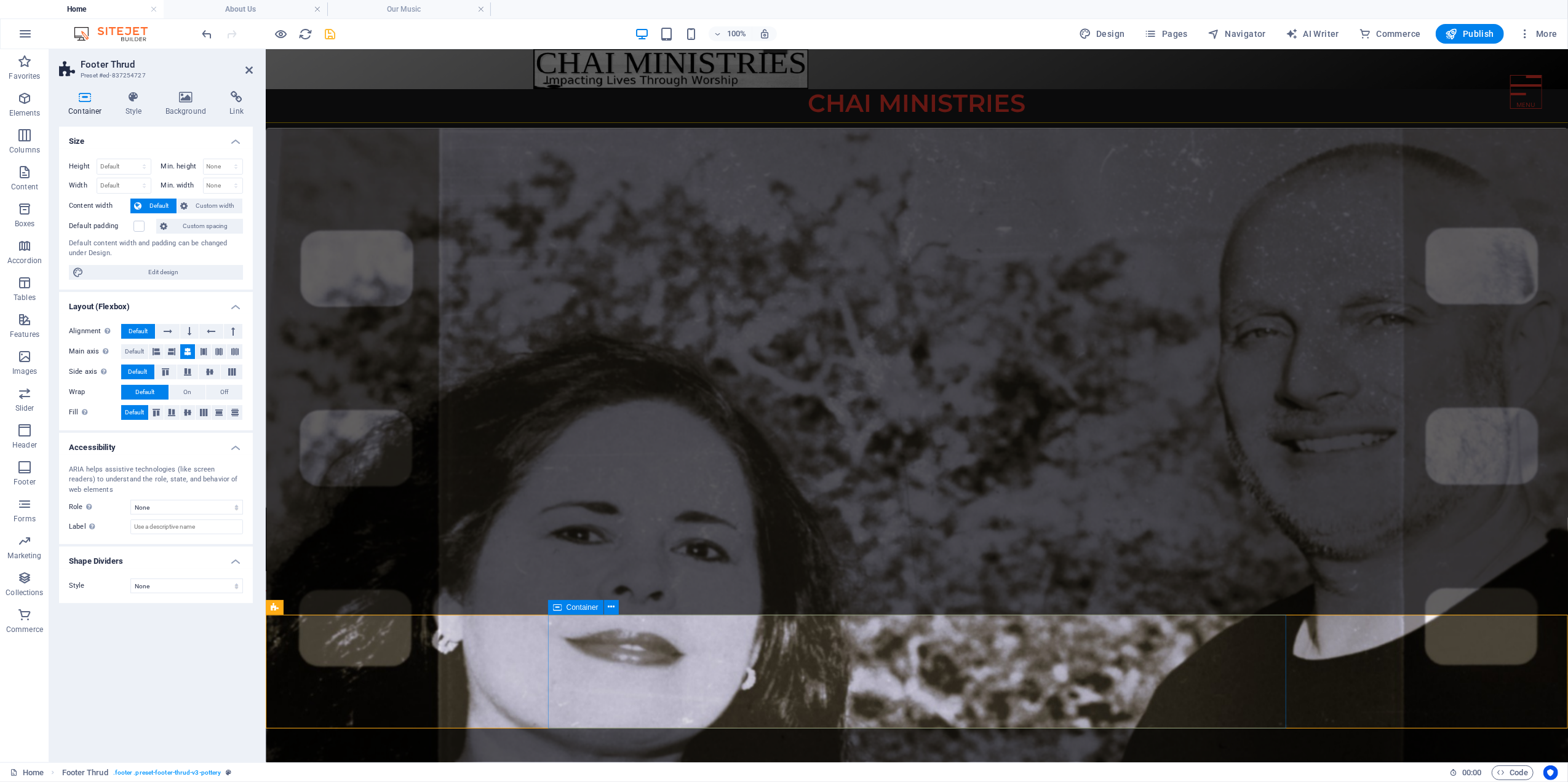
click at [611, 608] on icon at bounding box center [611, 607] width 7 height 13
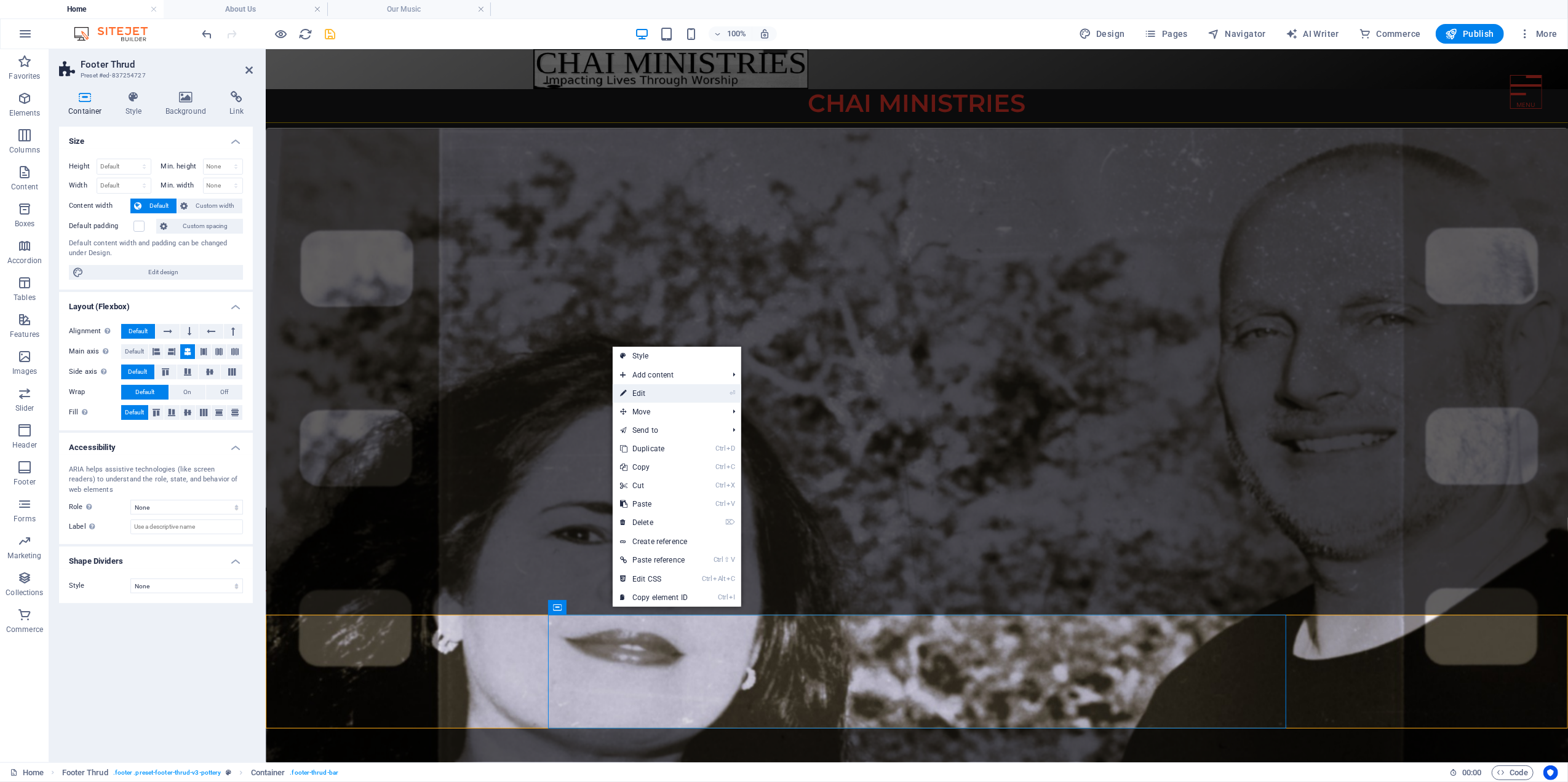
click at [637, 389] on link "⏎ Edit" at bounding box center [654, 393] width 83 height 18
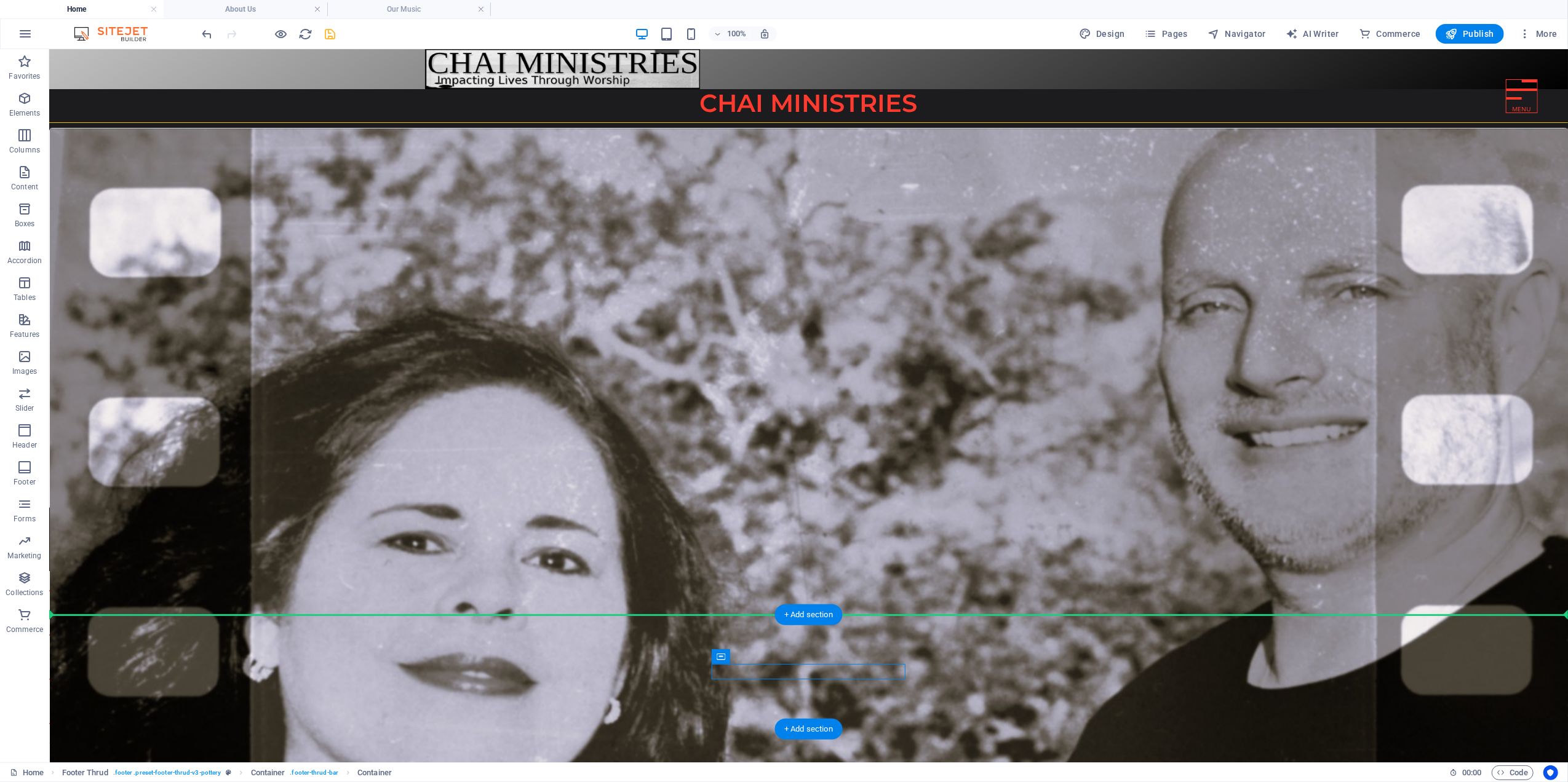
drag, startPoint x: 875, startPoint y: 706, endPoint x: 248, endPoint y: 638, distance: 630.7
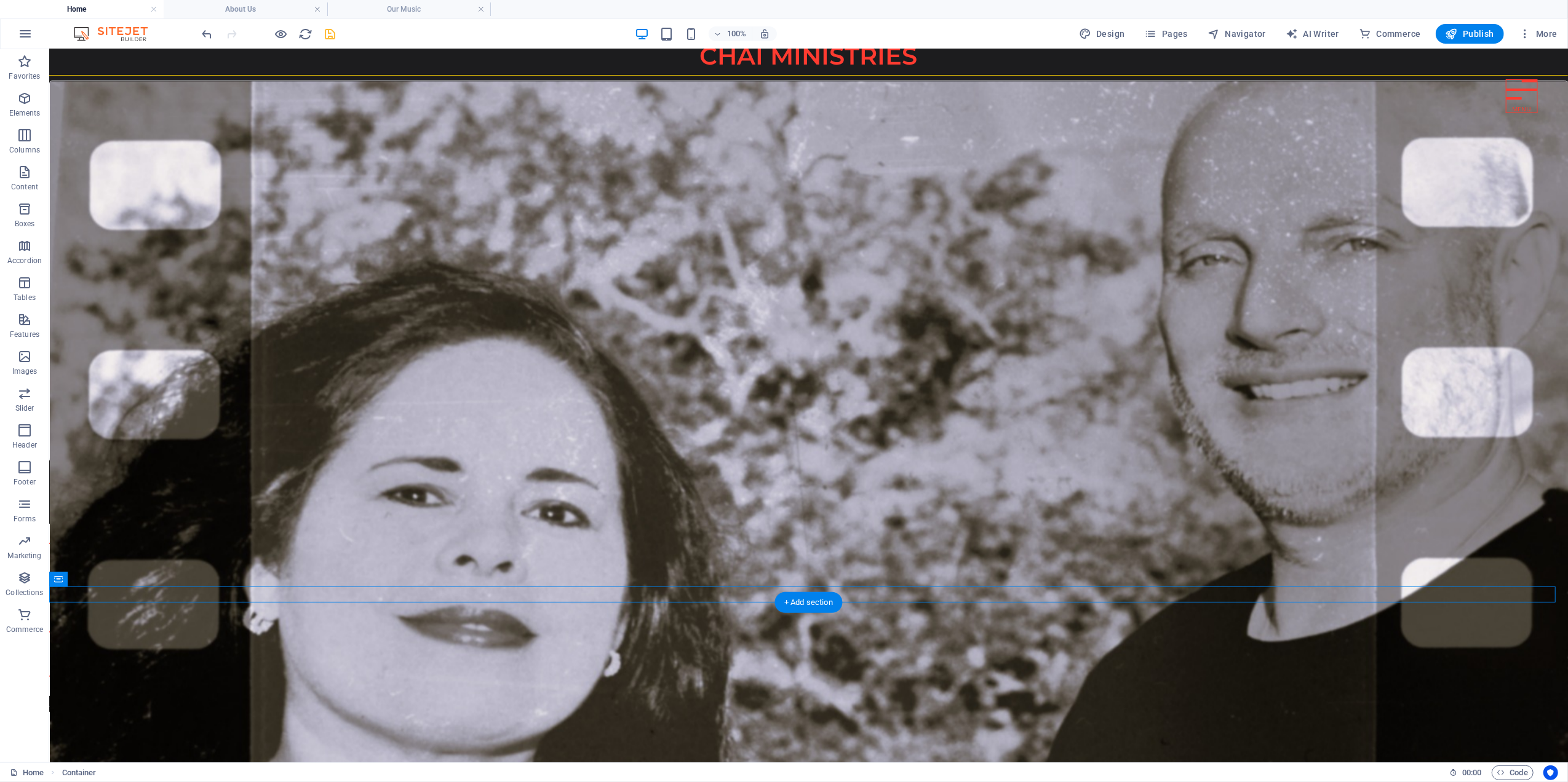
scroll to position [65, 0]
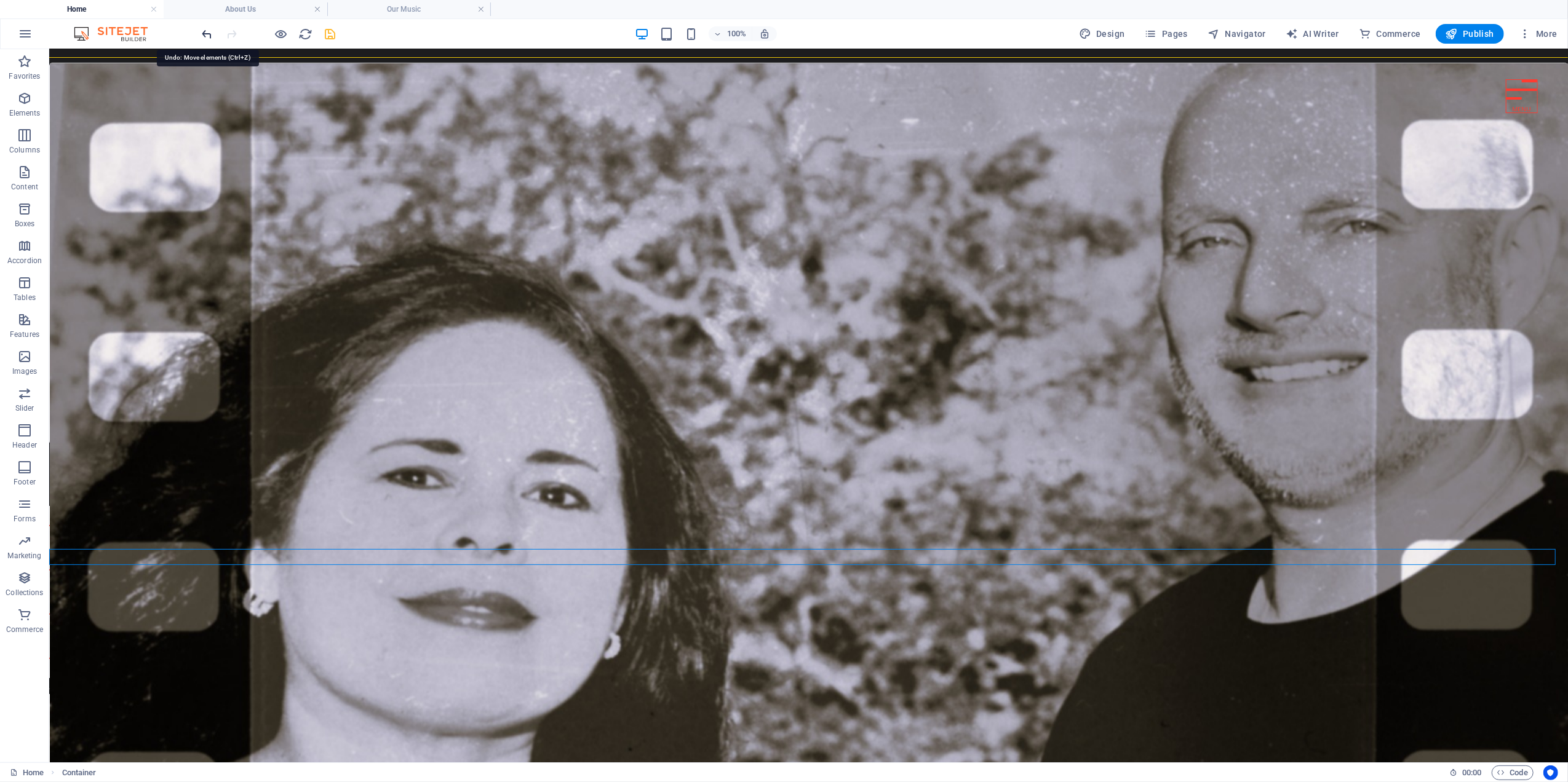
click at [206, 33] on icon "undo" at bounding box center [208, 34] width 14 height 14
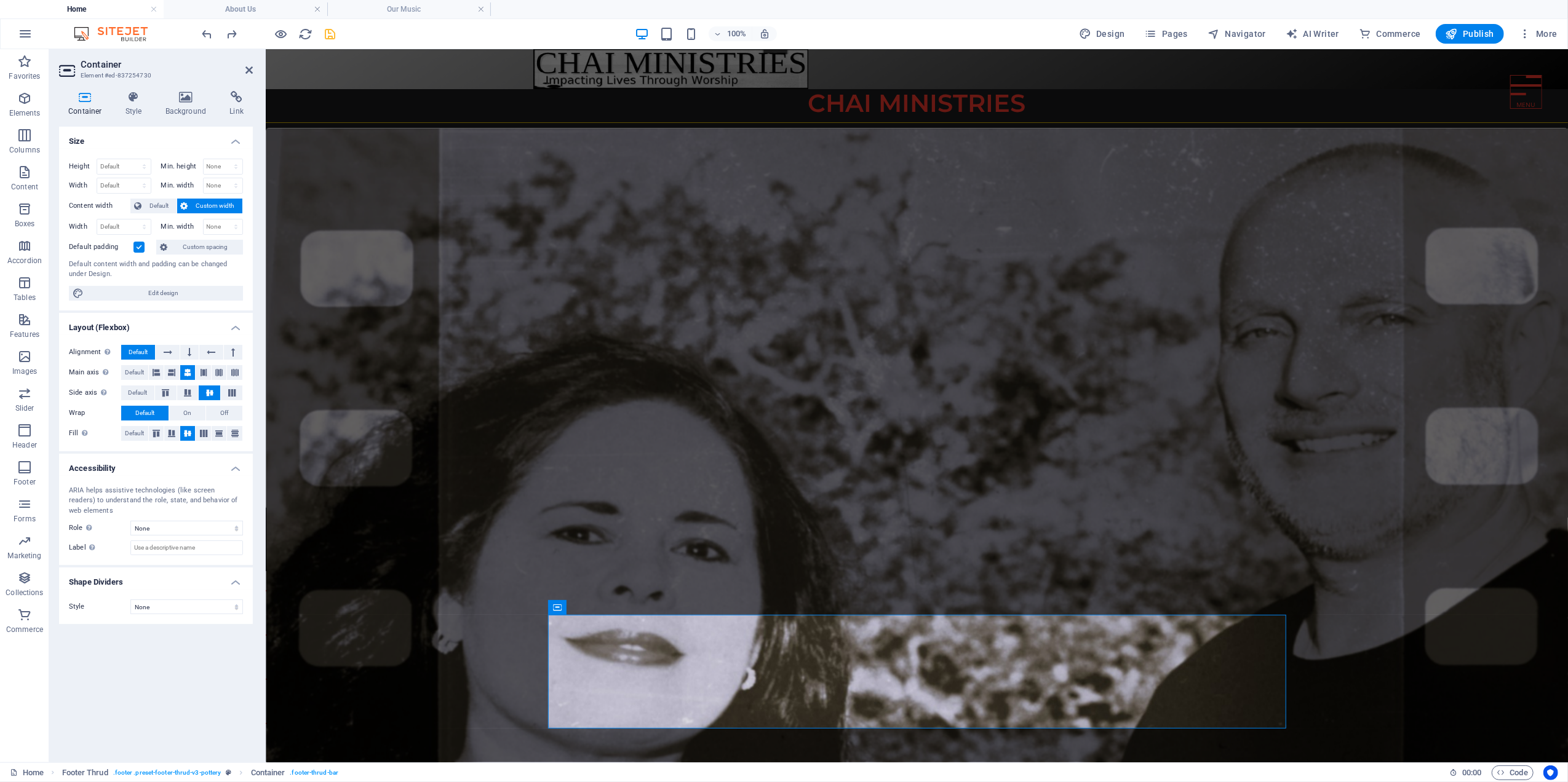
click at [140, 244] on label at bounding box center [139, 247] width 11 height 11
click at [0, 0] on input "Default padding" at bounding box center [0, 0] width 0 height 0
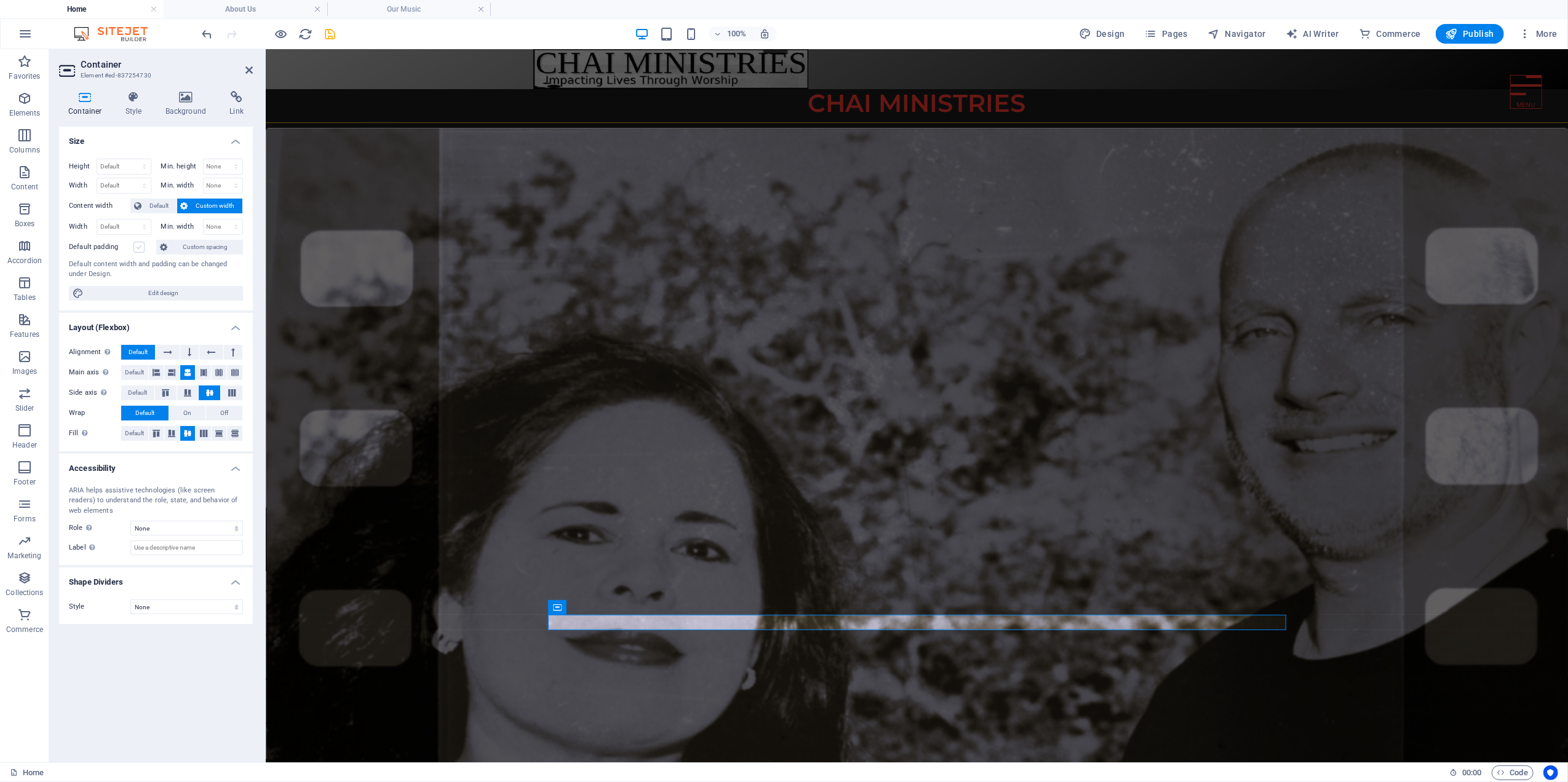
click at [140, 244] on label at bounding box center [139, 247] width 11 height 11
click at [0, 0] on input "Default padding" at bounding box center [0, 0] width 0 height 0
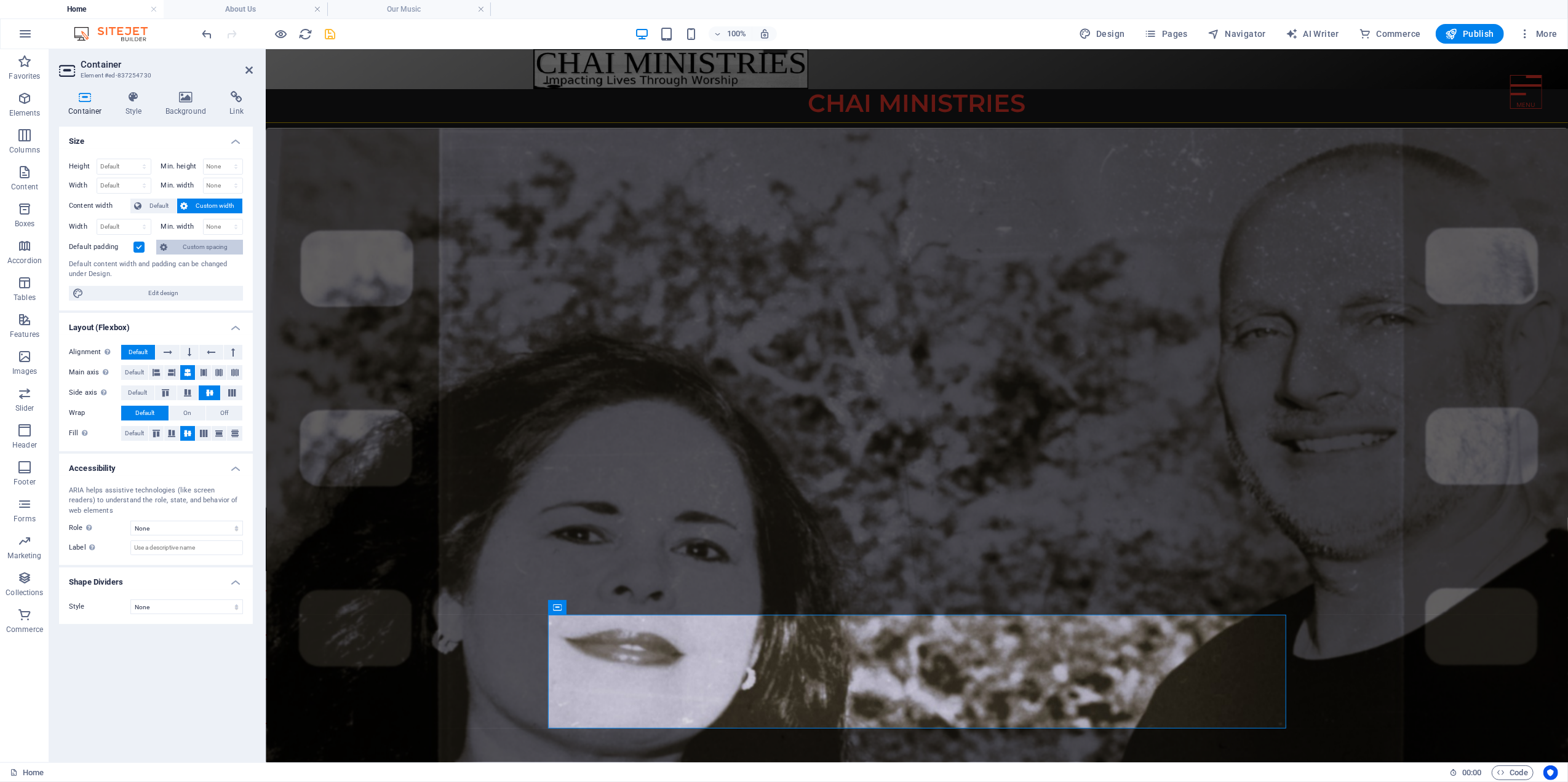
click at [205, 250] on span "Custom spacing" at bounding box center [205, 247] width 68 height 15
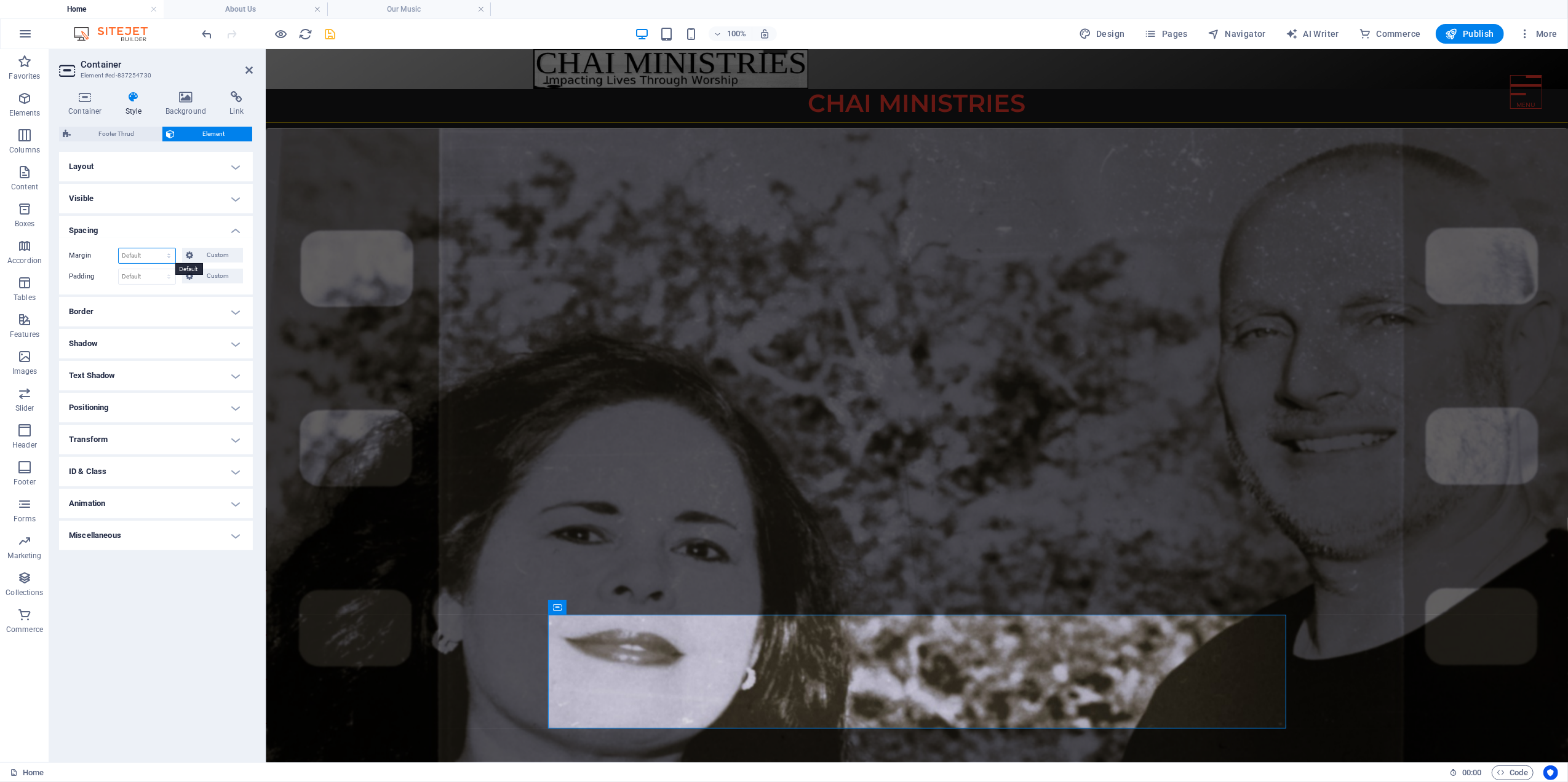
click at [163, 253] on select "Default auto px % rem vw vh Custom" at bounding box center [147, 255] width 56 height 15
select select "px"
click at [158, 248] on select "Default auto px % rem vw vh Custom" at bounding box center [147, 255] width 56 height 15
type input "0"
click at [157, 280] on select "Default px rem % vh vw Custom" at bounding box center [147, 277] width 56 height 15
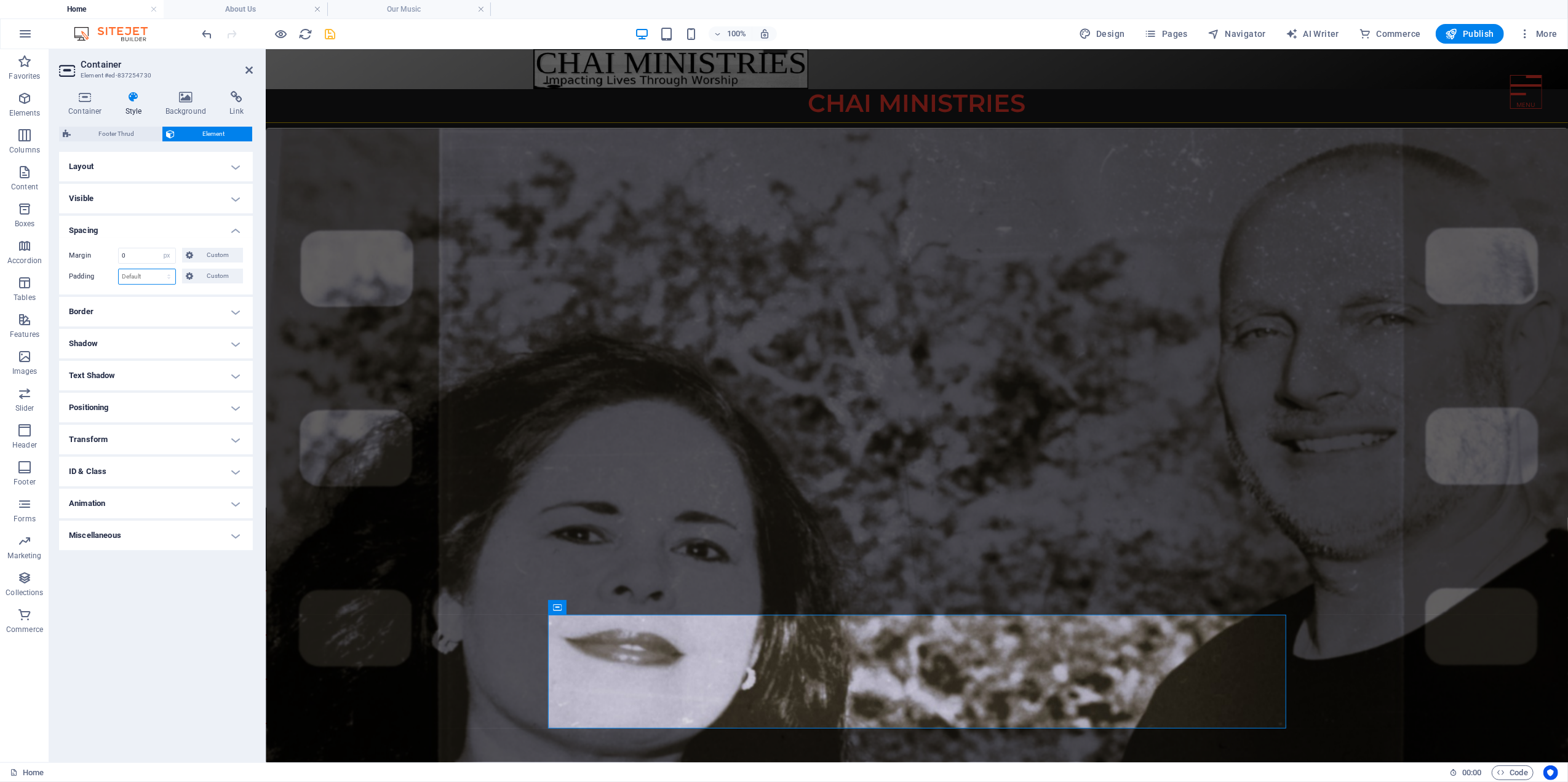
select select "px"
click at [158, 270] on select "Default px rem % vh vw Custom" at bounding box center [147, 277] width 56 height 15
type input "0"
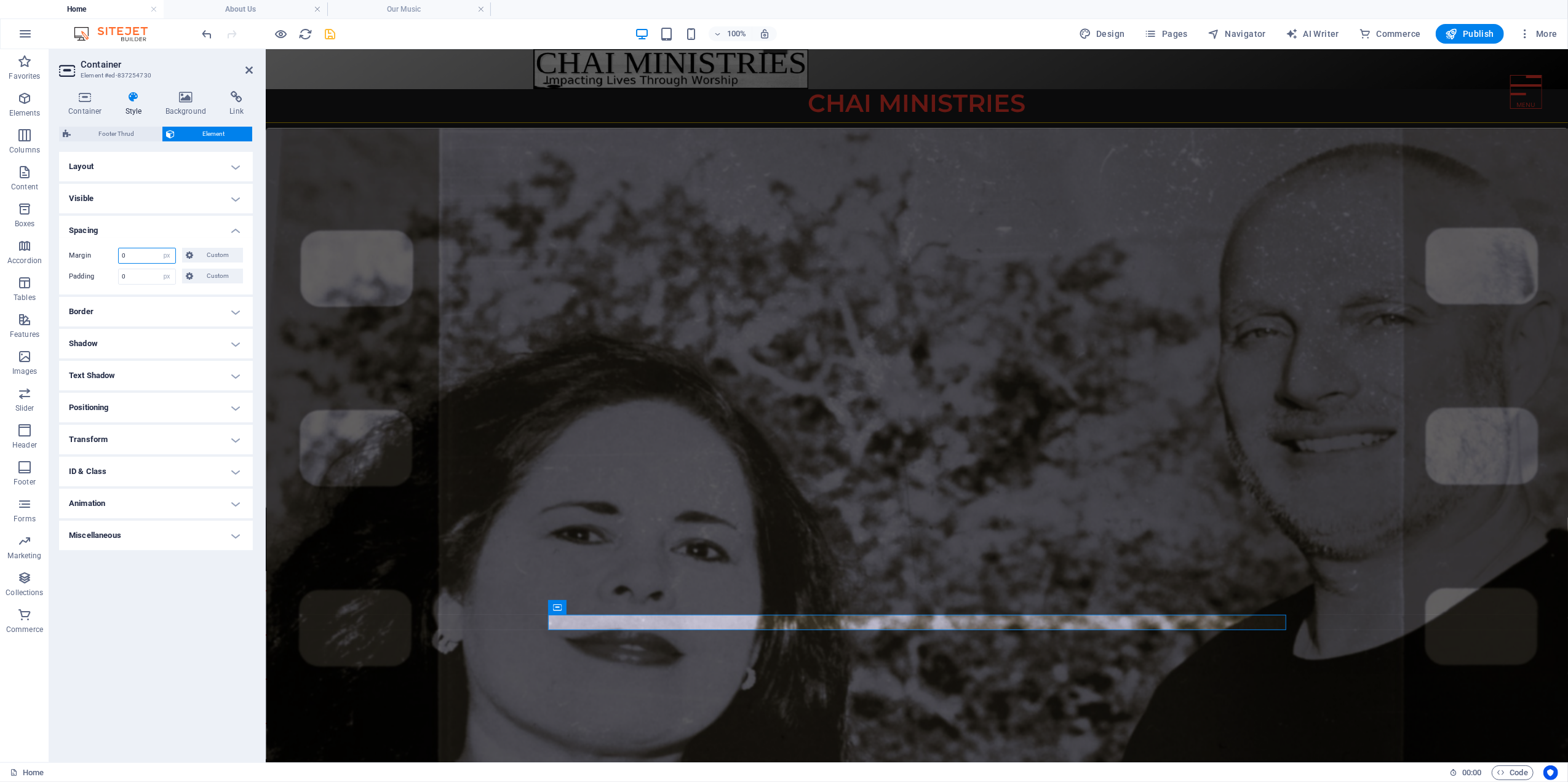
drag, startPoint x: 138, startPoint y: 256, endPoint x: 102, endPoint y: 256, distance: 36.0
click at [102, 256] on div "Margin 0 Default auto px % rem vw vh Custom Custom" at bounding box center [156, 255] width 174 height 16
type input "25"
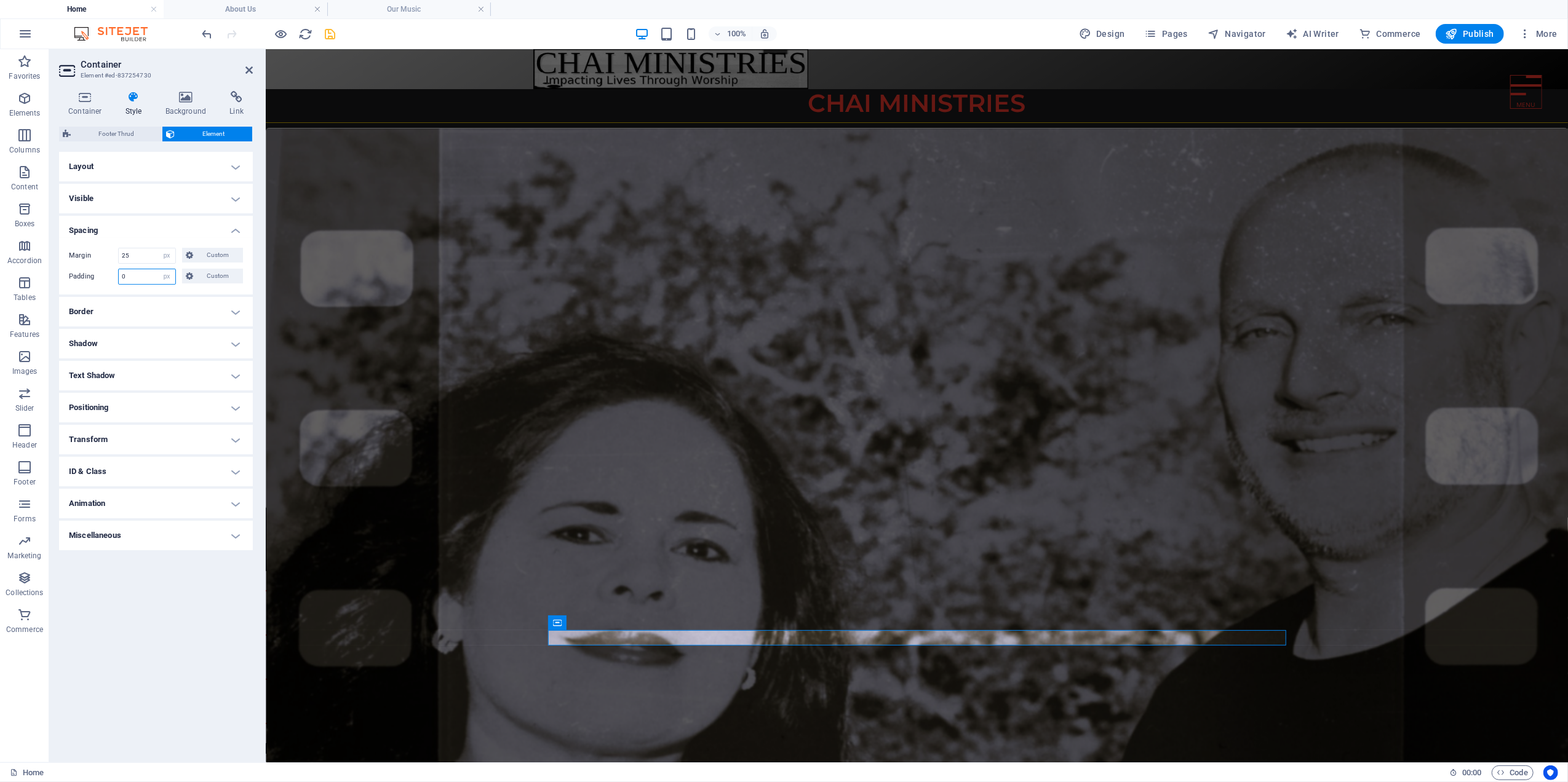
drag, startPoint x: 138, startPoint y: 278, endPoint x: 72, endPoint y: 246, distance: 73.3
click at [141, 278] on input "0" at bounding box center [147, 277] width 56 height 15
type input "25"
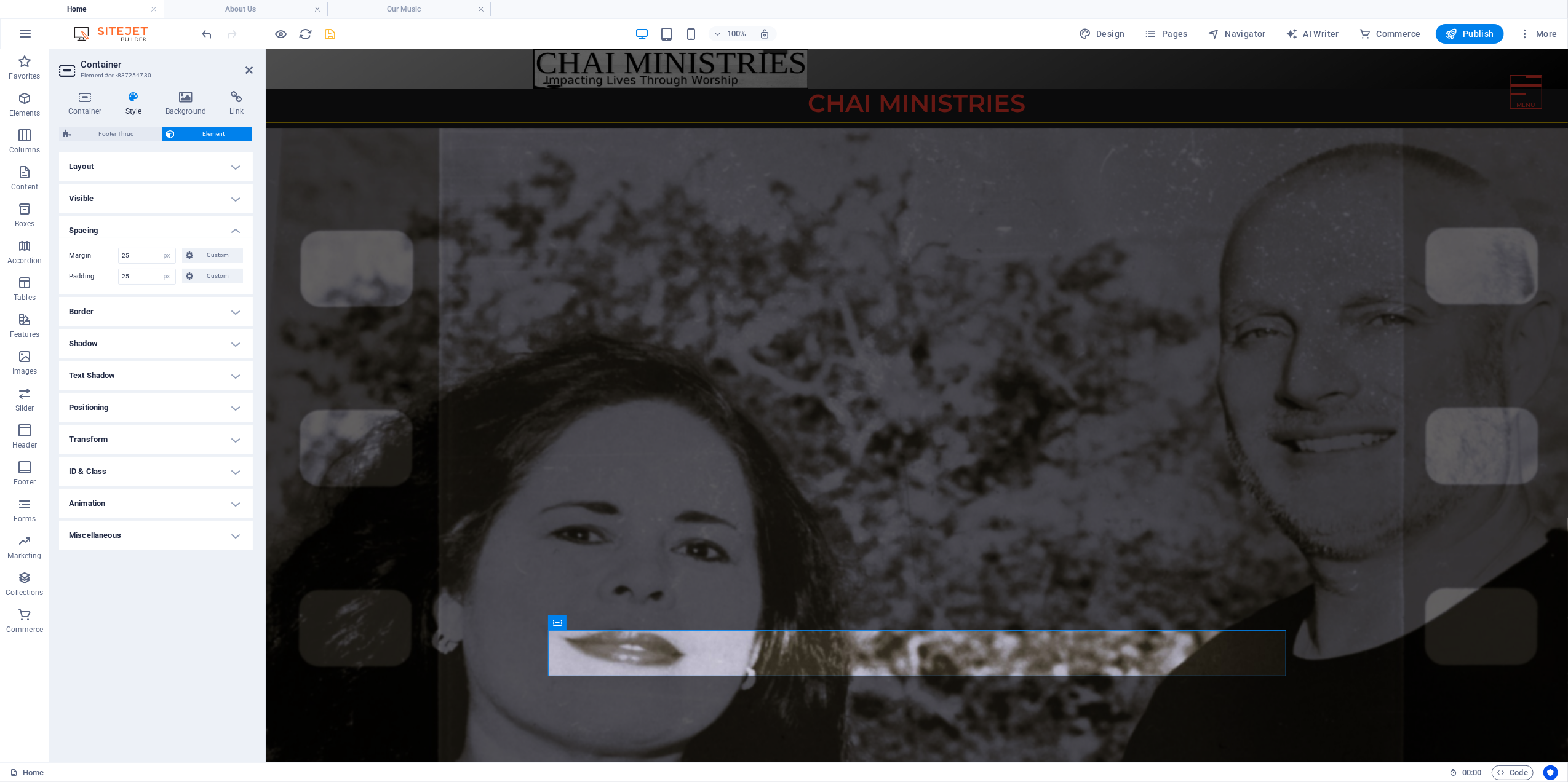
click at [438, 716] on html "Home About Us Our Music Our Music Video Our Services Our Outreach Our Newslette…" at bounding box center [916, 431] width 1302 height 767
click at [279, 33] on icon "button" at bounding box center [282, 34] width 14 height 14
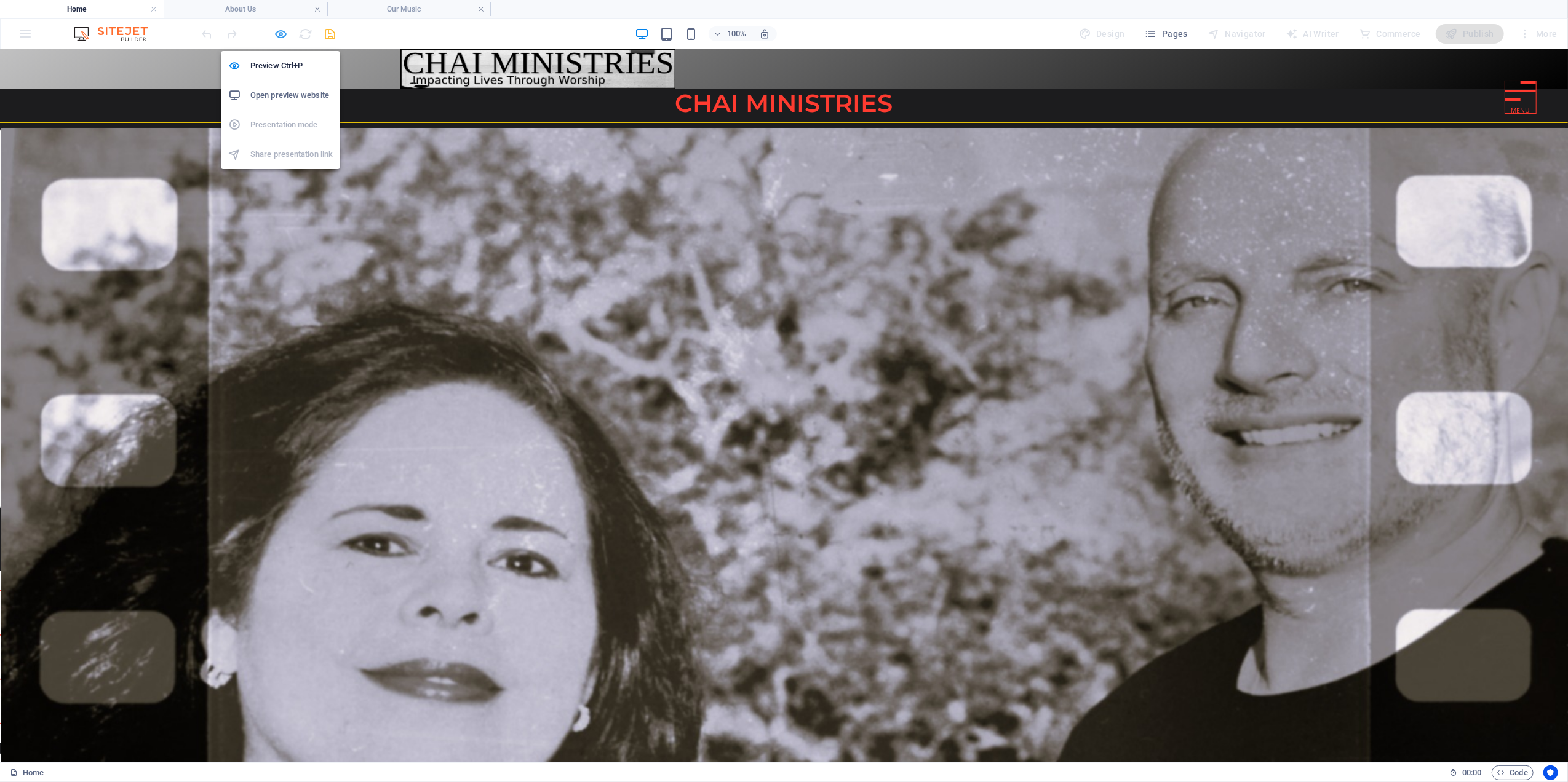
click at [279, 33] on icon "button" at bounding box center [282, 34] width 14 height 14
select select "px"
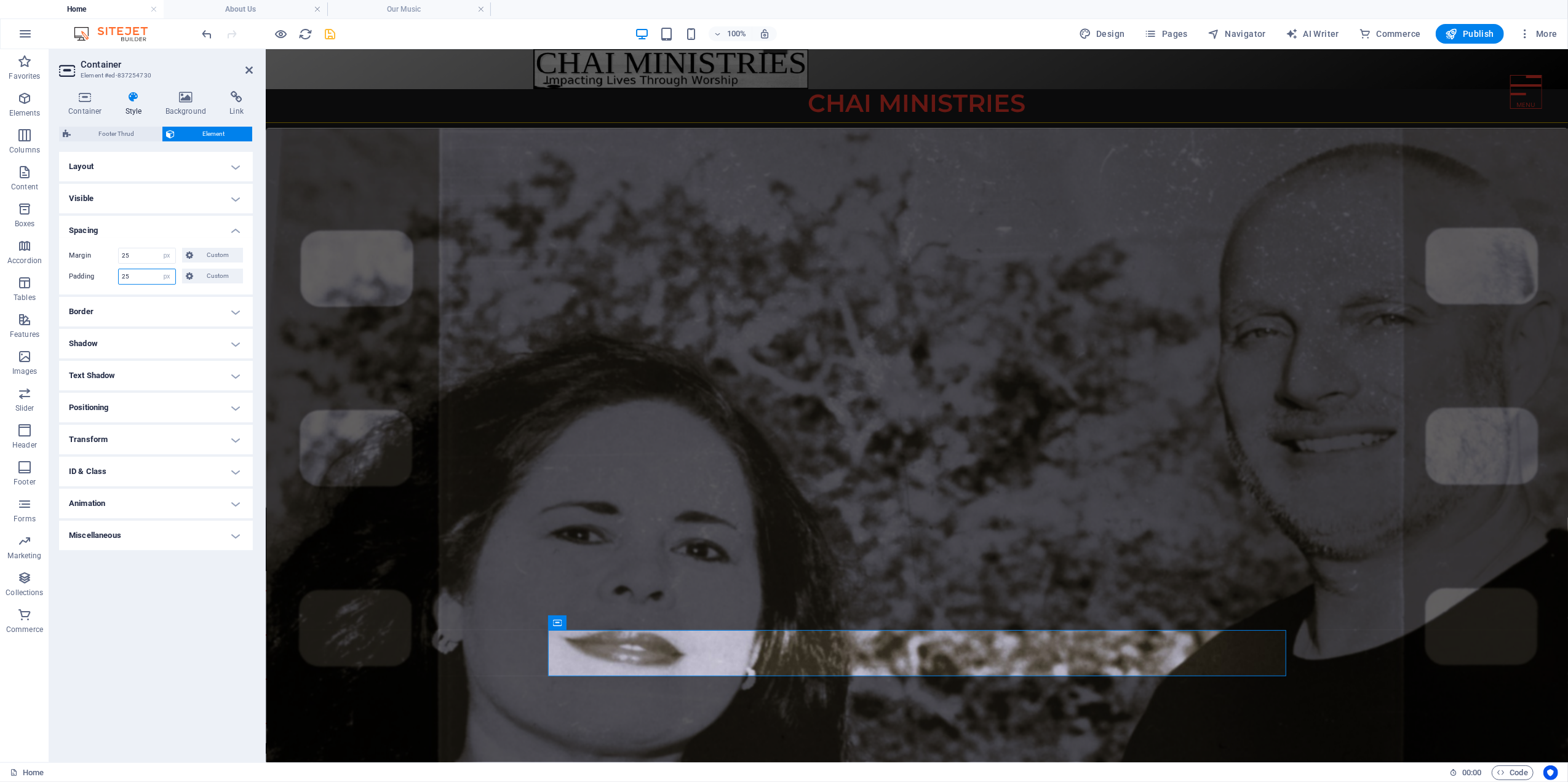
drag, startPoint x: 141, startPoint y: 278, endPoint x: 116, endPoint y: 274, distance: 25.3
click at [117, 274] on div "Padding 25 Default px rem % vh vw Custom Custom" at bounding box center [156, 277] width 174 height 16
type input "0"
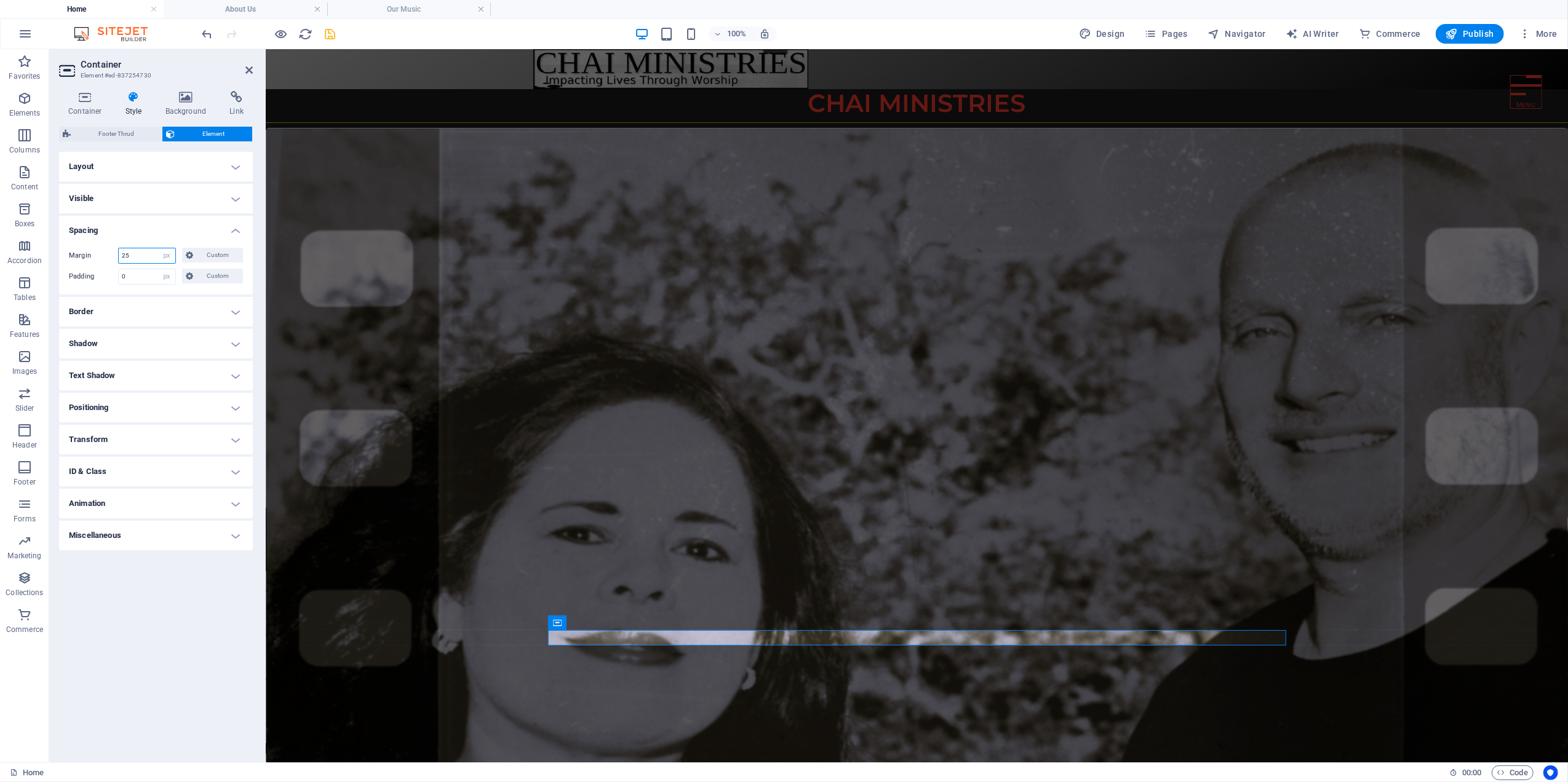
drag, startPoint x: 141, startPoint y: 259, endPoint x: 67, endPoint y: 209, distance: 89.3
click at [67, 251] on div "Margin 25 Default auto px % rem vw vh Custom Custom 25 auto px % rem vw vh 25 a…" at bounding box center [156, 266] width 194 height 56
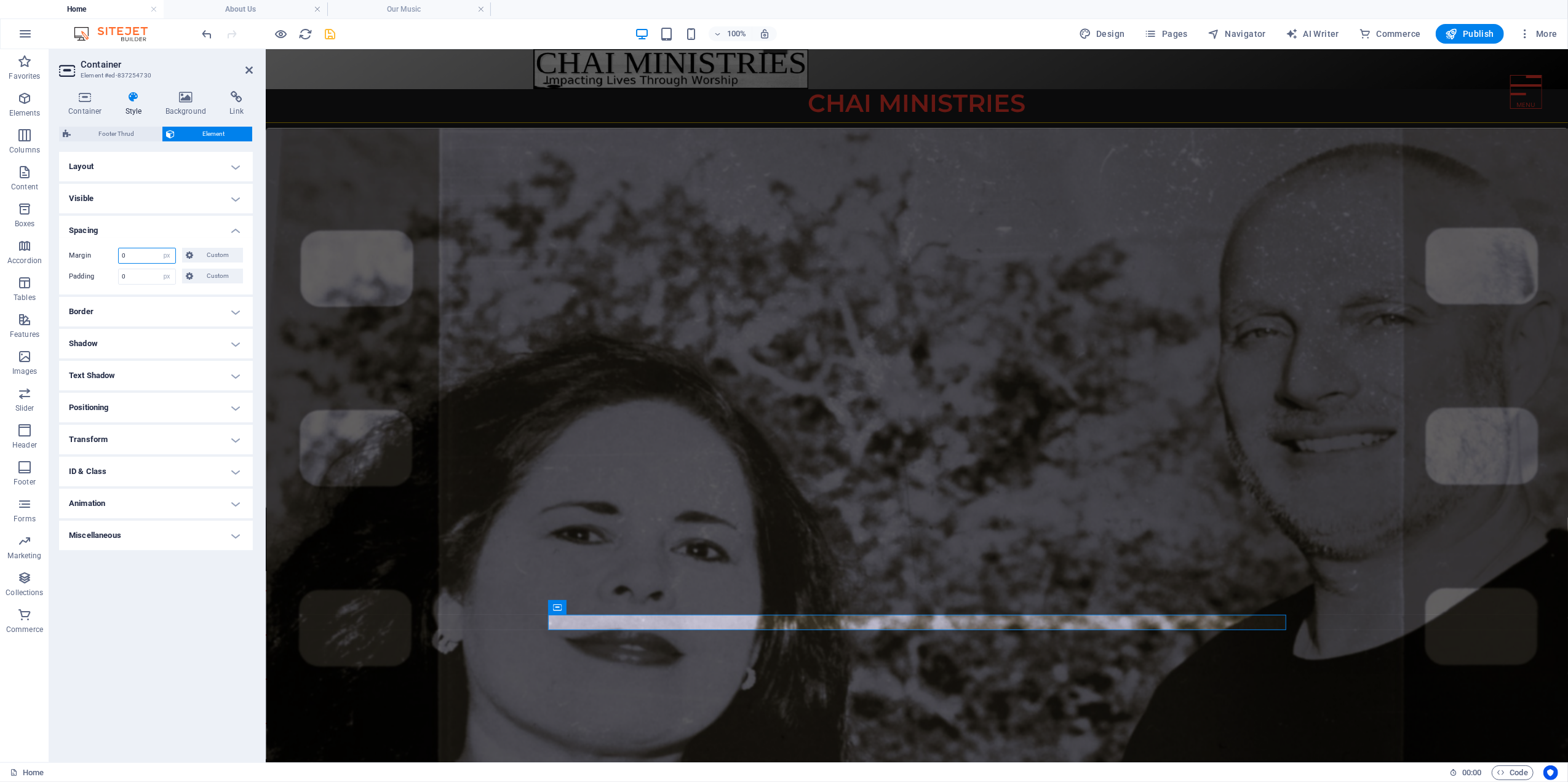
drag, startPoint x: 128, startPoint y: 257, endPoint x: 83, endPoint y: 195, distance: 76.6
click at [112, 257] on div "Margin 0 Default auto px % rem vw vh Custom Custom" at bounding box center [156, 255] width 174 height 16
type input "15"
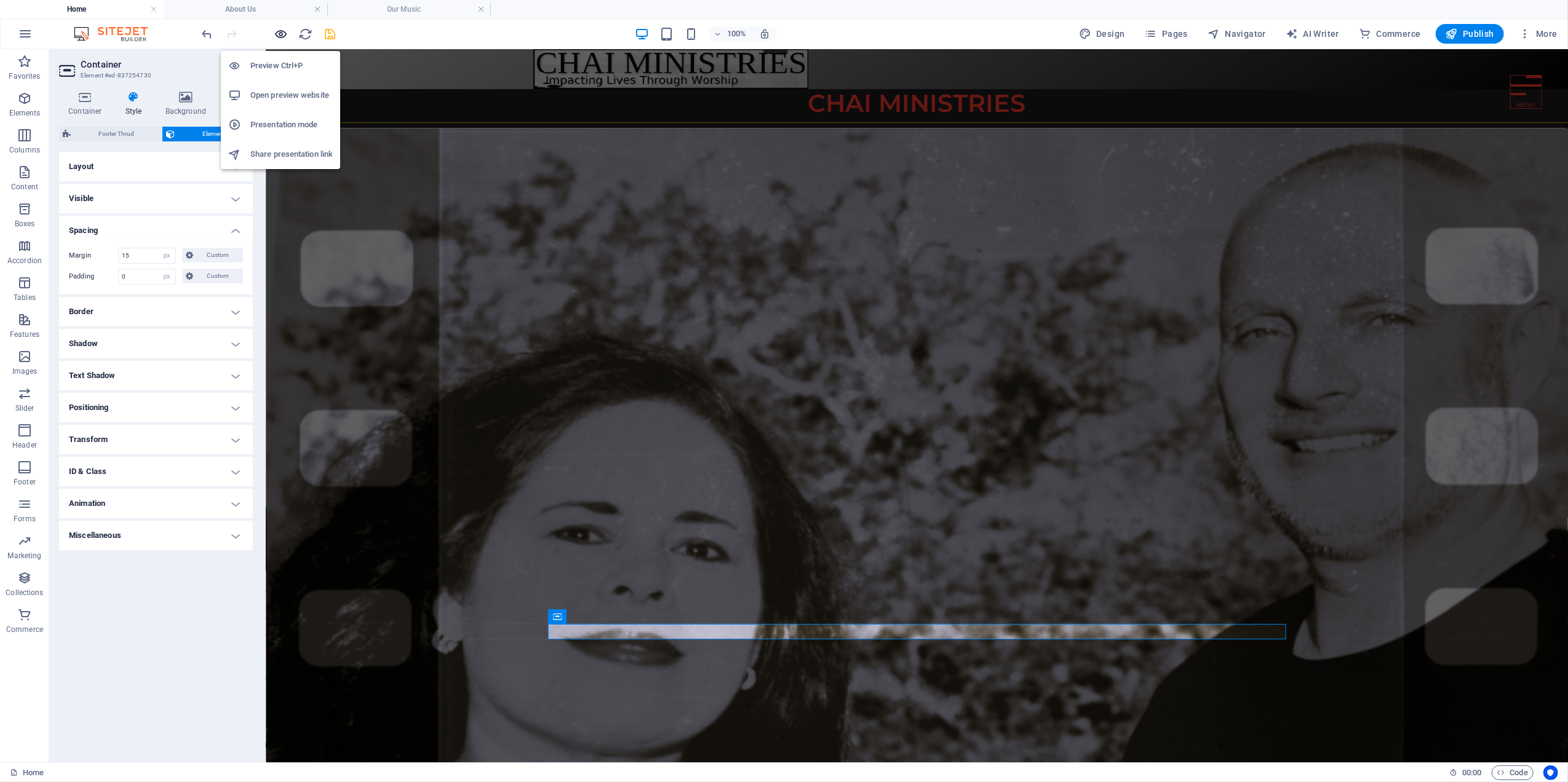
click at [276, 31] on icon "button" at bounding box center [282, 34] width 14 height 14
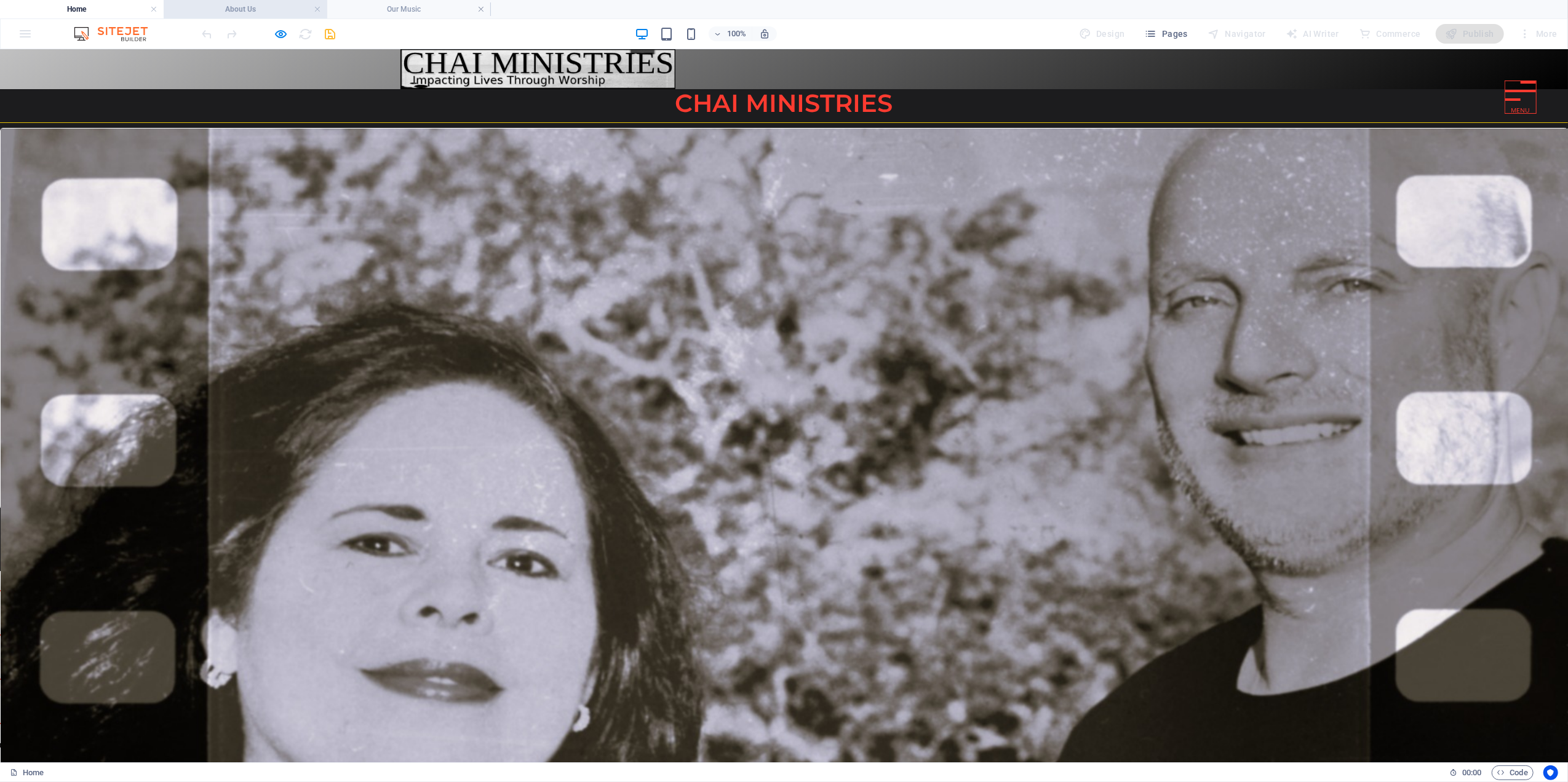
click at [221, 6] on h4 "About Us" at bounding box center [245, 9] width 163 height 13
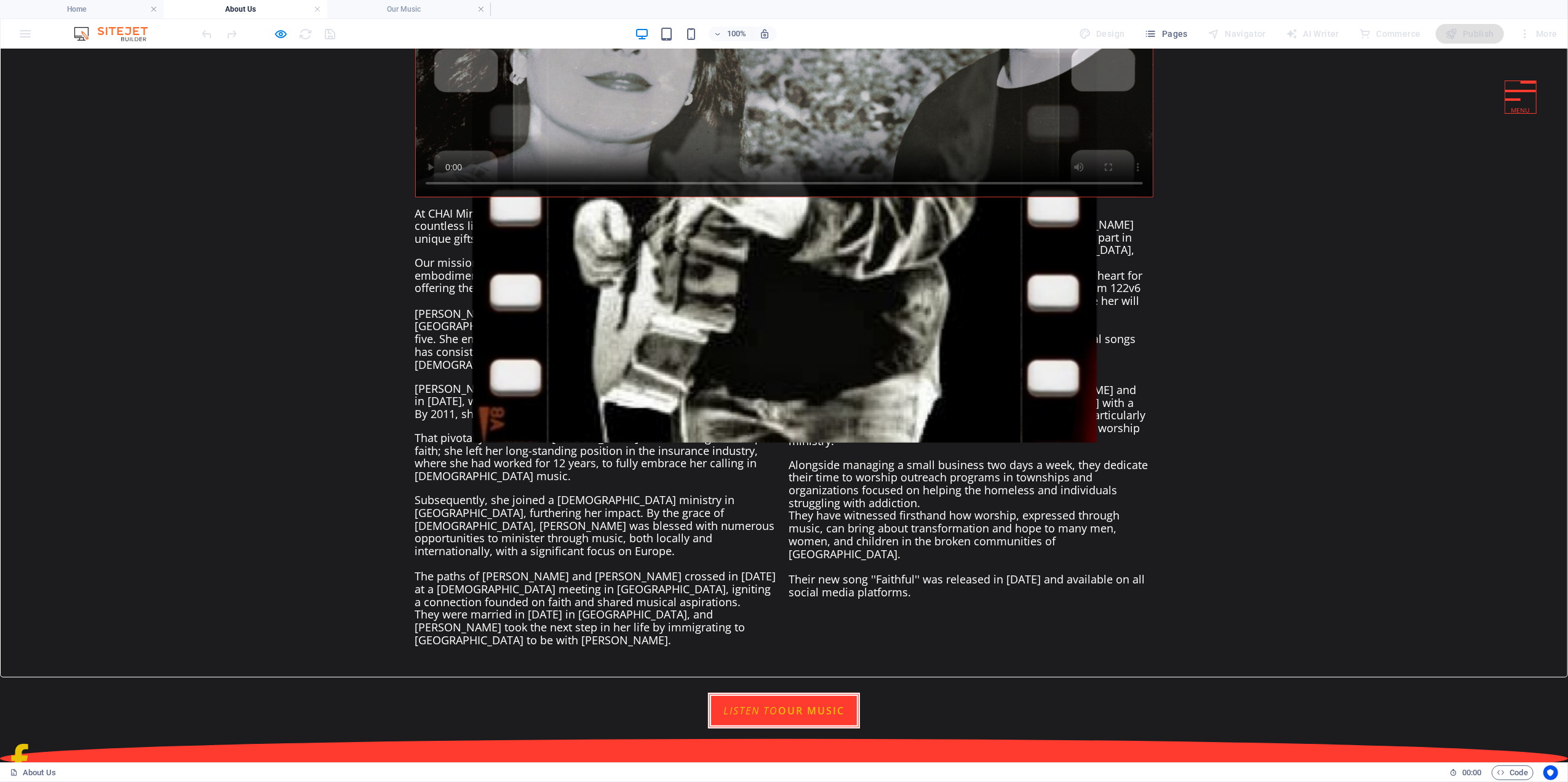
scroll to position [418, 0]
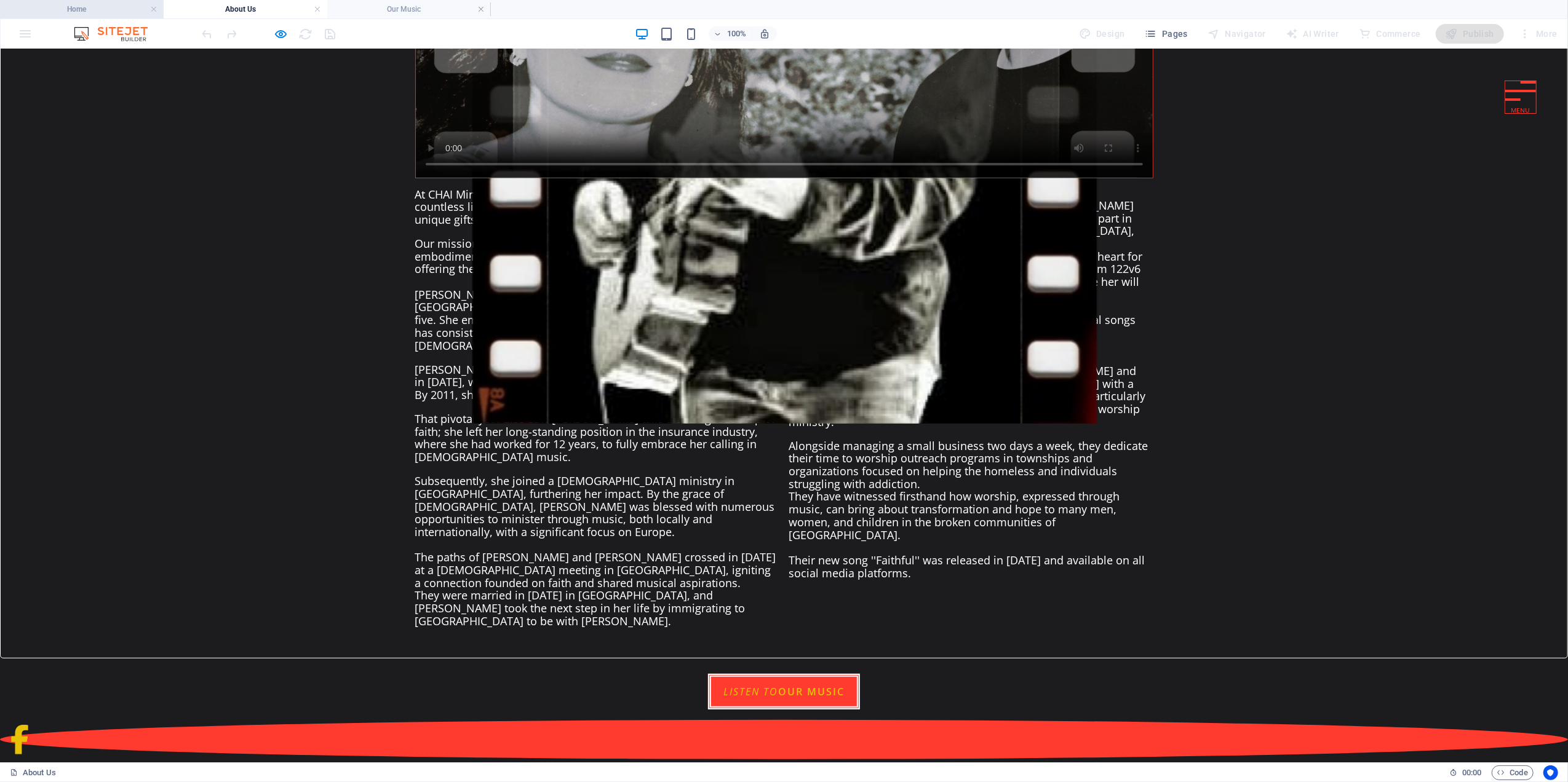
click at [112, 5] on h4 "Home" at bounding box center [82, 9] width 163 height 13
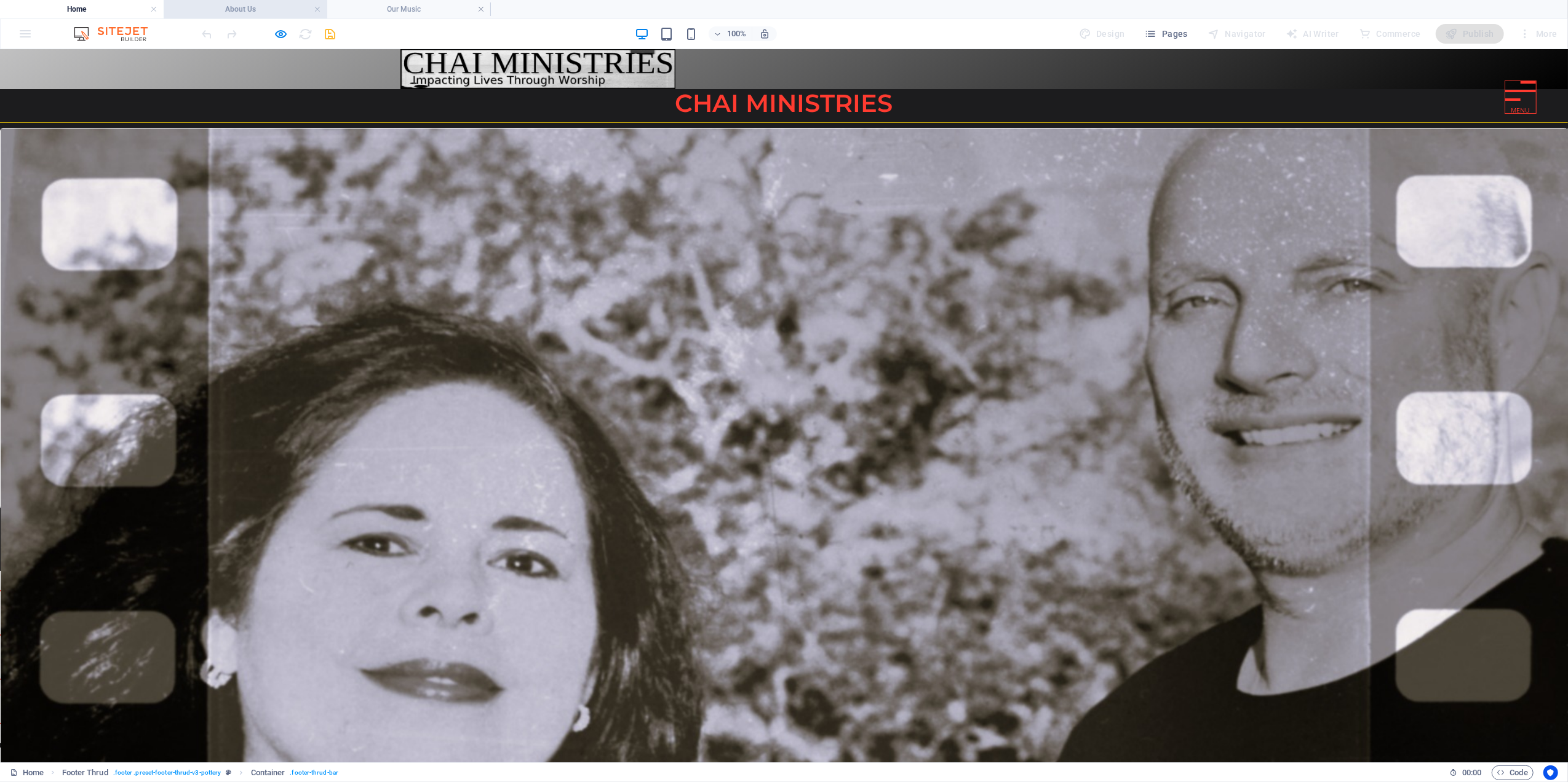
click at [222, 8] on h4 "About Us" at bounding box center [245, 9] width 163 height 13
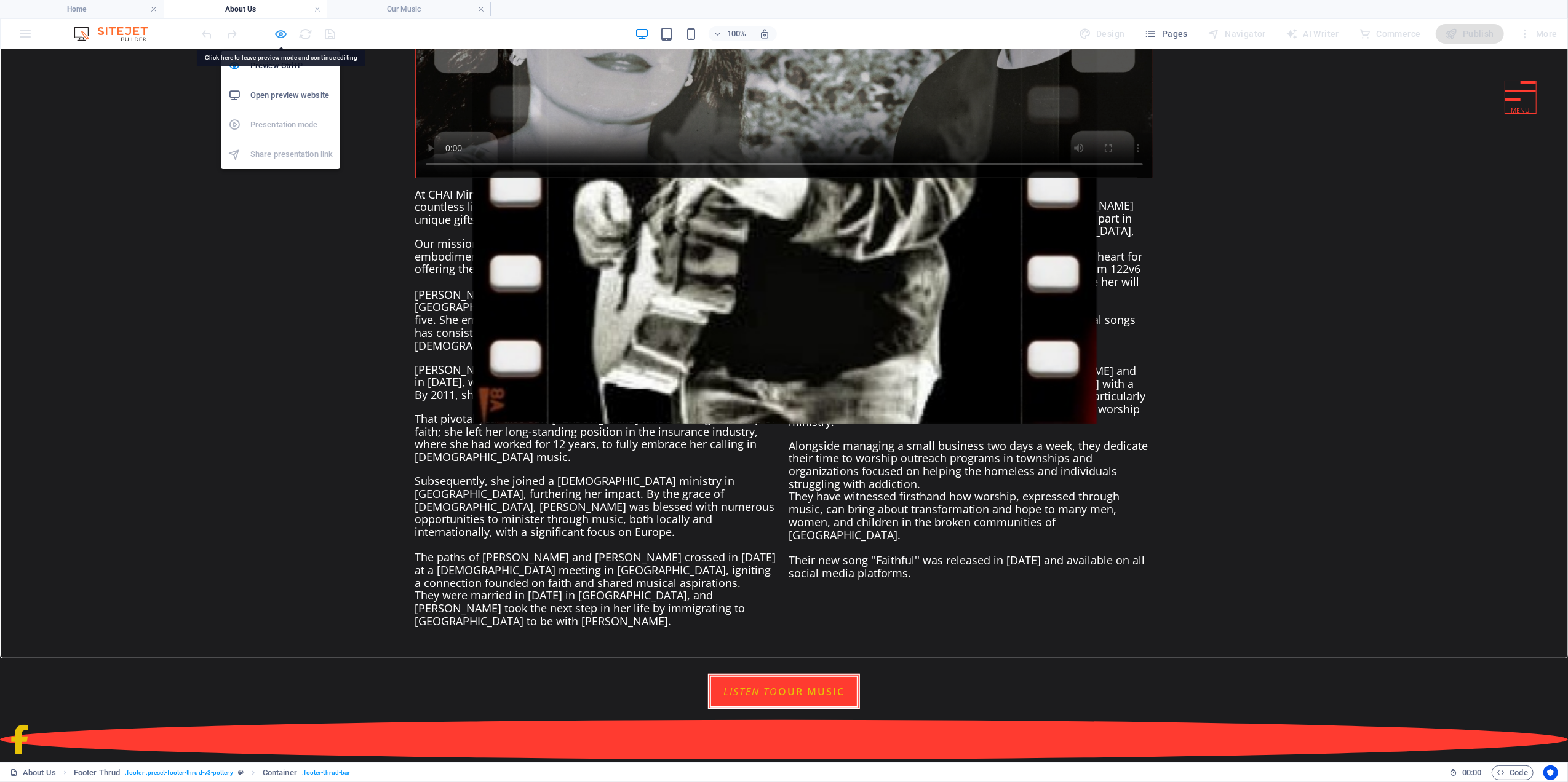
click at [278, 33] on icon "button" at bounding box center [282, 34] width 14 height 14
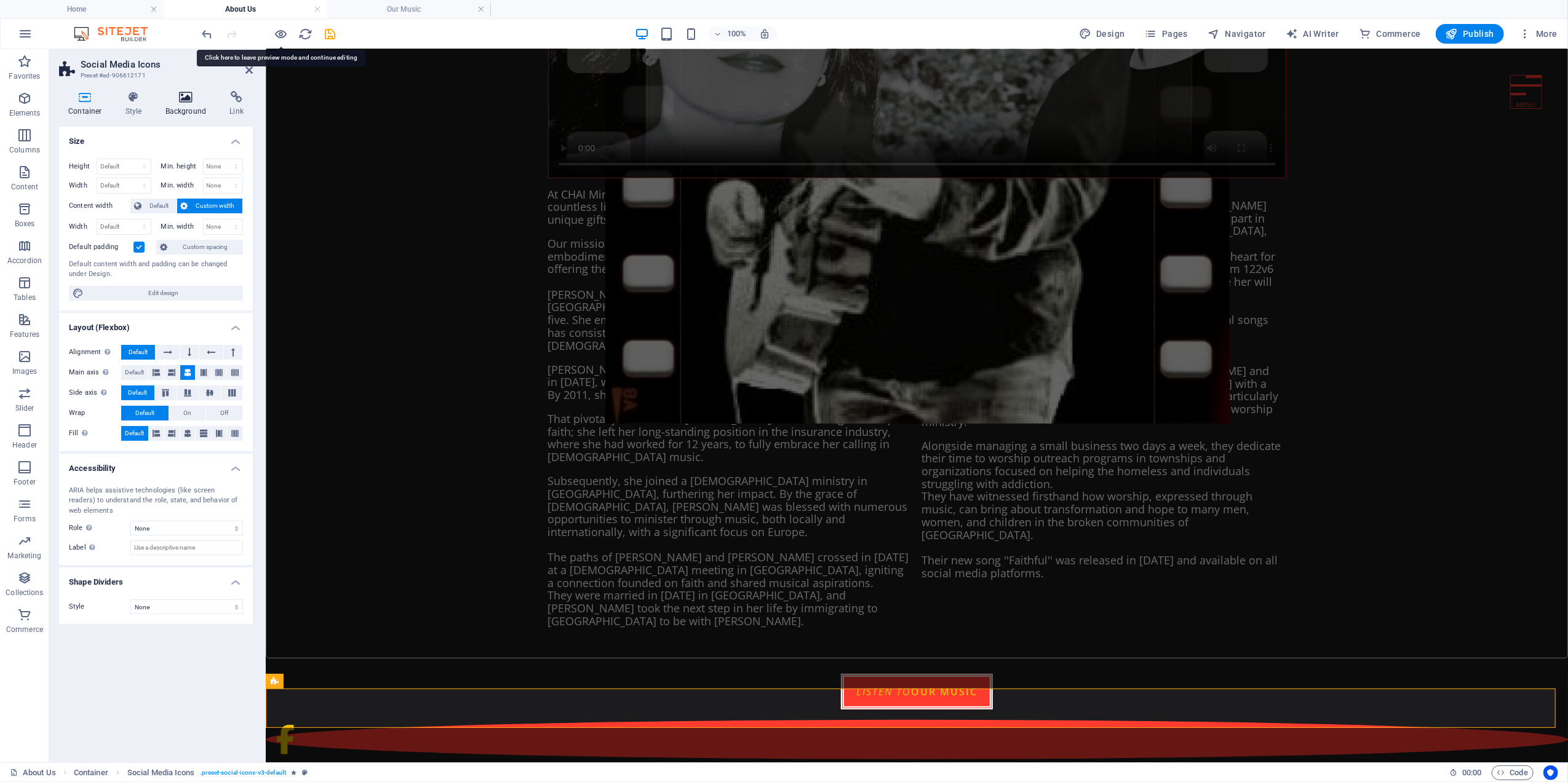
click at [187, 102] on icon at bounding box center [186, 98] width 60 height 13
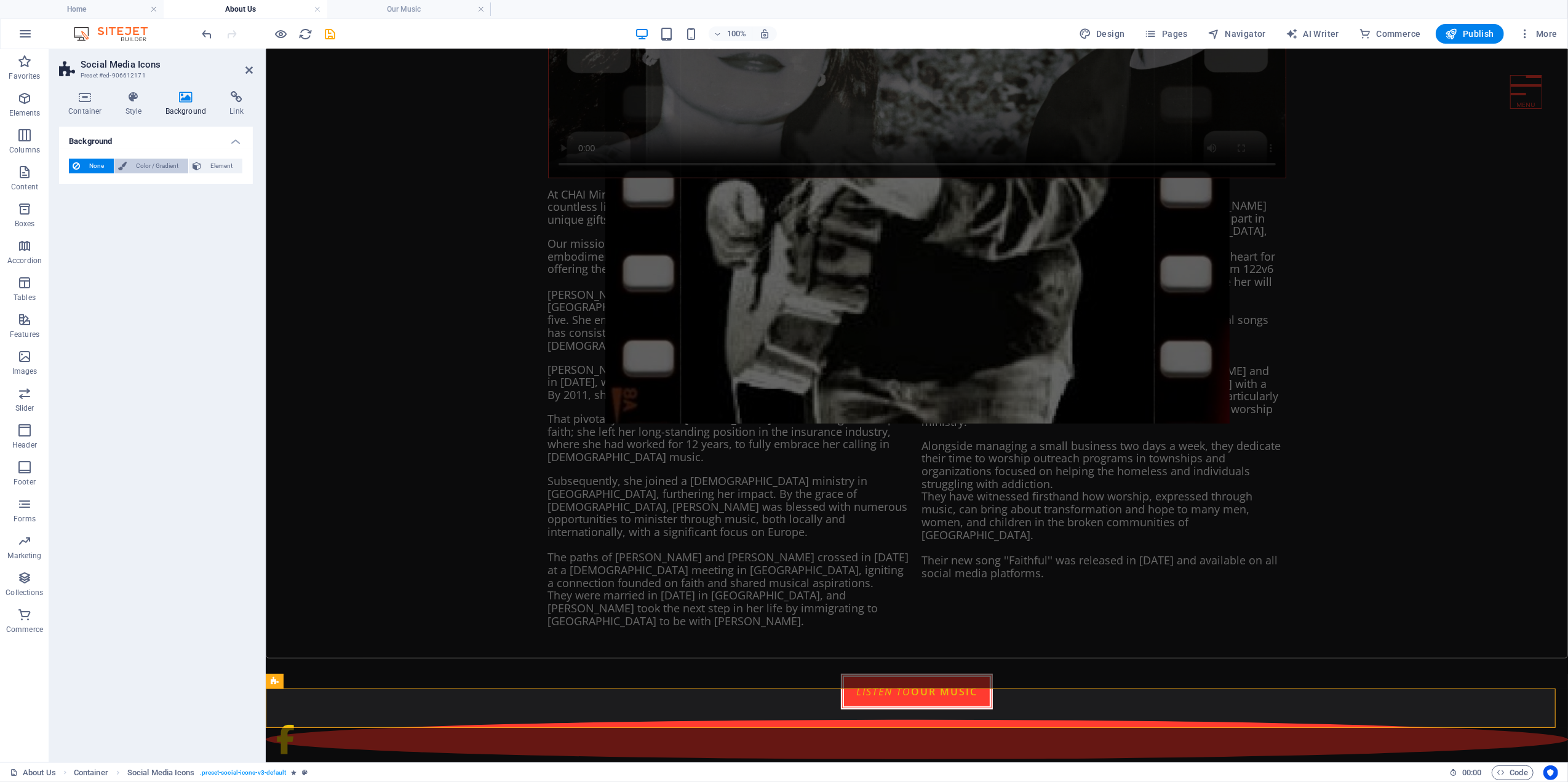
click at [146, 163] on span "Color / Gradient" at bounding box center [157, 166] width 54 height 15
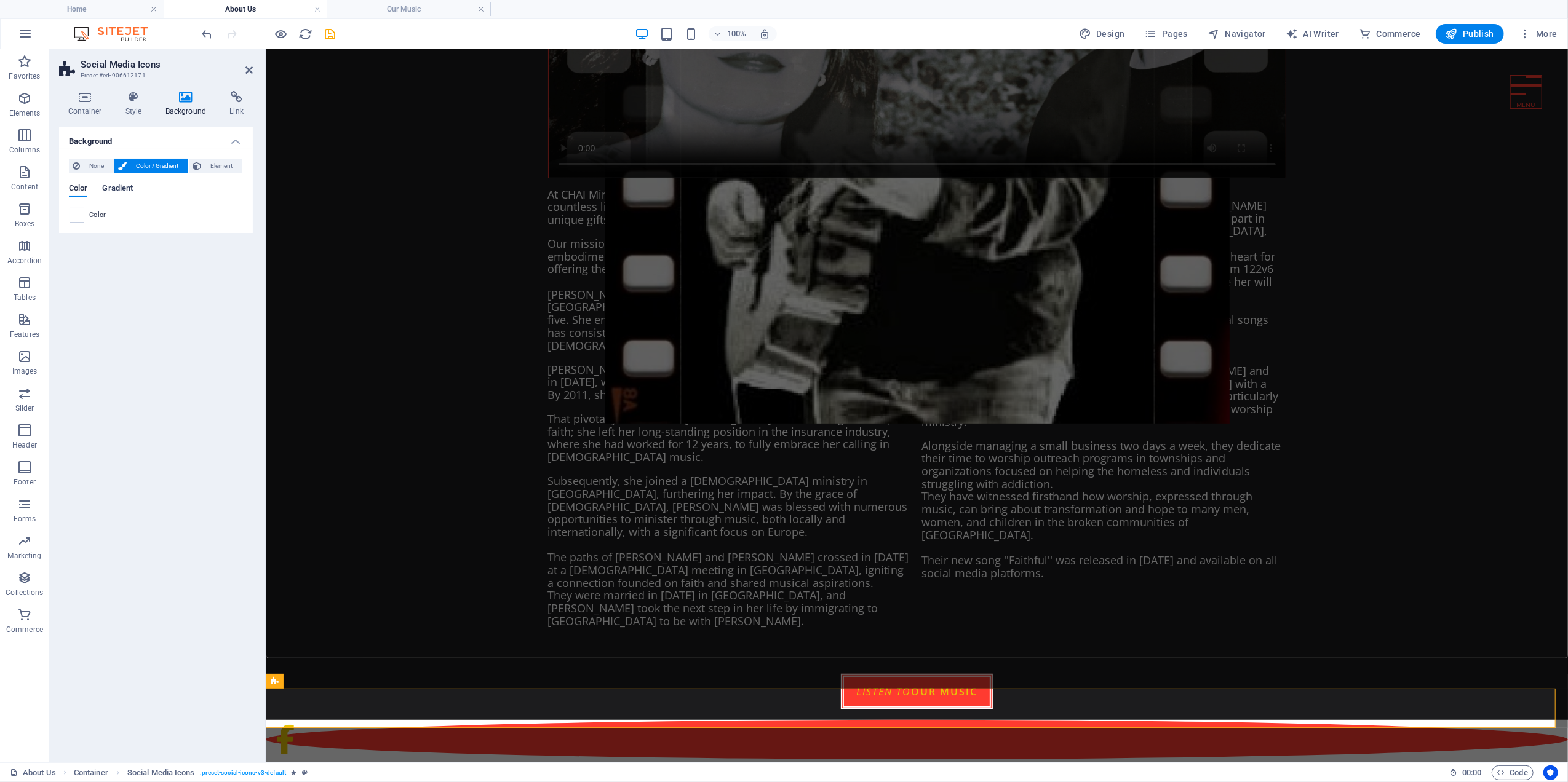
click at [117, 192] on span "Gradient" at bounding box center [117, 190] width 31 height 17
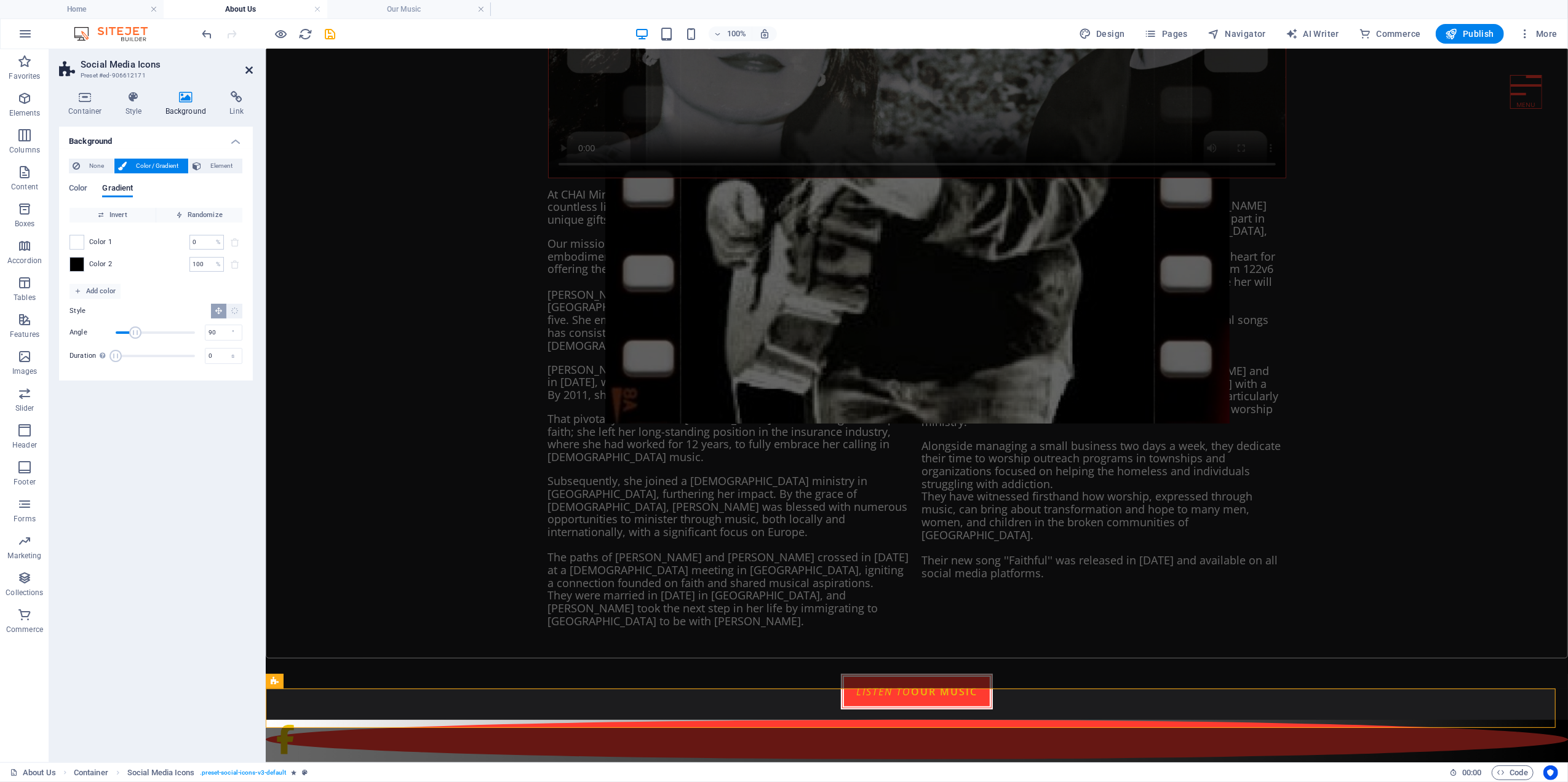
click at [246, 71] on icon at bounding box center [248, 70] width 7 height 10
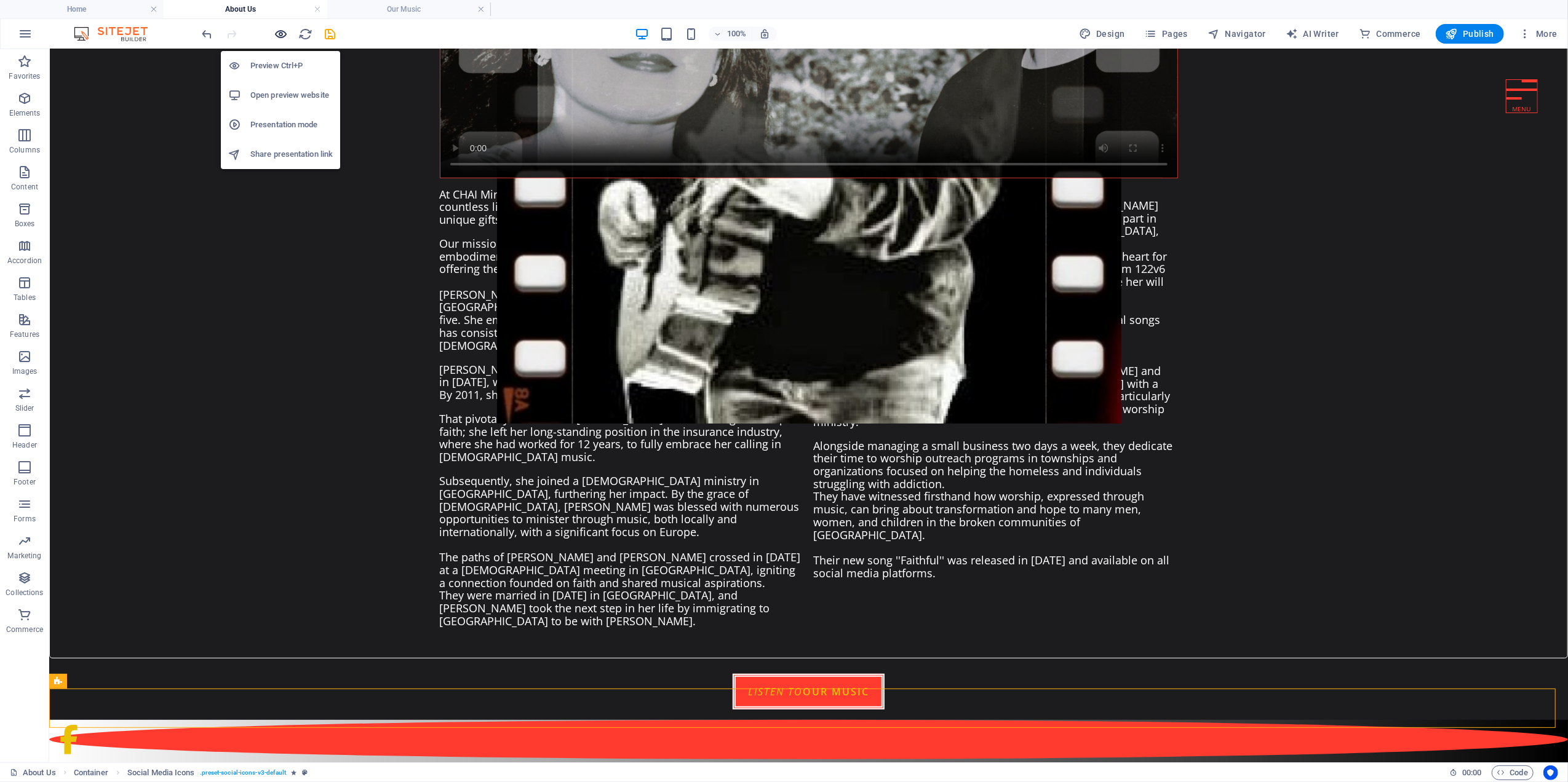
click at [276, 35] on icon "button" at bounding box center [282, 34] width 14 height 14
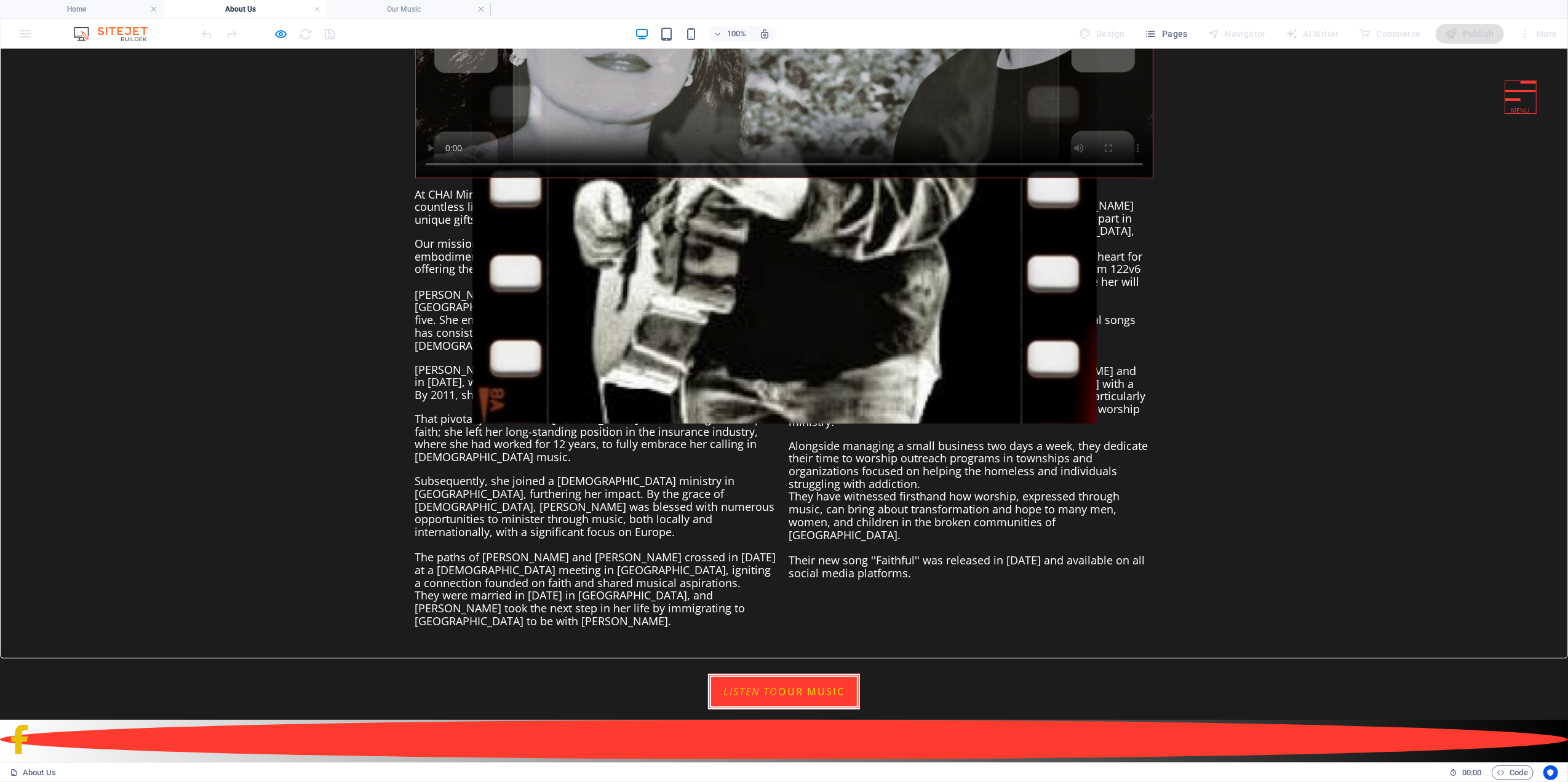
click at [1505, 101] on div at bounding box center [1520, 97] width 32 height 33
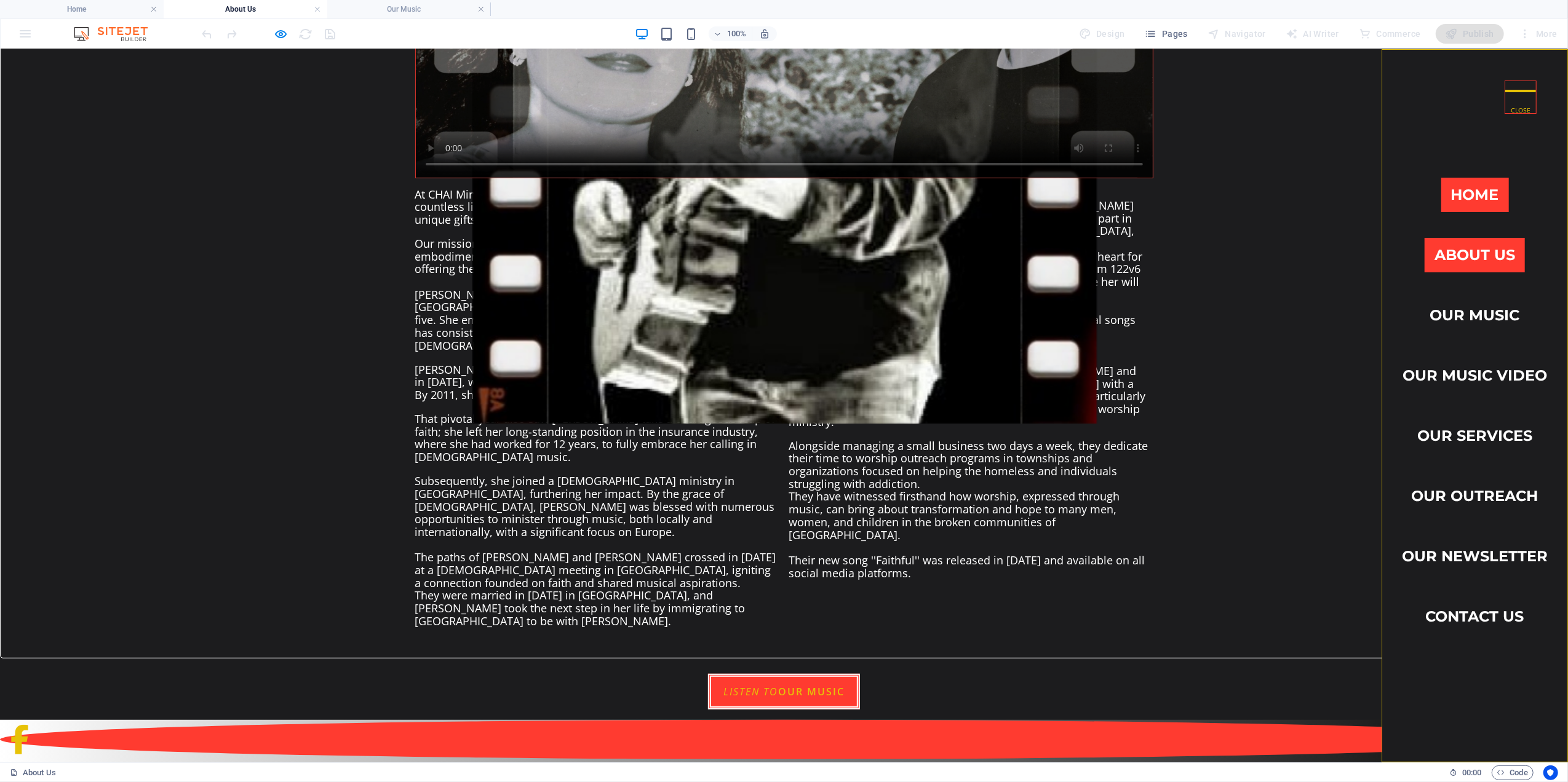
click at [1449, 197] on link "Home" at bounding box center [1474, 194] width 67 height 34
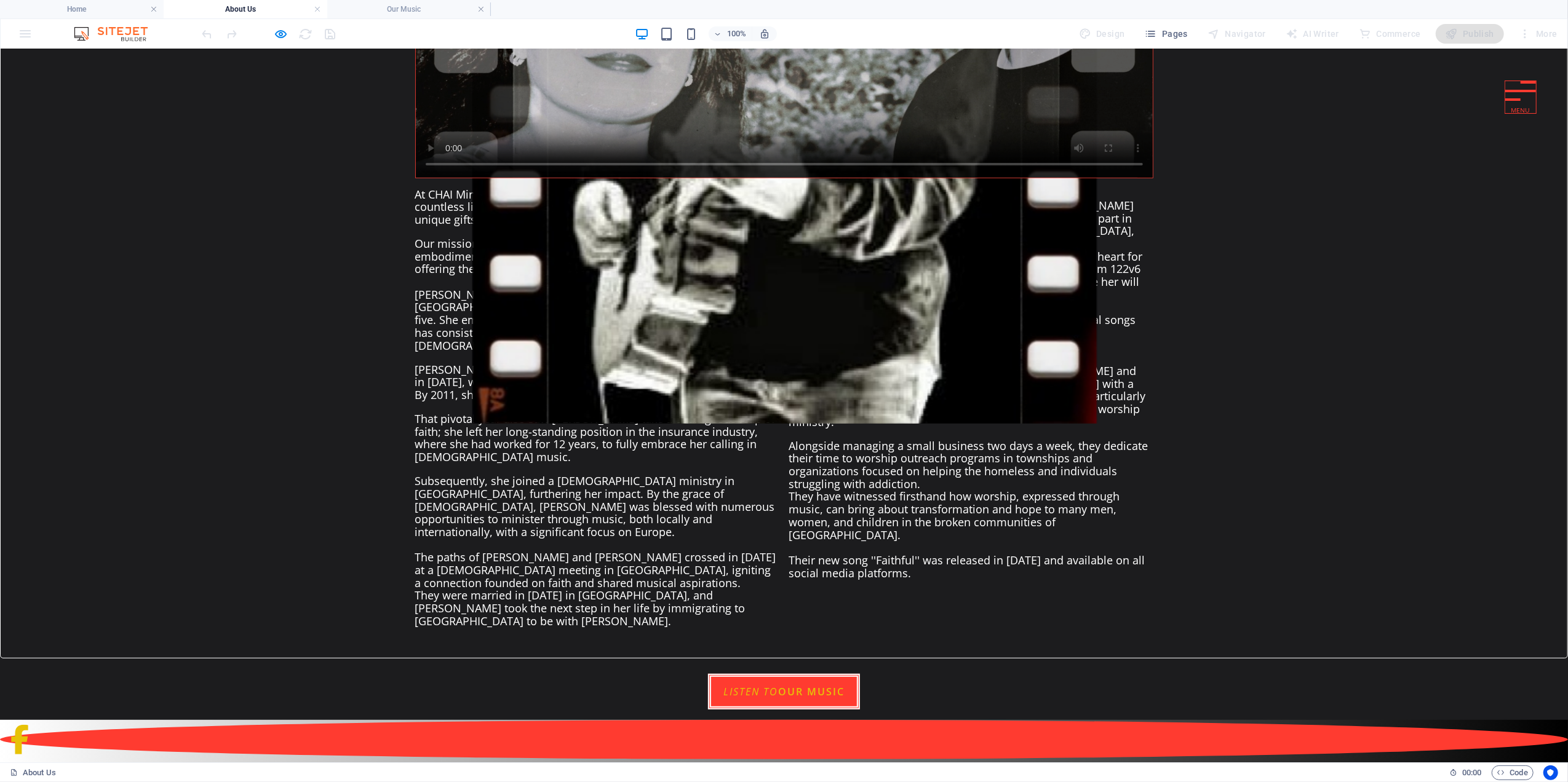
scroll to position [0, 0]
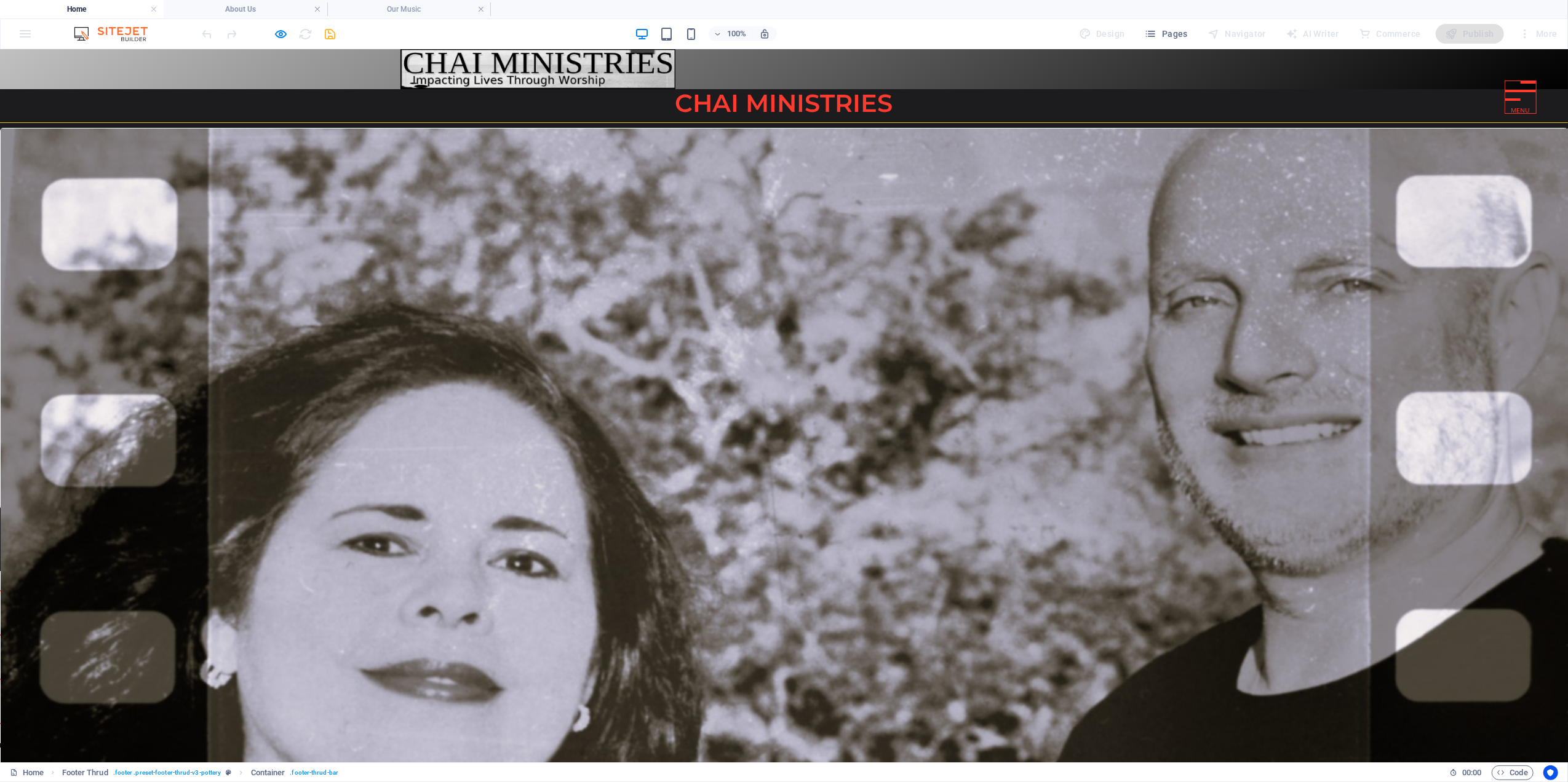
click at [754, 541] on em "More" at bounding box center [755, 542] width 31 height 13
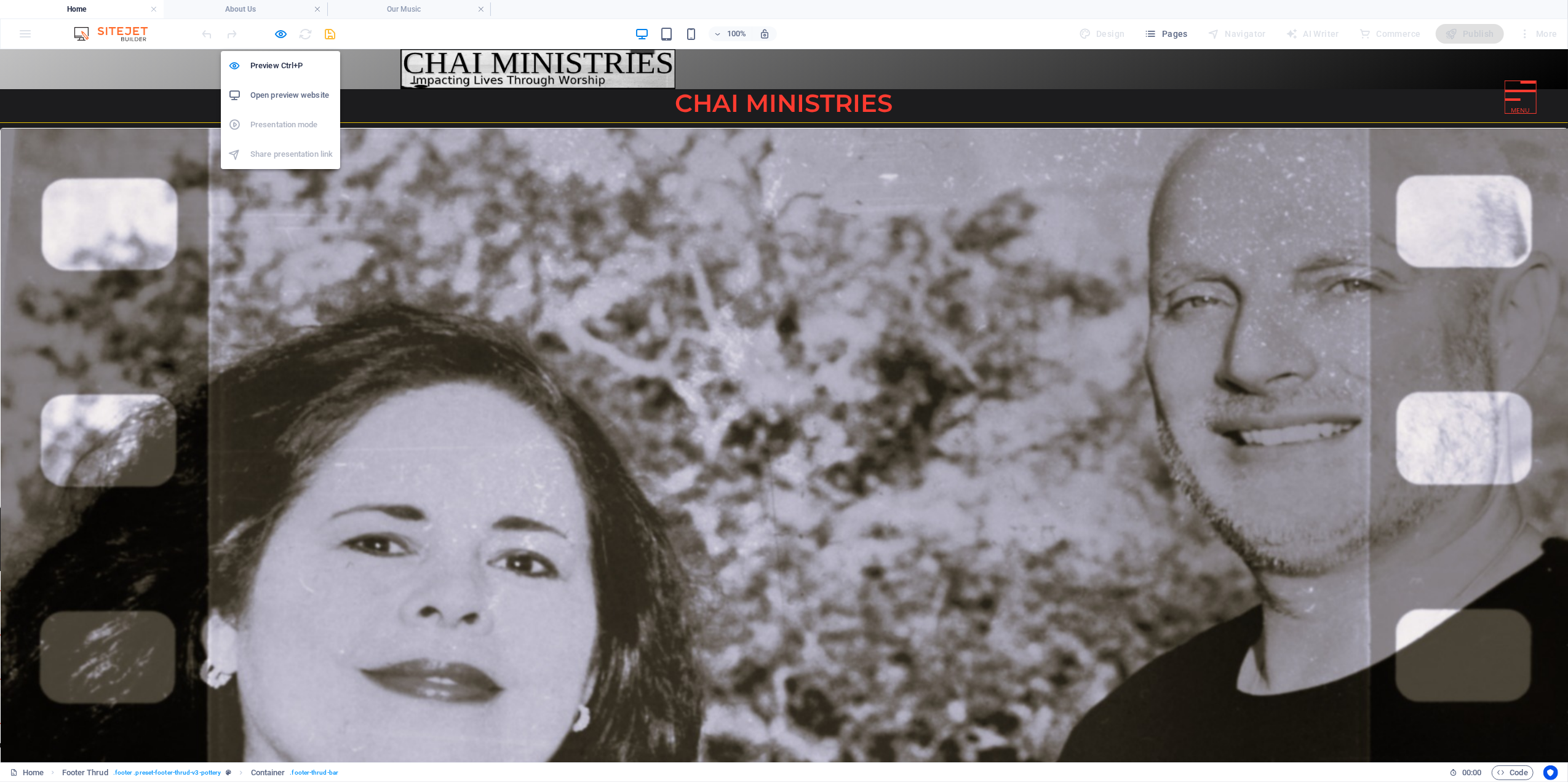
click at [294, 91] on h6 "Open preview website" at bounding box center [291, 95] width 83 height 15
click at [281, 33] on icon "button" at bounding box center [282, 34] width 14 height 14
select select "px"
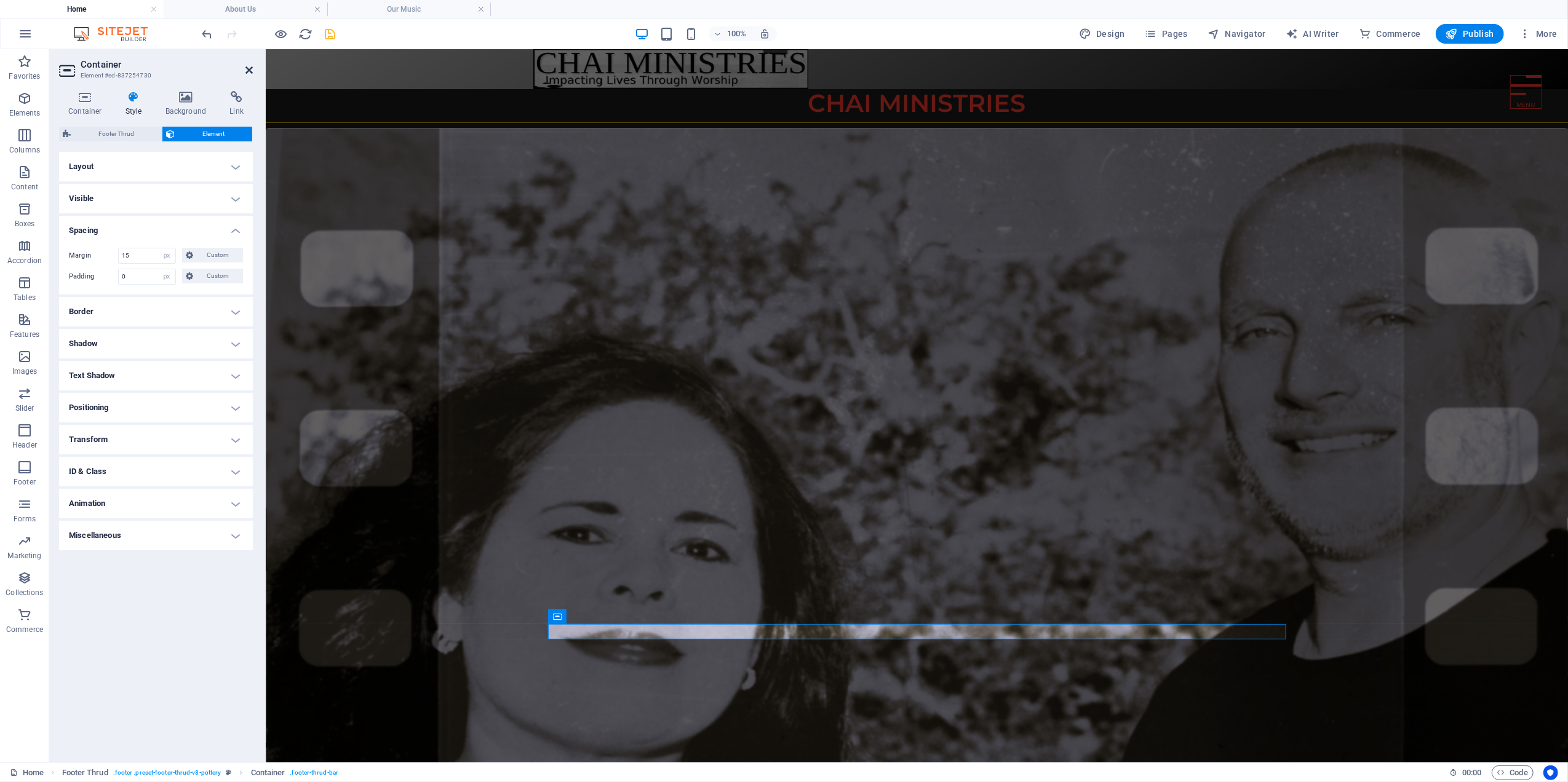
click at [247, 70] on icon at bounding box center [248, 70] width 7 height 10
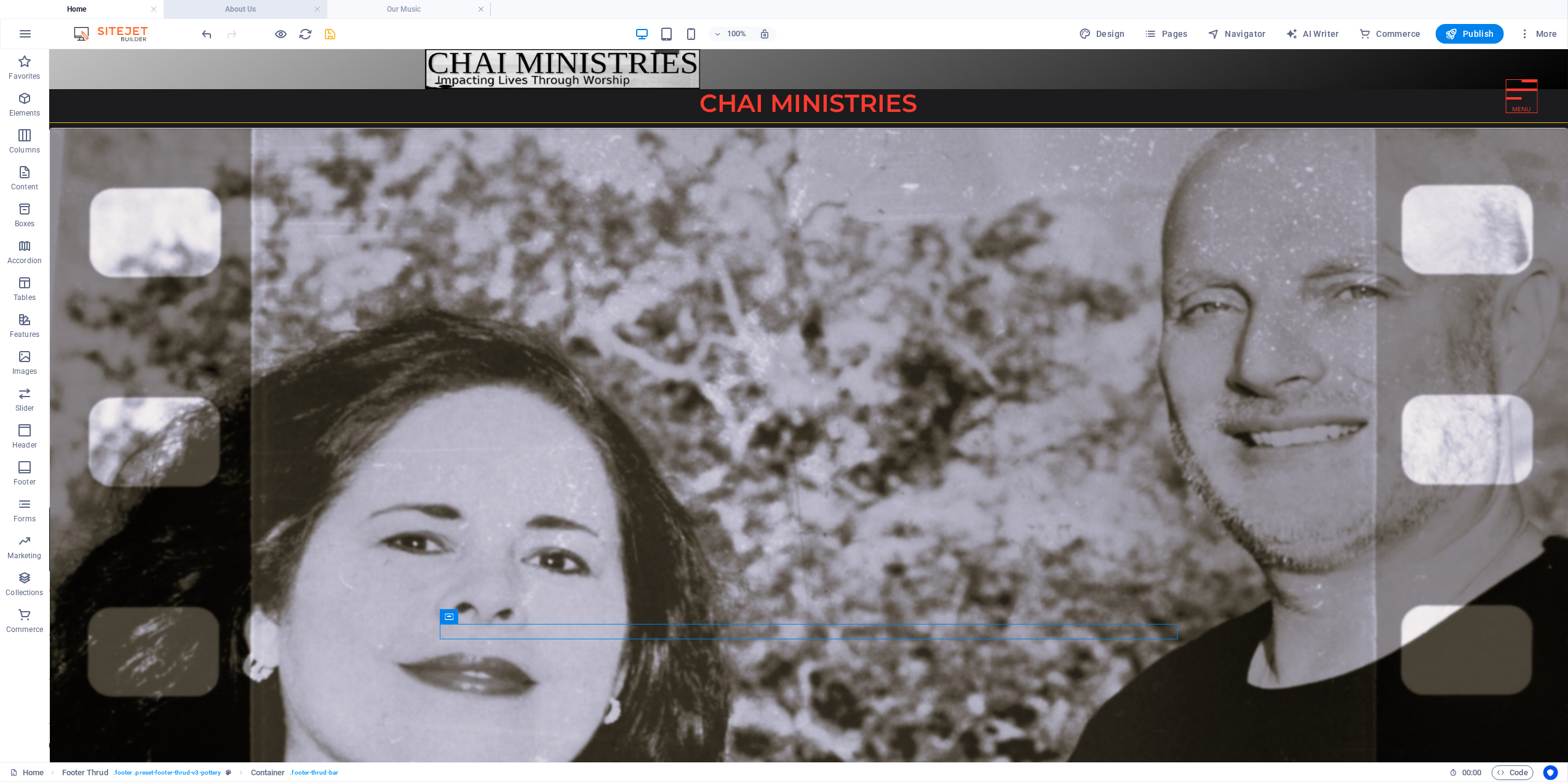
click at [256, 5] on h4 "About Us" at bounding box center [245, 9] width 163 height 13
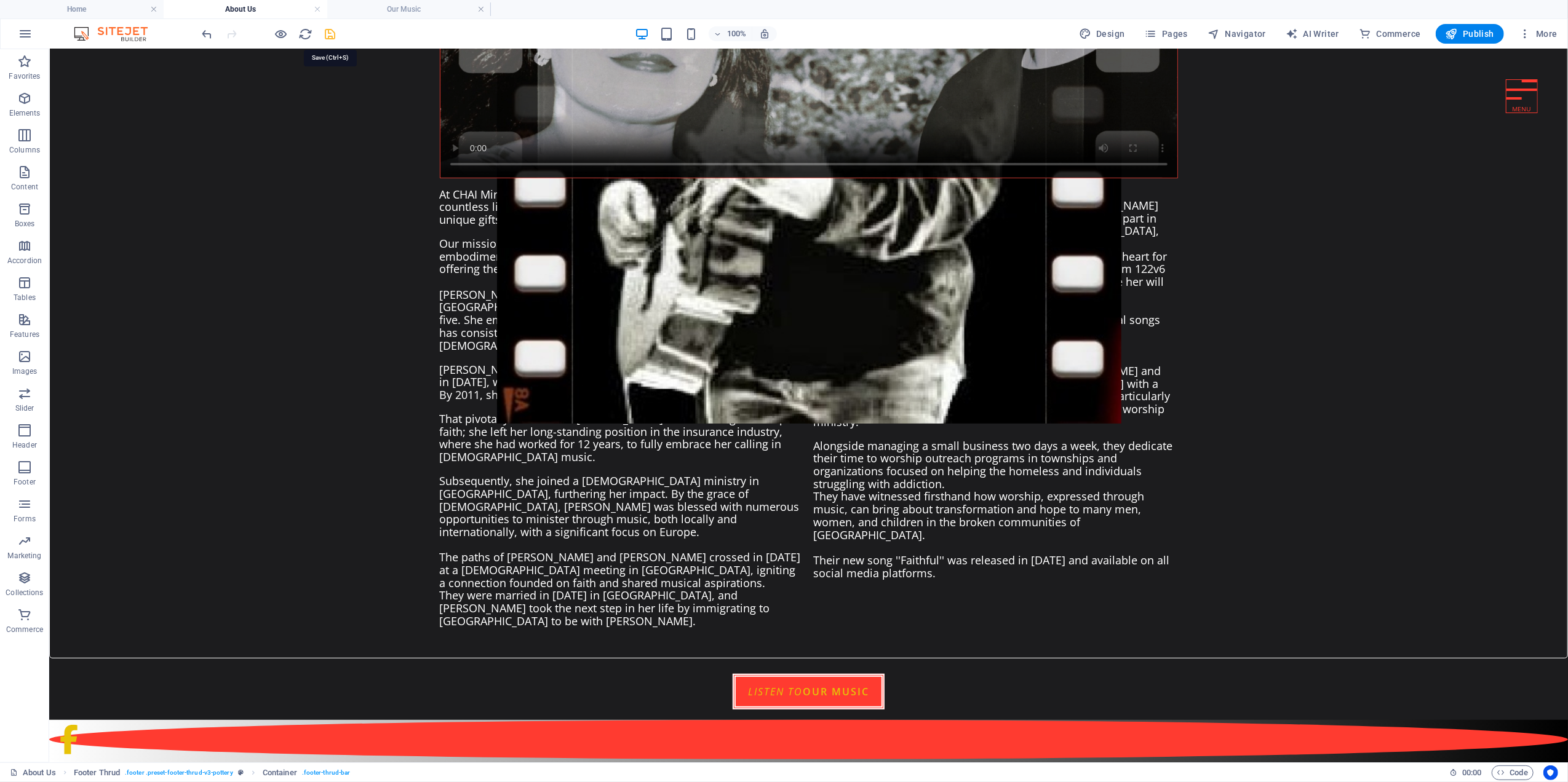
click at [325, 31] on icon "save" at bounding box center [331, 34] width 14 height 14
click at [116, 8] on h4 "Home" at bounding box center [82, 9] width 163 height 13
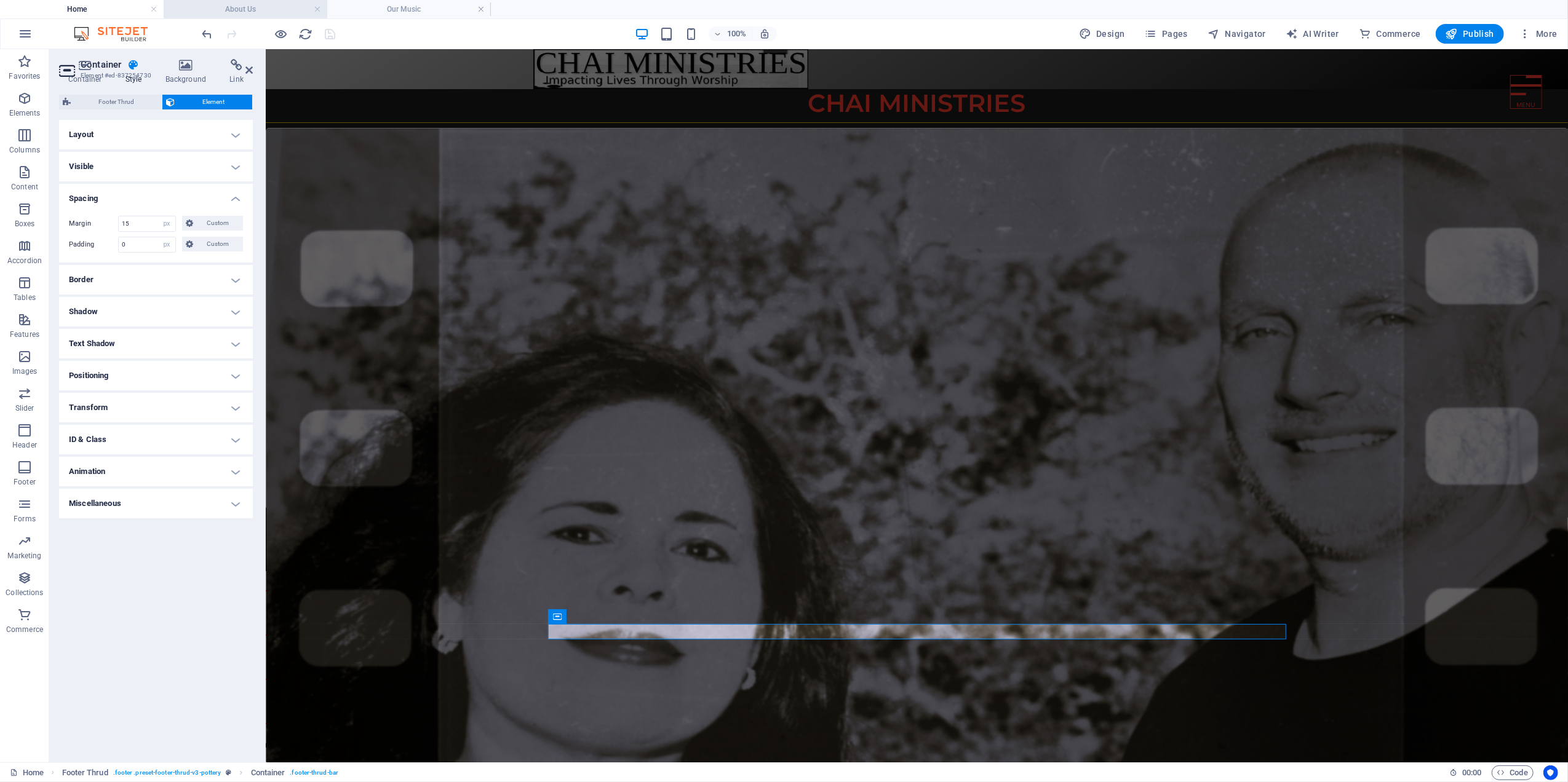
click at [234, 1] on li "About Us" at bounding box center [245, 9] width 163 height 18
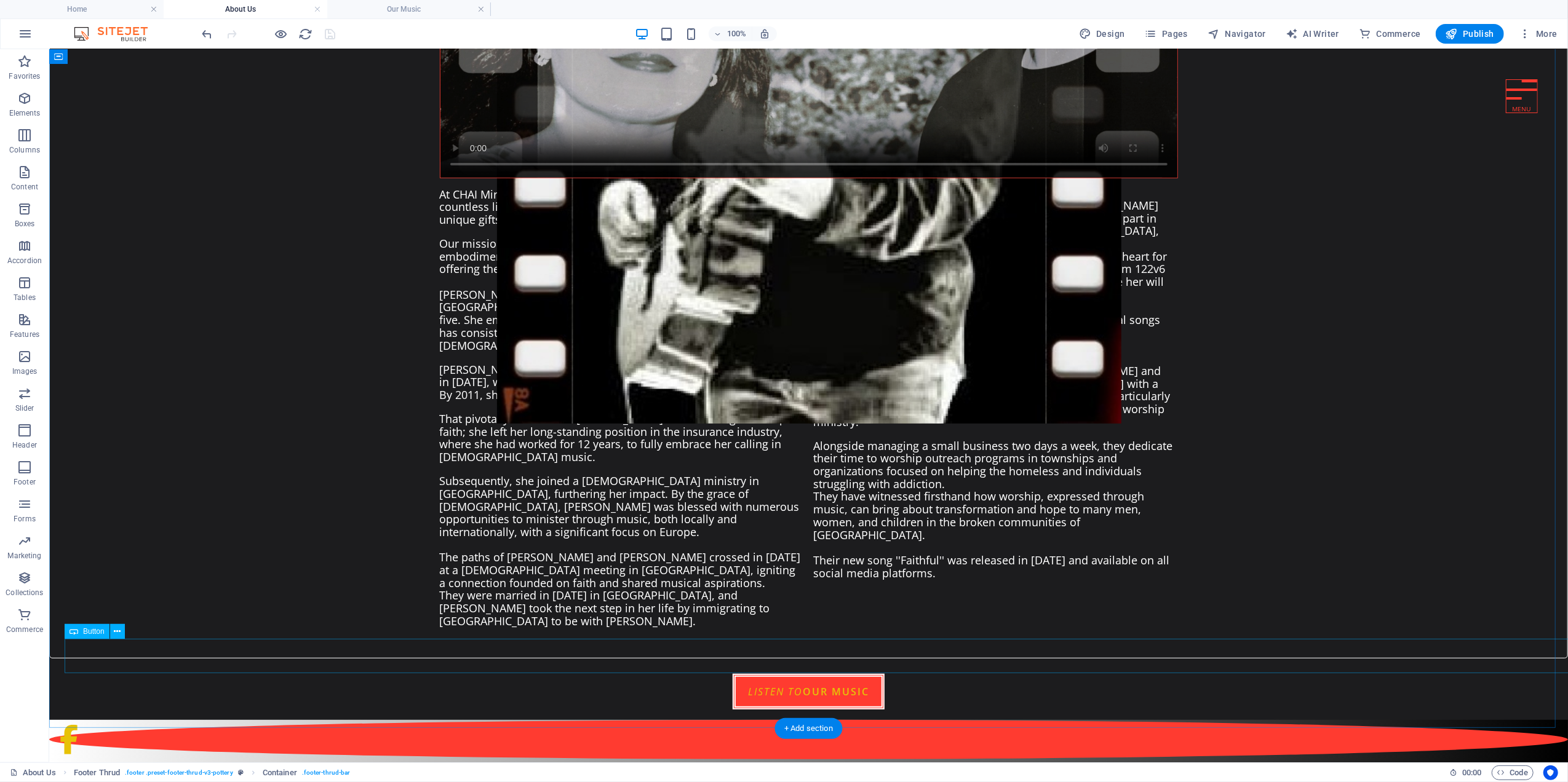
click at [159, 673] on div "listen to our music" at bounding box center [808, 691] width 1488 height 36
click at [397, 10] on h4 "Our Music" at bounding box center [409, 9] width 163 height 13
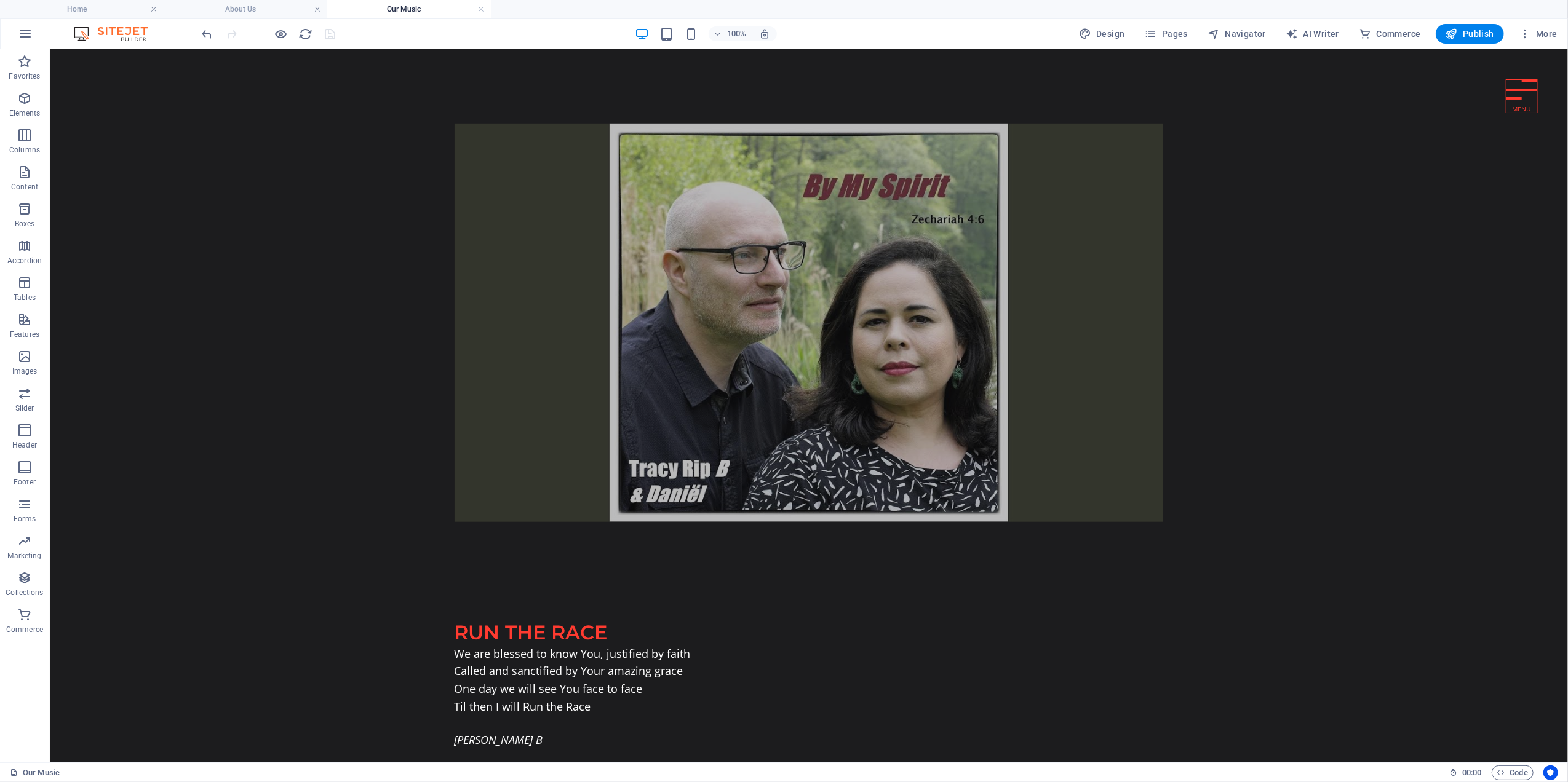
scroll to position [913, 0]
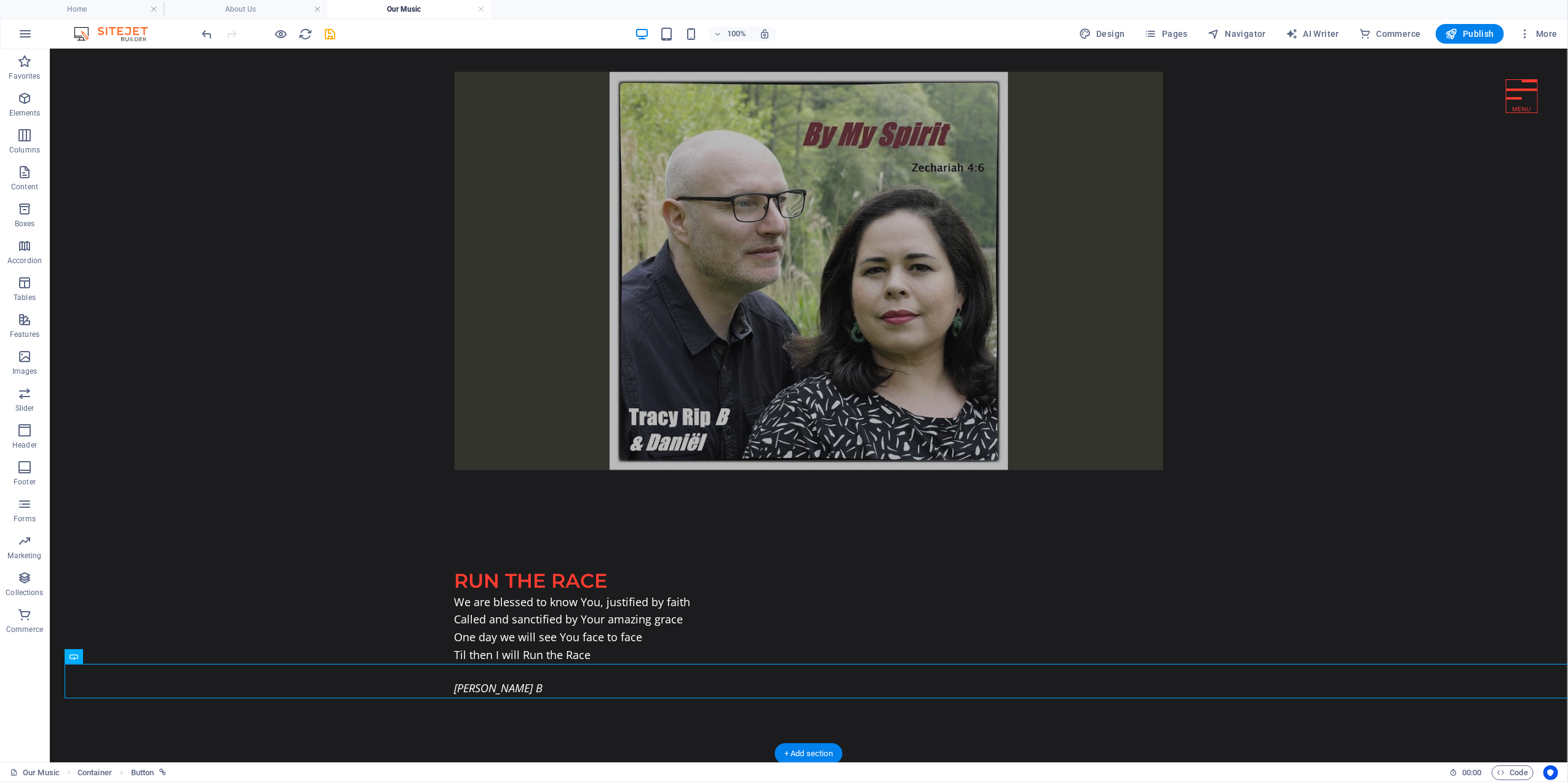
scroll to position [977, 0]
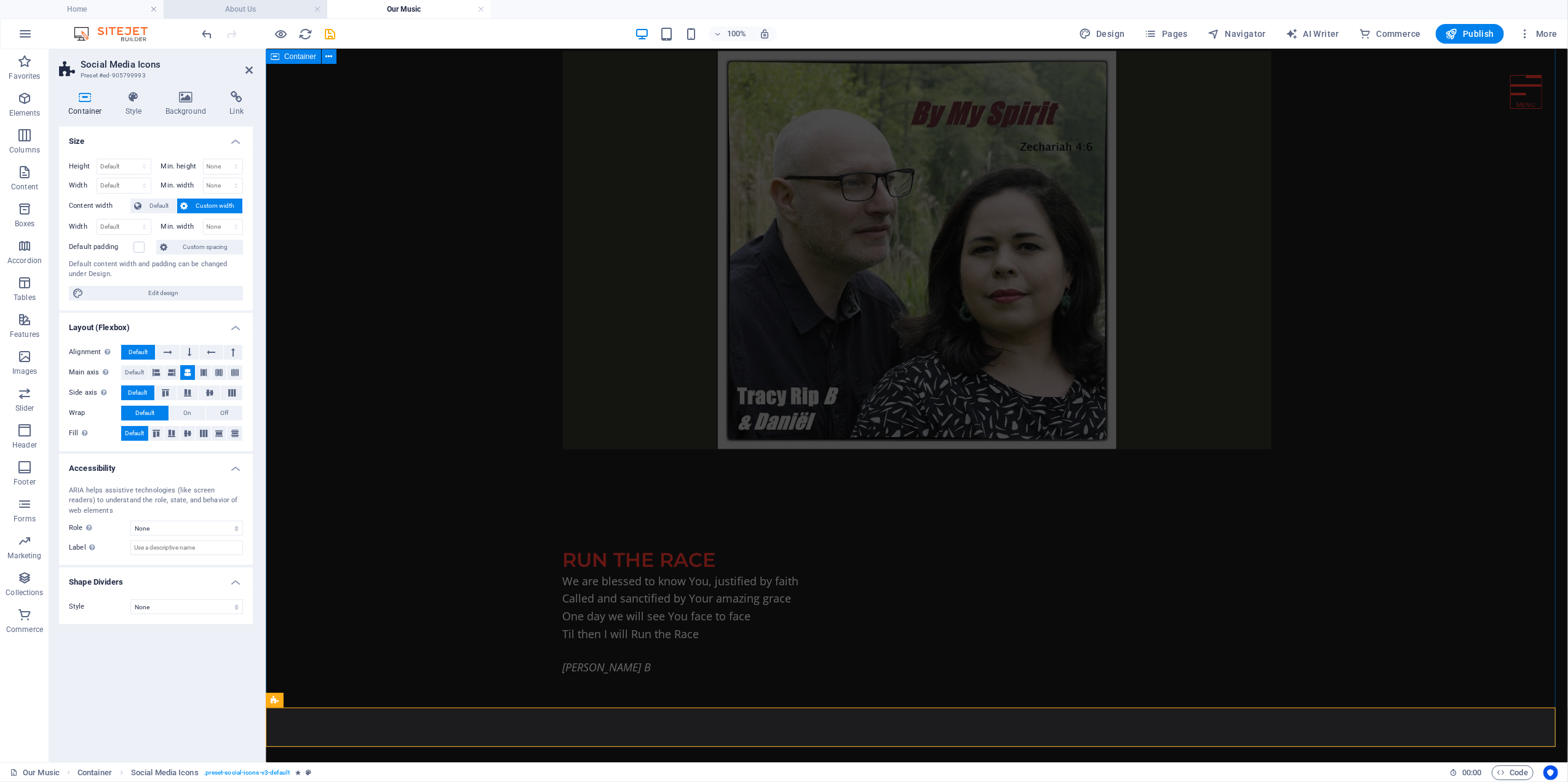
click at [231, 13] on h4 "About Us" at bounding box center [245, 9] width 163 height 13
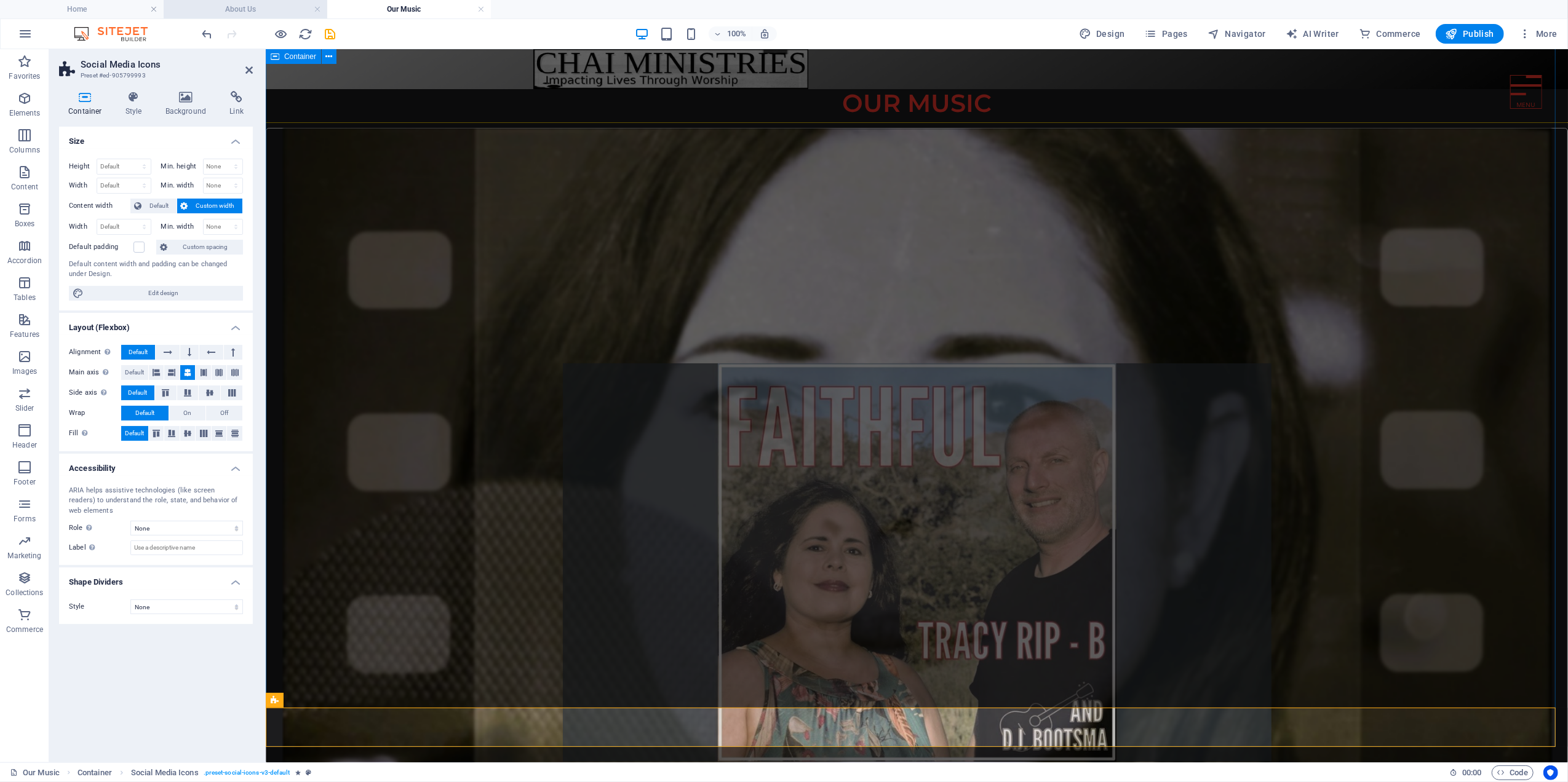
scroll to position [418, 0]
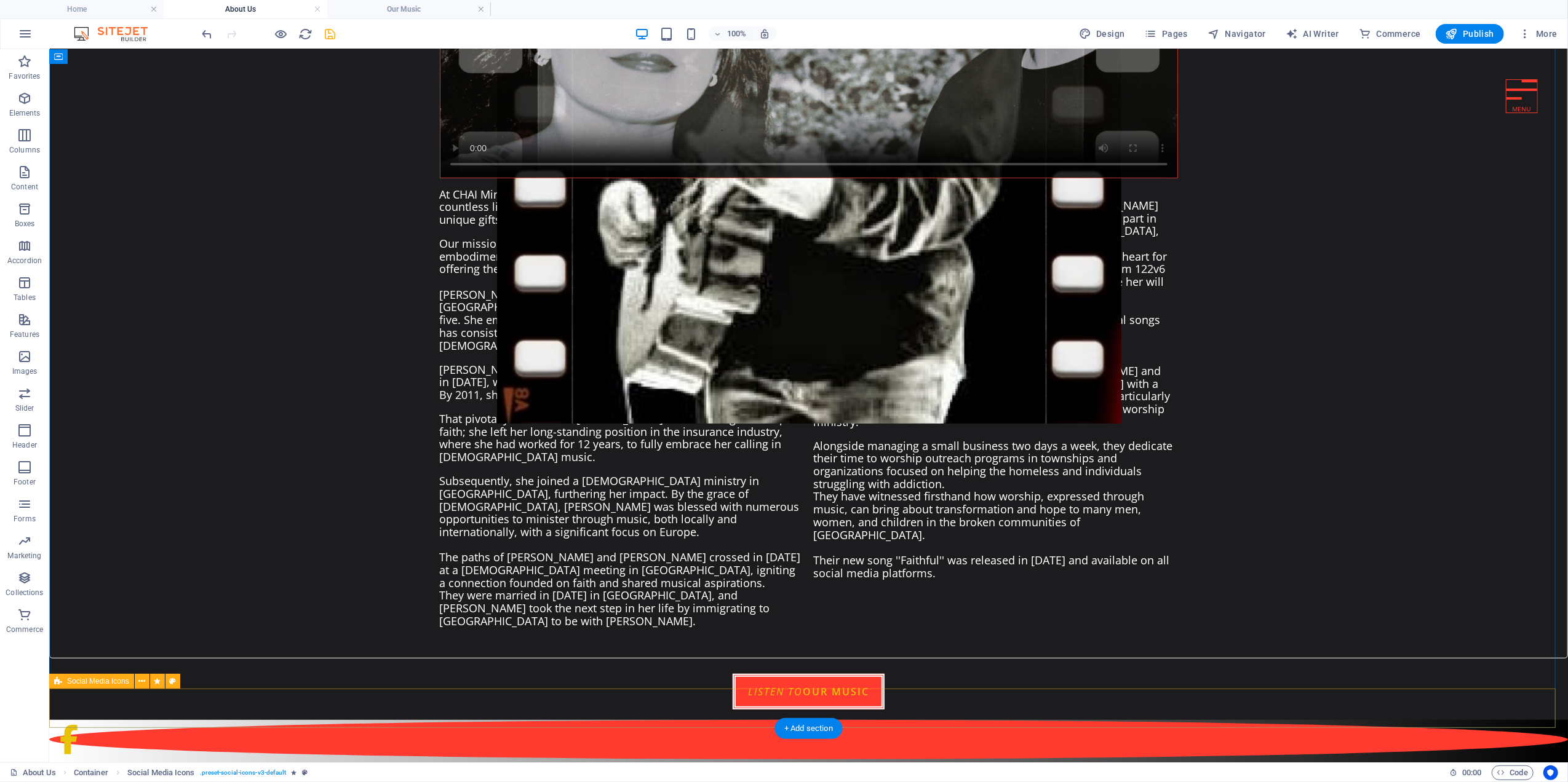
click at [394, 4] on h4 "Our Music" at bounding box center [409, 9] width 163 height 13
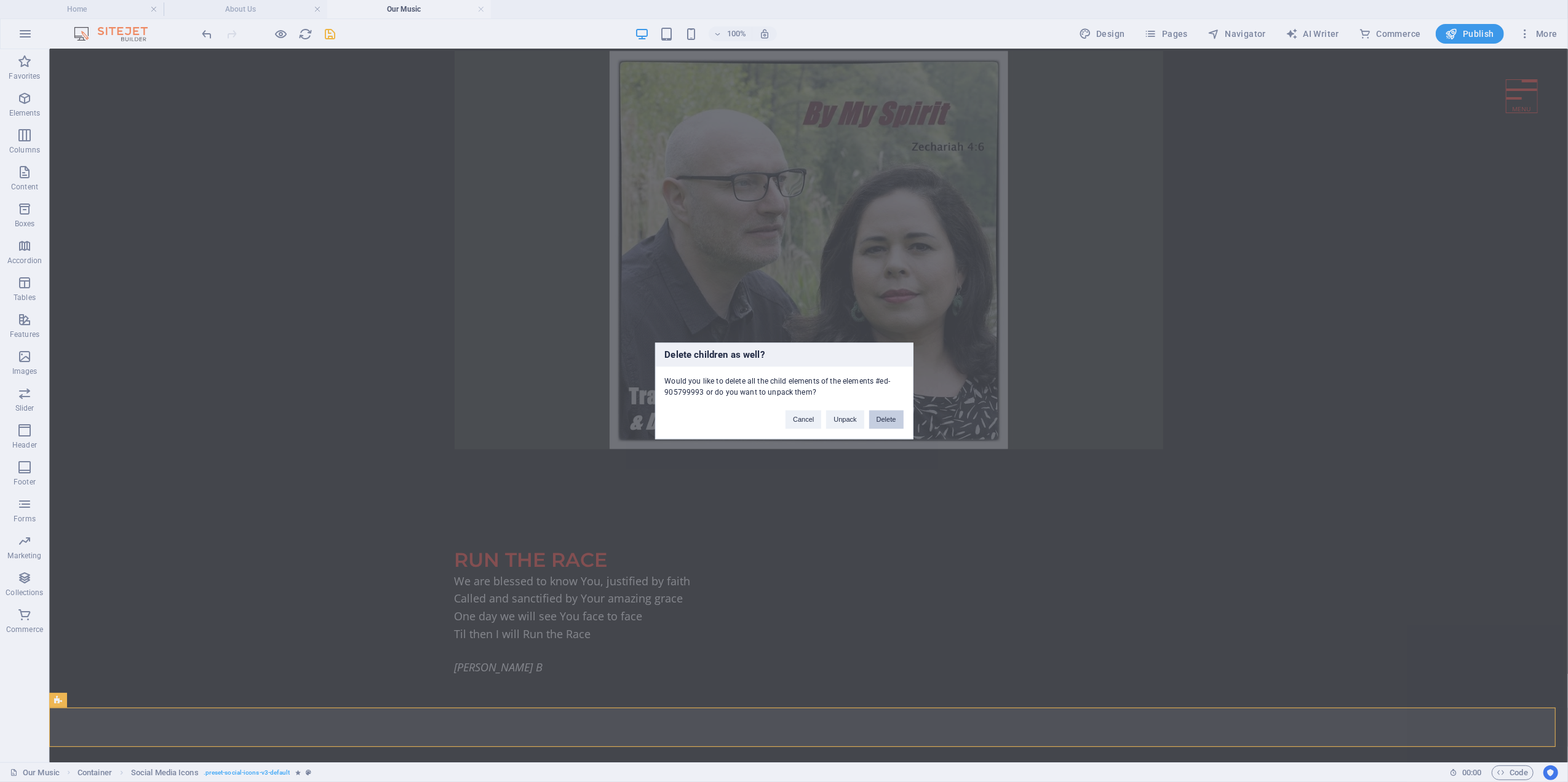
drag, startPoint x: 893, startPoint y: 419, endPoint x: 811, endPoint y: 408, distance: 82.7
click at [893, 419] on button "Delete" at bounding box center [886, 420] width 34 height 18
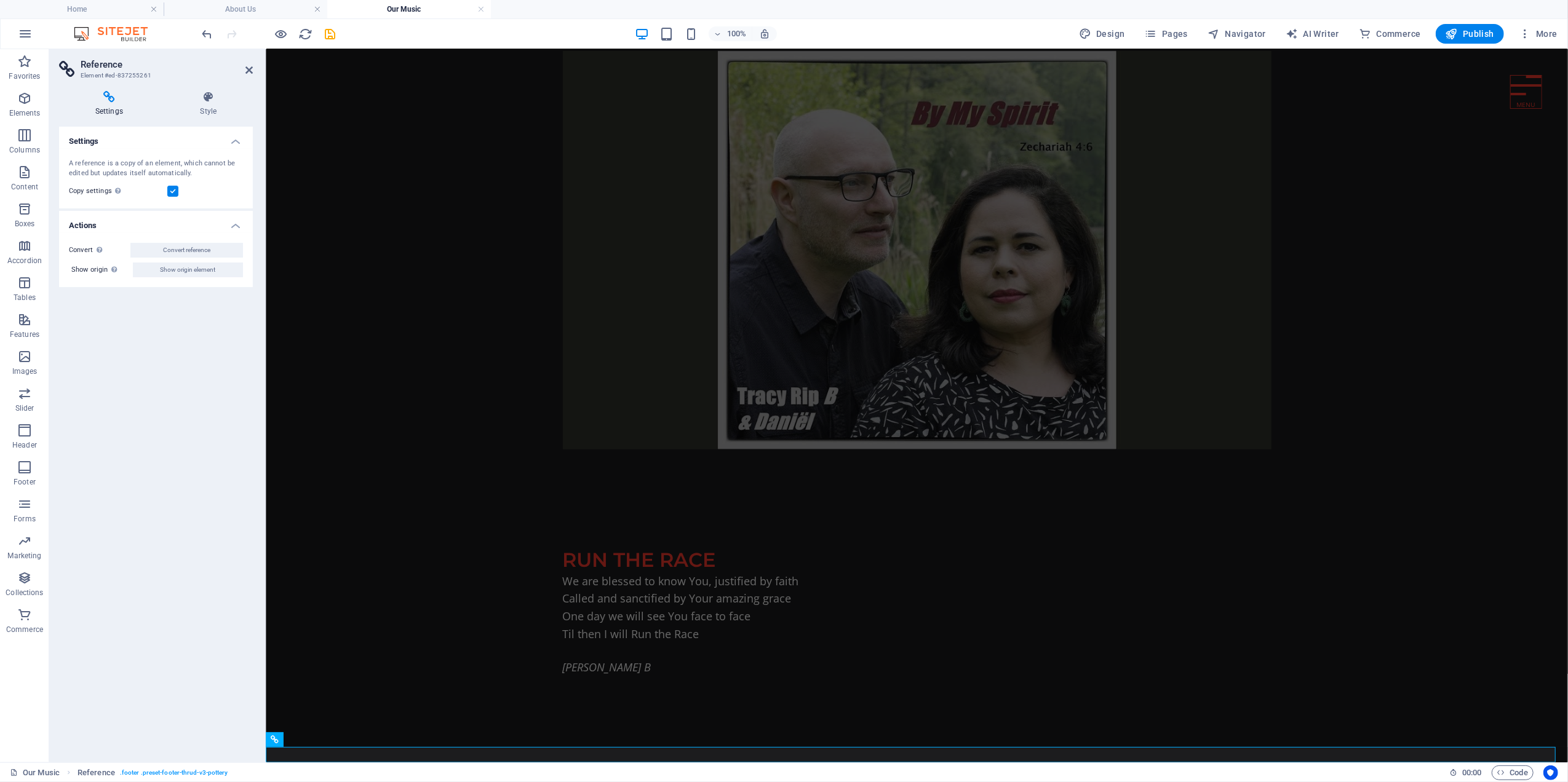
click at [173, 190] on label at bounding box center [173, 191] width 11 height 11
click at [0, 0] on input "Copy settings Use the same settings (flex, animation, position, style) as for t…" at bounding box center [0, 0] width 0 height 0
click at [174, 190] on label at bounding box center [173, 191] width 11 height 11
click at [0, 0] on input "Copy settings Use the same settings (flex, animation, position, style) as for t…" at bounding box center [0, 0] width 0 height 0
click at [206, 103] on h4 "Style" at bounding box center [209, 104] width 89 height 26
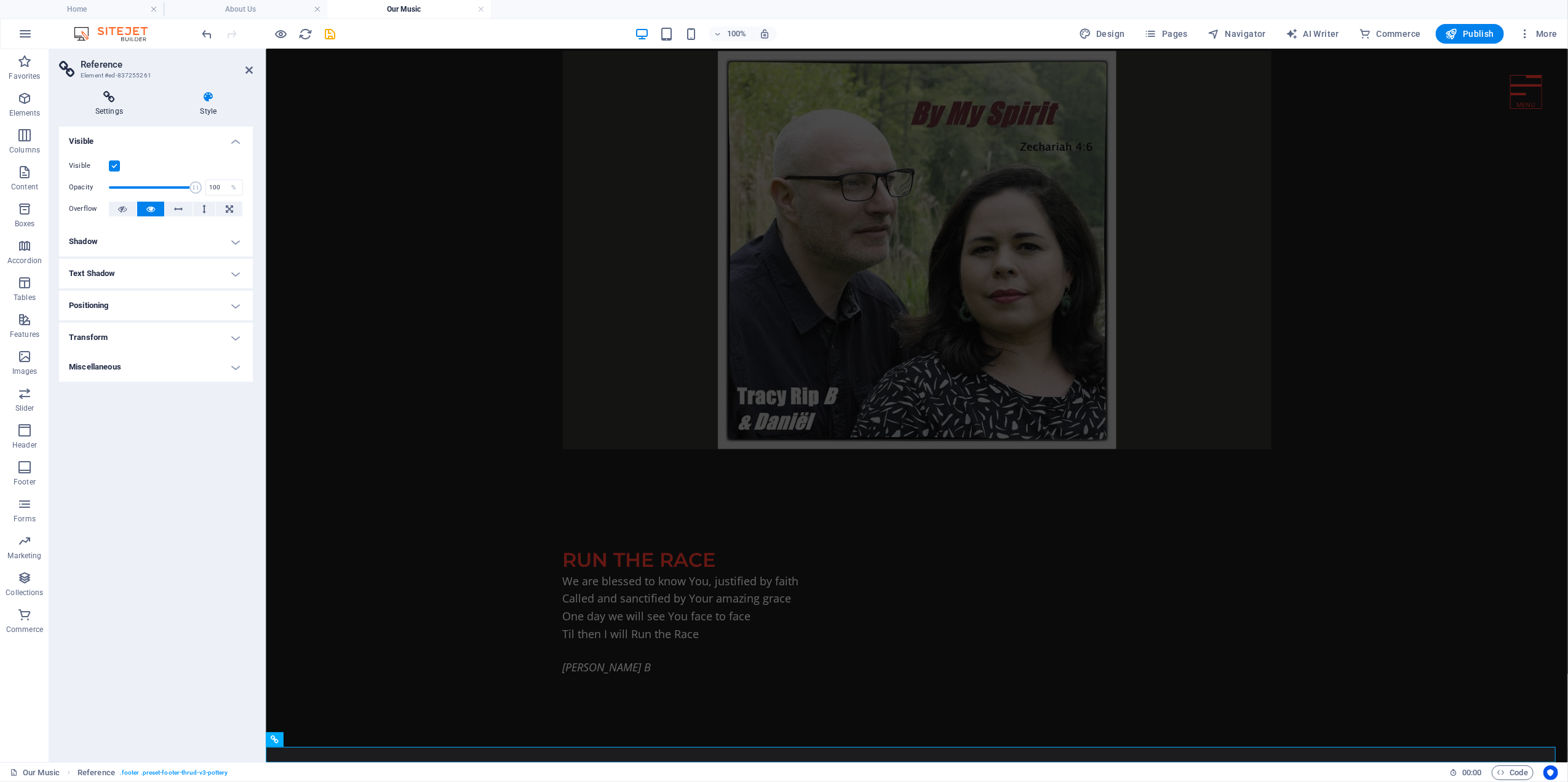
click at [108, 97] on icon at bounding box center [109, 98] width 100 height 13
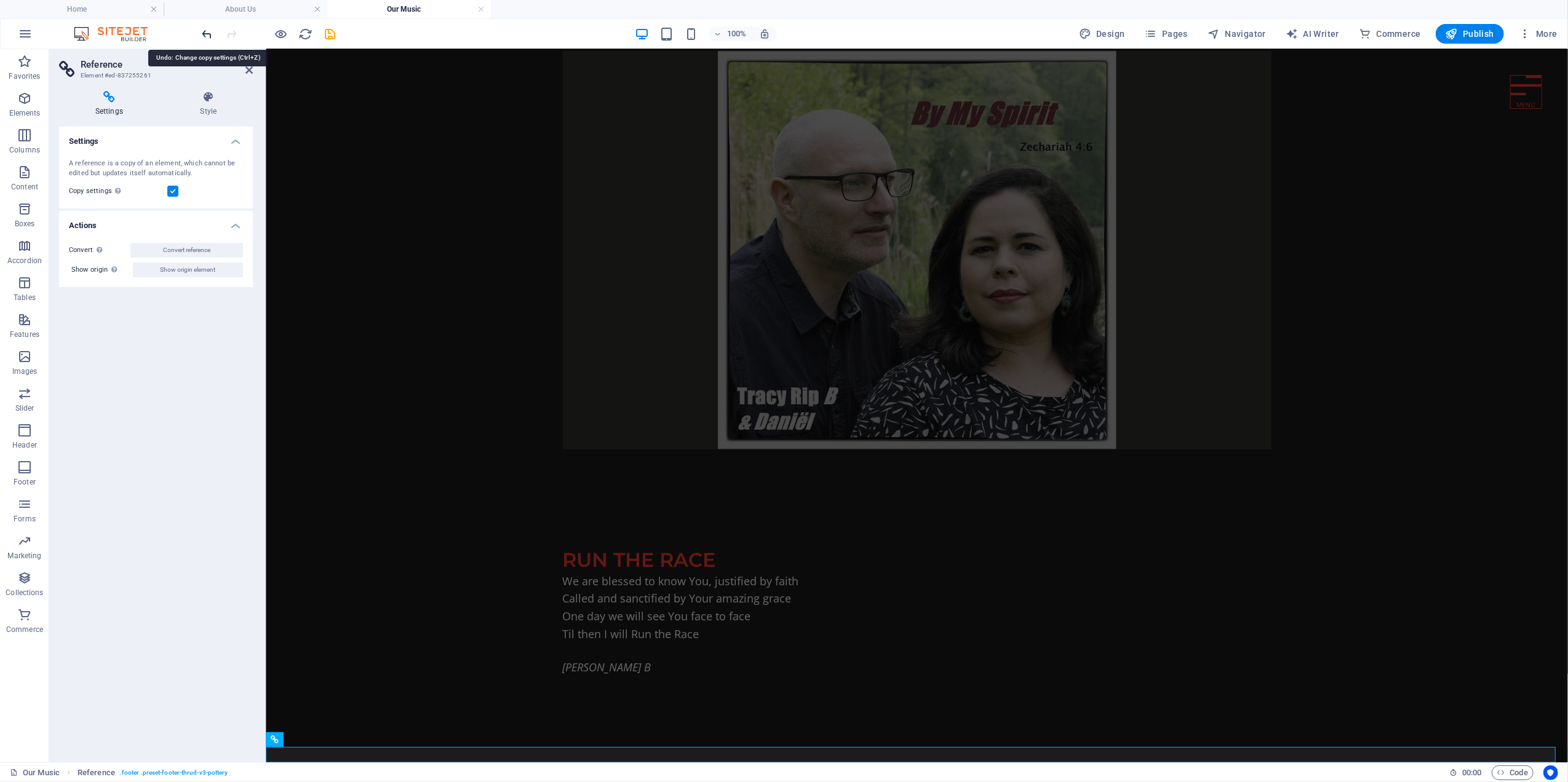
click at [205, 32] on icon "undo" at bounding box center [208, 34] width 14 height 14
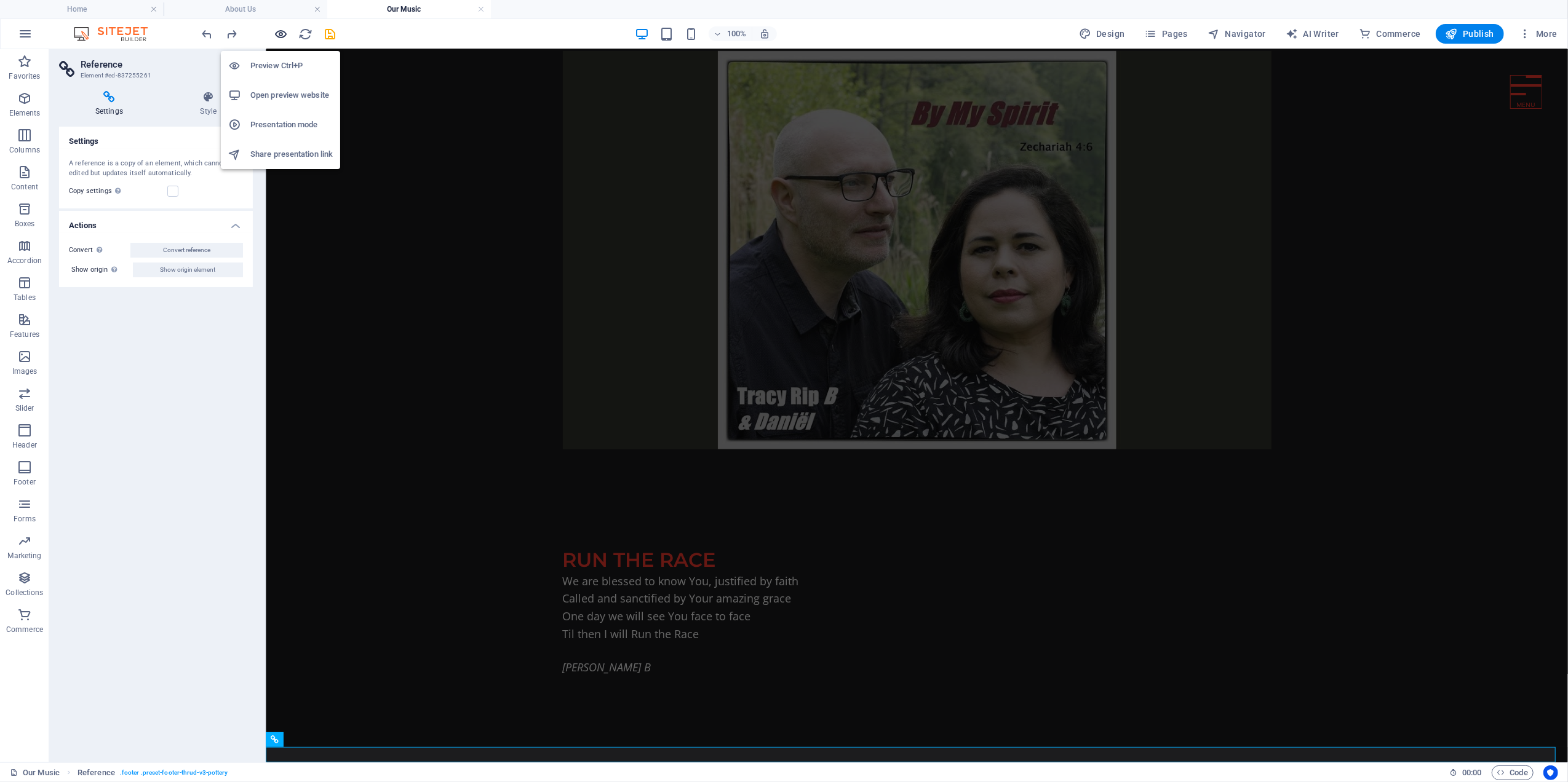
click at [283, 31] on icon "button" at bounding box center [282, 34] width 14 height 14
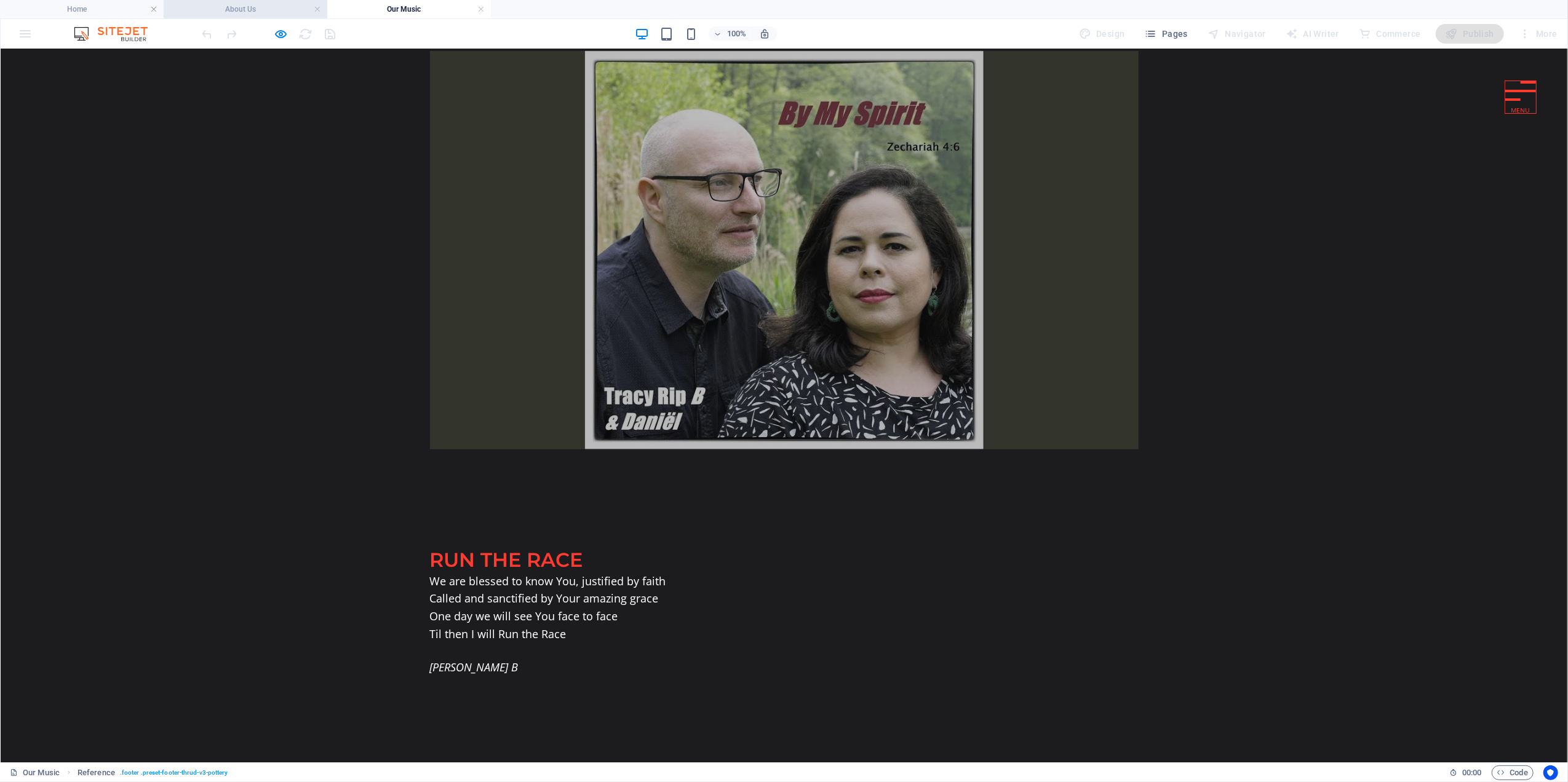
click at [217, 6] on h4 "About Us" at bounding box center [245, 9] width 163 height 13
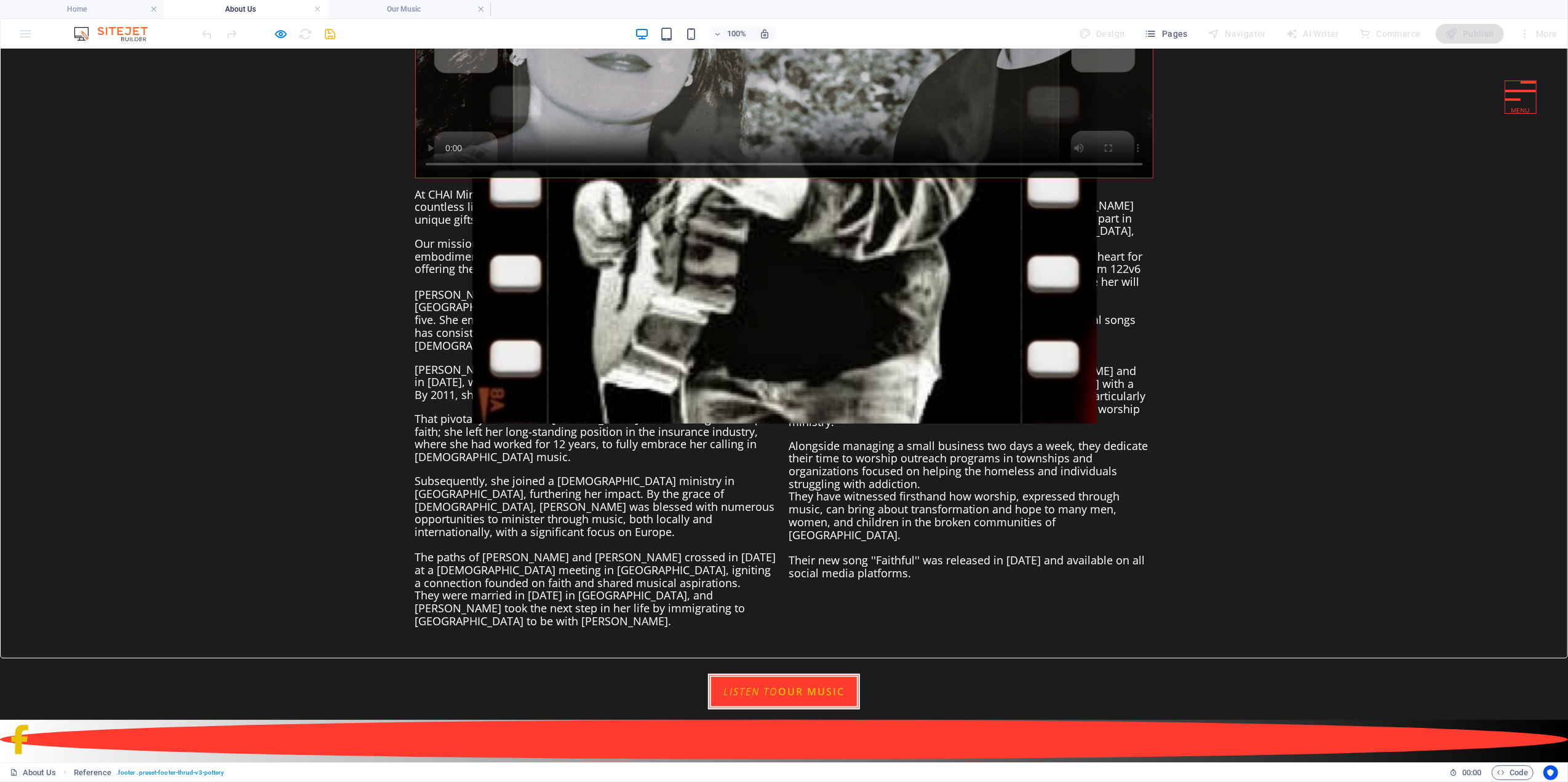
scroll to position [0, 0]
click at [417, 6] on h4 "Our Music" at bounding box center [409, 9] width 163 height 13
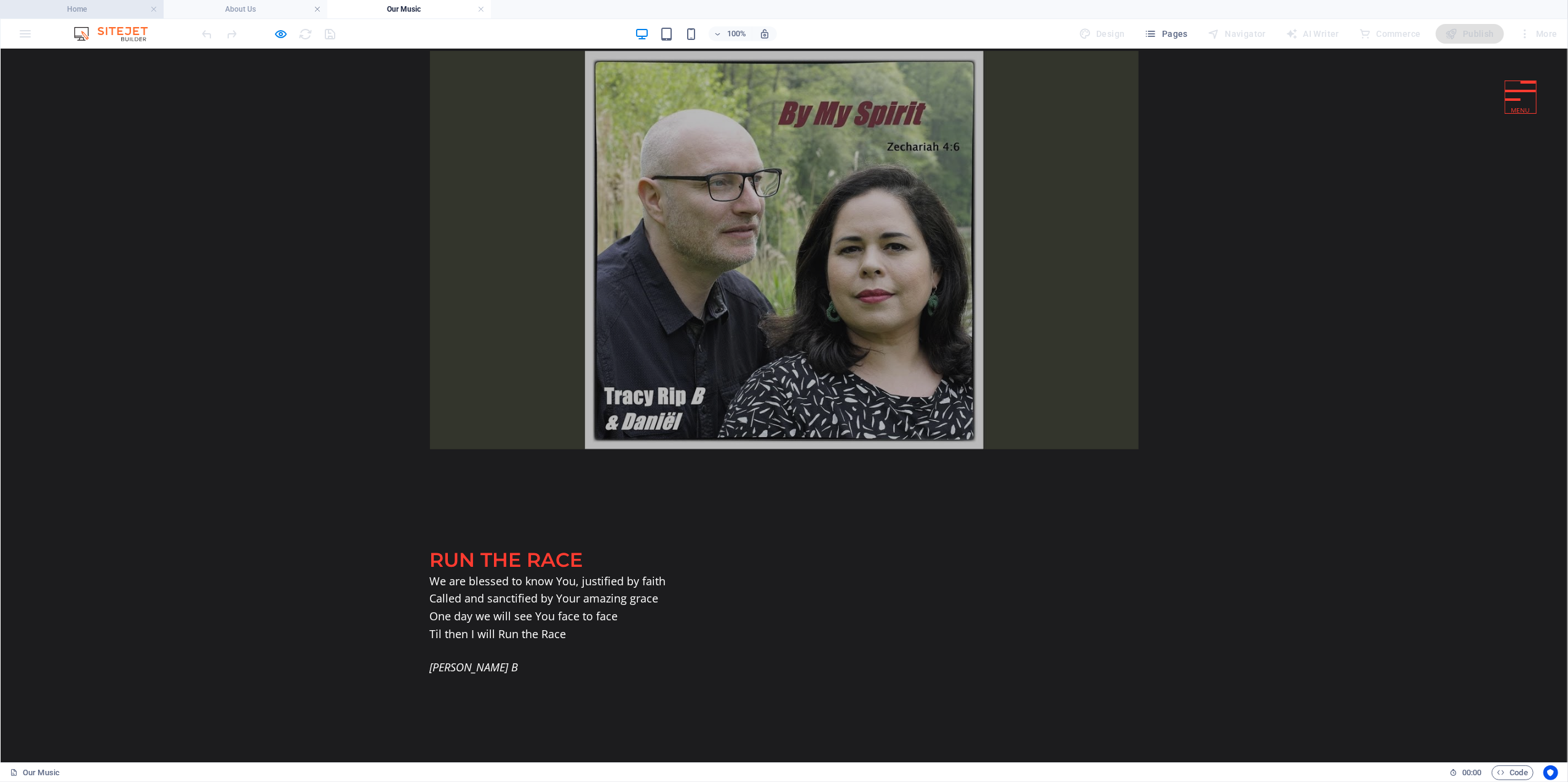
click at [121, 8] on h4 "Home" at bounding box center [82, 9] width 163 height 13
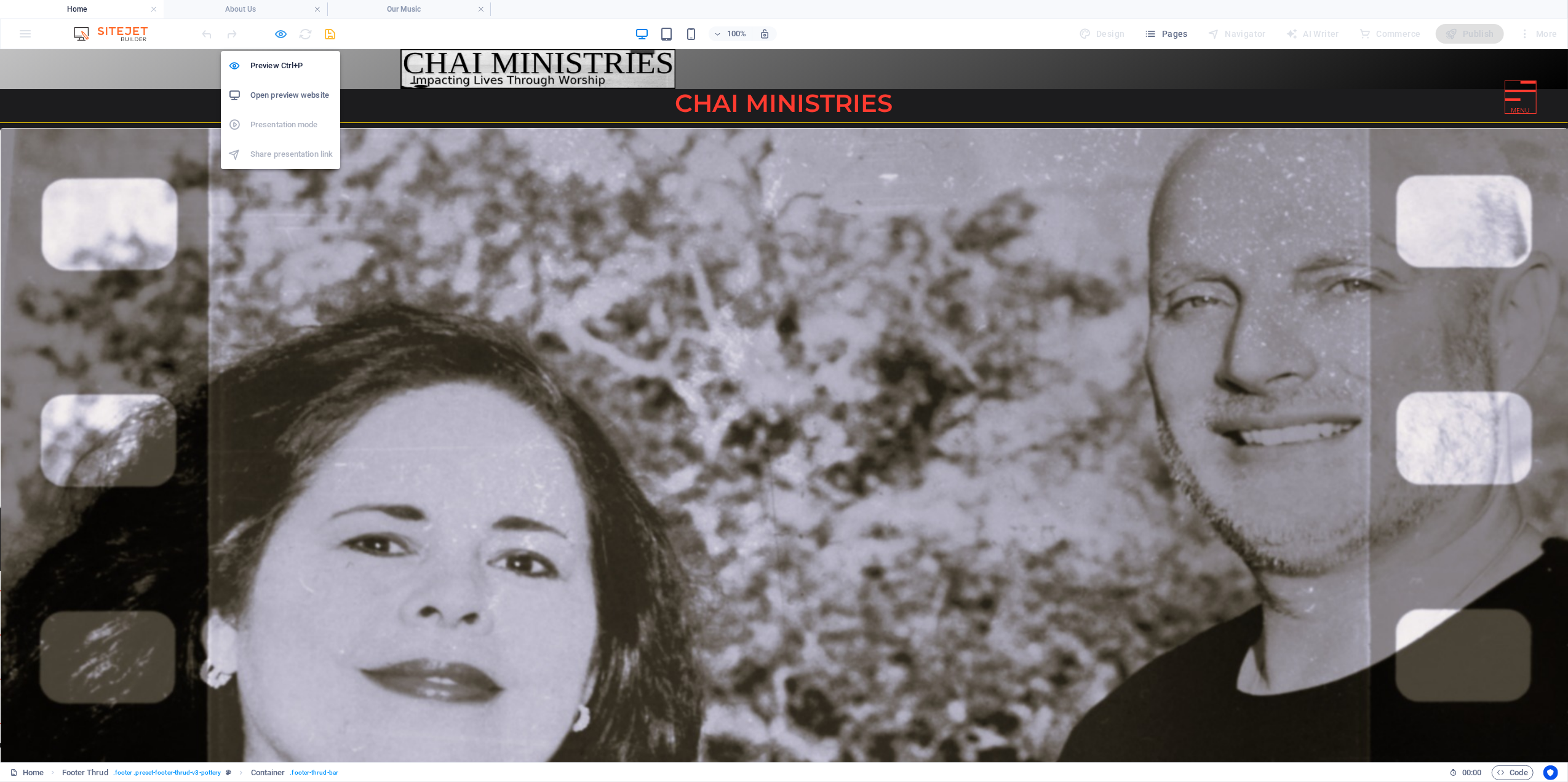
click at [279, 32] on icon "button" at bounding box center [282, 34] width 14 height 14
select select "px"
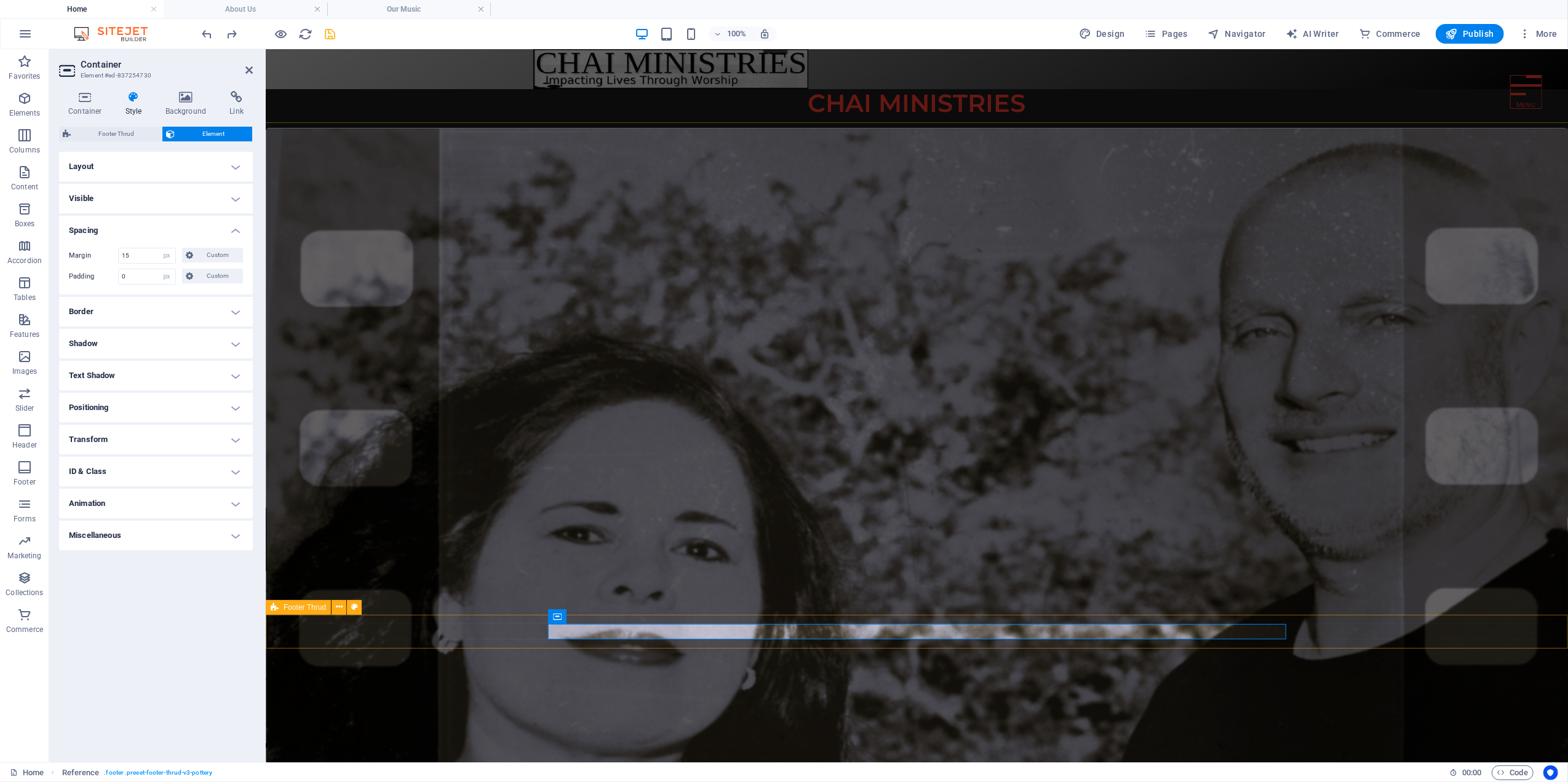
click at [318, 747] on div "2025 Chai Ministries . All rights reserved." at bounding box center [916, 755] width 1302 height 16
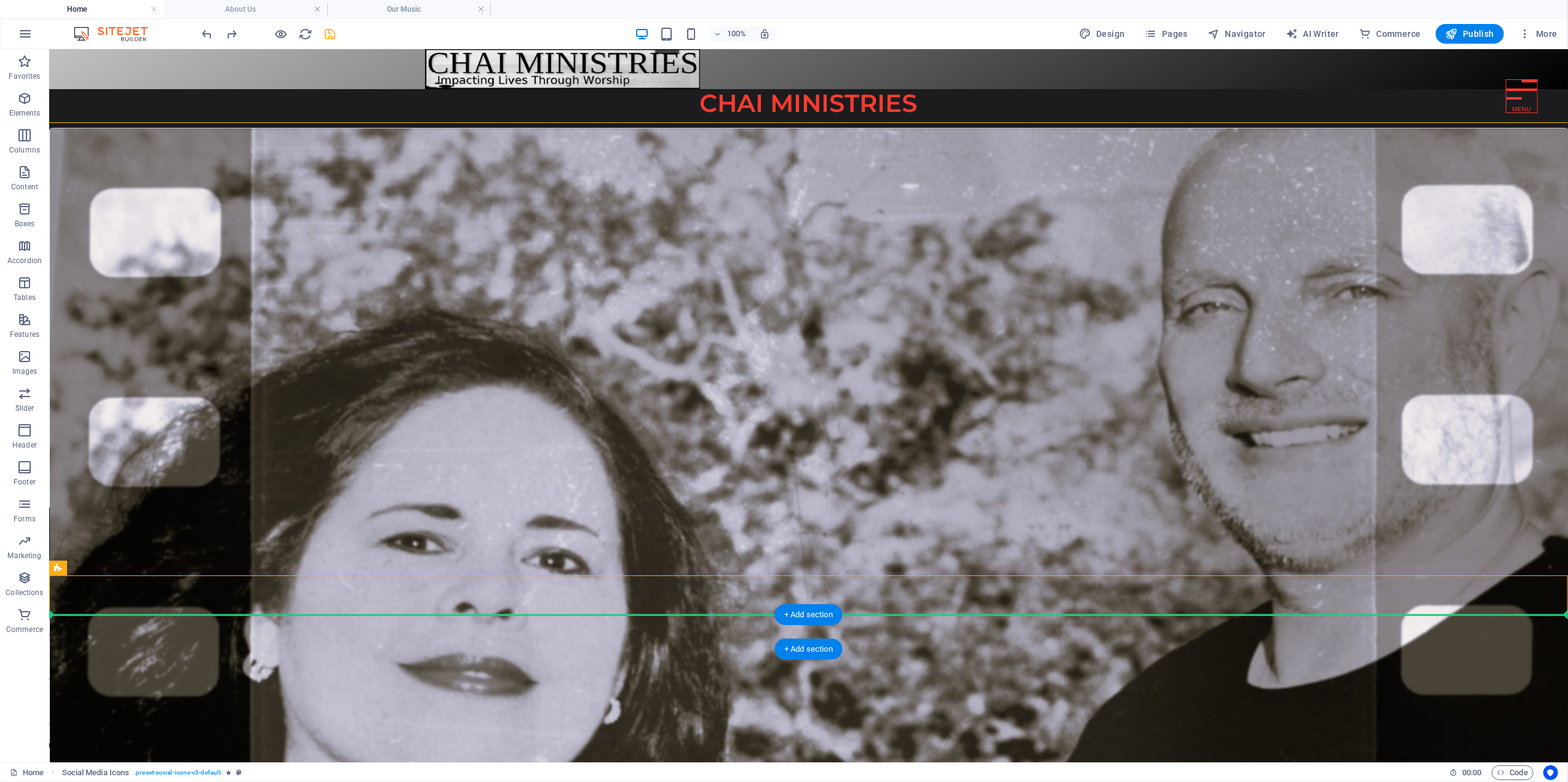
drag, startPoint x: 167, startPoint y: 615, endPoint x: 116, endPoint y: 624, distance: 51.8
drag, startPoint x: 153, startPoint y: 617, endPoint x: 108, endPoint y: 625, distance: 45.7
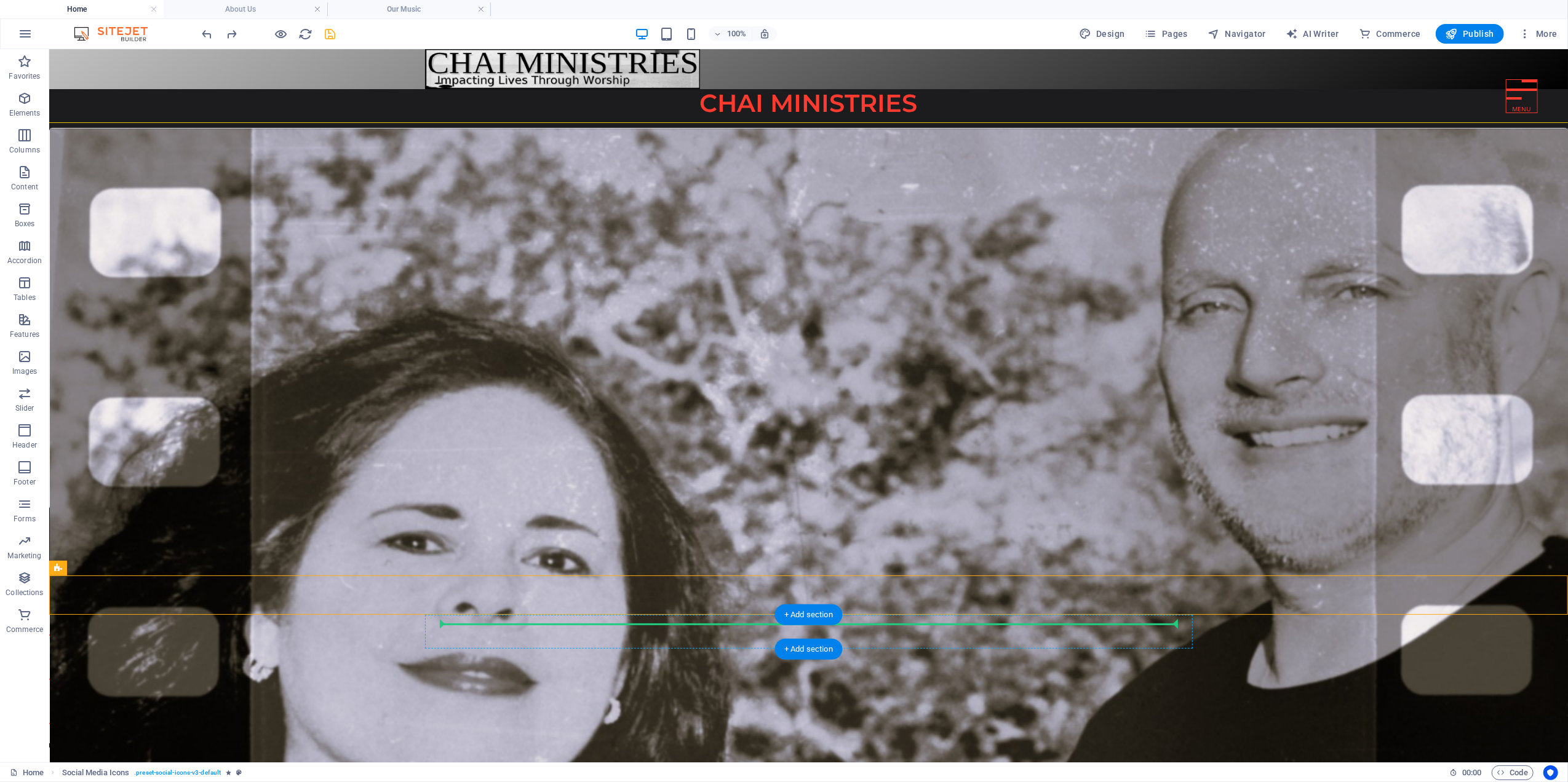
drag, startPoint x: 166, startPoint y: 616, endPoint x: 671, endPoint y: 625, distance: 505.1
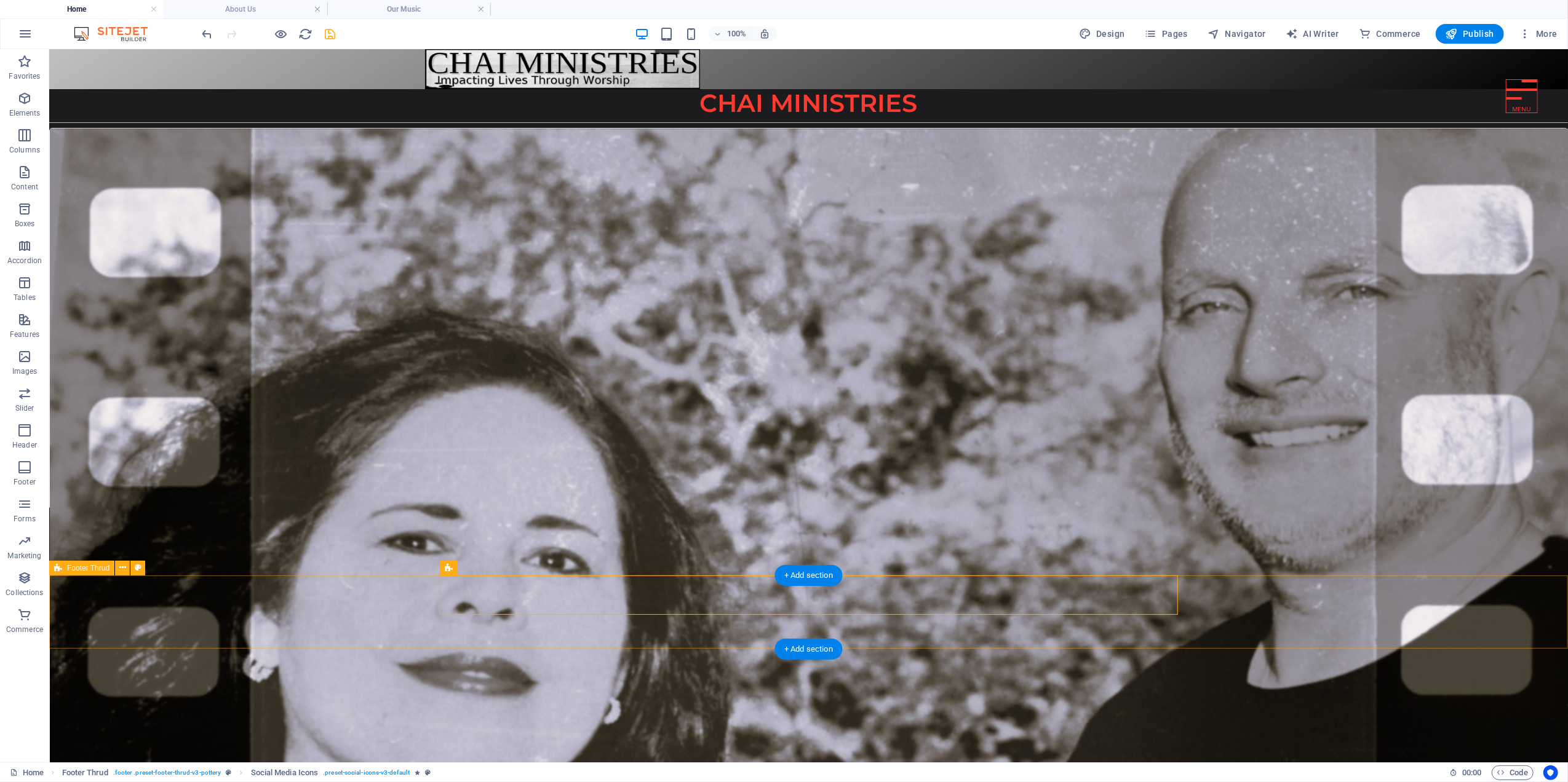
click at [308, 608] on div "2025 Chai Ministries . All rights reserved." at bounding box center [808, 666] width 1519 height 193
click at [532, 592] on div at bounding box center [808, 656] width 738 height 172
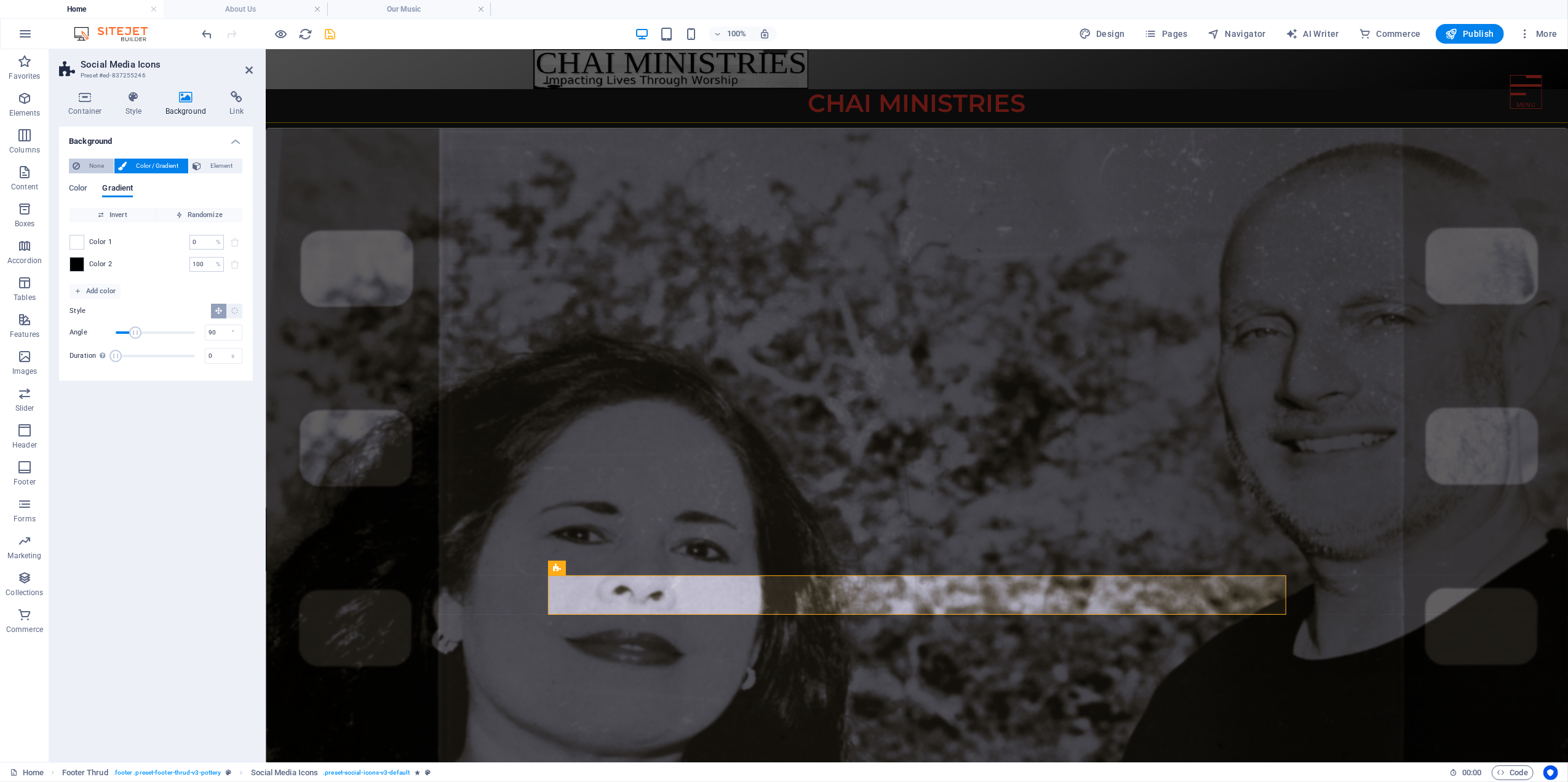
click at [83, 168] on button "None" at bounding box center [91, 166] width 45 height 15
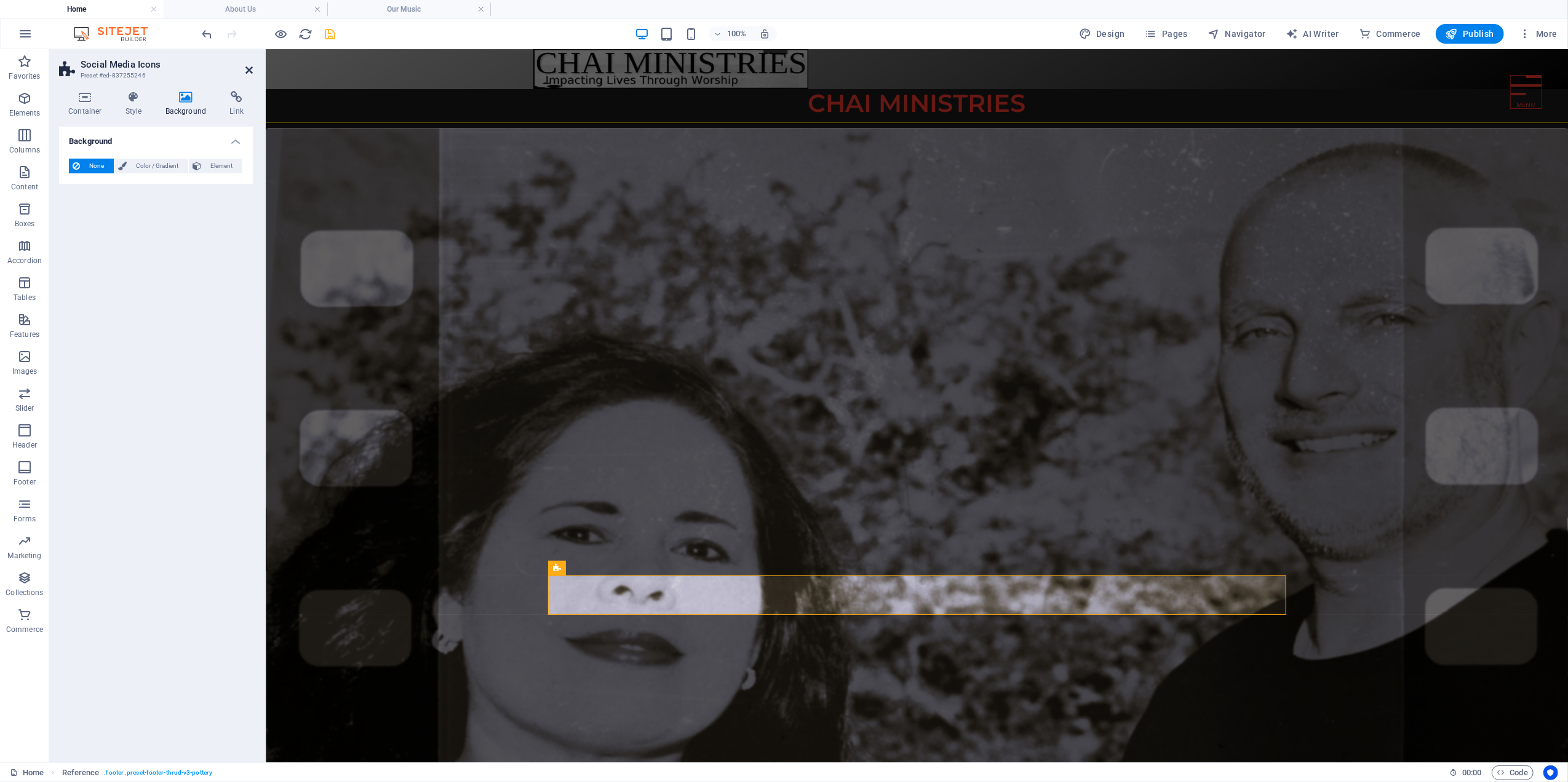
click at [248, 65] on icon at bounding box center [248, 70] width 7 height 10
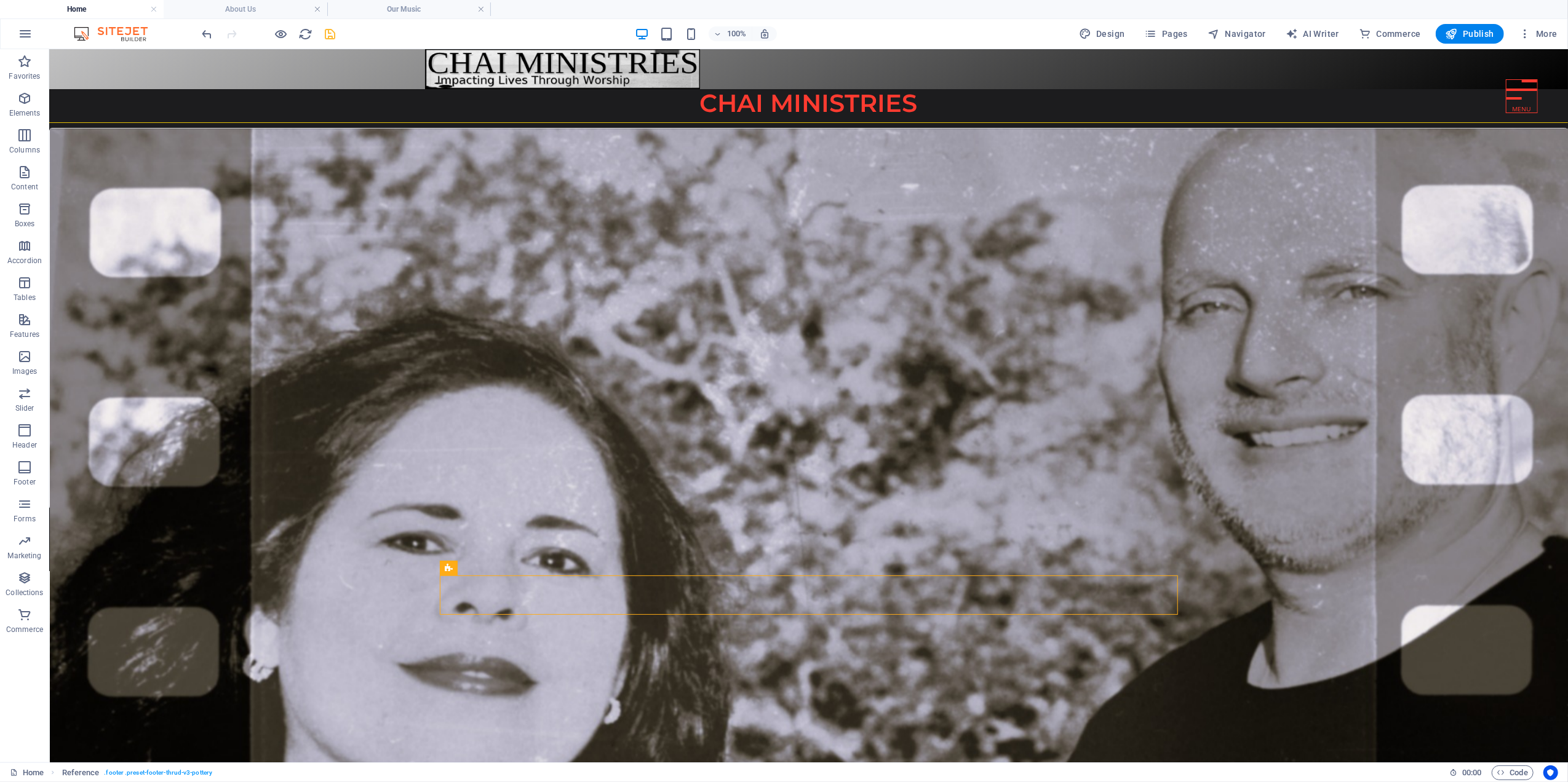
click at [354, 684] on html "Home About Us Our Music Our Music Video Our Services Our Outreach Our Newslette…" at bounding box center [808, 410] width 1519 height 723
click at [249, 8] on h4 "About Us" at bounding box center [245, 9] width 163 height 13
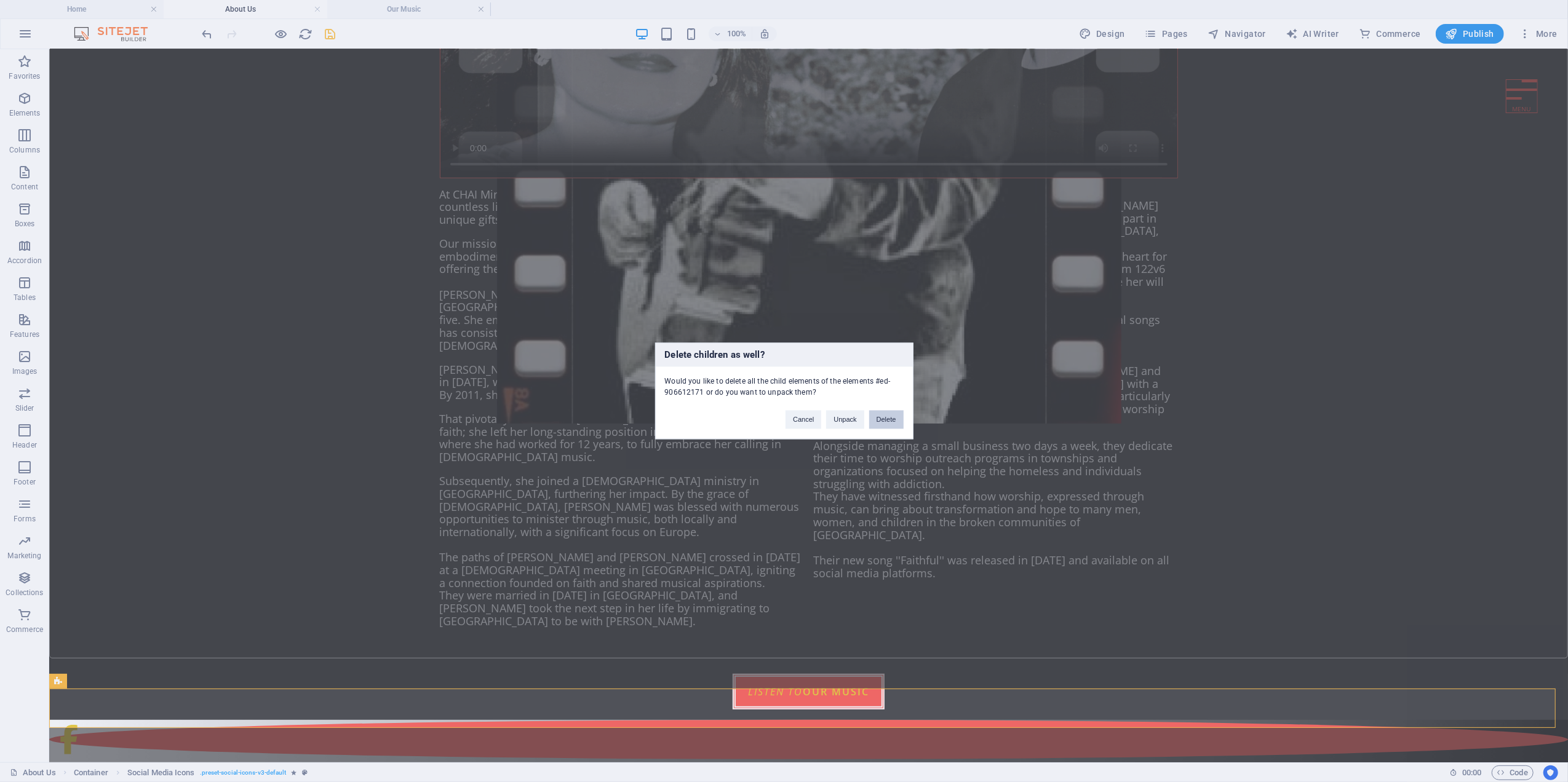
click at [882, 417] on button "Delete" at bounding box center [886, 420] width 34 height 18
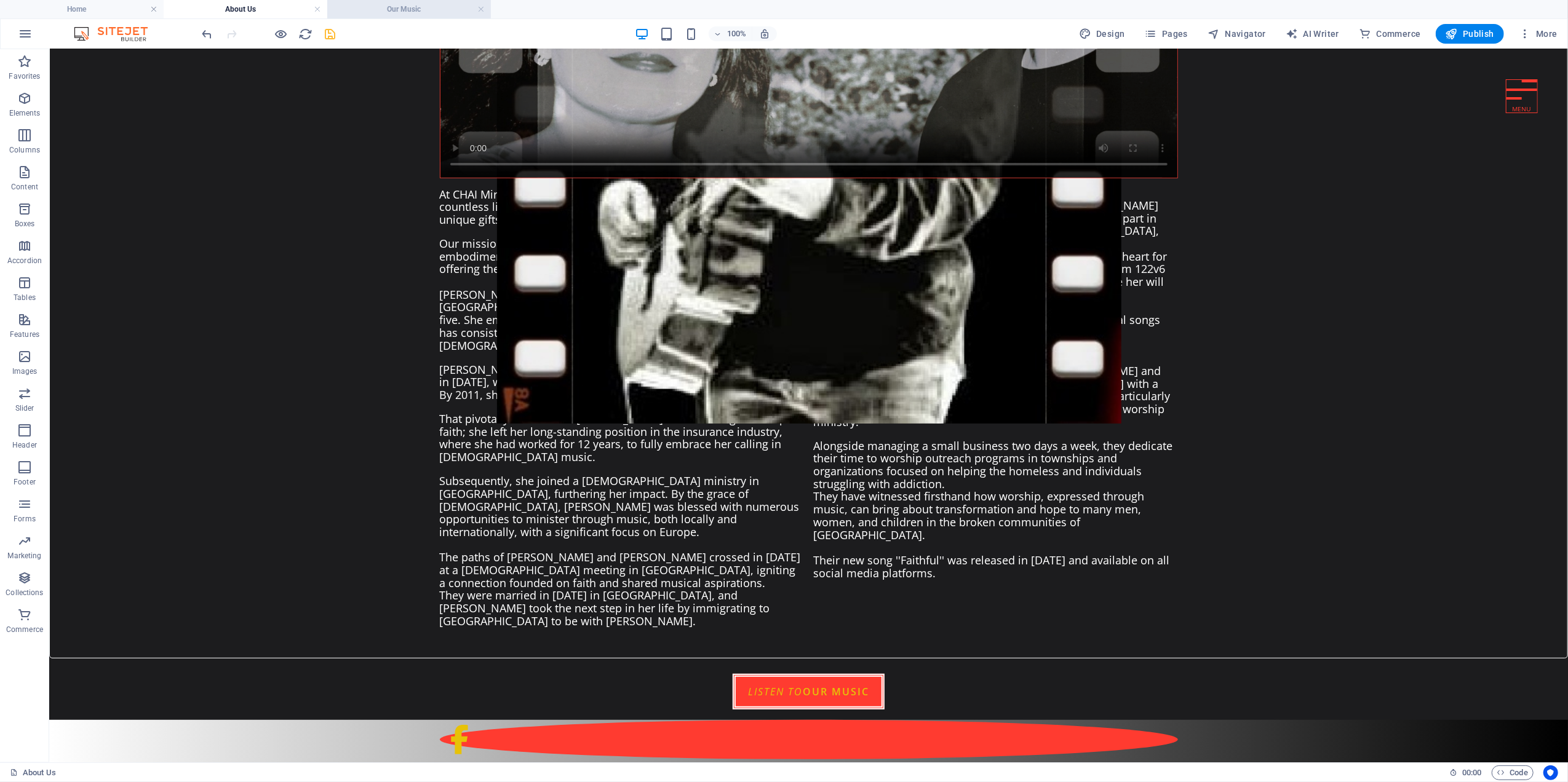
click at [409, 10] on h4 "Our Music" at bounding box center [409, 9] width 163 height 13
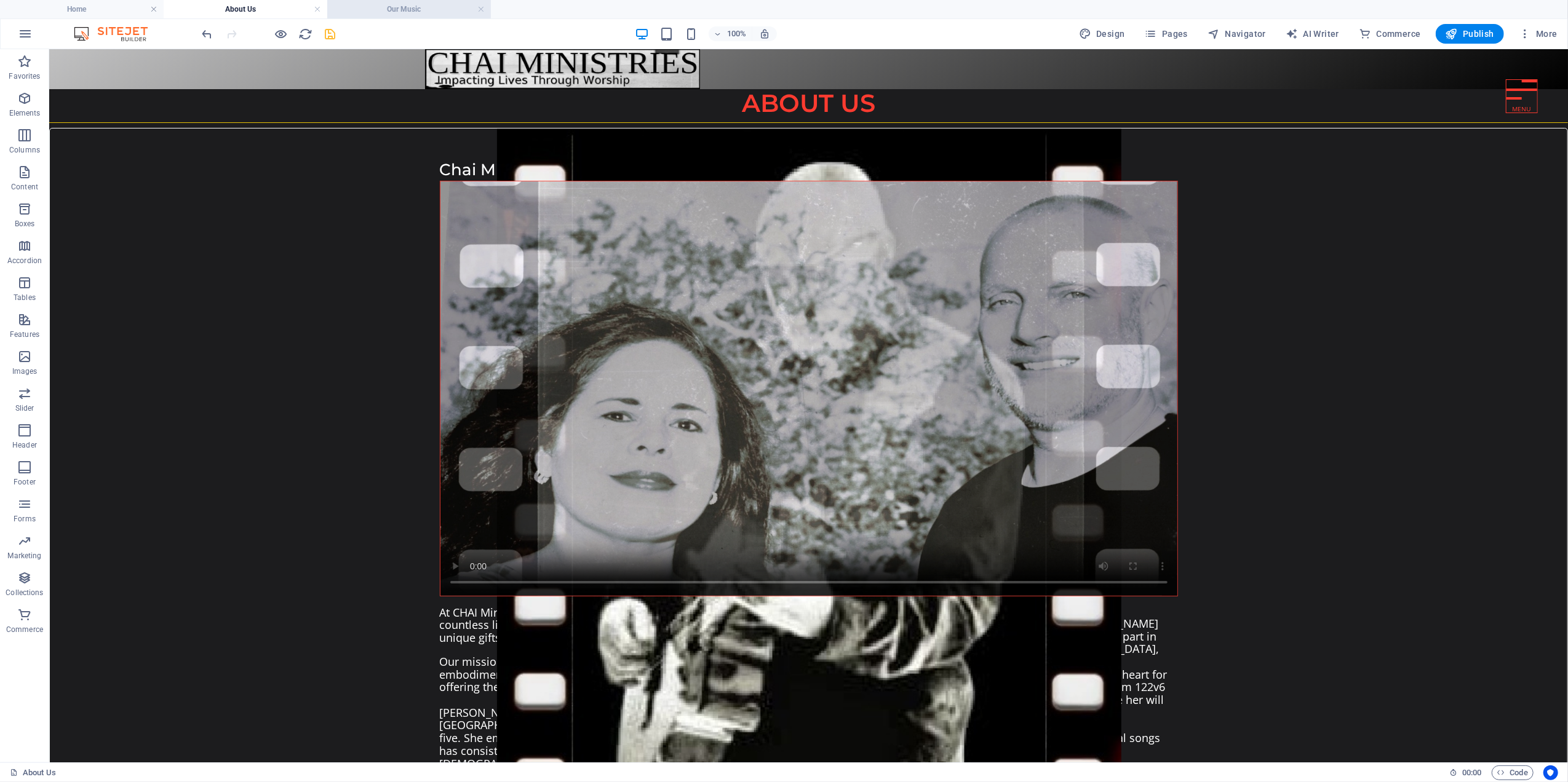
scroll to position [977, 0]
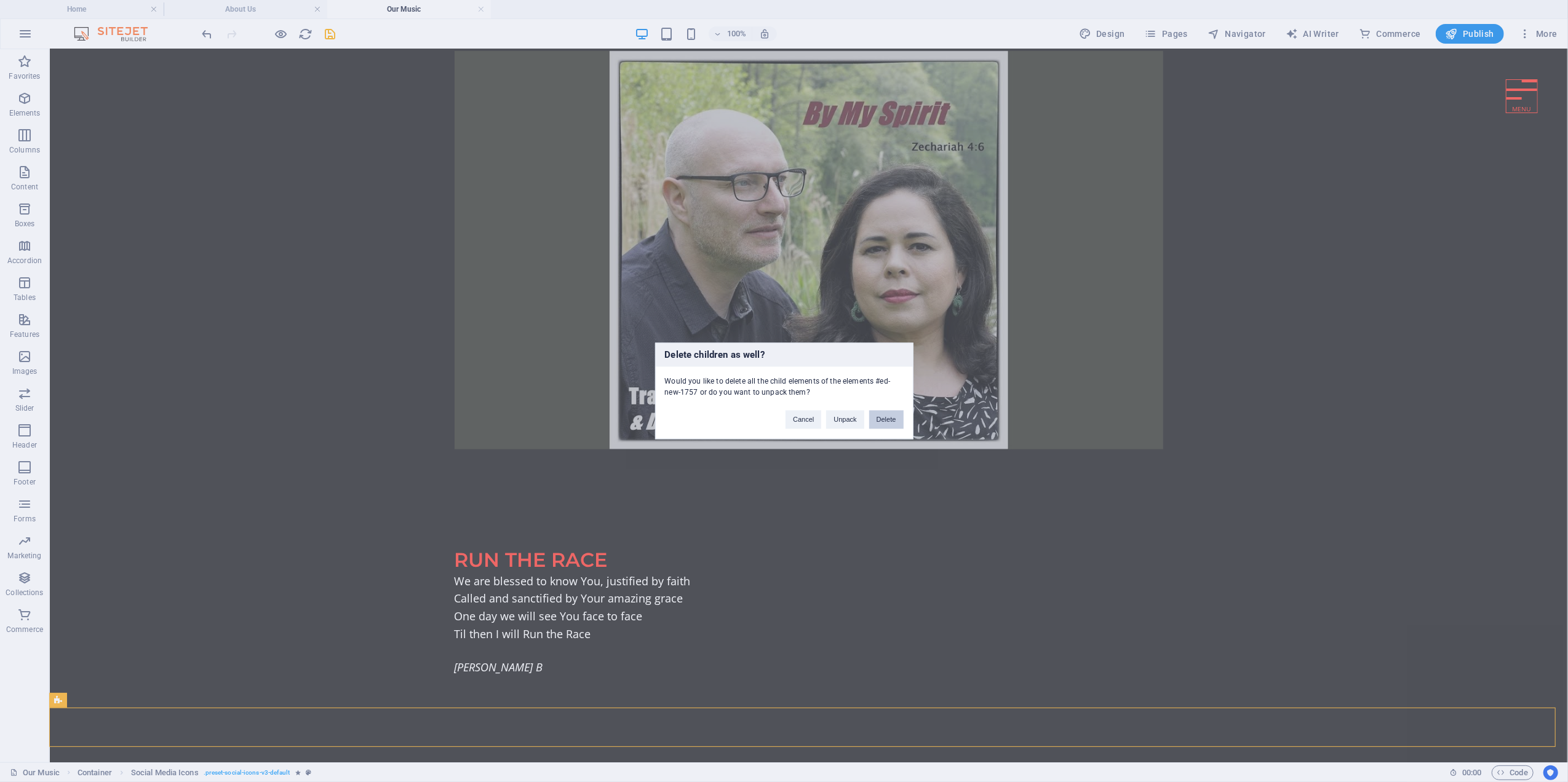
click at [877, 416] on button "Delete" at bounding box center [886, 420] width 34 height 18
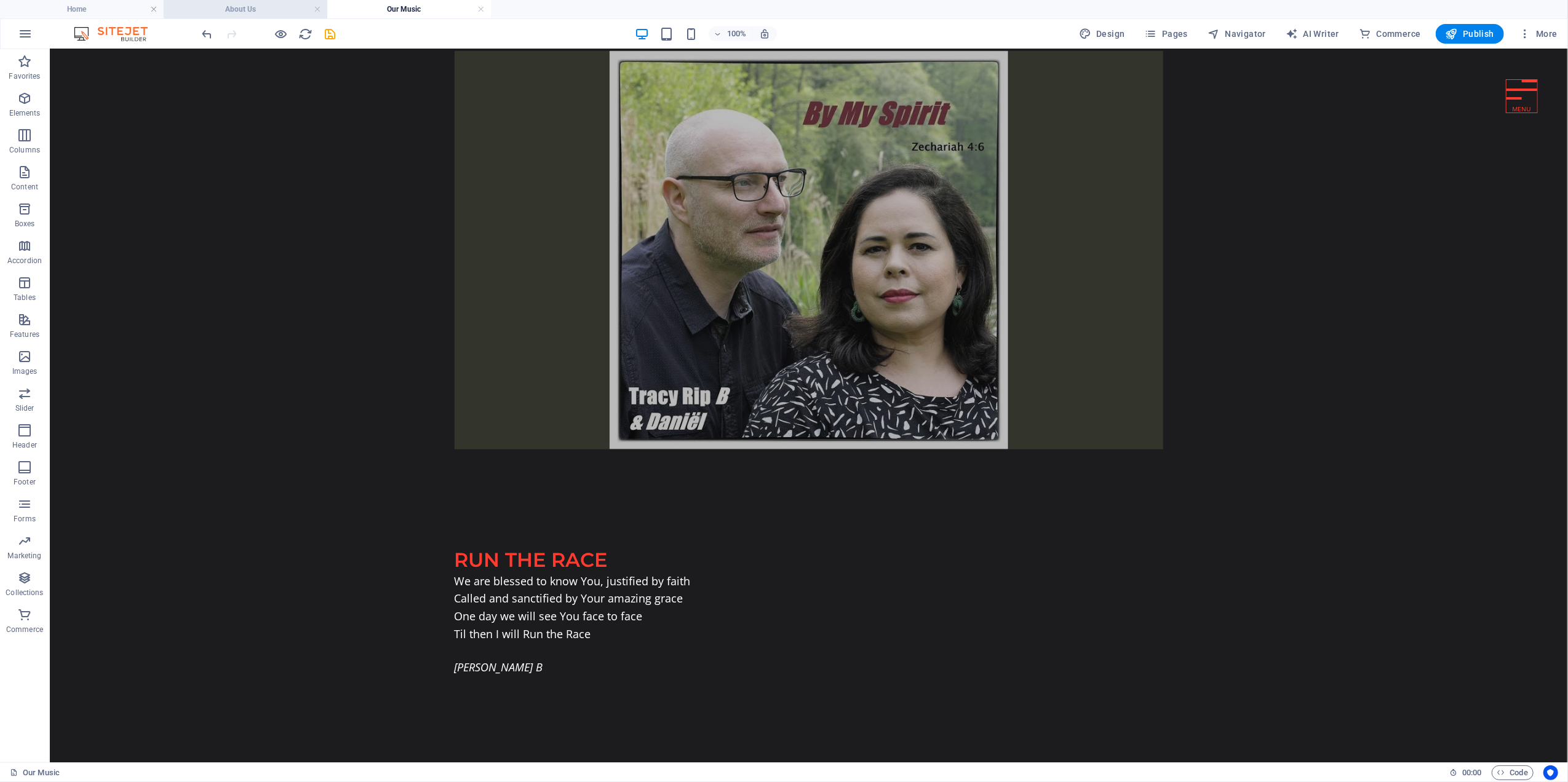
click at [222, 4] on h4 "About Us" at bounding box center [245, 9] width 163 height 13
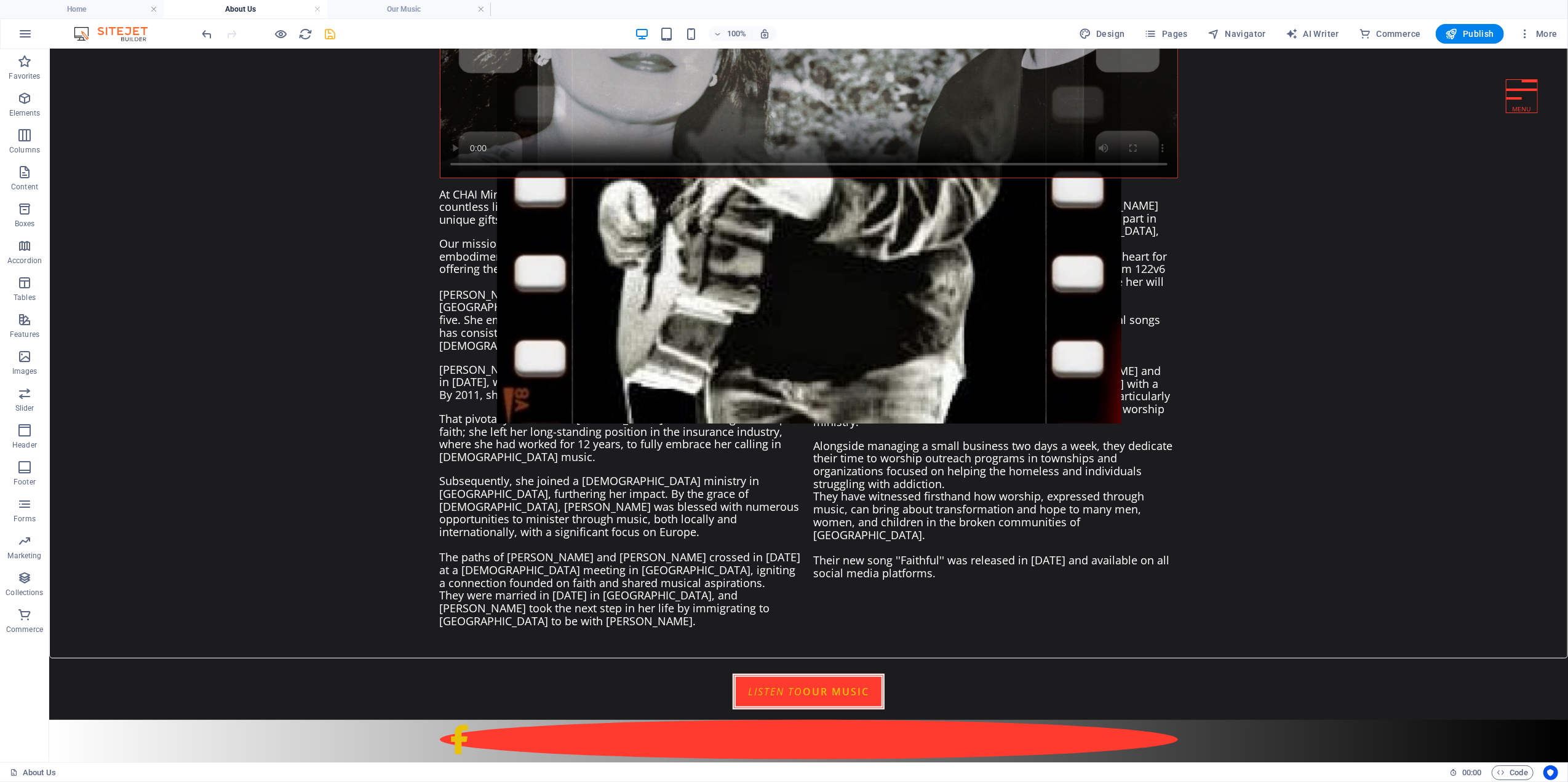
scroll to position [0, 0]
click at [406, 6] on h4 "Our Music" at bounding box center [409, 9] width 163 height 13
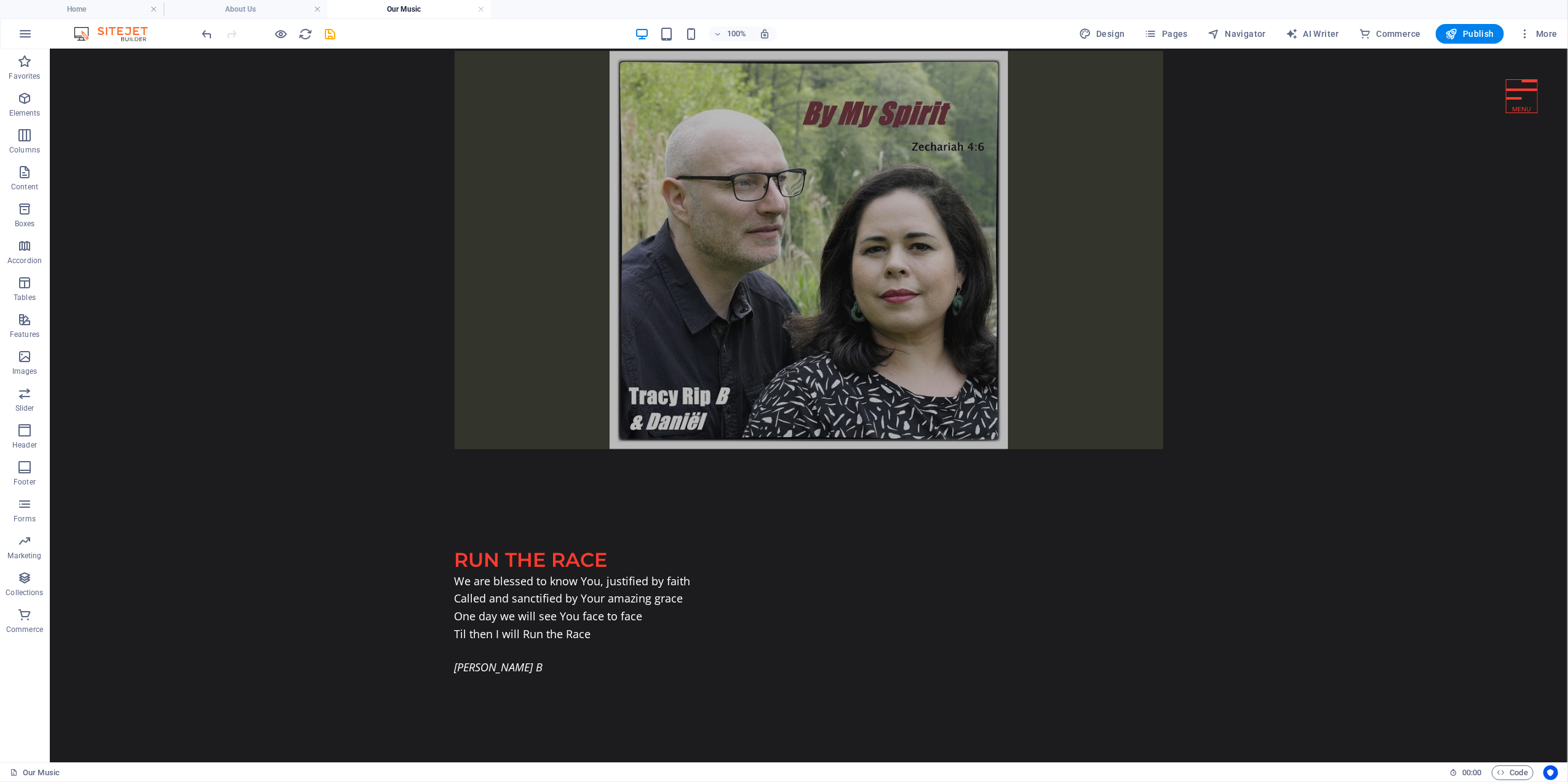
scroll to position [996, 0]
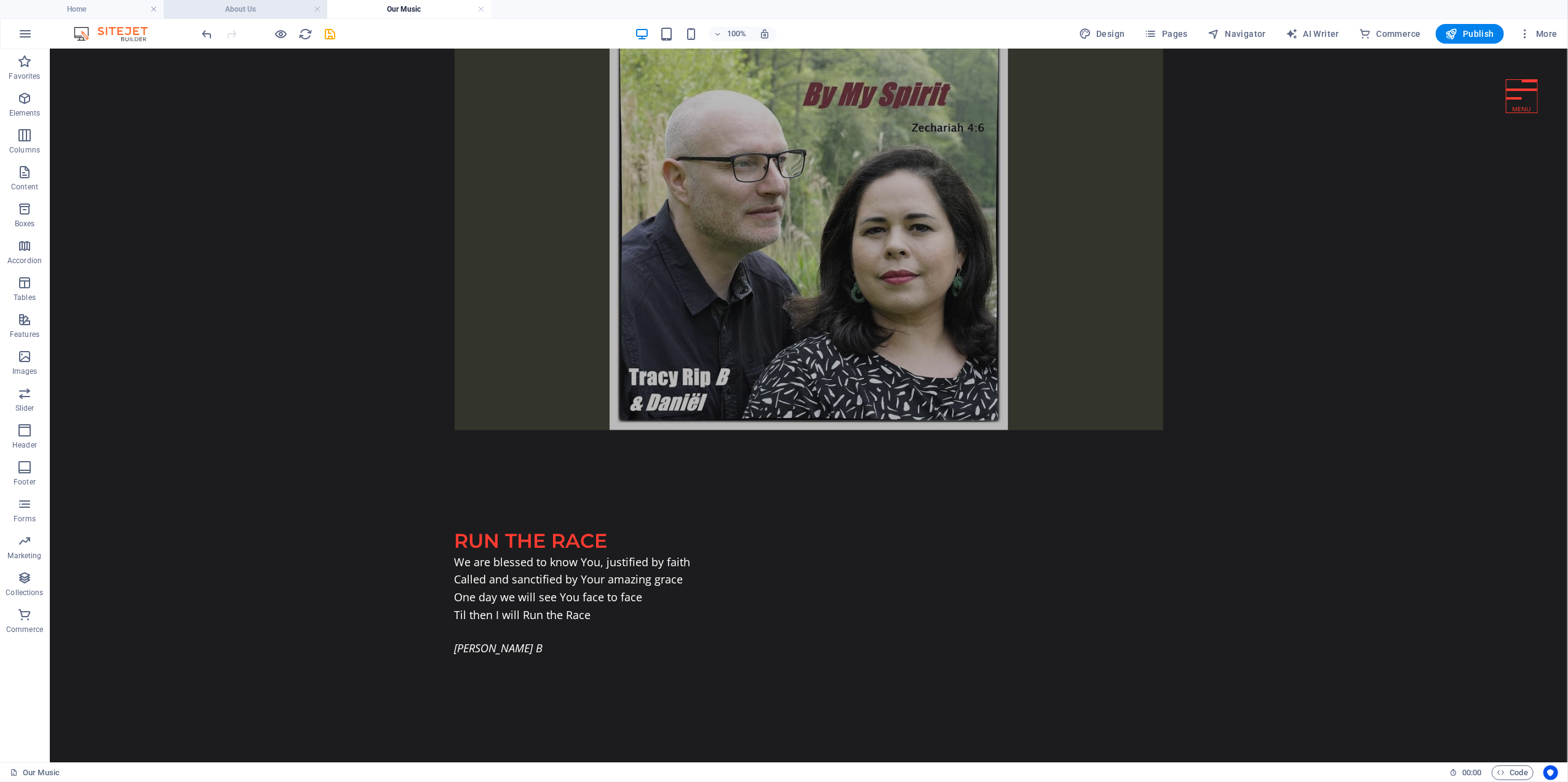
click at [259, 10] on h4 "About Us" at bounding box center [245, 9] width 163 height 13
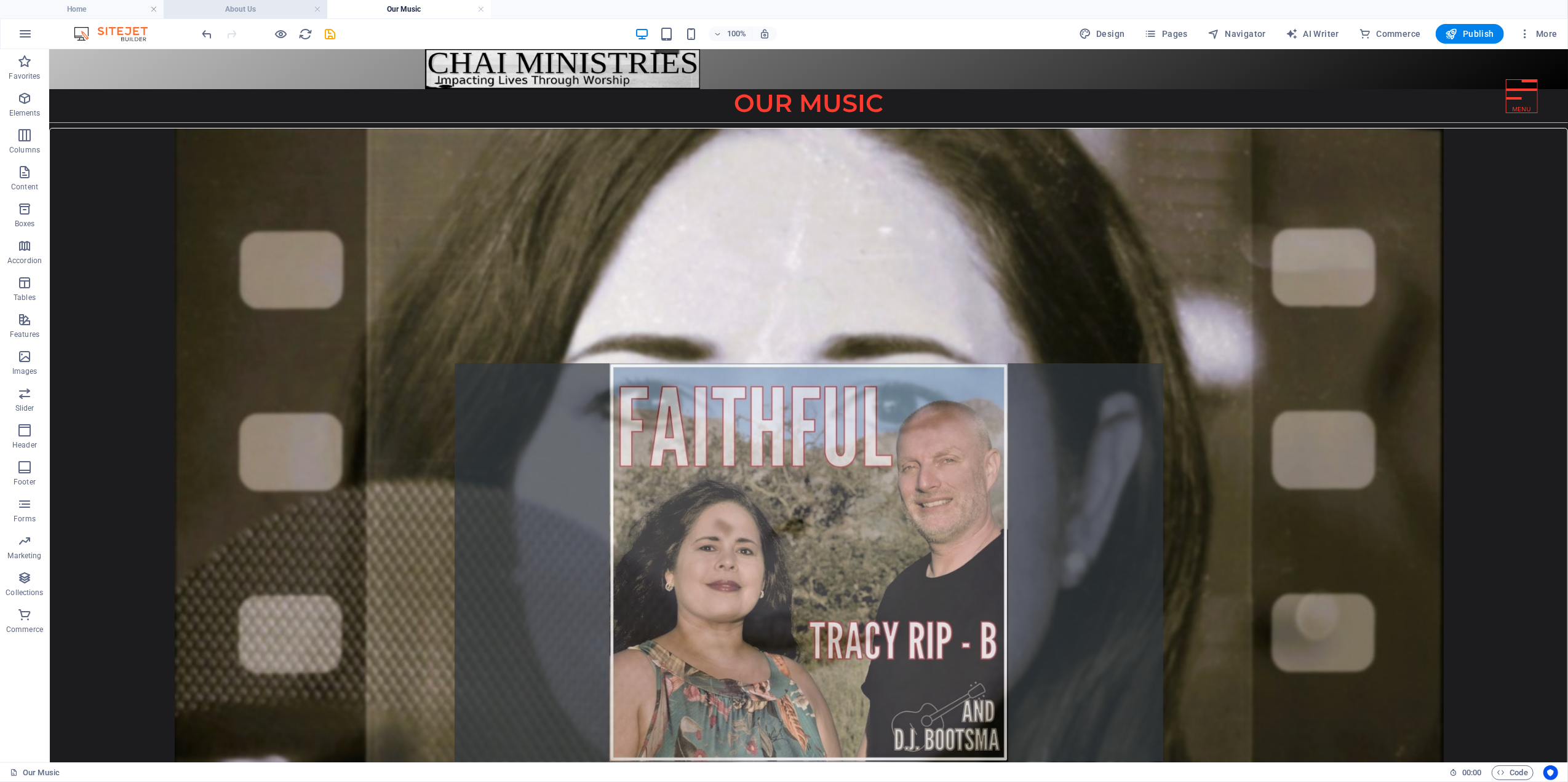
scroll to position [418, 0]
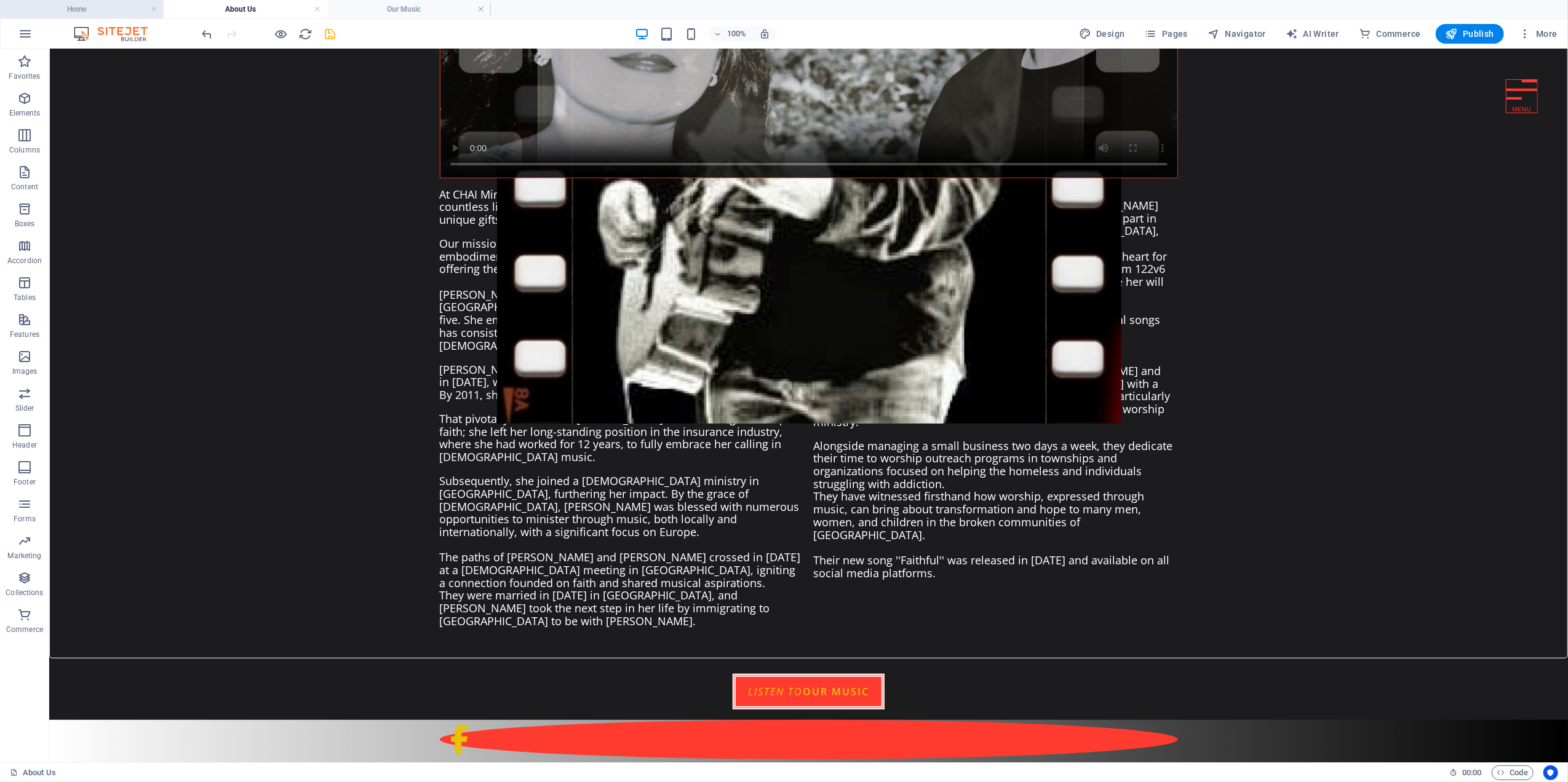
click at [112, 9] on h4 "Home" at bounding box center [82, 9] width 163 height 13
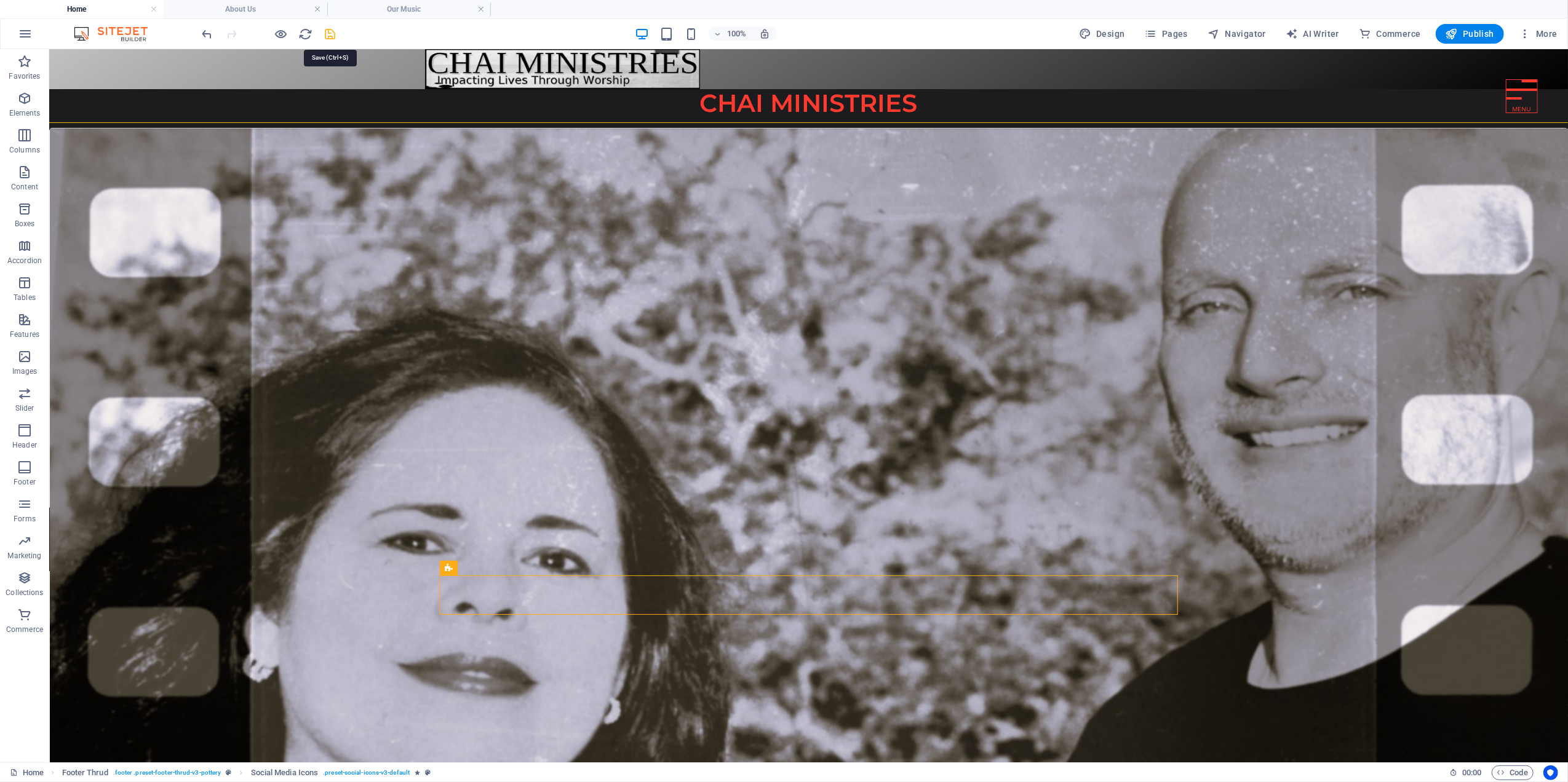
click at [325, 32] on icon "save" at bounding box center [331, 34] width 14 height 14
select select "px"
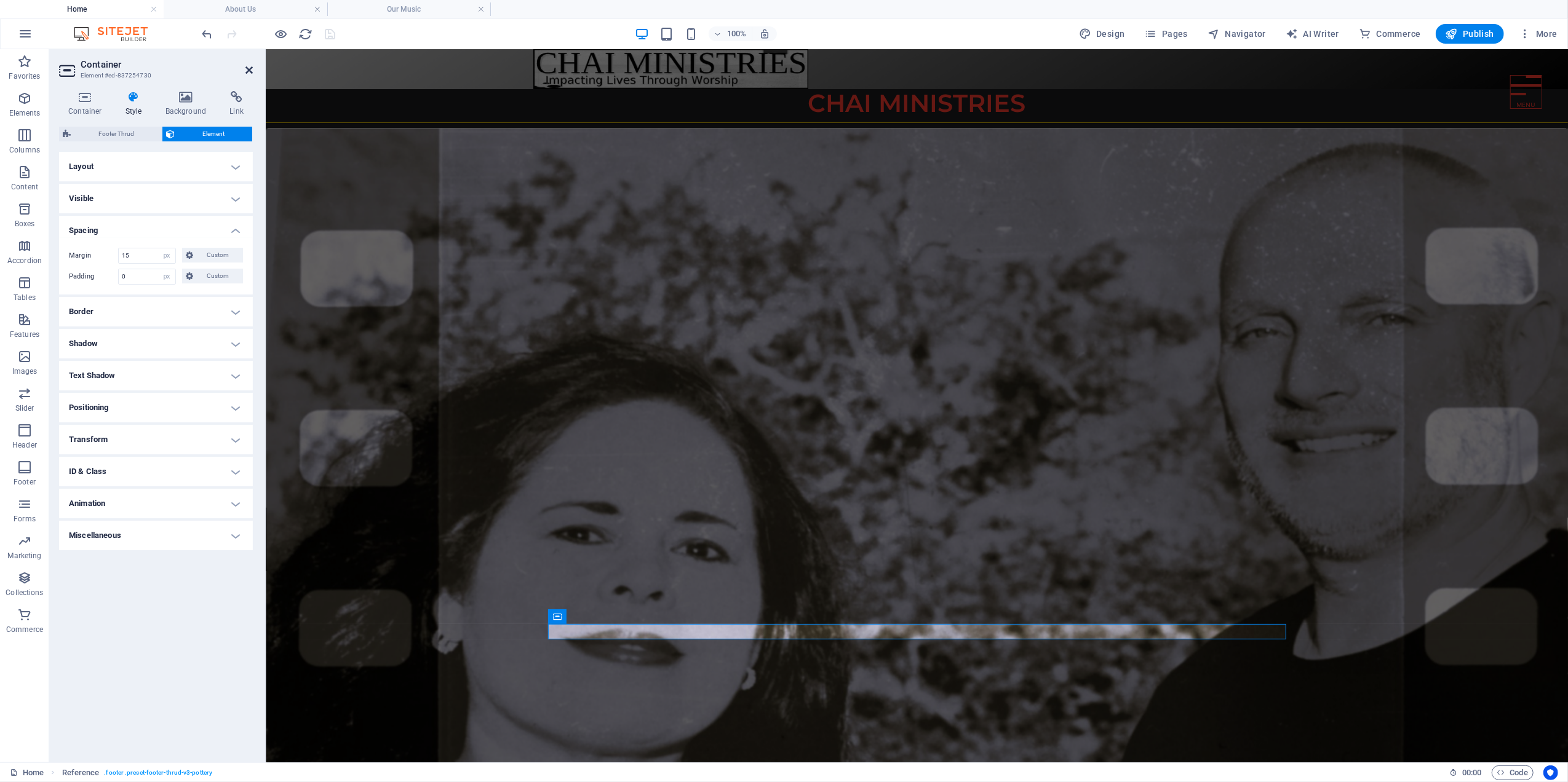
click at [250, 71] on icon at bounding box center [248, 70] width 7 height 10
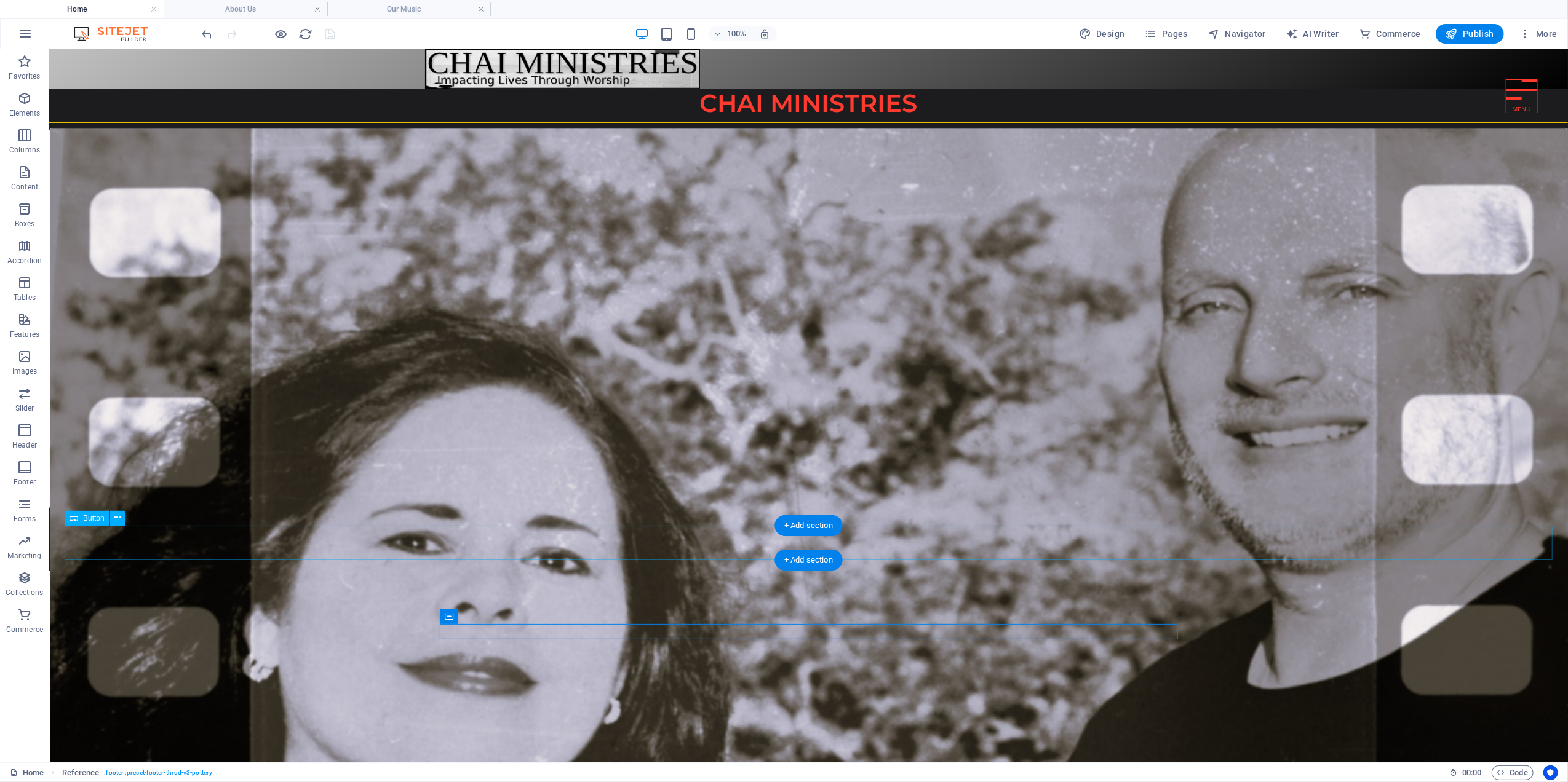
click at [142, 543] on div "More about us" at bounding box center [808, 542] width 1488 height 36
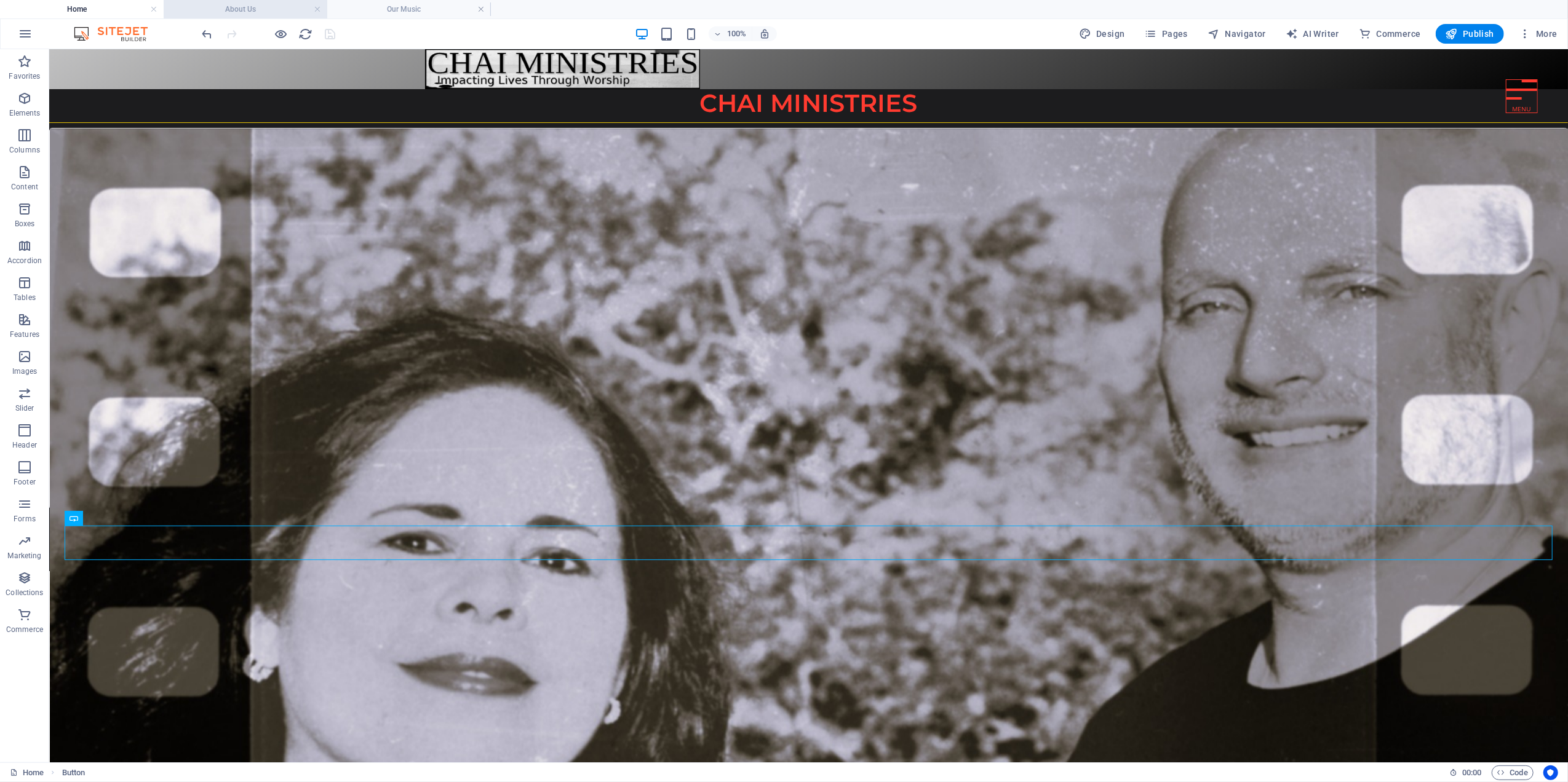
click at [242, 9] on h4 "About Us" at bounding box center [245, 9] width 163 height 13
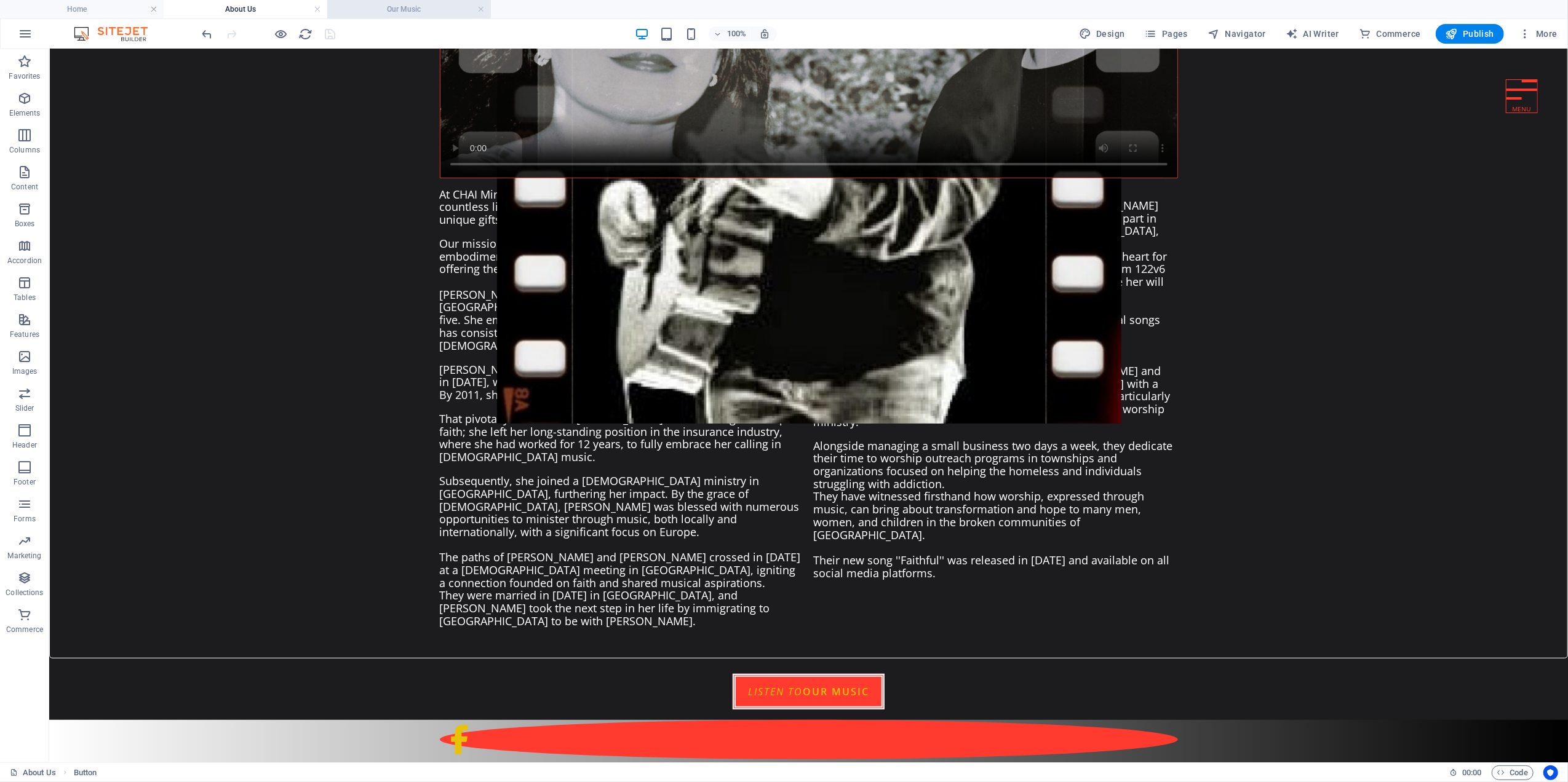
click at [402, 2] on h4 "Our Music" at bounding box center [409, 9] width 163 height 13
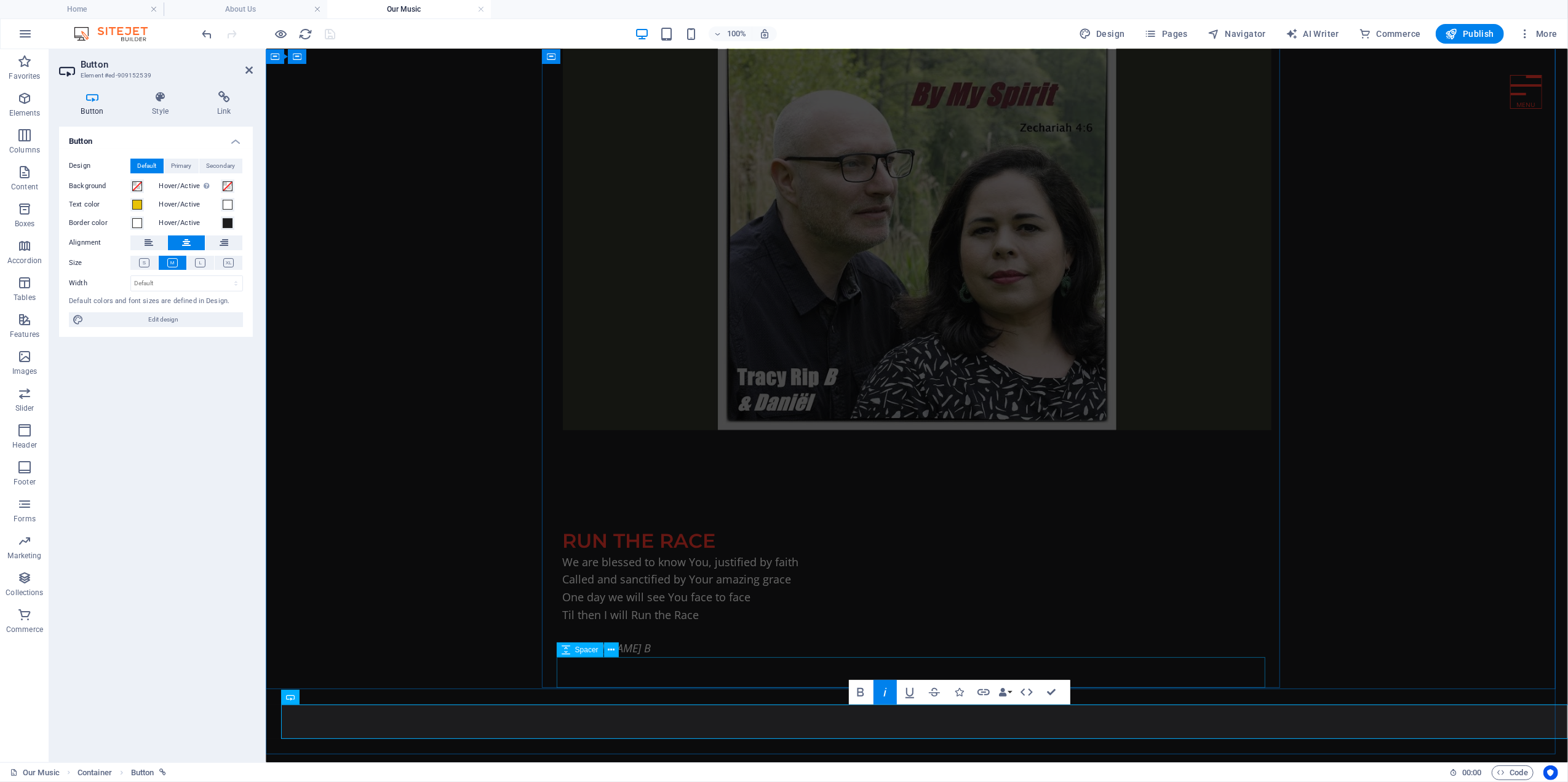
scroll to position [931, 0]
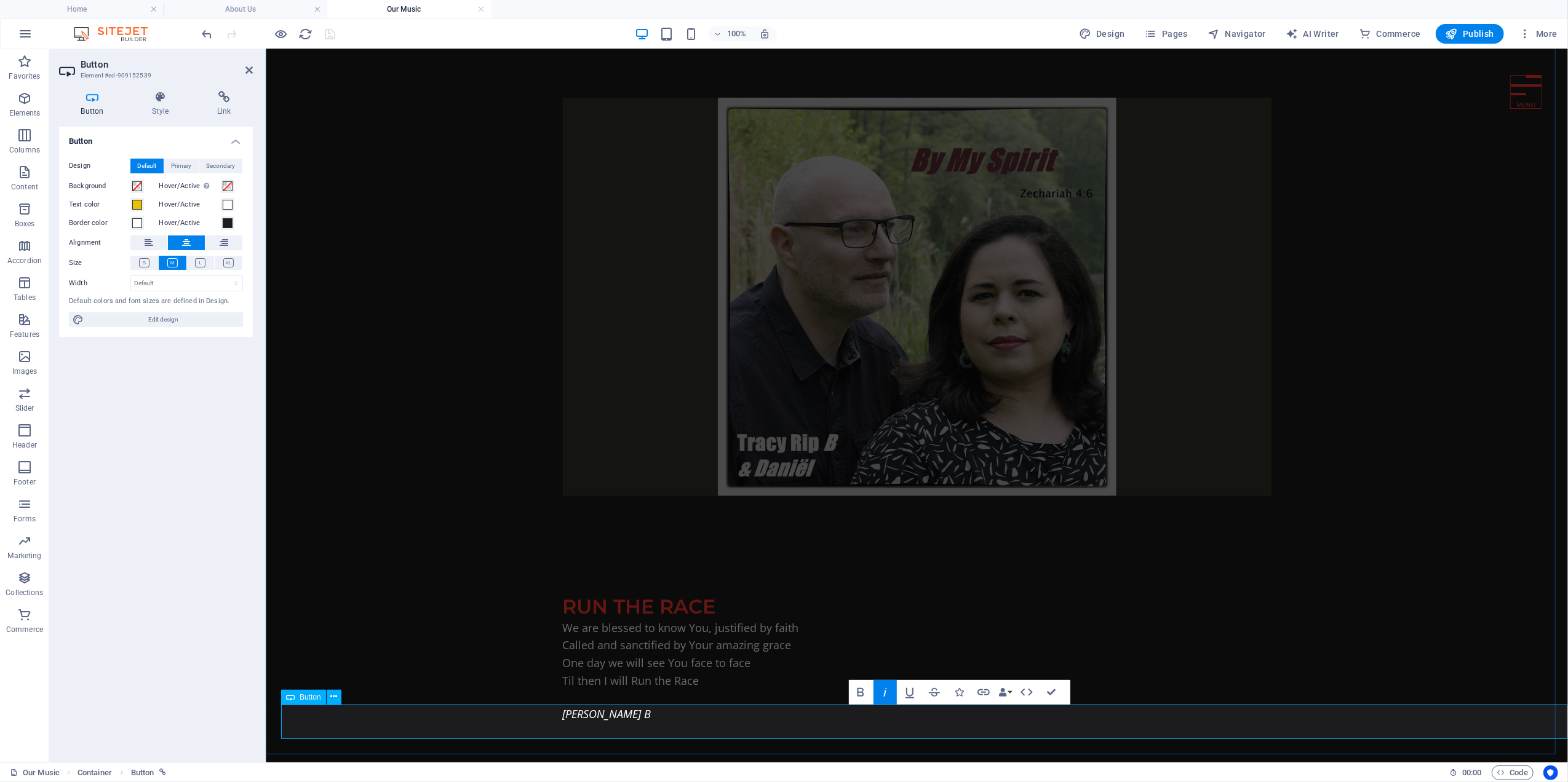
drag, startPoint x: 920, startPoint y: 718, endPoint x: 998, endPoint y: 721, distance: 78.1
drag, startPoint x: 872, startPoint y: 688, endPoint x: 865, endPoint y: 688, distance: 7.0
click at [871, 688] on icon "button" at bounding box center [874, 692] width 15 height 15
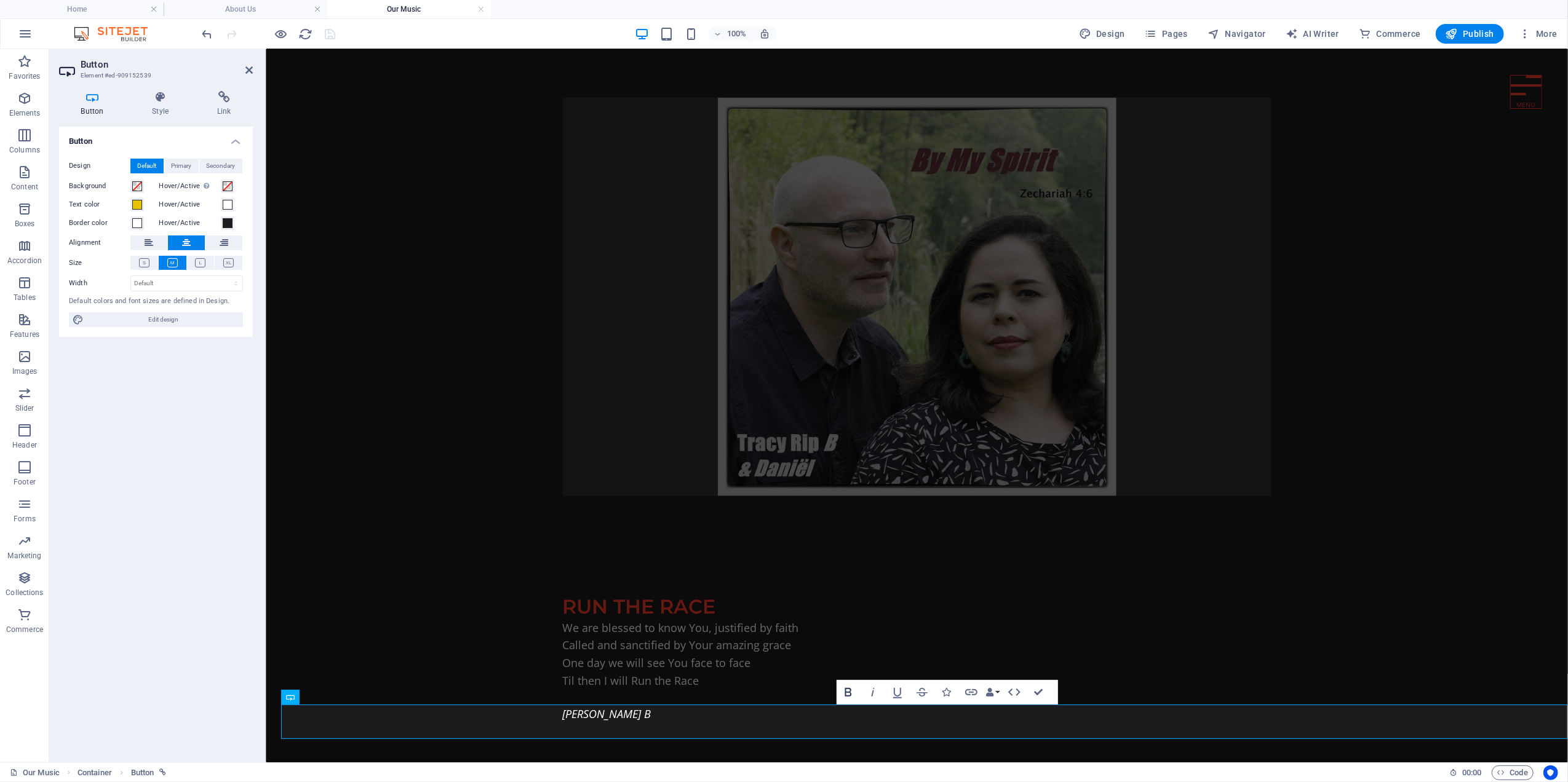
click at [844, 682] on button "Bold" at bounding box center [847, 692] width 23 height 25
click at [223, 100] on icon at bounding box center [224, 98] width 58 height 13
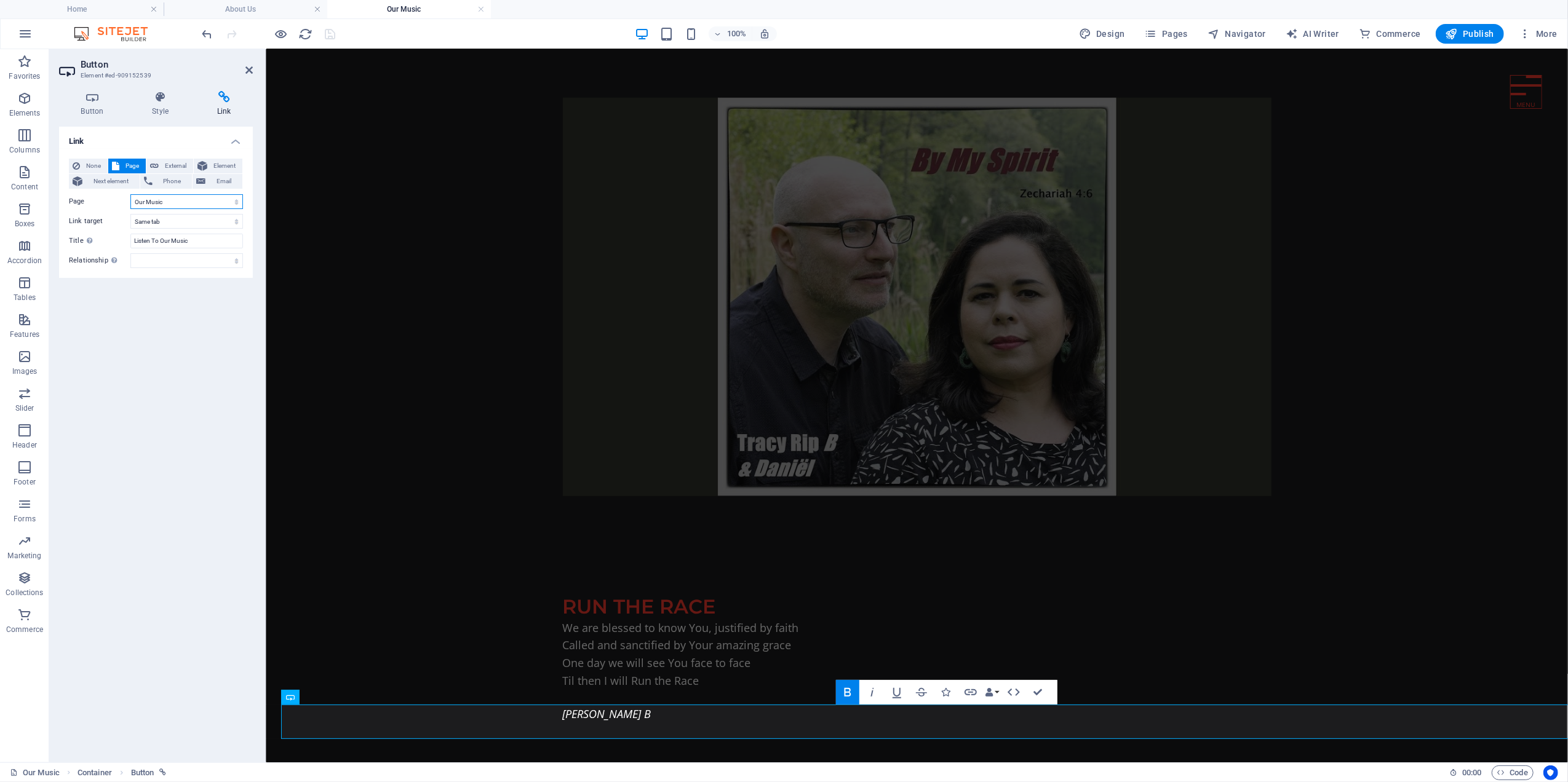
click at [185, 205] on select "Home Our Music About Us Our Outreach Our Newsletter Contact Us Our Services Our…" at bounding box center [186, 201] width 113 height 15
select select "7"
click at [130, 194] on select "Home Our Music About Us Our Outreach Our Newsletter Contact Us Our Services Our…" at bounding box center [186, 201] width 113 height 15
drag, startPoint x: 193, startPoint y: 241, endPoint x: 118, endPoint y: 240, distance: 75.0
click at [118, 240] on div "Title Additional link description, should not be the same as the link text. The…" at bounding box center [156, 241] width 174 height 15
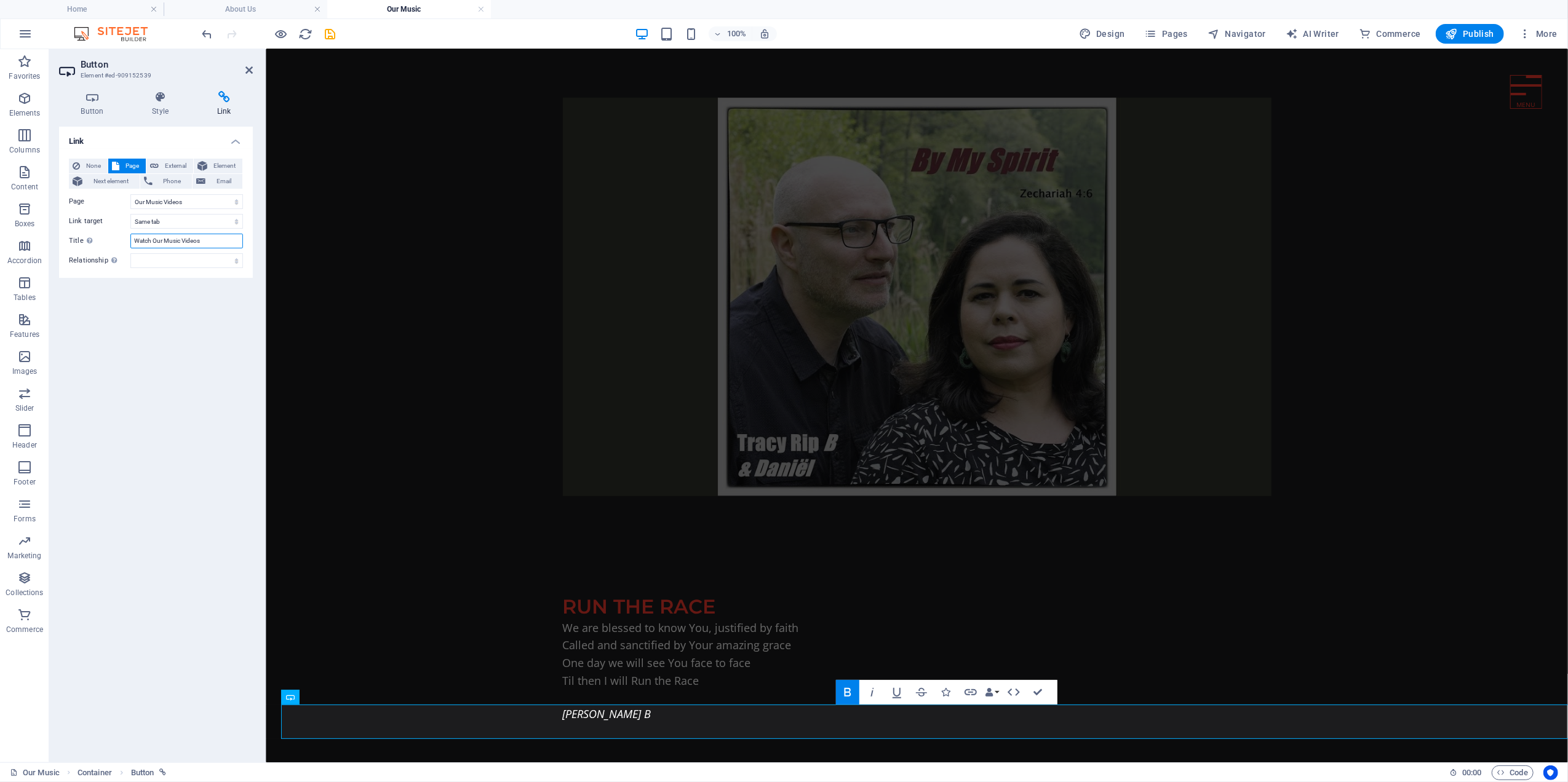
type input "Watch Our Music Videos"
click at [152, 305] on div "Link None Page External Element Next element Phone Email Page Home Our Music Ab…" at bounding box center [156, 439] width 194 height 626
click at [247, 67] on icon at bounding box center [248, 70] width 7 height 10
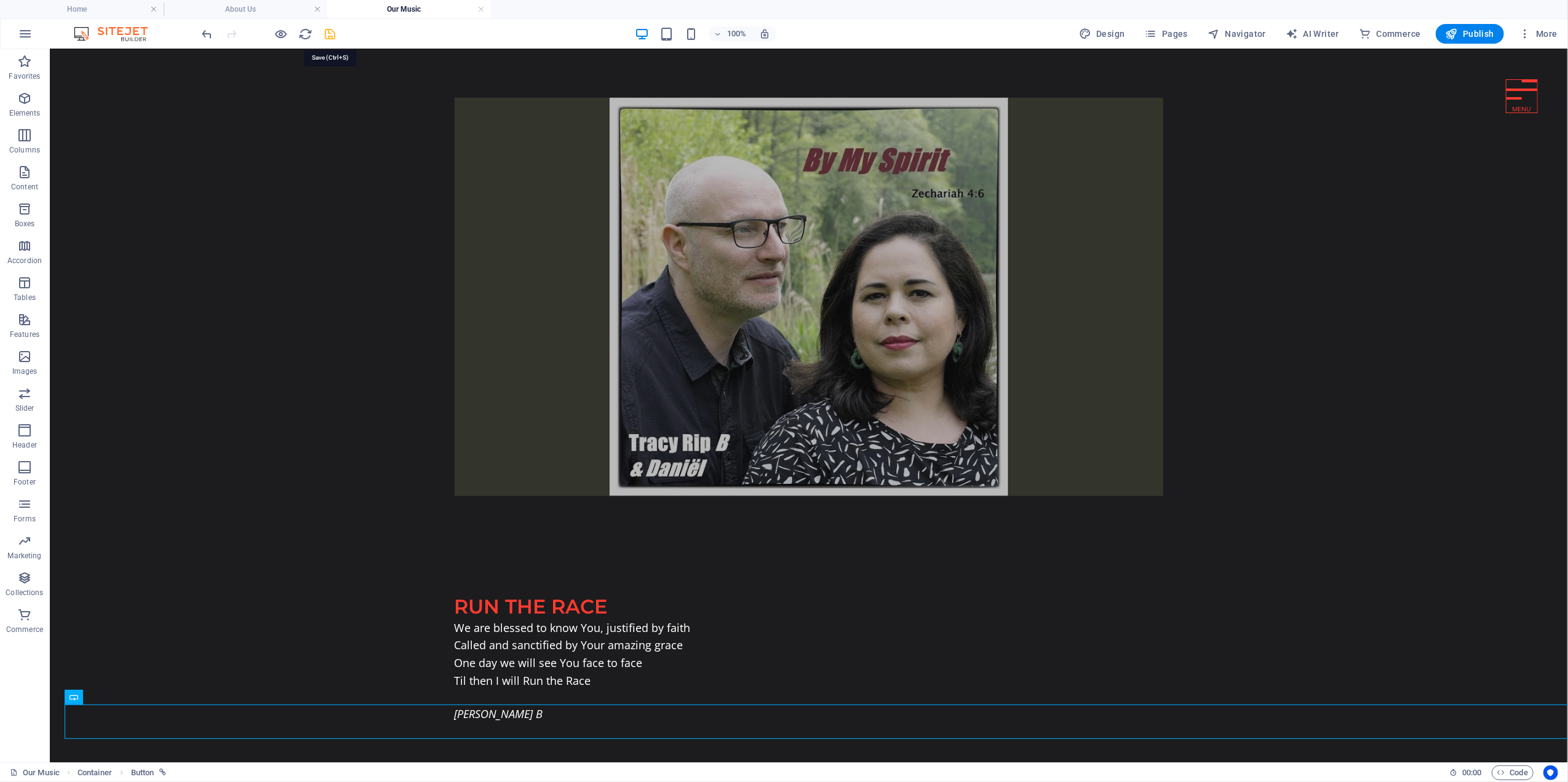
click at [329, 33] on icon "save" at bounding box center [331, 34] width 14 height 14
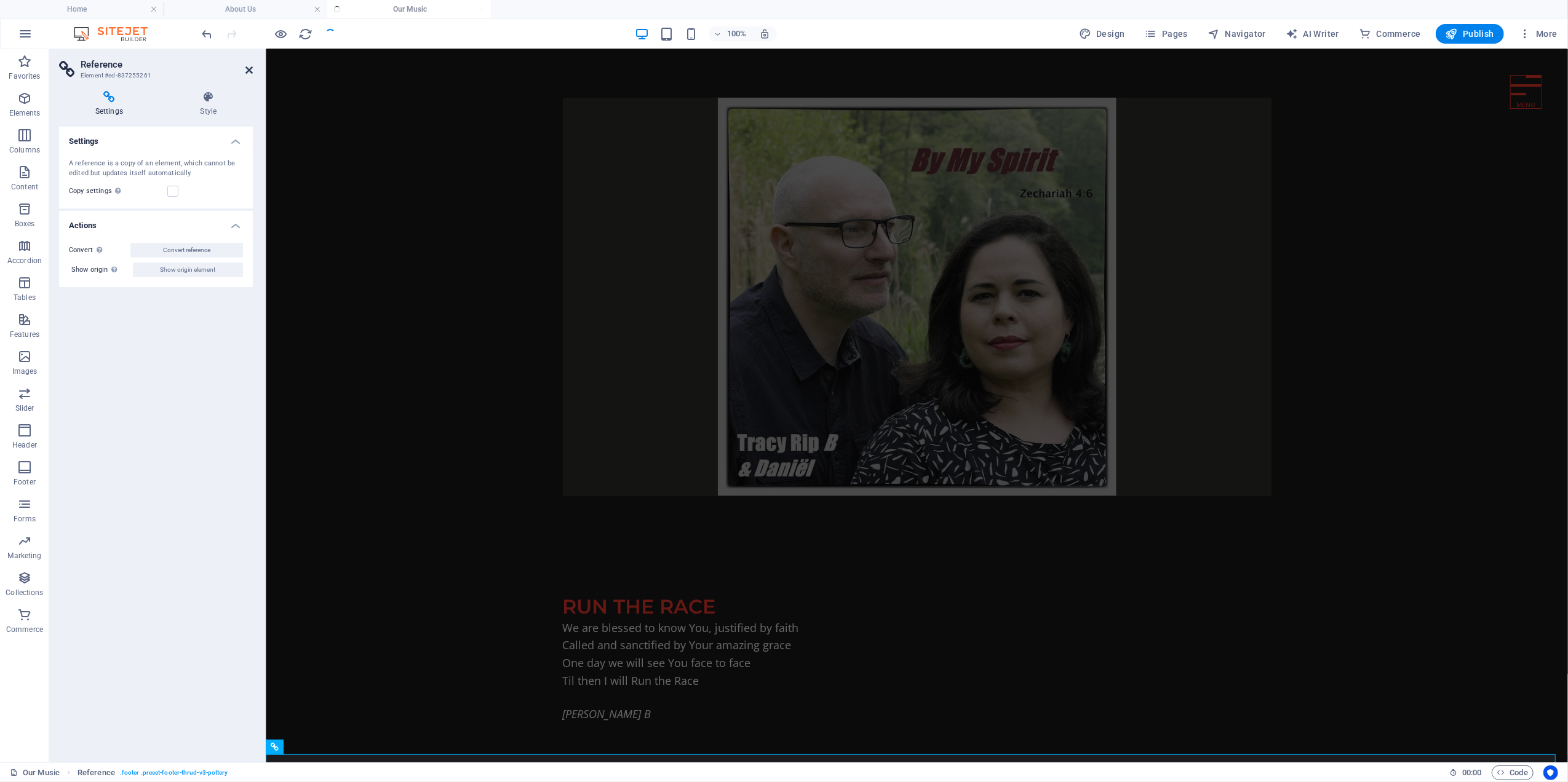
click at [251, 72] on icon at bounding box center [248, 70] width 7 height 10
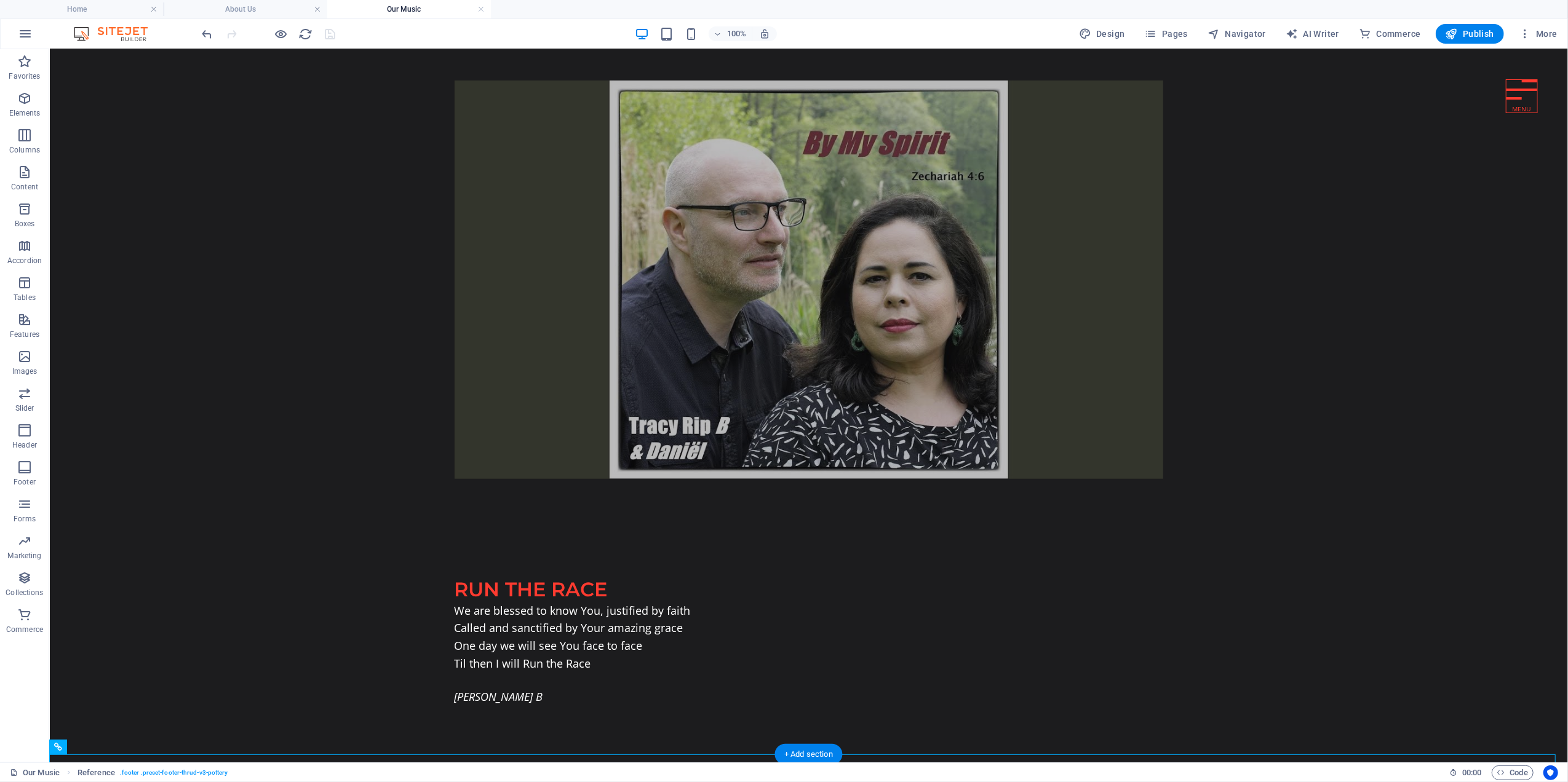
scroll to position [996, 0]
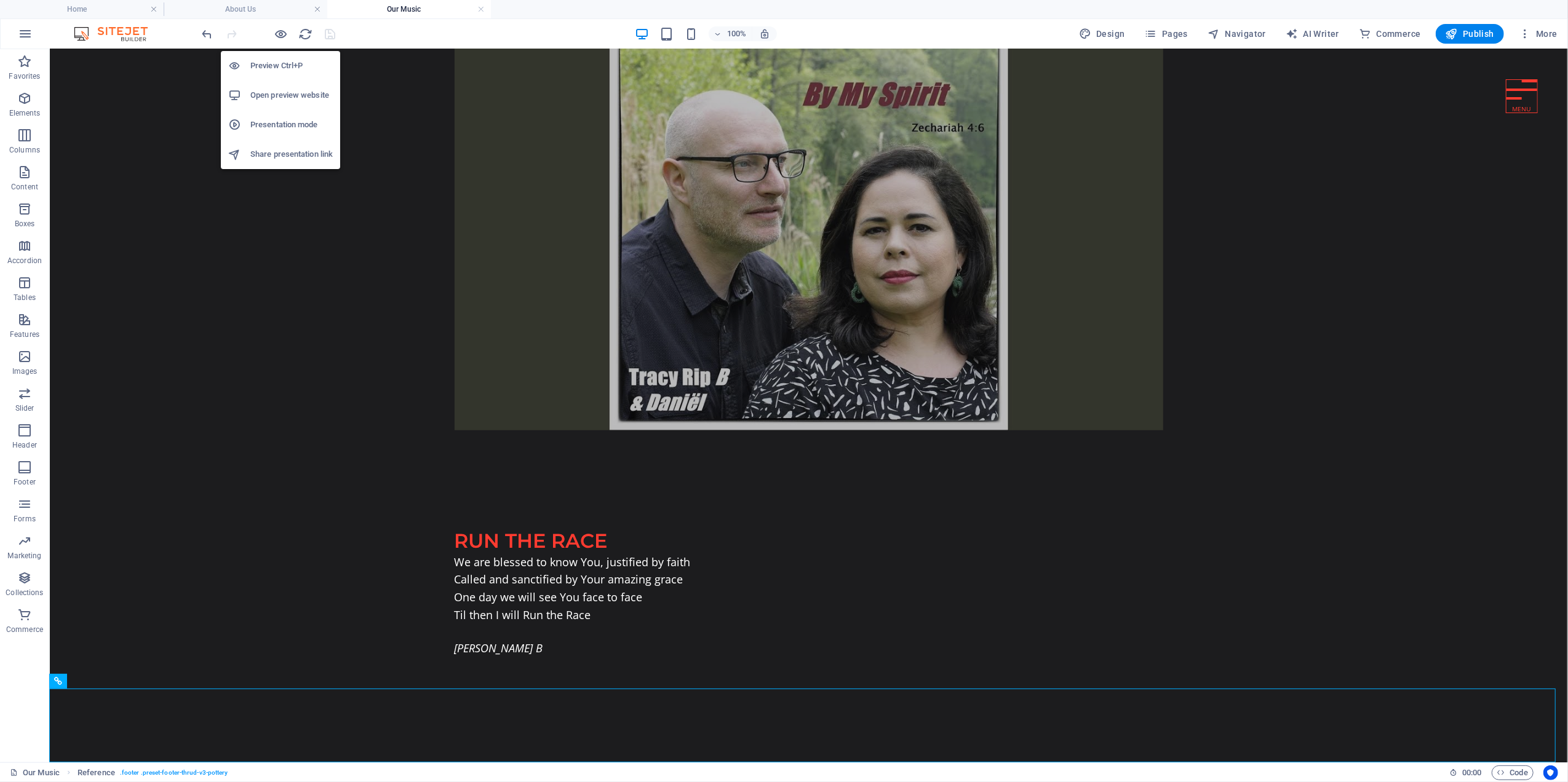
click at [272, 92] on h6 "Open preview website" at bounding box center [291, 95] width 83 height 15
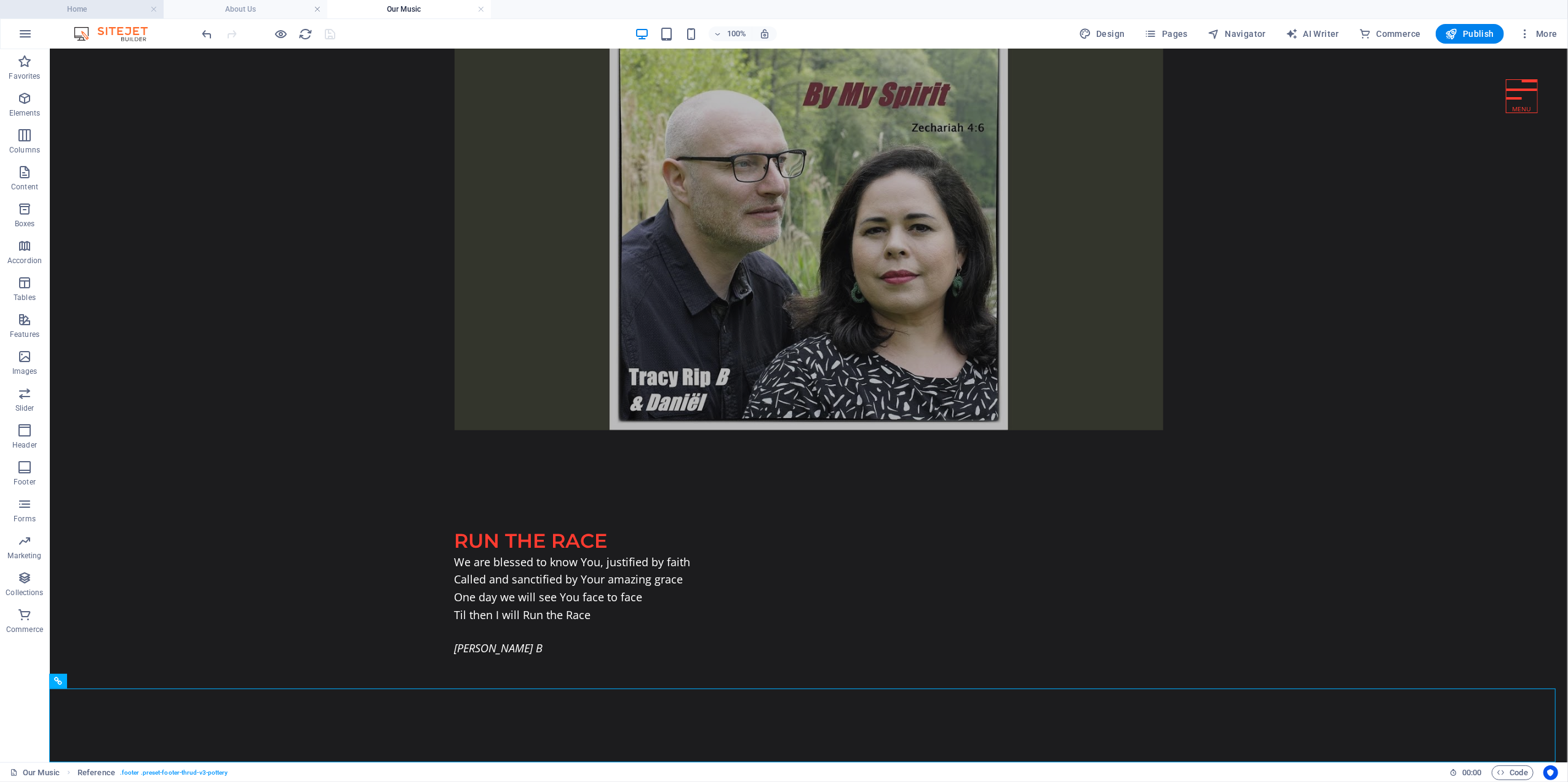
click at [91, 4] on h4 "Home" at bounding box center [82, 9] width 163 height 13
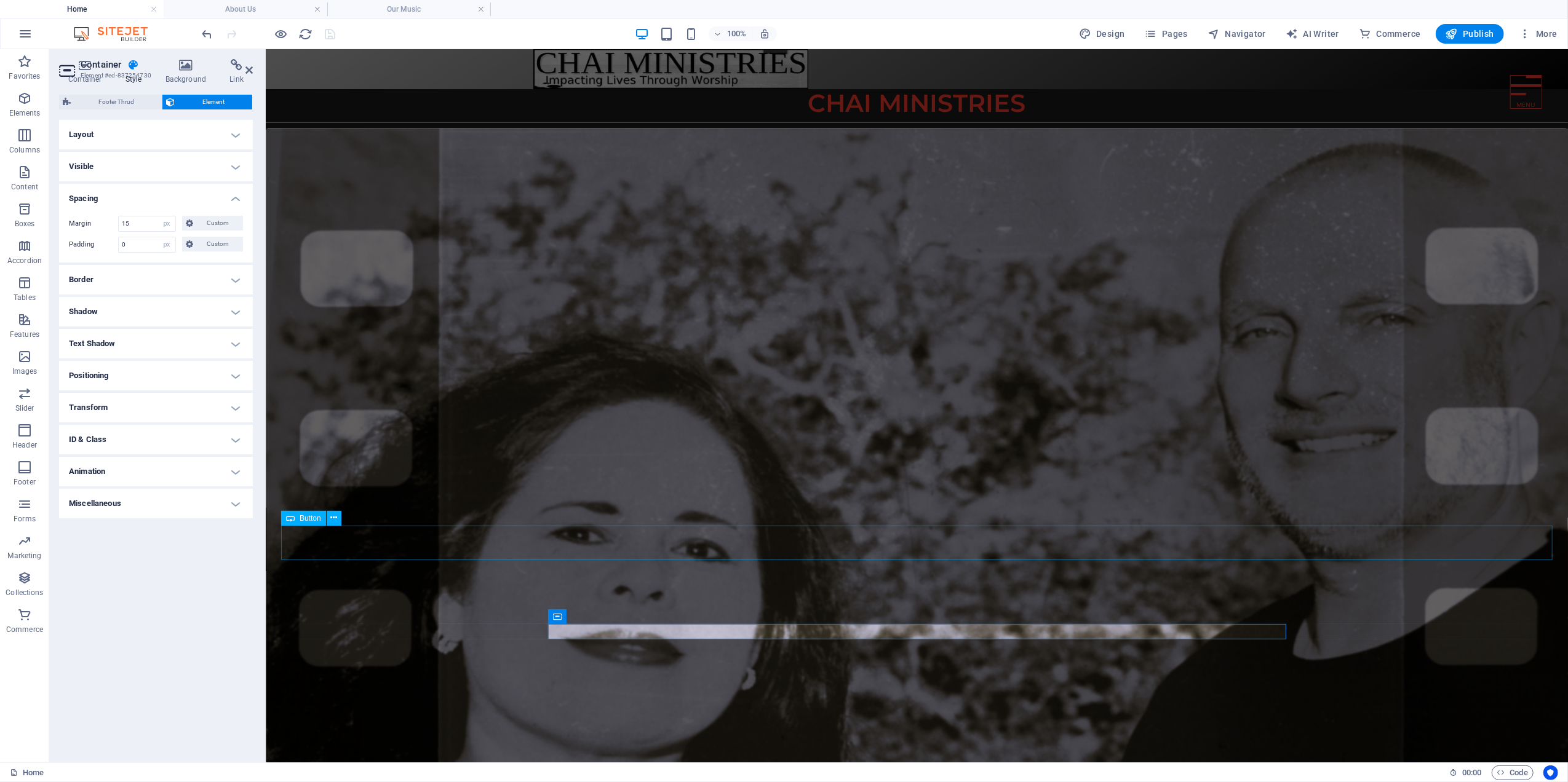
click at [916, 536] on div "More about us" at bounding box center [916, 542] width 1271 height 36
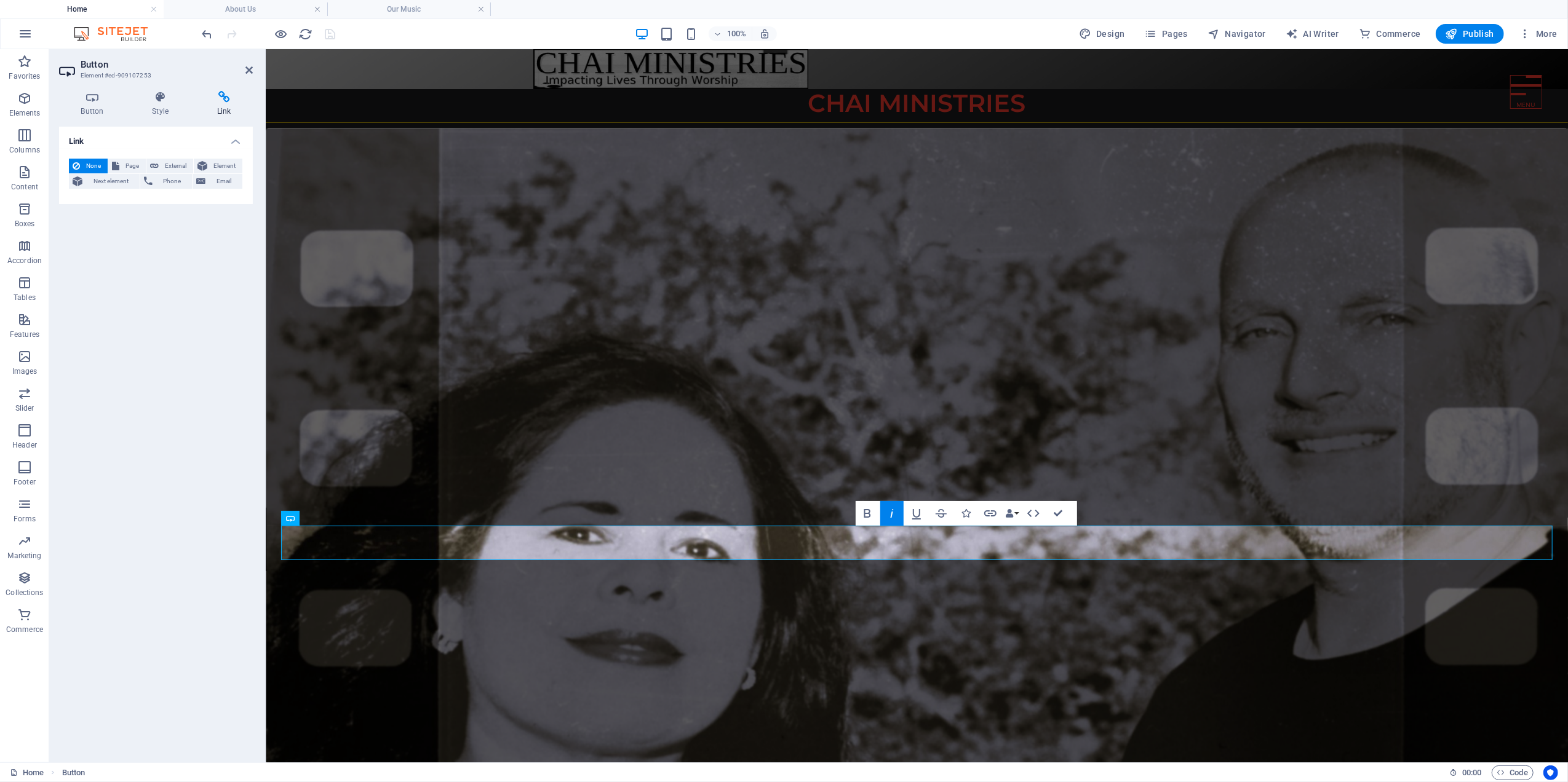
click at [219, 89] on div "Button Style Link Button Design Default Primary Secondary Background Hover/Acti…" at bounding box center [156, 421] width 213 height 681
click at [128, 166] on span "Page" at bounding box center [133, 166] width 19 height 15
click at [167, 203] on select "Home Our Music About Us Our Outreach Our Newsletter Contact Us Our Services Our…" at bounding box center [186, 201] width 113 height 15
select select "2"
click at [130, 194] on select "Home Our Music About Us Our Outreach Our Newsletter Contact Us Our Services Our…" at bounding box center [186, 201] width 113 height 15
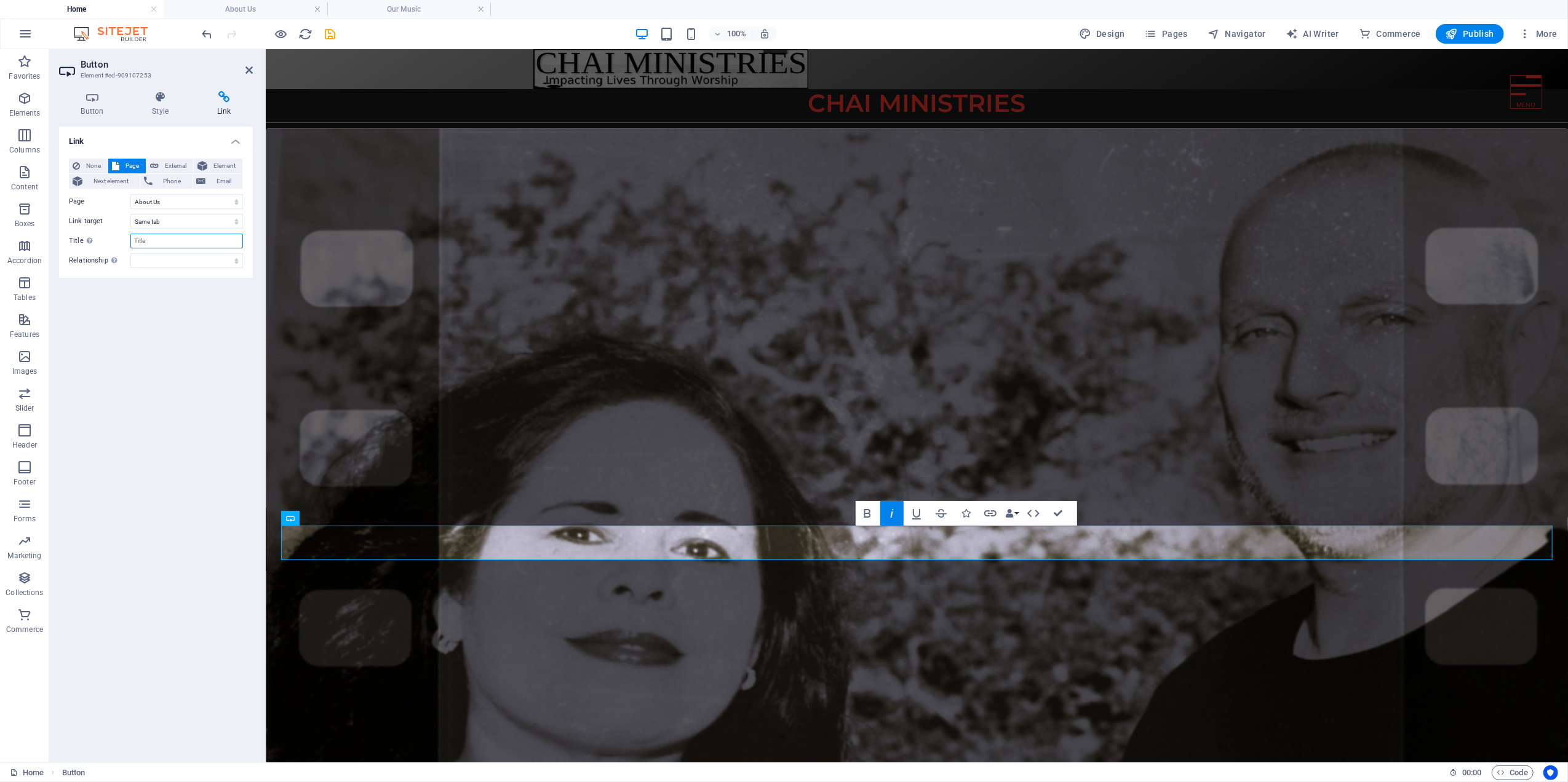
click at [153, 246] on input "Title Additional link description, should not be the same as the link text. The…" at bounding box center [186, 241] width 113 height 15
type input "More About Us"
click at [146, 308] on div "Link None Page External Element Next element Phone Email Page Home Our Music Ab…" at bounding box center [156, 439] width 194 height 626
click at [330, 33] on icon "save" at bounding box center [331, 34] width 14 height 14
select select "px"
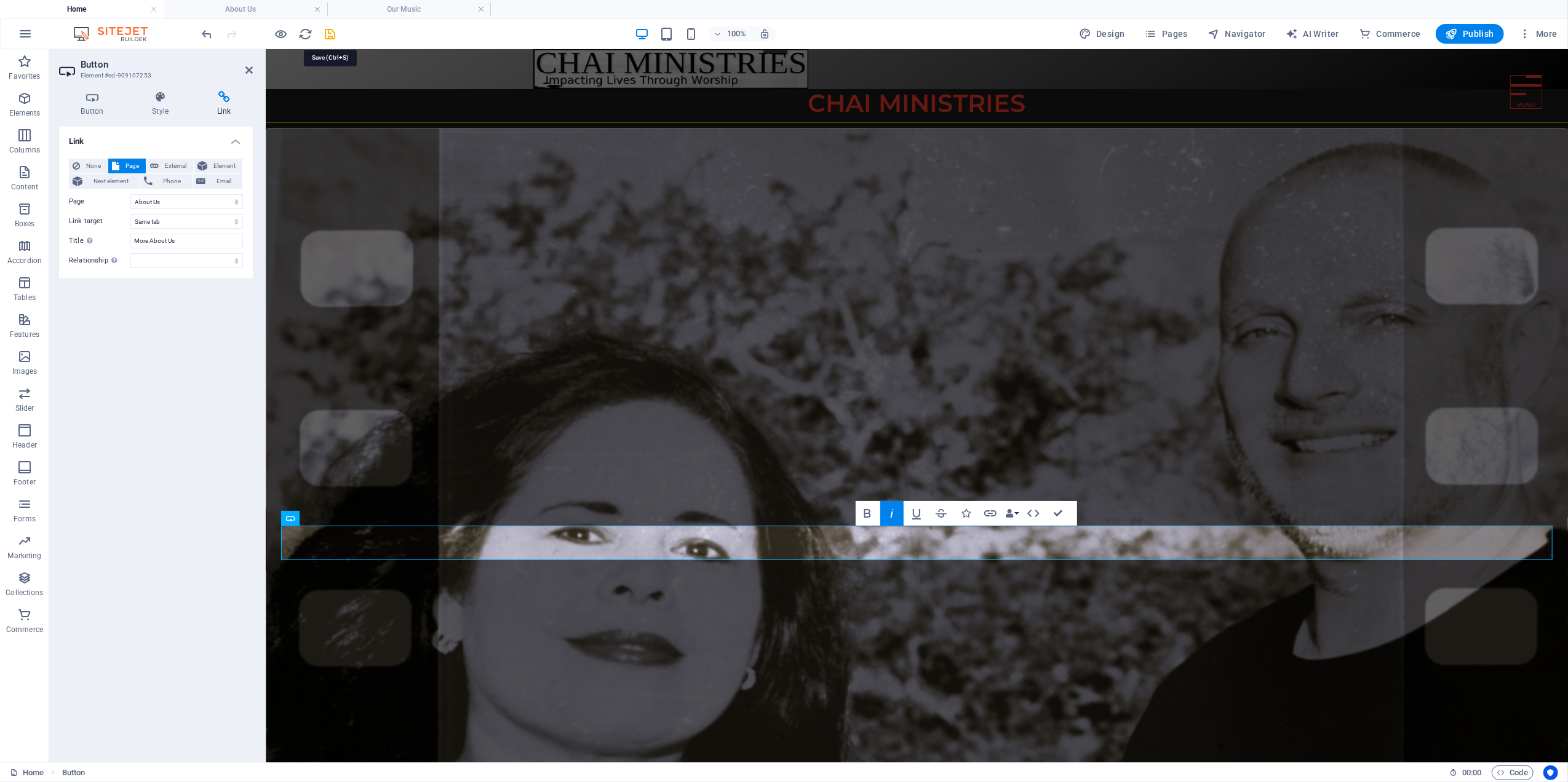
select select "px"
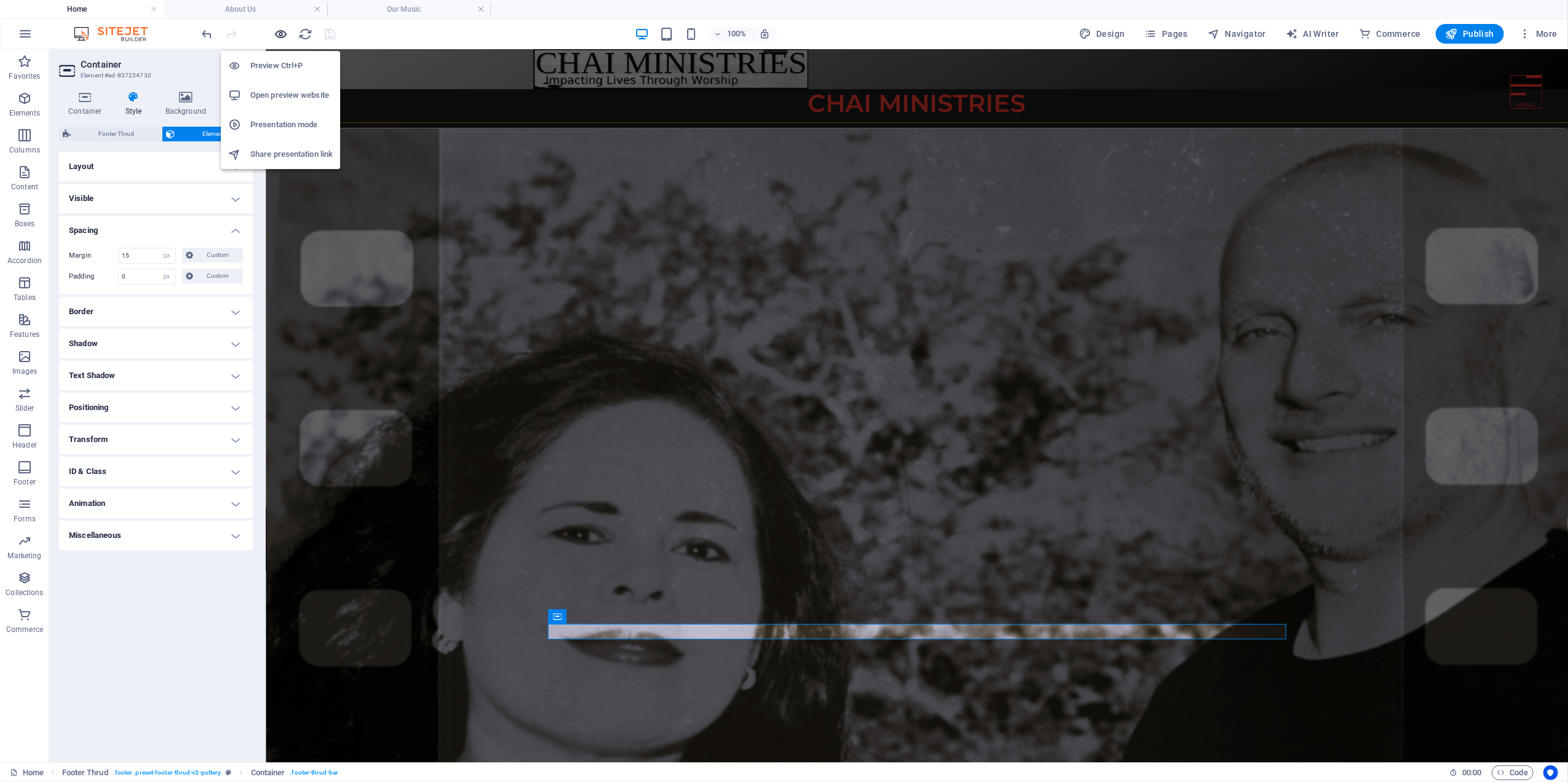
click at [276, 35] on icon "button" at bounding box center [282, 34] width 14 height 14
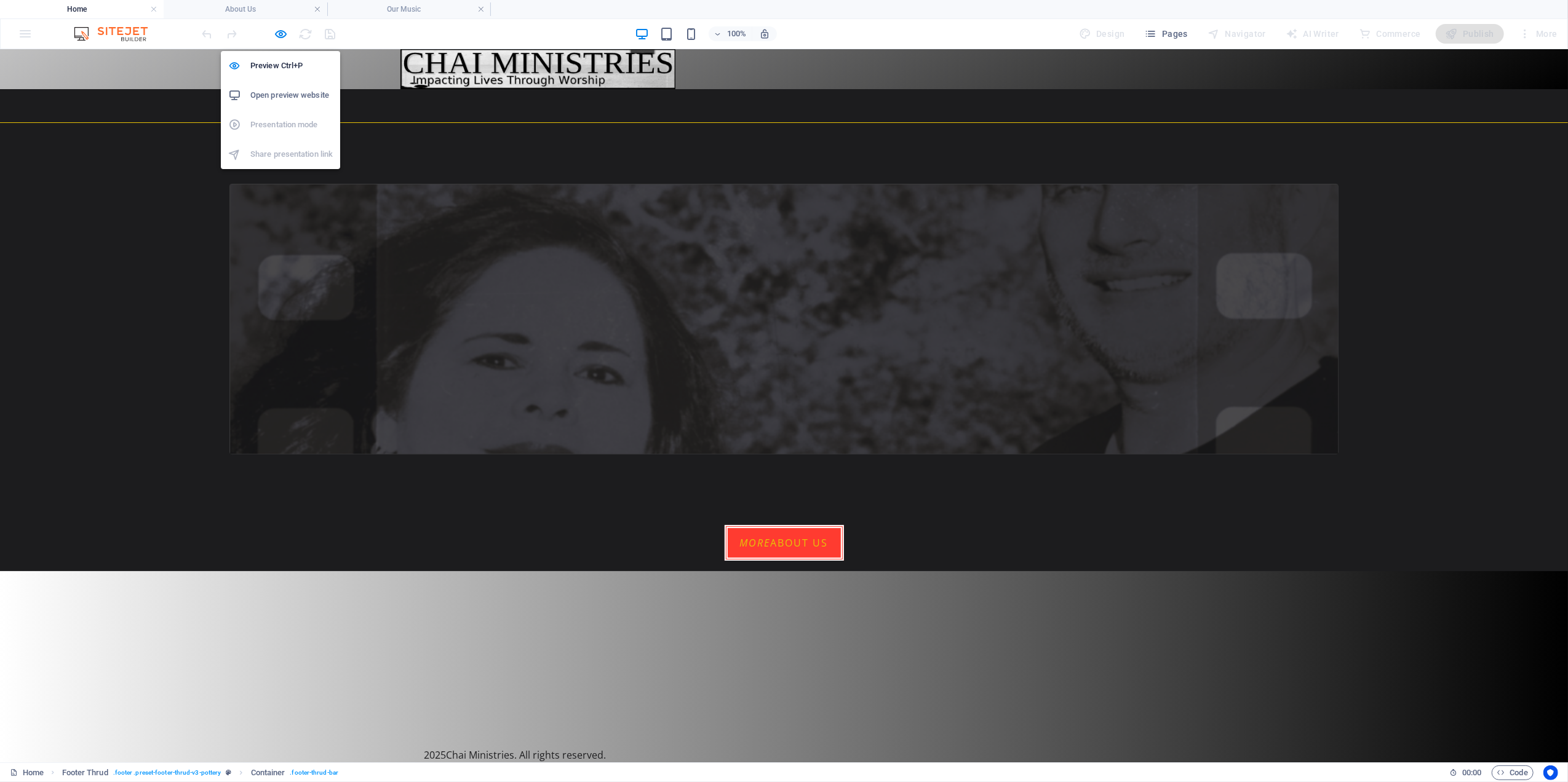
click at [268, 94] on h6 "Open preview website" at bounding box center [291, 95] width 83 height 15
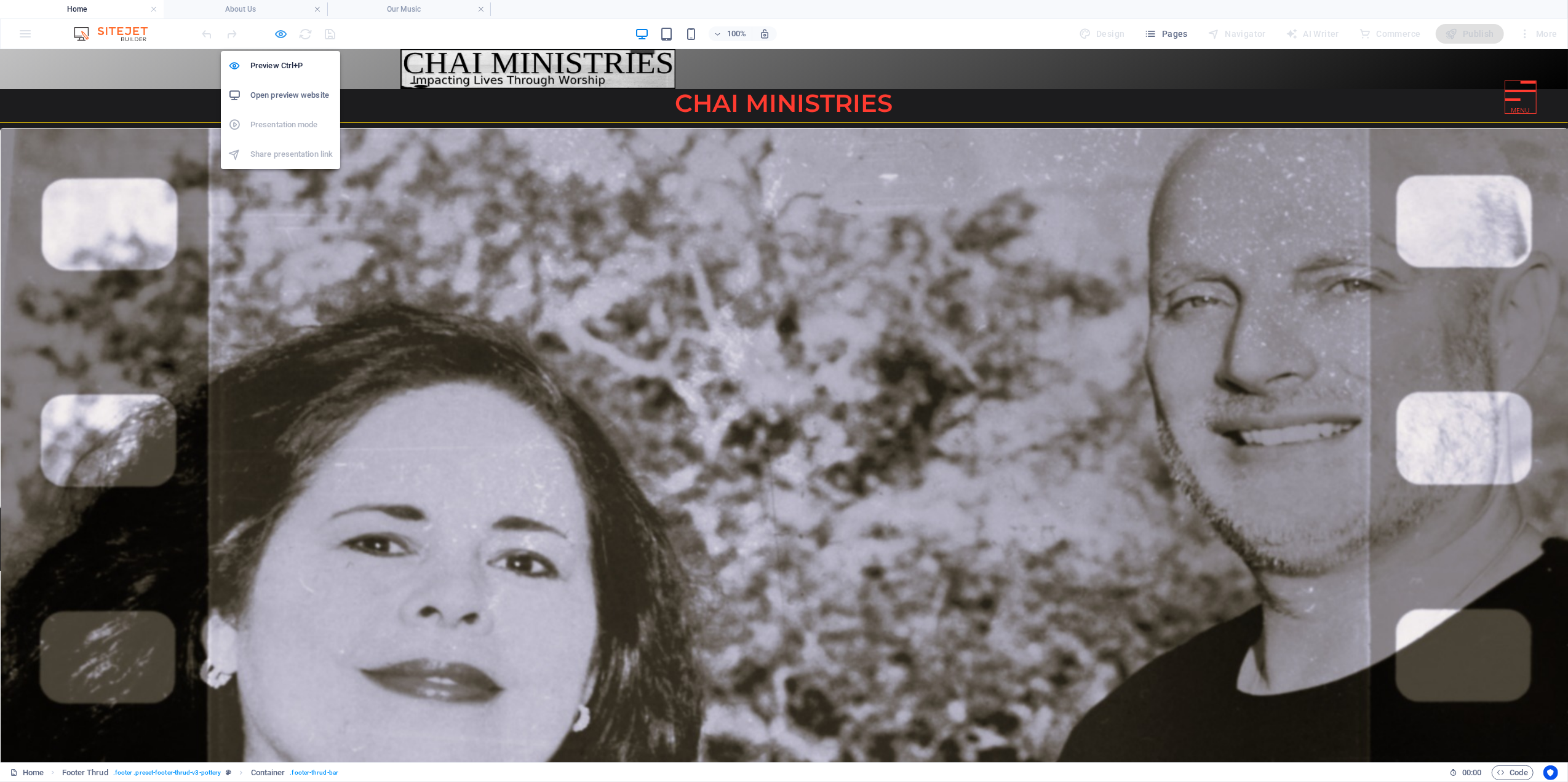
click at [286, 35] on icon "button" at bounding box center [282, 34] width 14 height 14
select select "px"
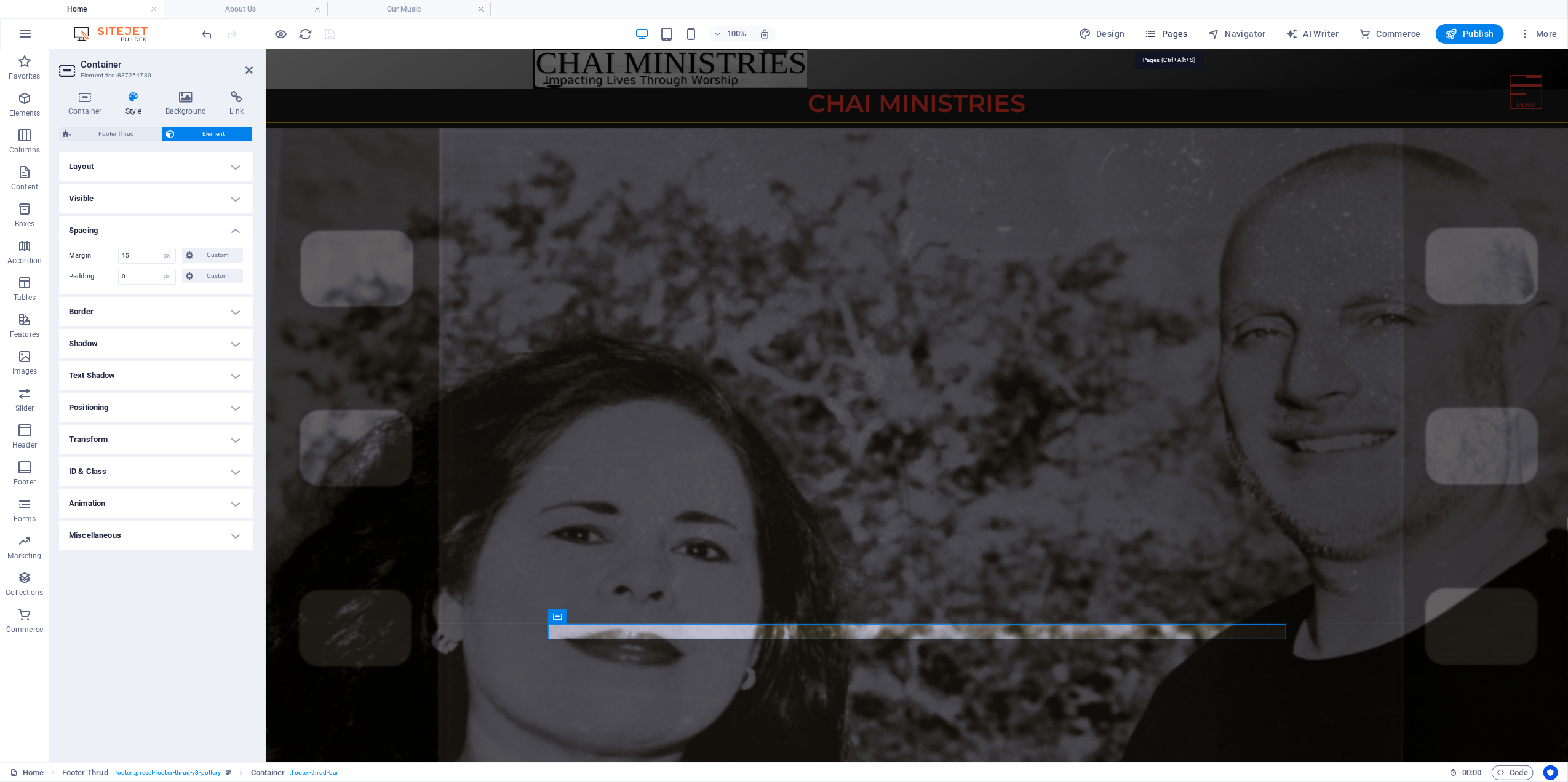
click at [1167, 32] on span "Pages" at bounding box center [1166, 34] width 43 height 13
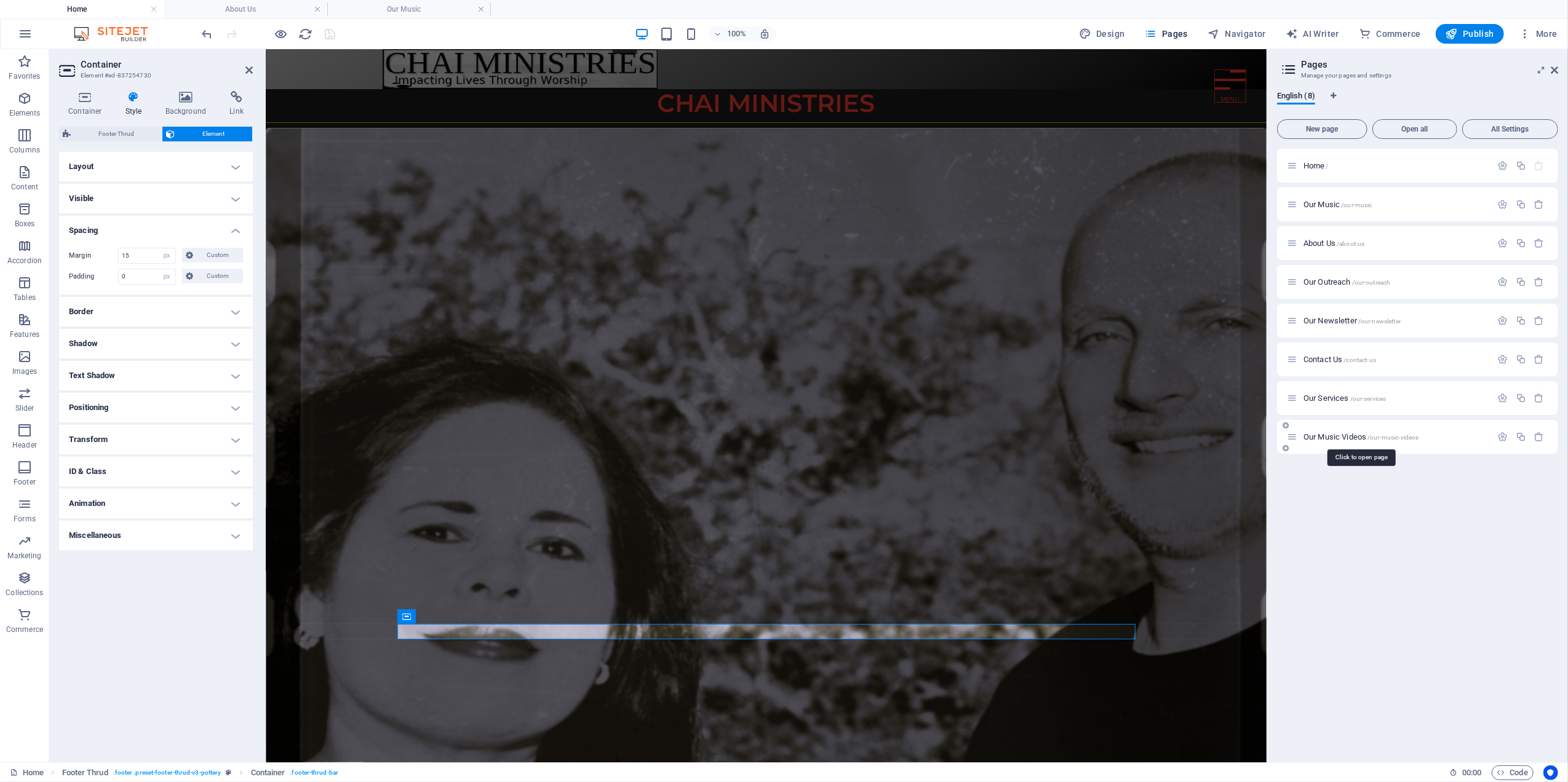
click at [1344, 433] on span "Our Music Videos /our-music-videos" at bounding box center [1361, 437] width 116 height 10
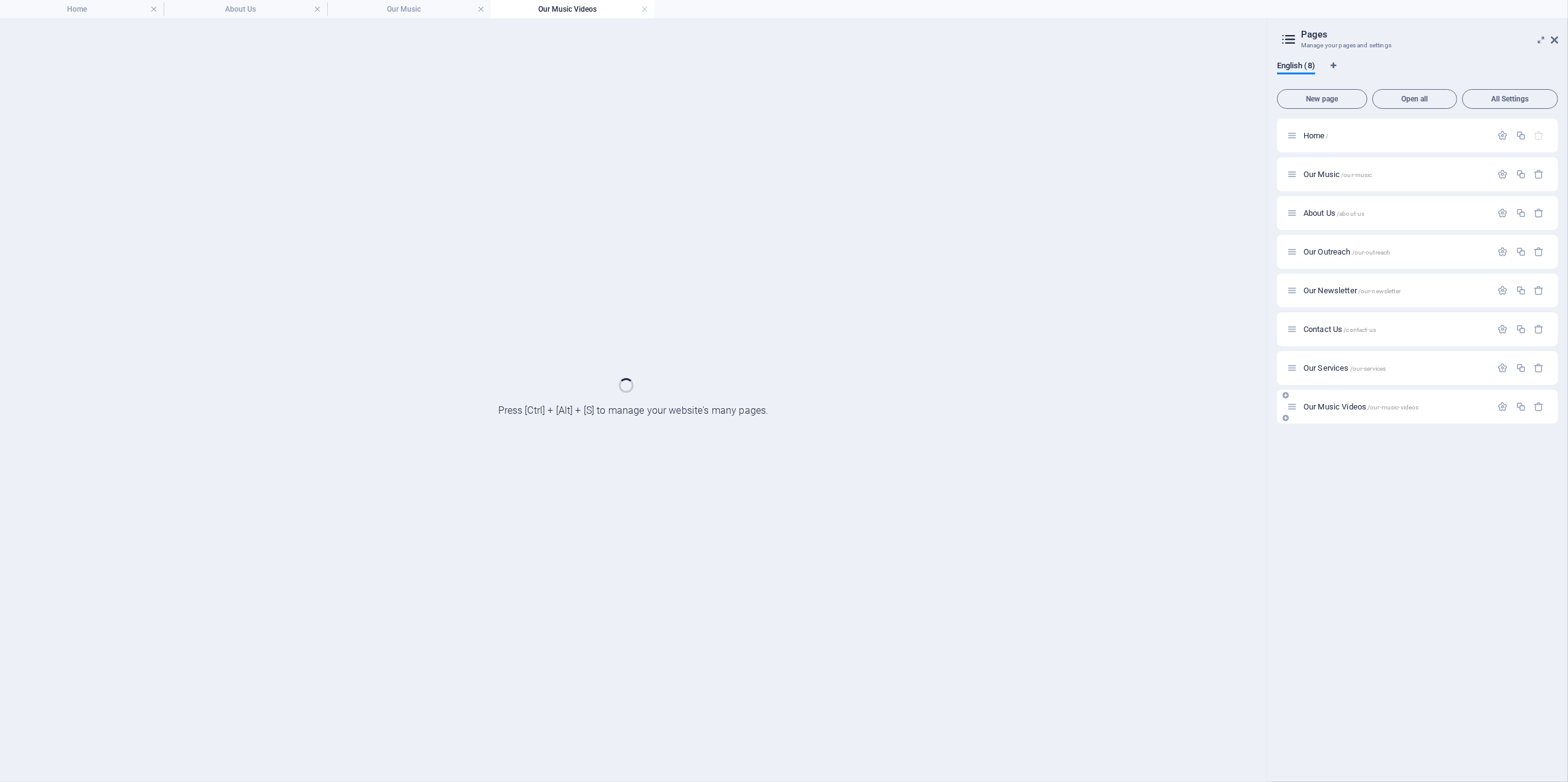
click at [1344, 433] on div "Home / Our Music /our-music About Us /about-us Our Outreach /our-outreach Our N…" at bounding box center [1417, 446] width 281 height 654
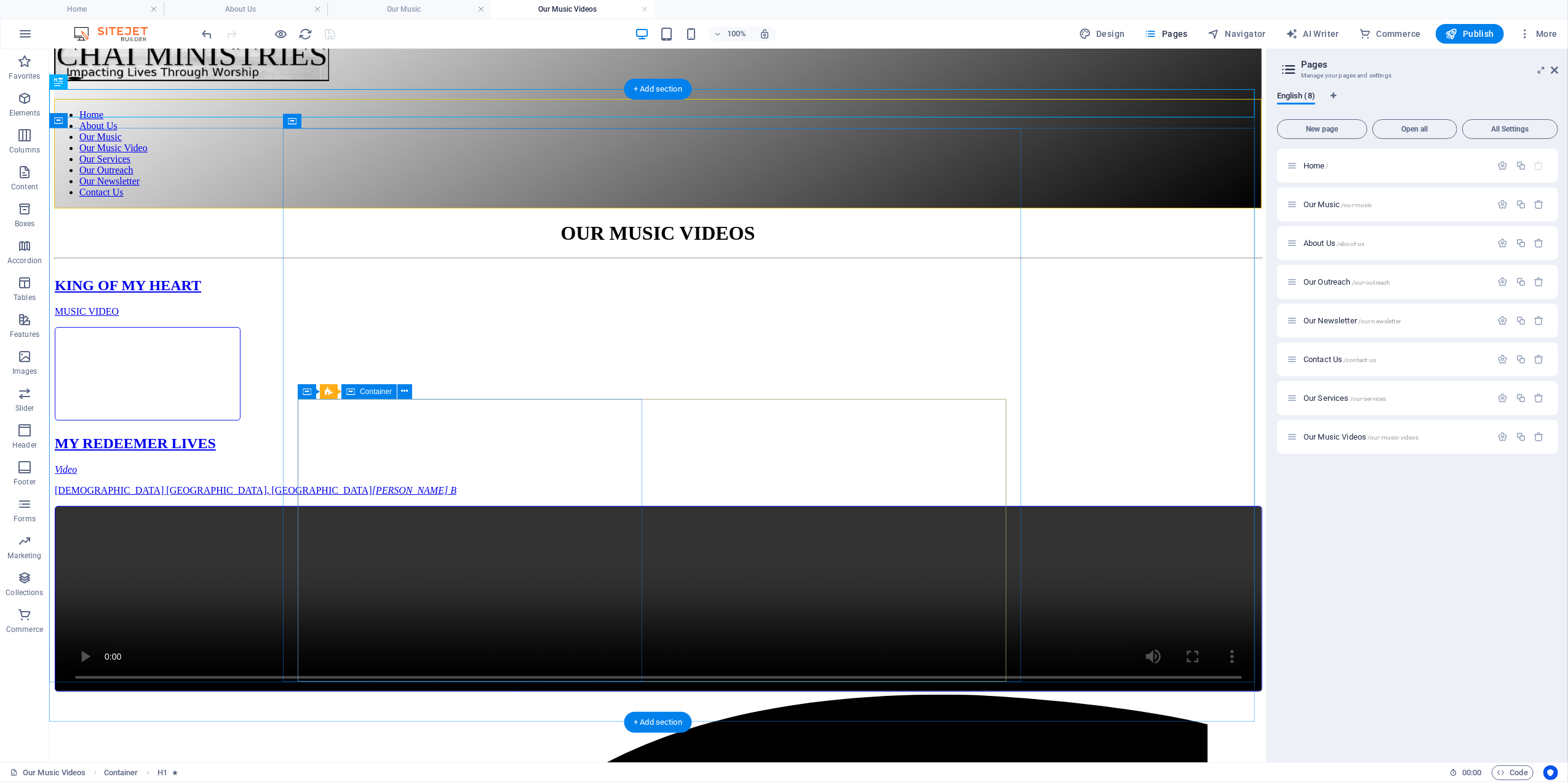
scroll to position [33, 0]
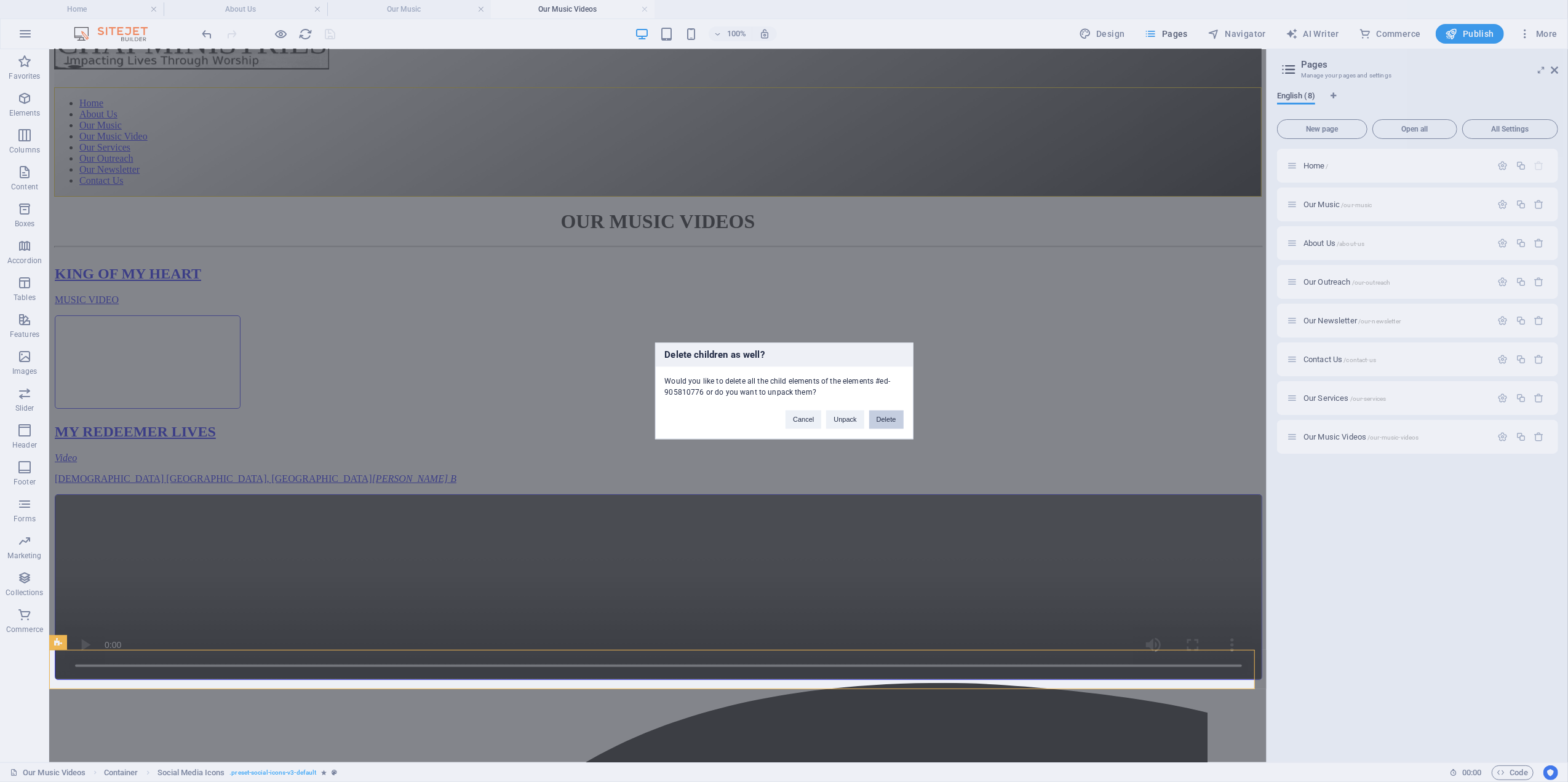
click at [887, 412] on button "Delete" at bounding box center [886, 420] width 34 height 18
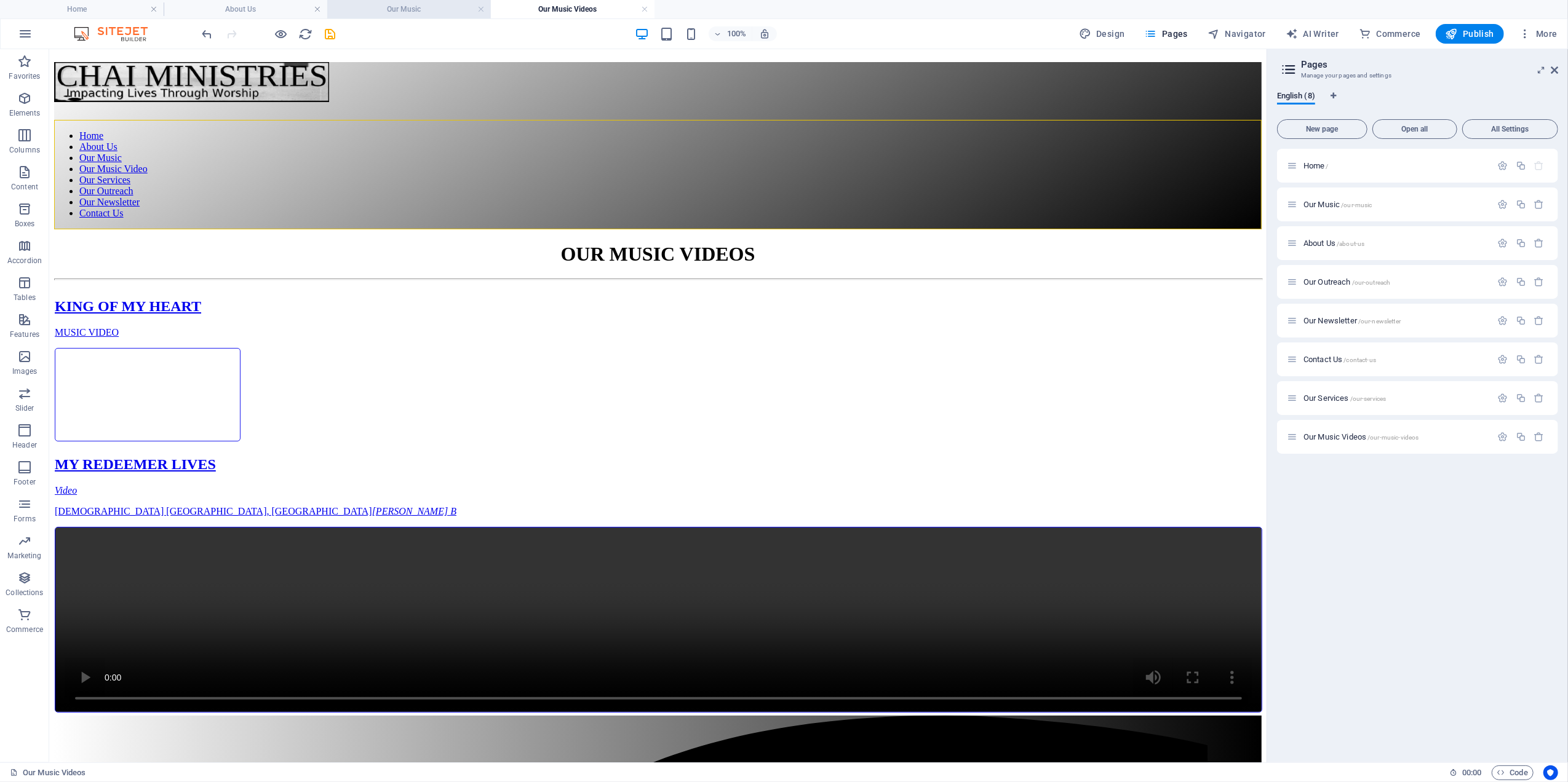
click at [414, 6] on h4 "Our Music" at bounding box center [409, 9] width 163 height 13
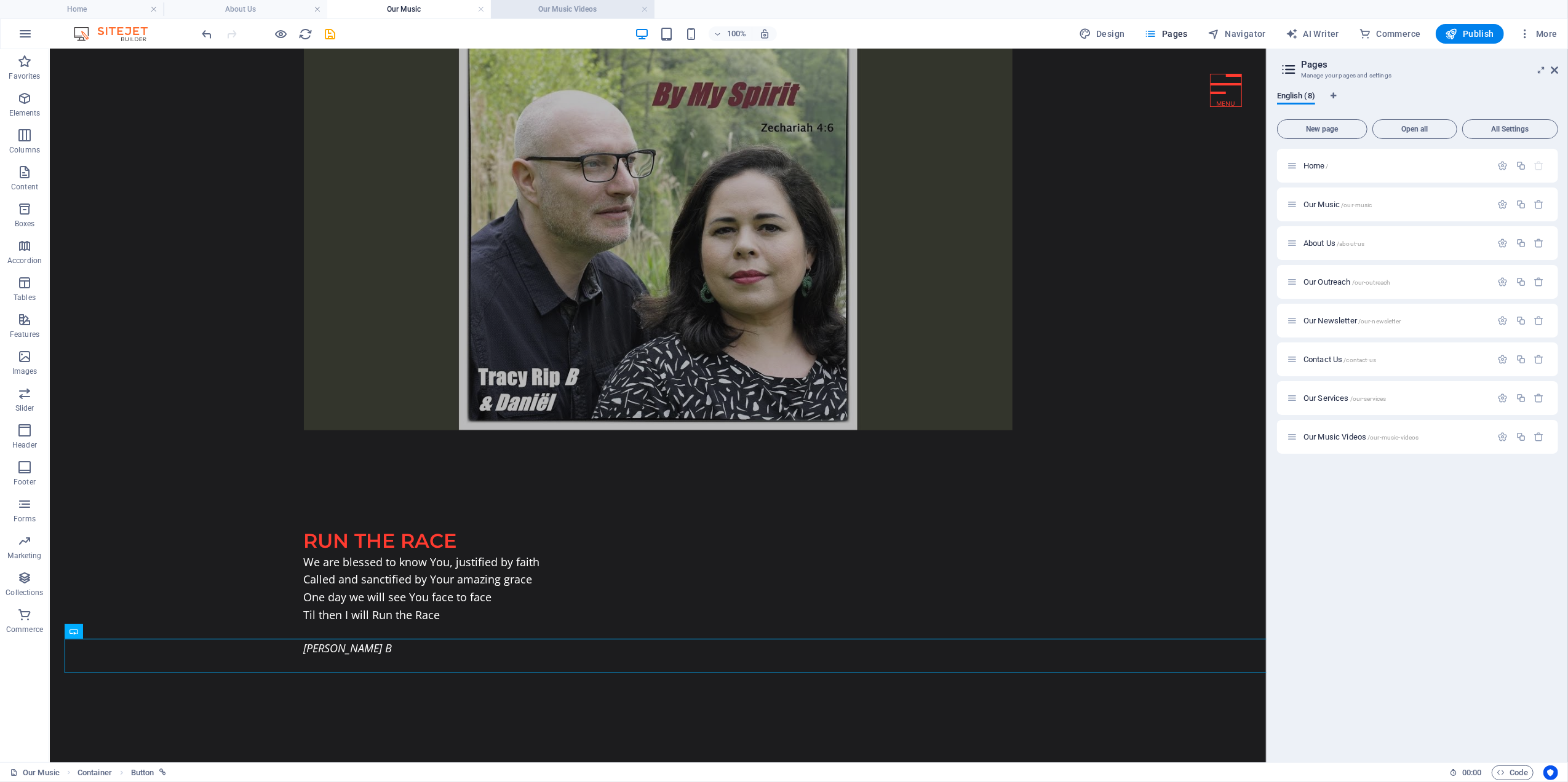
click at [589, 13] on h4 "Our Music Videos" at bounding box center [573, 9] width 163 height 13
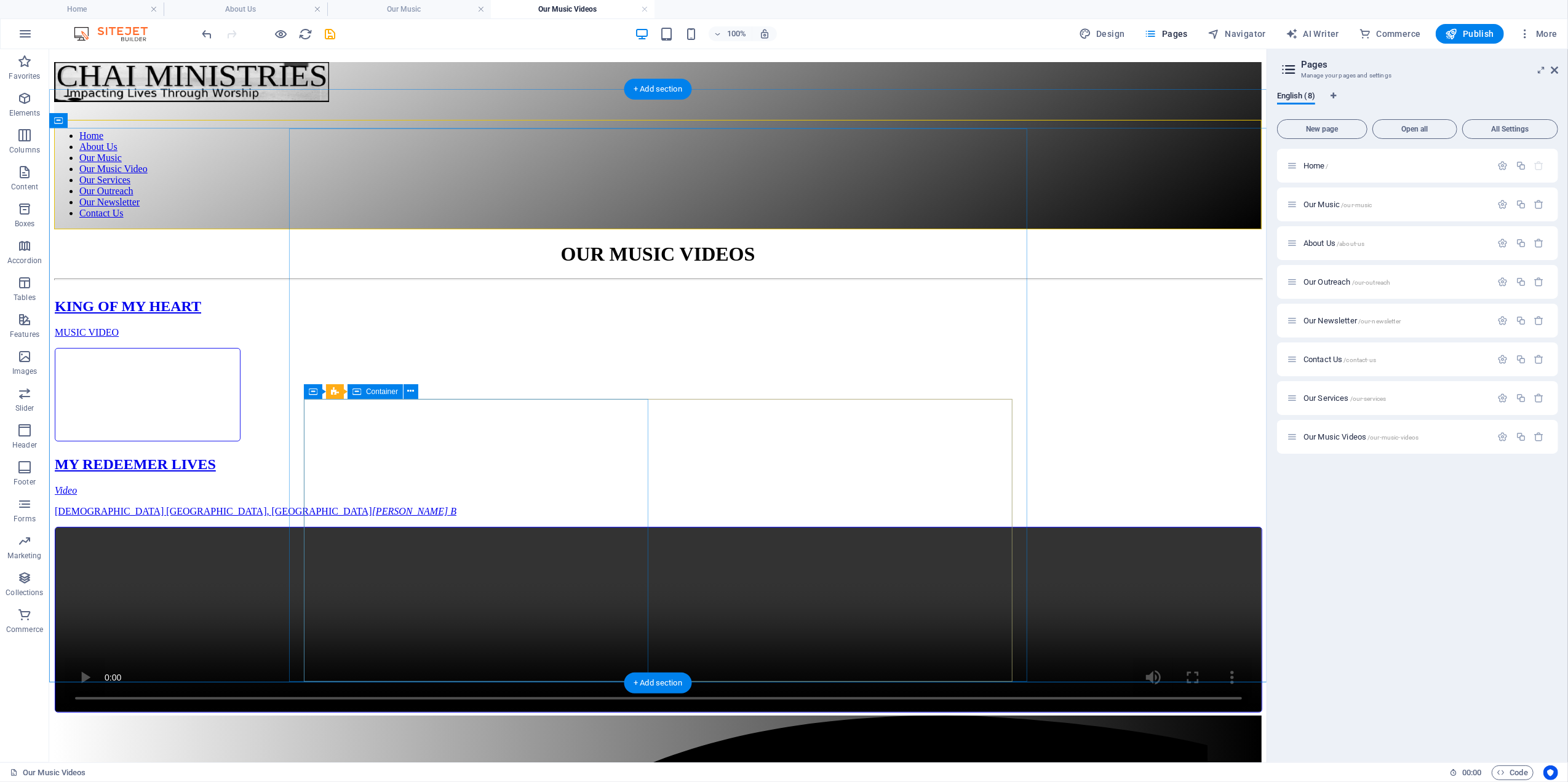
drag, startPoint x: 371, startPoint y: 674, endPoint x: 343, endPoint y: 684, distance: 29.7
click at [371, 516] on div "MY REDEEMER LIVES Video Maranatha Church Amsterdam, The Netherlands Tracy Rip B" at bounding box center [657, 485] width 1206 height 61
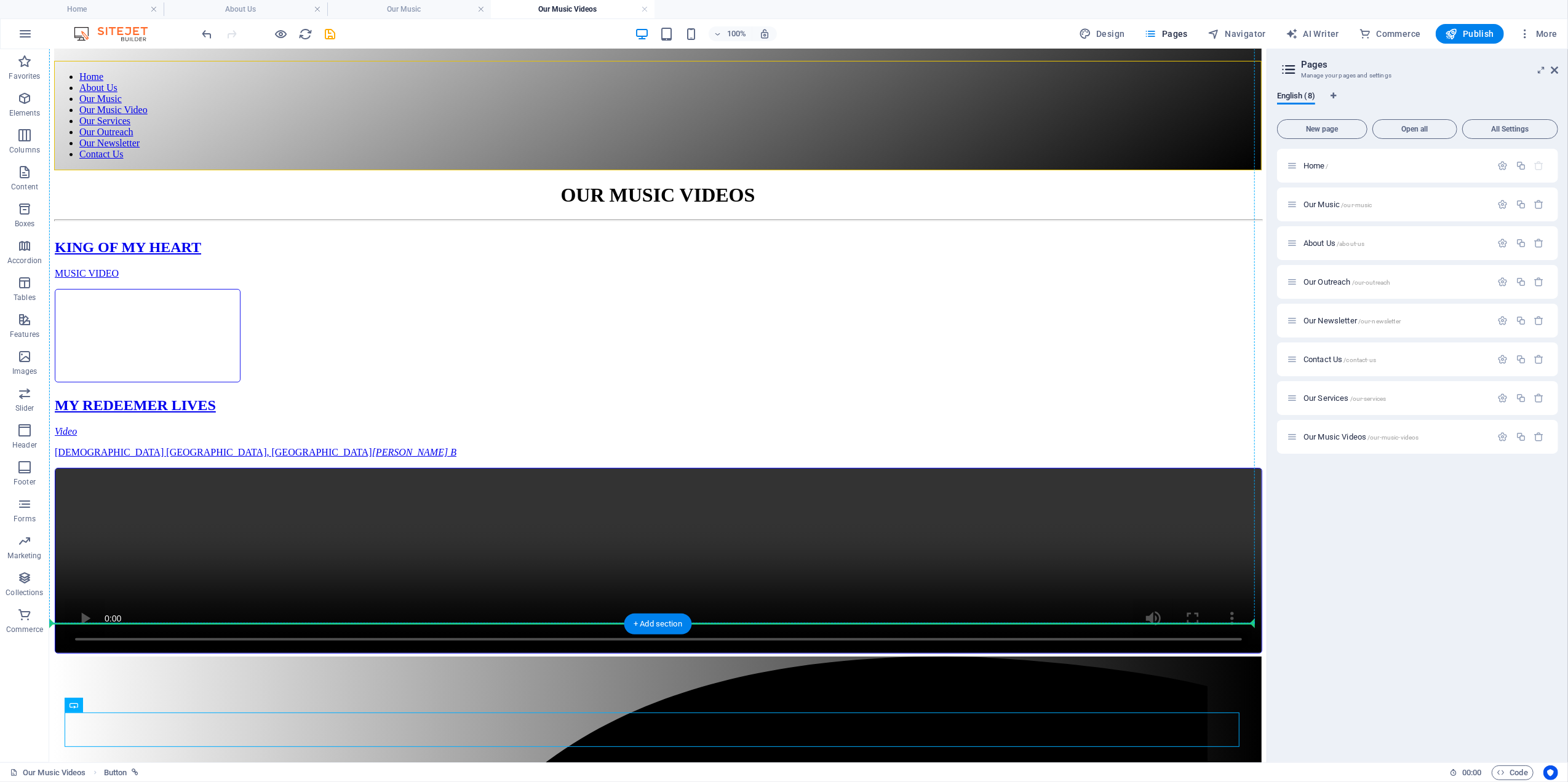
drag, startPoint x: 129, startPoint y: 758, endPoint x: 86, endPoint y: 618, distance: 146.5
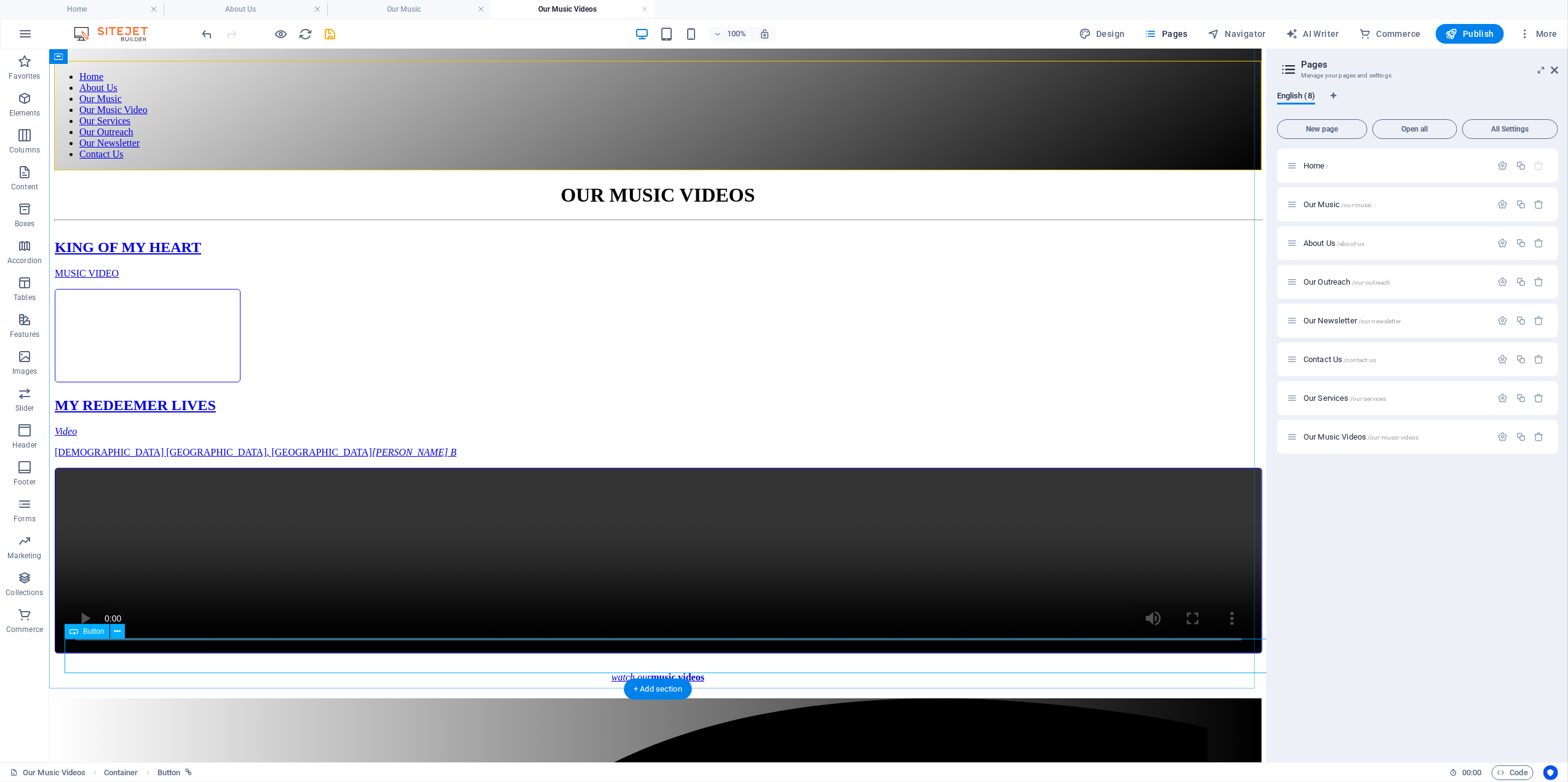
click at [679, 671] on div "watch our music videos" at bounding box center [657, 677] width 1177 height 11
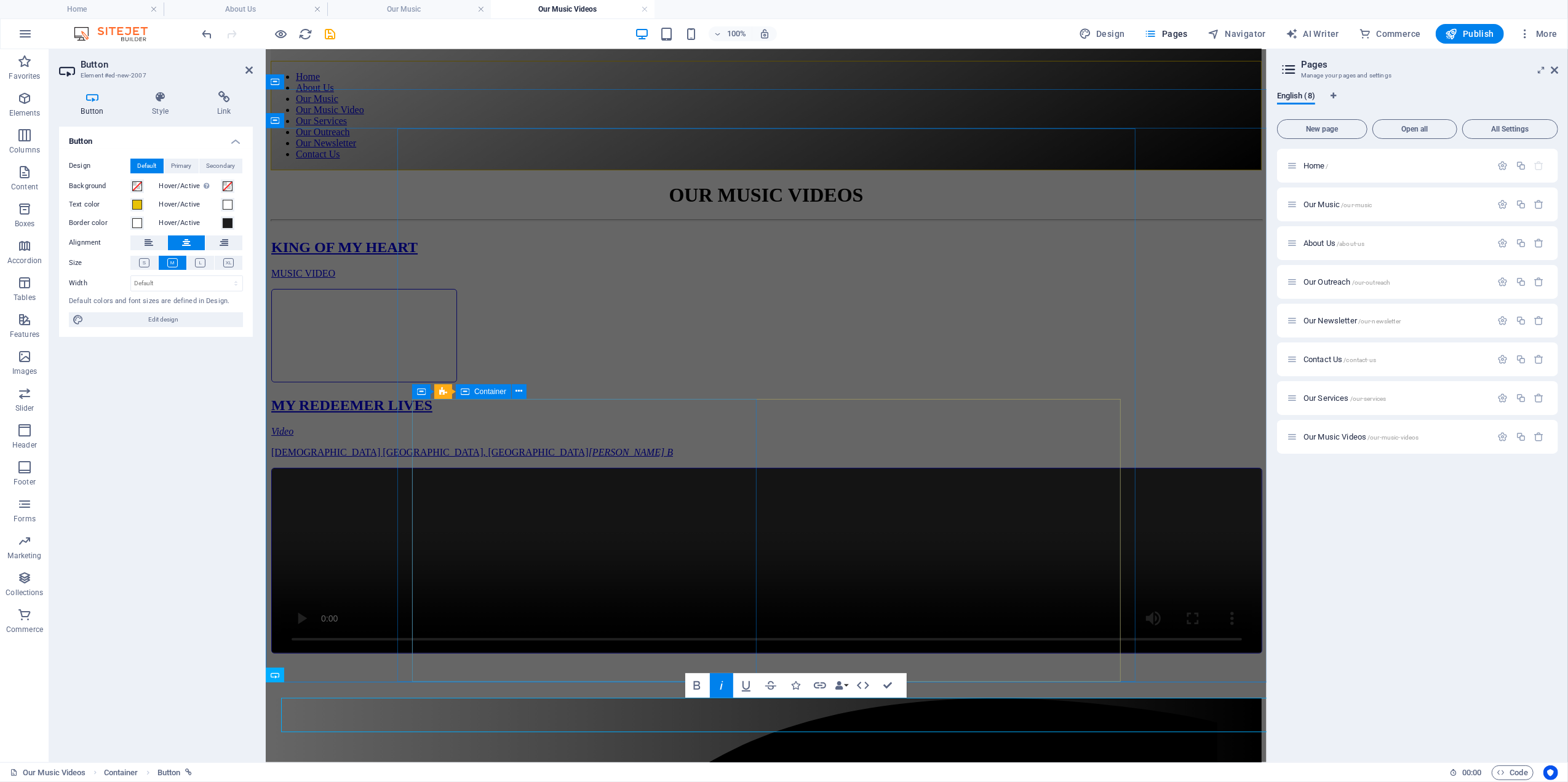
scroll to position [0, 0]
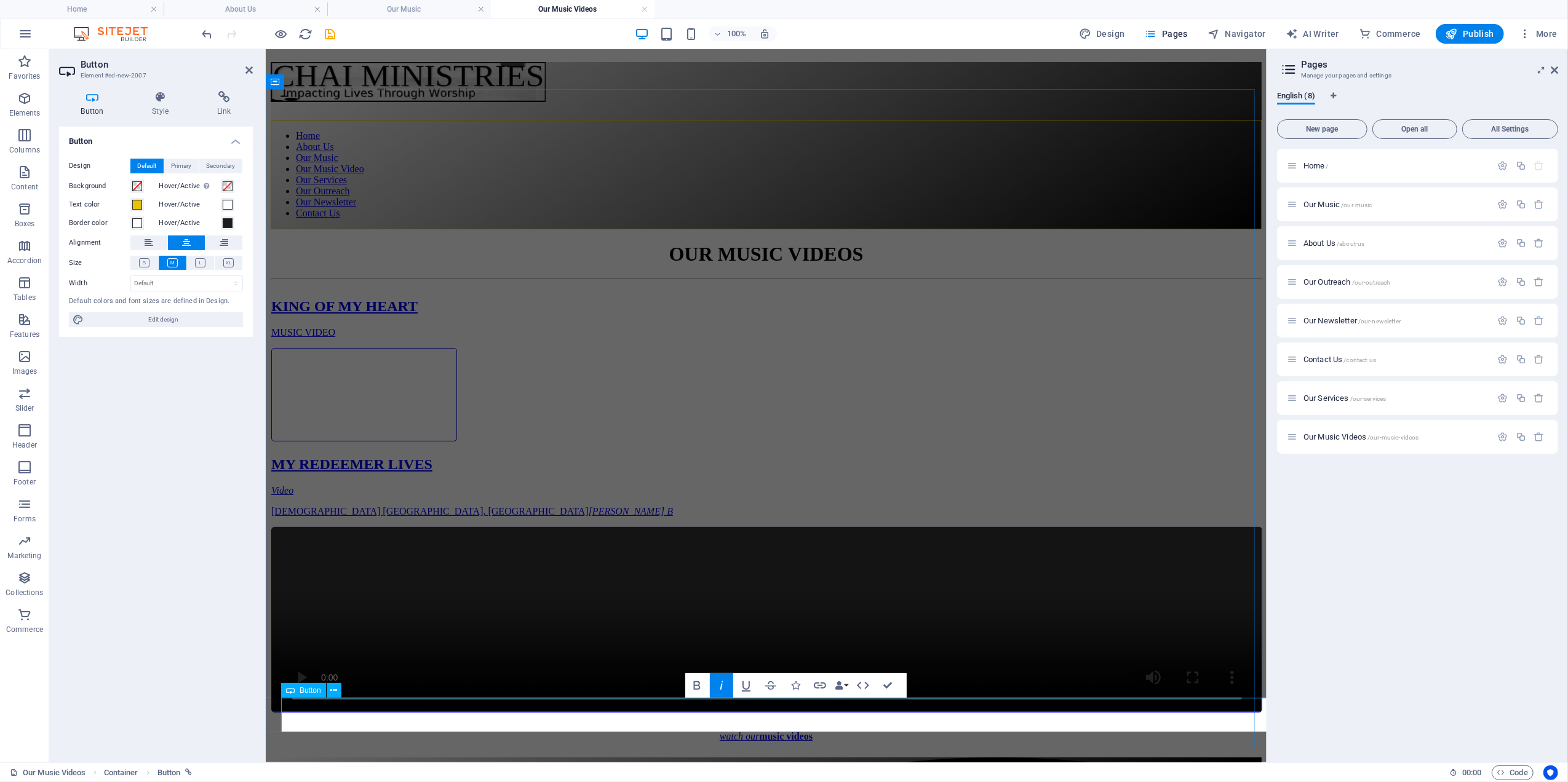
click at [759, 730] on em "watch our" at bounding box center [739, 735] width 40 height 10
drag, startPoint x: 837, startPoint y: 712, endPoint x: 755, endPoint y: 718, distance: 82.2
click at [755, 730] on em "This is our outreach" at bounding box center [766, 735] width 79 height 10
click at [734, 684] on icon "button" at bounding box center [734, 685] width 3 height 9
click at [707, 678] on icon "button" at bounding box center [706, 685] width 15 height 15
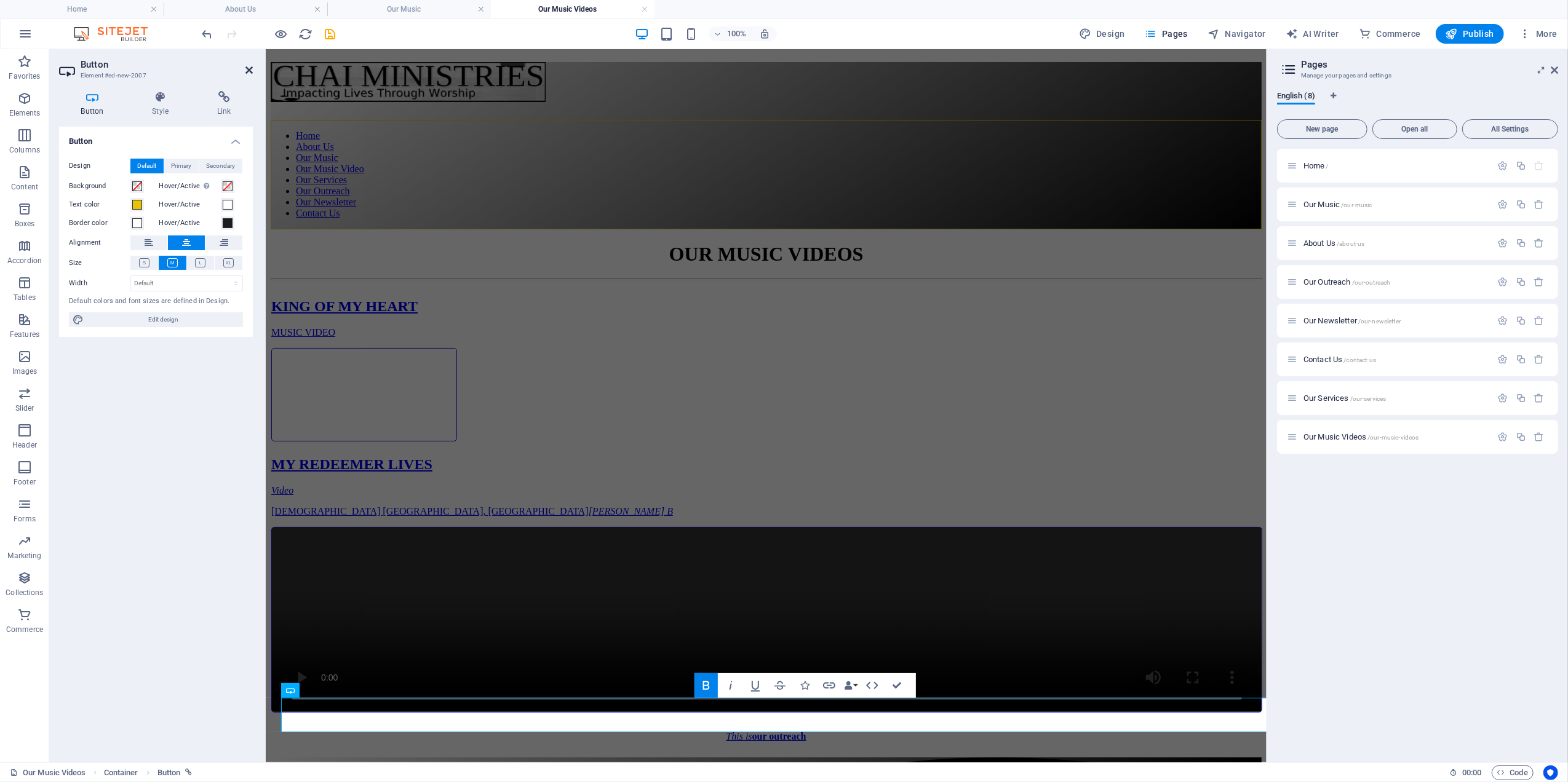
click at [249, 67] on icon at bounding box center [248, 70] width 7 height 10
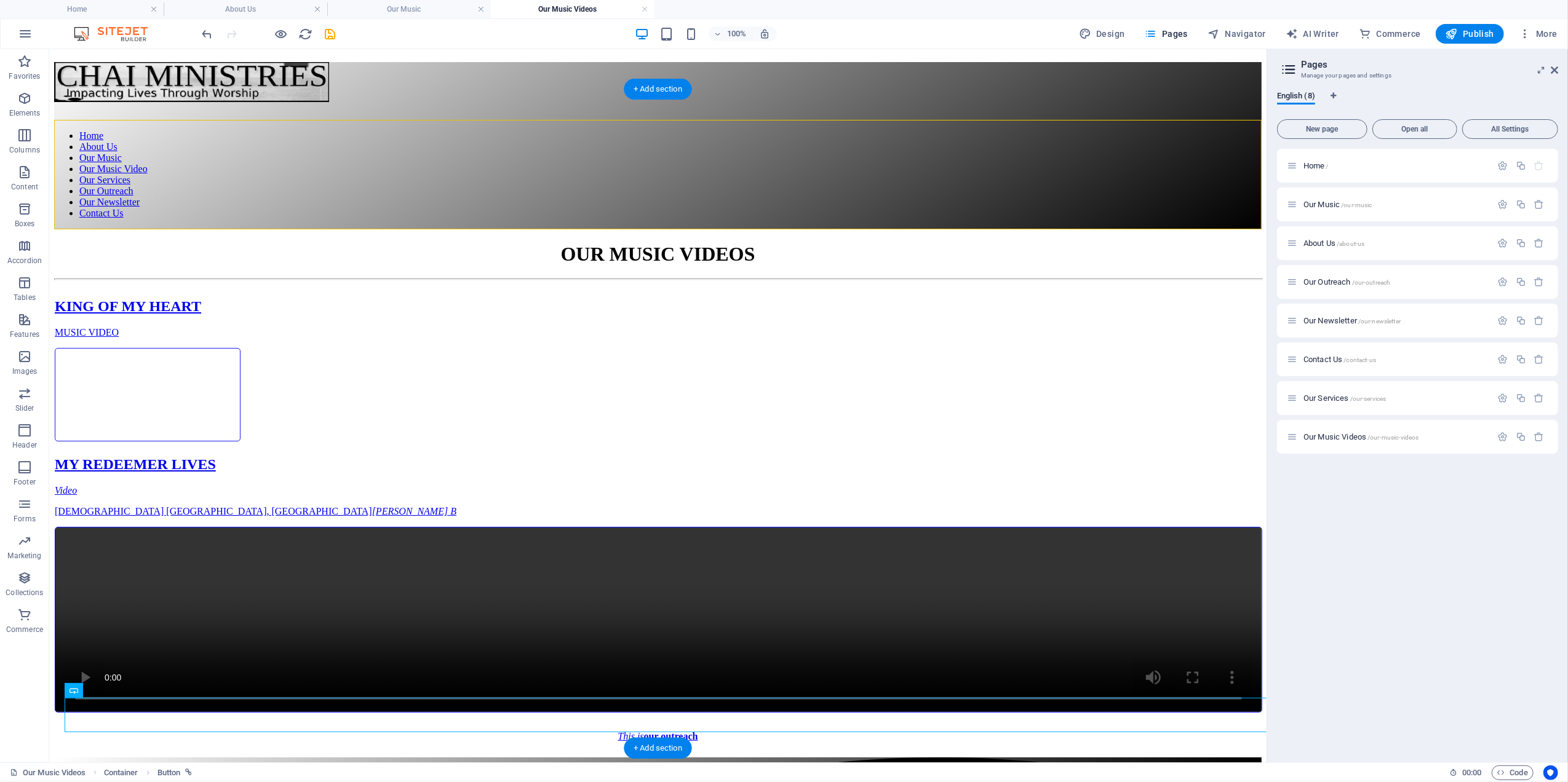
click at [193, 286] on figure at bounding box center [657, 286] width 1206 height 0
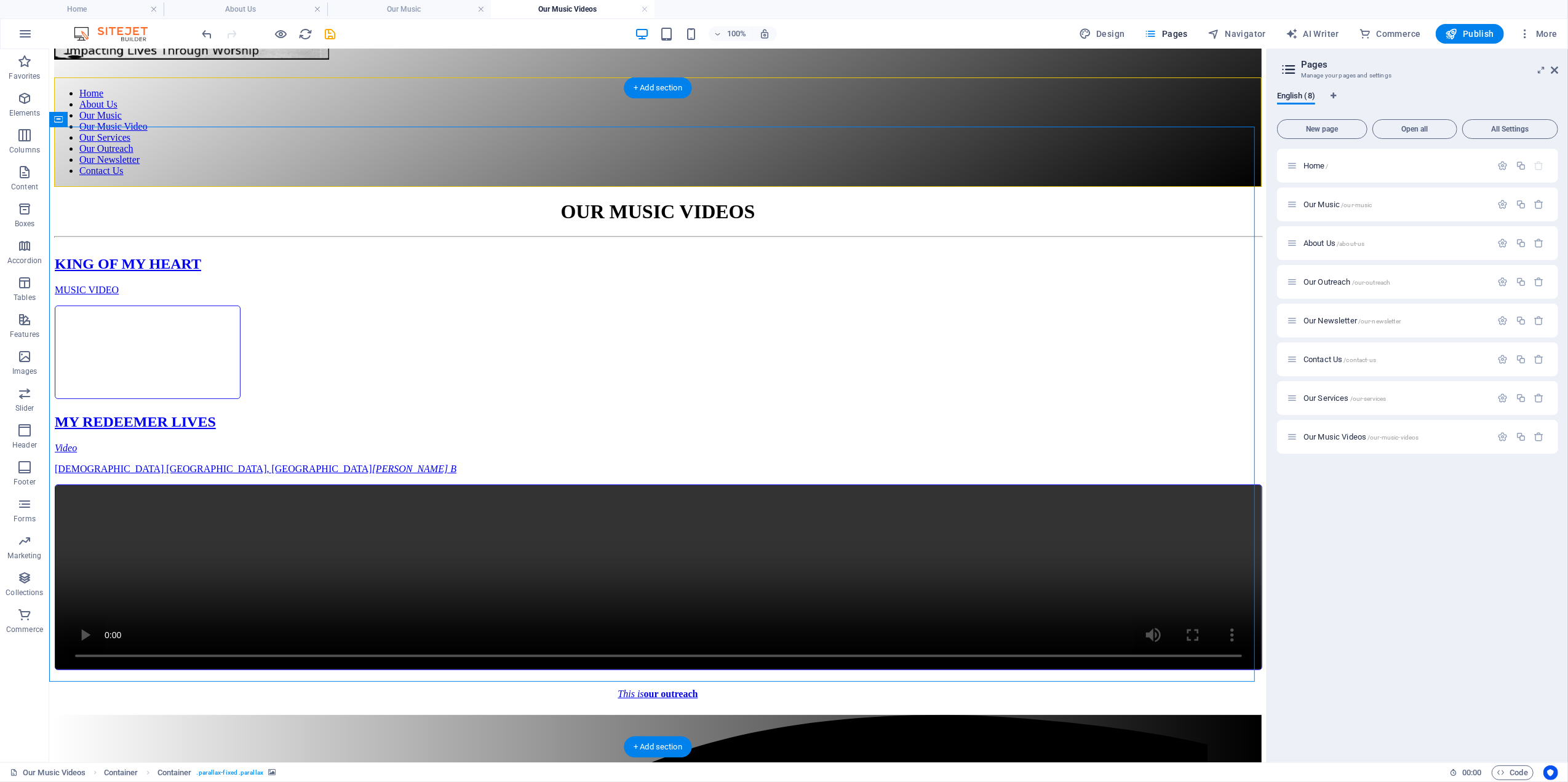
scroll to position [59, 0]
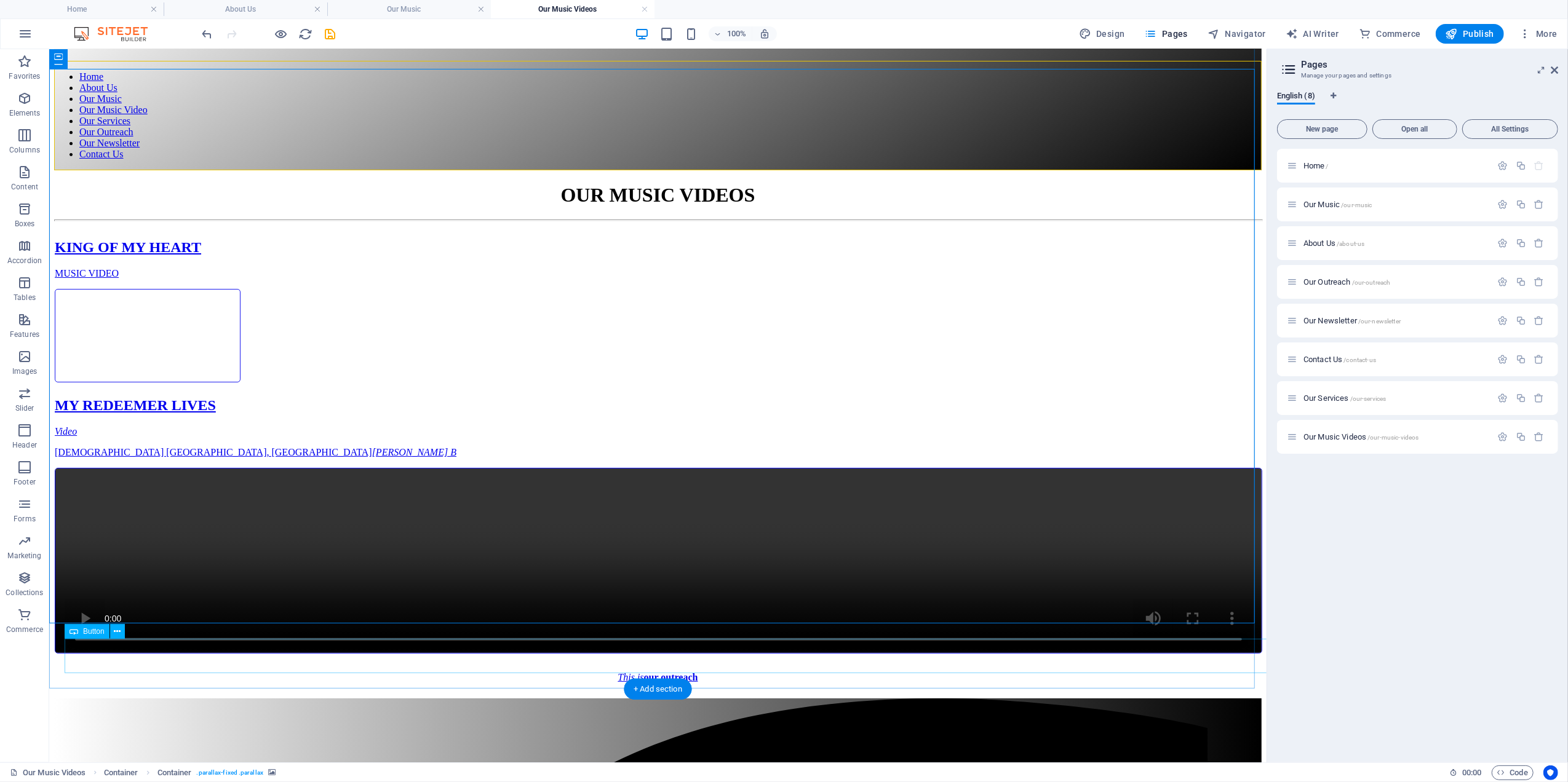
click at [656, 671] on div "This is our outreach" at bounding box center [657, 677] width 1177 height 11
select select "7"
select select
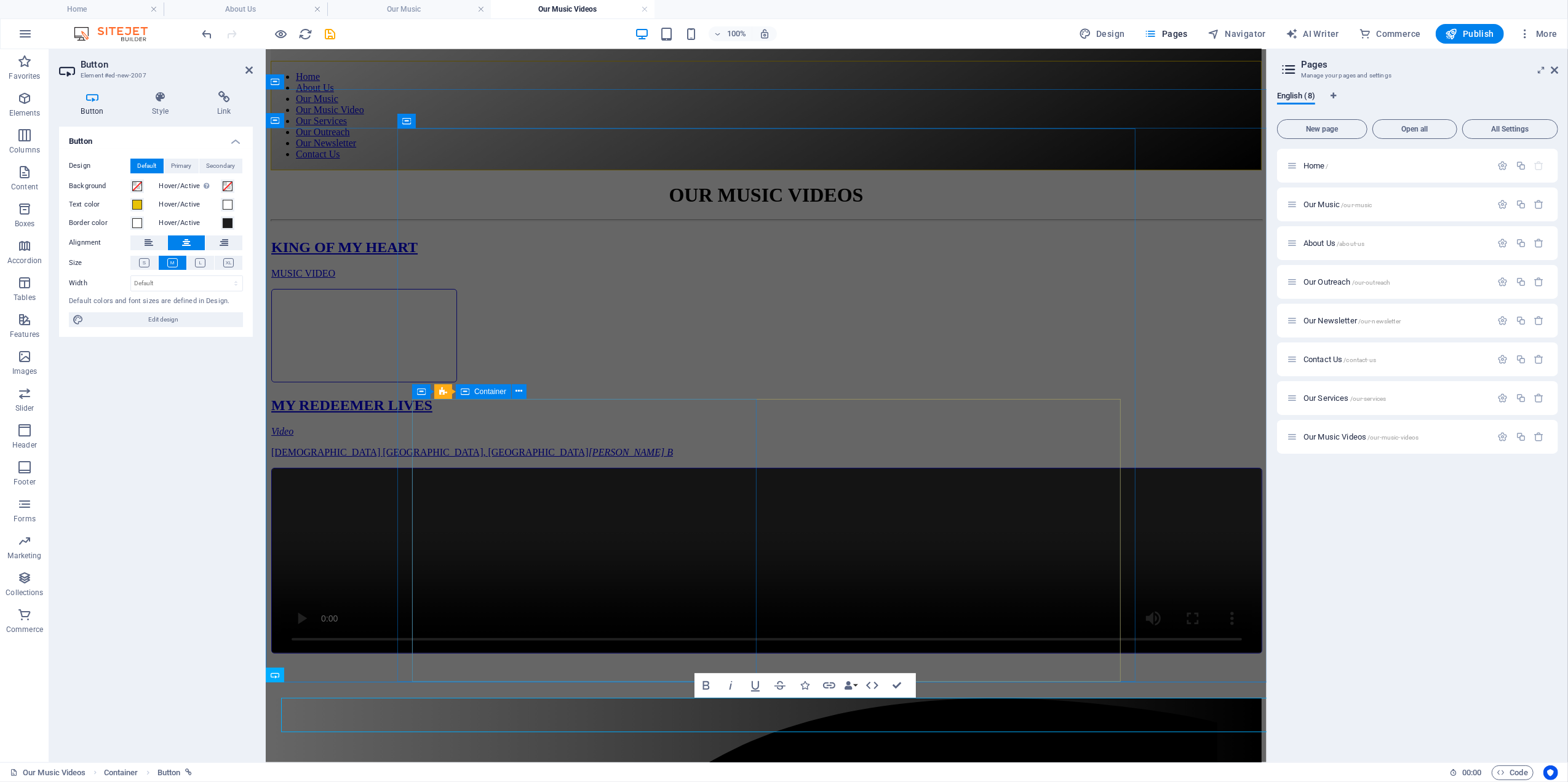
scroll to position [0, 0]
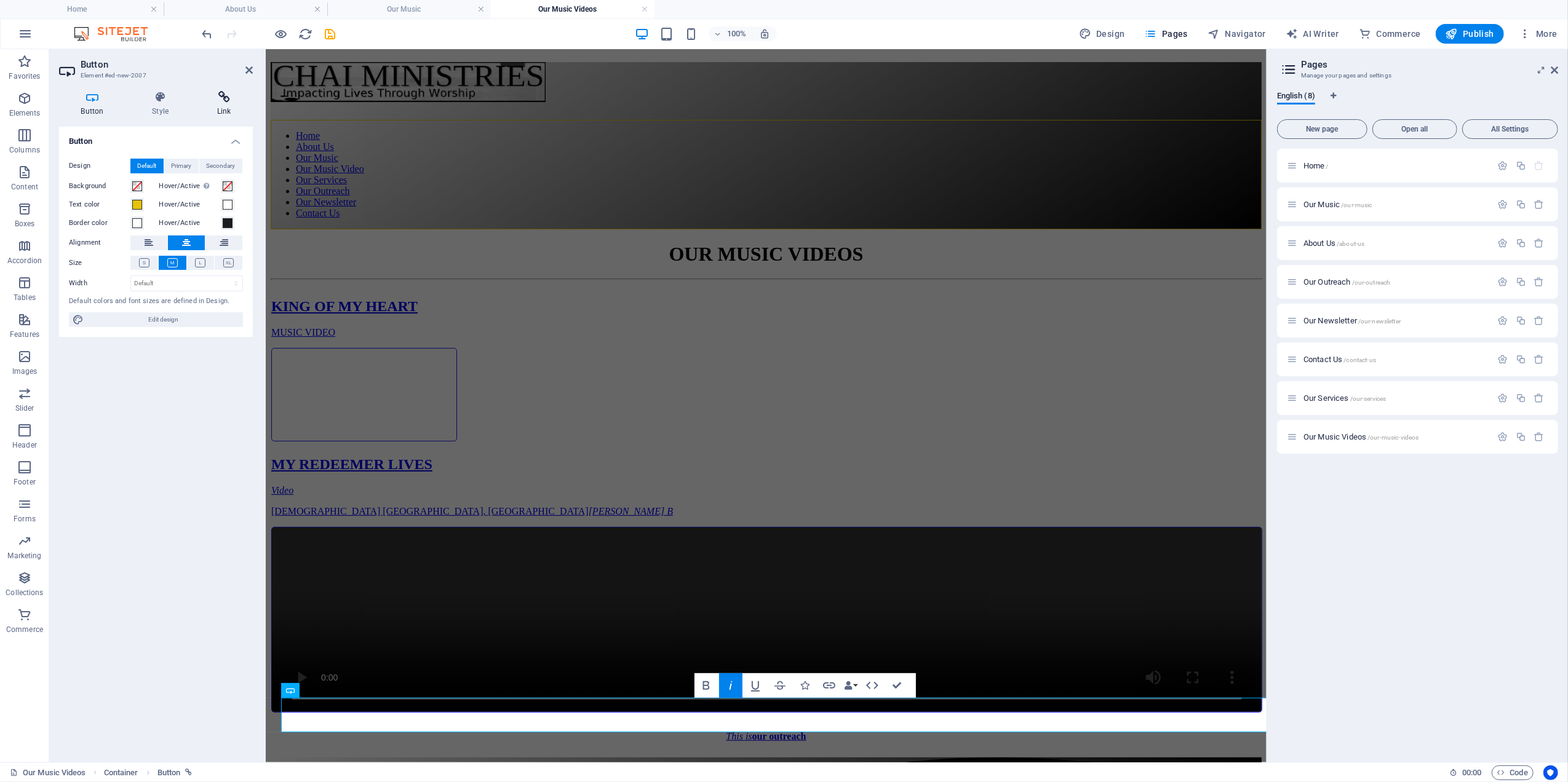
click at [219, 97] on icon at bounding box center [224, 98] width 58 height 13
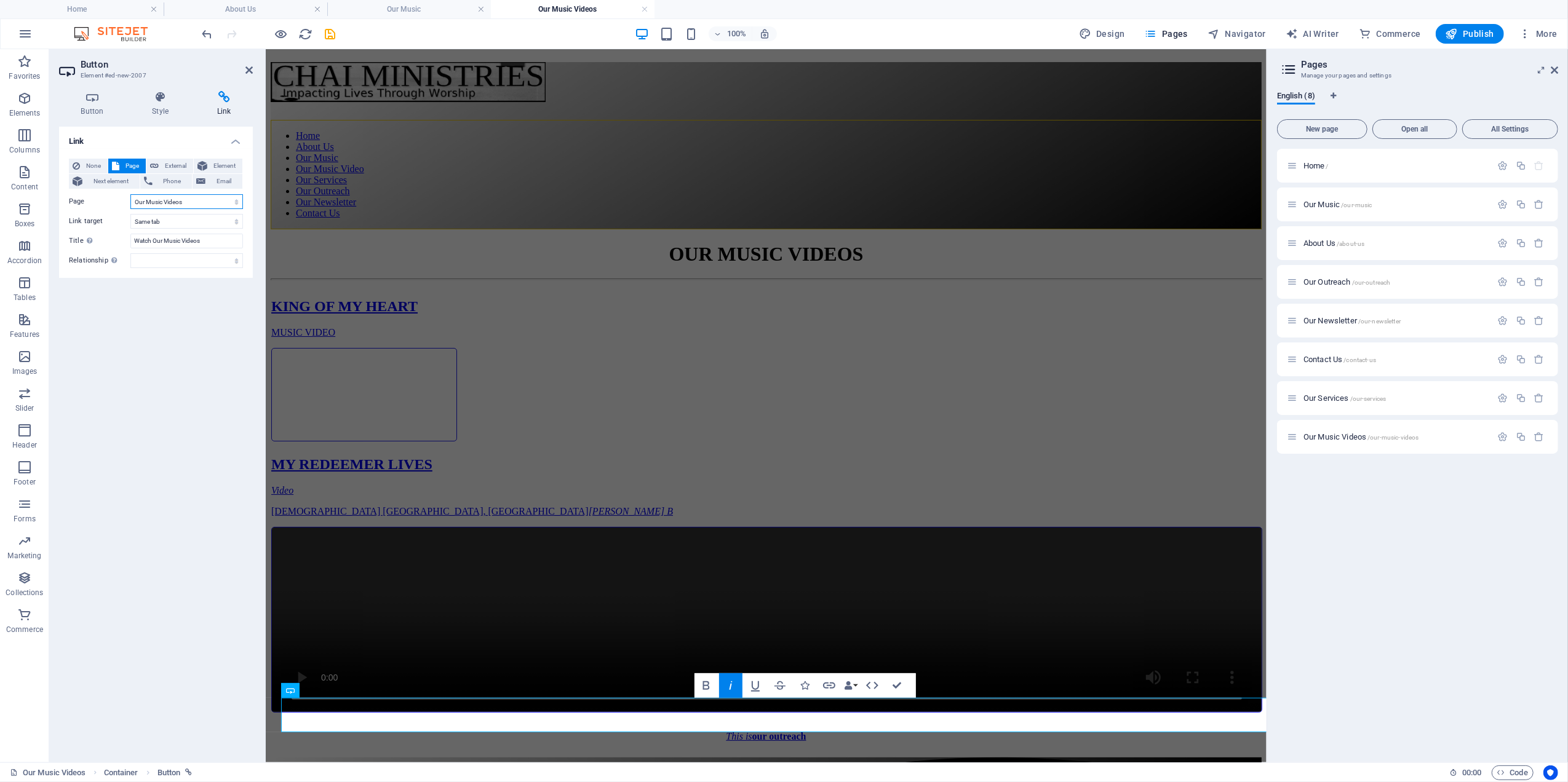
click at [179, 206] on select "Home Our Music About Us Our Outreach Our Newsletter Contact Us Our Services Our…" at bounding box center [186, 201] width 113 height 15
select select "3"
click at [130, 194] on select "Home Our Music About Us Our Outreach Our Newsletter Contact Us Our Services Our…" at bounding box center [186, 201] width 113 height 15
drag, startPoint x: 209, startPoint y: 240, endPoint x: 83, endPoint y: 226, distance: 126.8
click at [83, 226] on div "None Page External Element Next element Phone Email Page Home Our Music About U…" at bounding box center [156, 213] width 174 height 109
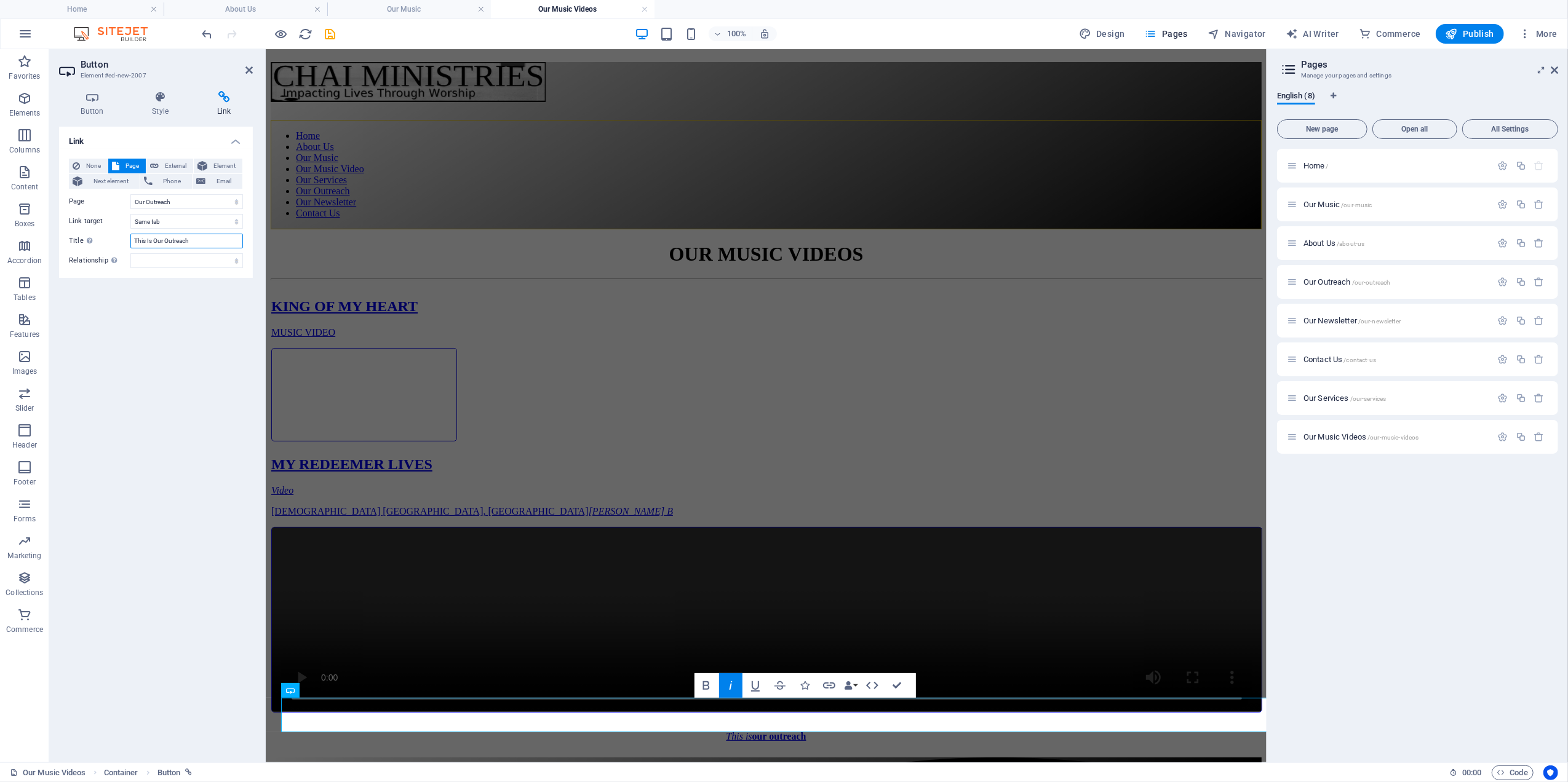
type input "This Is Our Outreach"
click at [179, 381] on div "Link None Page External Element Next element Phone Email Page Home Our Music Ab…" at bounding box center [156, 439] width 194 height 626
click at [245, 71] on icon at bounding box center [248, 70] width 7 height 10
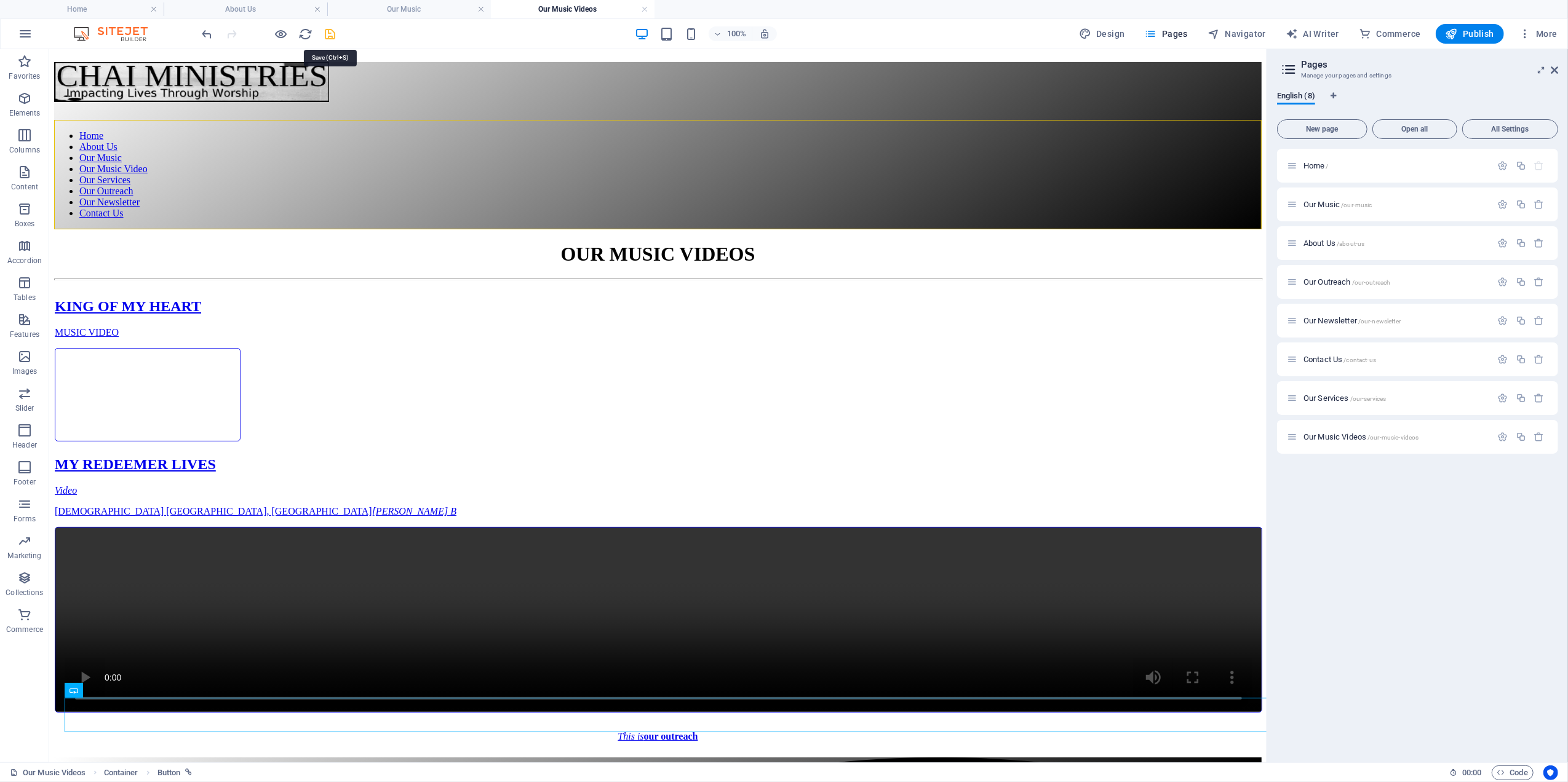
click at [329, 33] on icon "save" at bounding box center [331, 34] width 14 height 14
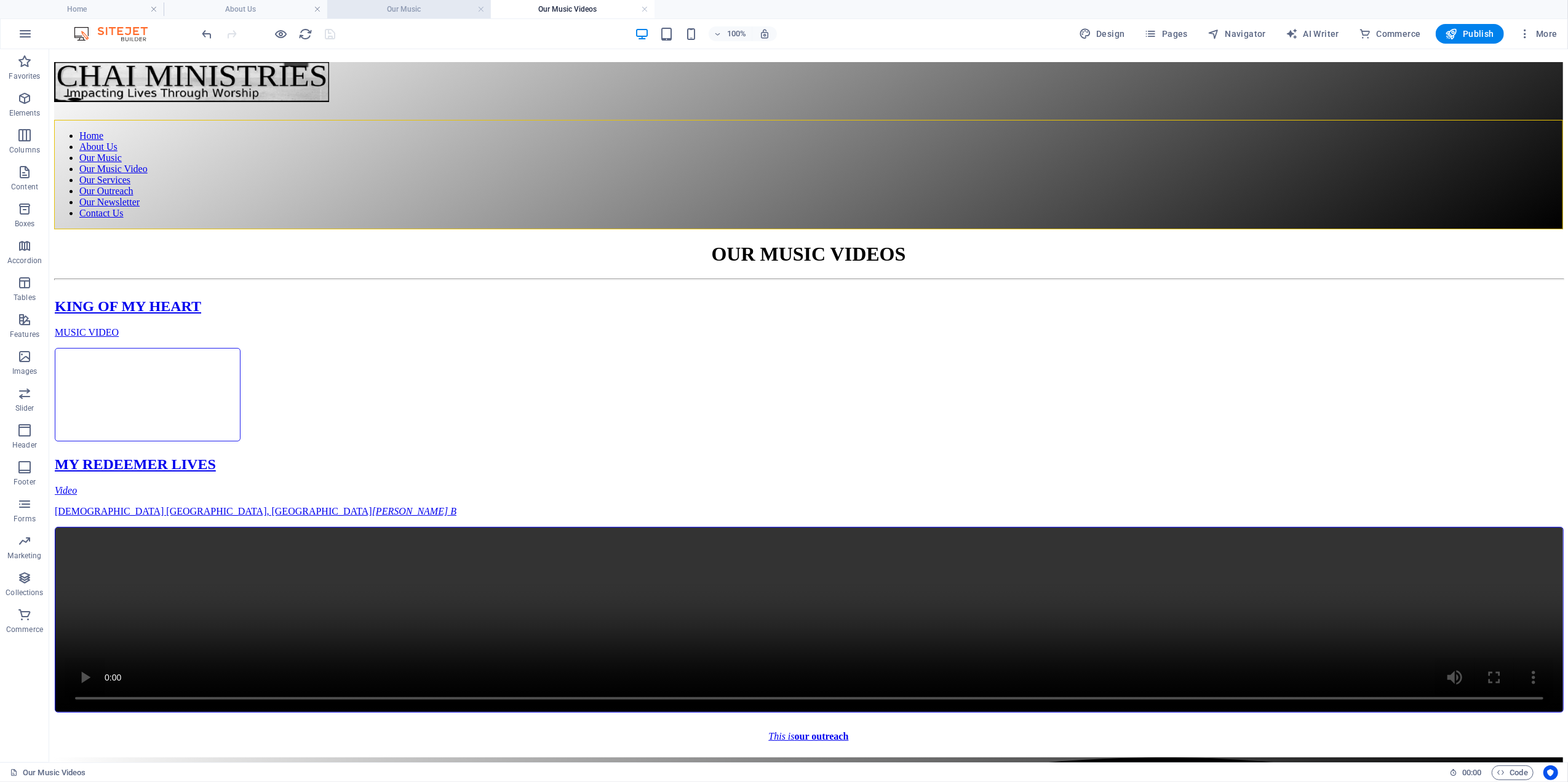
click at [414, 9] on h4 "Our Music" at bounding box center [409, 9] width 163 height 13
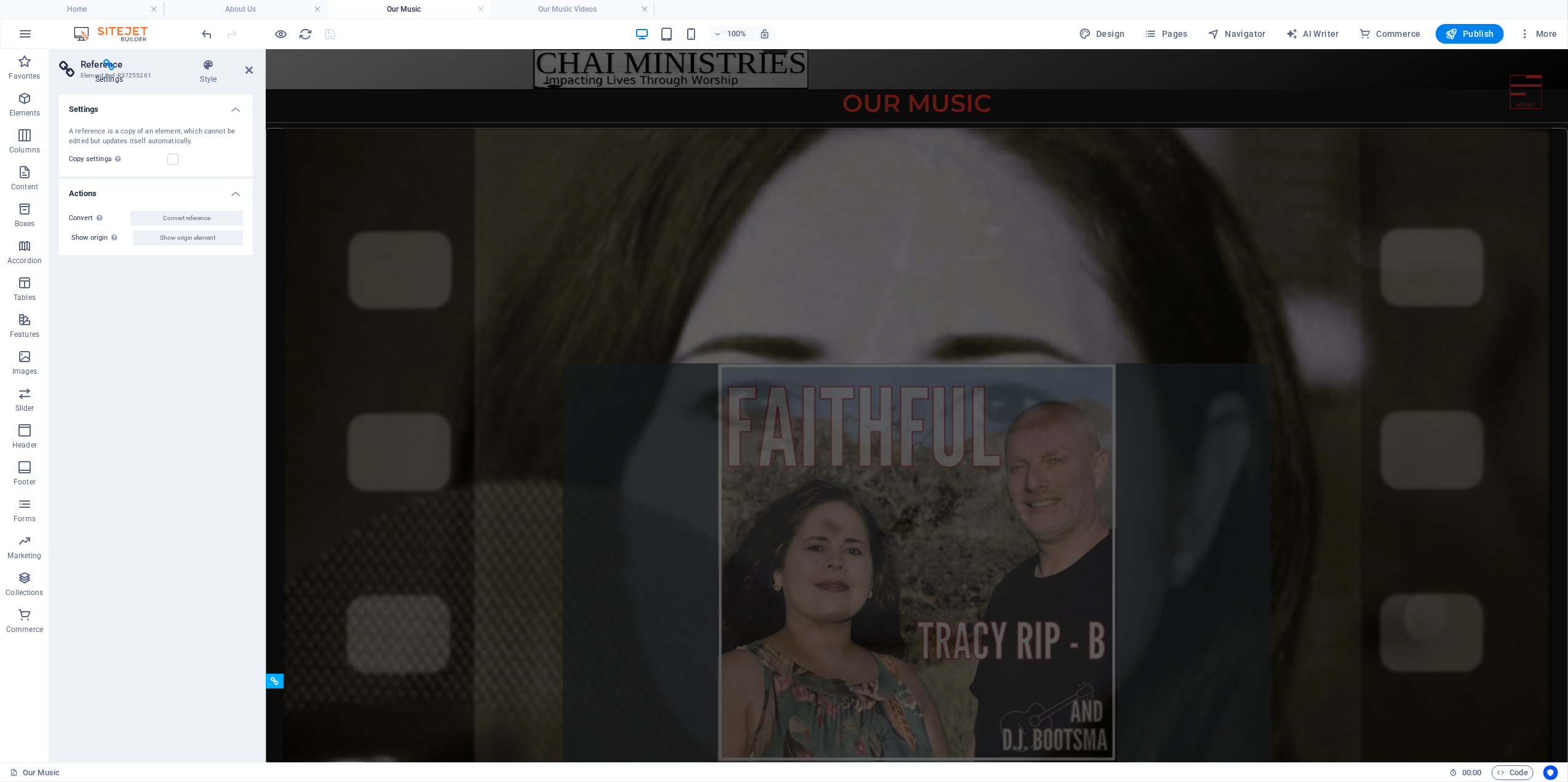
scroll to position [996, 0]
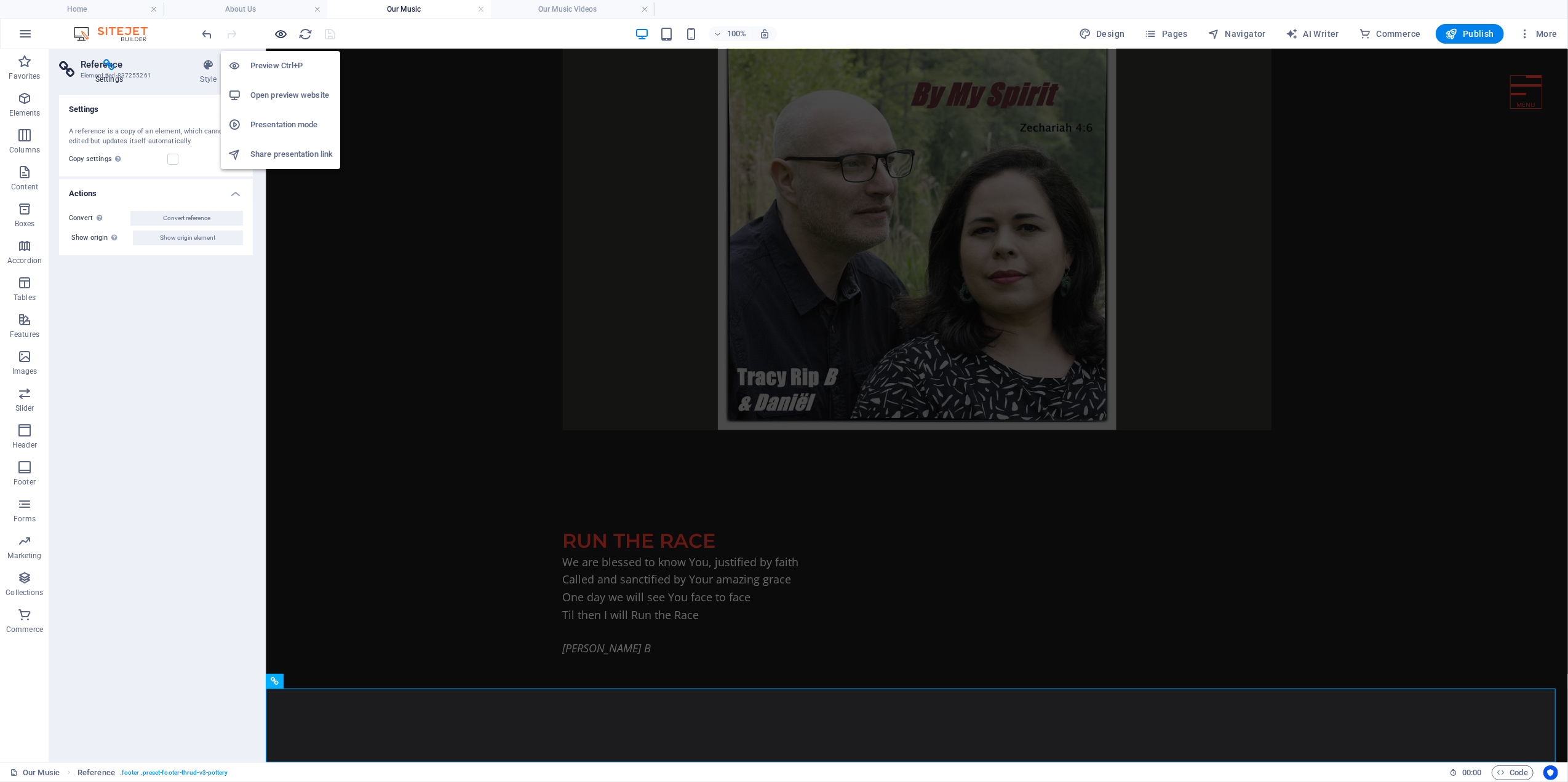
click at [278, 33] on icon "button" at bounding box center [282, 34] width 14 height 14
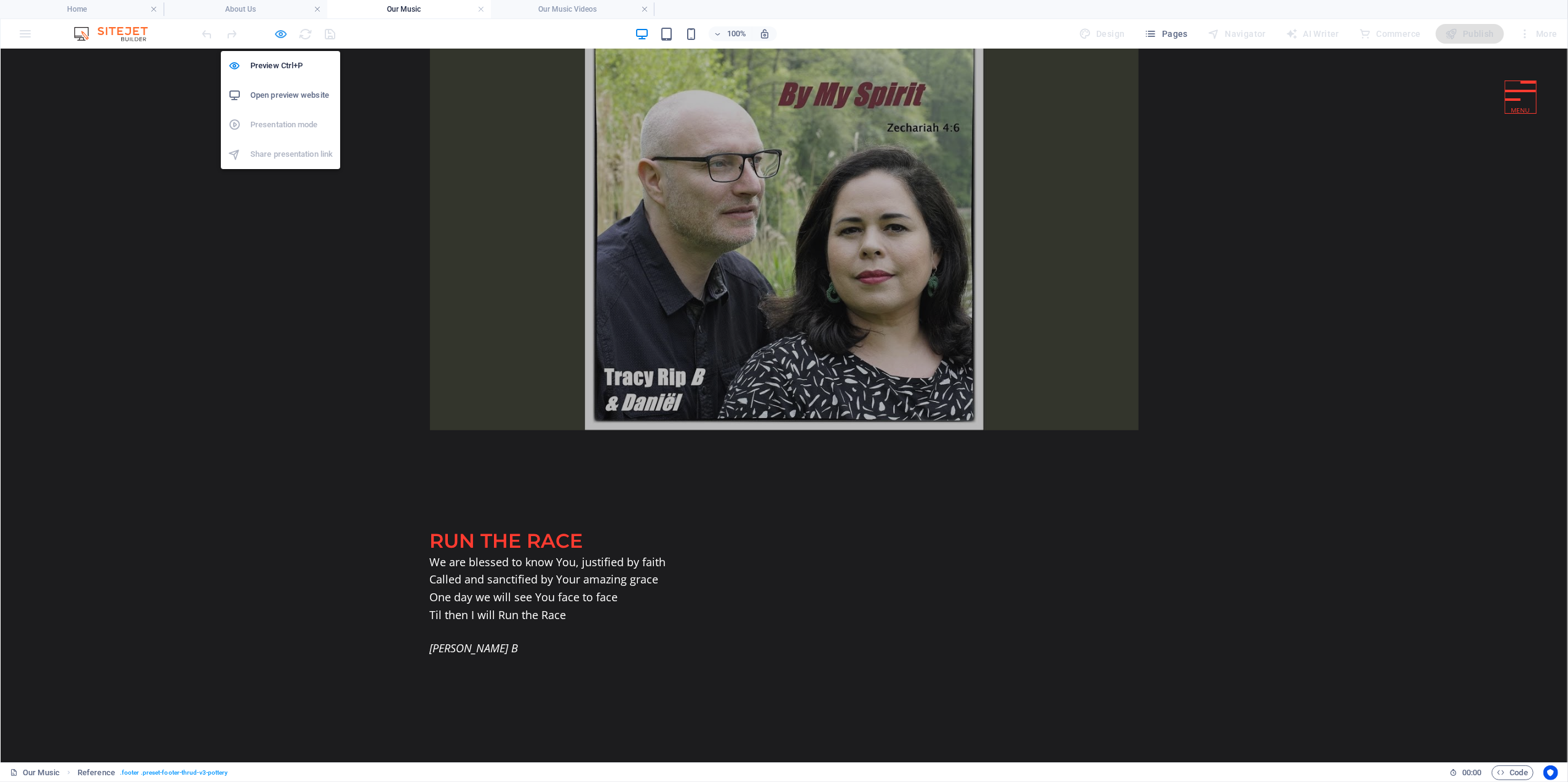
click at [280, 32] on icon "button" at bounding box center [282, 34] width 14 height 14
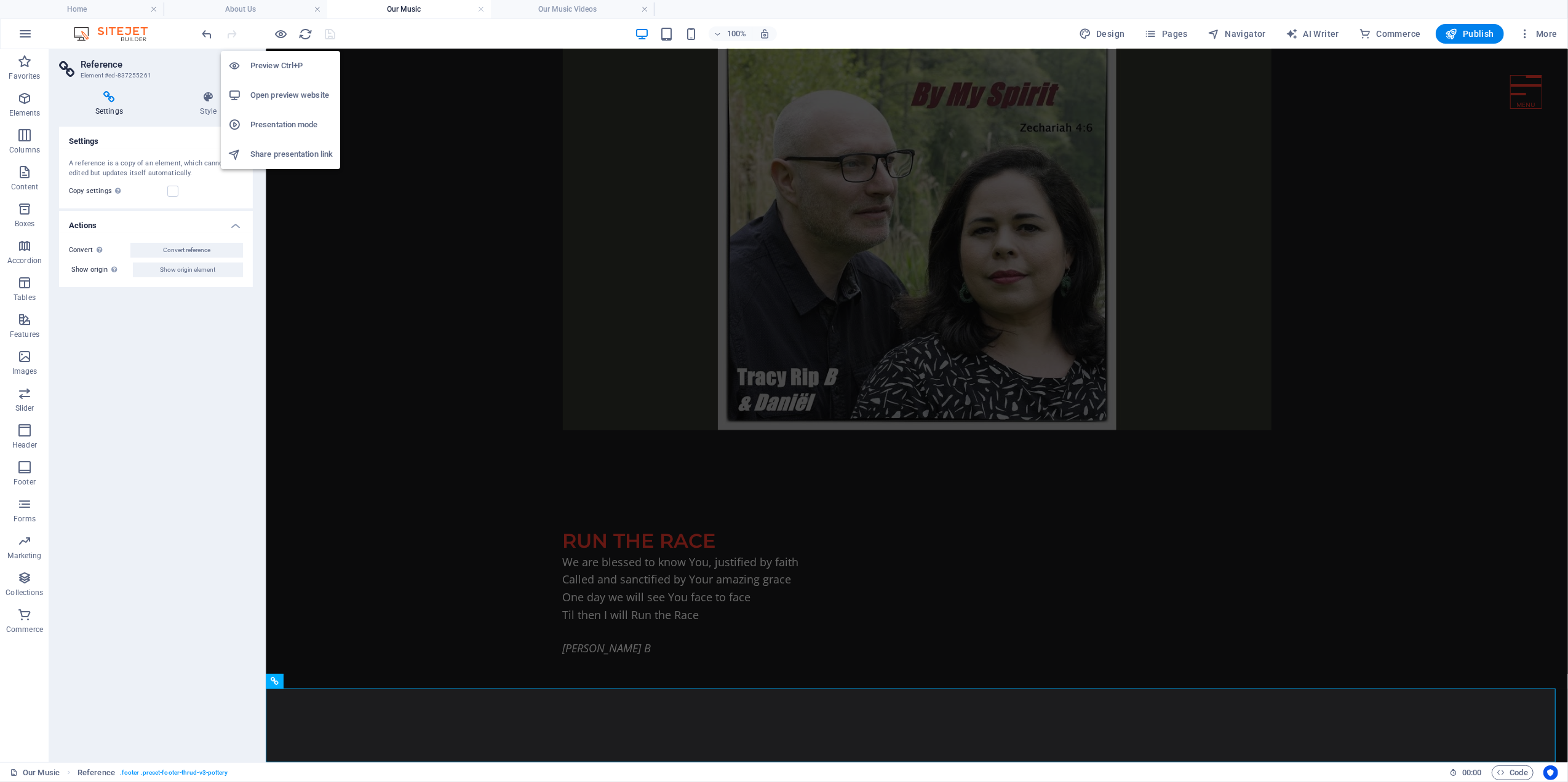
click at [274, 91] on h6 "Open preview website" at bounding box center [291, 95] width 83 height 15
click at [1174, 33] on span "Pages" at bounding box center [1166, 34] width 43 height 13
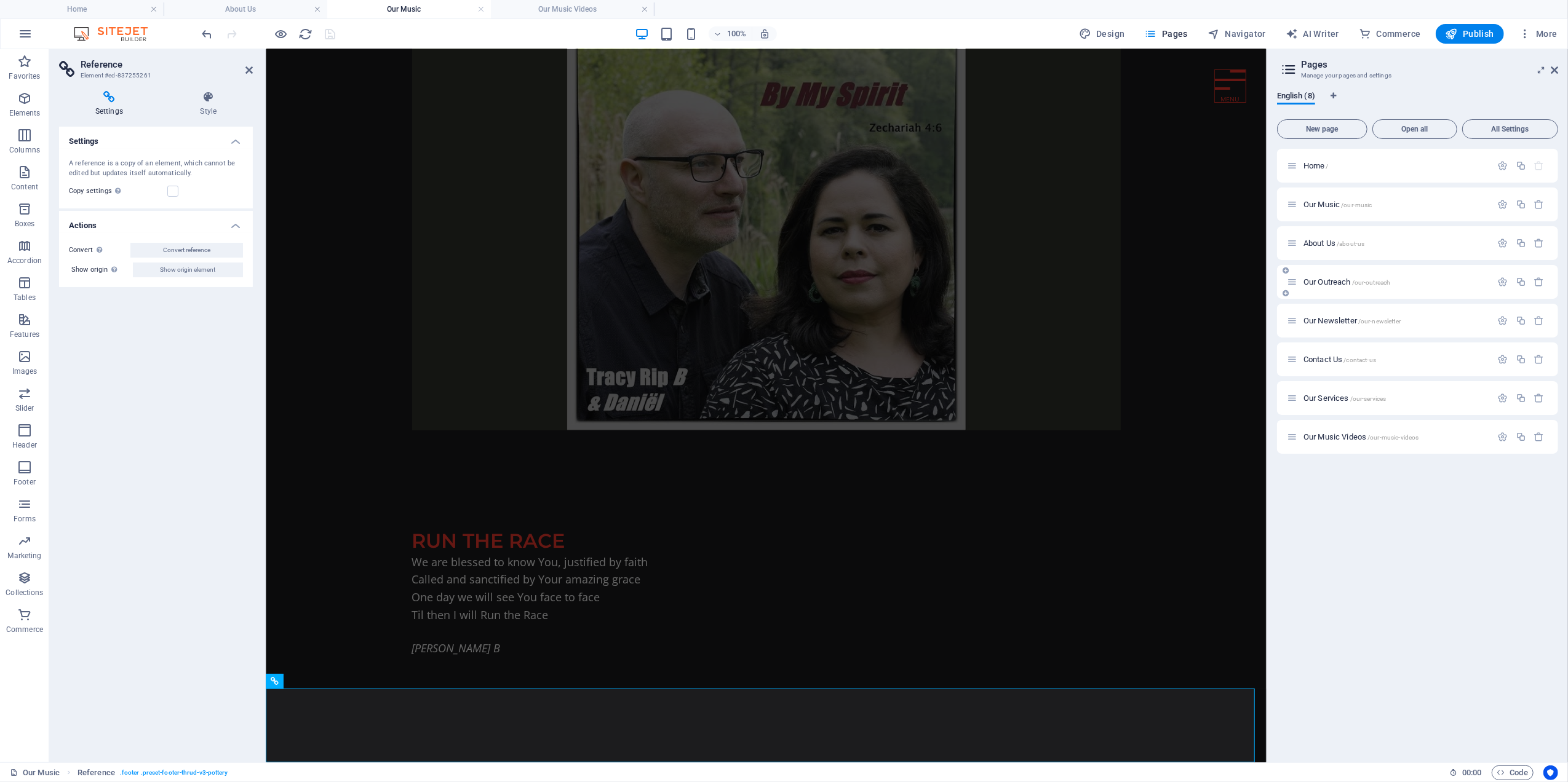
click at [1321, 283] on span "Our Outreach /our-outreach" at bounding box center [1346, 282] width 86 height 10
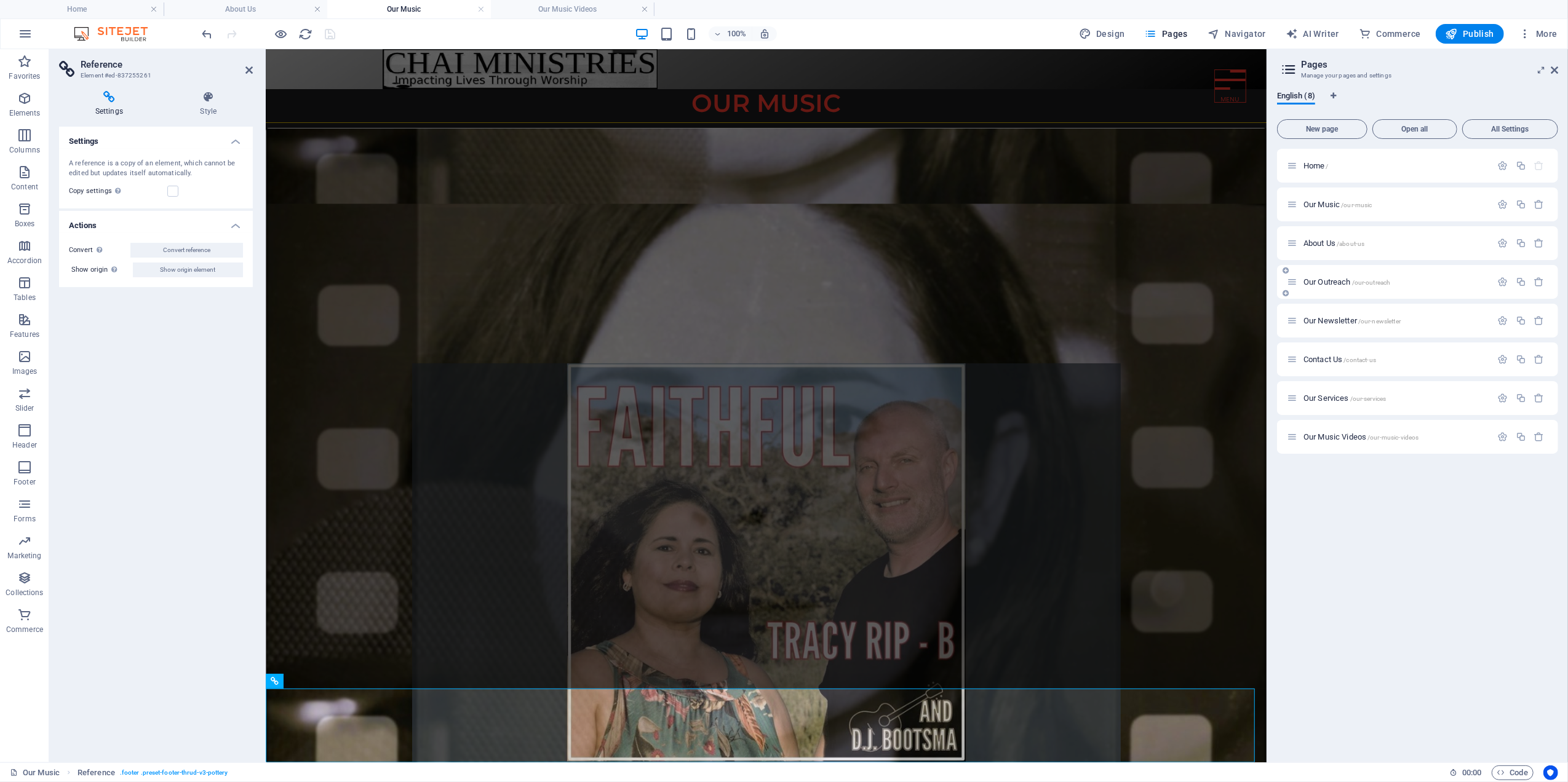
click at [1321, 304] on div "Our Newsletter /our-newsletter" at bounding box center [1417, 320] width 281 height 34
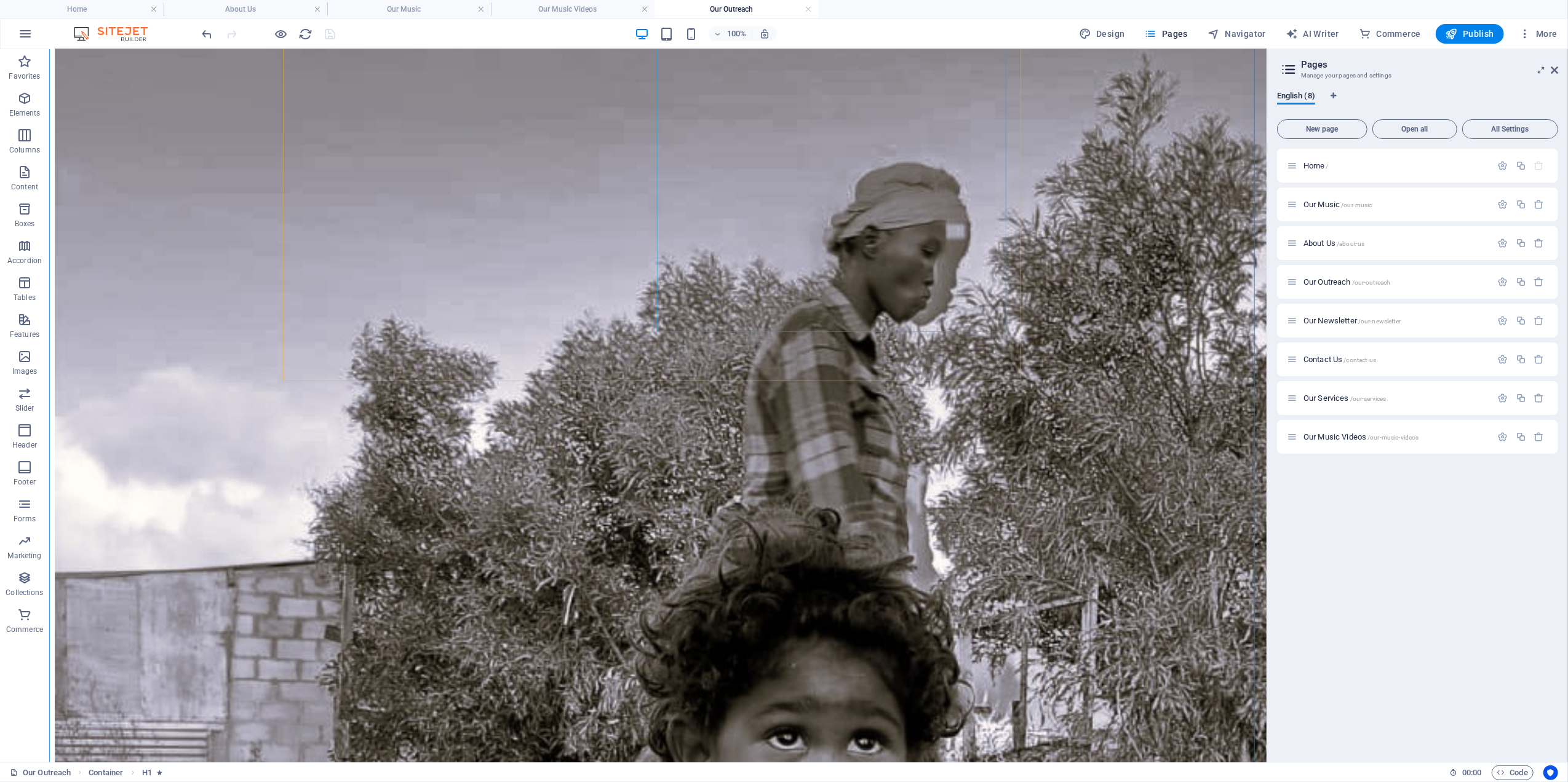
scroll to position [453, 0]
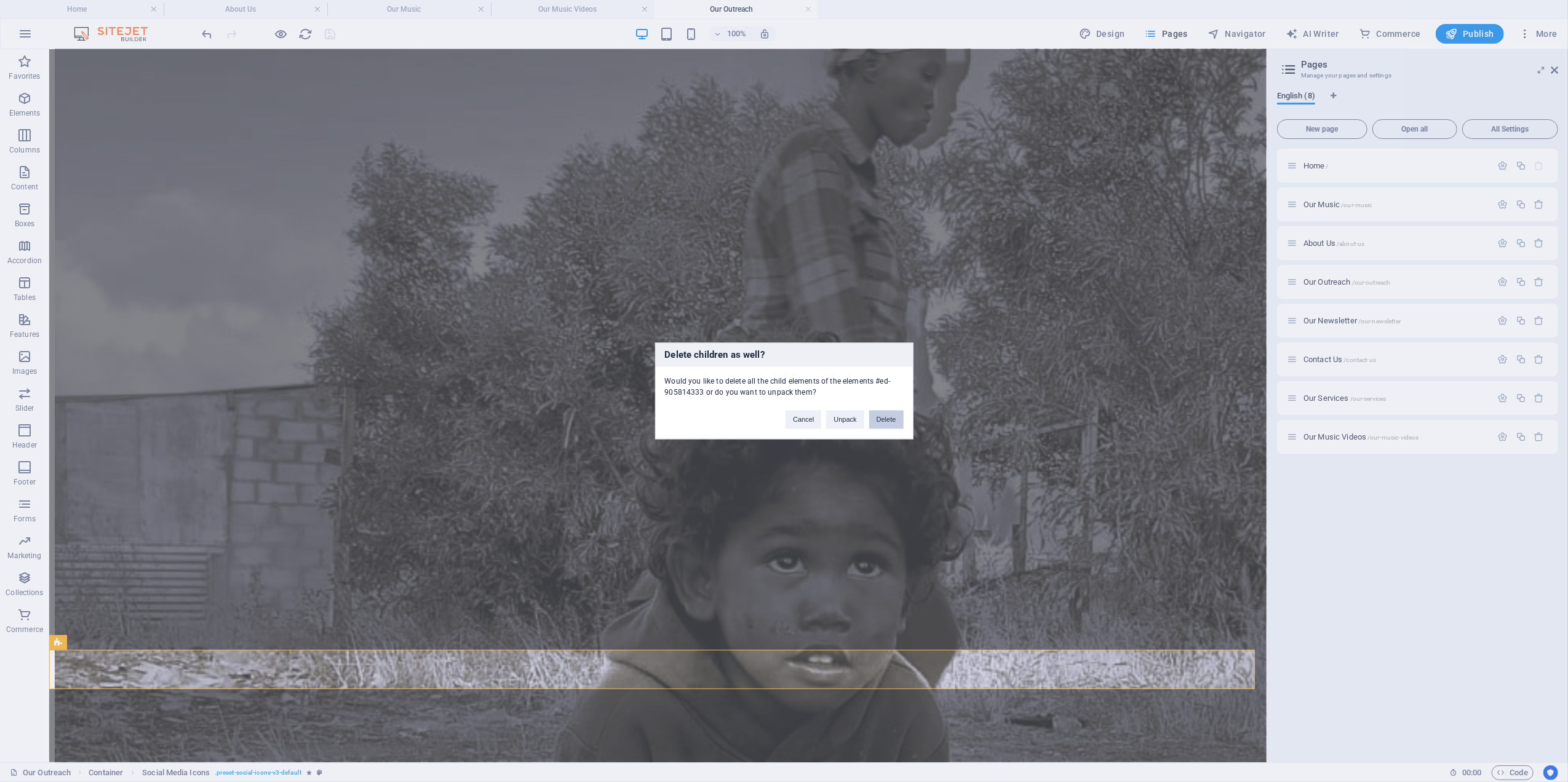
click at [889, 420] on button "Delete" at bounding box center [886, 420] width 34 height 18
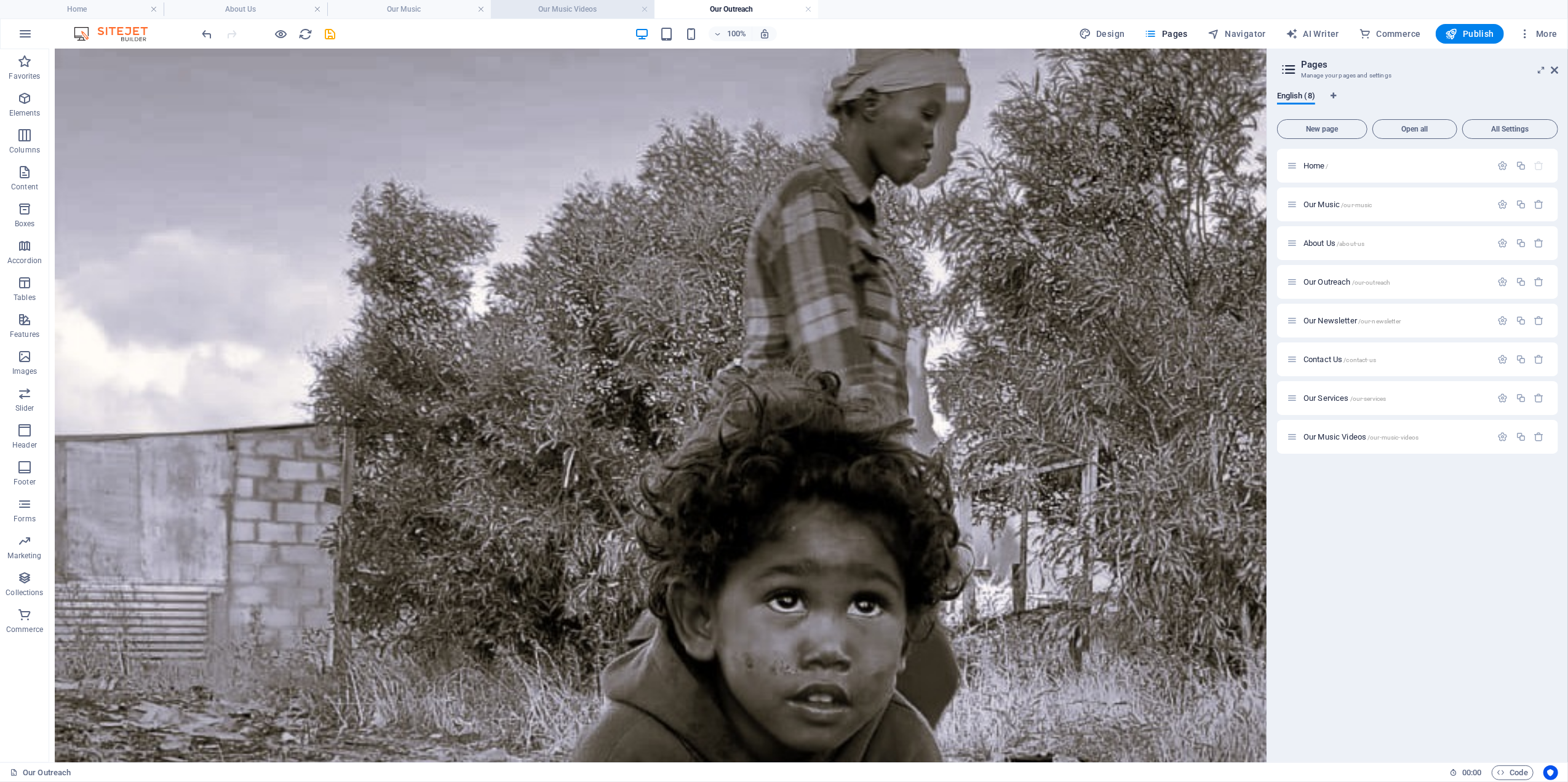
click at [559, 6] on h4 "Our Music Videos" at bounding box center [573, 9] width 163 height 13
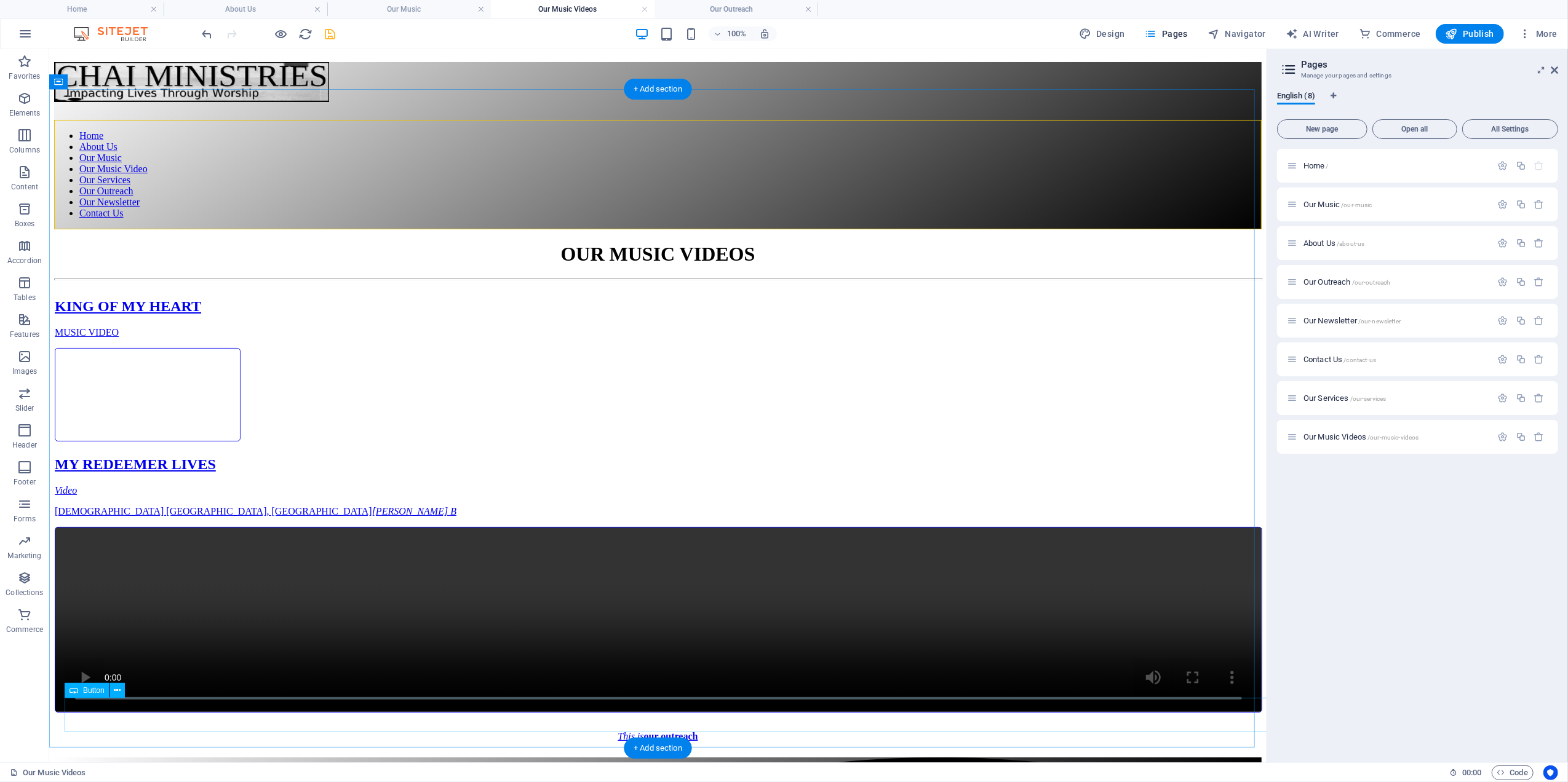
click at [347, 730] on div "This is our outreach" at bounding box center [657, 736] width 1177 height 11
click at [751, 8] on h4 "Our Outreach" at bounding box center [736, 9] width 163 height 13
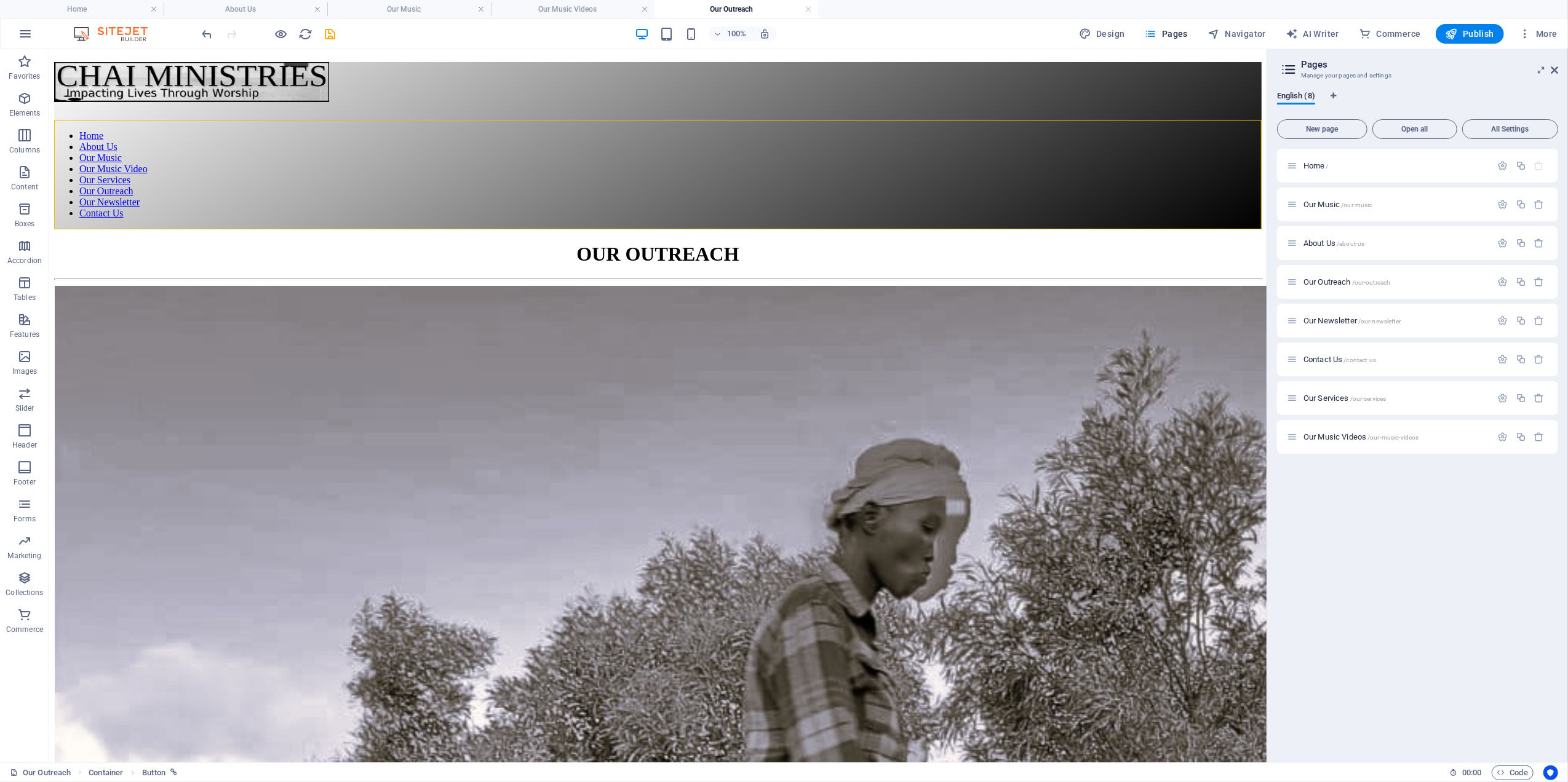
scroll to position [413, 0]
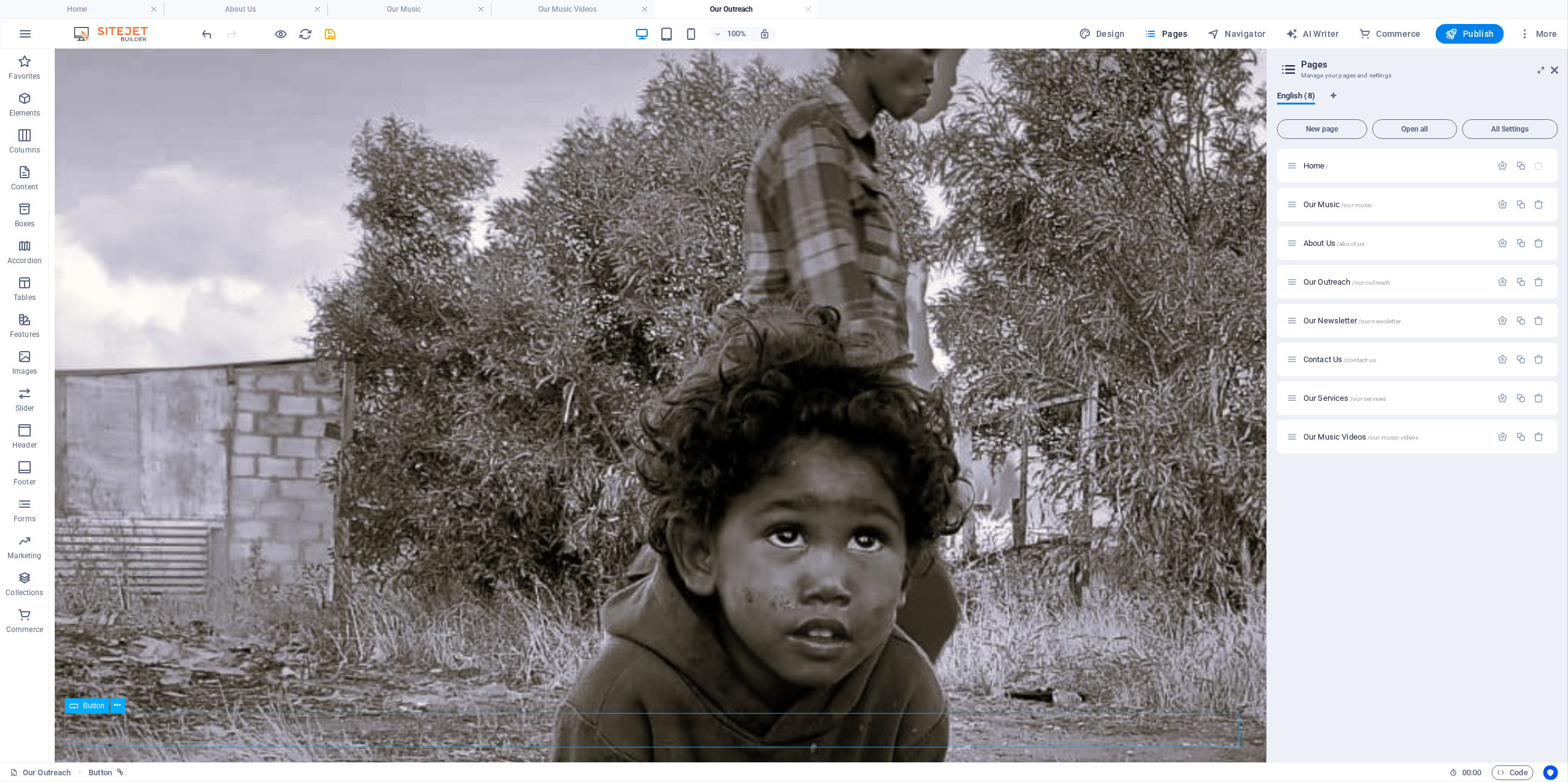
scroll to position [480, 0]
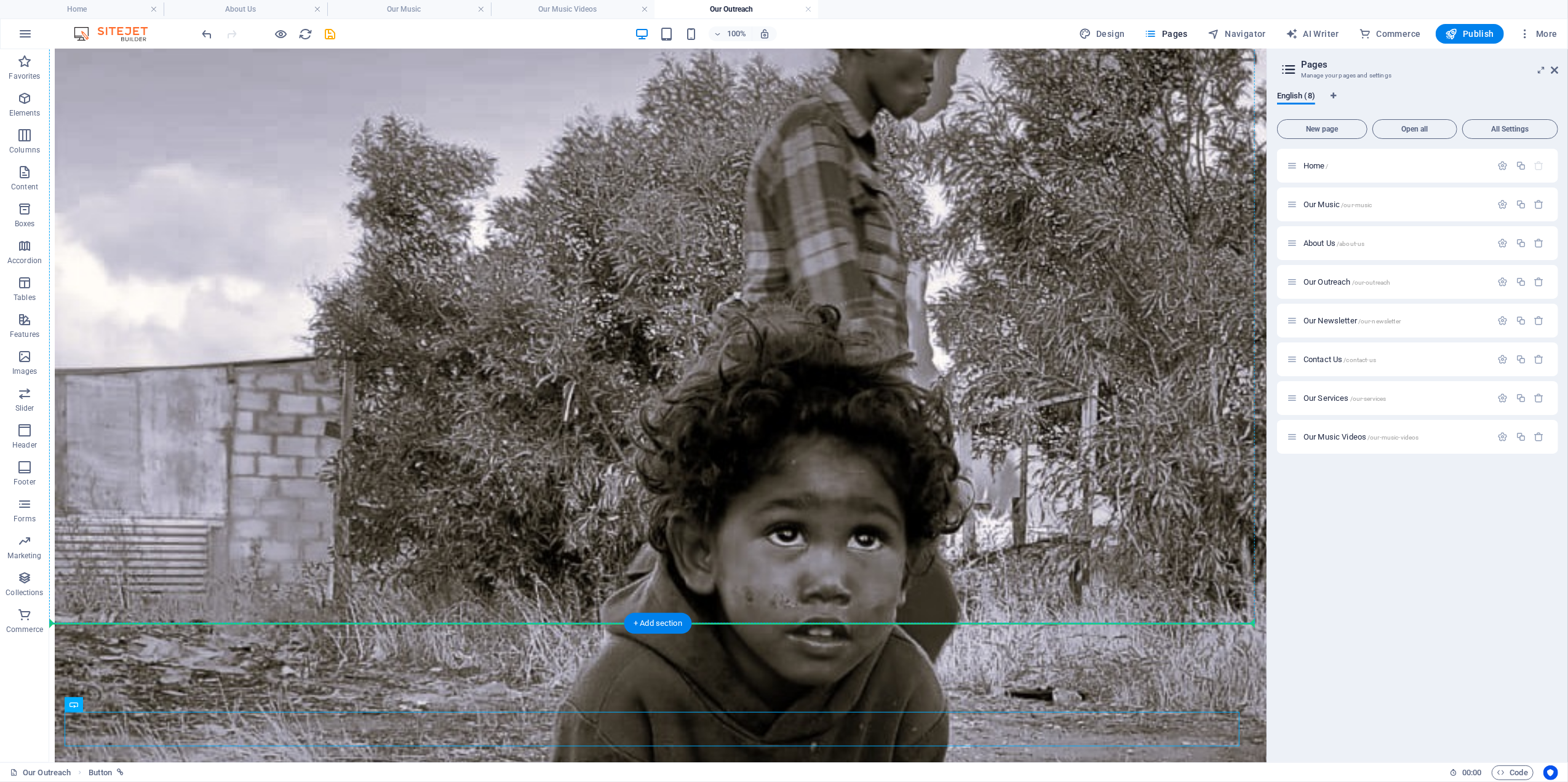
drag, startPoint x: 93, startPoint y: 680, endPoint x: 104, endPoint y: 617, distance: 64.0
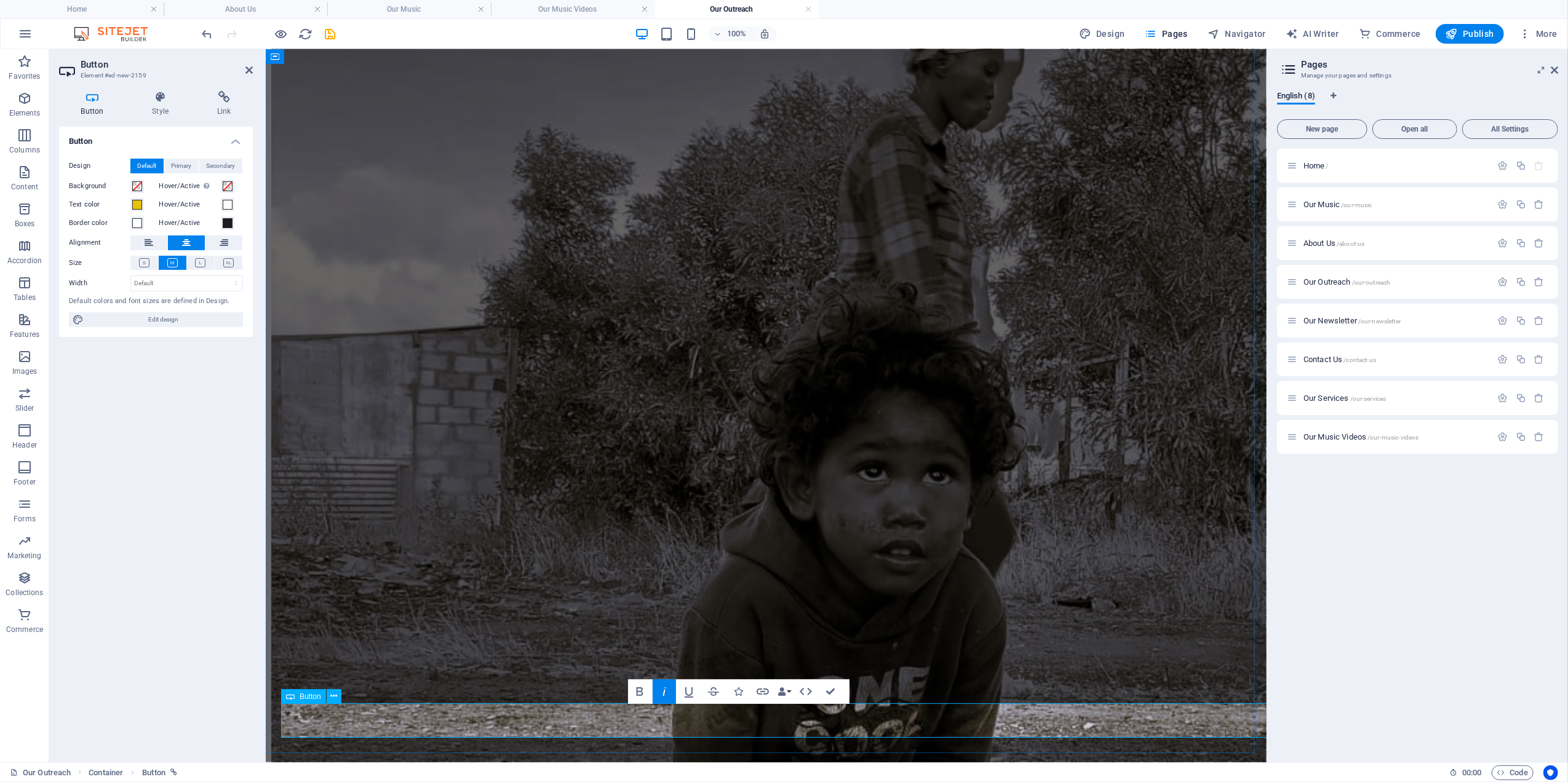
scroll to position [414, 0]
drag, startPoint x: 840, startPoint y: 721, endPoint x: 739, endPoint y: 720, distance: 101.0
drag, startPoint x: 726, startPoint y: 689, endPoint x: 713, endPoint y: 687, distance: 13.2
click at [726, 689] on icon "button" at bounding box center [731, 692] width 15 height 15
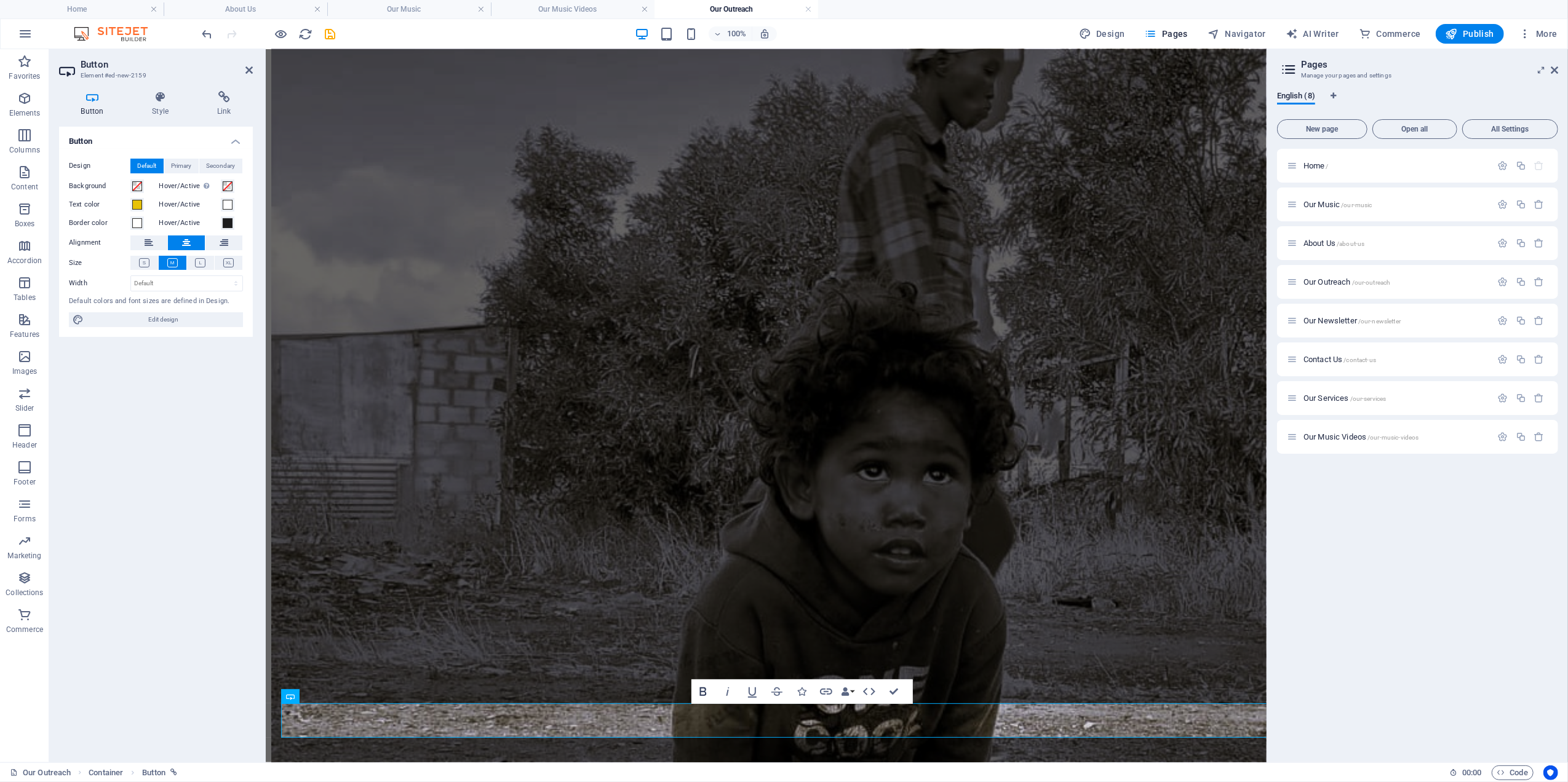
scroll to position [414, 0]
click at [706, 686] on icon "button" at bounding box center [703, 692] width 15 height 15
click at [229, 100] on icon at bounding box center [224, 98] width 58 height 13
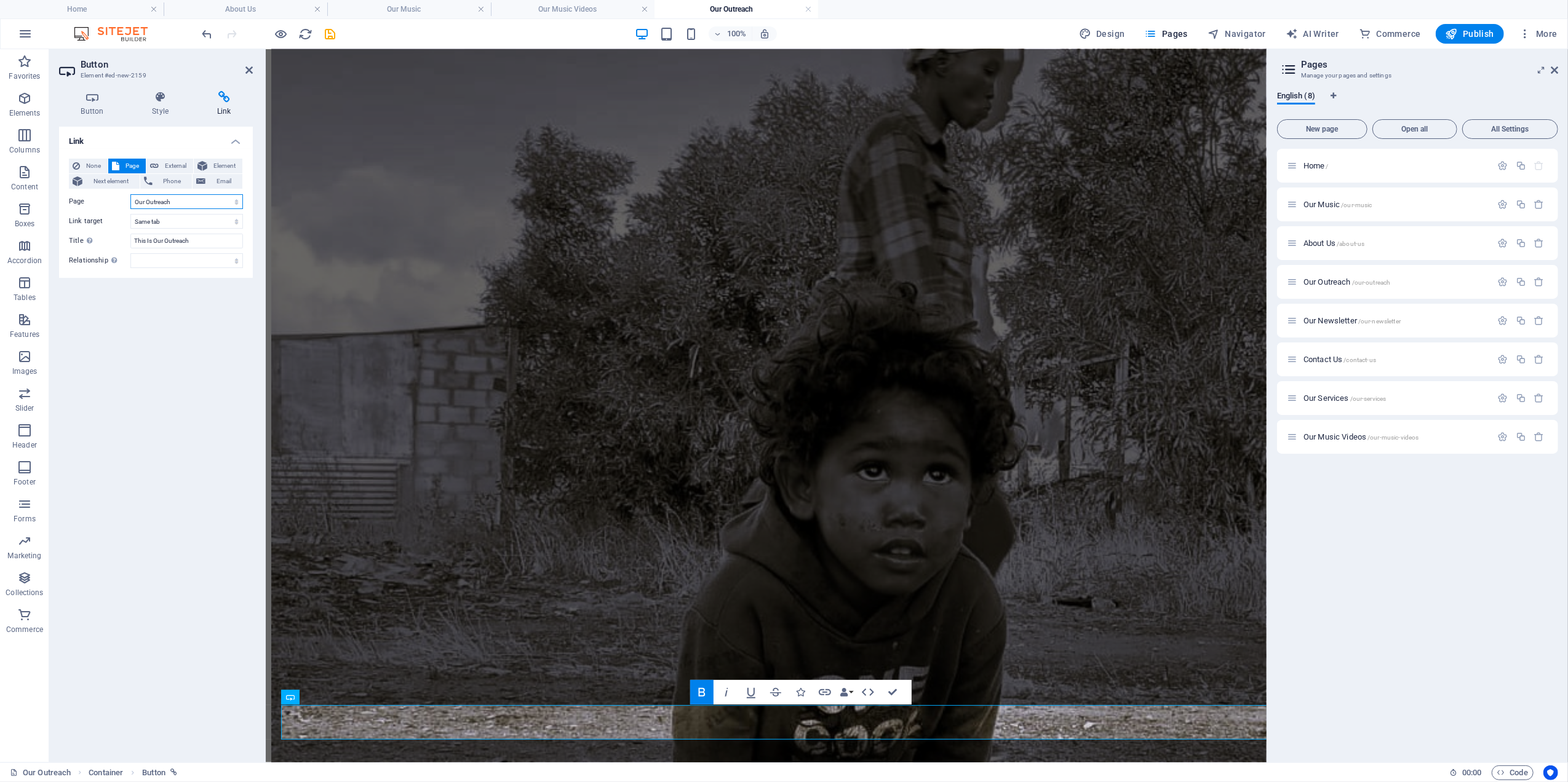
click at [160, 205] on select "Home Our Music About Us Our Outreach Our Newsletter Contact Us Our Services Our…" at bounding box center [186, 201] width 113 height 15
select select "4"
click at [130, 194] on select "Home Our Music About Us Our Outreach Our Newsletter Contact Us Our Services Our…" at bounding box center [186, 201] width 113 height 15
drag, startPoint x: 195, startPoint y: 243, endPoint x: 109, endPoint y: 236, distance: 86.3
click at [109, 236] on div "Title Additional link description, should not be the same as the link text. The…" at bounding box center [156, 241] width 174 height 15
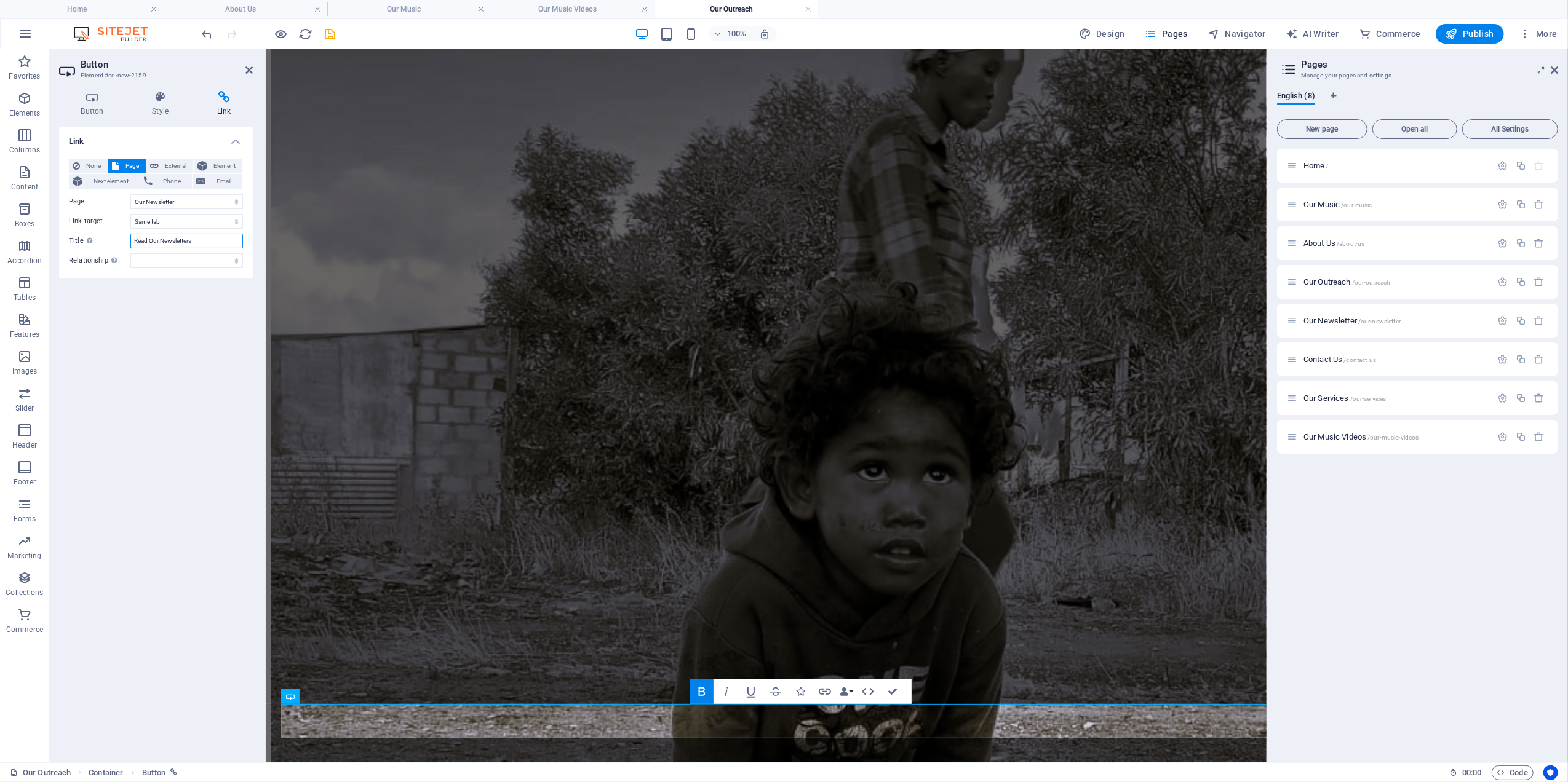
type input "Read Our Newsletters"
click at [155, 273] on div "None Page External Element Next element Phone Email Page Home Our Music About U…" at bounding box center [156, 213] width 194 height 129
click at [329, 30] on icon "save" at bounding box center [331, 34] width 14 height 14
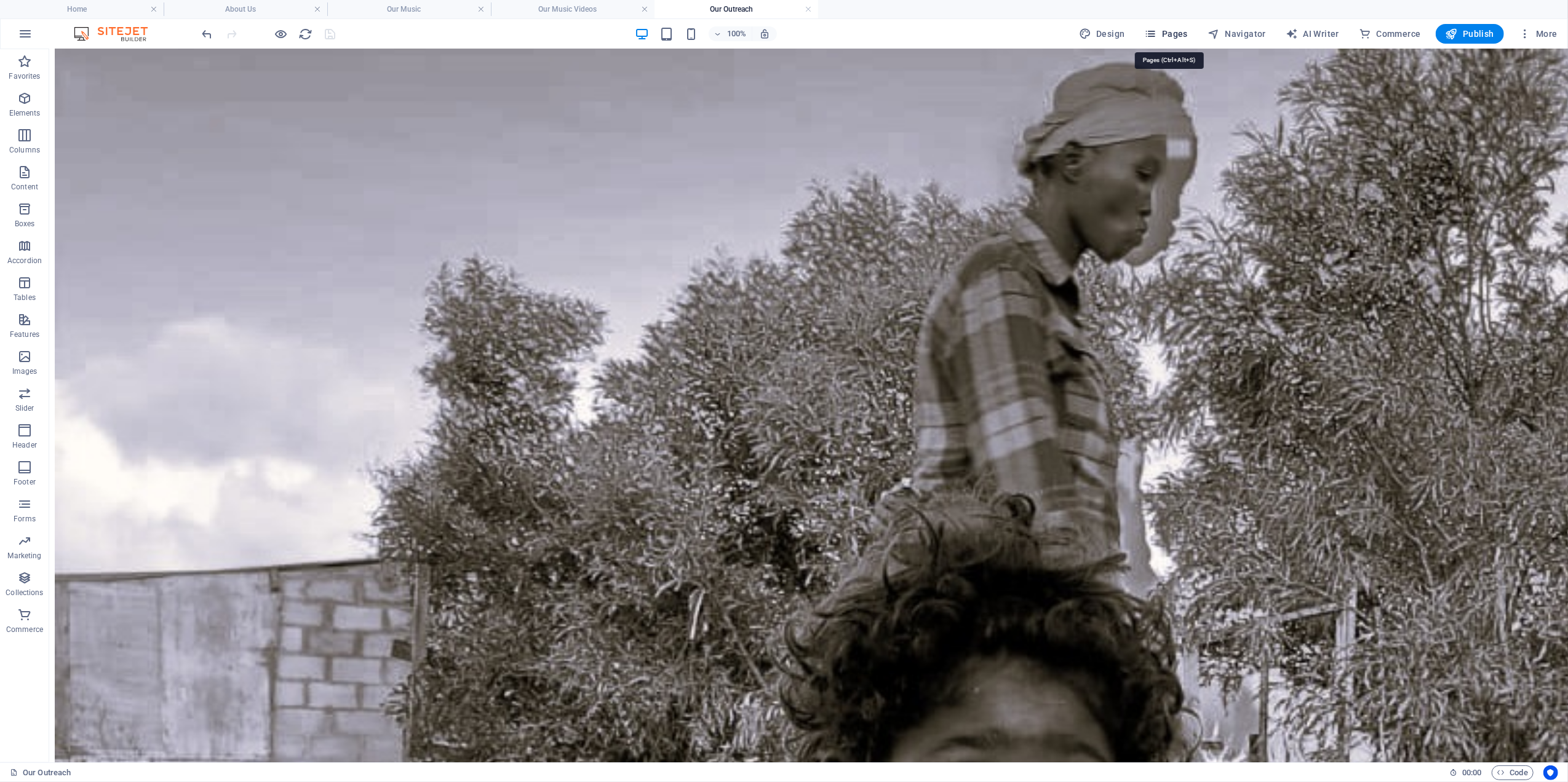
click at [1174, 35] on span "Pages" at bounding box center [1166, 34] width 43 height 13
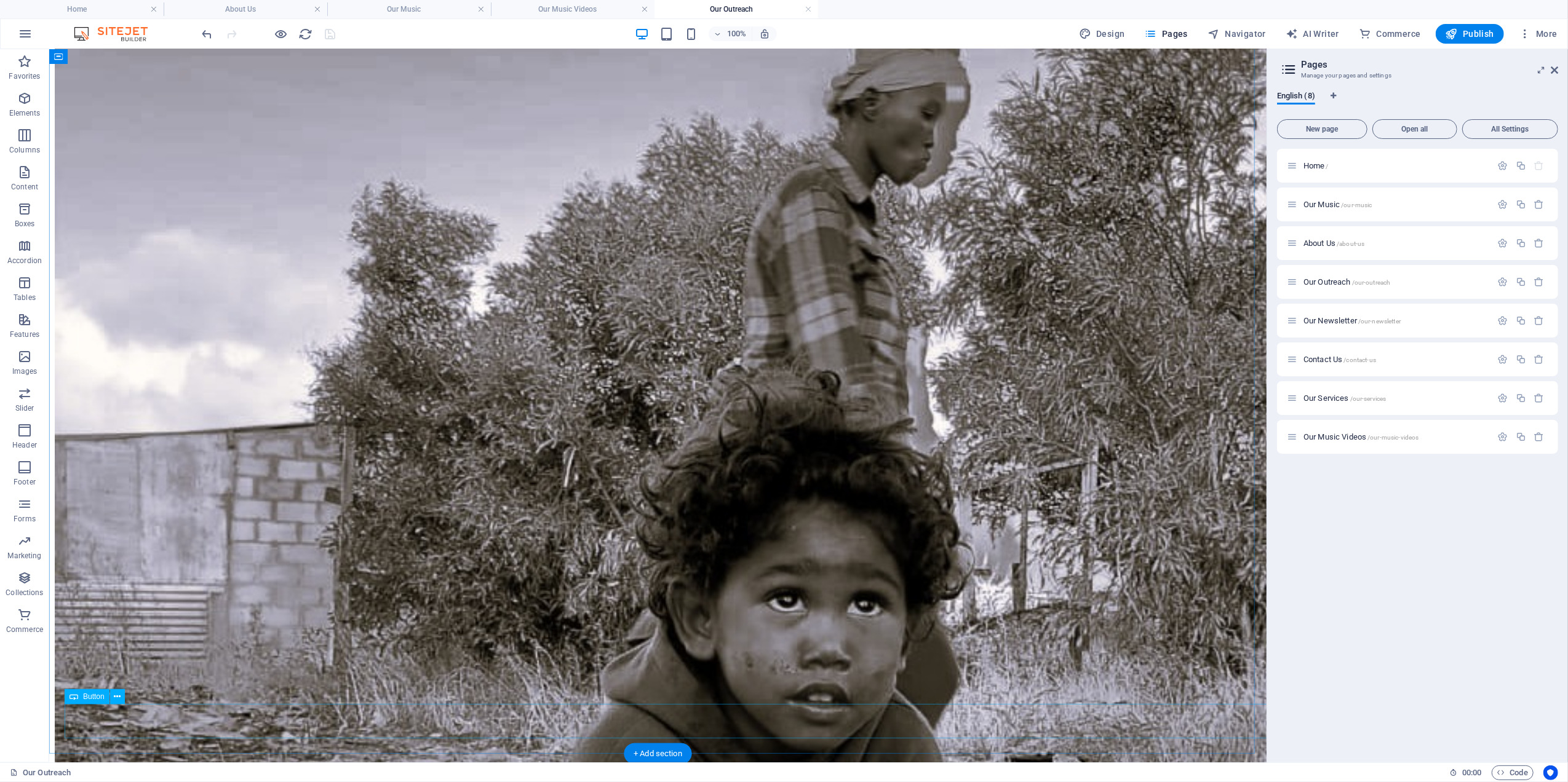
click at [1330, 396] on span "Our Services /our-services" at bounding box center [1344, 398] width 83 height 10
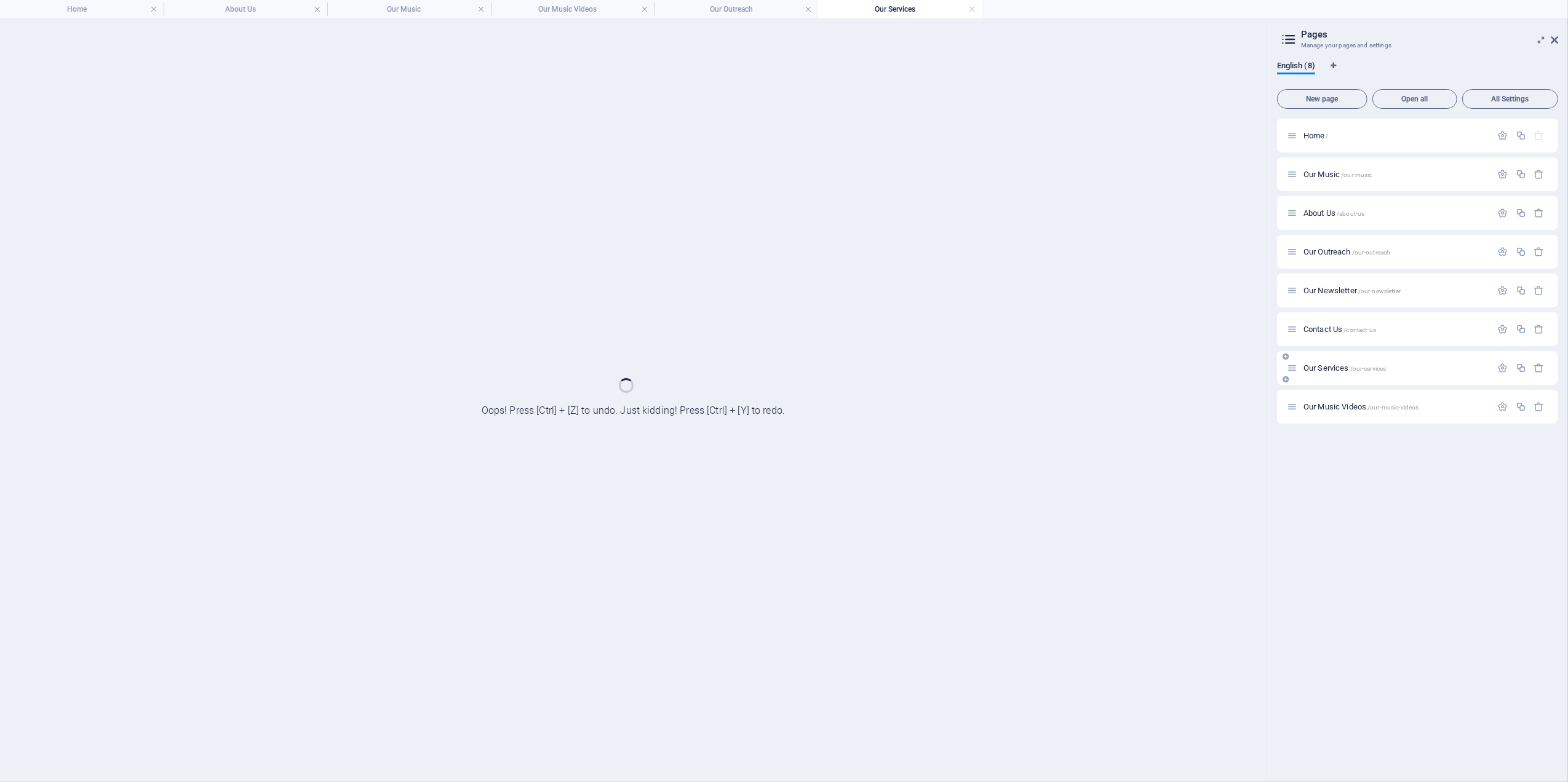
scroll to position [0, 0]
click at [1330, 396] on div "Our Music Videos /our-music-videos" at bounding box center [1417, 406] width 281 height 34
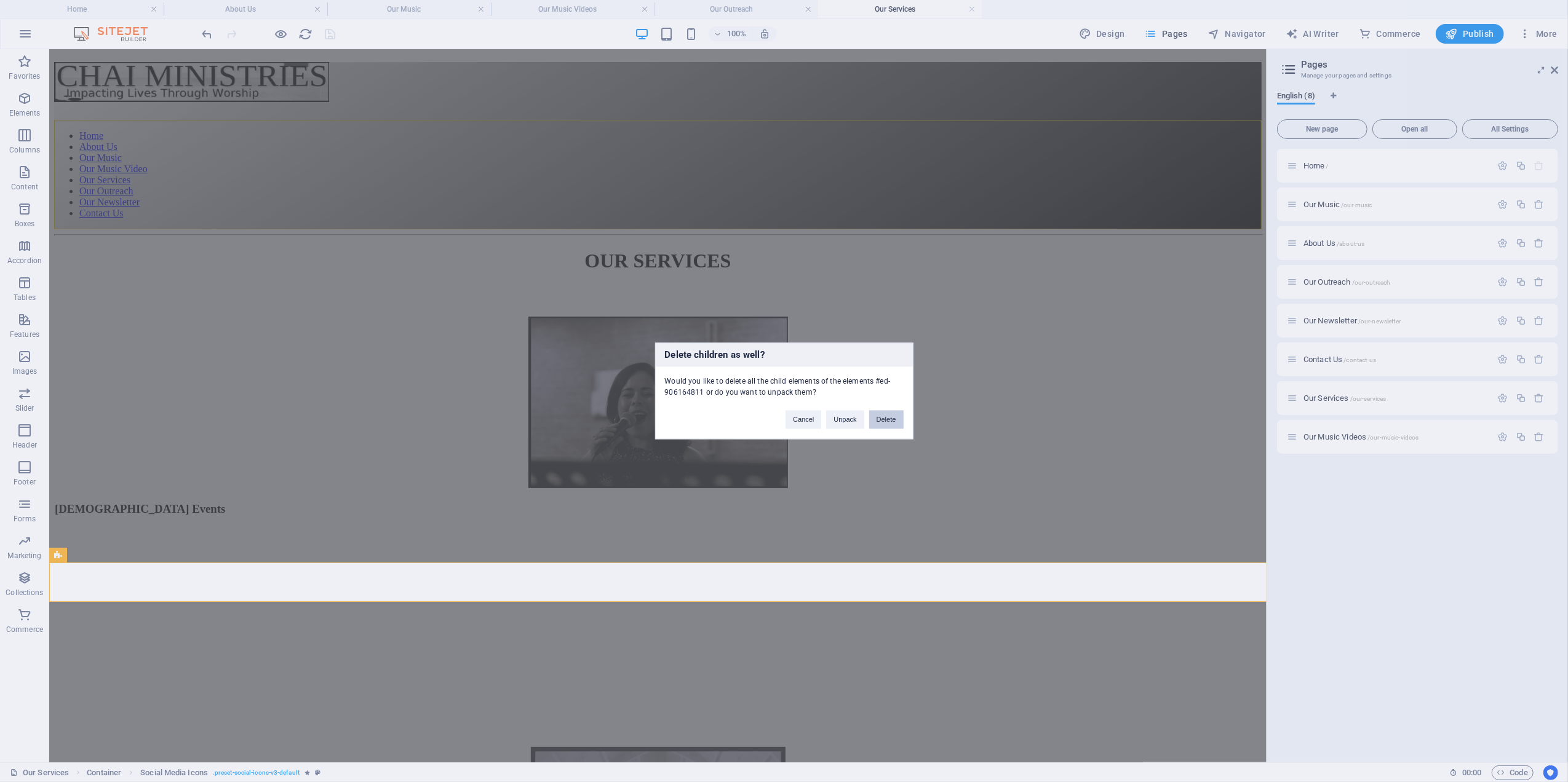
click at [889, 421] on button "Delete" at bounding box center [886, 420] width 34 height 18
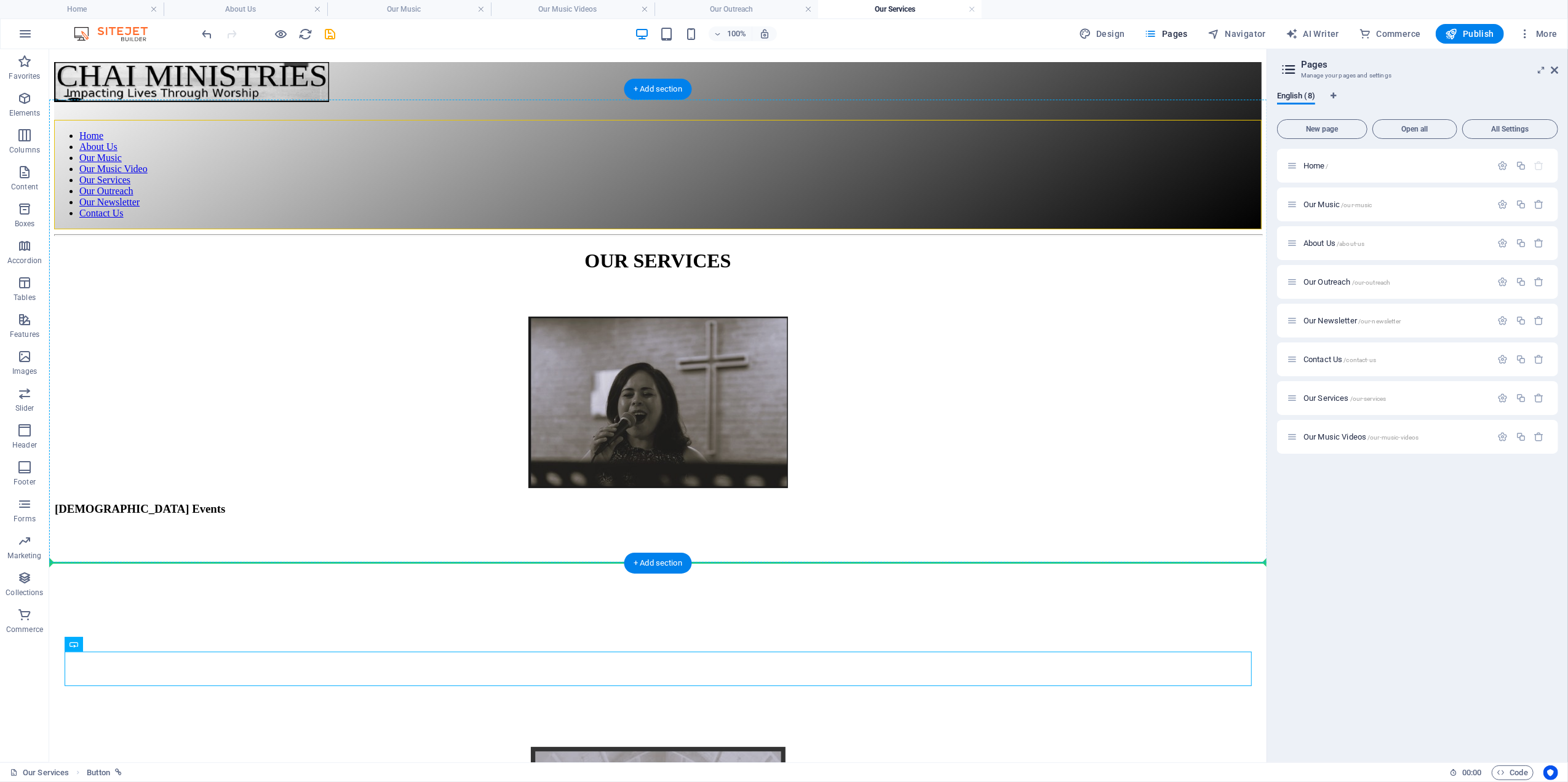
drag, startPoint x: 138, startPoint y: 691, endPoint x: 95, endPoint y: 560, distance: 137.9
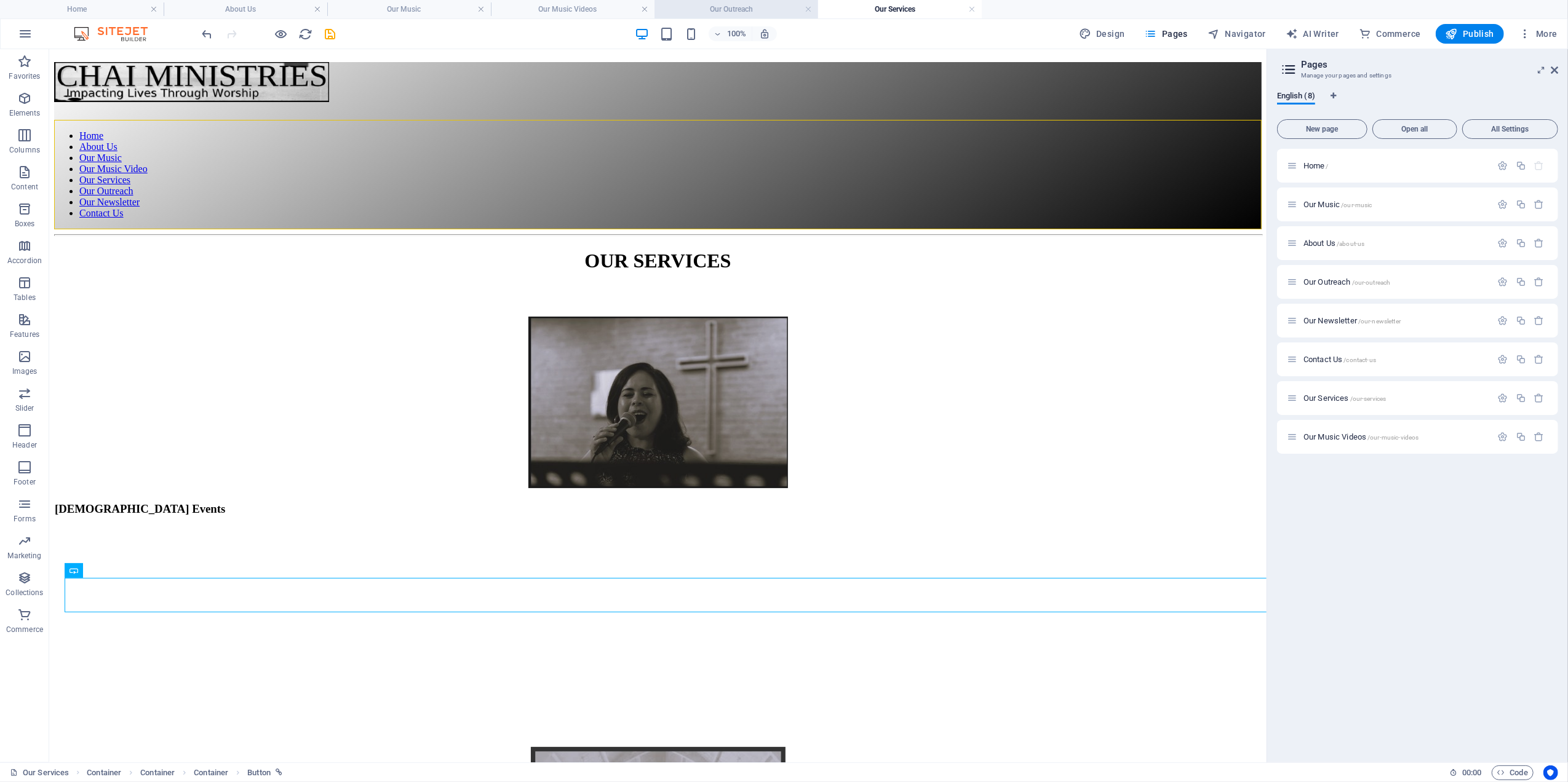
click at [739, 5] on h4 "Our Outreach" at bounding box center [736, 9] width 163 height 13
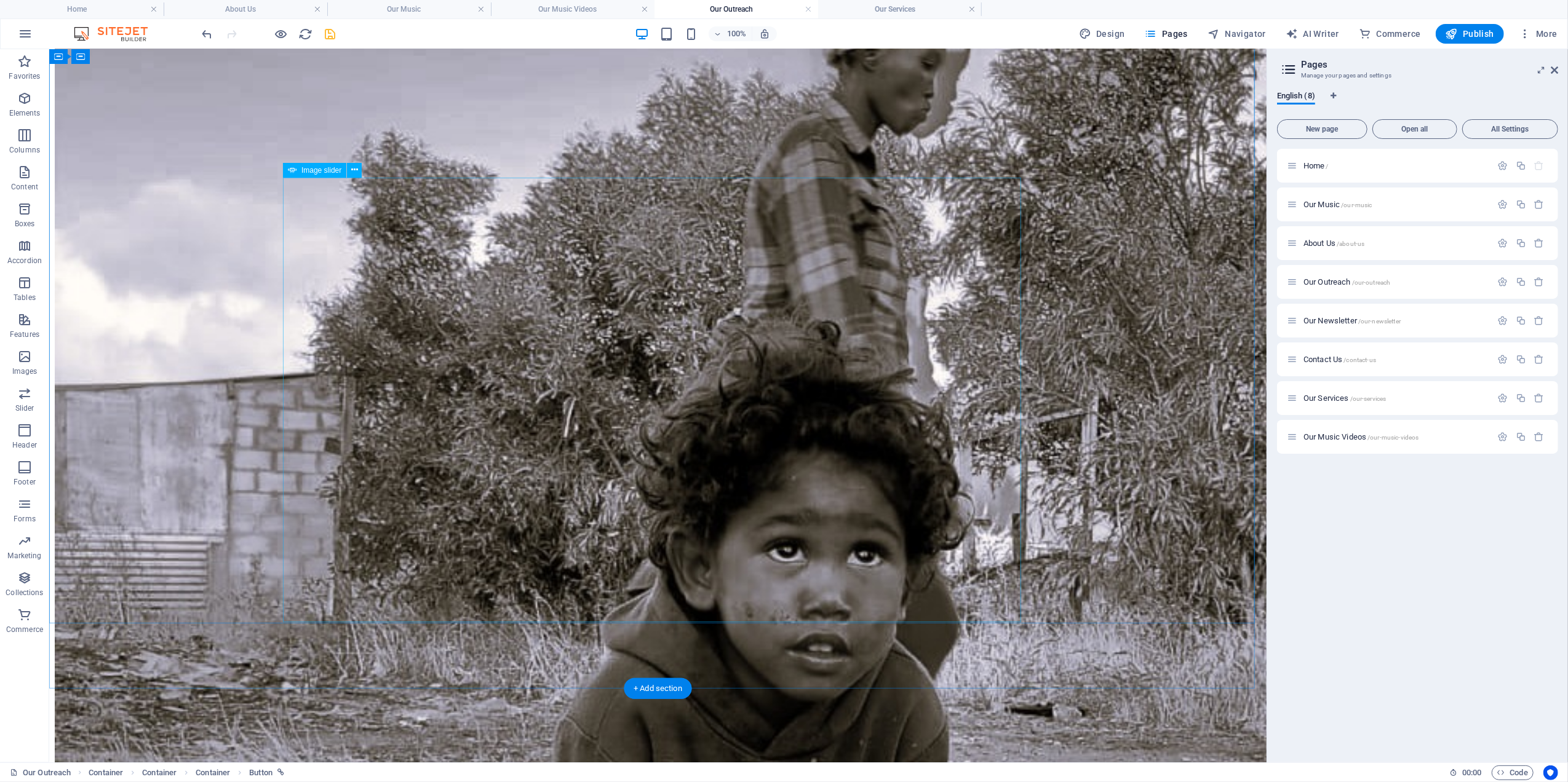
scroll to position [480, 0]
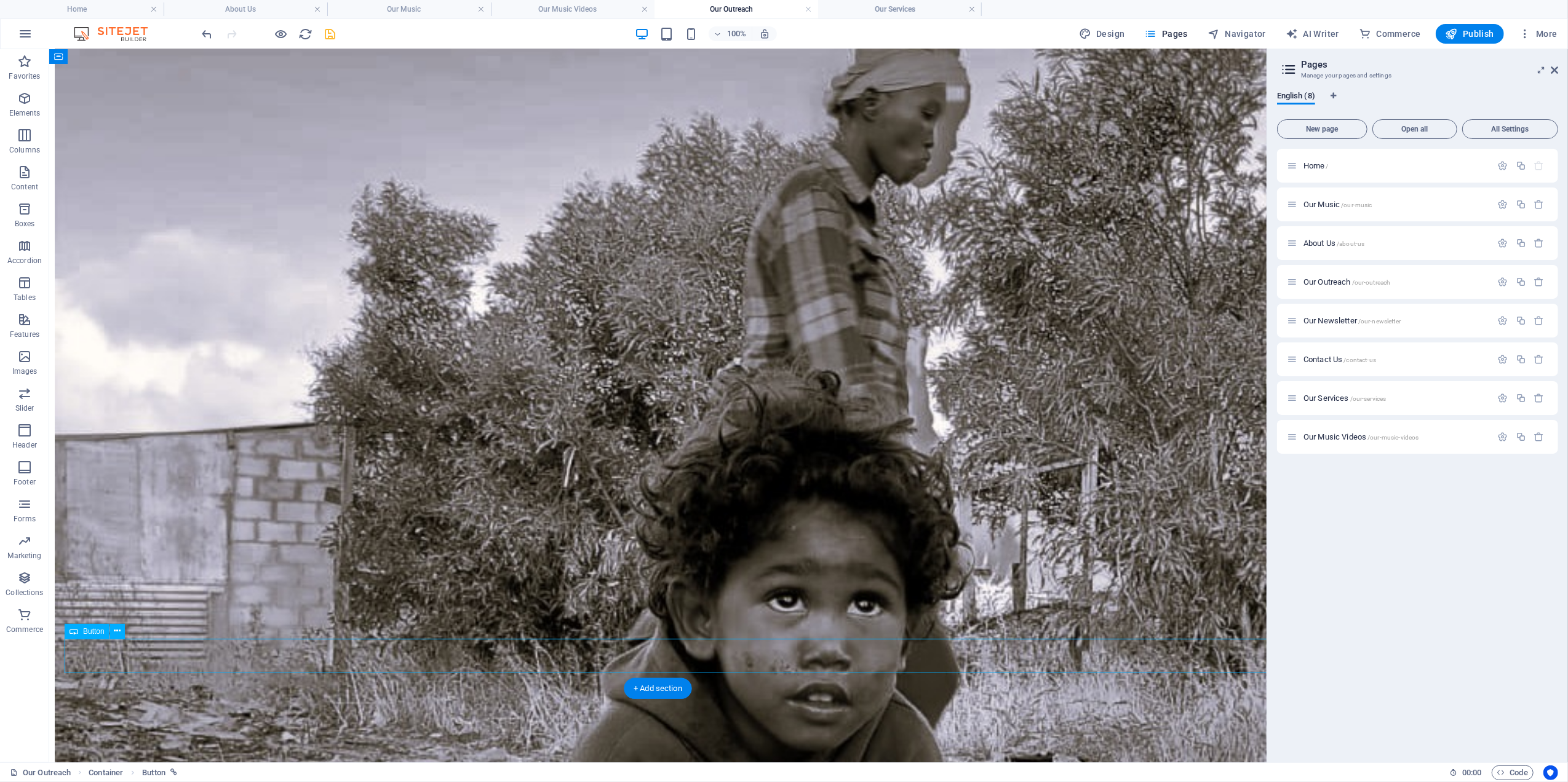
select select "4"
select select
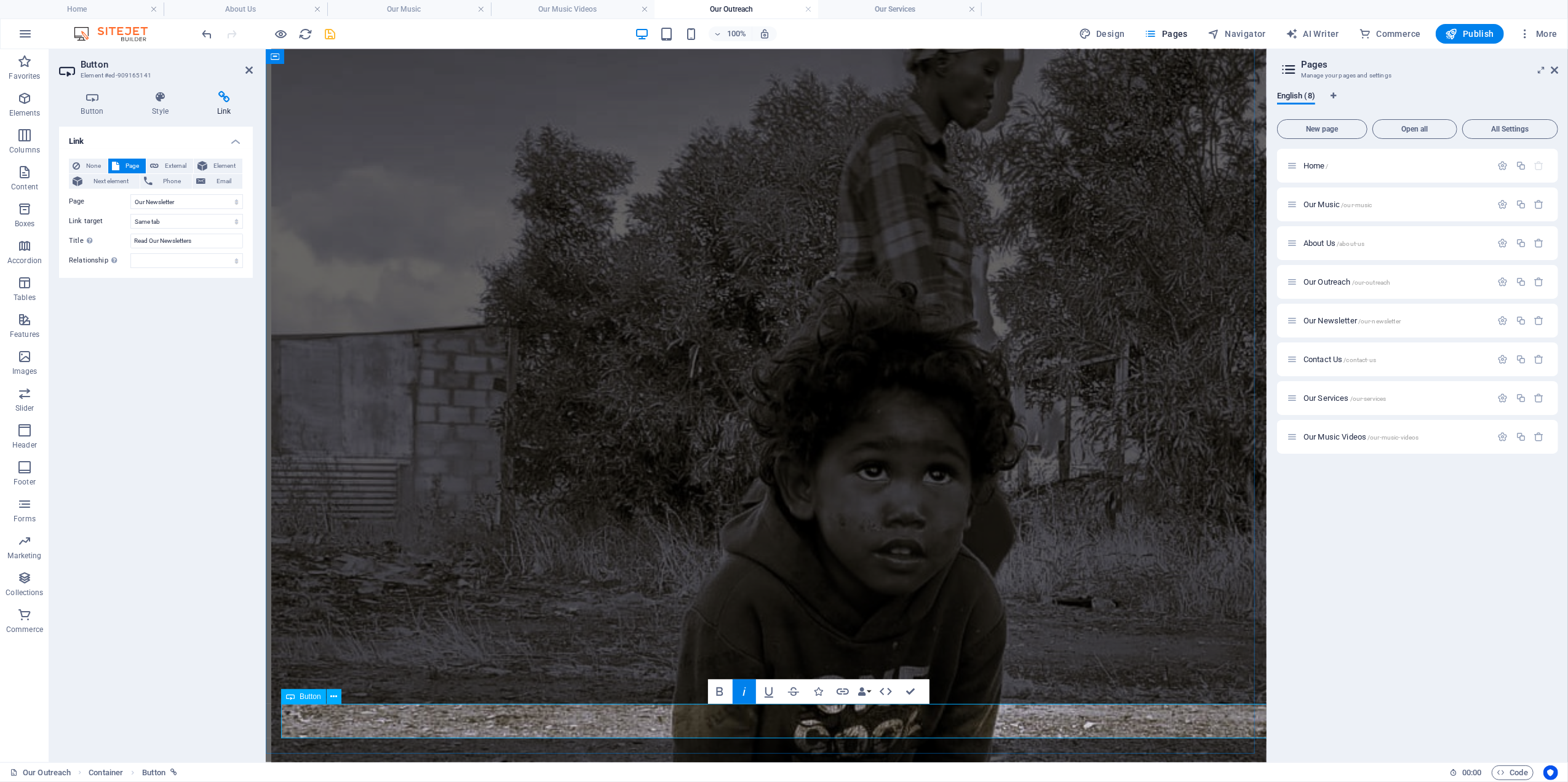
drag, startPoint x: 824, startPoint y: 721, endPoint x: 750, endPoint y: 723, distance: 74.0
click at [740, 690] on icon "button" at bounding box center [744, 692] width 15 height 15
click at [719, 688] on icon "button" at bounding box center [717, 692] width 15 height 15
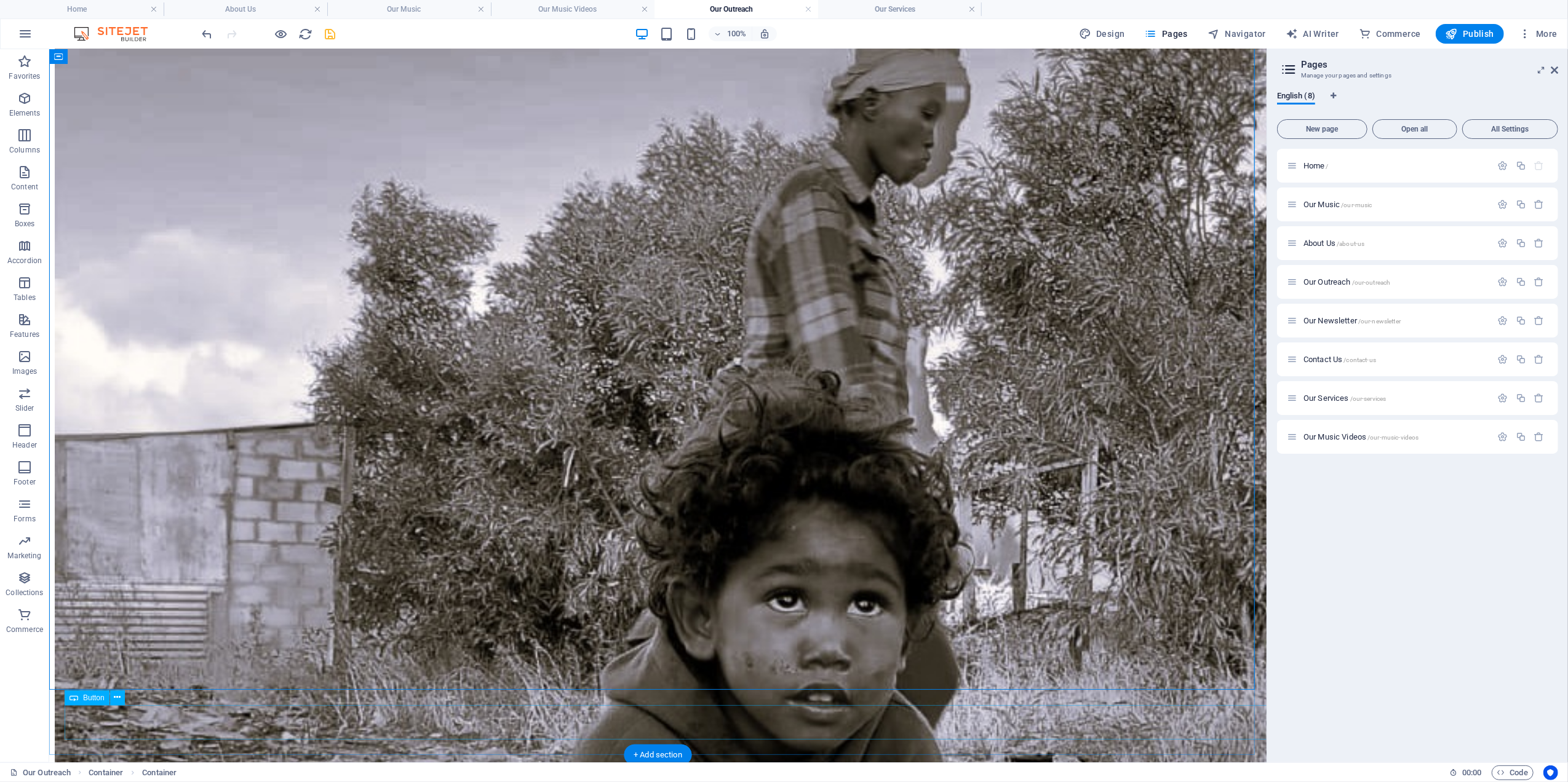
select select "4"
select select
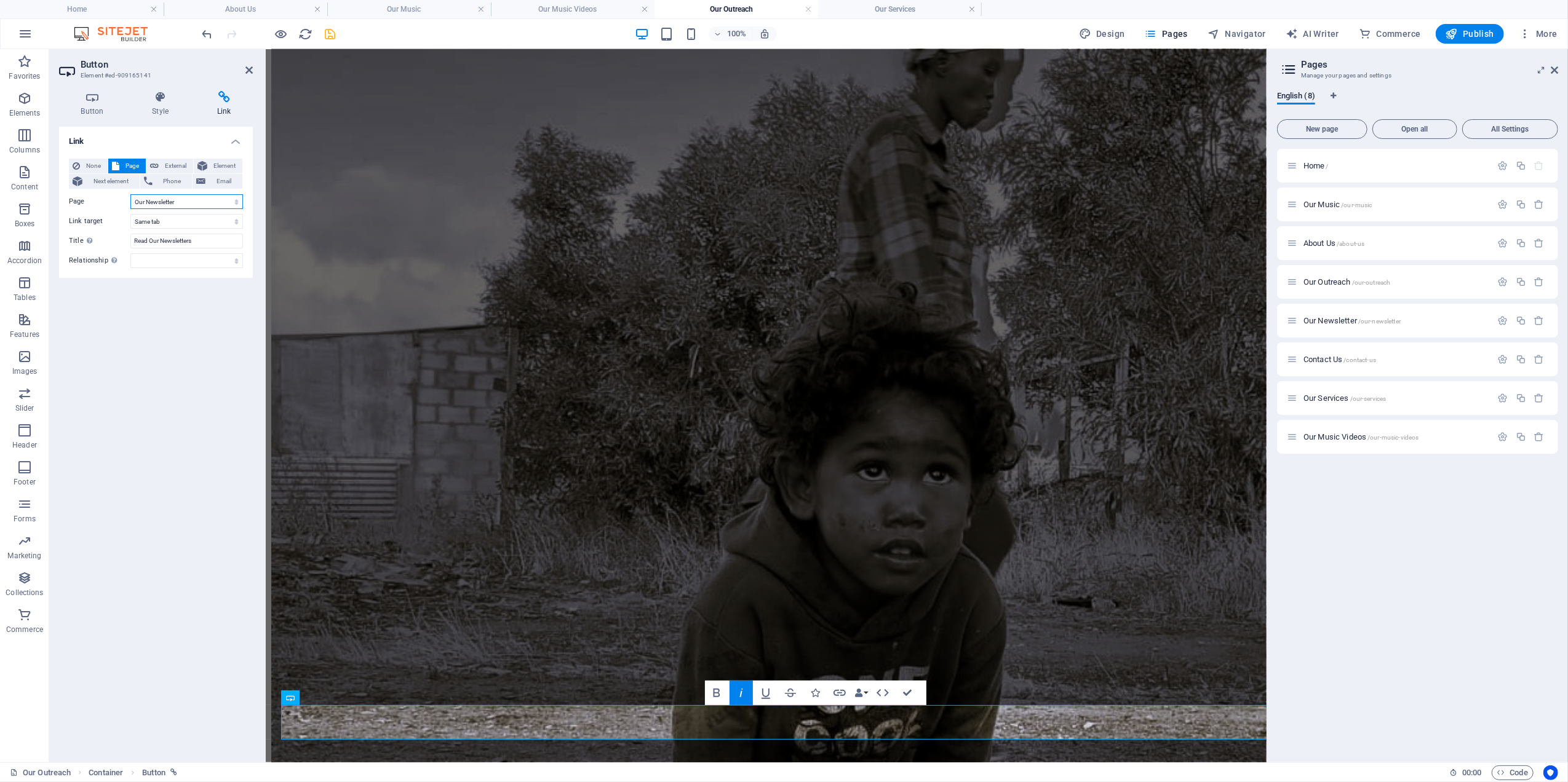
click at [156, 199] on select "Home Our Music About Us Our Outreach Our Newsletter Contact Us Our Services Our…" at bounding box center [186, 201] width 113 height 15
select select "6"
click at [130, 194] on select "Home Our Music About Us Our Outreach Our Newsletter Contact Us Our Services Our…" at bounding box center [186, 201] width 113 height 15
drag, startPoint x: 203, startPoint y: 245, endPoint x: 97, endPoint y: 232, distance: 106.8
click at [97, 232] on div "None Page External Element Next element Phone Email Page Home Our Music About U…" at bounding box center [156, 213] width 174 height 109
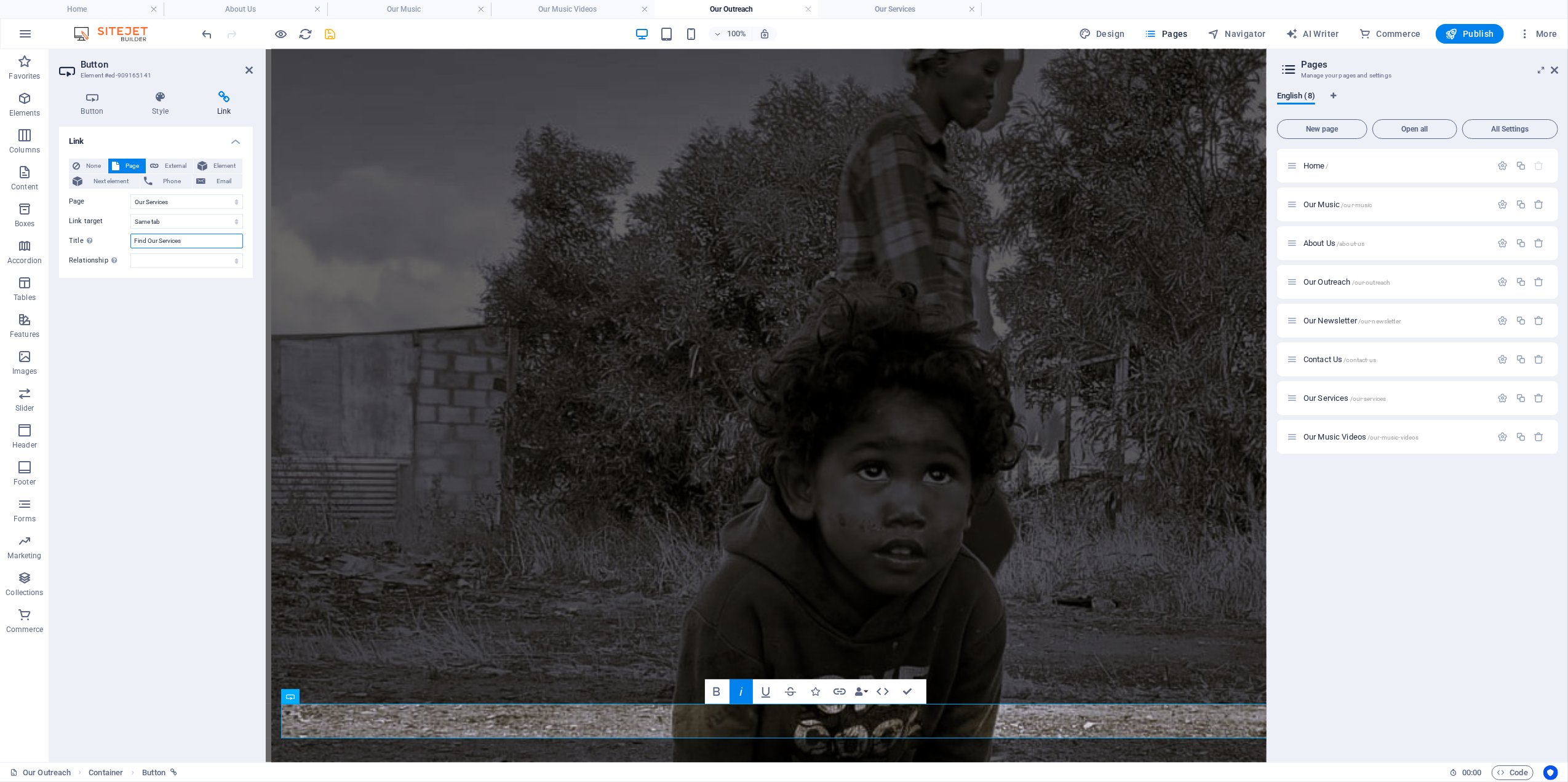
type input "Find Our Services"
click at [186, 322] on div "Link None Page External Element Next element Phone Email Page Home Our Music Ab…" at bounding box center [156, 439] width 194 height 626
drag, startPoint x: 208, startPoint y: 21, endPoint x: 247, endPoint y: 70, distance: 62.6
click at [247, 70] on icon at bounding box center [248, 70] width 7 height 10
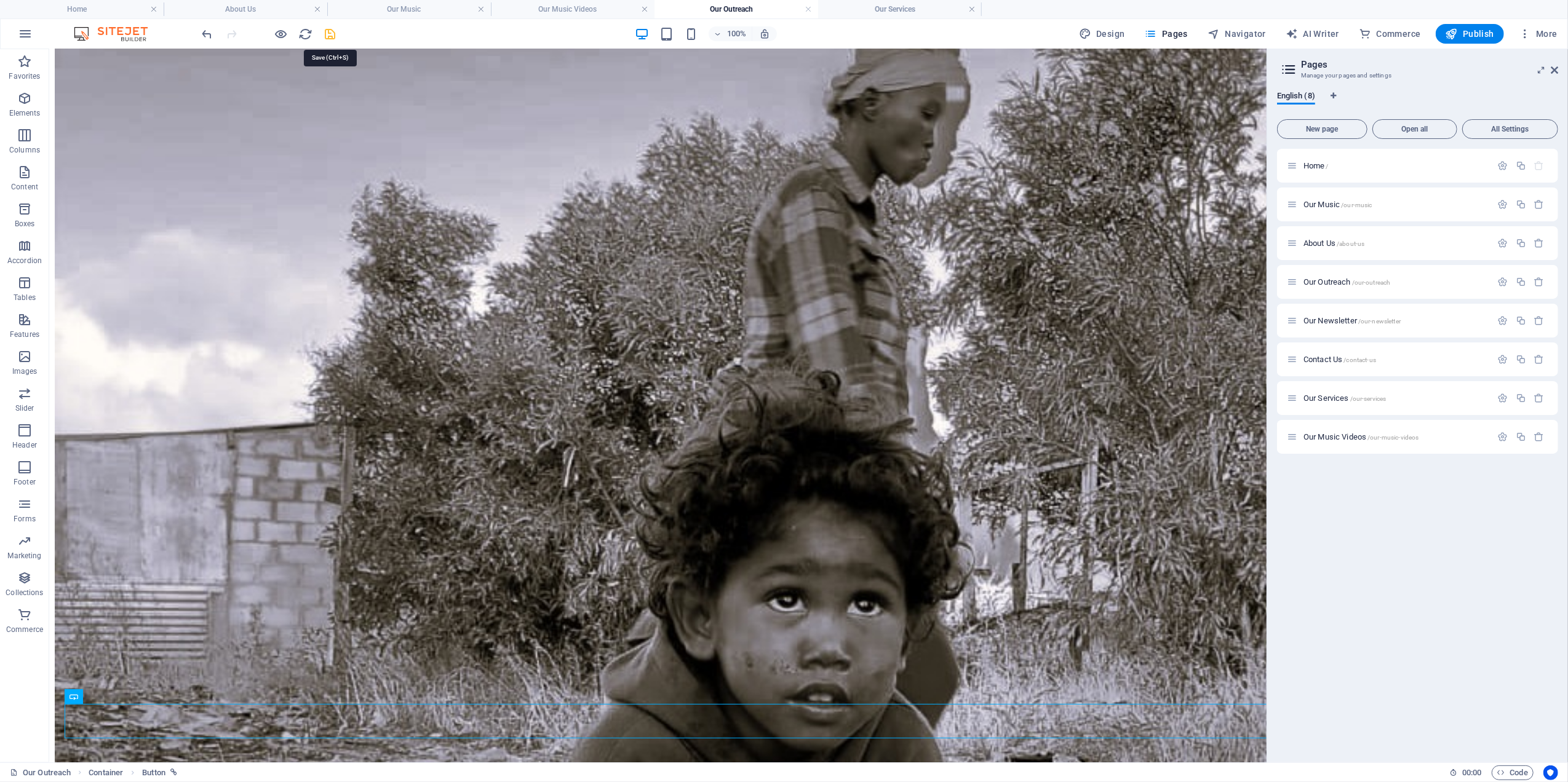
drag, startPoint x: 332, startPoint y: 34, endPoint x: 236, endPoint y: 56, distance: 98.5
click at [332, 34] on icon "save" at bounding box center [331, 34] width 14 height 14
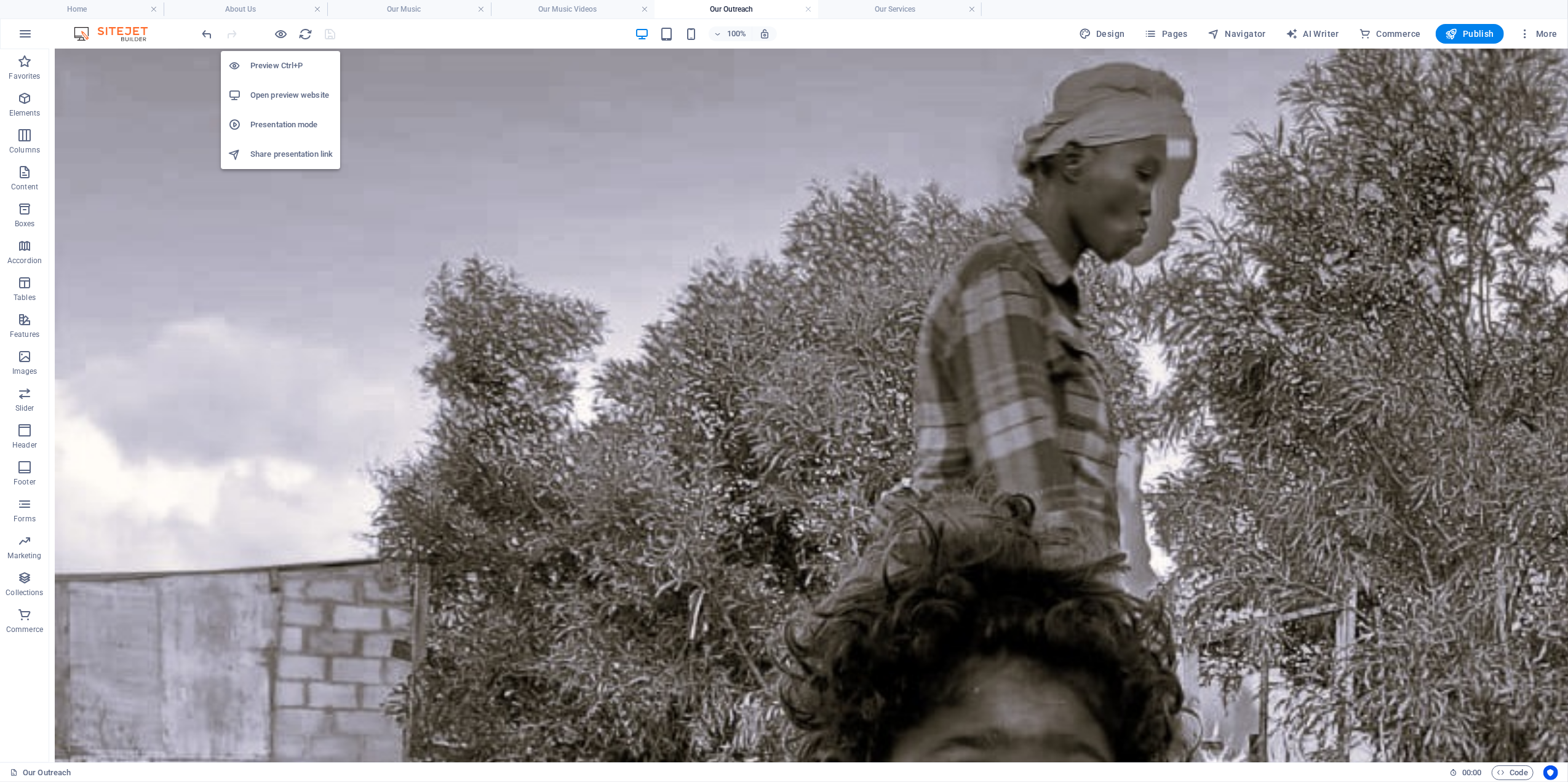
click at [284, 90] on h6 "Open preview website" at bounding box center [291, 95] width 83 height 15
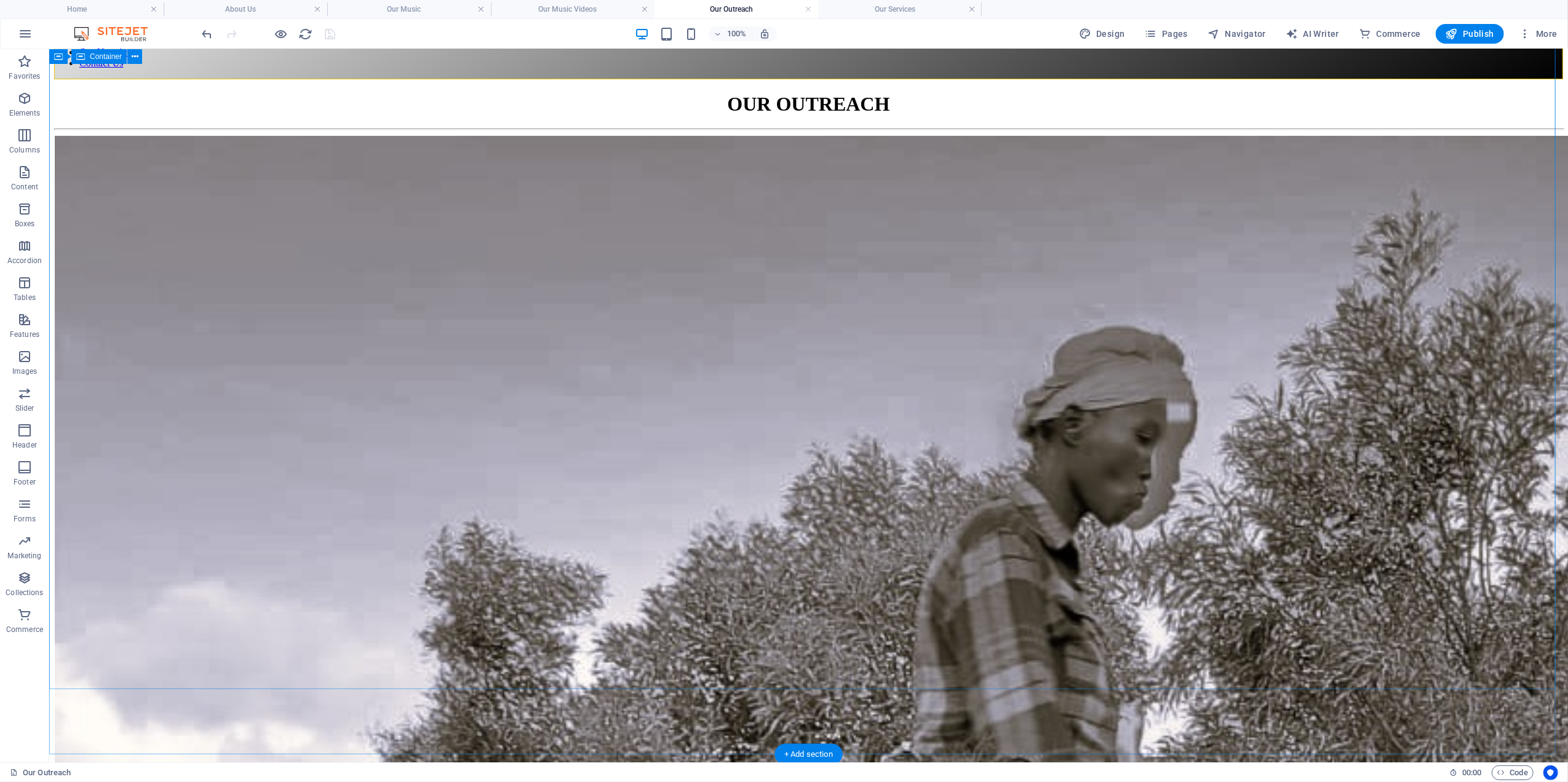
scroll to position [0, 0]
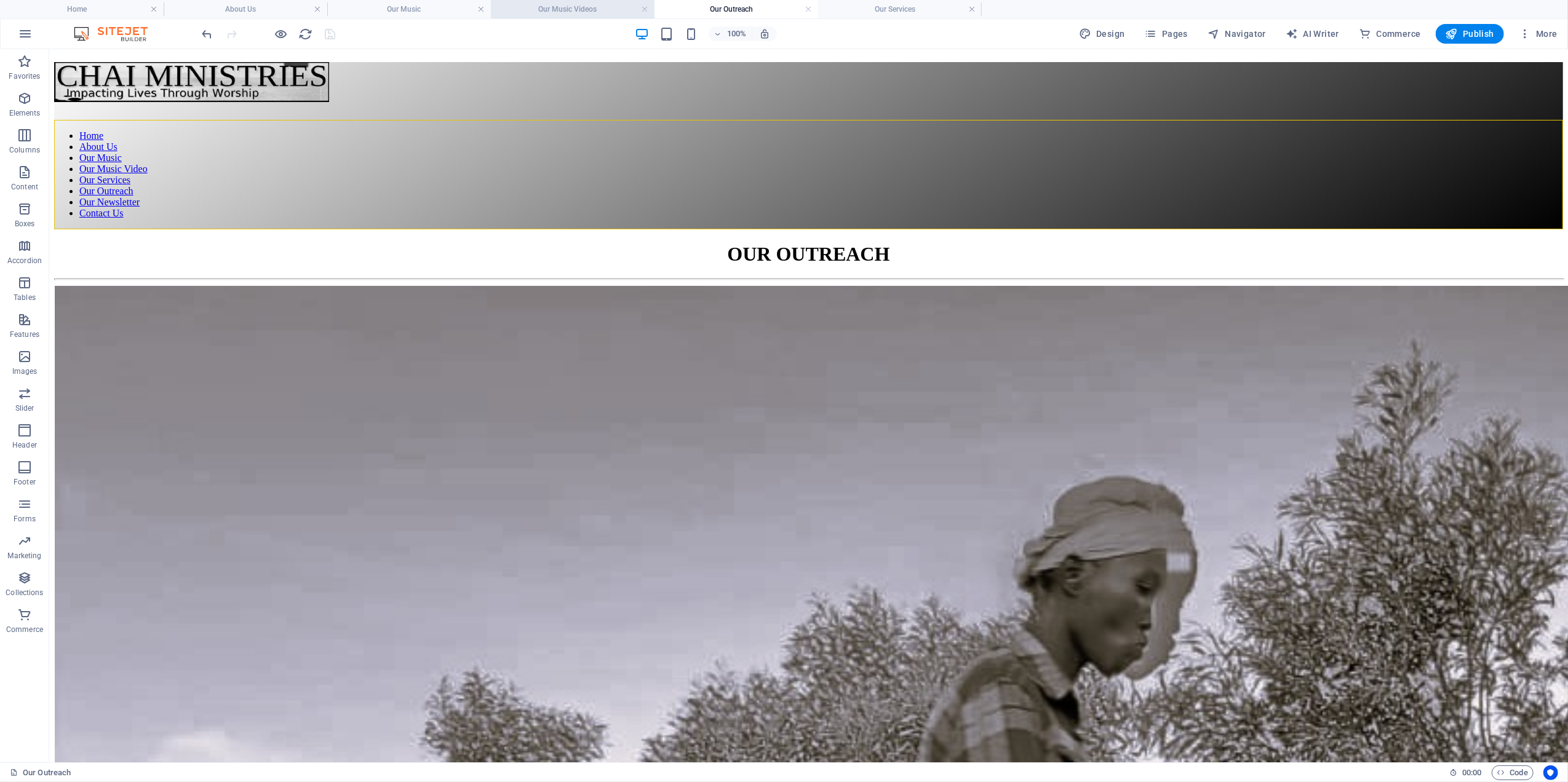
click at [567, 6] on h4 "Our Music Videos" at bounding box center [573, 9] width 163 height 13
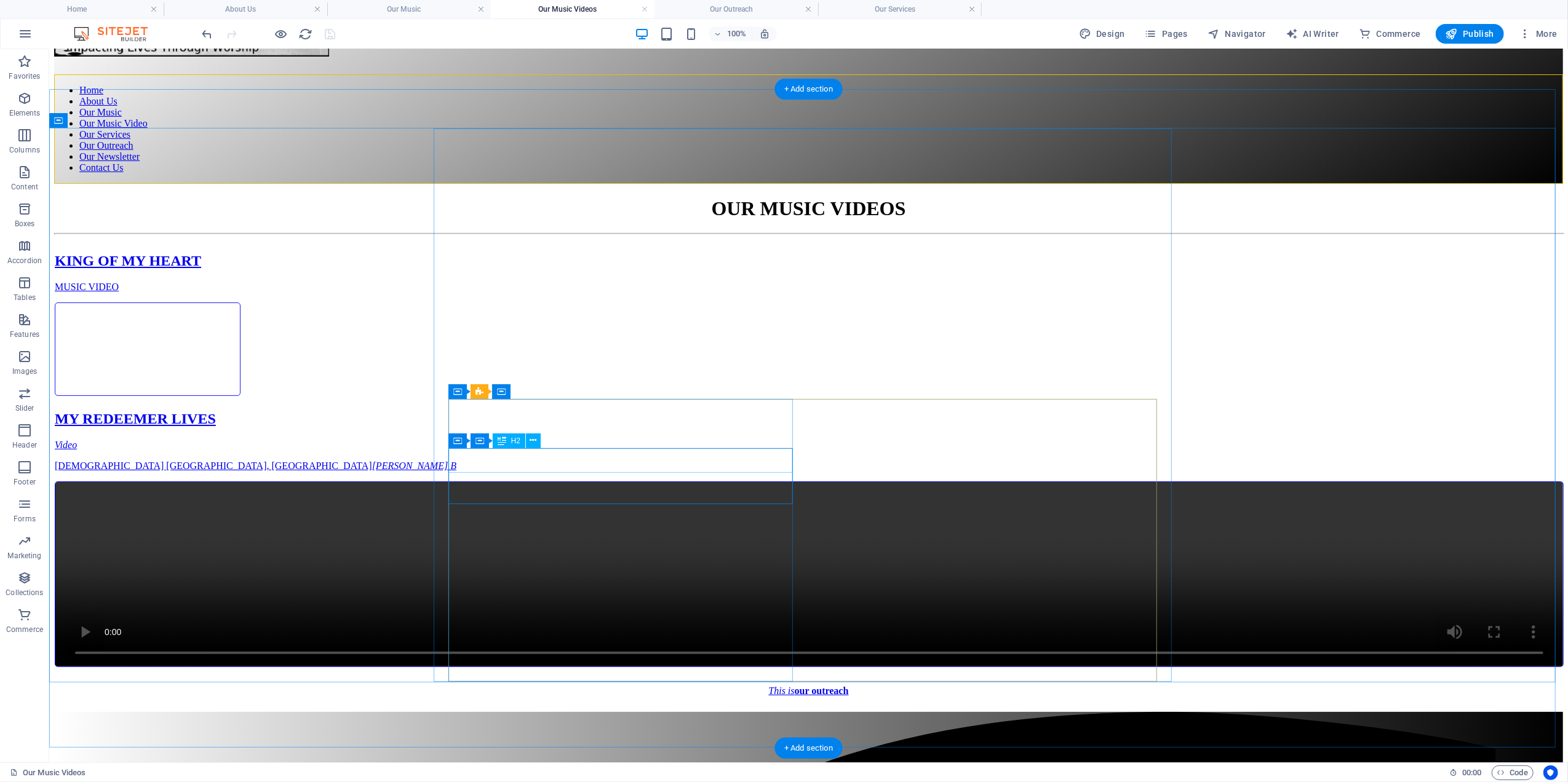
scroll to position [59, 0]
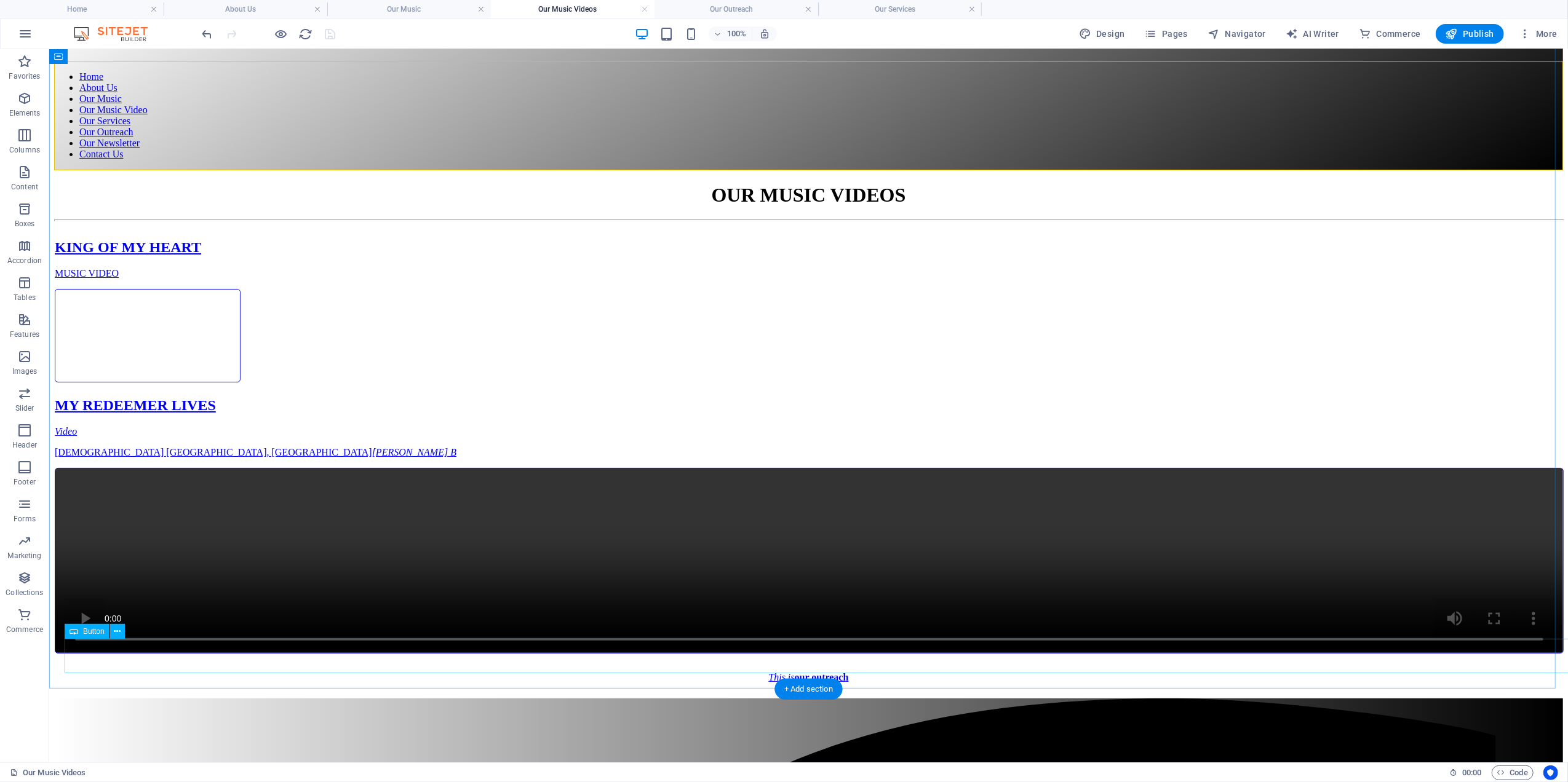
click at [393, 671] on div "This is our outreach" at bounding box center [808, 677] width 1478 height 11
click at [893, 8] on h4 "Our Services" at bounding box center [900, 9] width 163 height 13
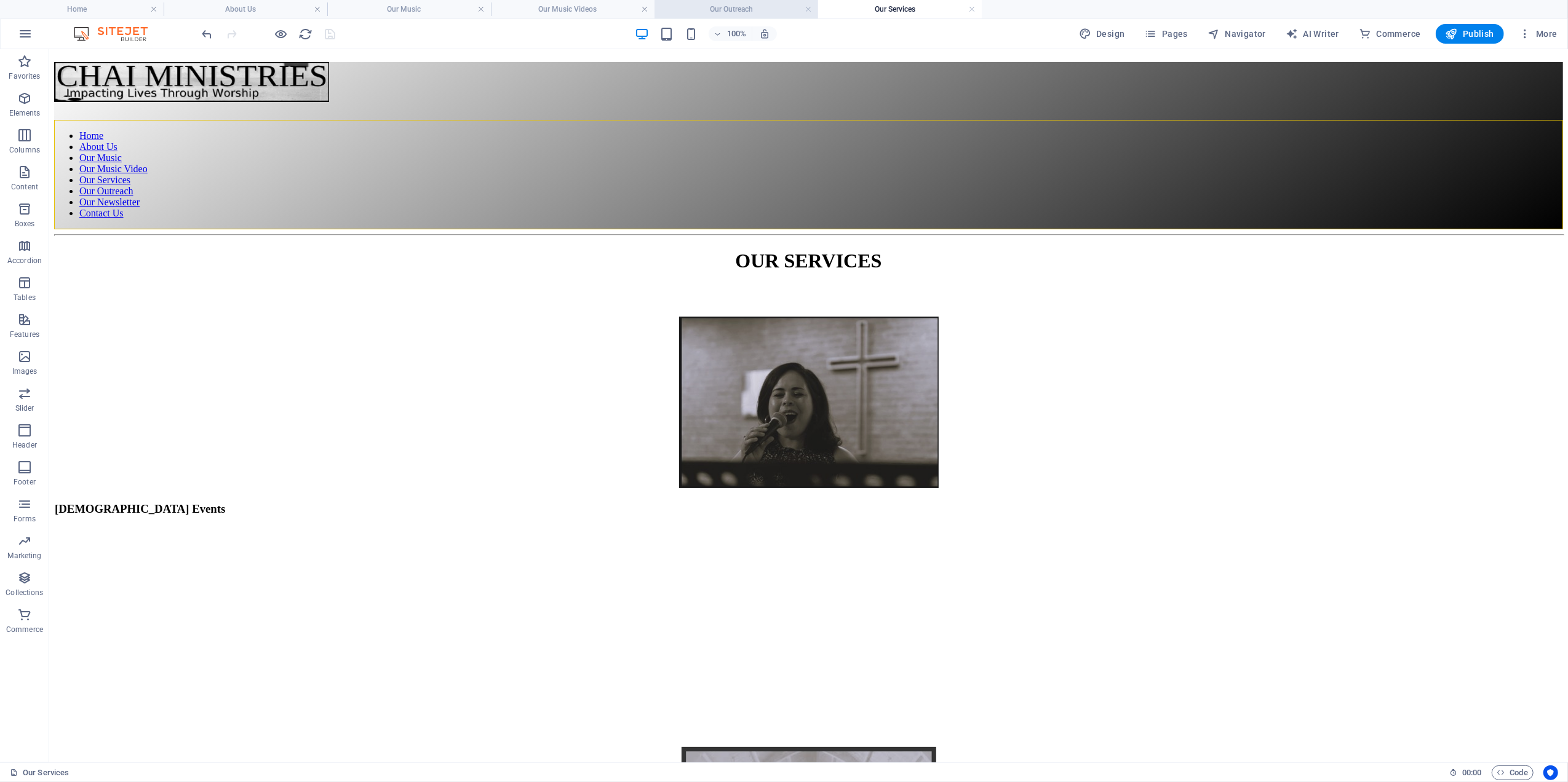
click at [724, 6] on h4 "Our Outreach" at bounding box center [736, 9] width 163 height 13
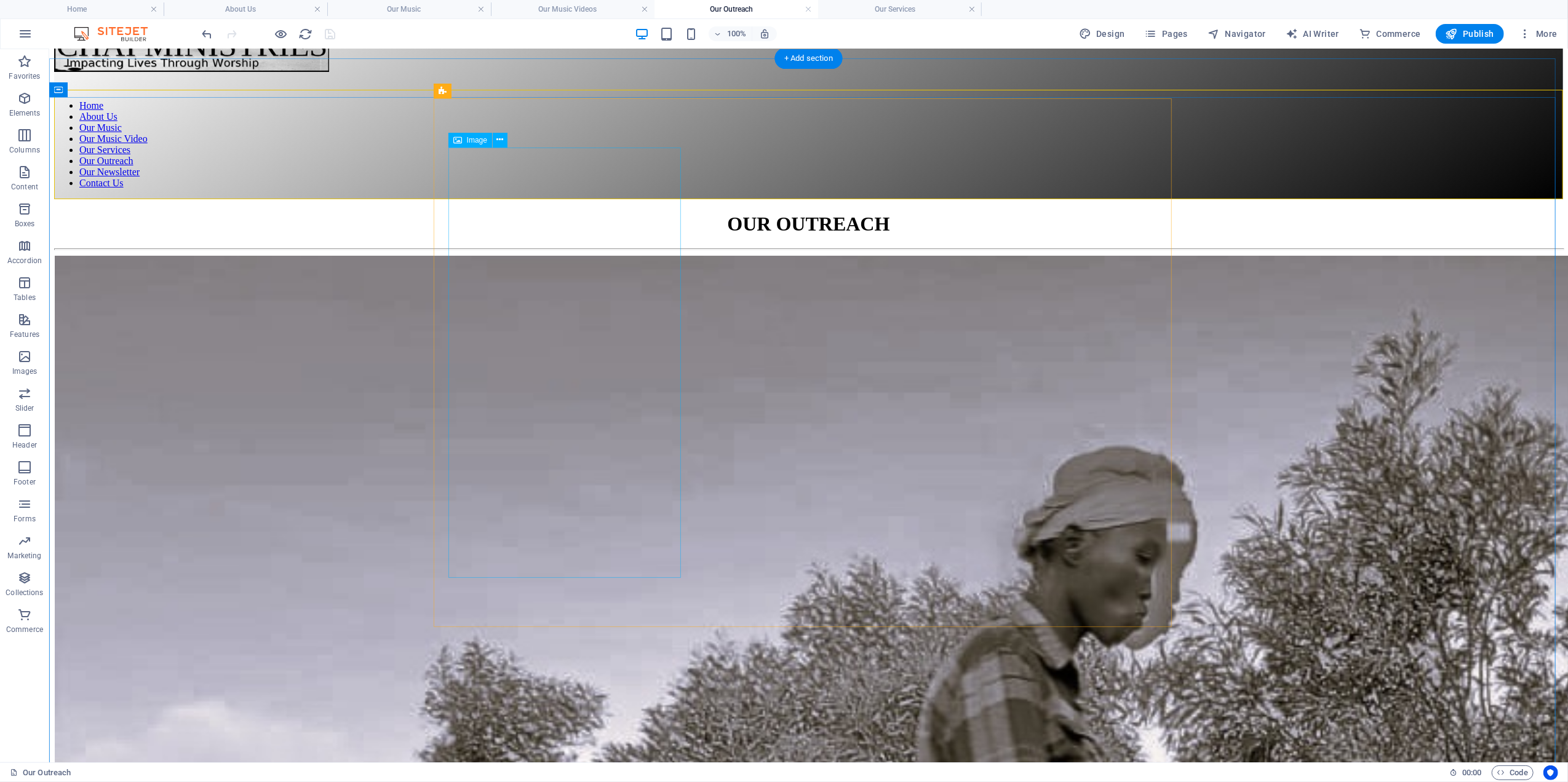
scroll to position [480, 0]
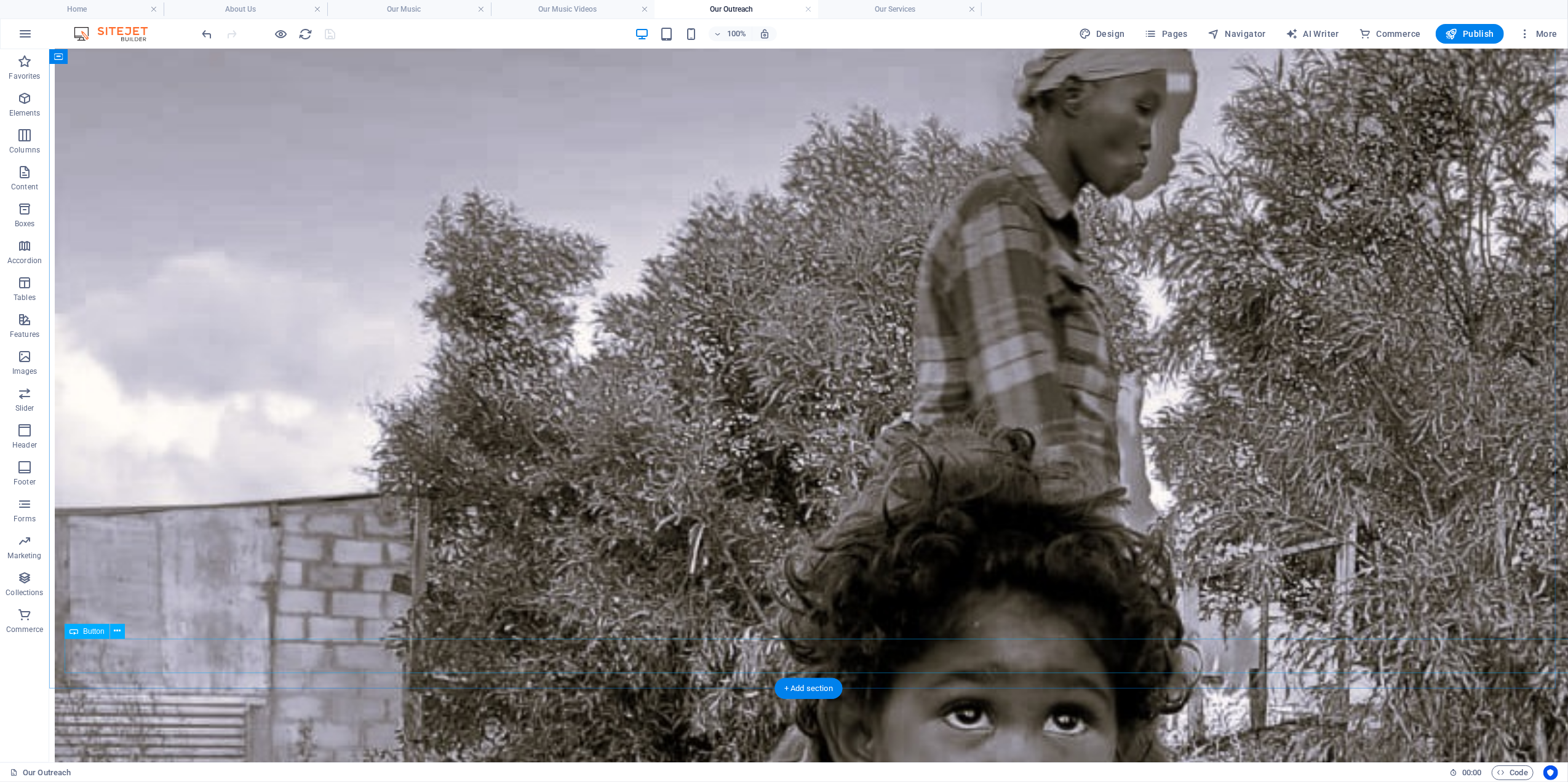
click at [542, 13] on h4 "Our Music Videos" at bounding box center [573, 9] width 163 height 13
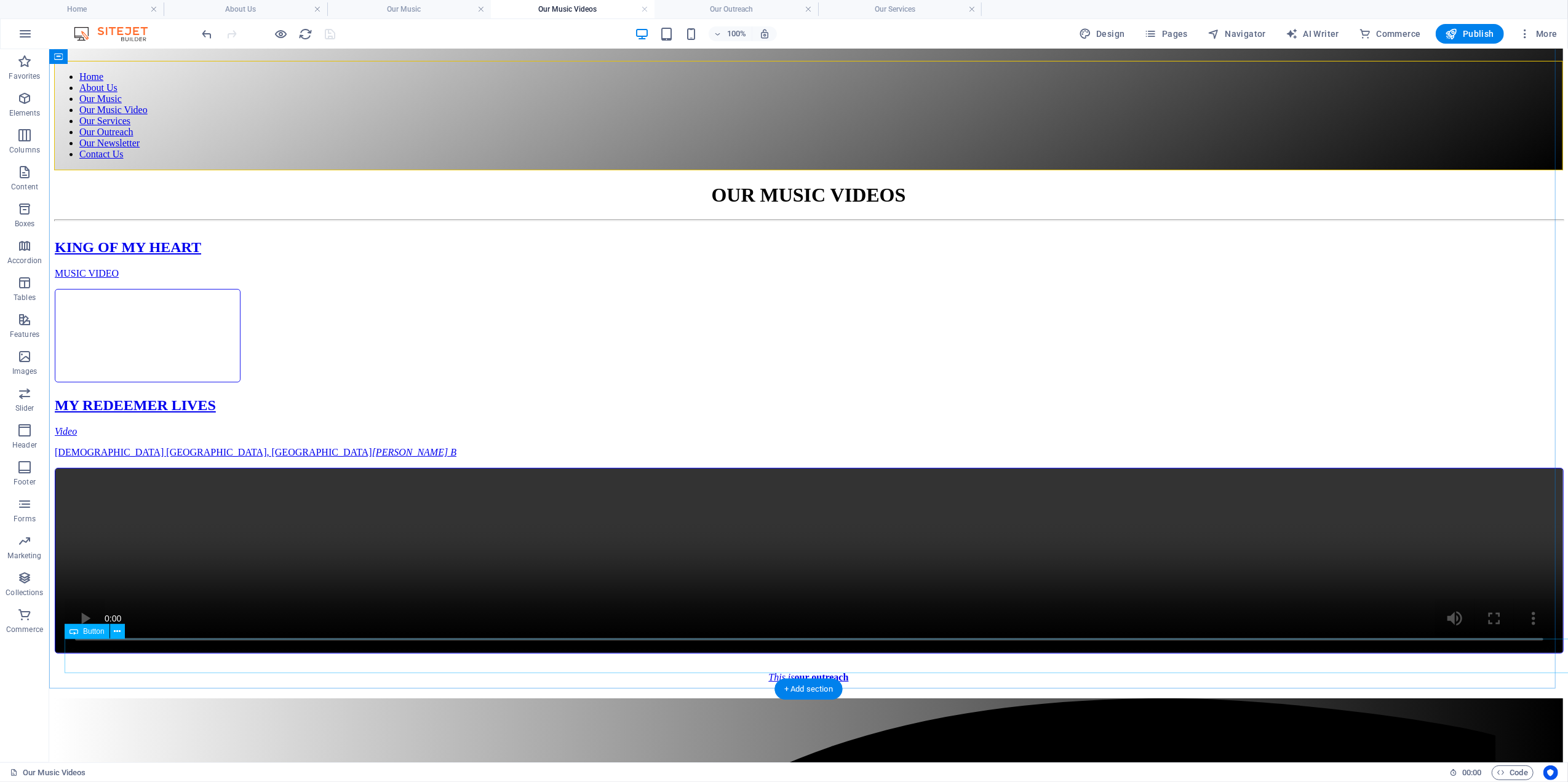
click at [194, 671] on div "This is our outreach" at bounding box center [808, 677] width 1478 height 11
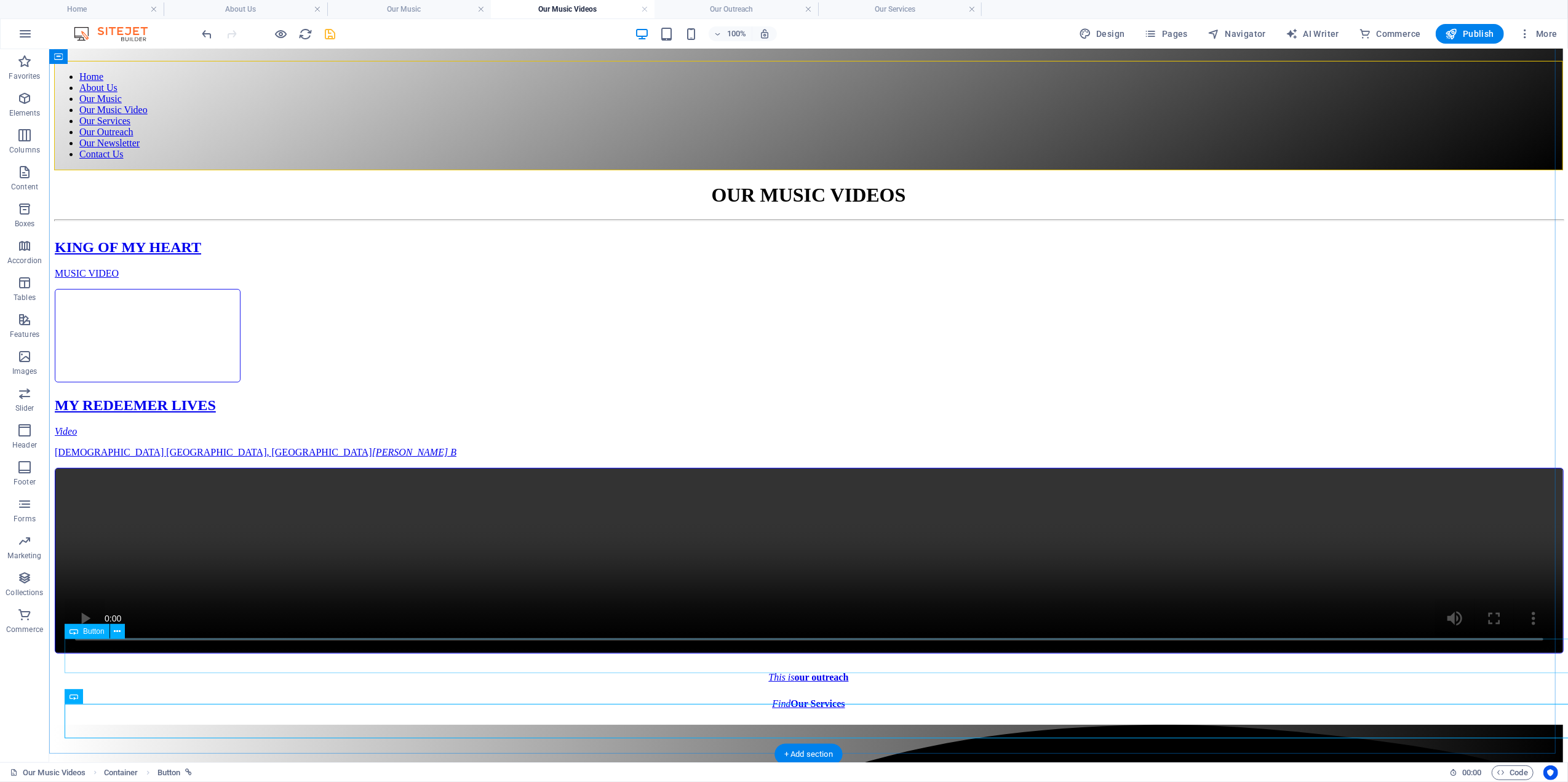
click at [221, 671] on div "This is our outreach" at bounding box center [808, 677] width 1478 height 11
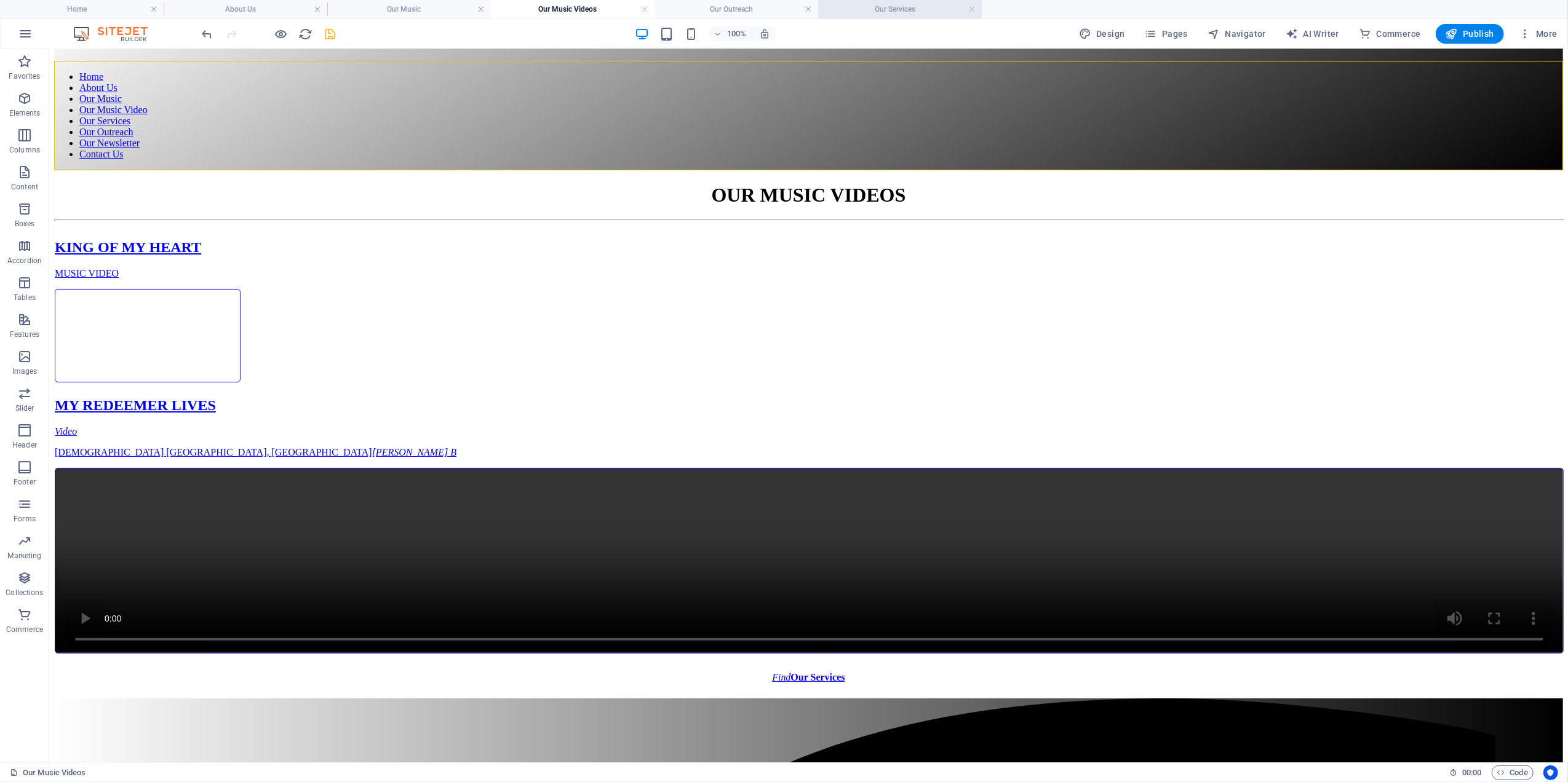
click at [894, 1] on li "Our Services" at bounding box center [900, 9] width 163 height 18
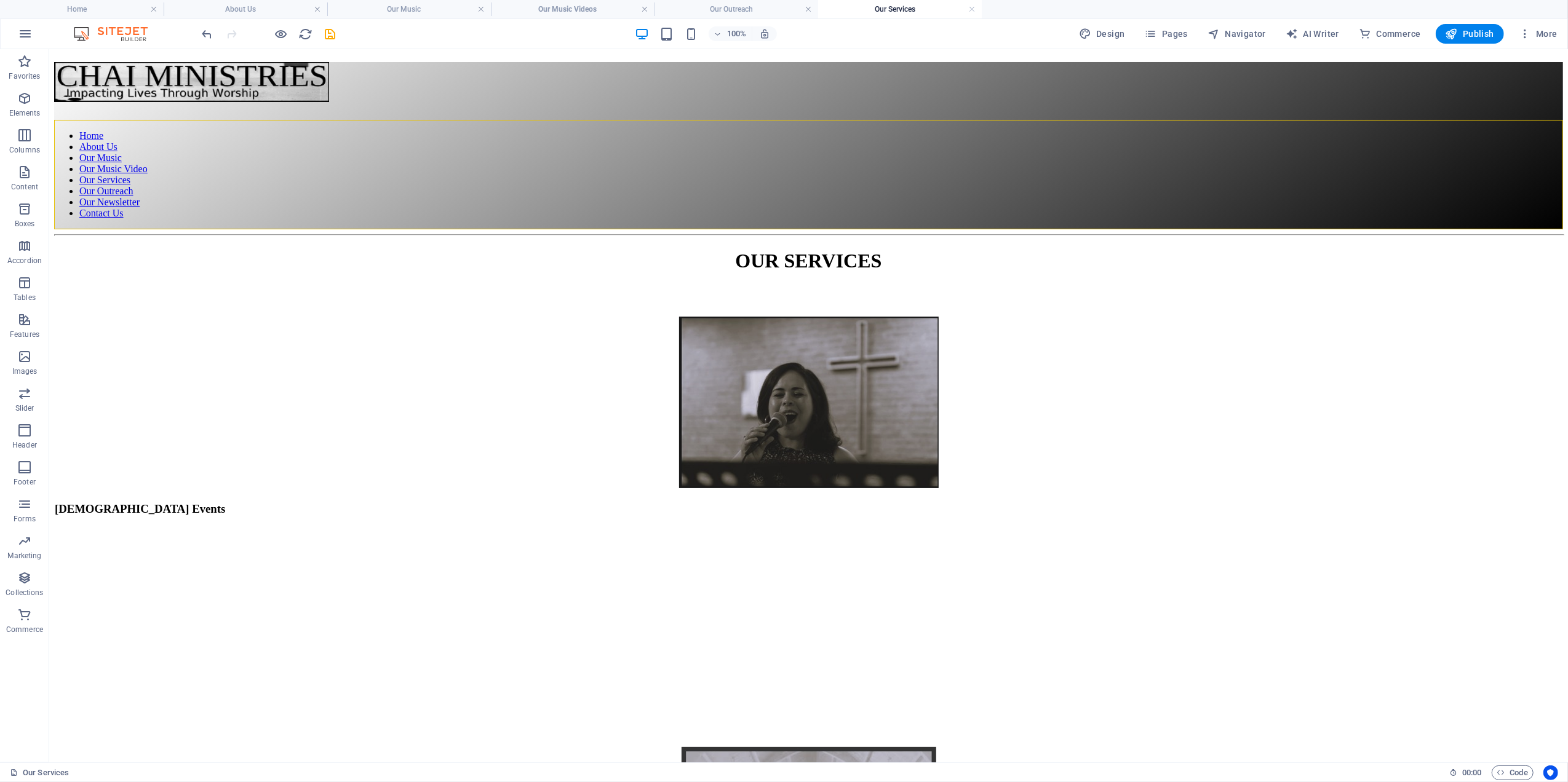
click at [890, 6] on h4 "Our Services" at bounding box center [900, 9] width 163 height 13
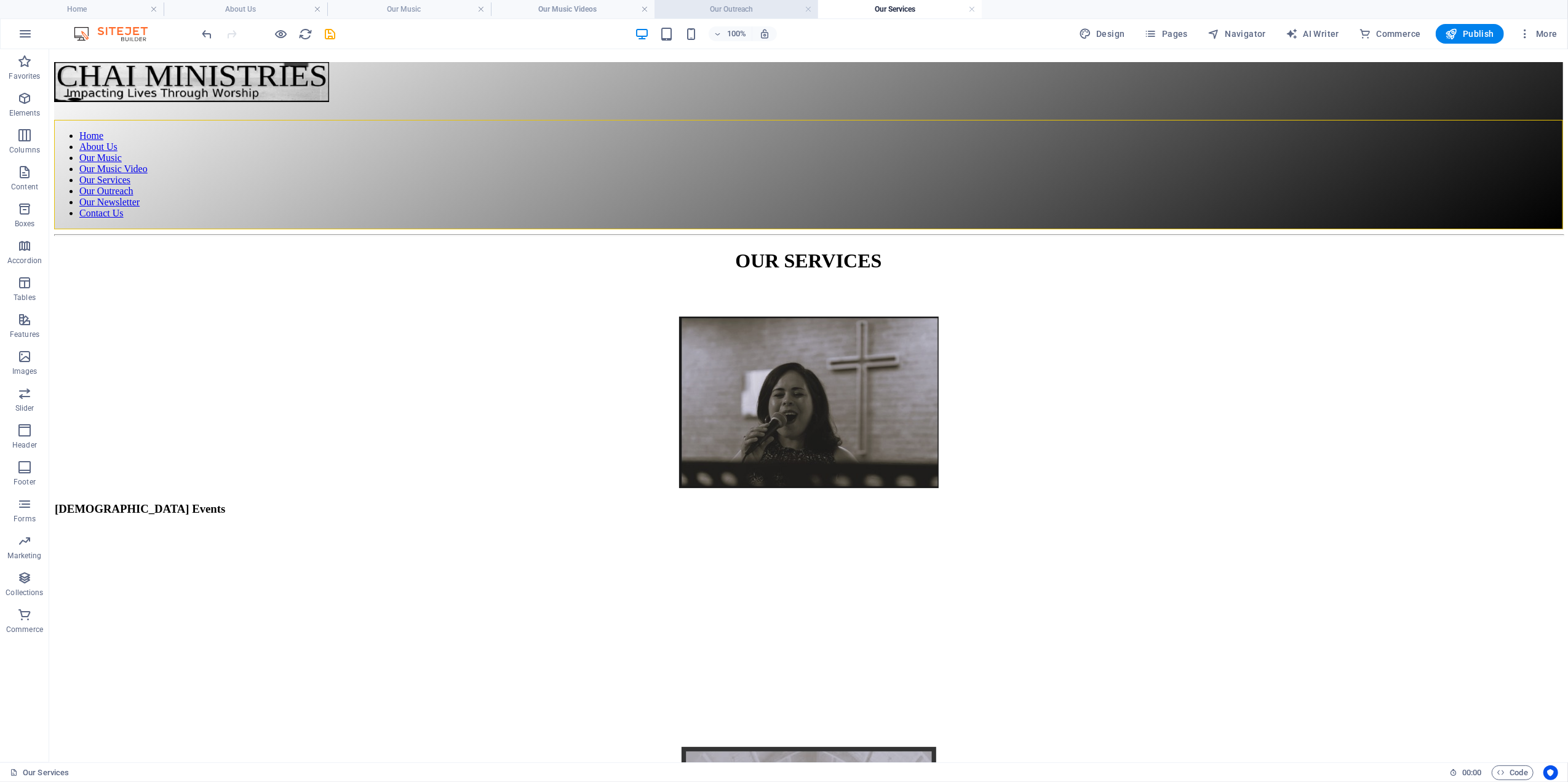
click at [751, 6] on h4 "Our Outreach" at bounding box center [736, 9] width 163 height 13
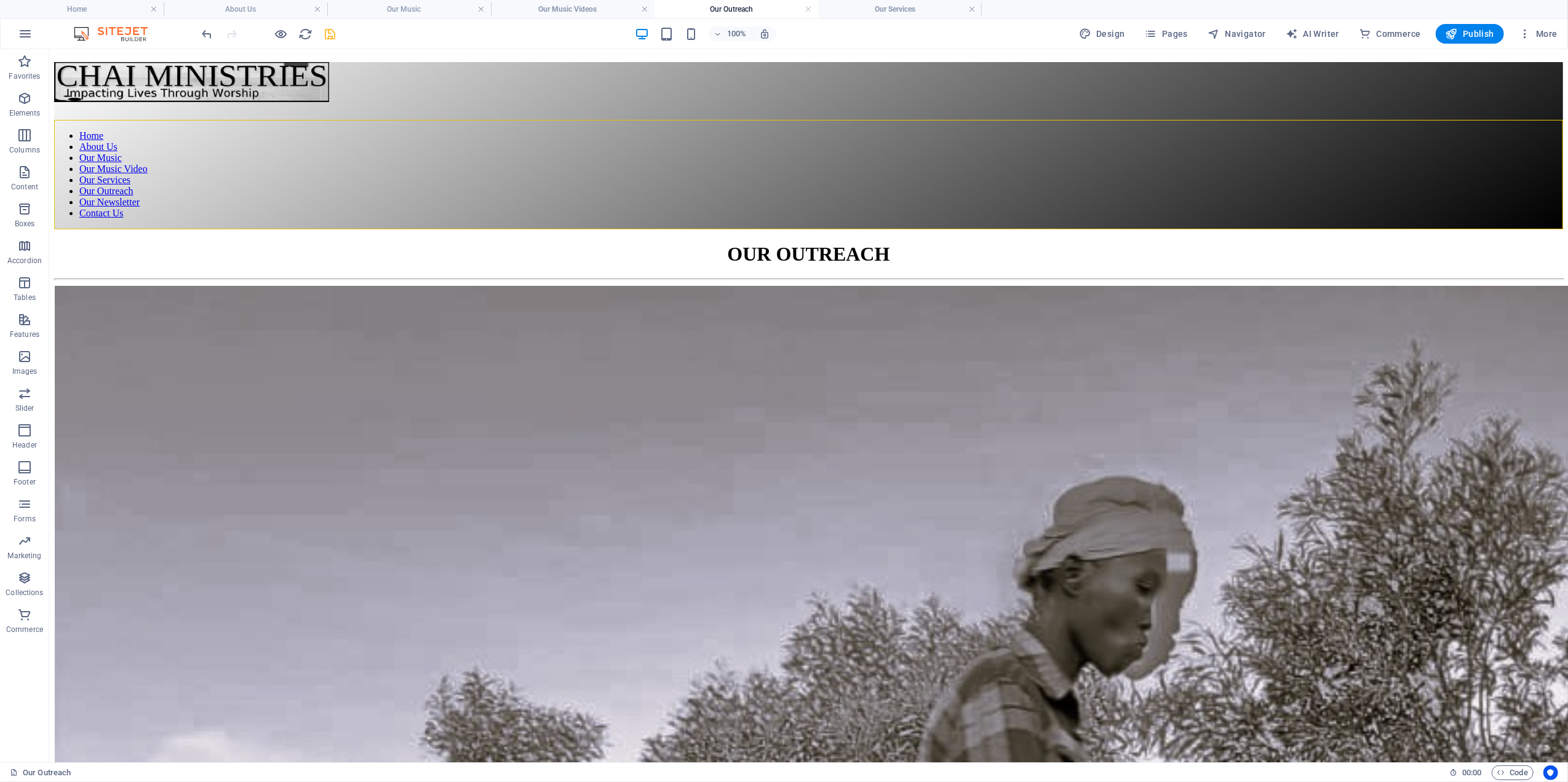
scroll to position [478, 0]
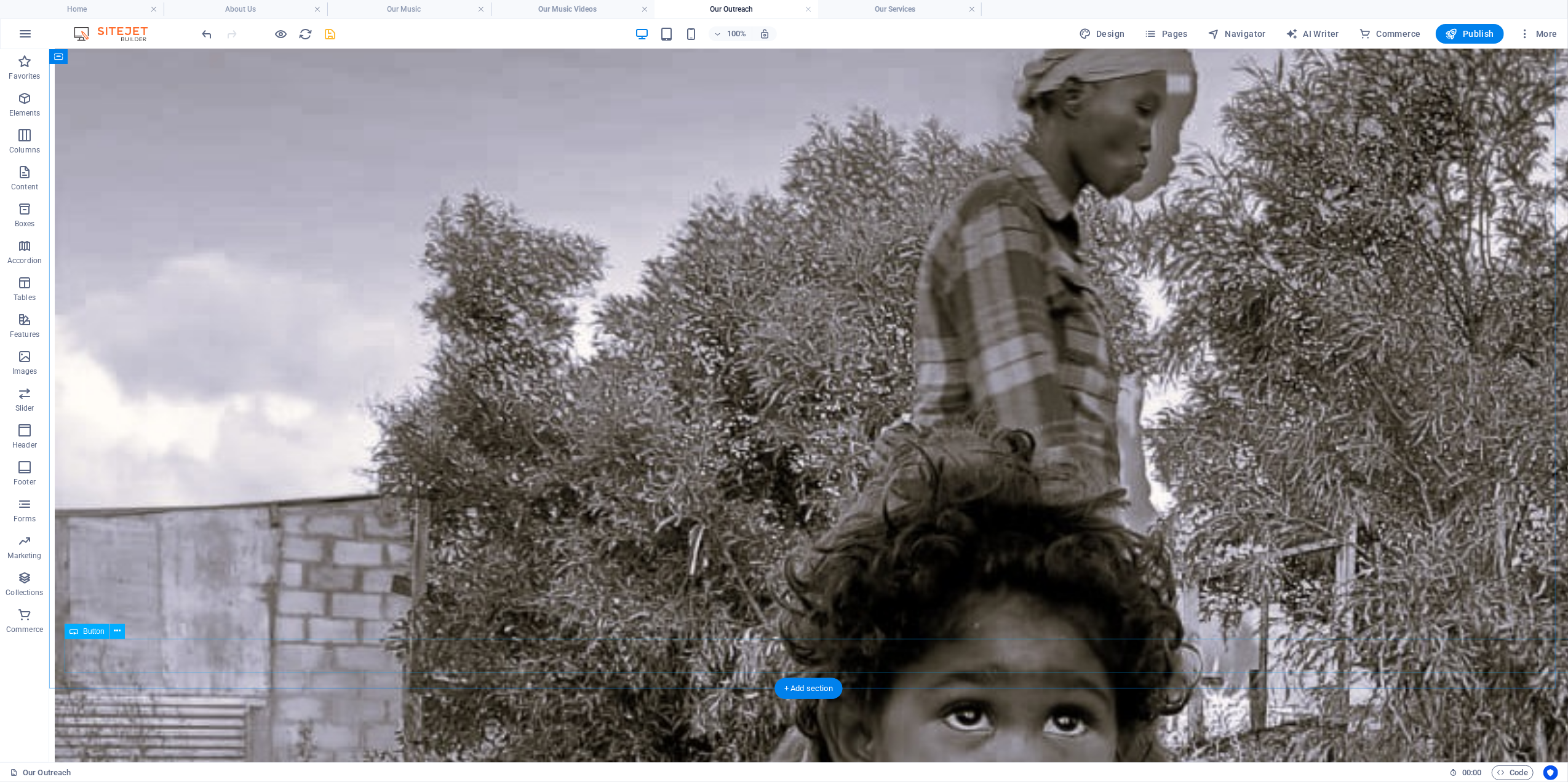
click at [329, 33] on icon "save" at bounding box center [331, 34] width 14 height 14
click at [1174, 33] on span "Pages" at bounding box center [1166, 34] width 43 height 13
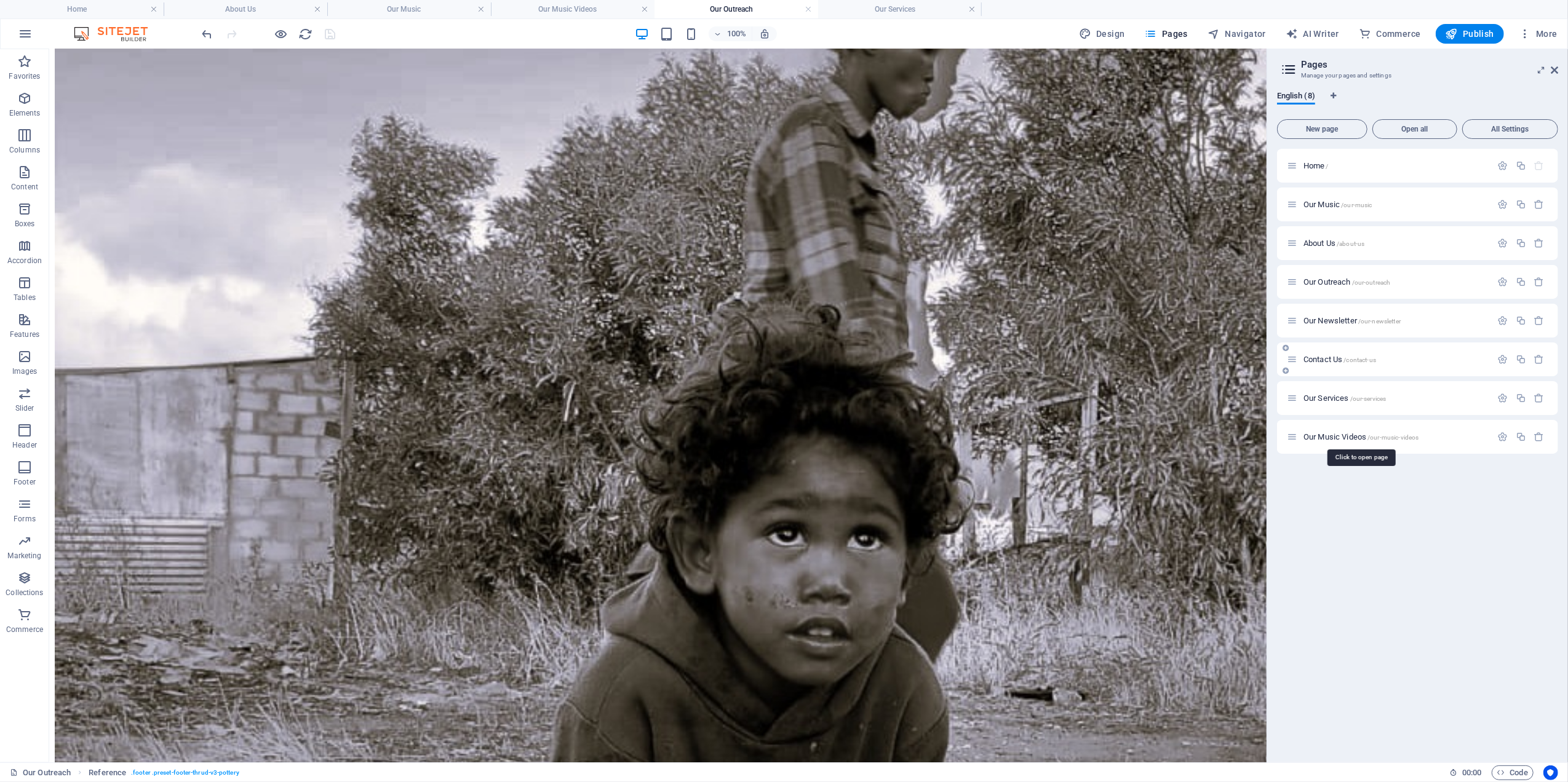
scroll to position [478, 0]
click at [1324, 362] on span "Contact Us /contact-us" at bounding box center [1339, 359] width 72 height 10
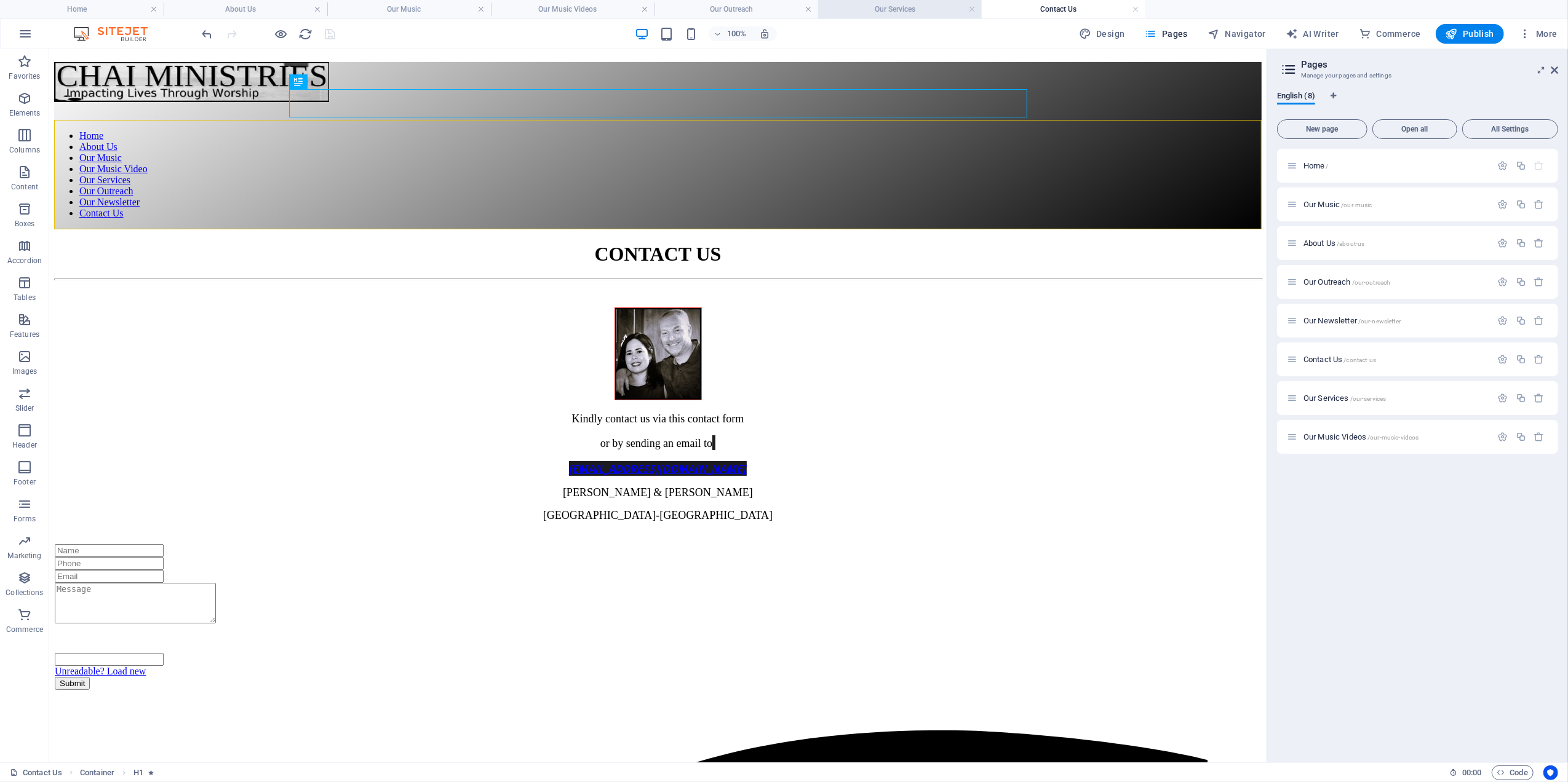
scroll to position [0, 0]
click at [1336, 316] on div "Our Newsletter /our-newsletter" at bounding box center [1389, 320] width 205 height 14
click at [1336, 317] on span "Our Newsletter /our-newsletter" at bounding box center [1351, 320] width 97 height 10
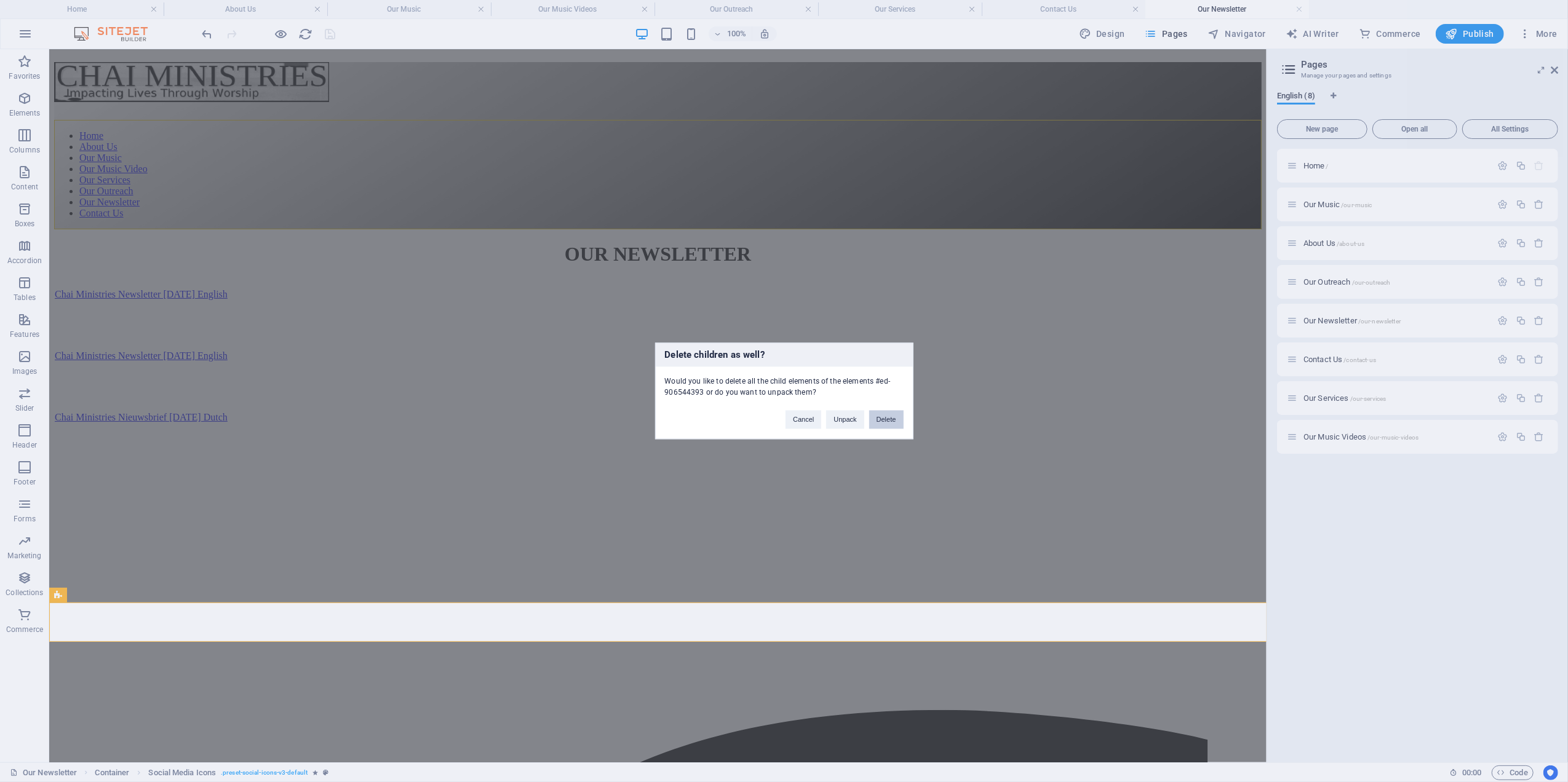
click at [877, 416] on button "Delete" at bounding box center [886, 420] width 34 height 18
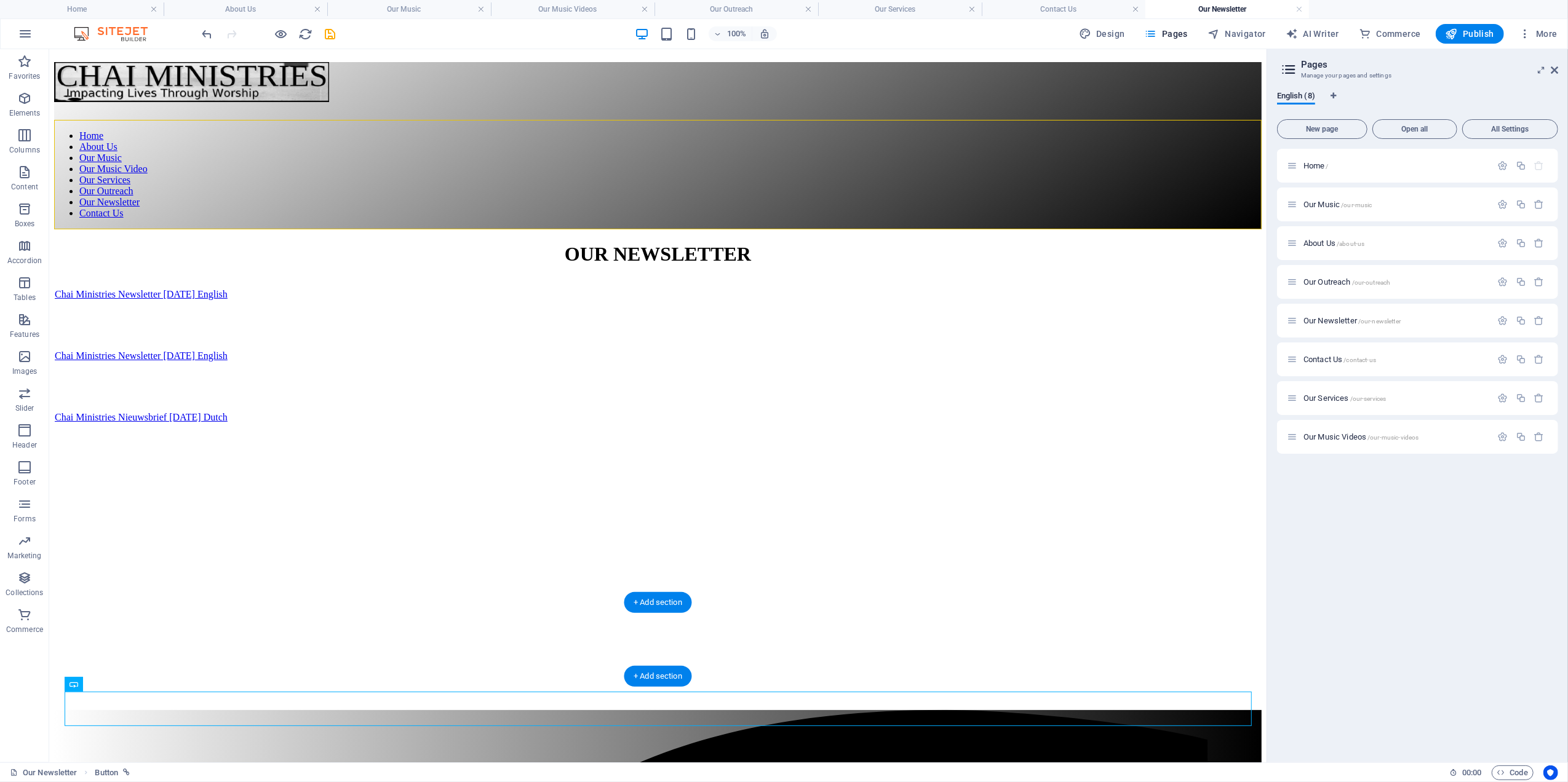
drag, startPoint x: 136, startPoint y: 733, endPoint x: 96, endPoint y: 618, distance: 121.8
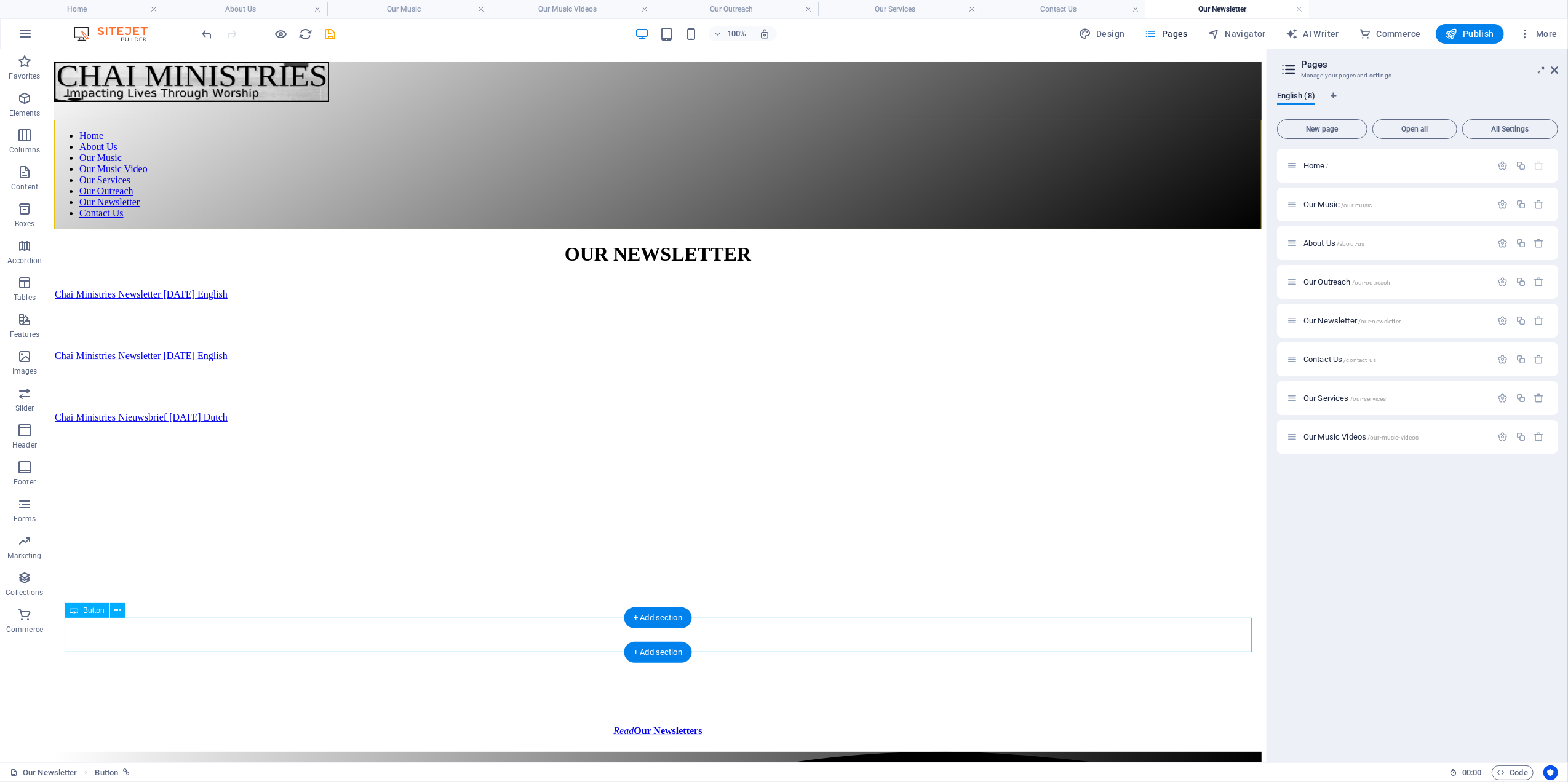
click at [606, 725] on div "Read Our Newsletters" at bounding box center [657, 730] width 1177 height 11
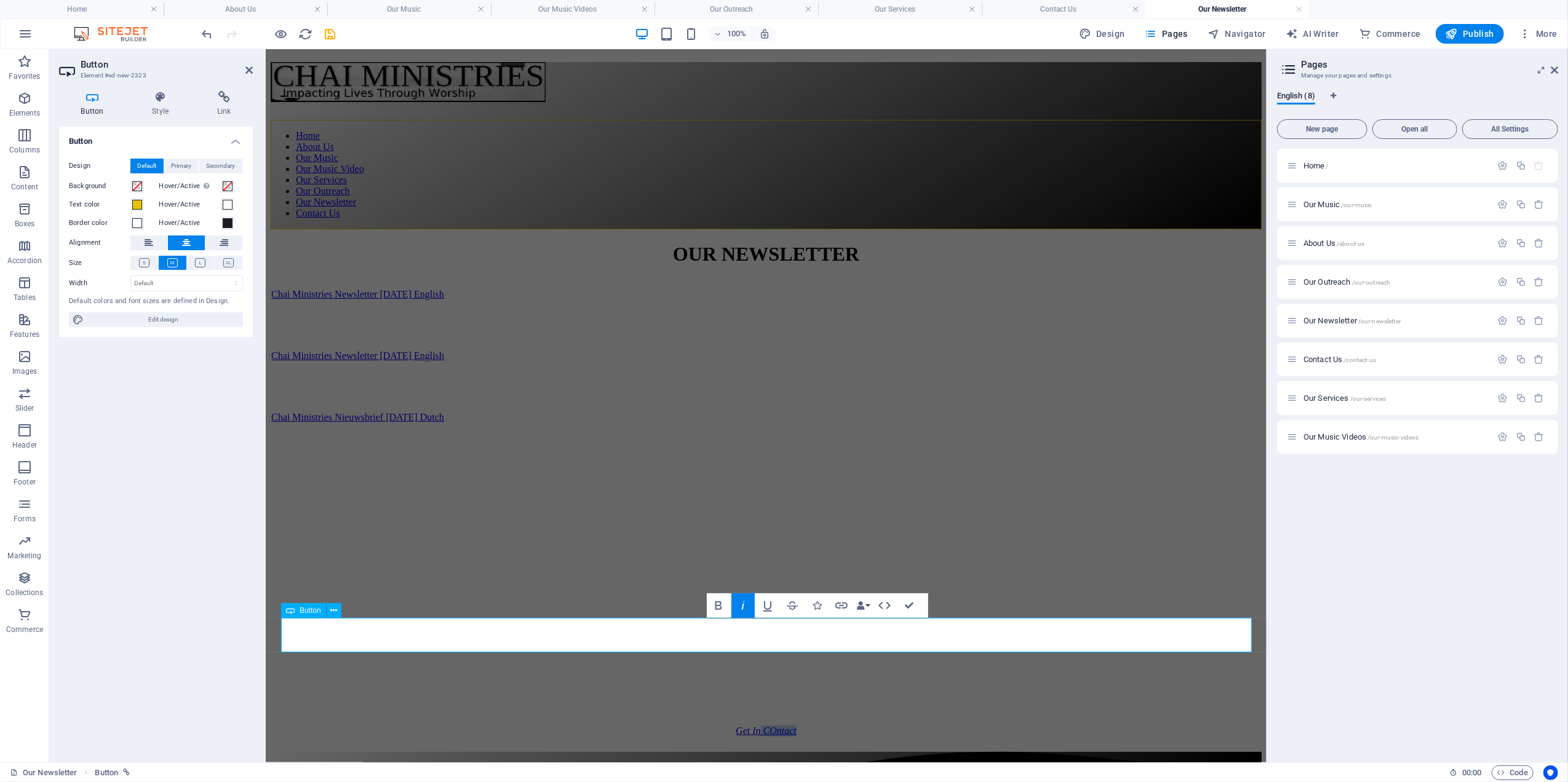
drag, startPoint x: 758, startPoint y: 634, endPoint x: 761, endPoint y: 620, distance: 14.3
click at [799, 722] on link "Get In COntact" at bounding box center [765, 730] width 67 height 17
click at [747, 608] on icon "button" at bounding box center [743, 605] width 15 height 15
drag, startPoint x: 716, startPoint y: 600, endPoint x: 715, endPoint y: 611, distance: 11.0
click at [717, 600] on icon "button" at bounding box center [717, 605] width 15 height 15
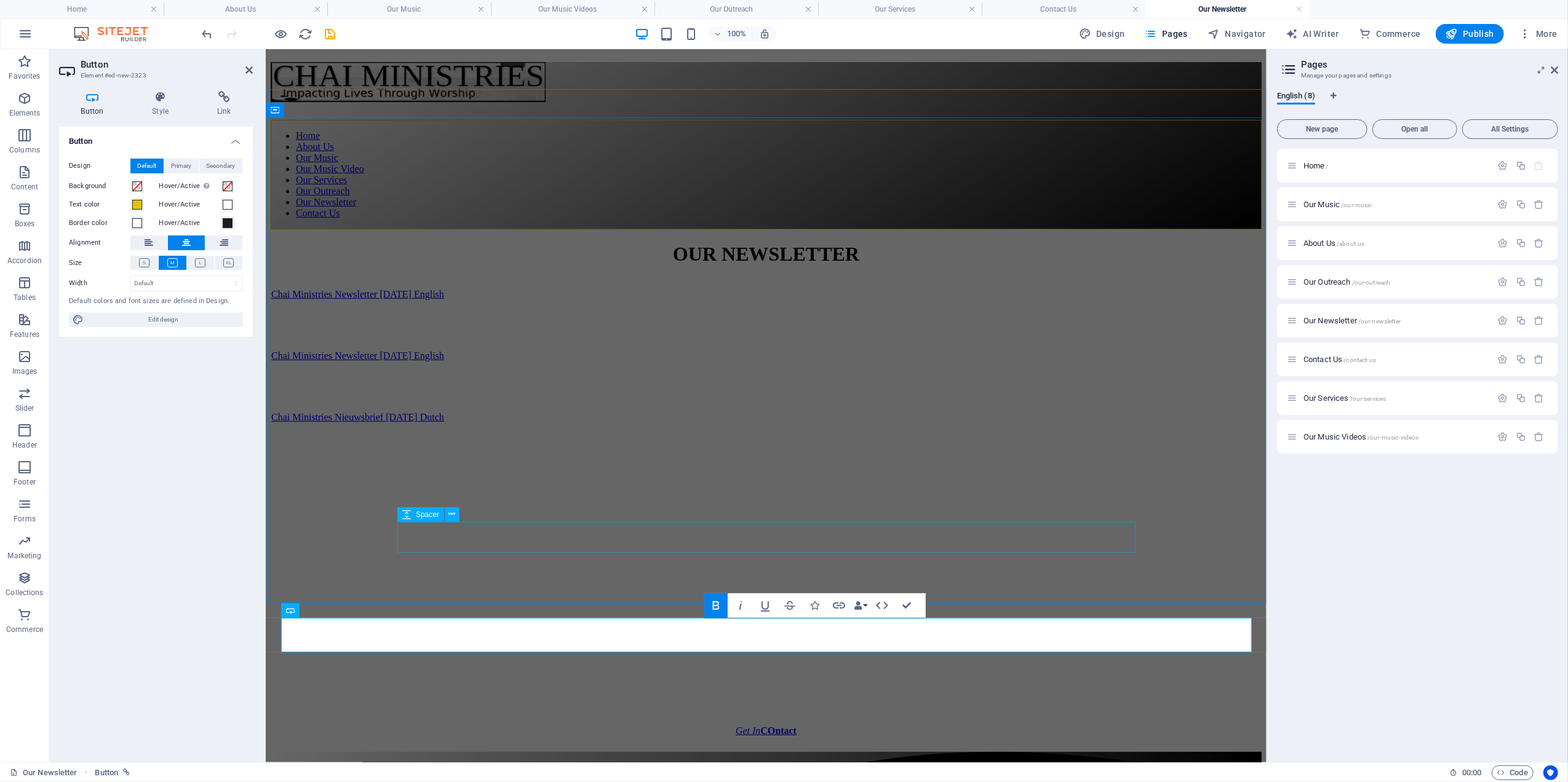
click at [1057, 678] on div at bounding box center [765, 693] width 990 height 31
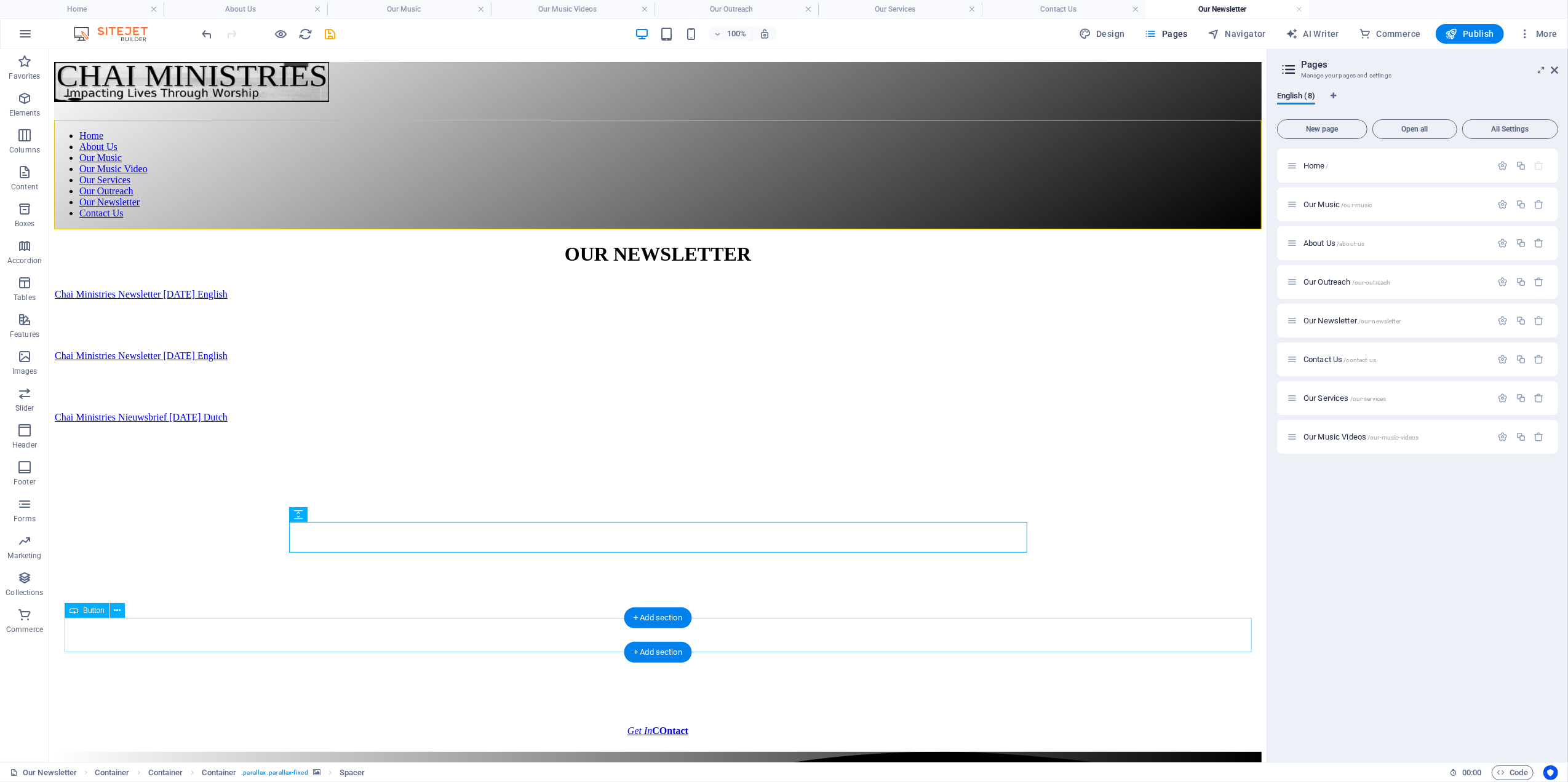
click at [694, 725] on div "Get In COntact" at bounding box center [657, 730] width 1177 height 11
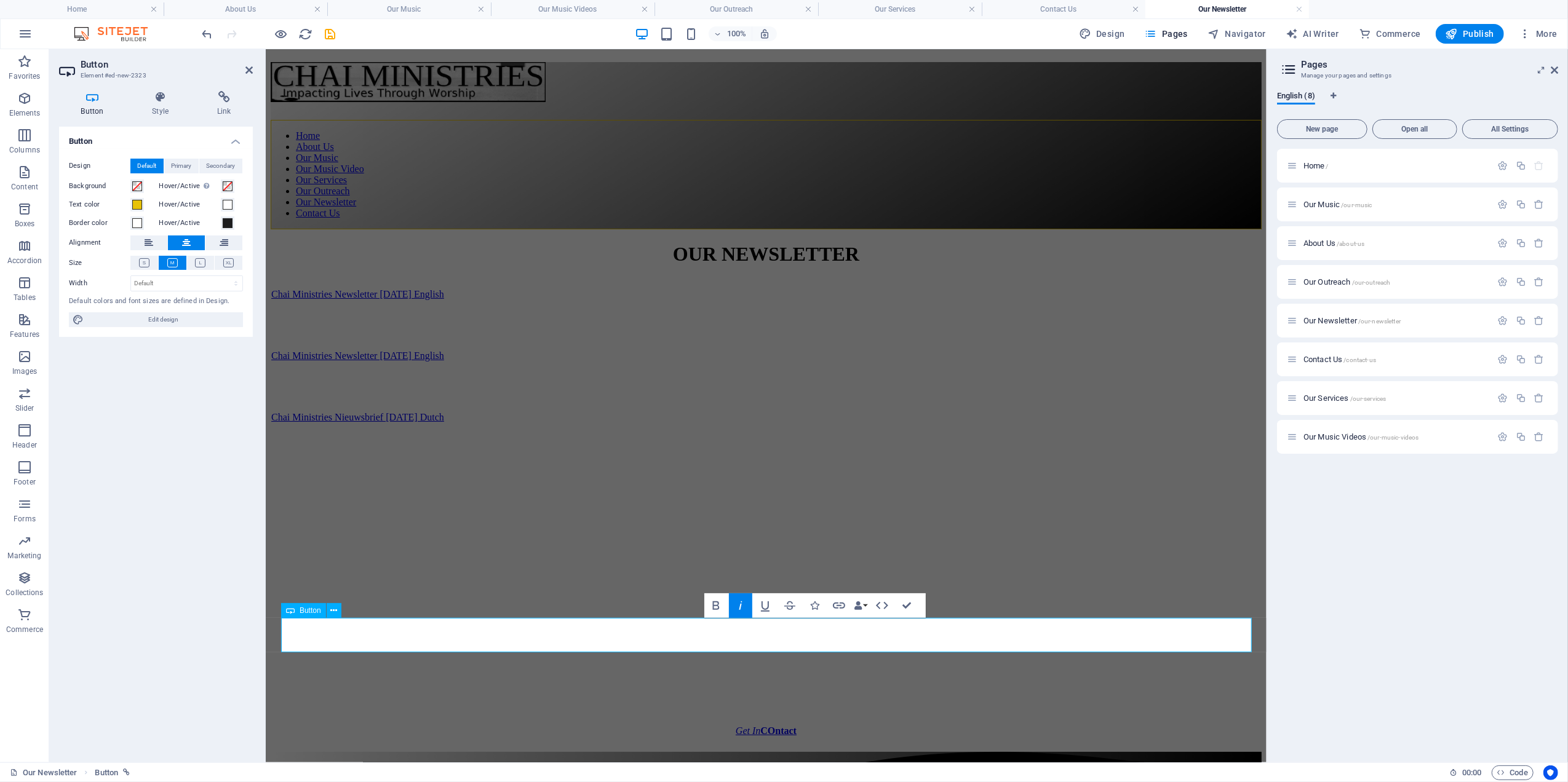
click at [799, 722] on link "Get In COntact" at bounding box center [765, 730] width 67 height 17
drag, startPoint x: 840, startPoint y: 636, endPoint x: 723, endPoint y: 624, distance: 117.6
click at [730, 722] on link "Get In COntact with us" at bounding box center [765, 730] width 100 height 17
click at [695, 608] on icon "button" at bounding box center [690, 605] width 15 height 15
click at [694, 604] on icon "button" at bounding box center [690, 605] width 15 height 15
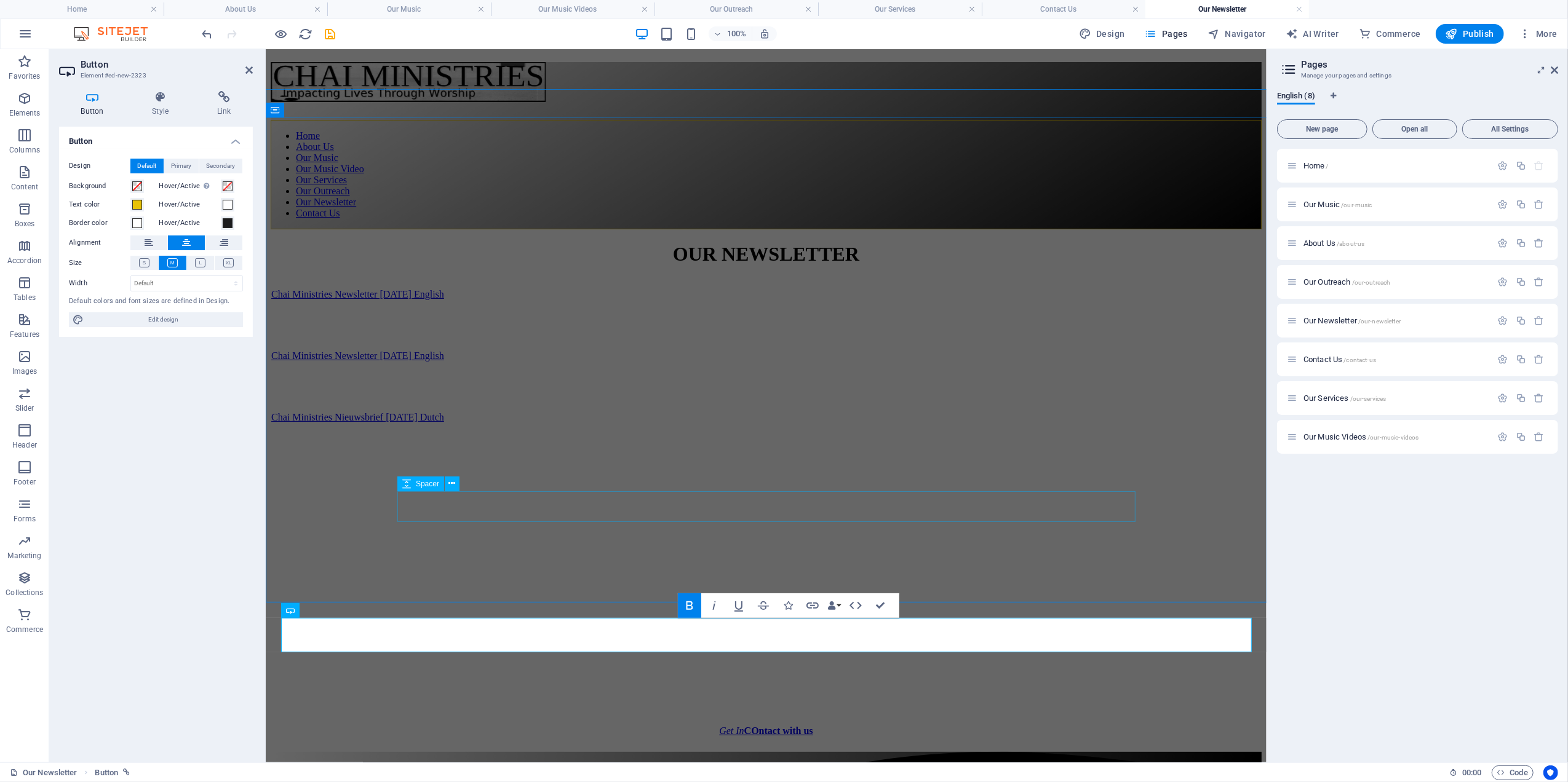
click at [444, 489] on div "Spacer" at bounding box center [421, 484] width 47 height 15
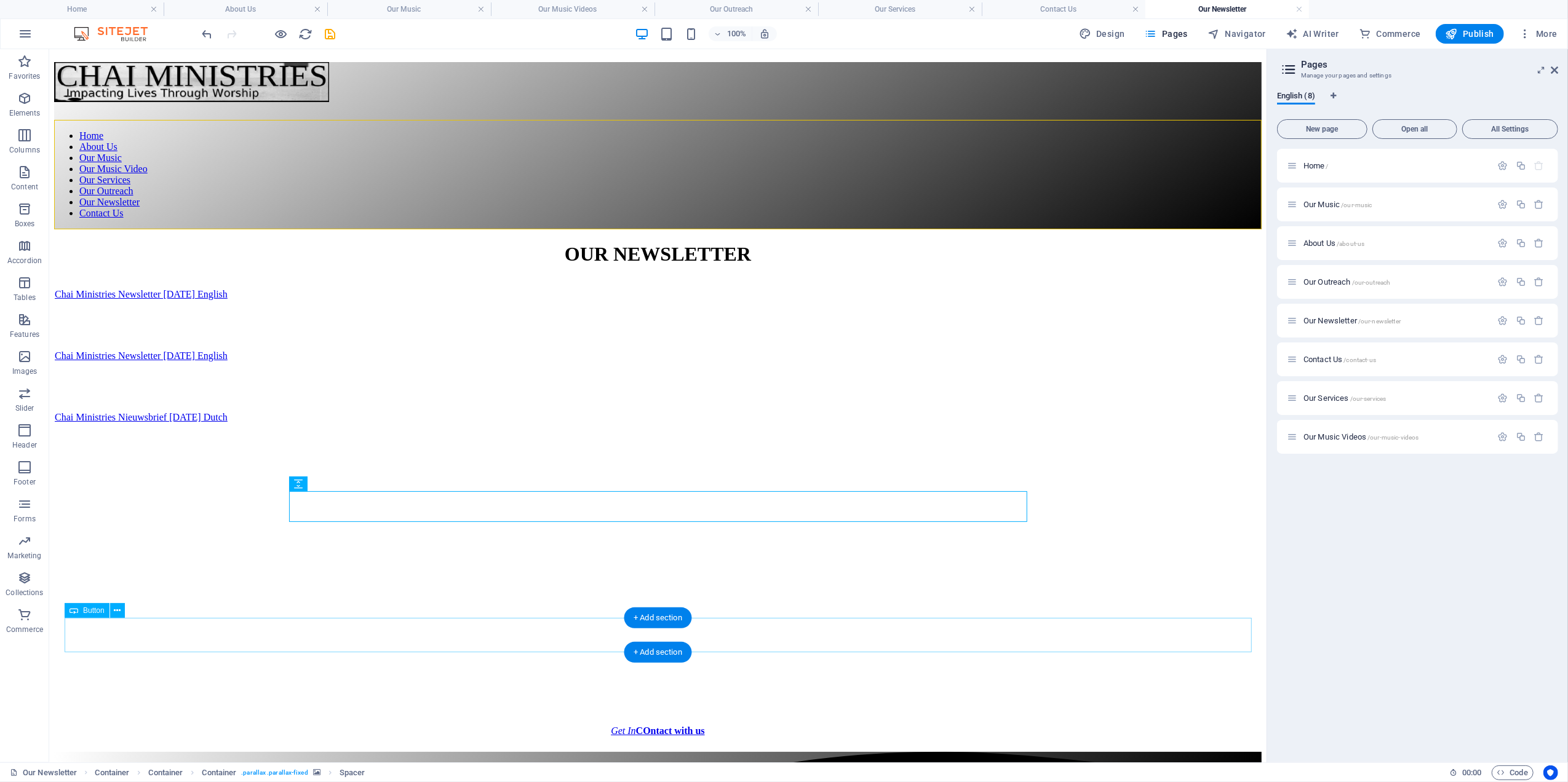
click at [705, 725] on div "Get In COntact with us" at bounding box center [657, 730] width 1177 height 11
drag, startPoint x: 705, startPoint y: 635, endPoint x: 487, endPoint y: 635, distance: 218.0
click at [704, 725] on div "Get In COntact with us" at bounding box center [657, 730] width 1177 height 11
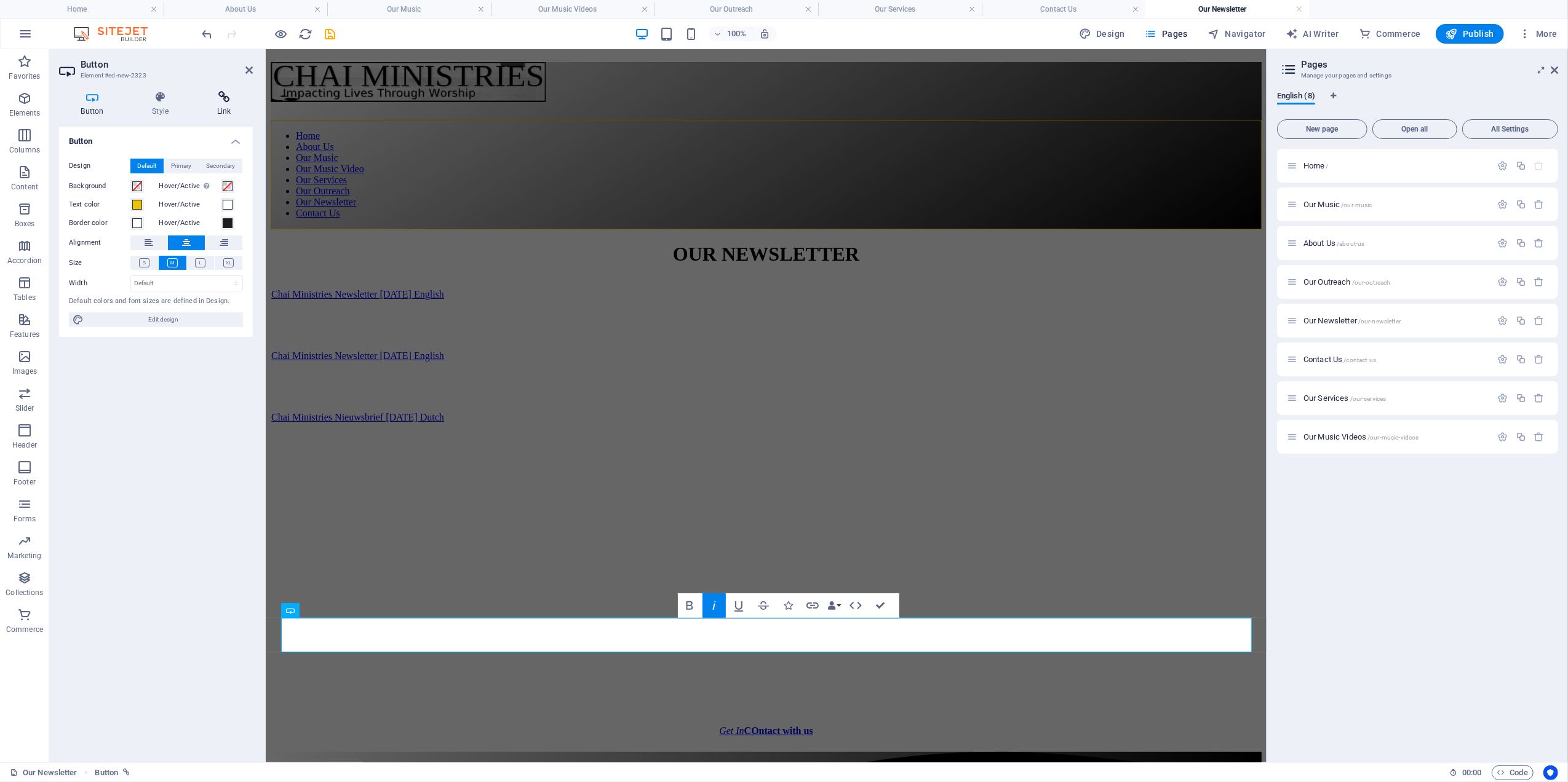
click at [225, 97] on icon at bounding box center [224, 98] width 58 height 13
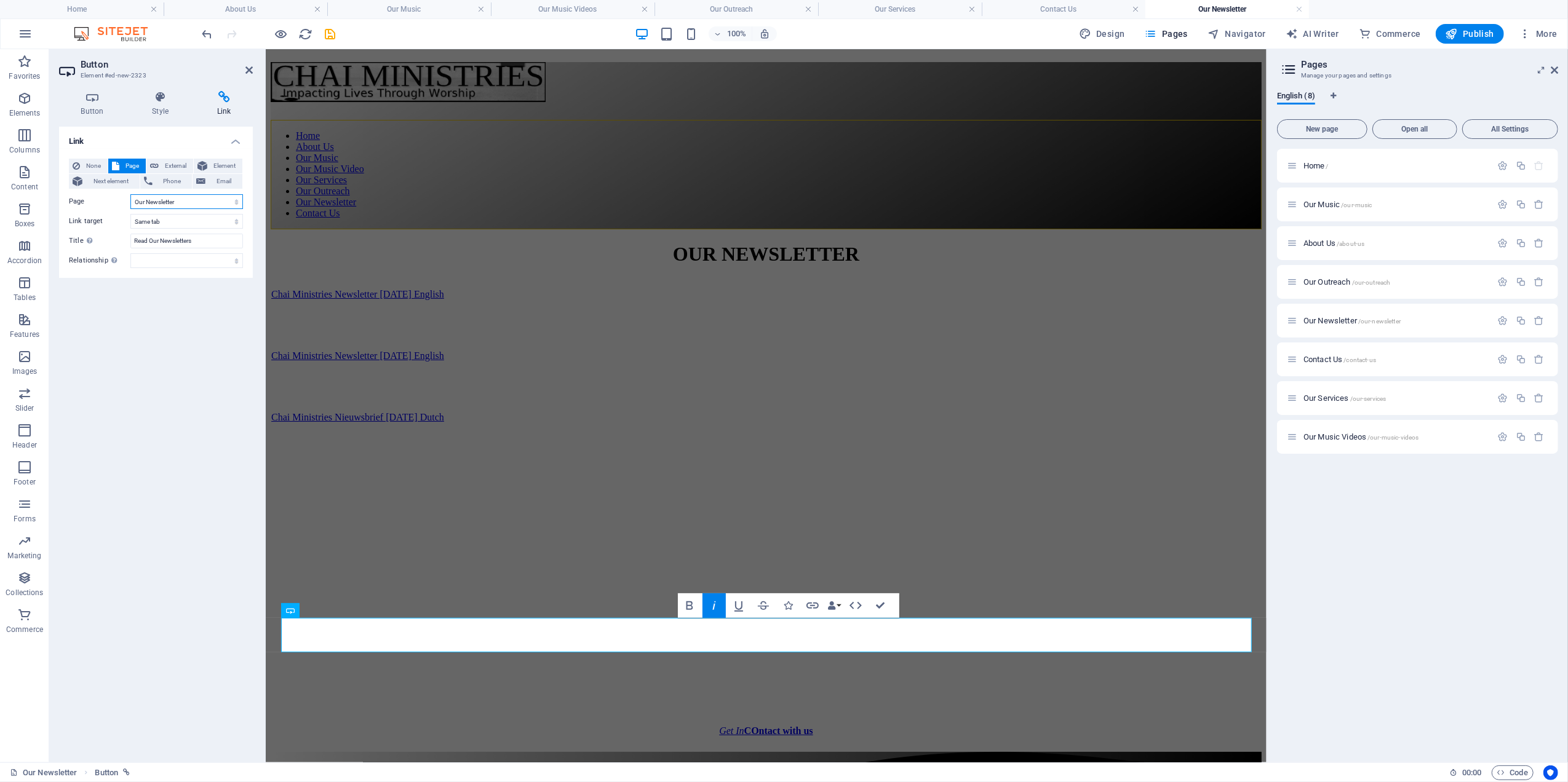
click at [177, 205] on select "Home Our Music About Us Our Outreach Our Newsletter Contact Us Our Services Our…" at bounding box center [186, 201] width 113 height 15
select select "5"
click at [130, 194] on select "Home Our Music About Us Our Outreach Our Newsletter Contact Us Our Services Our…" at bounding box center [186, 201] width 113 height 15
drag, startPoint x: 209, startPoint y: 243, endPoint x: 121, endPoint y: 235, distance: 88.4
click at [121, 235] on div "Title Additional link description, should not be the same as the link text. The…" at bounding box center [156, 241] width 174 height 15
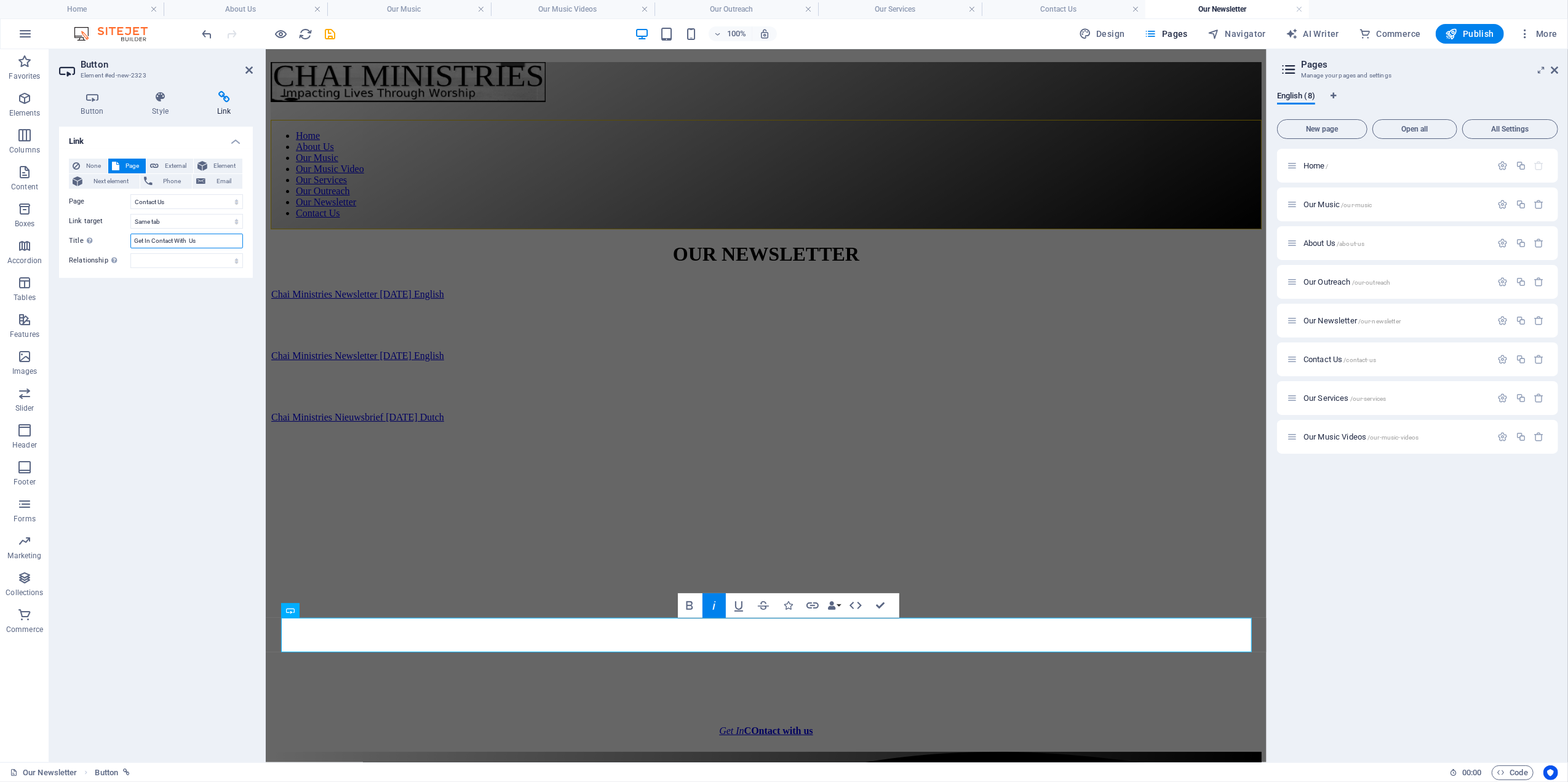
type input "Get In Contact With Us"
click at [144, 323] on div "Link None Page External Element Next element Phone Email Page Home Our Music Ab…" at bounding box center [156, 439] width 194 height 626
click at [160, 257] on select "alternate author bookmark external help license next nofollow noreferrer noopen…" at bounding box center [186, 260] width 113 height 15
click at [161, 256] on select "alternate author bookmark external help license next nofollow noreferrer noopen…" at bounding box center [186, 260] width 113 height 15
click at [330, 31] on icon "save" at bounding box center [331, 34] width 14 height 14
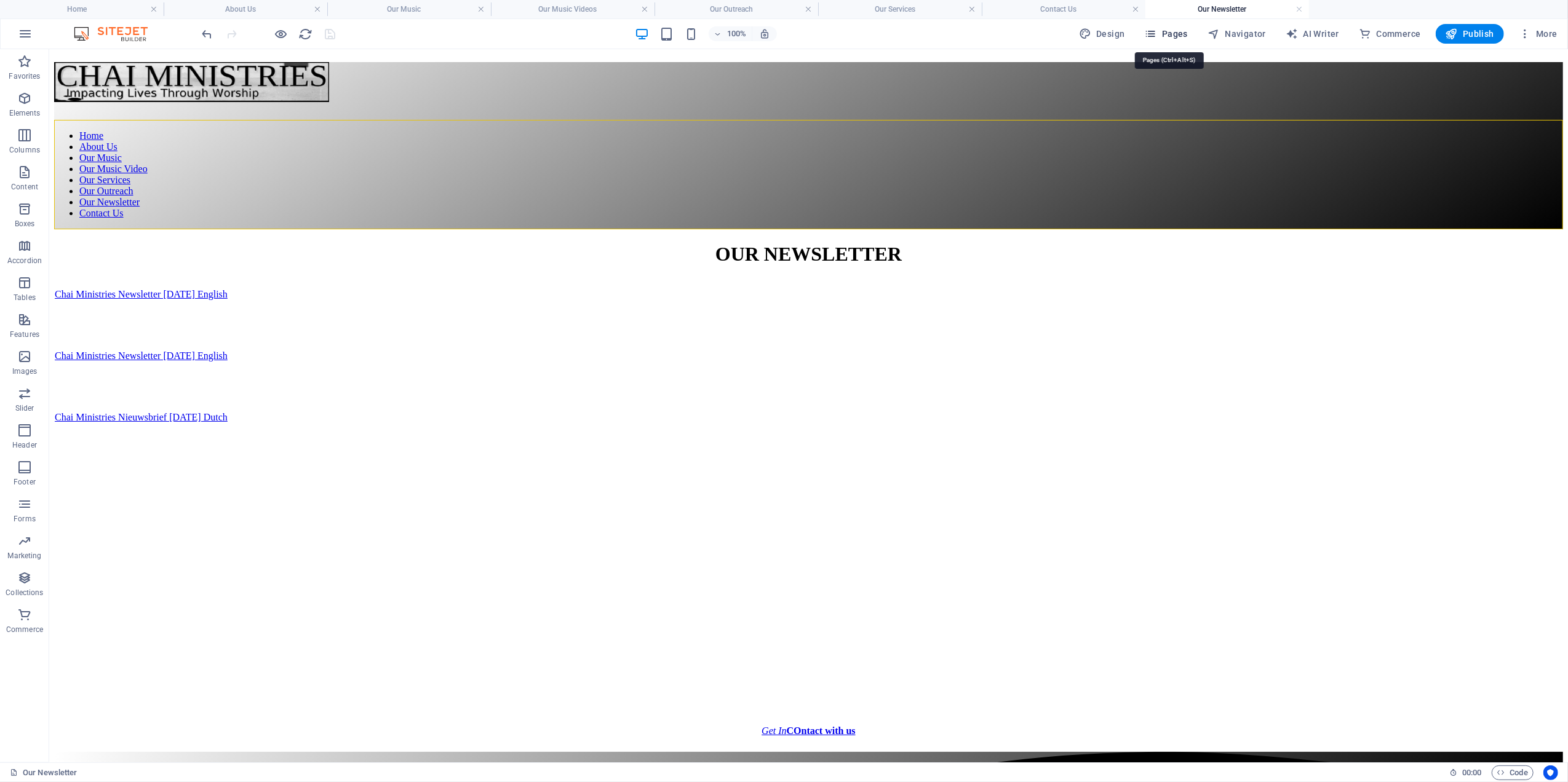
click at [1182, 31] on span "Pages" at bounding box center [1166, 34] width 43 height 13
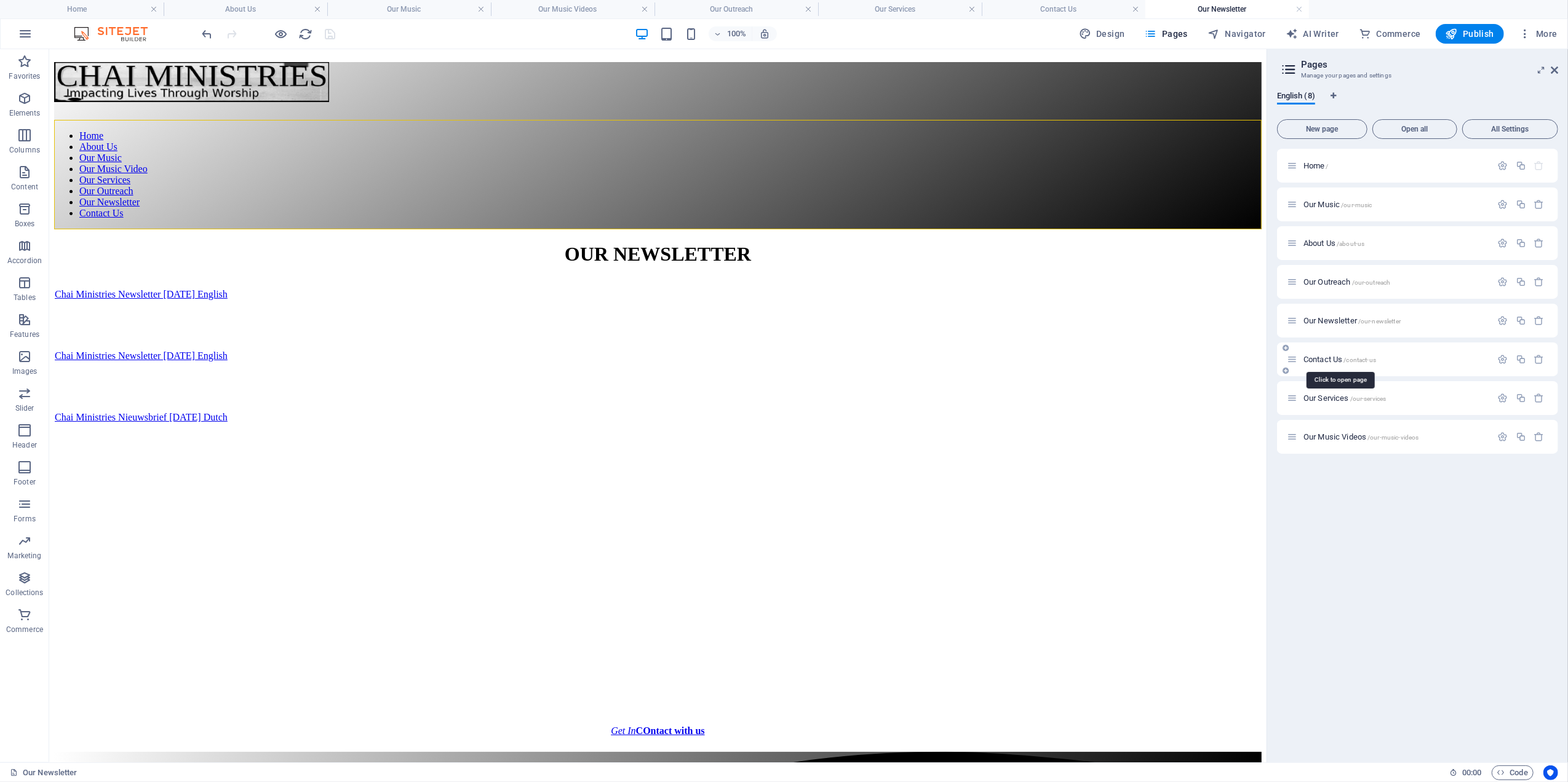
click at [1325, 357] on span "Contact Us /contact-us" at bounding box center [1339, 359] width 72 height 10
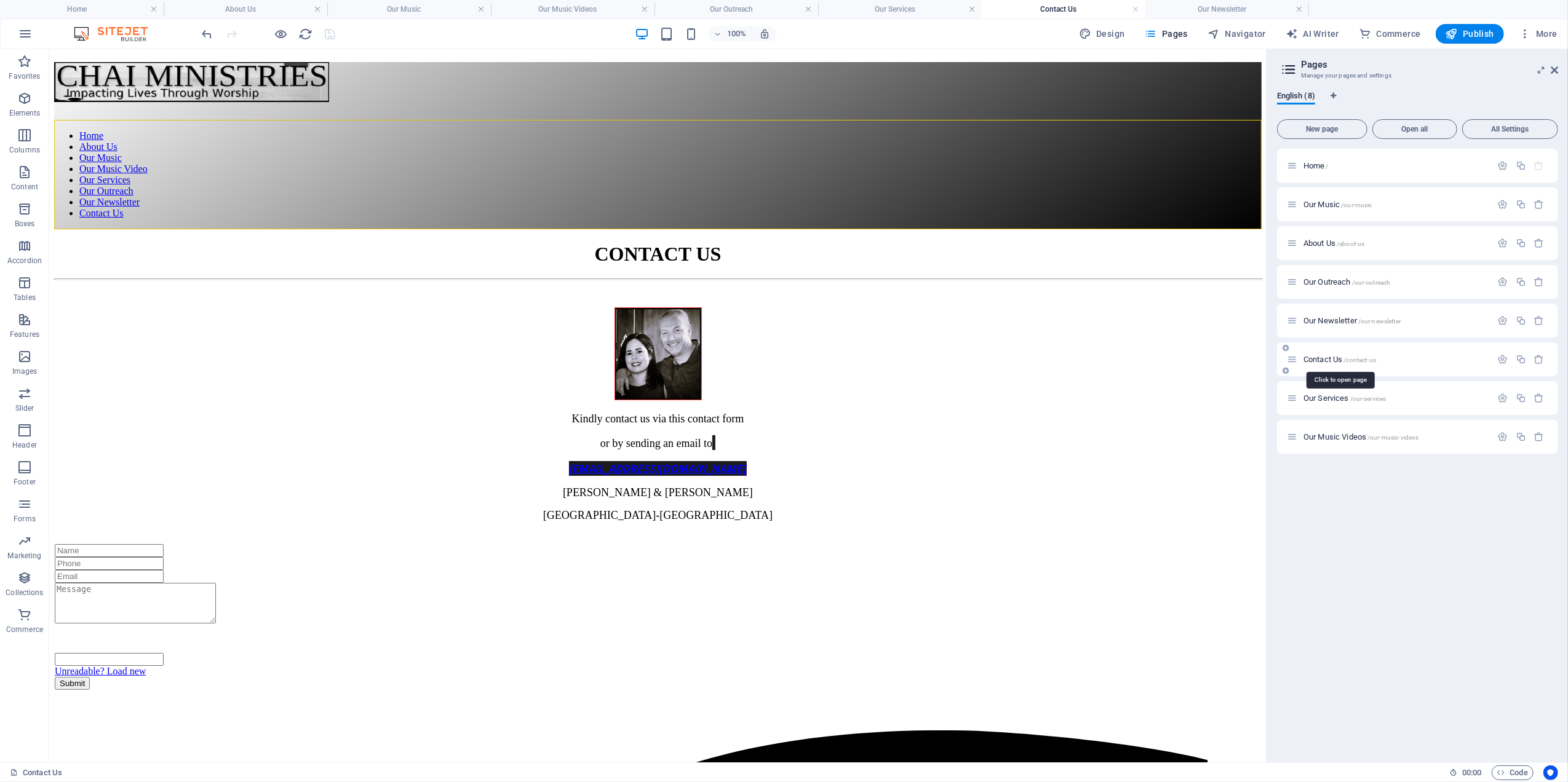
click at [1325, 357] on span "Contact Us /contact-us" at bounding box center [1339, 359] width 72 height 10
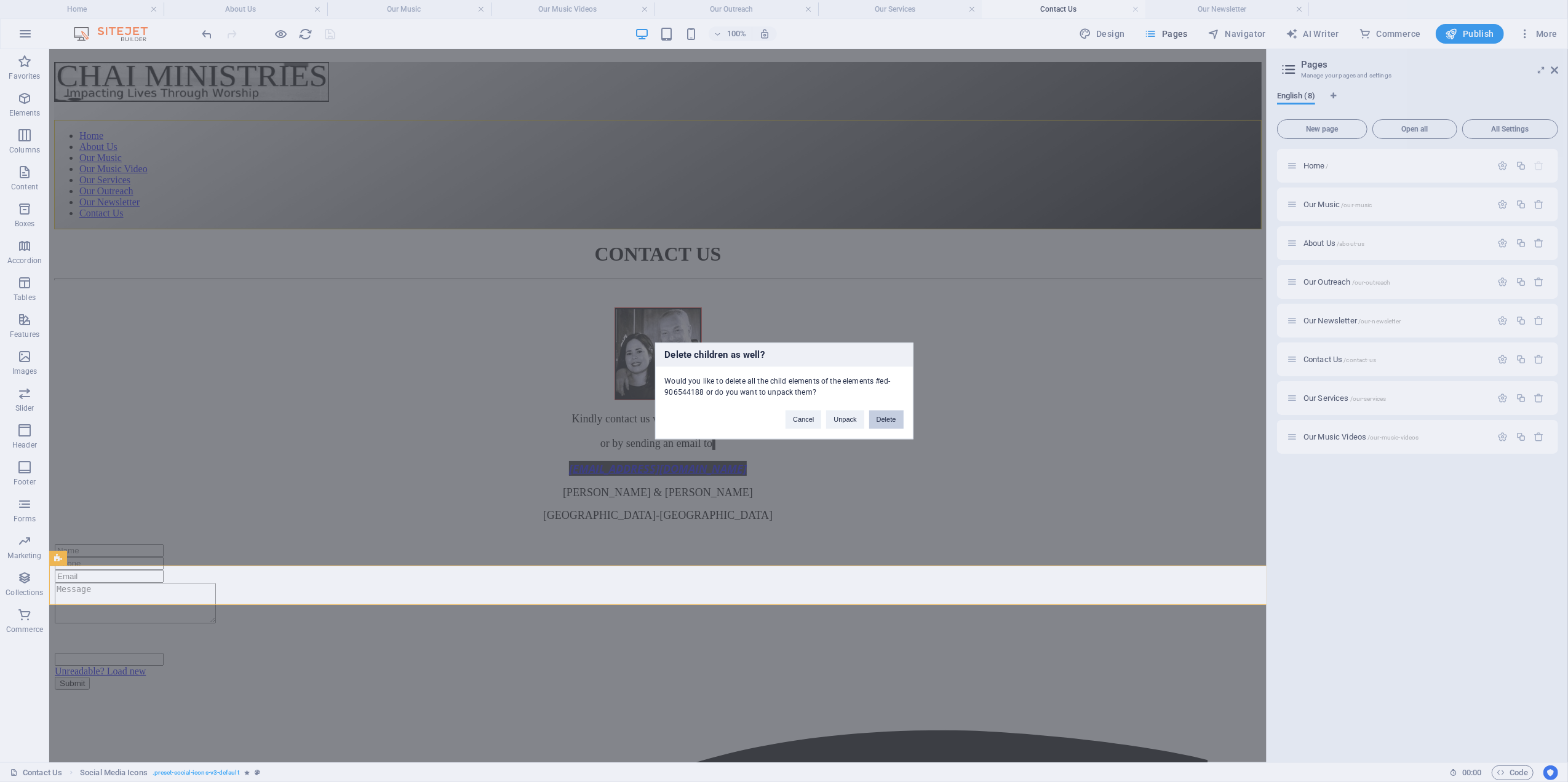
click at [881, 414] on button "Delete" at bounding box center [886, 420] width 34 height 18
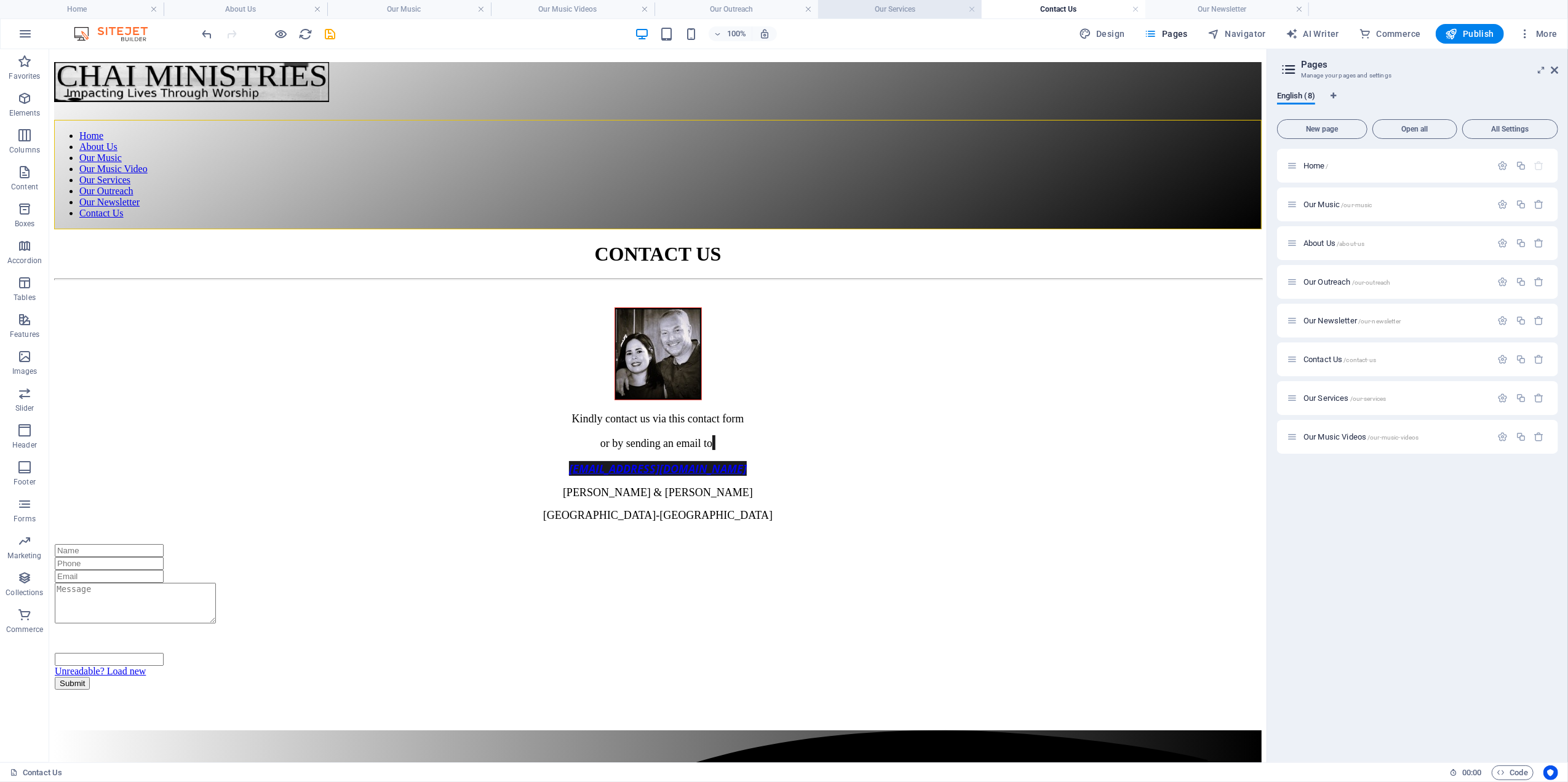
click at [905, 7] on h4 "Our Services" at bounding box center [900, 9] width 163 height 13
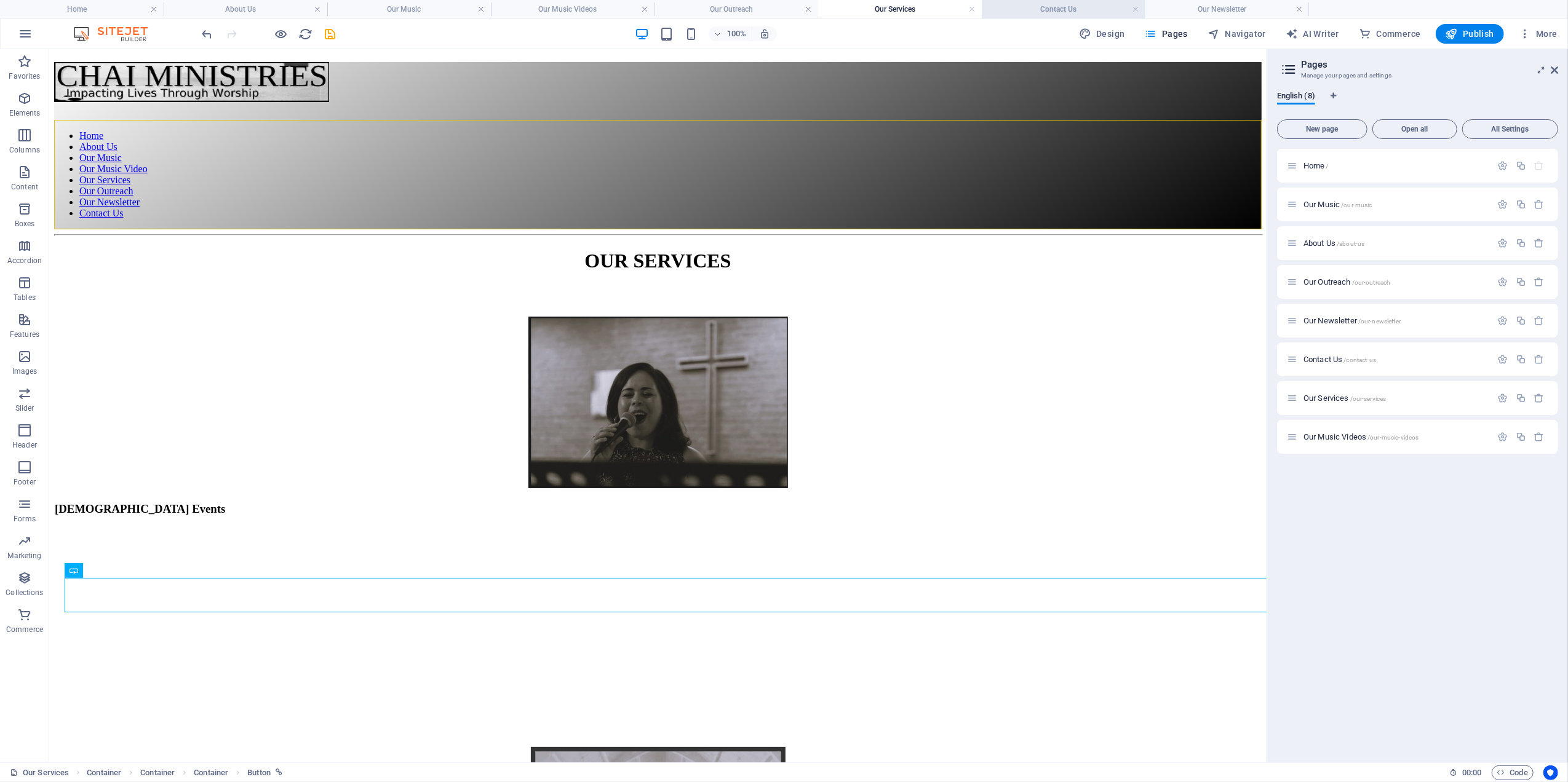
click at [1068, 11] on h4 "Contact Us" at bounding box center [1063, 9] width 163 height 13
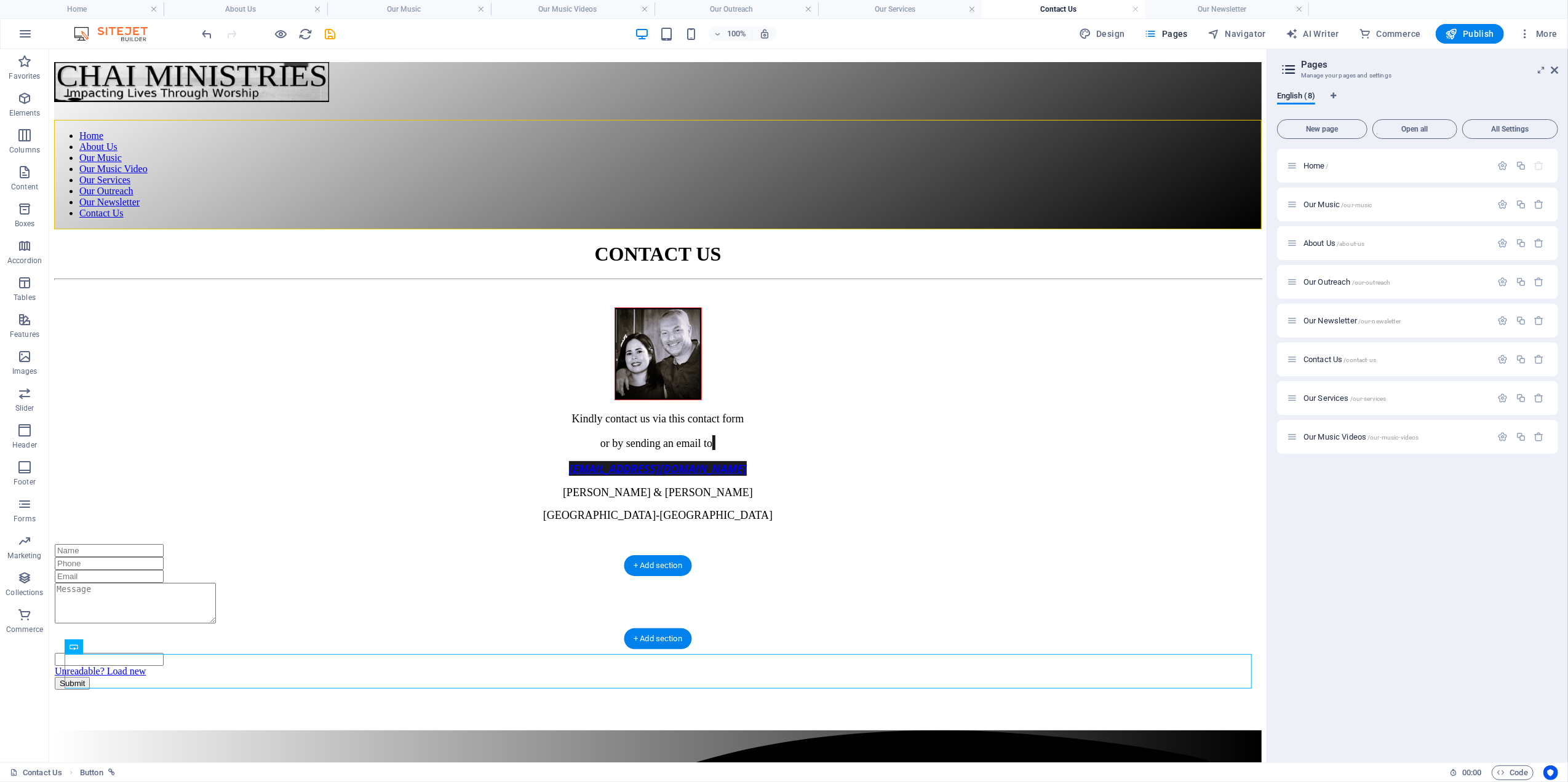
drag, startPoint x: 136, startPoint y: 696, endPoint x: 104, endPoint y: 564, distance: 135.8
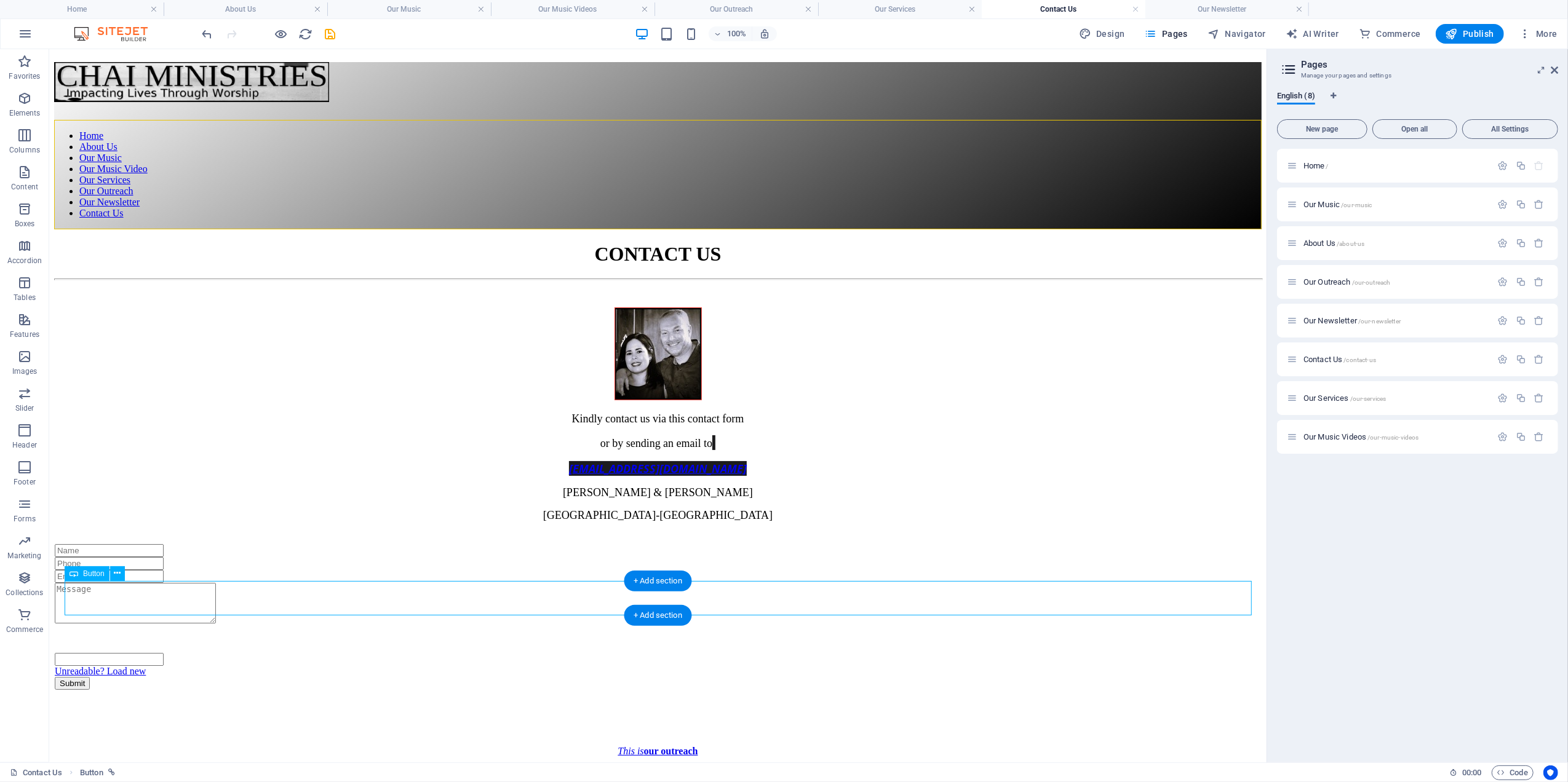
click at [607, 745] on div "This is our outreach" at bounding box center [657, 750] width 1177 height 11
click at [611, 745] on div "This is our outreach" at bounding box center [657, 750] width 1177 height 11
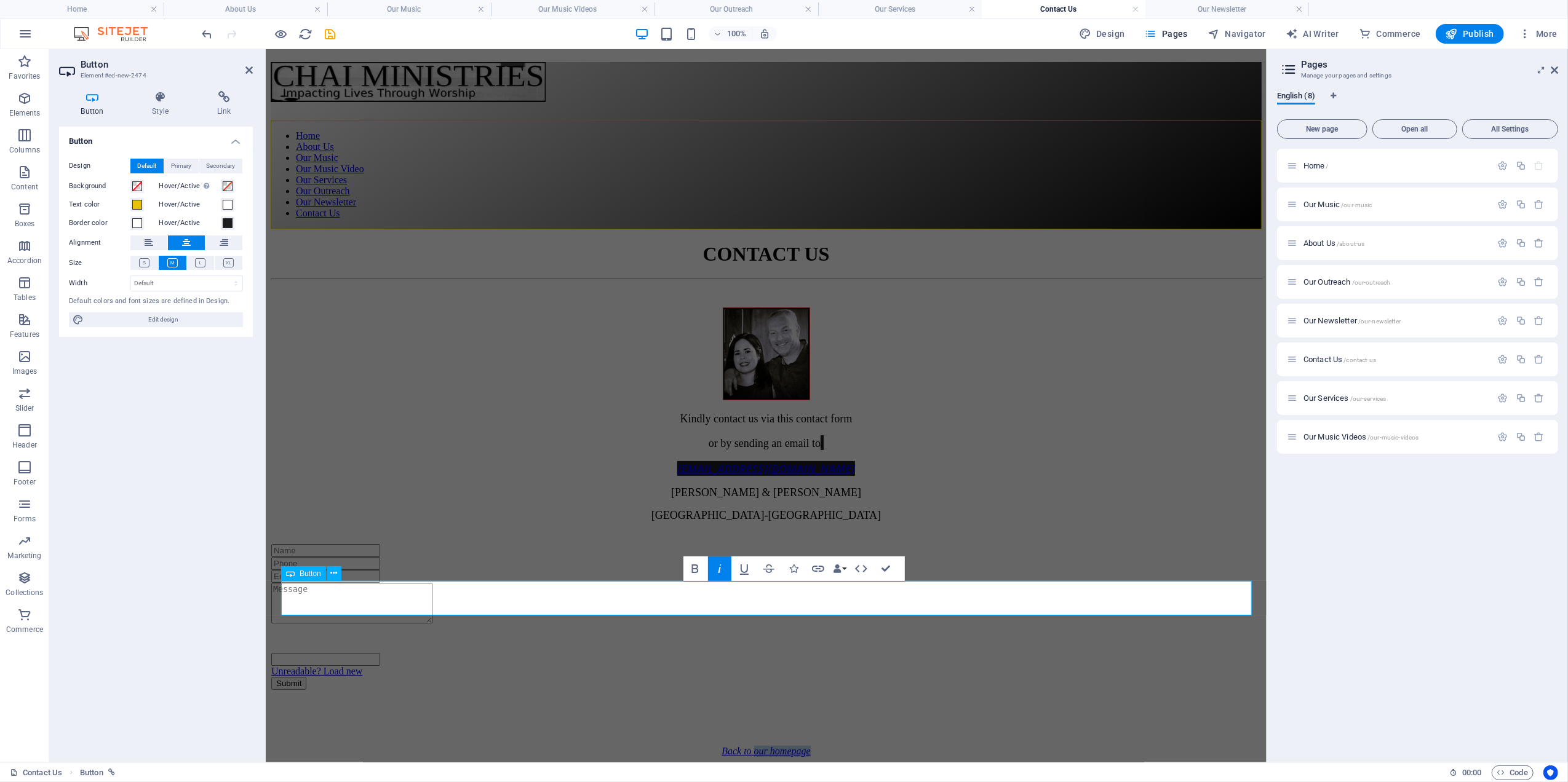
drag, startPoint x: 833, startPoint y: 597, endPoint x: 723, endPoint y: 582, distance: 111.0
click at [745, 745] on em "Back to our homepage" at bounding box center [765, 749] width 89 height 10
click at [719, 567] on icon "button" at bounding box center [720, 569] width 15 height 15
click at [694, 565] on icon "button" at bounding box center [692, 569] width 7 height 9
click at [314, 468] on div "CONTACT US Kindly contact us via this contact form or by sending an email to in…" at bounding box center [765, 470] width 991 height 457
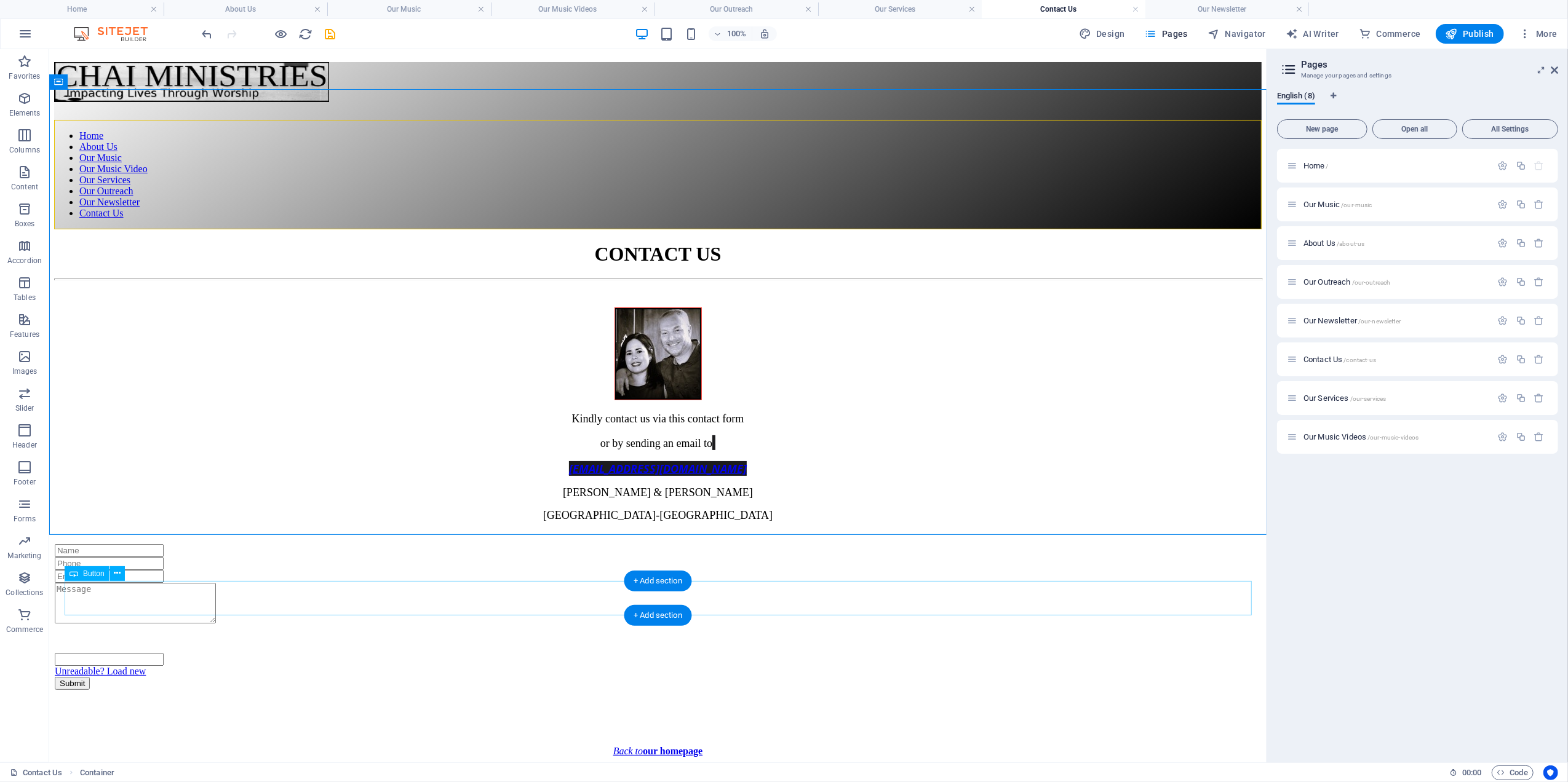
click at [616, 745] on div "Back to our homepage" at bounding box center [657, 750] width 1177 height 11
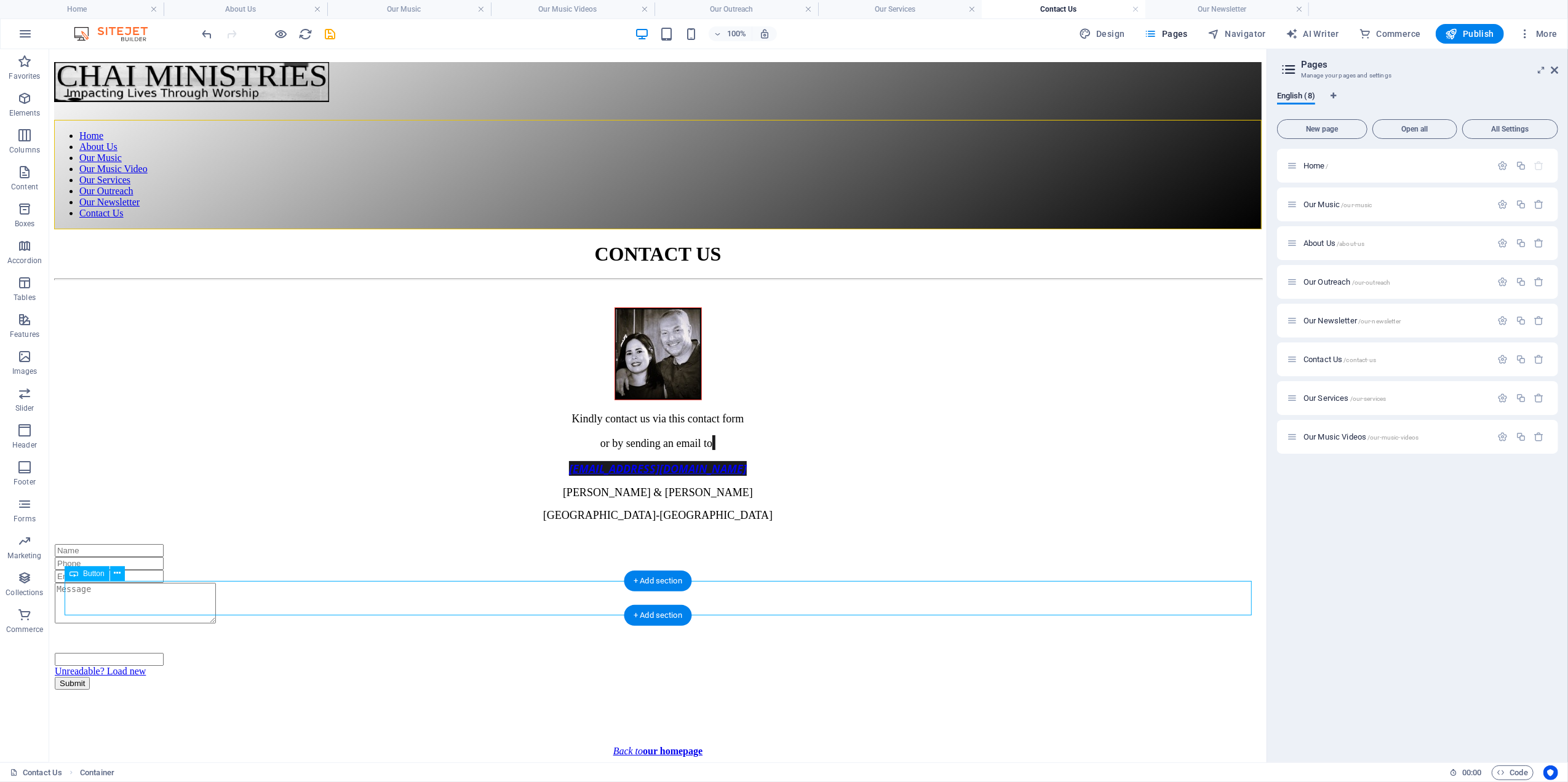
click at [615, 745] on div "Back to our homepage" at bounding box center [657, 750] width 1177 height 11
select select "3"
select select
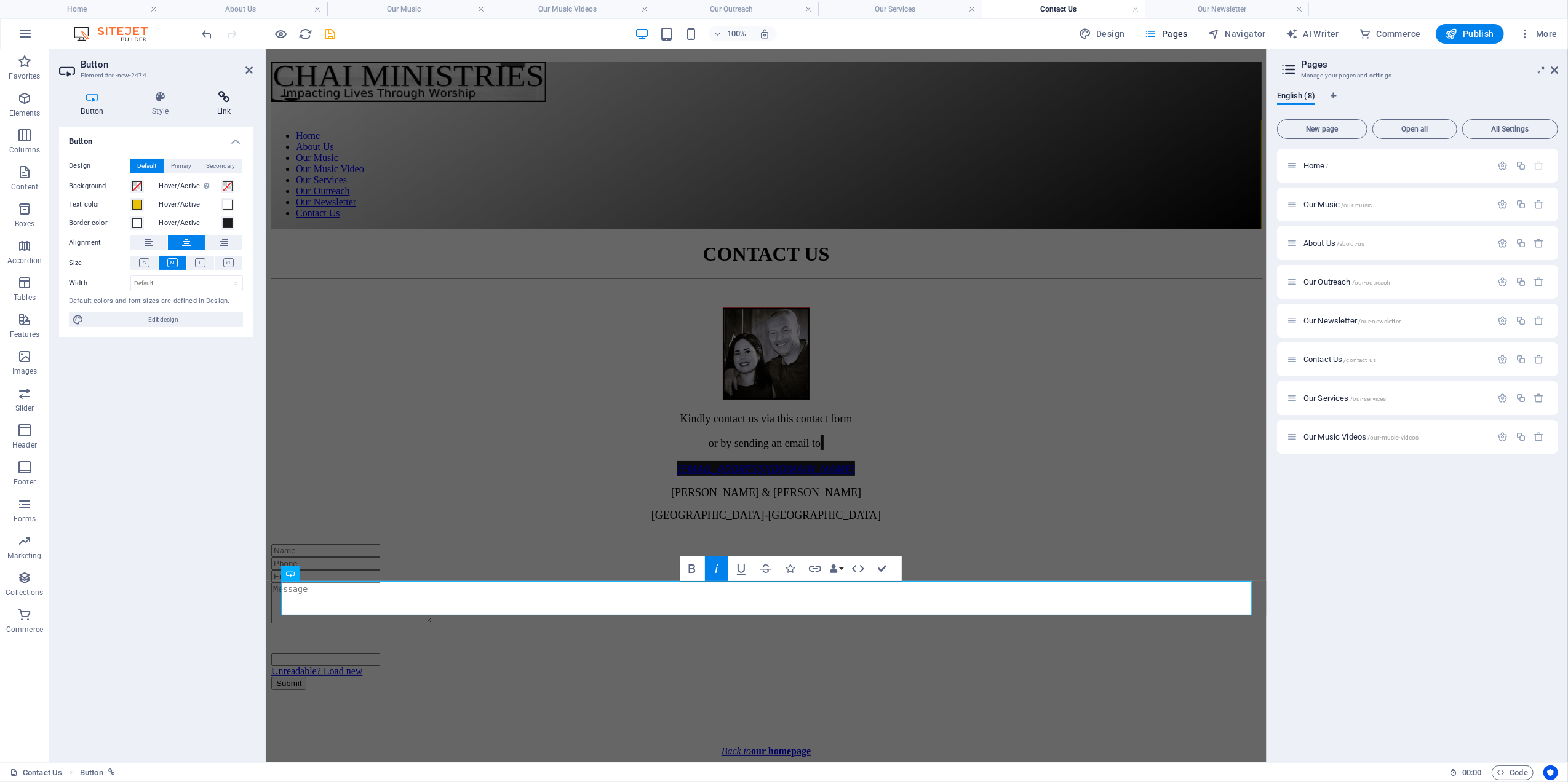
click at [224, 105] on h4 "Link" at bounding box center [224, 104] width 58 height 26
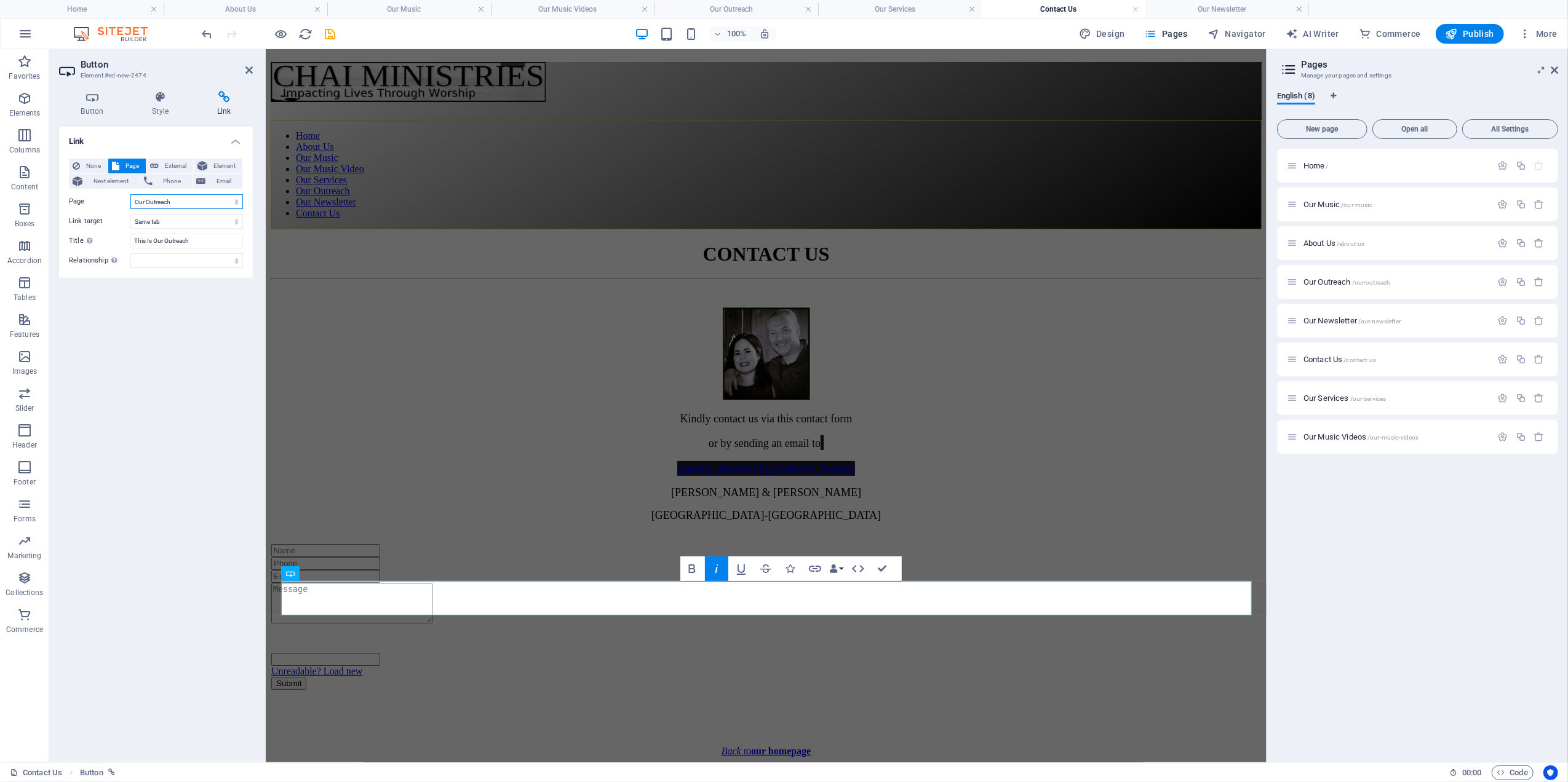
click at [172, 201] on select "Home Our Music About Us Our Outreach Our Newsletter Contact Us Our Services Our…" at bounding box center [186, 201] width 113 height 15
select select "0"
click at [130, 194] on select "Home Our Music About Us Our Outreach Our Newsletter Contact Us Our Services Our…" at bounding box center [186, 201] width 113 height 15
drag, startPoint x: 201, startPoint y: 244, endPoint x: 102, endPoint y: 234, distance: 99.5
click at [106, 234] on div "Title Additional link description, should not be the same as the link text. The…" at bounding box center [156, 241] width 174 height 15
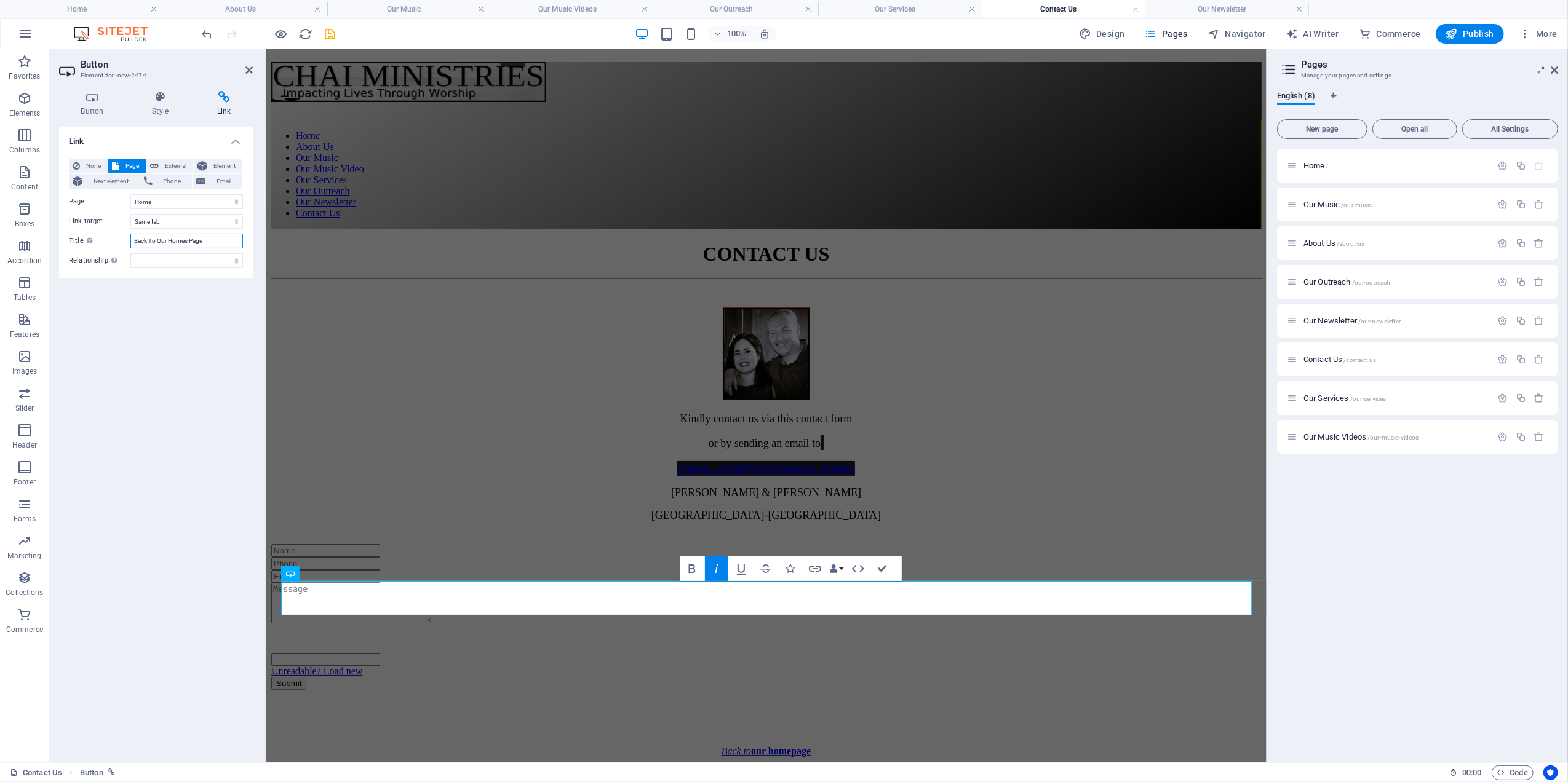
type input "Back To Our Homes Page"
click at [163, 378] on div "Link None Page External Element Next element Phone Email Page Home Our Music Ab…" at bounding box center [156, 439] width 194 height 626
click at [246, 69] on icon at bounding box center [248, 70] width 7 height 10
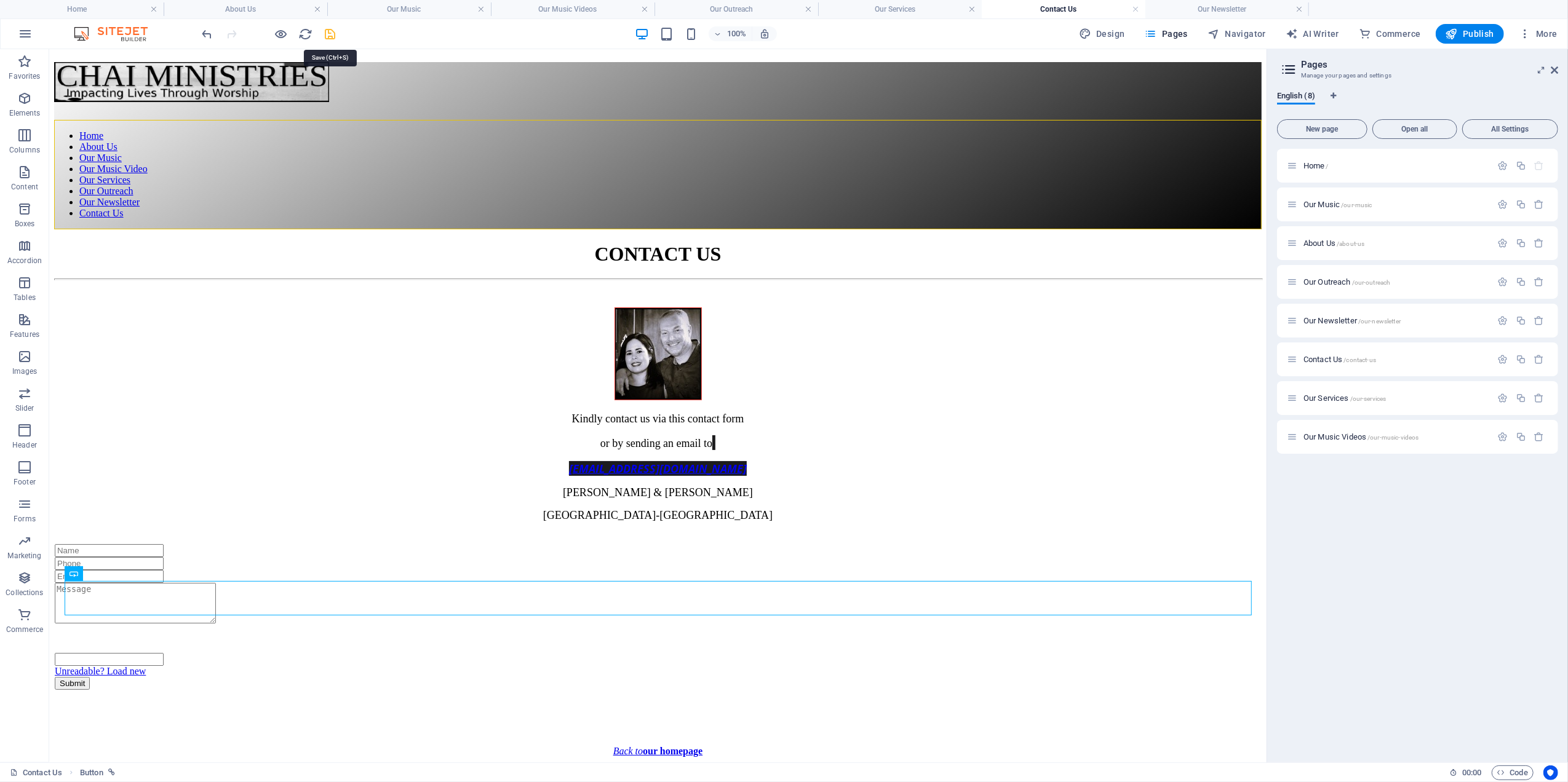
drag, startPoint x: 310, startPoint y: 36, endPoint x: 329, endPoint y: 33, distance: 19.2
click at [329, 33] on icon "save" at bounding box center [331, 34] width 14 height 14
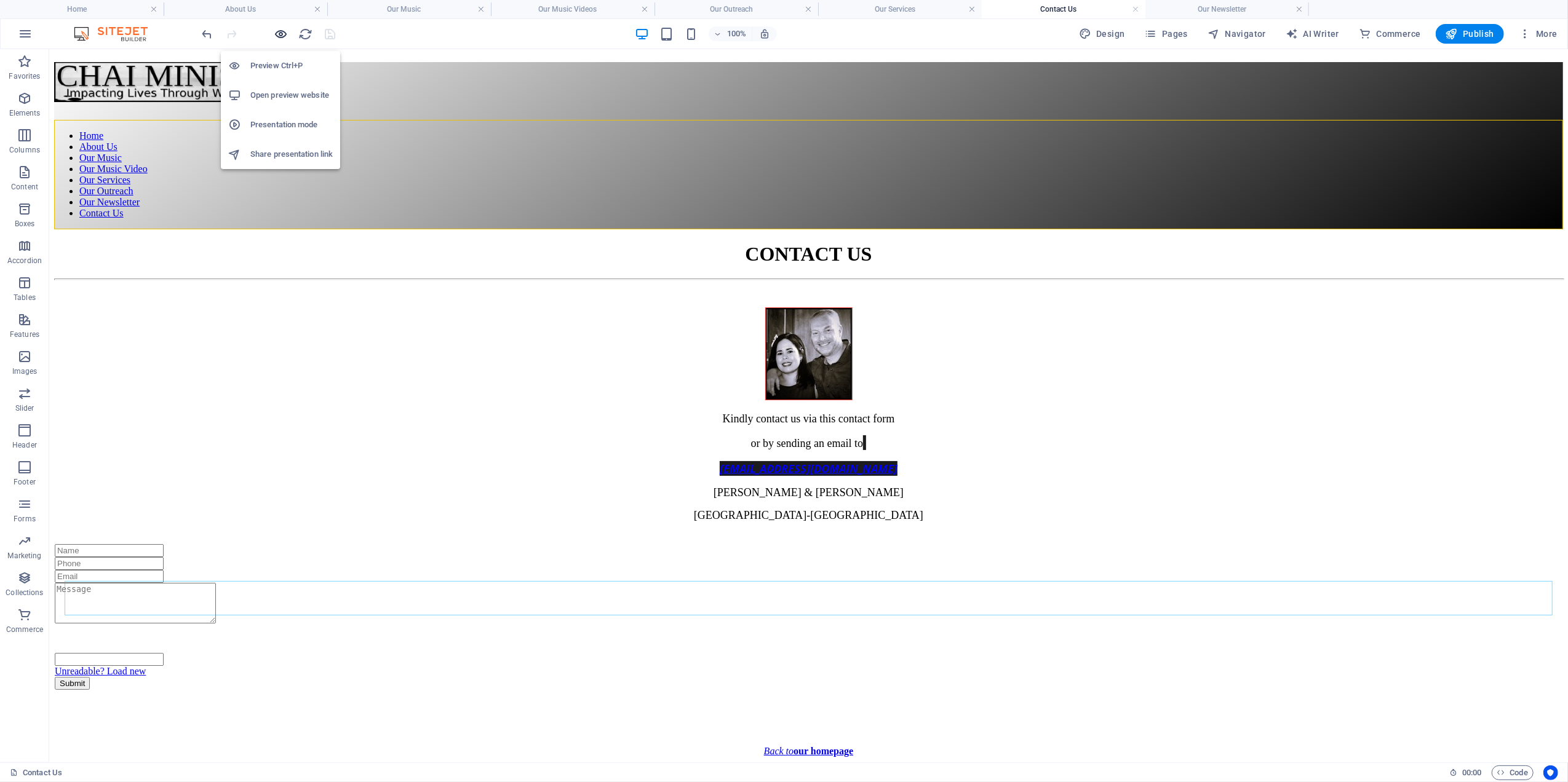
click at [281, 34] on icon "button" at bounding box center [282, 34] width 14 height 14
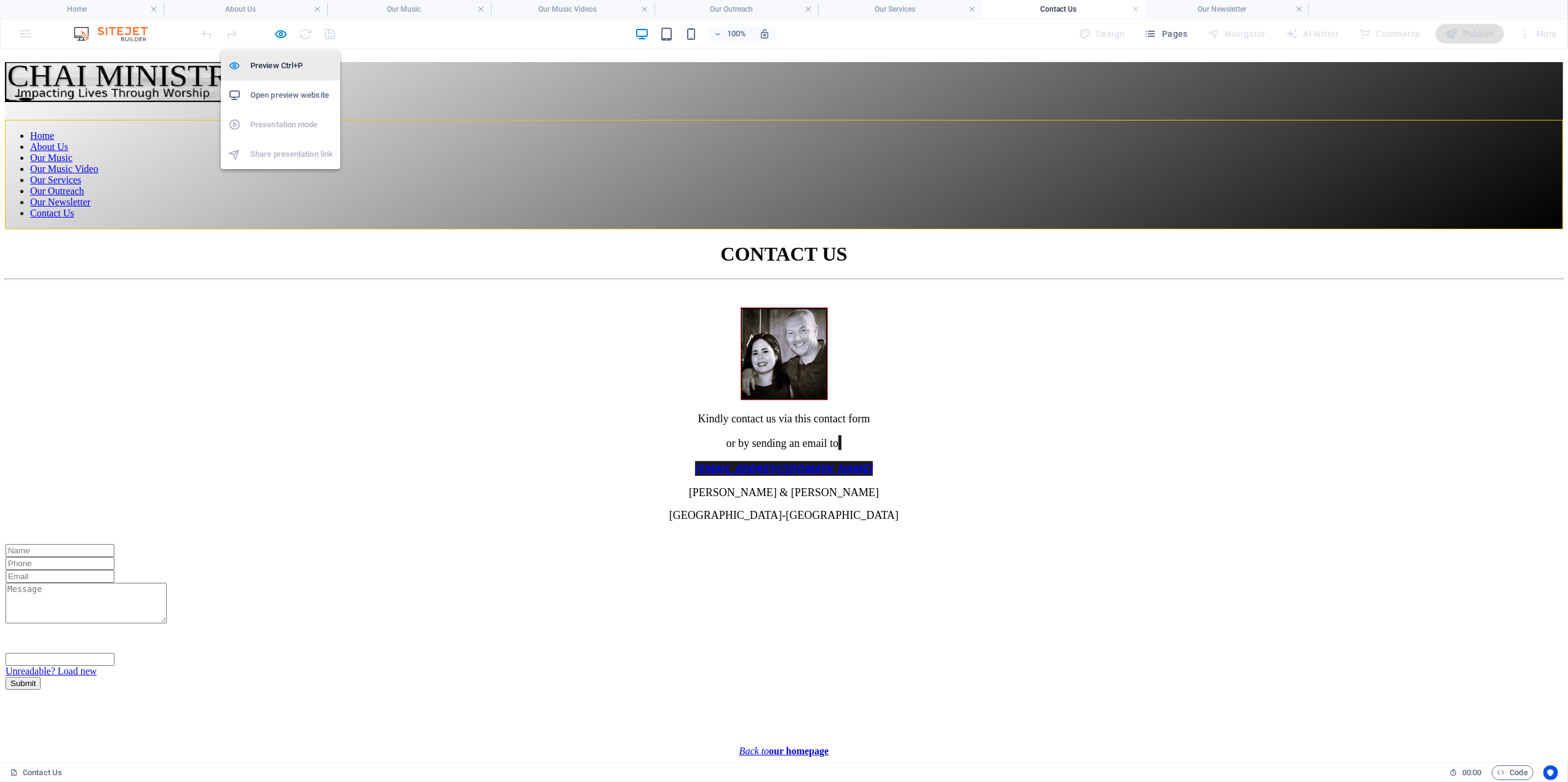
click at [283, 32] on icon "button" at bounding box center [282, 34] width 14 height 14
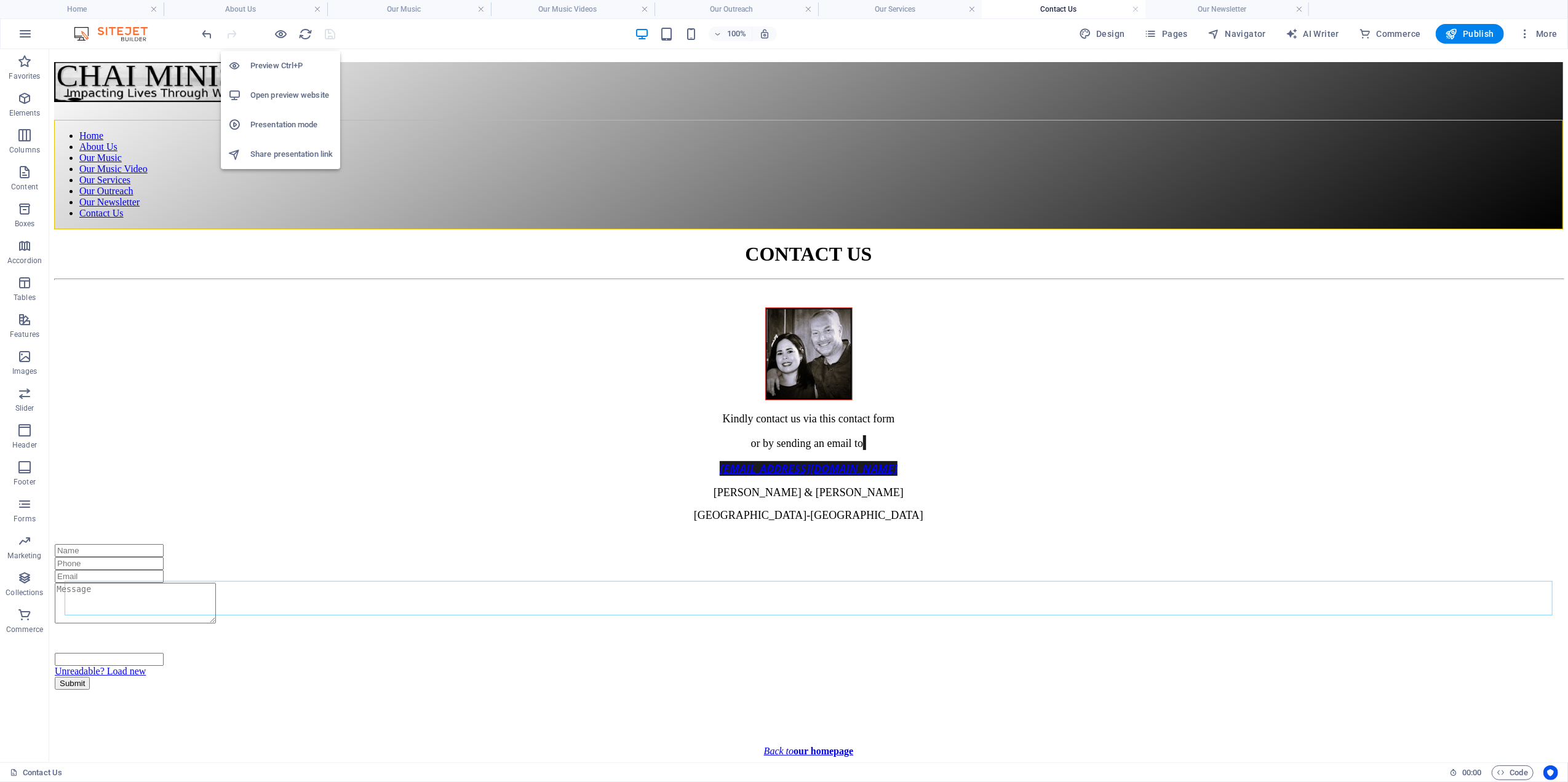
click at [283, 94] on h6 "Open preview website" at bounding box center [291, 95] width 83 height 15
click at [1053, 6] on h4 "Contact Us" at bounding box center [1063, 9] width 163 height 13
click at [1056, 4] on h4 "Contact Us" at bounding box center [1063, 9] width 163 height 13
click at [1056, 5] on h4 "Contact Us" at bounding box center [1063, 9] width 163 height 13
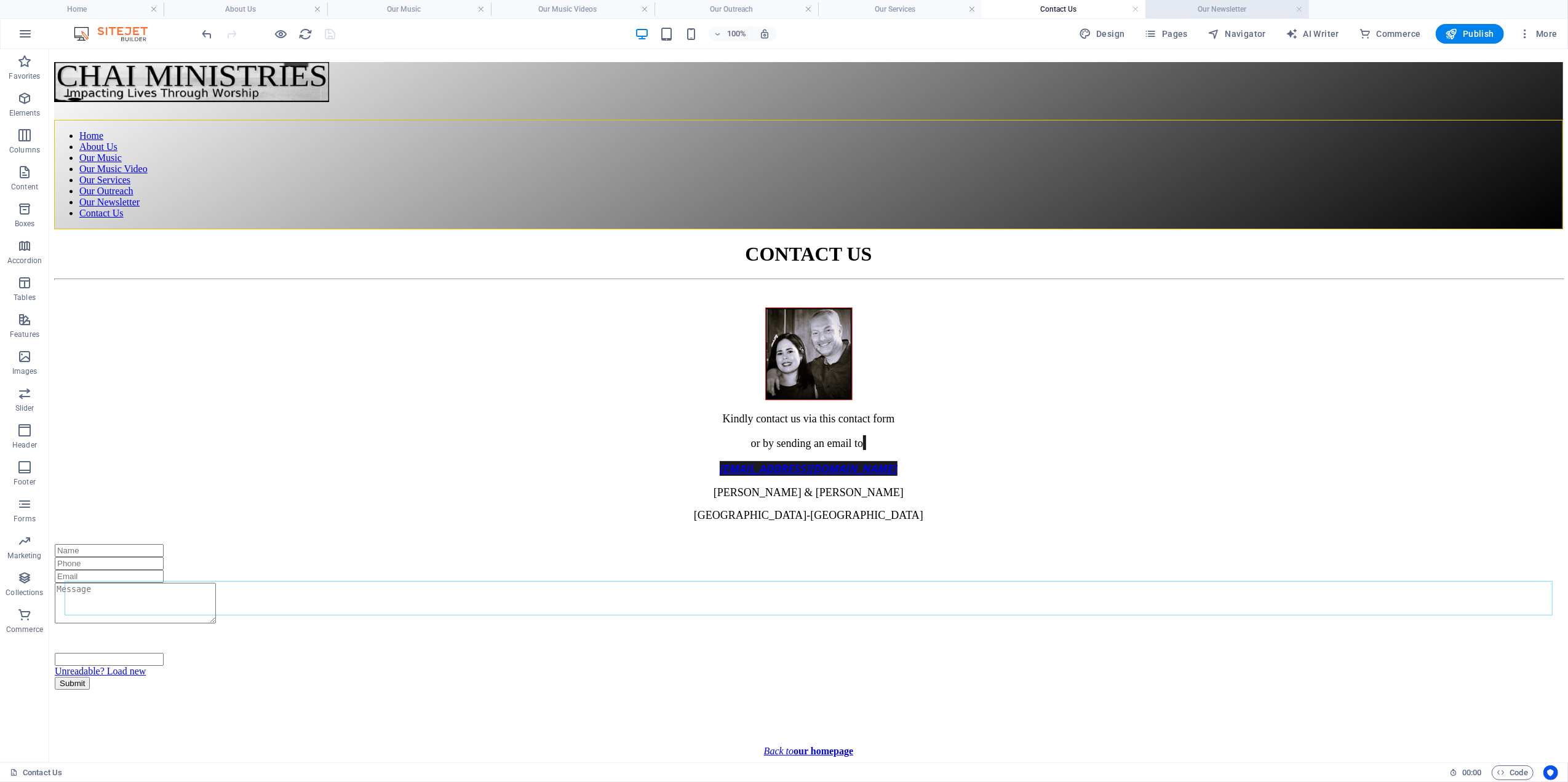
click at [1211, 8] on h4 "Our Newsletter" at bounding box center [1227, 9] width 163 height 13
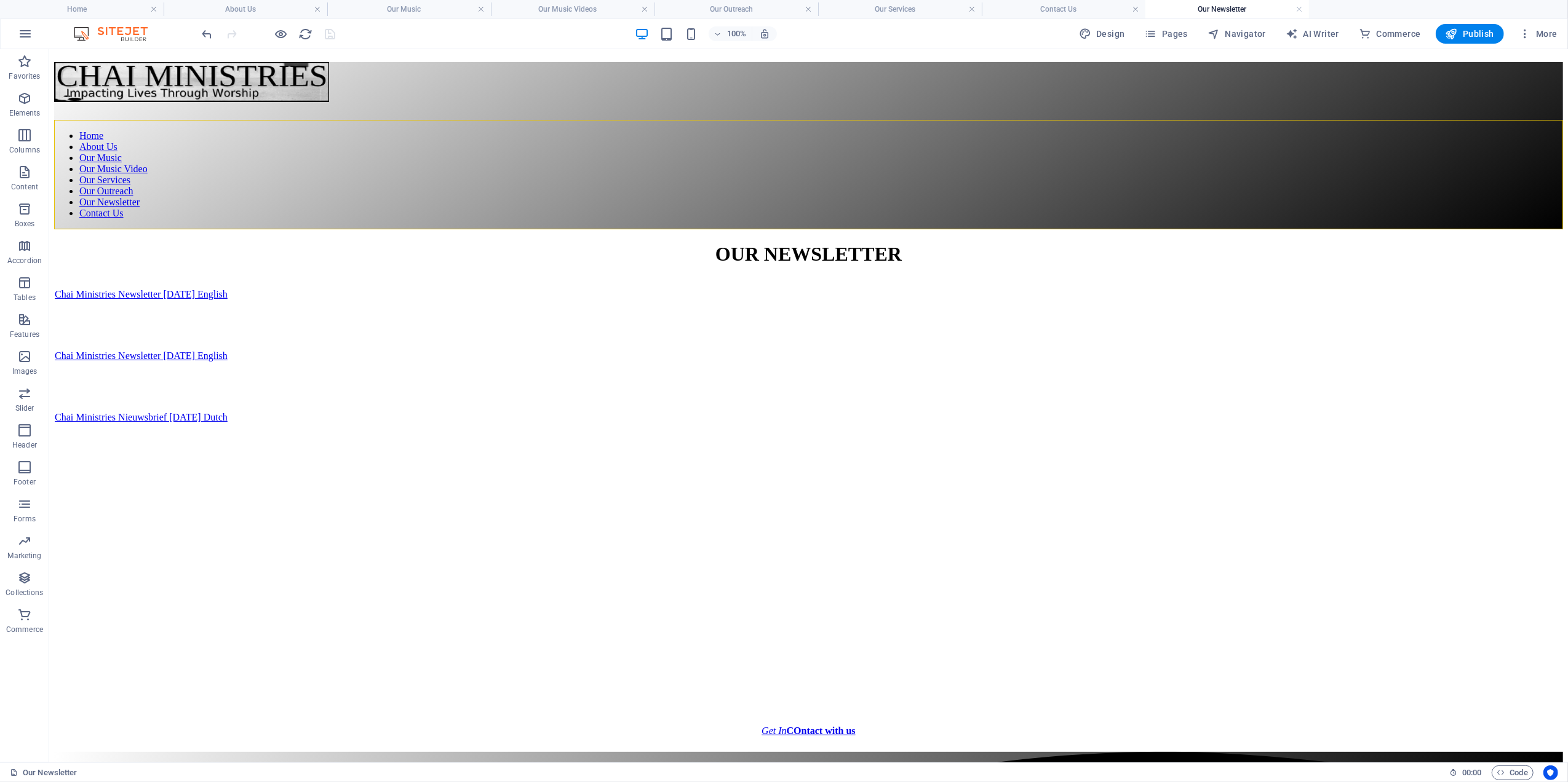
click at [1211, 8] on h4 "Our Newsletter" at bounding box center [1227, 9] width 163 height 13
click at [869, 3] on h4 "Our Services" at bounding box center [900, 9] width 163 height 13
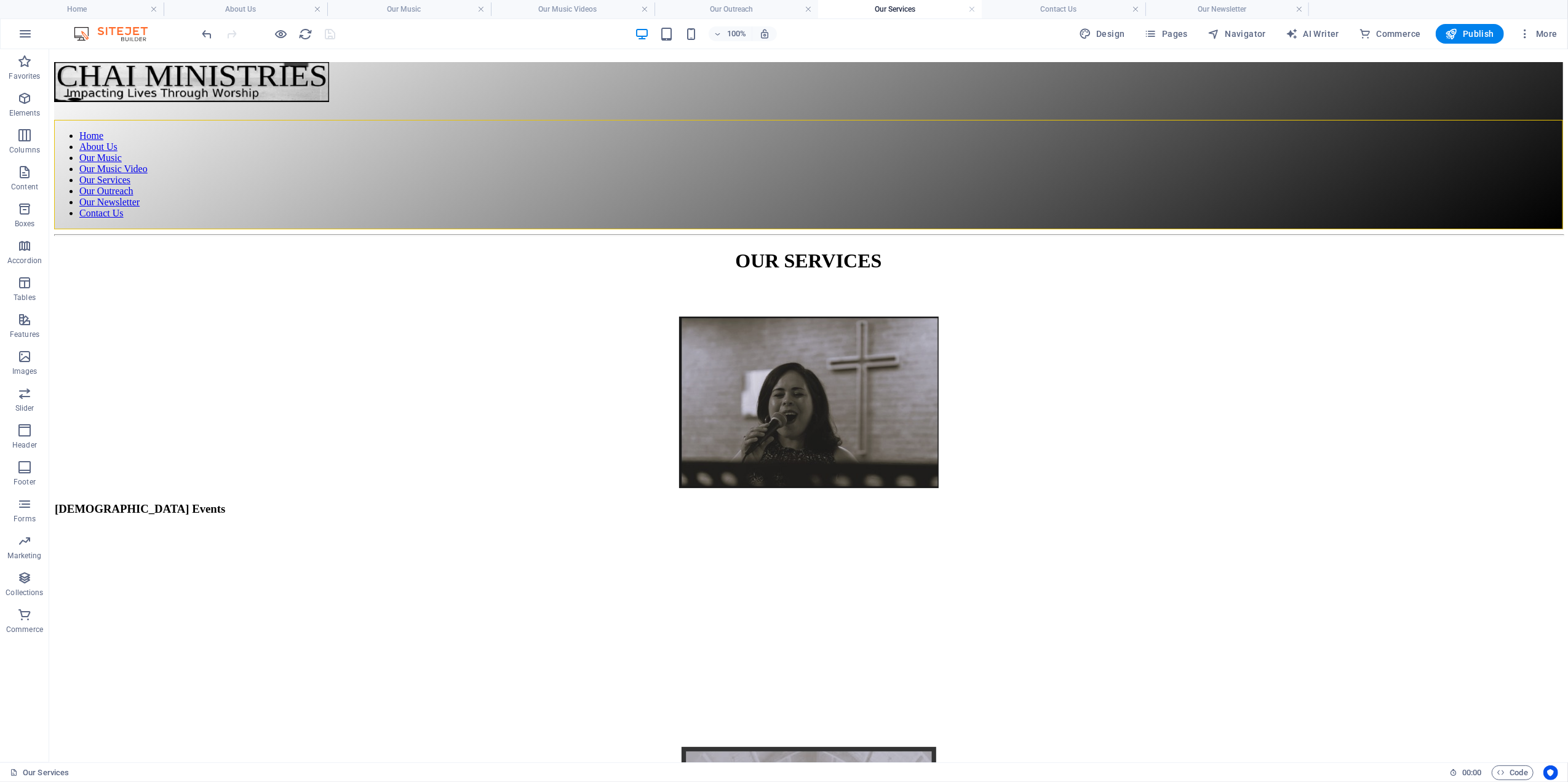
click at [720, 8] on h4 "Our Outreach" at bounding box center [736, 9] width 163 height 13
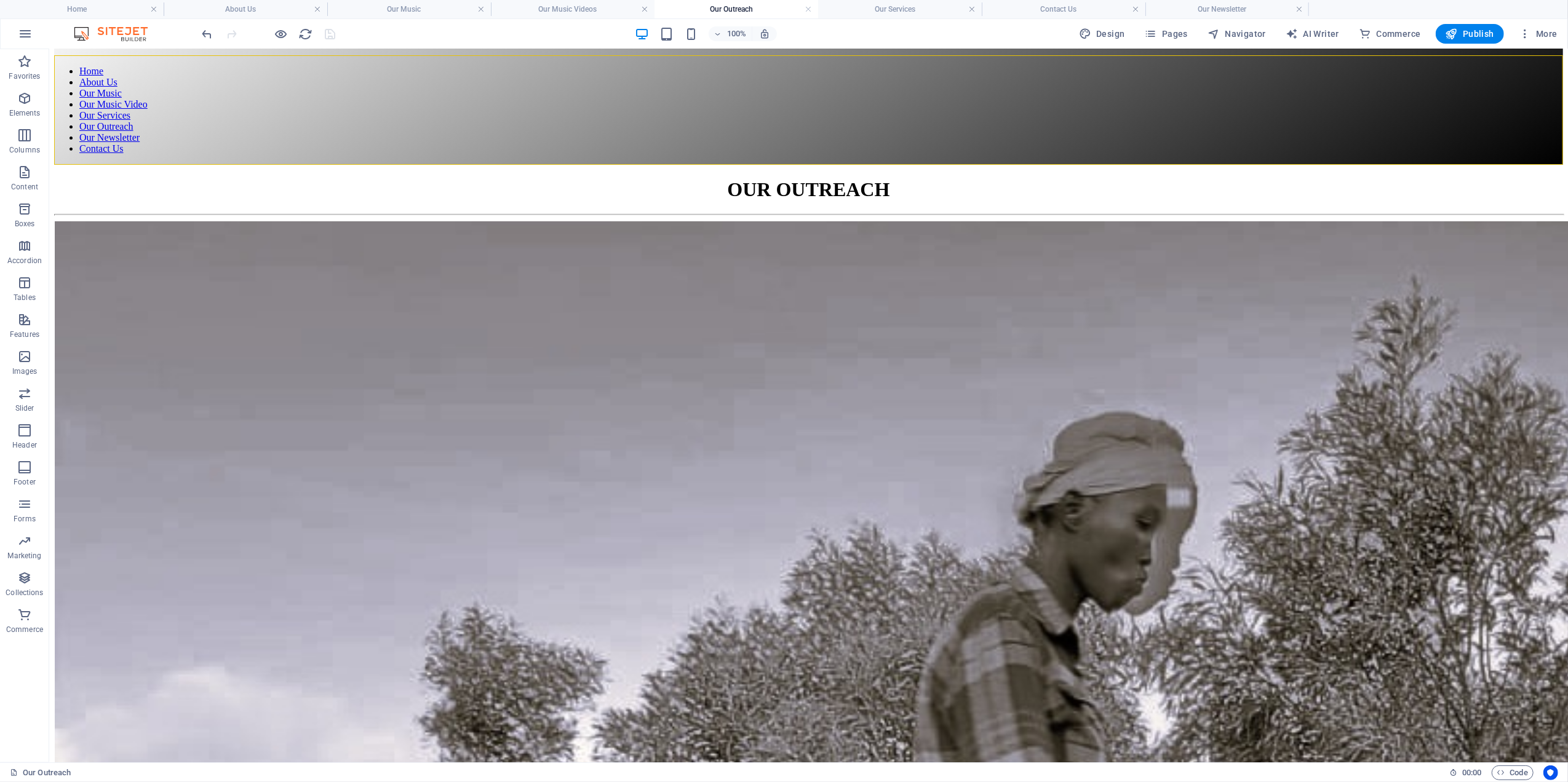
click at [720, 8] on h4 "Our Outreach" at bounding box center [736, 9] width 163 height 13
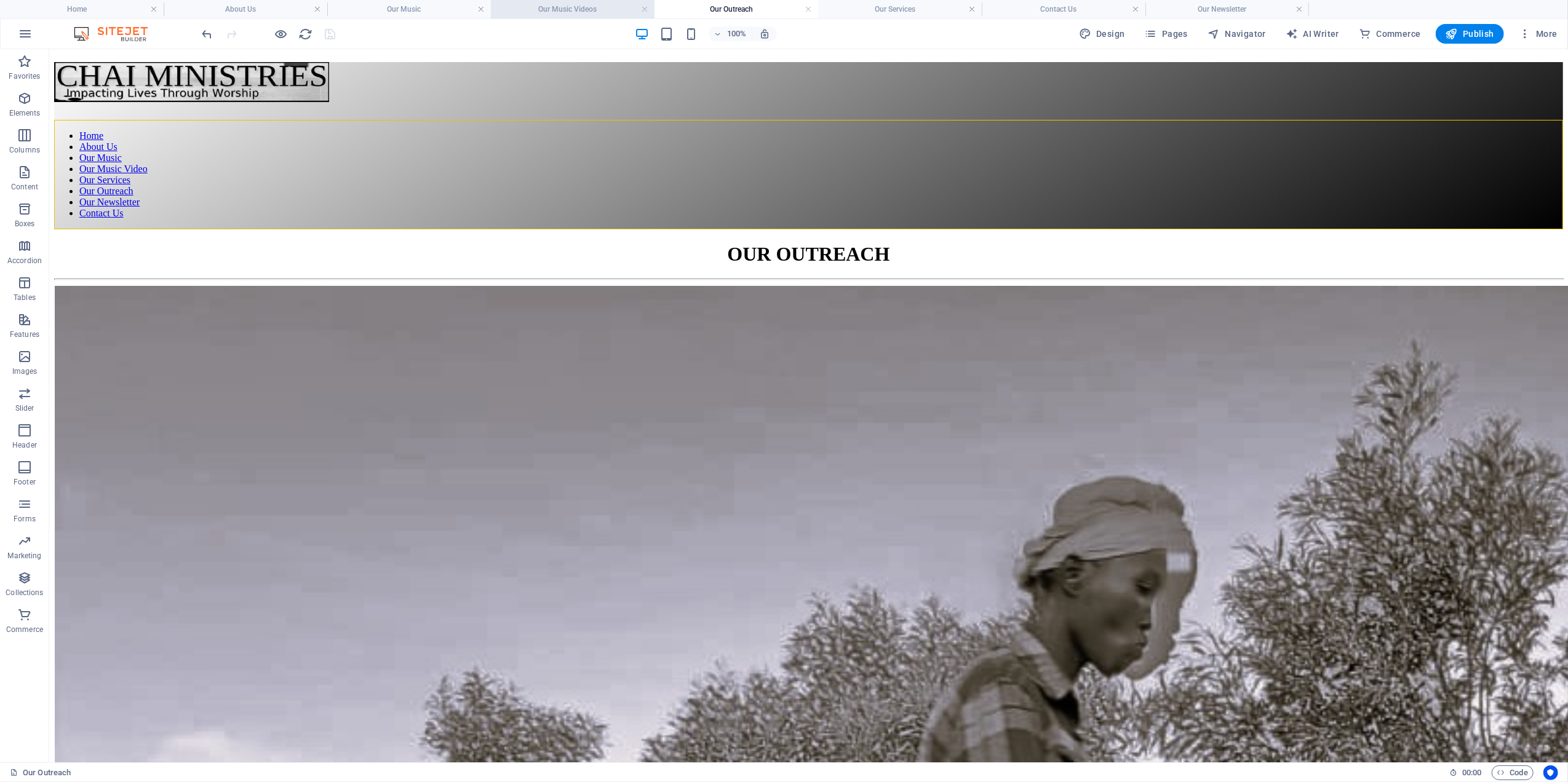
click at [566, 10] on h4 "Our Music Videos" at bounding box center [573, 9] width 163 height 13
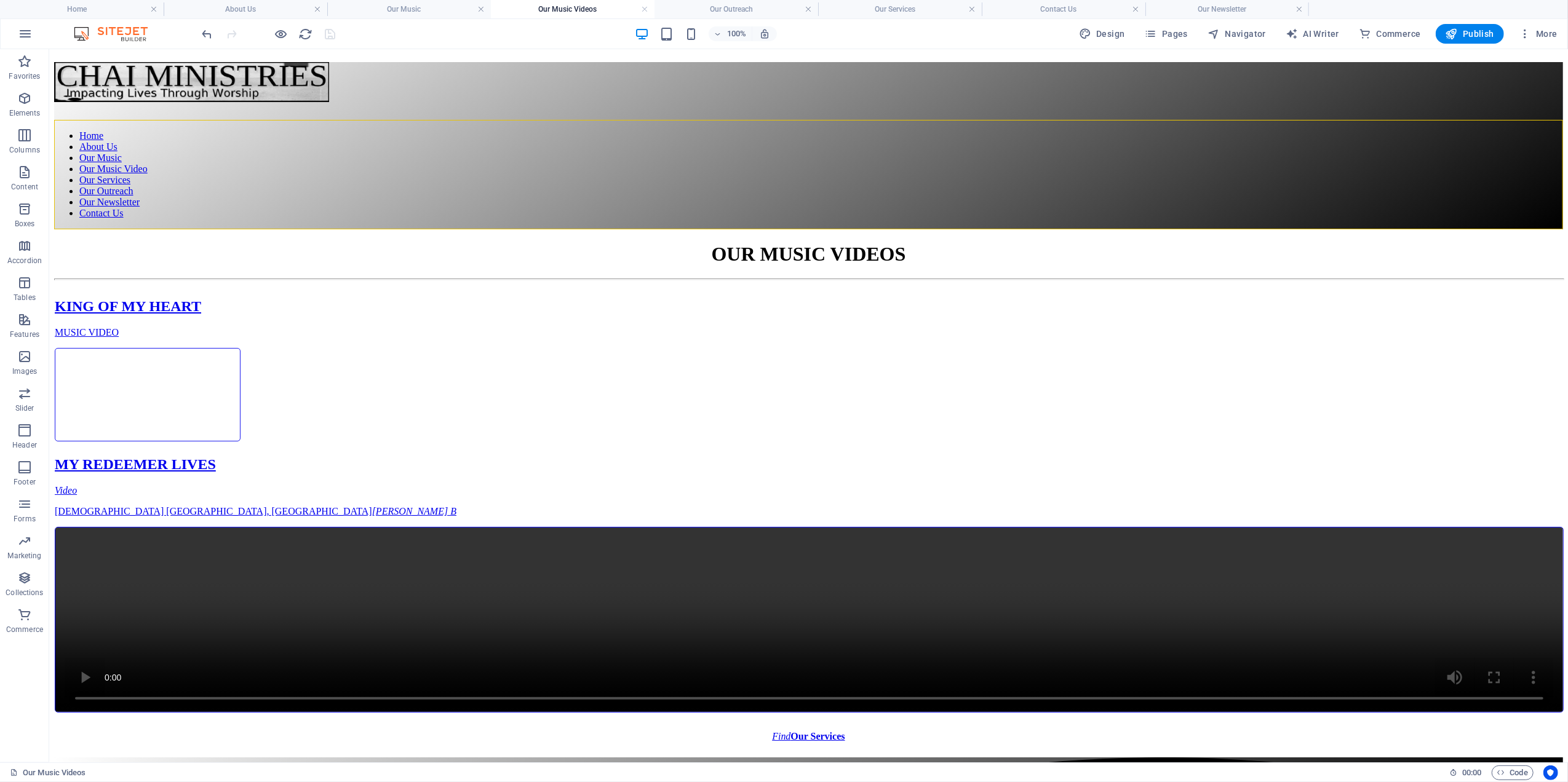
scroll to position [59, 0]
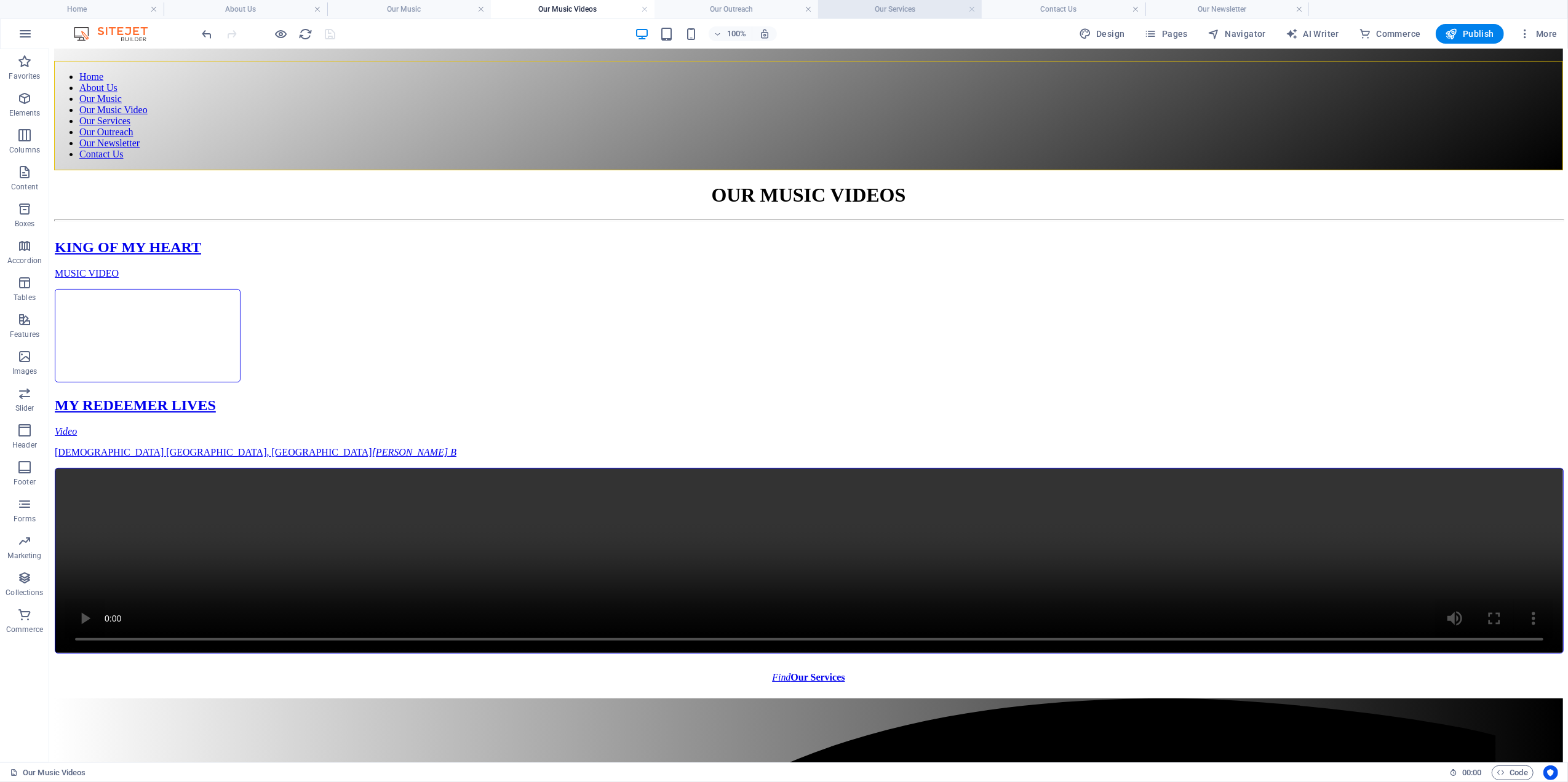
click at [890, 11] on h4 "Our Services" at bounding box center [900, 9] width 163 height 13
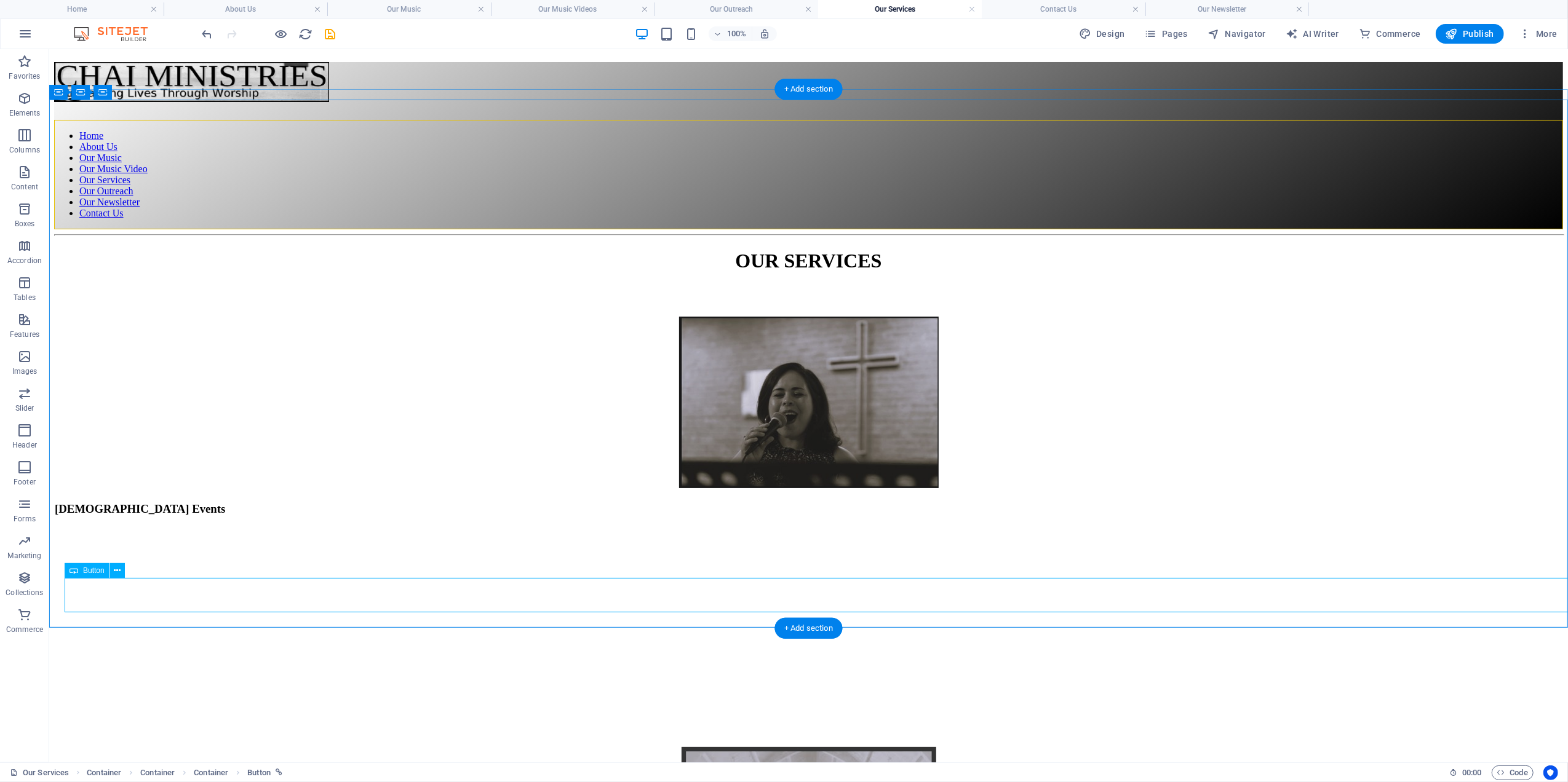
select select "3"
select select
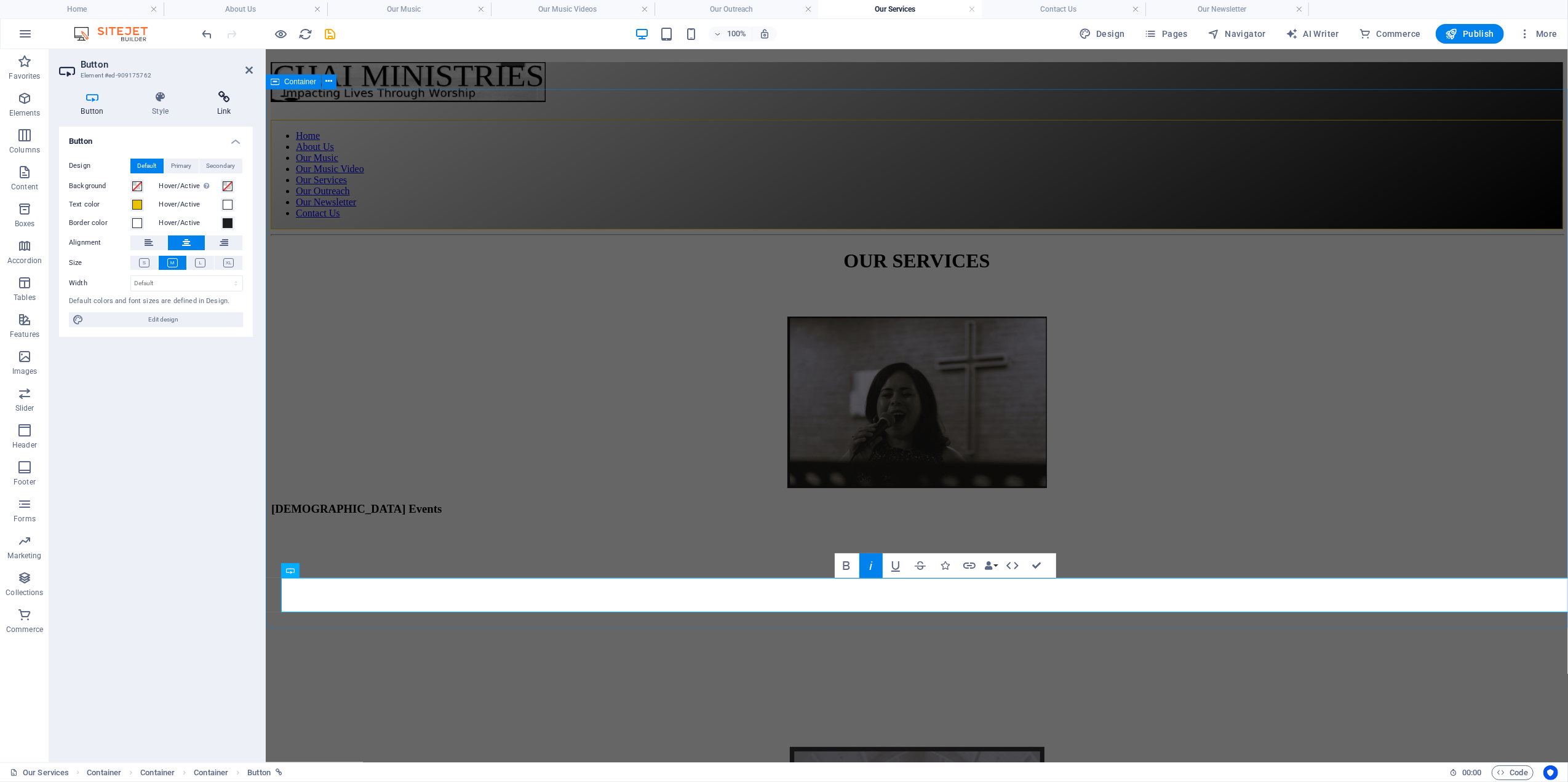
click at [222, 101] on icon at bounding box center [224, 98] width 58 height 13
drag, startPoint x: 202, startPoint y: 244, endPoint x: 72, endPoint y: 227, distance: 131.1
click at [72, 227] on div "None Page External Element Next element Phone Email Page Home Our Music About U…" at bounding box center [156, 213] width 174 height 109
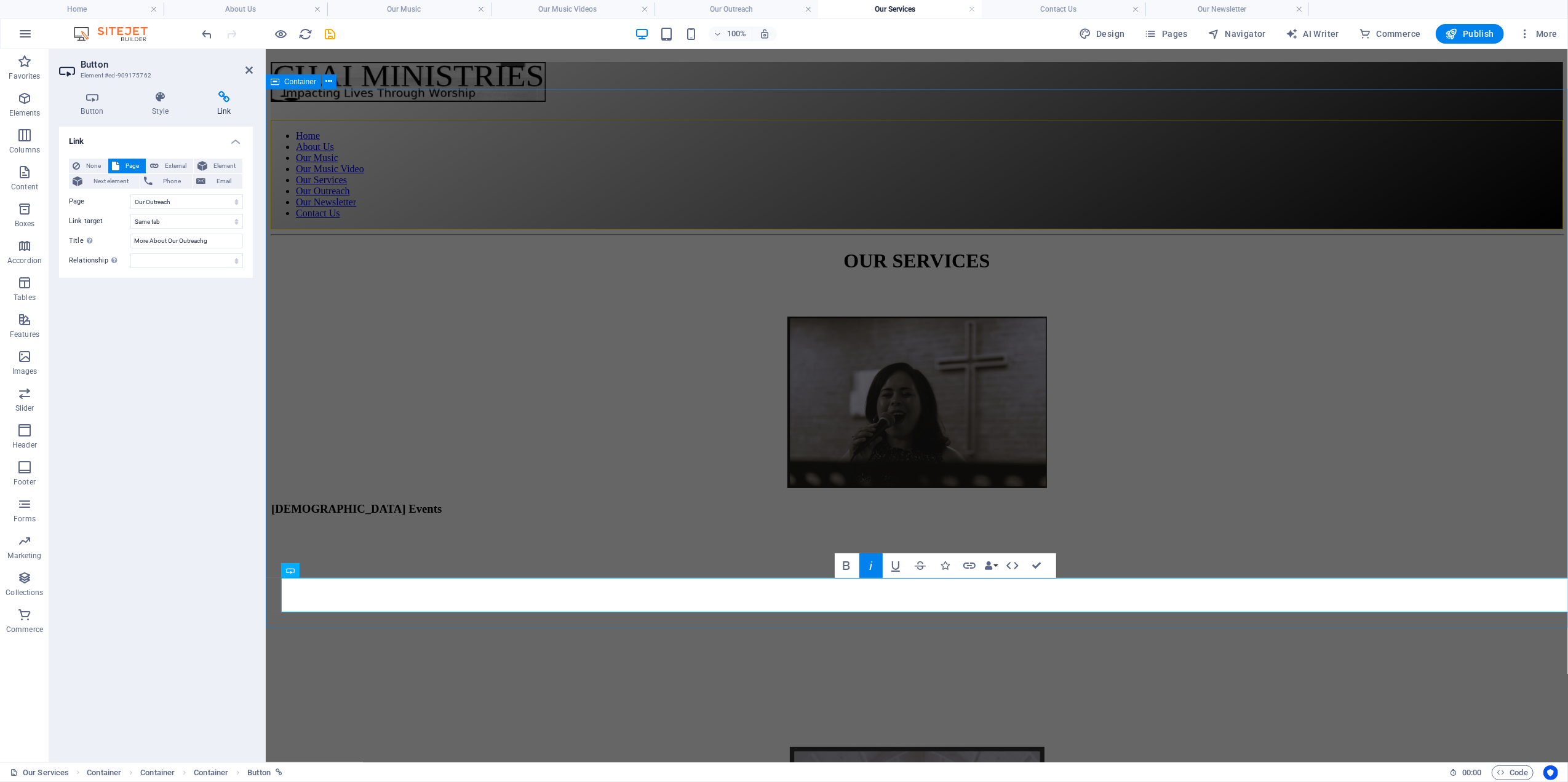
click at [149, 337] on div "Link None Page External Element Next element Phone Email Page Home Our Music Ab…" at bounding box center [156, 439] width 194 height 626
click at [213, 242] on input "More About Our Outreachg" at bounding box center [186, 241] width 113 height 15
type input "More About Our Outreach"
click at [330, 36] on icon "save" at bounding box center [331, 34] width 14 height 14
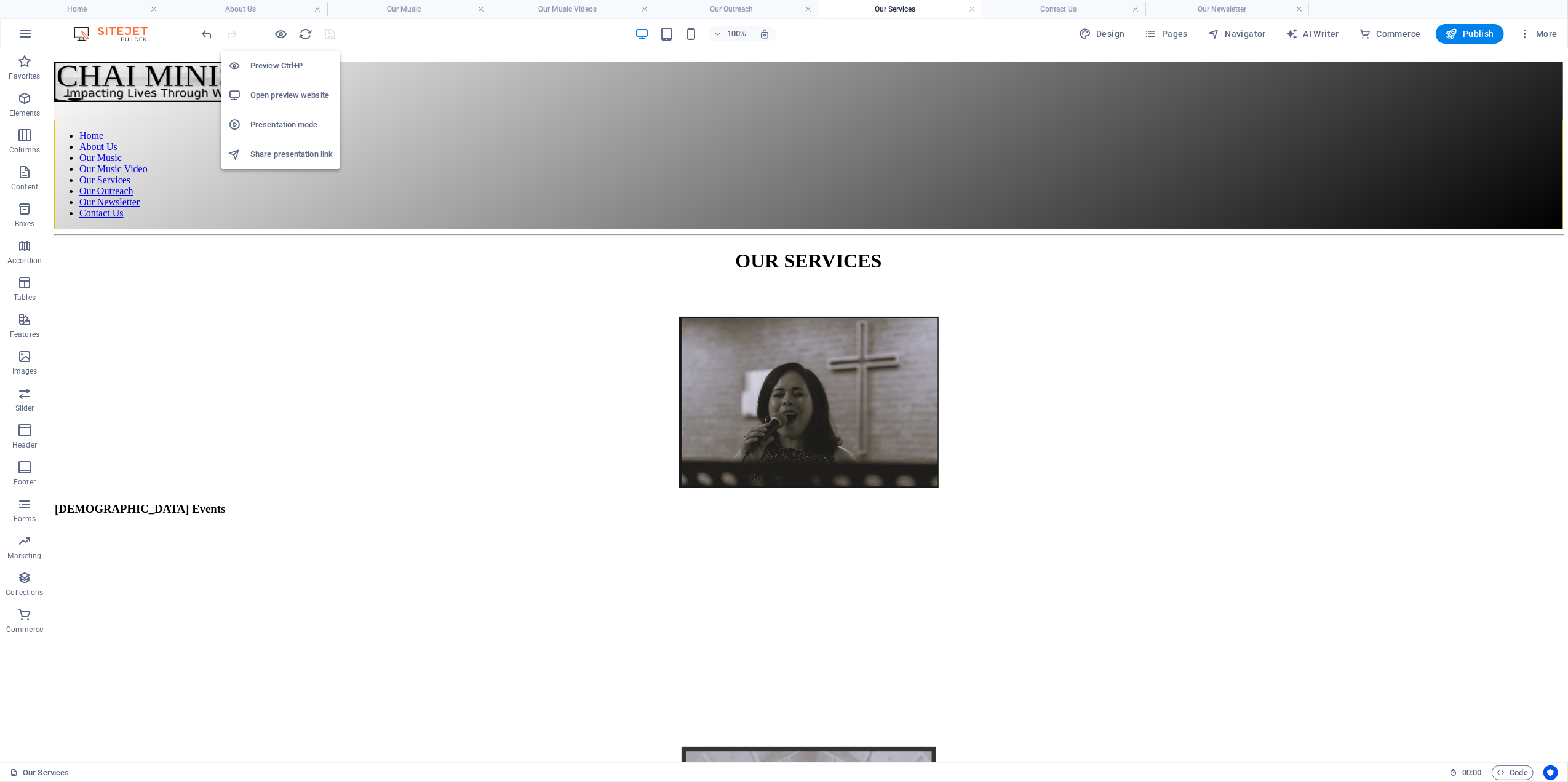
click at [274, 91] on h6 "Open preview website" at bounding box center [291, 95] width 83 height 15
click at [279, 30] on icon "button" at bounding box center [282, 34] width 14 height 14
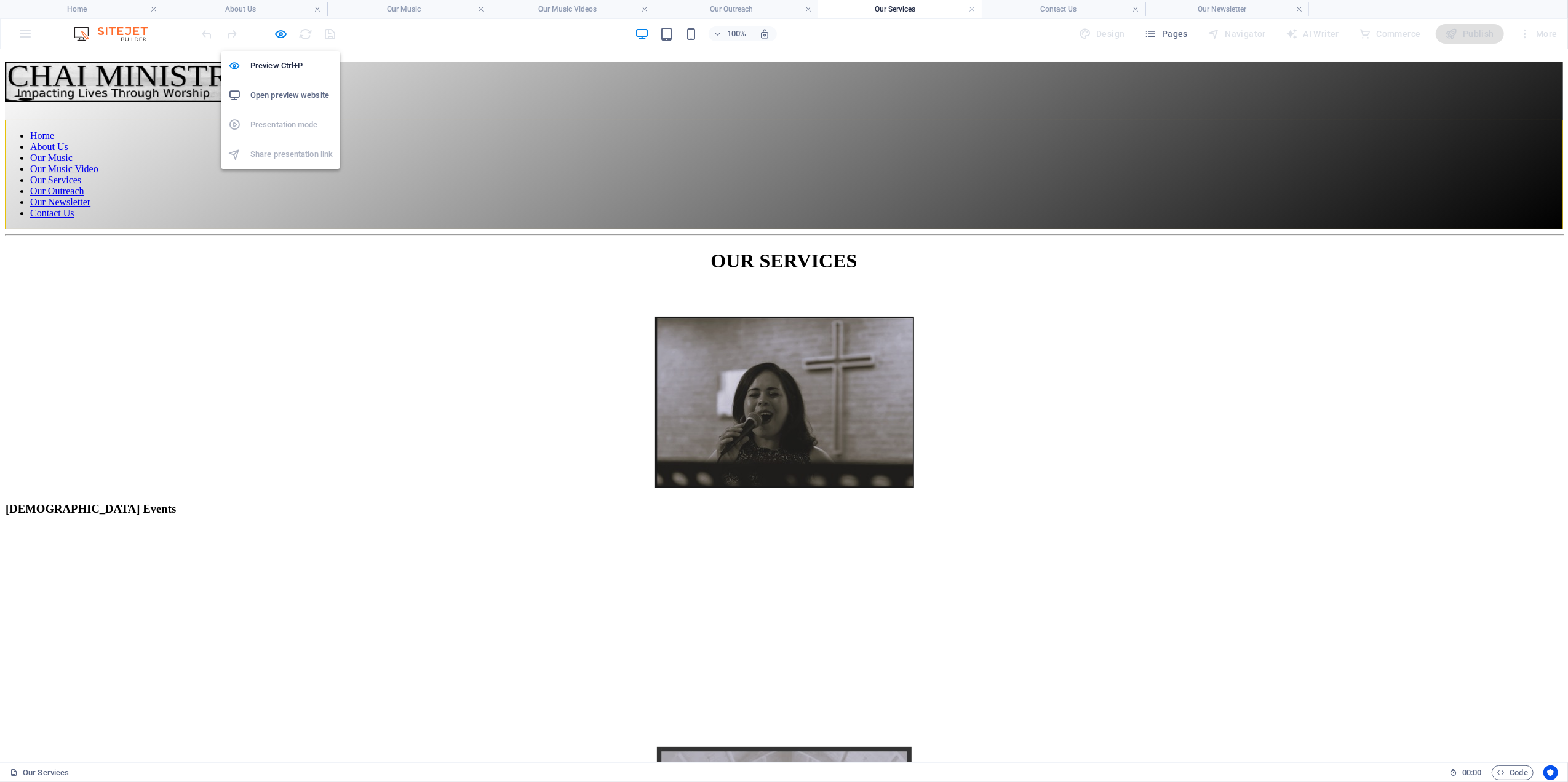
click at [266, 94] on h6 "Open preview website" at bounding box center [291, 95] width 83 height 15
click at [281, 30] on icon "button" at bounding box center [282, 34] width 14 height 14
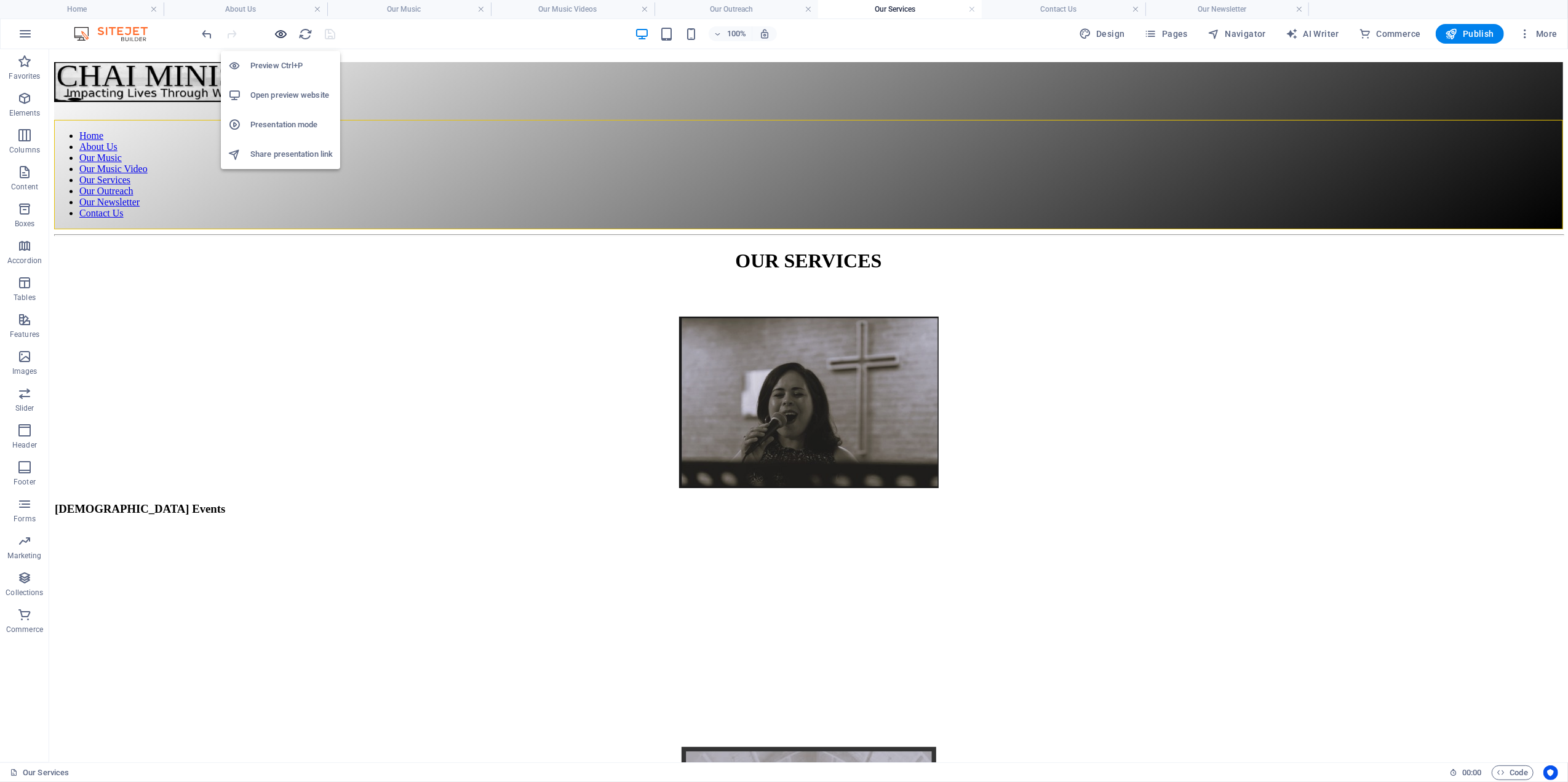
click at [279, 35] on icon "button" at bounding box center [282, 34] width 14 height 14
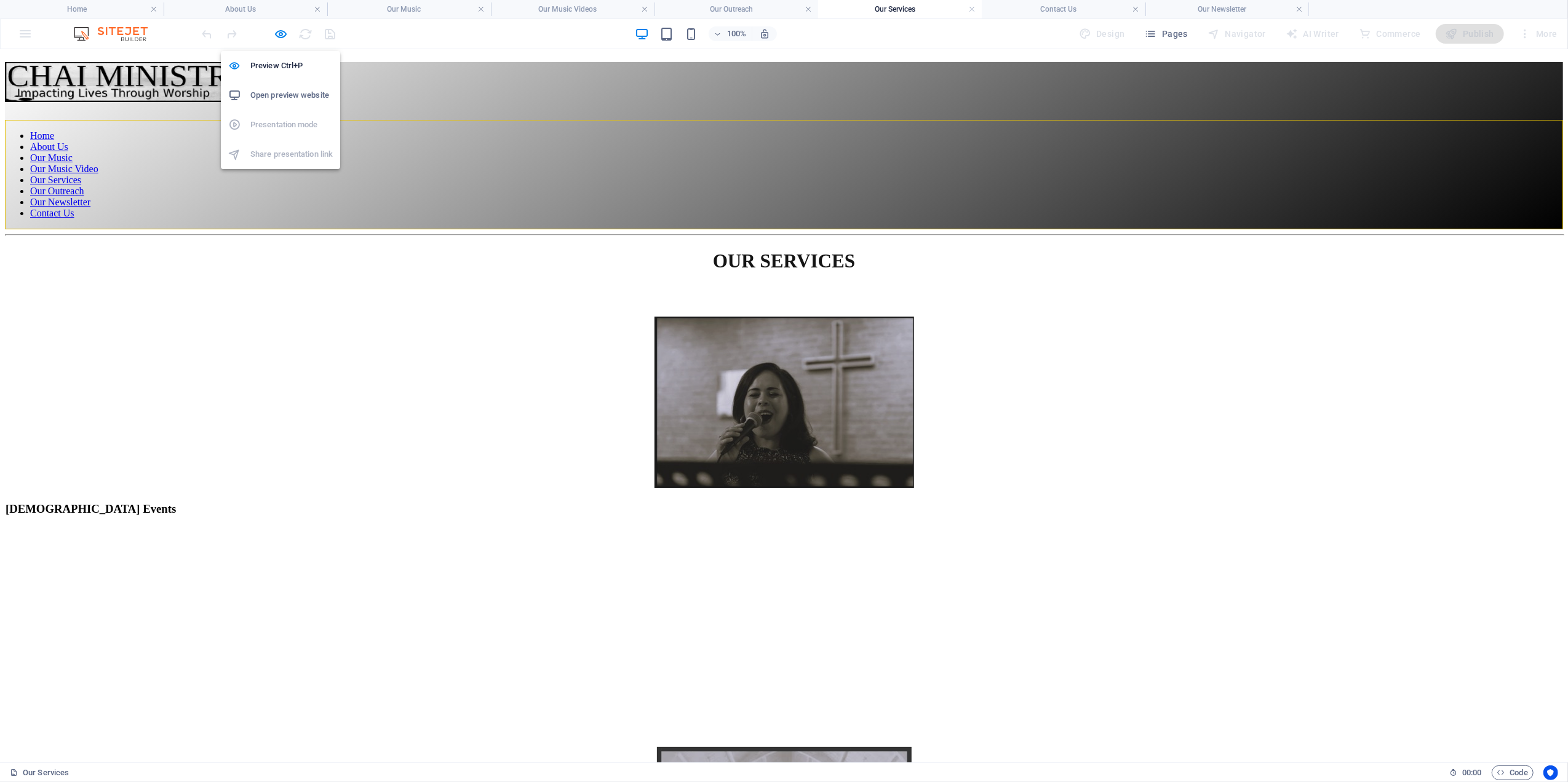
click at [269, 90] on h6 "Open preview website" at bounding box center [291, 95] width 83 height 15
click at [279, 33] on icon "button" at bounding box center [282, 34] width 14 height 14
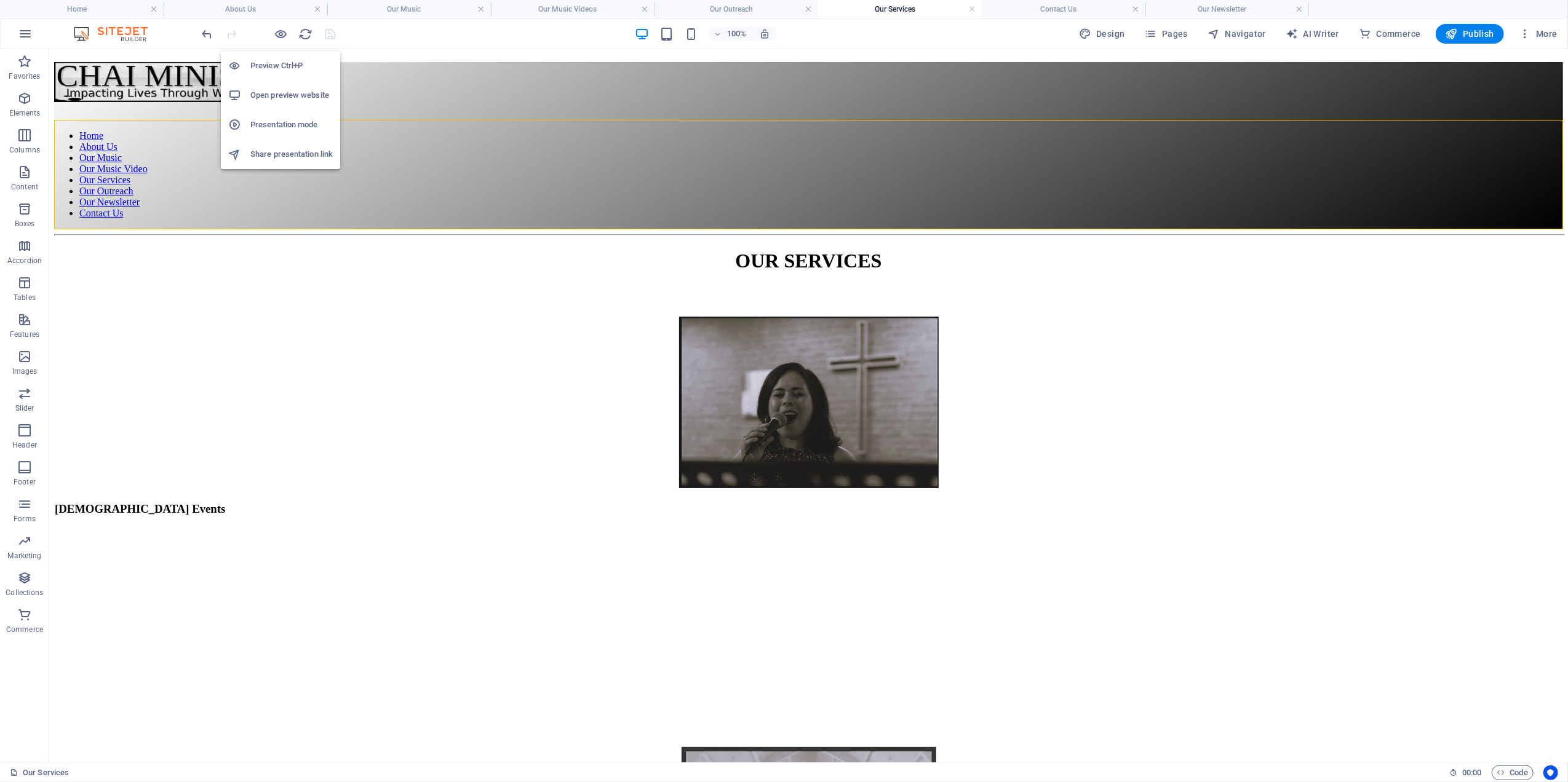
click at [278, 90] on h6 "Open preview website" at bounding box center [291, 95] width 83 height 15
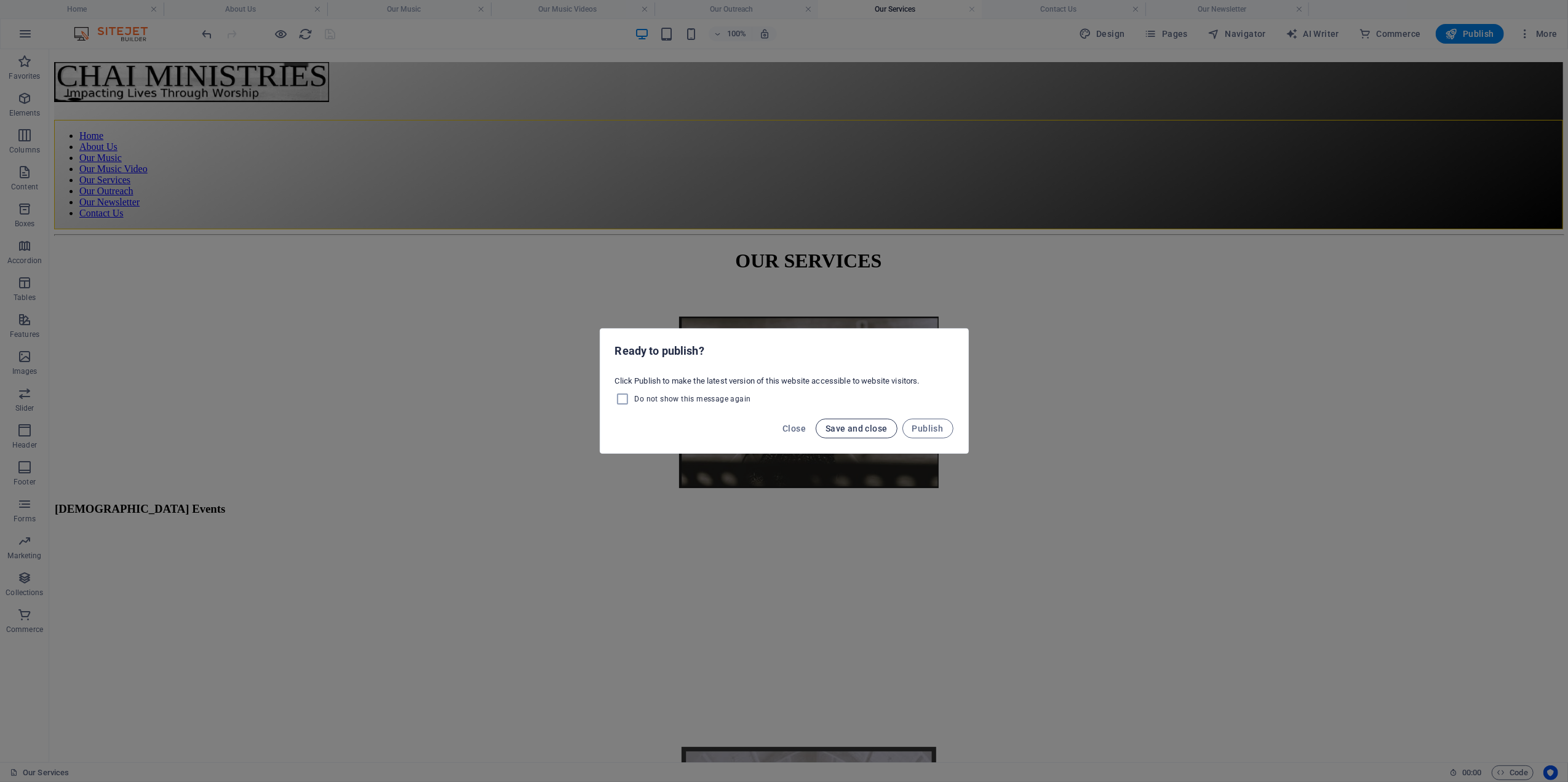
click at [860, 428] on span "Save and close" at bounding box center [856, 428] width 62 height 10
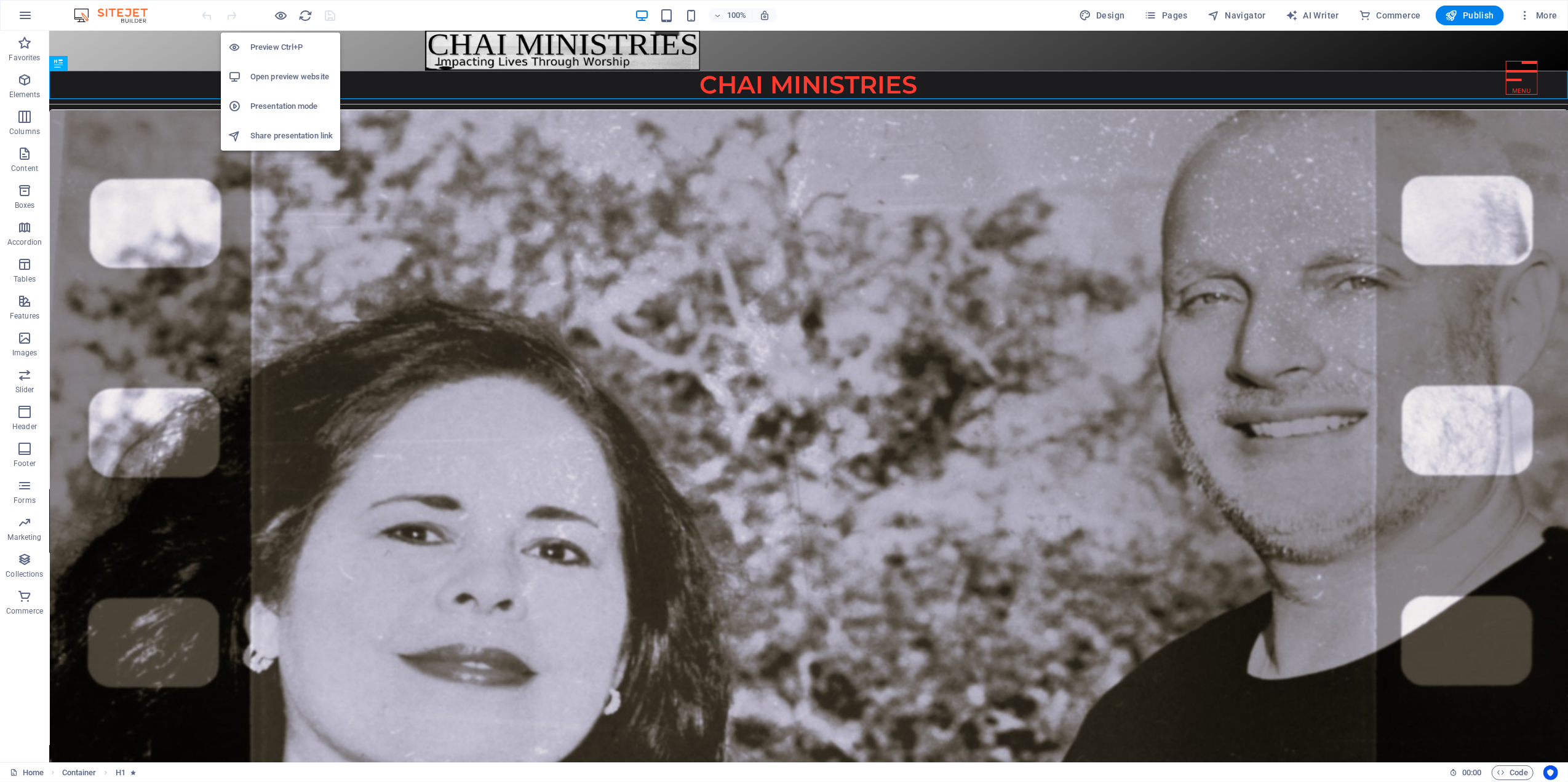
click at [264, 75] on h6 "Open preview website" at bounding box center [291, 77] width 83 height 15
click at [279, 13] on icon "button" at bounding box center [282, 16] width 14 height 14
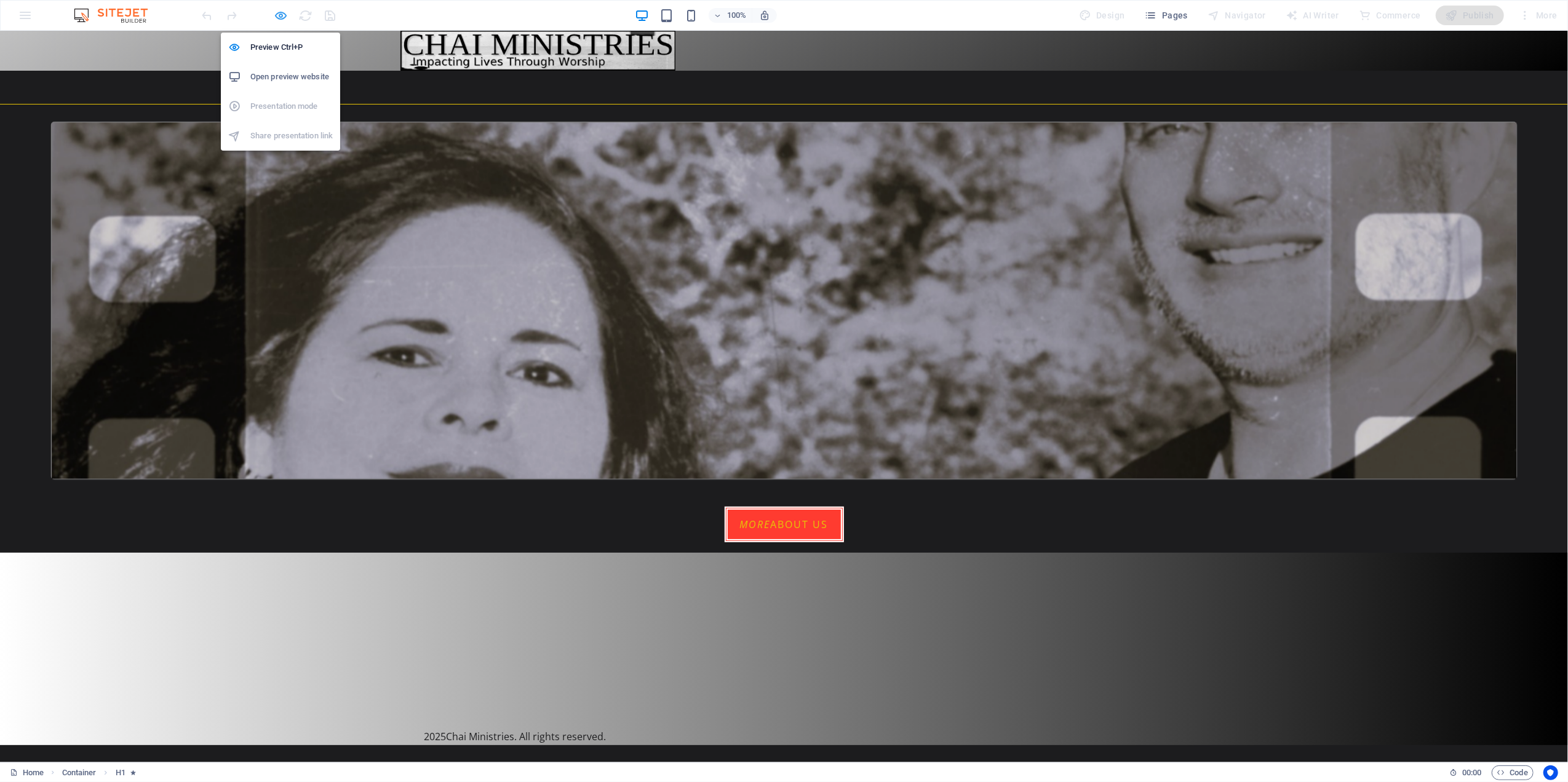
click at [279, 13] on icon "button" at bounding box center [282, 16] width 14 height 14
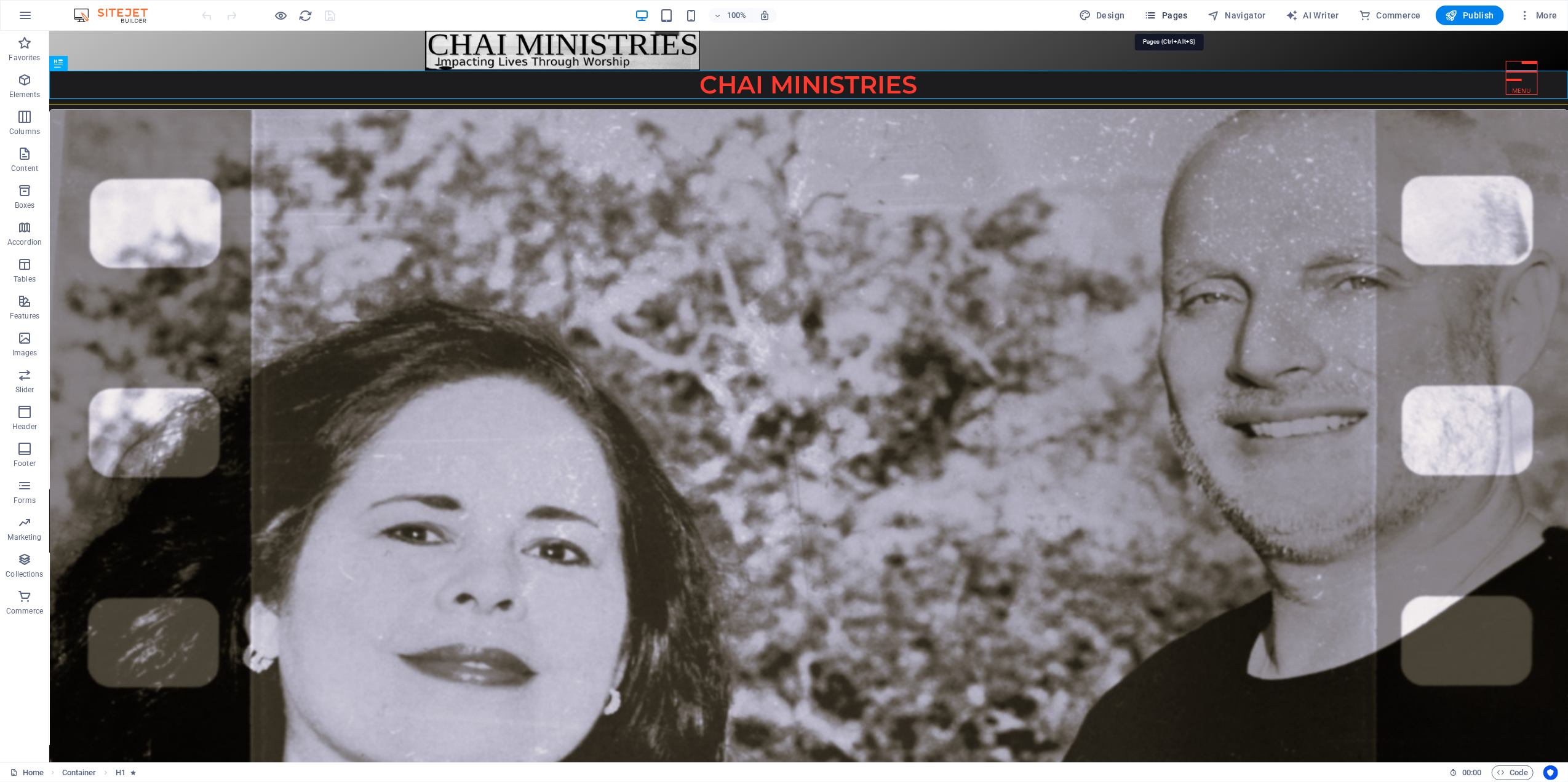
click at [1164, 13] on span "Pages" at bounding box center [1166, 16] width 43 height 13
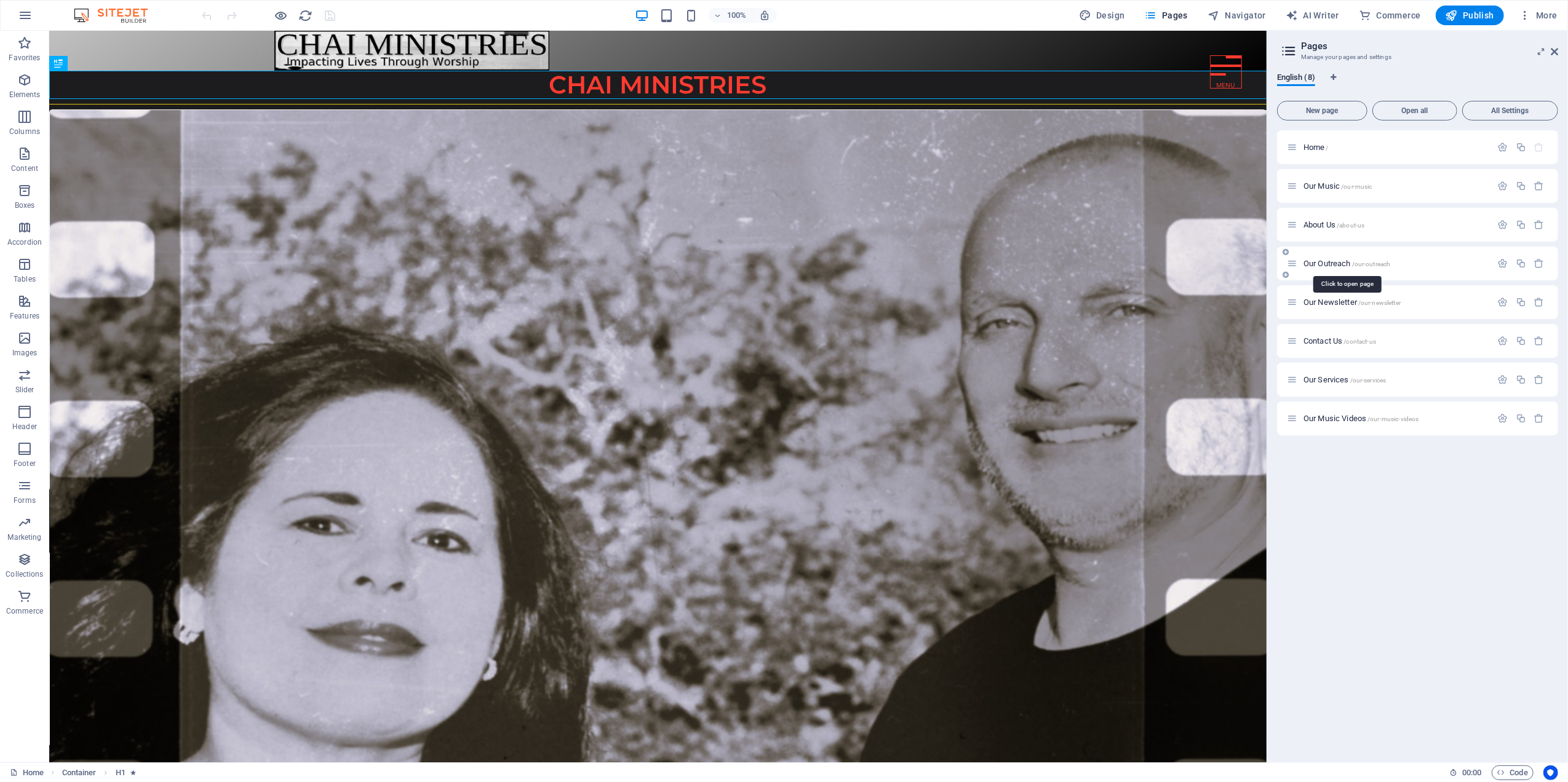
click at [1329, 264] on span "Our Outreach /our-outreach" at bounding box center [1346, 263] width 86 height 10
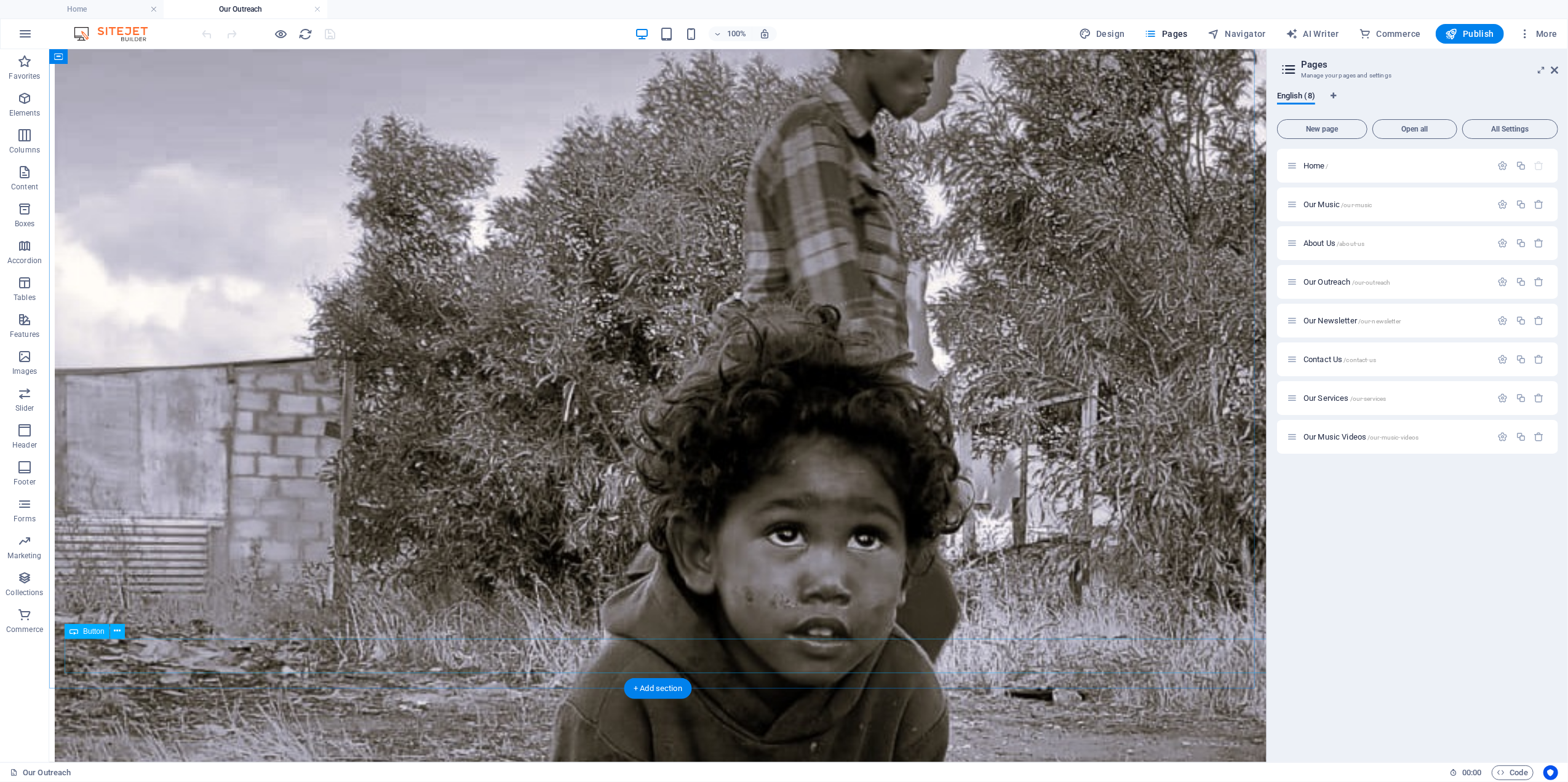
scroll to position [478, 0]
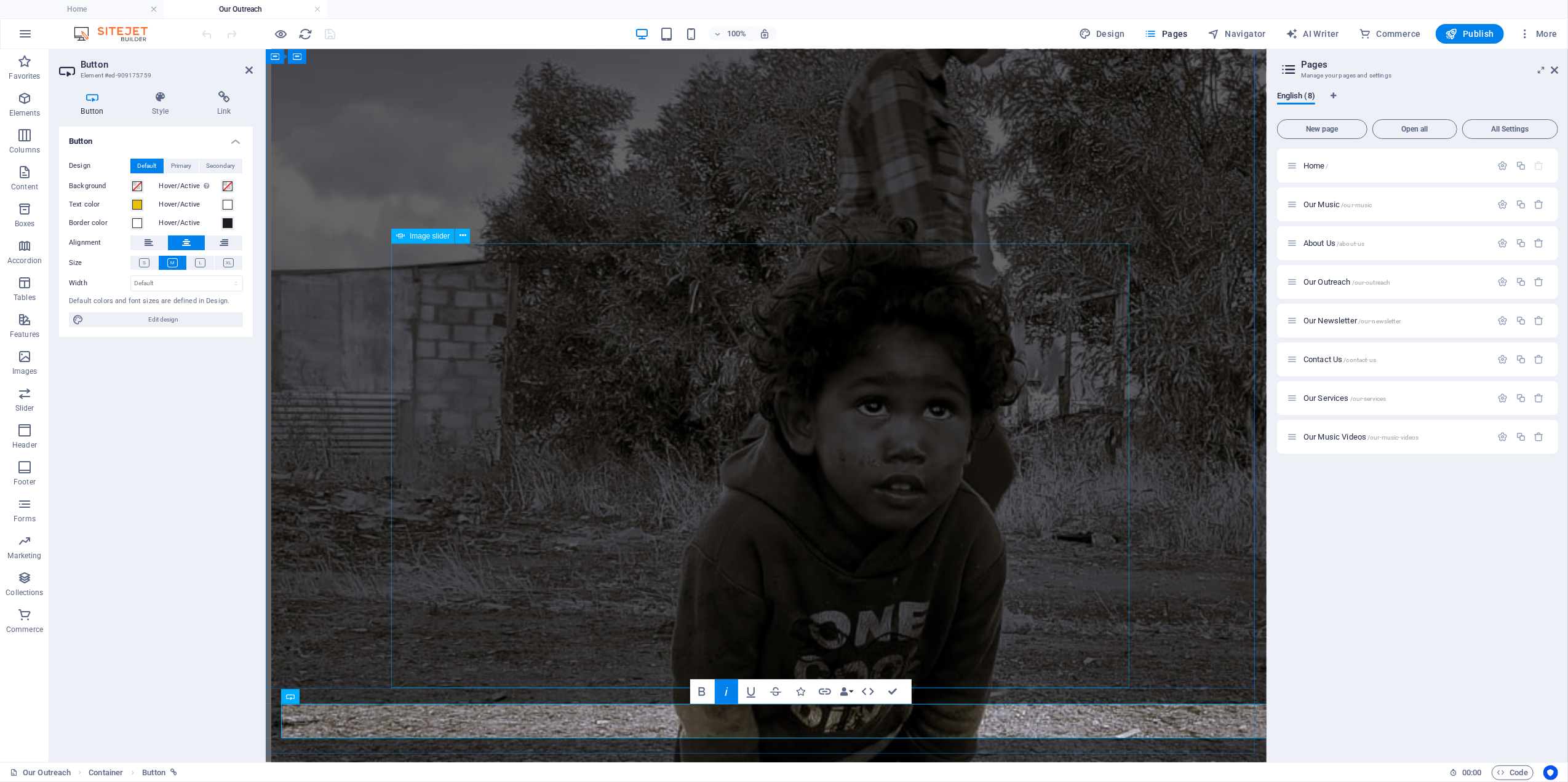
scroll to position [414, 0]
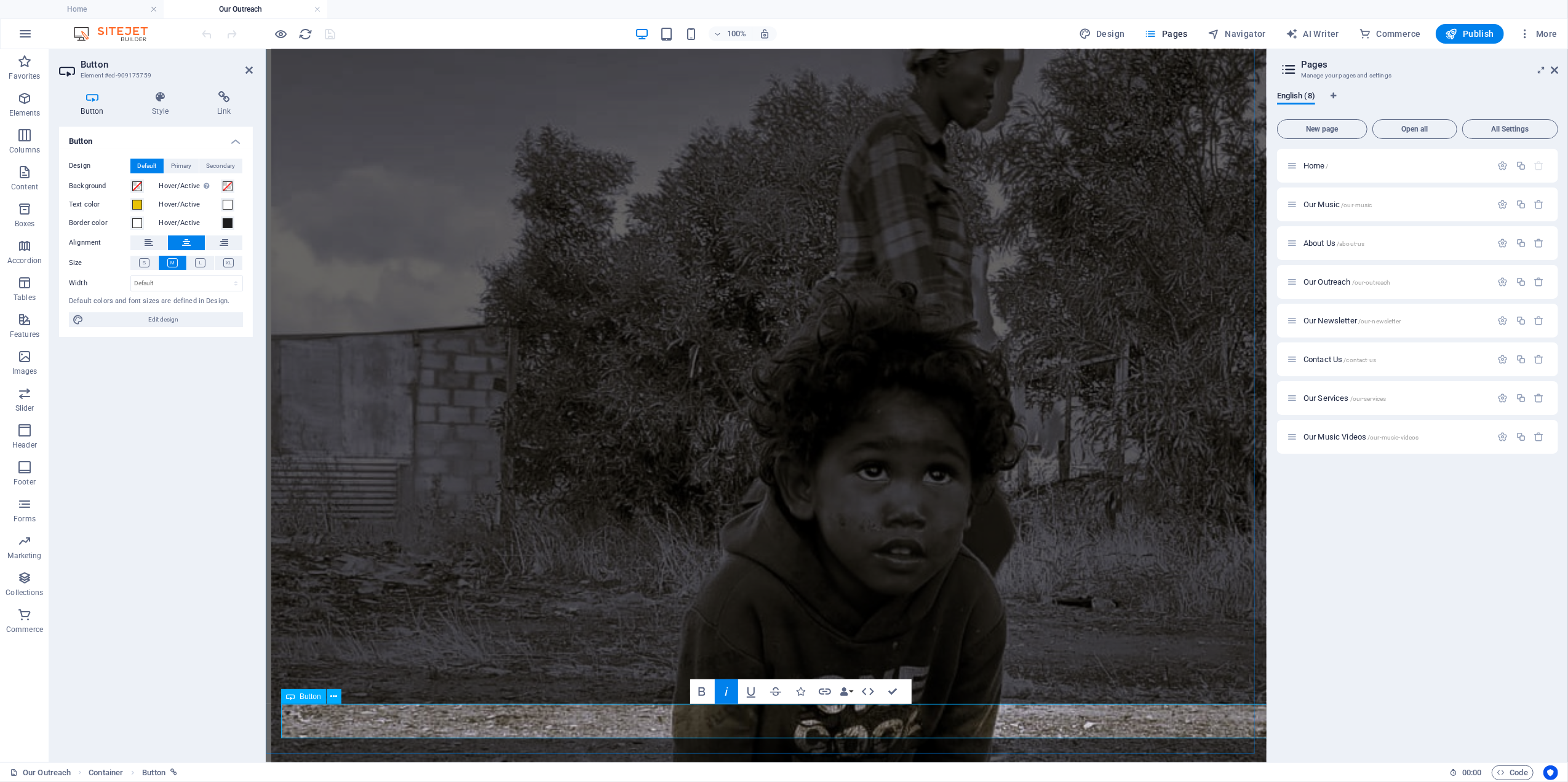
click at [161, 97] on icon at bounding box center [160, 98] width 60 height 13
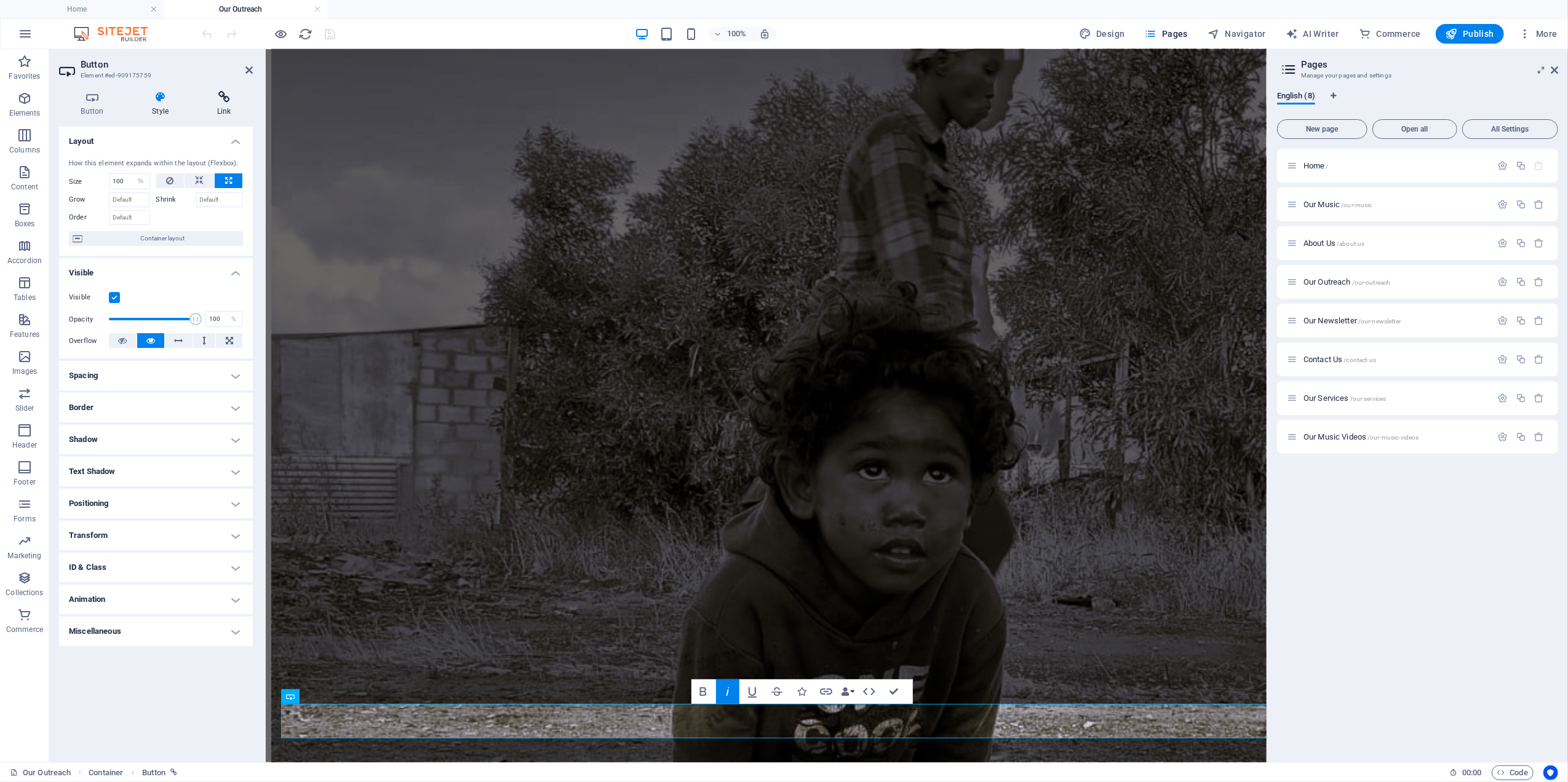
click at [224, 96] on icon at bounding box center [224, 98] width 58 height 13
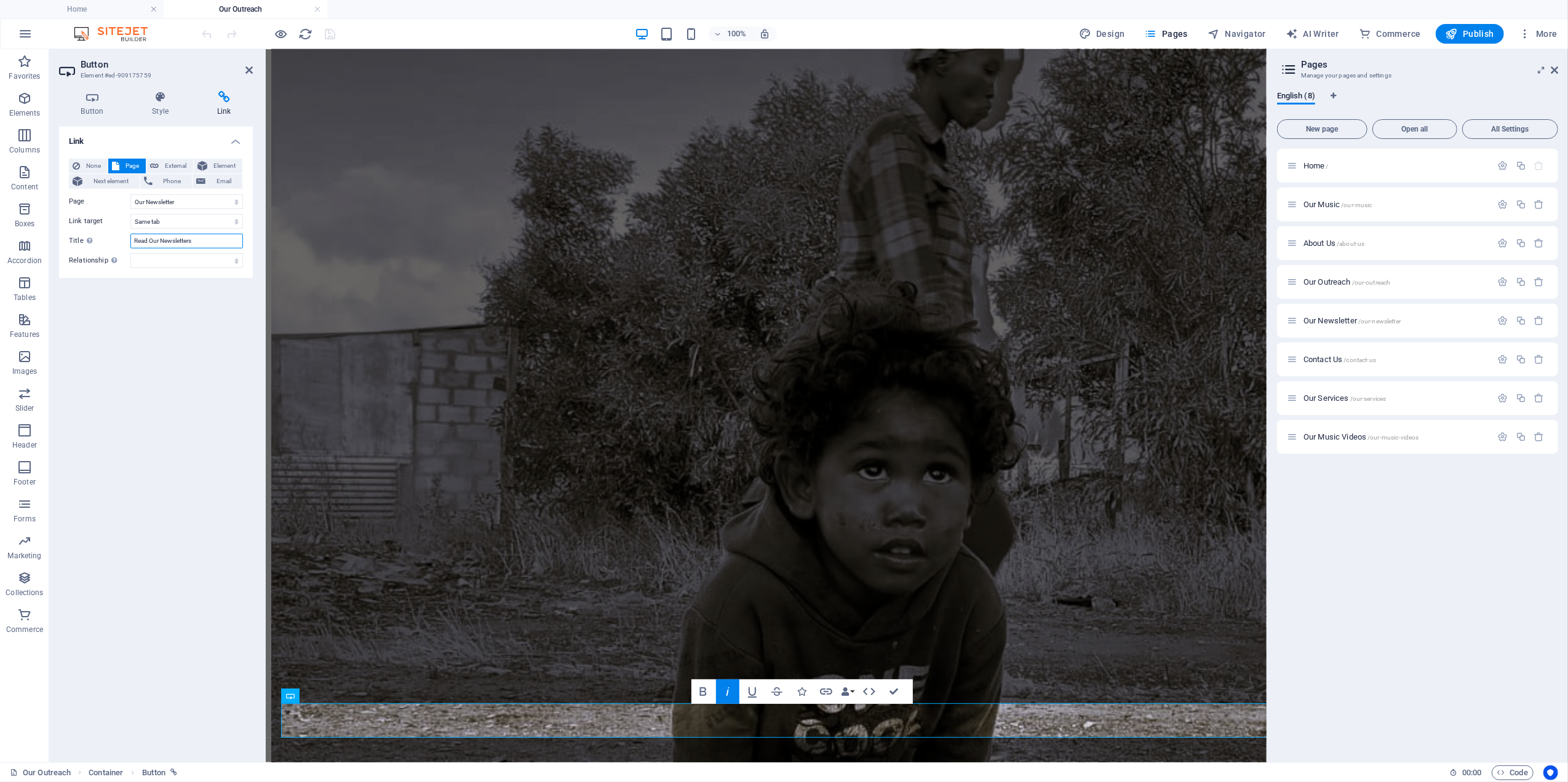
drag, startPoint x: 146, startPoint y: 242, endPoint x: 60, endPoint y: 229, distance: 87.0
click at [75, 234] on div "Title Additional link description, should not be the same as the link text. The…" at bounding box center [156, 241] width 174 height 15
type input "Find Our Newsletters"
click at [246, 63] on h2 "Button" at bounding box center [167, 64] width 172 height 11
click at [332, 33] on icon "save" at bounding box center [331, 34] width 14 height 14
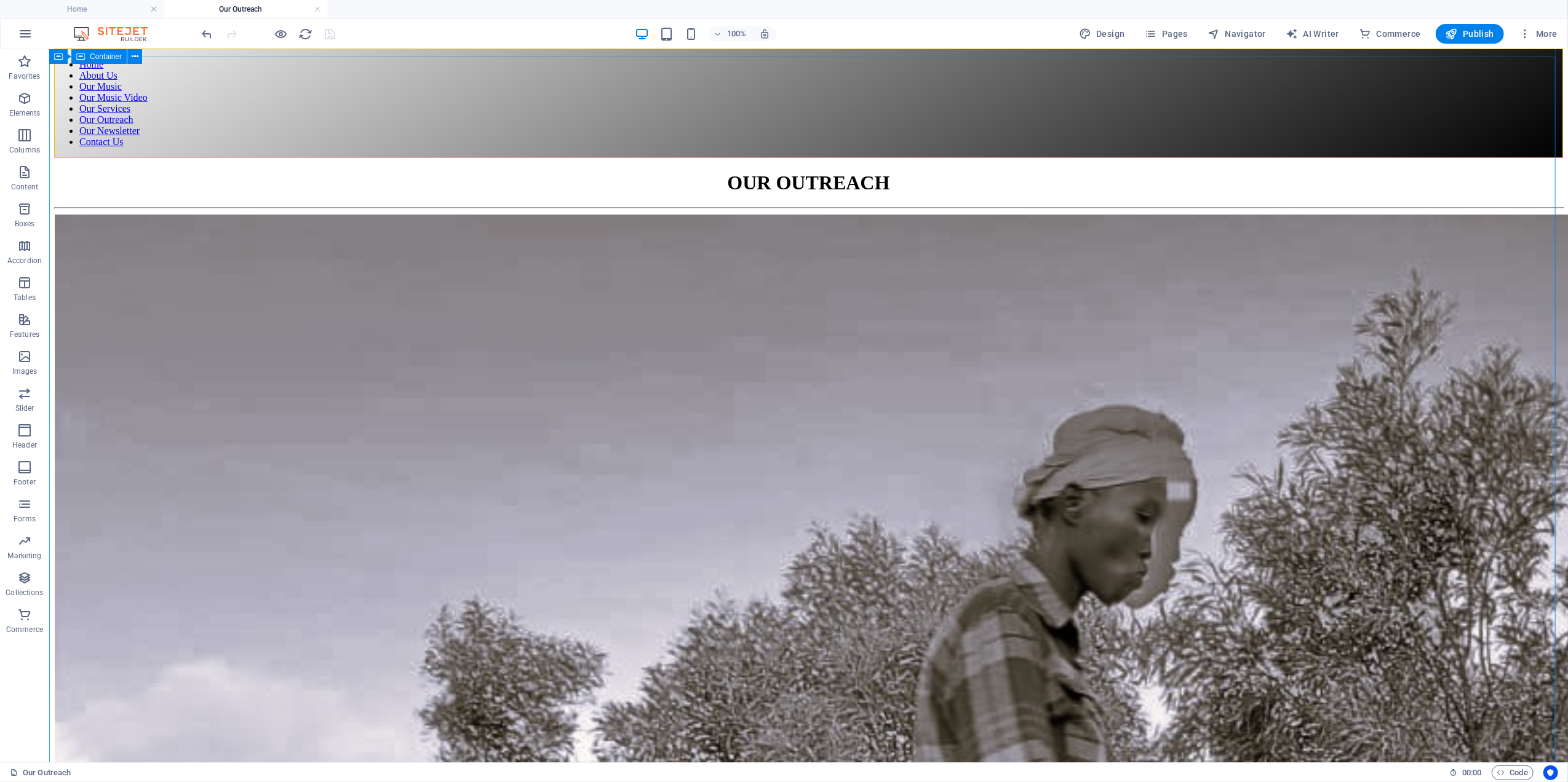
scroll to position [0, 0]
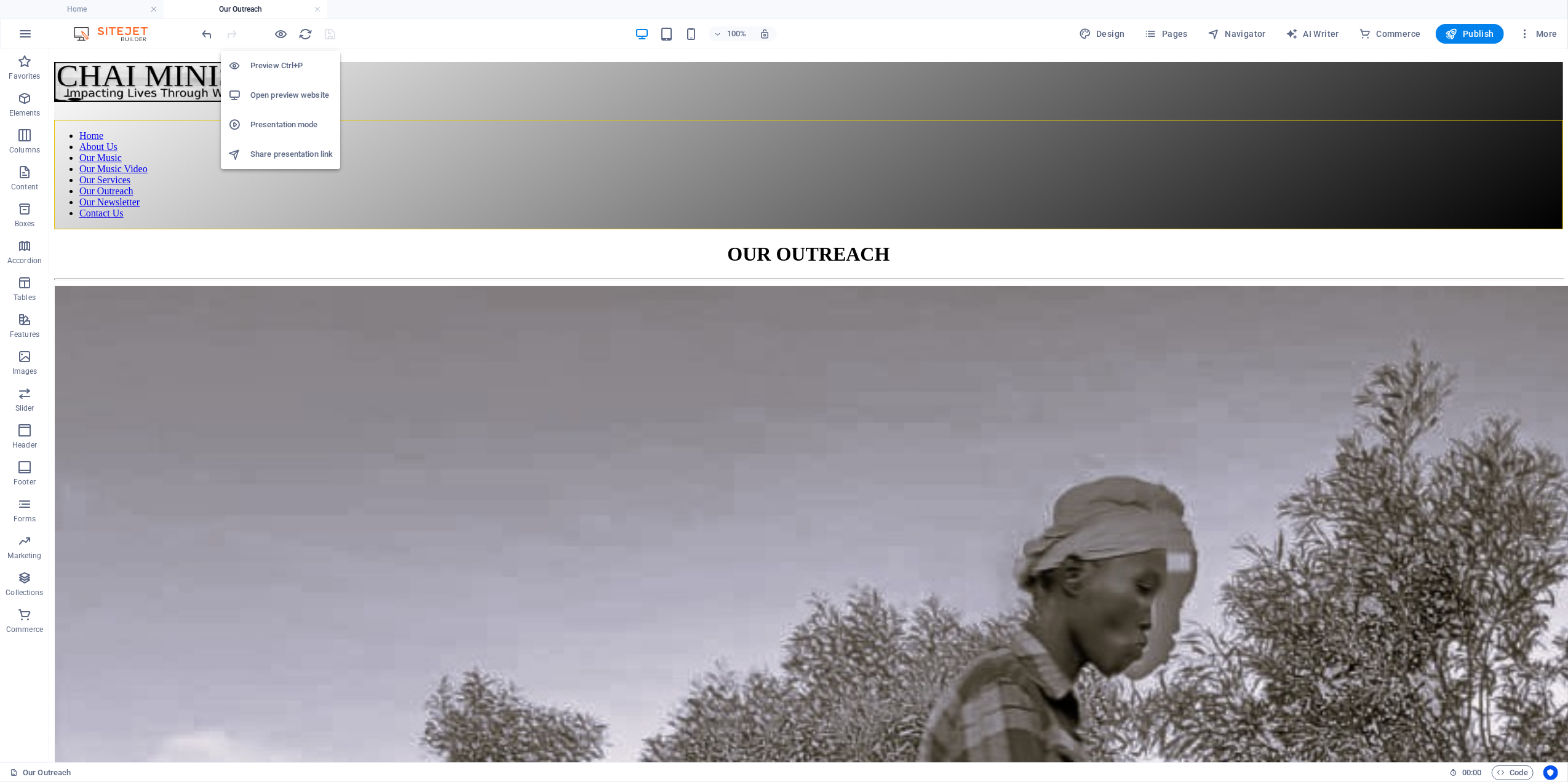
click at [284, 90] on h6 "Open preview website" at bounding box center [291, 95] width 83 height 15
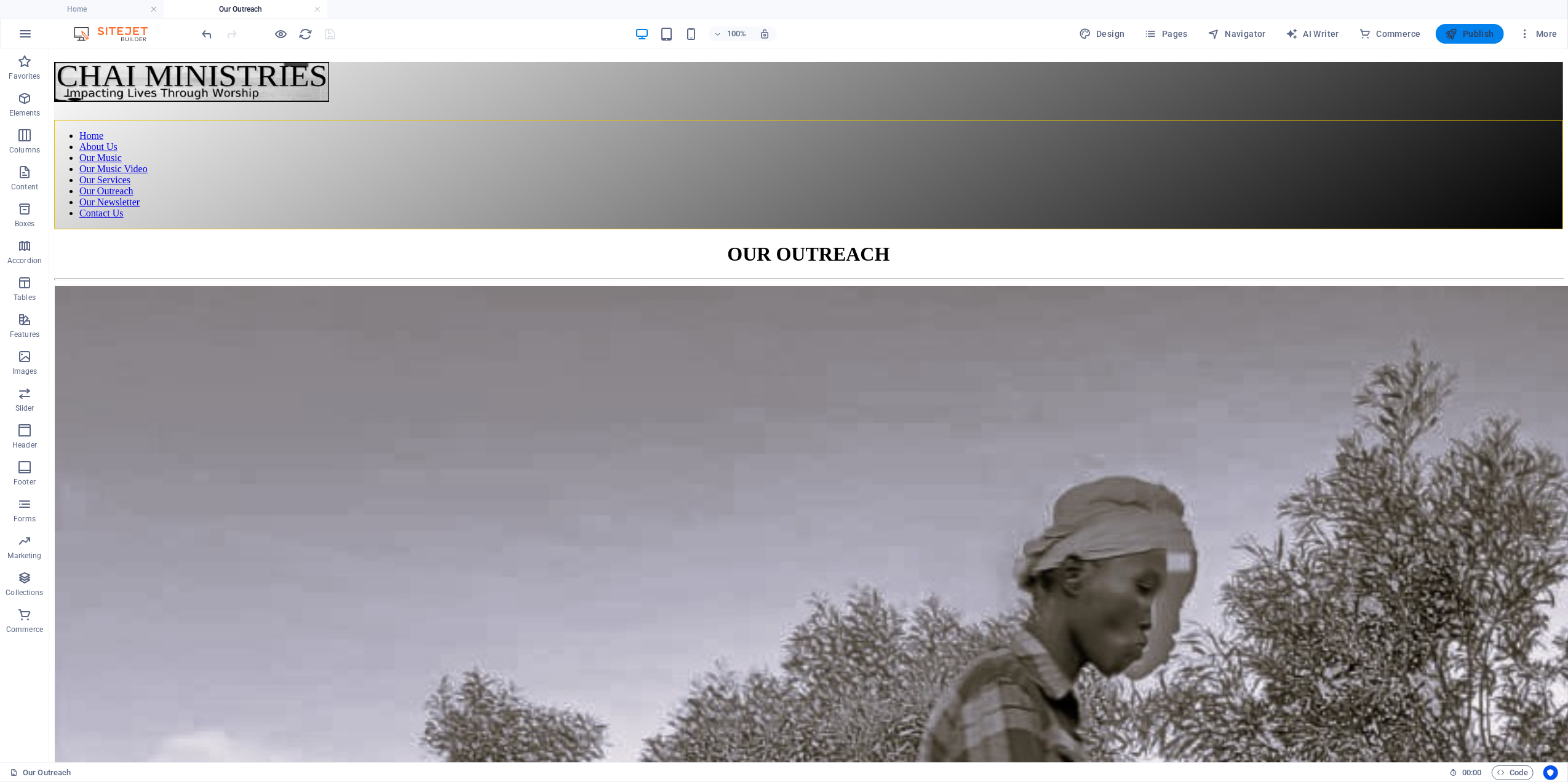
click at [1460, 29] on span "Publish" at bounding box center [1470, 34] width 48 height 13
